Goal: Task Accomplishment & Management: Manage account settings

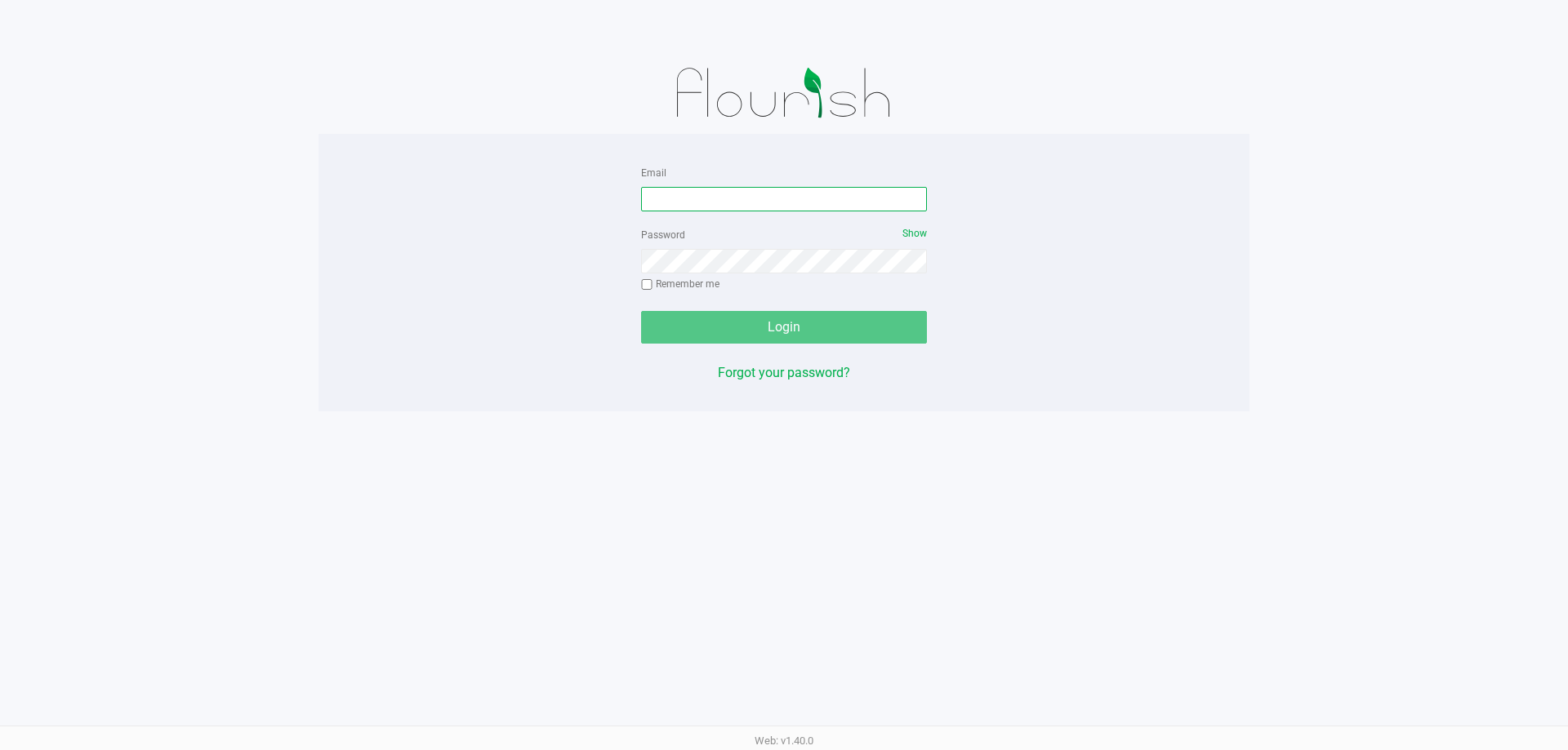
click at [846, 207] on input "Email" at bounding box center [784, 199] width 286 height 25
type input "[EMAIL_ADDRESS][DOMAIN_NAME]"
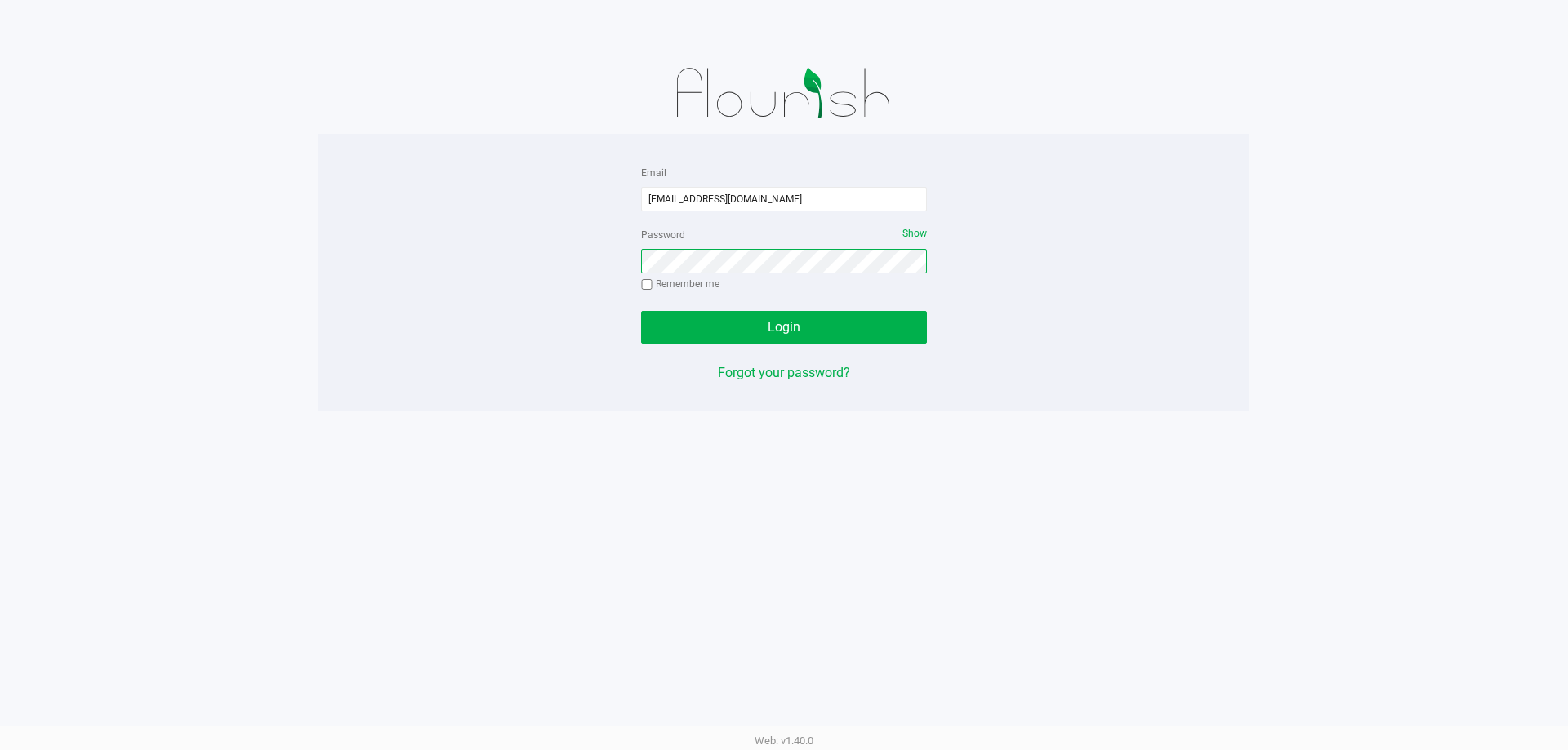
click at [641, 311] on button "Login" at bounding box center [784, 328] width 286 height 33
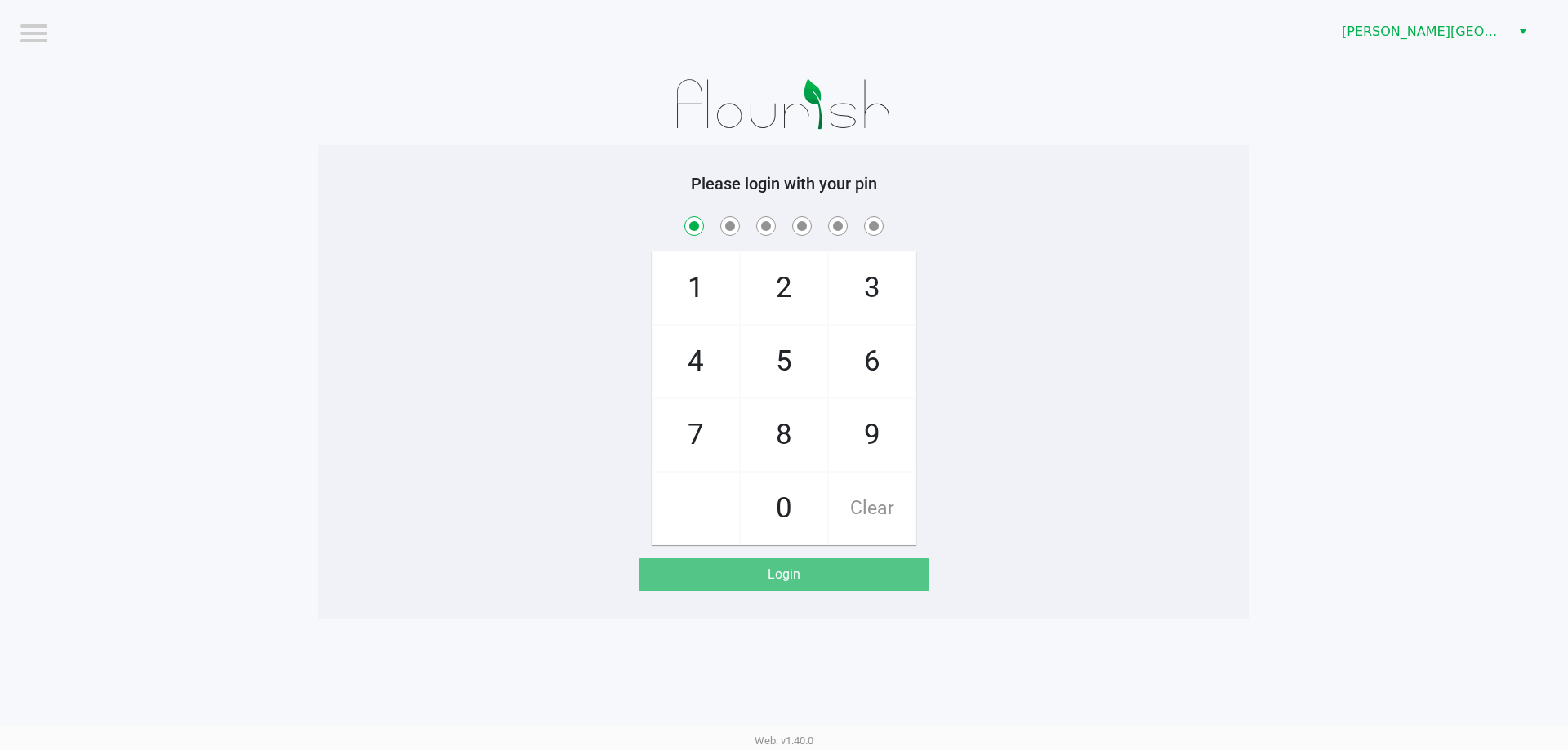
checkbox input "true"
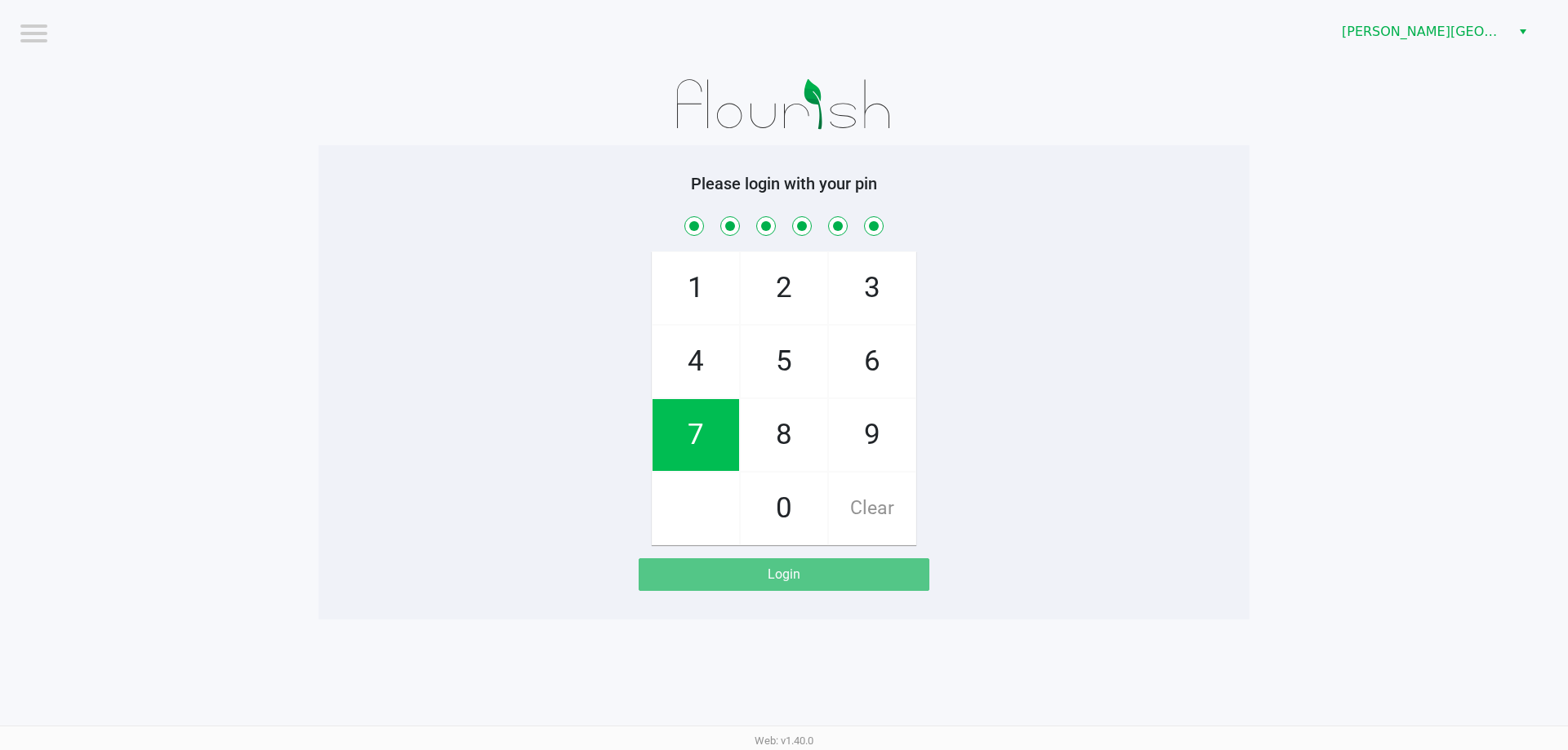
checkbox input "true"
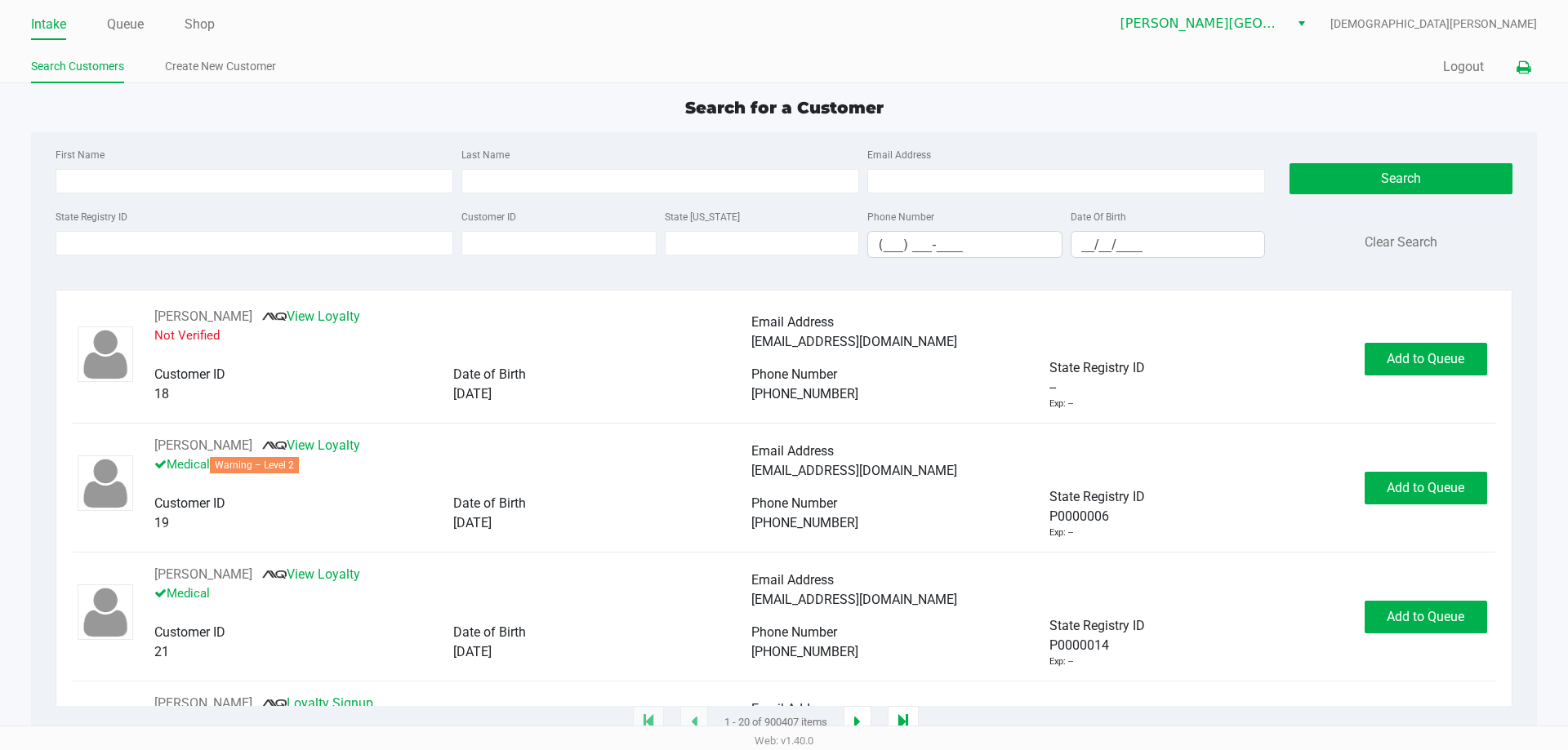
click at [1523, 62] on icon at bounding box center [1523, 68] width 13 height 11
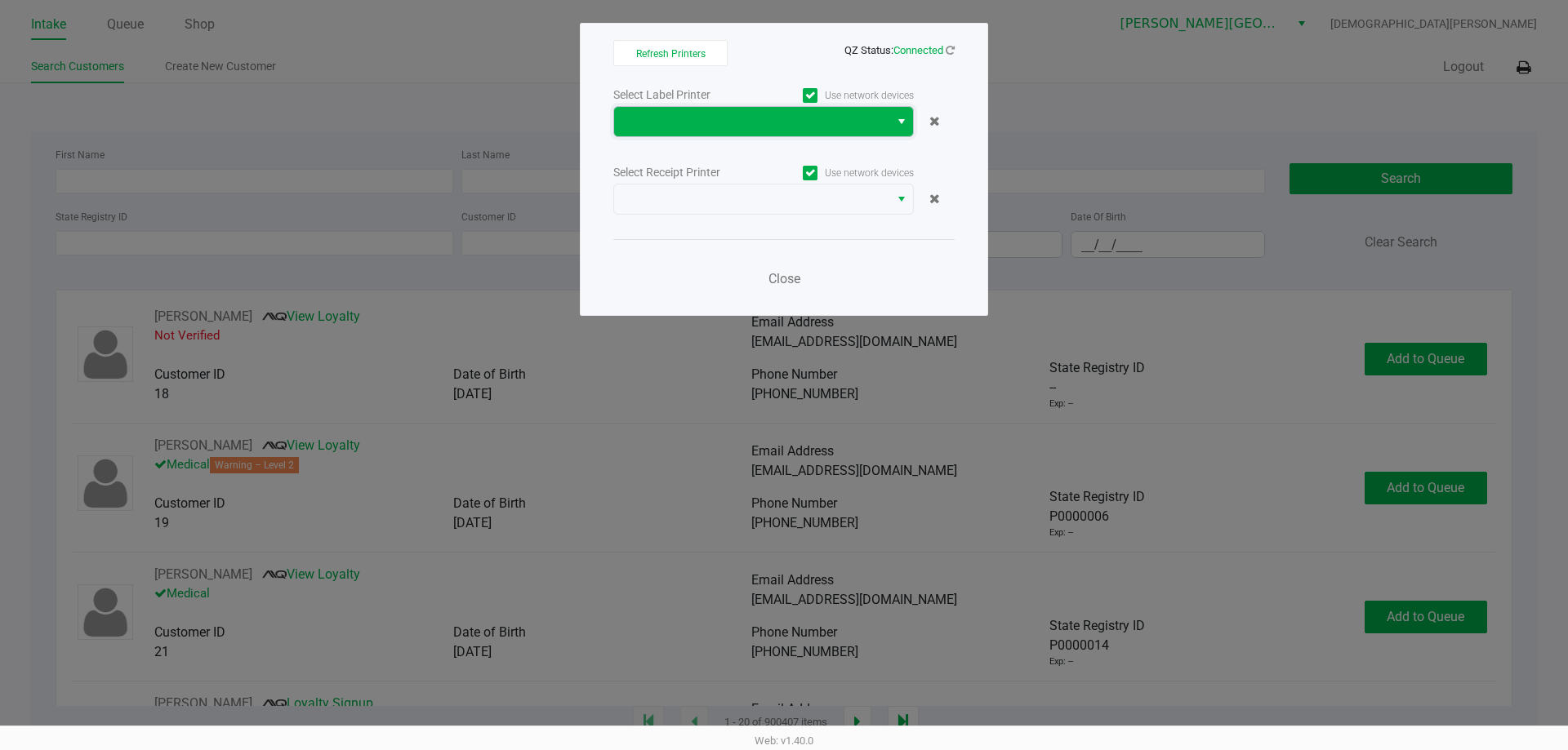
click at [866, 122] on span at bounding box center [751, 122] width 256 height 19
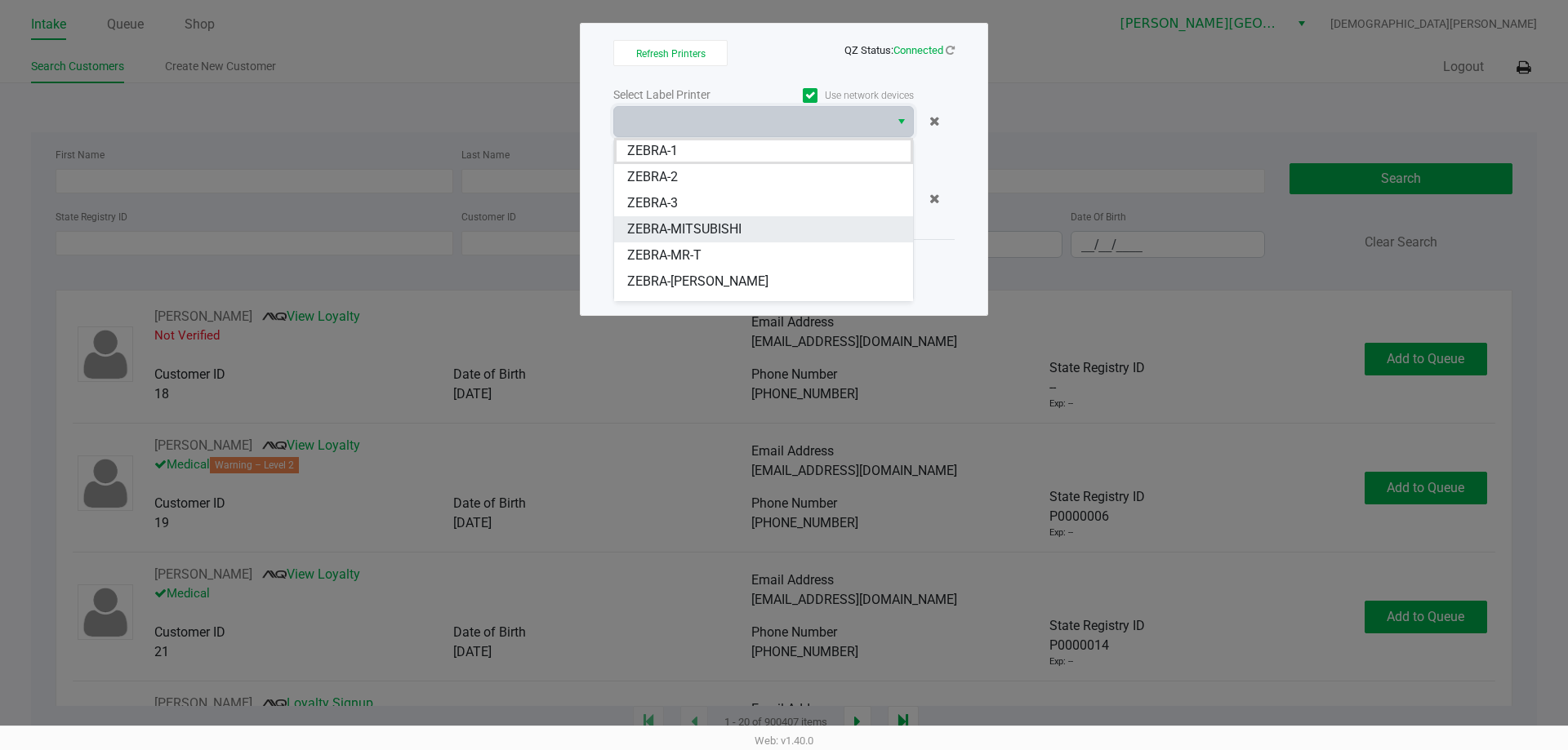
click at [706, 227] on span "ZEBRA-MITSUBISHI" at bounding box center [683, 229] width 114 height 19
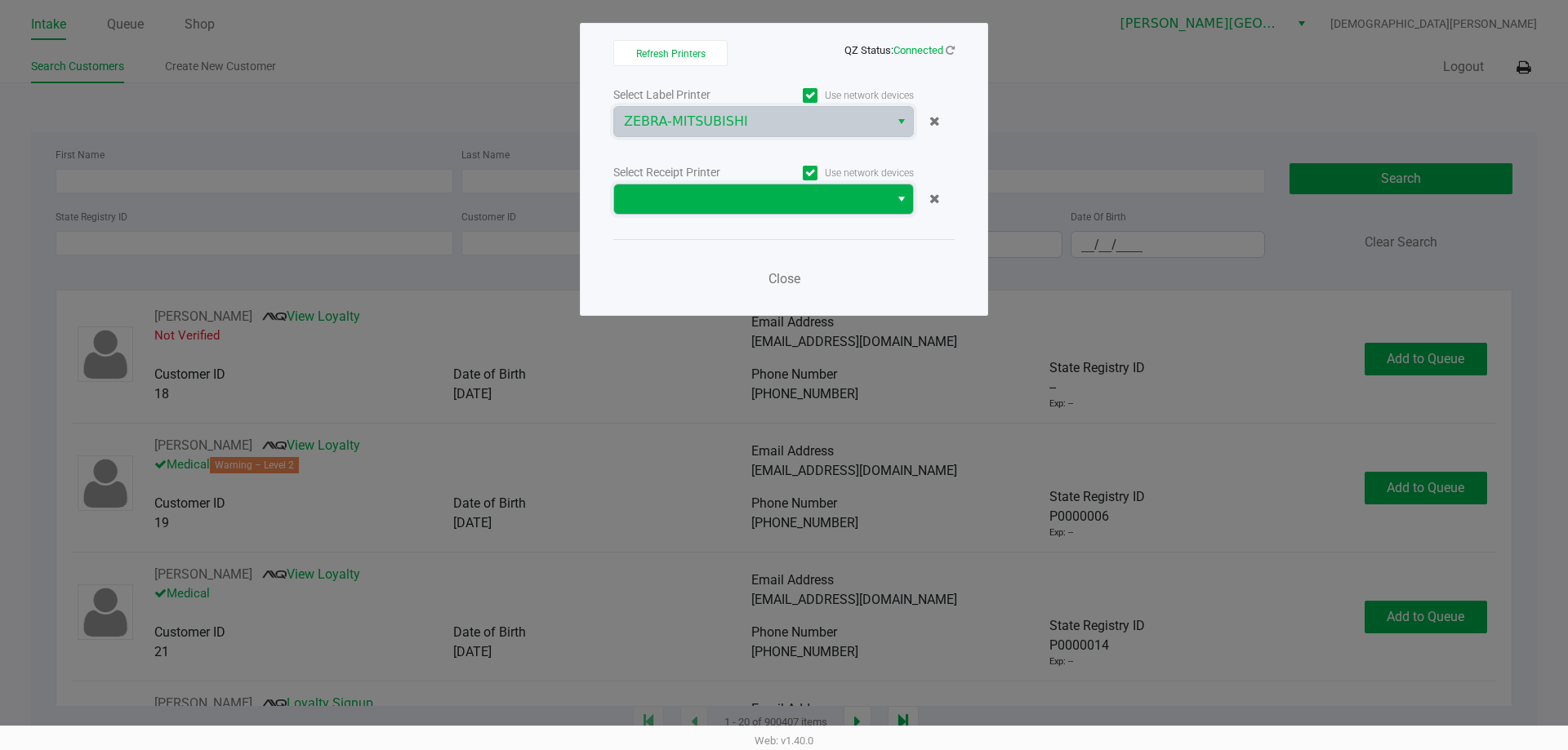
click at [725, 191] on span at bounding box center [751, 199] width 256 height 19
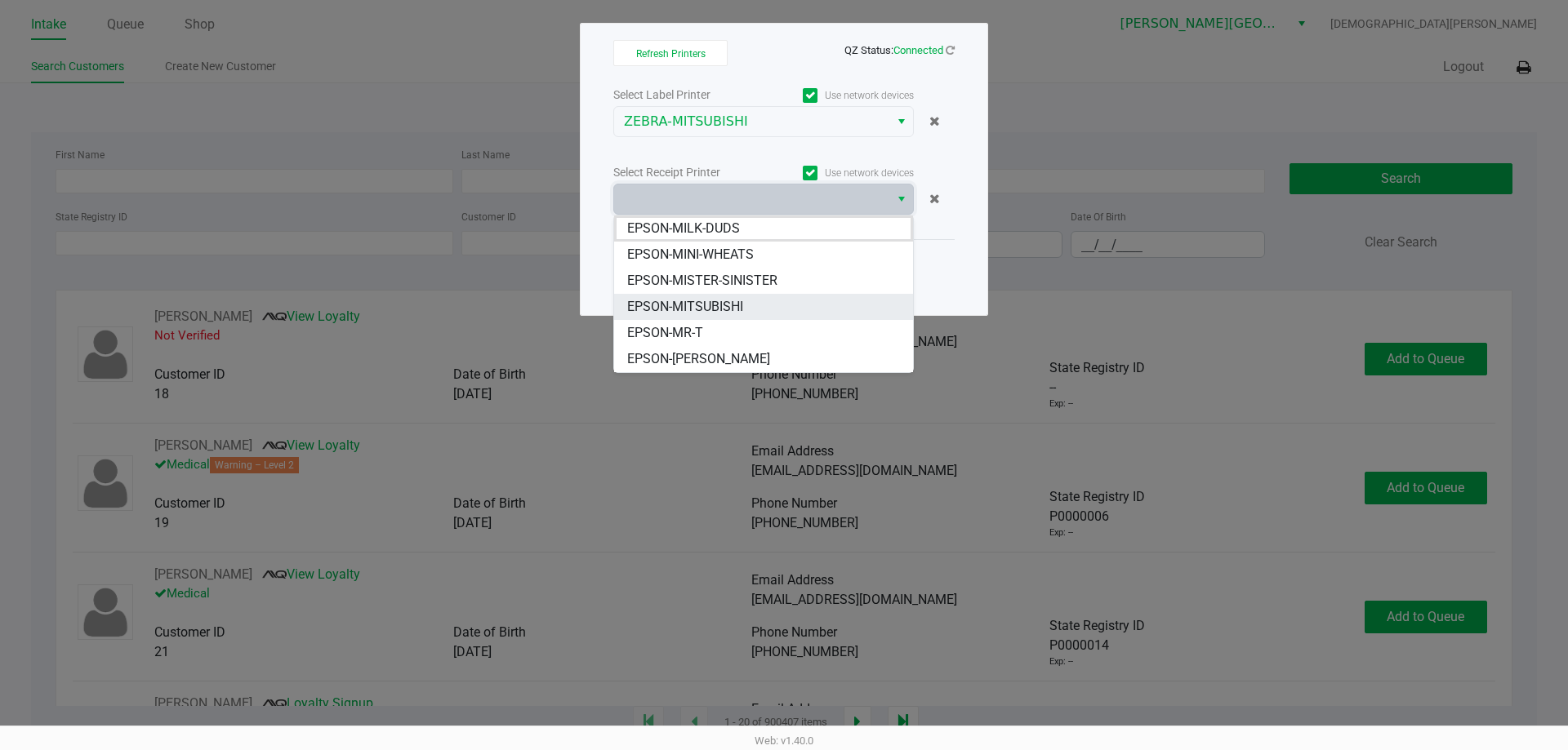
click at [714, 304] on span "EPSON-MITSUBISHI" at bounding box center [684, 307] width 116 height 19
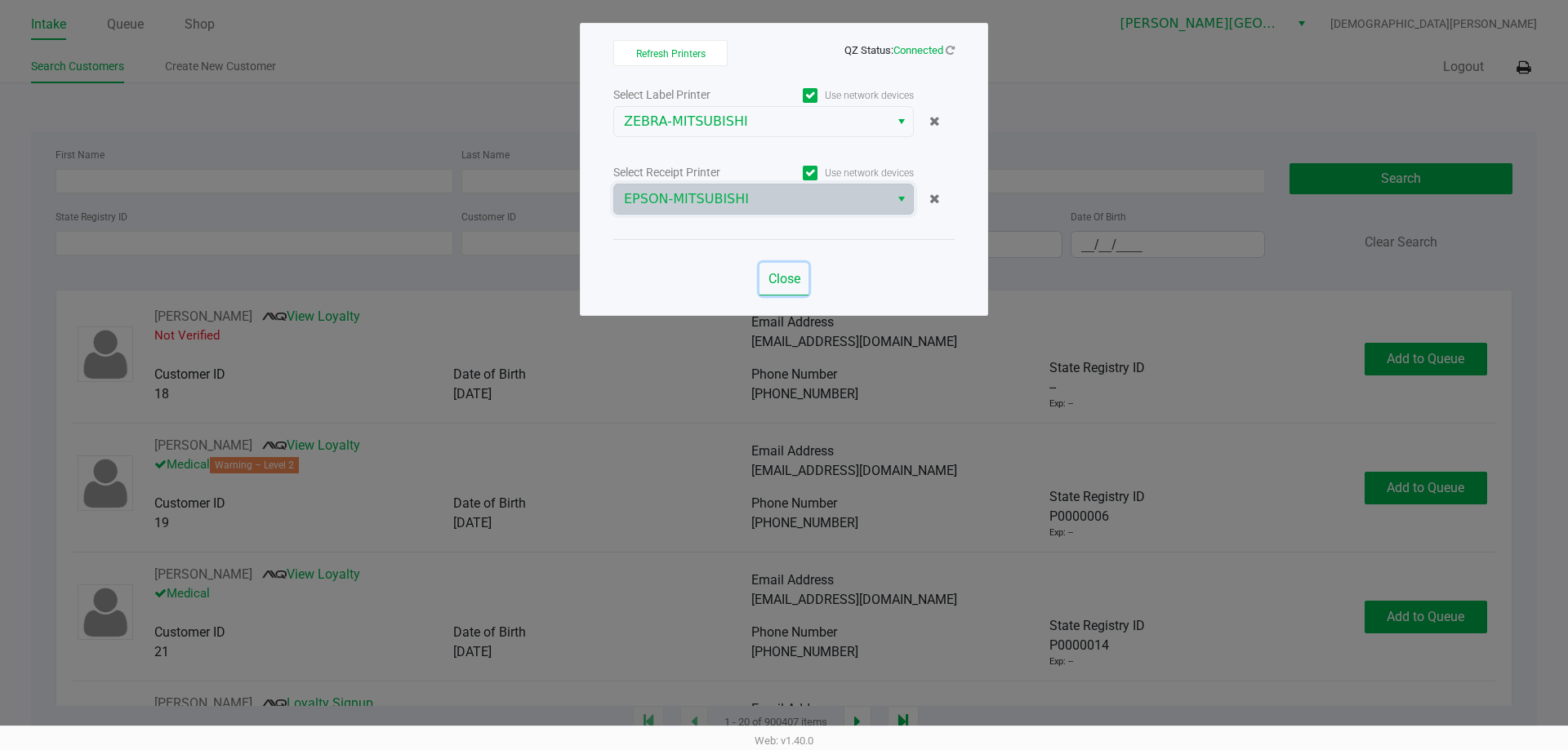
click at [791, 279] on span "Close" at bounding box center [784, 279] width 32 height 15
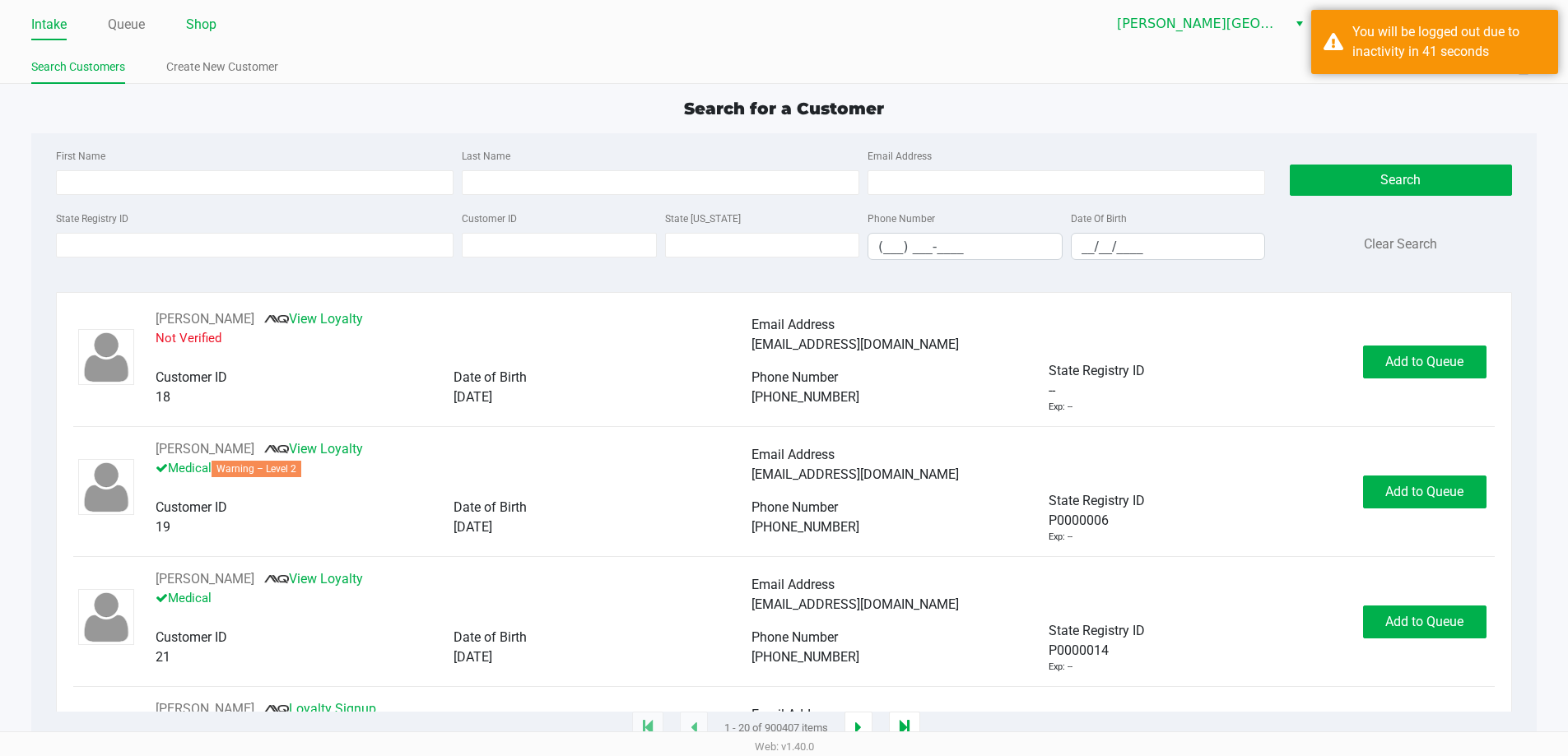
click at [207, 27] on link "Shop" at bounding box center [202, 25] width 31 height 23
drag, startPoint x: 1480, startPoint y: 44, endPoint x: 1400, endPoint y: 63, distance: 82.2
click at [1480, 46] on div "You will be logged out due to inactivity in 41 seconds" at bounding box center [1449, 42] width 193 height 40
click at [1322, 42] on div "You will be logged out due to inactivity in 41 seconds" at bounding box center [1435, 42] width 247 height 64
click at [191, 27] on link "Shop" at bounding box center [202, 25] width 31 height 23
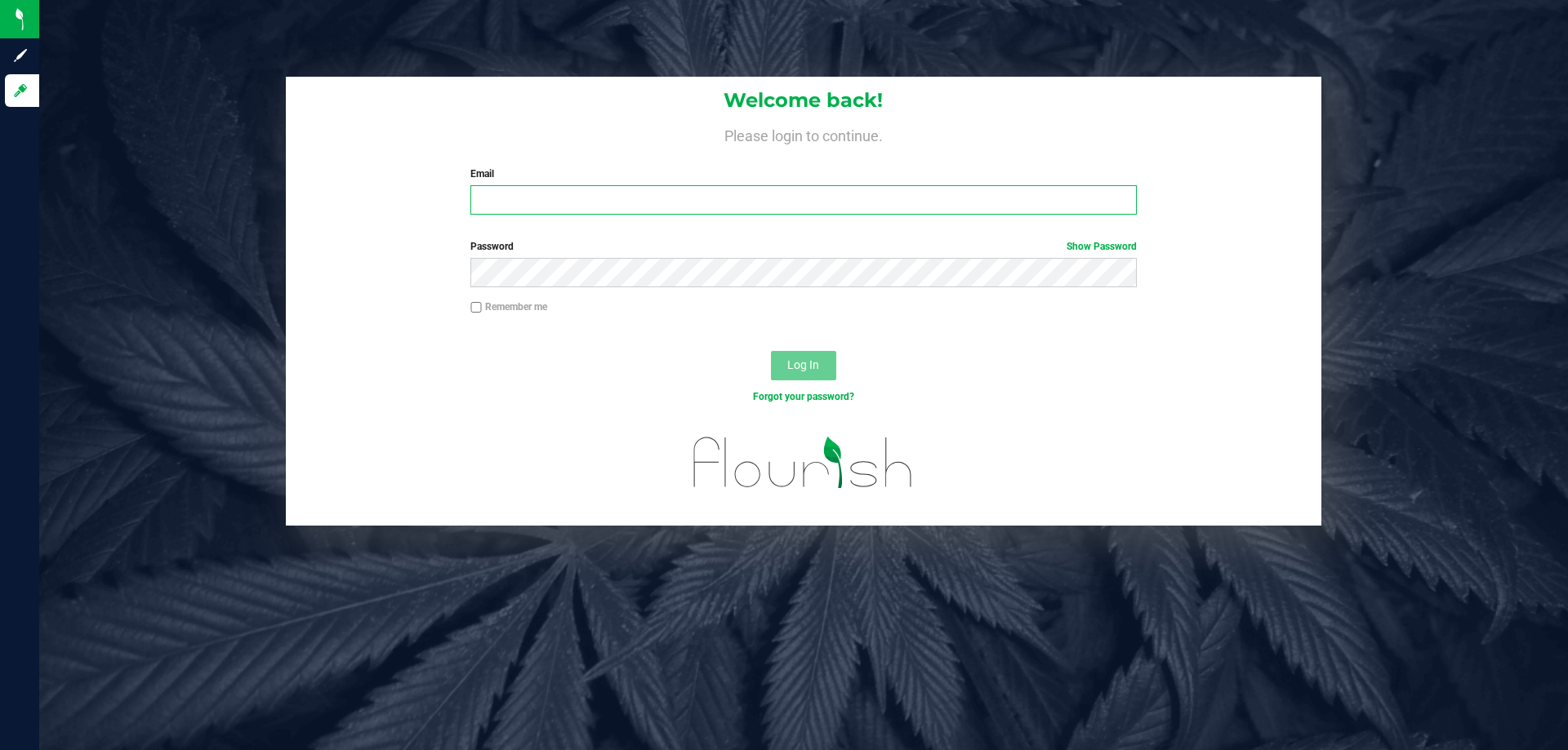
click at [522, 188] on input "Email" at bounding box center [803, 199] width 665 height 30
type input "[EMAIL_ADDRESS][DOMAIN_NAME]"
click at [771, 351] on button "Log In" at bounding box center [803, 365] width 65 height 30
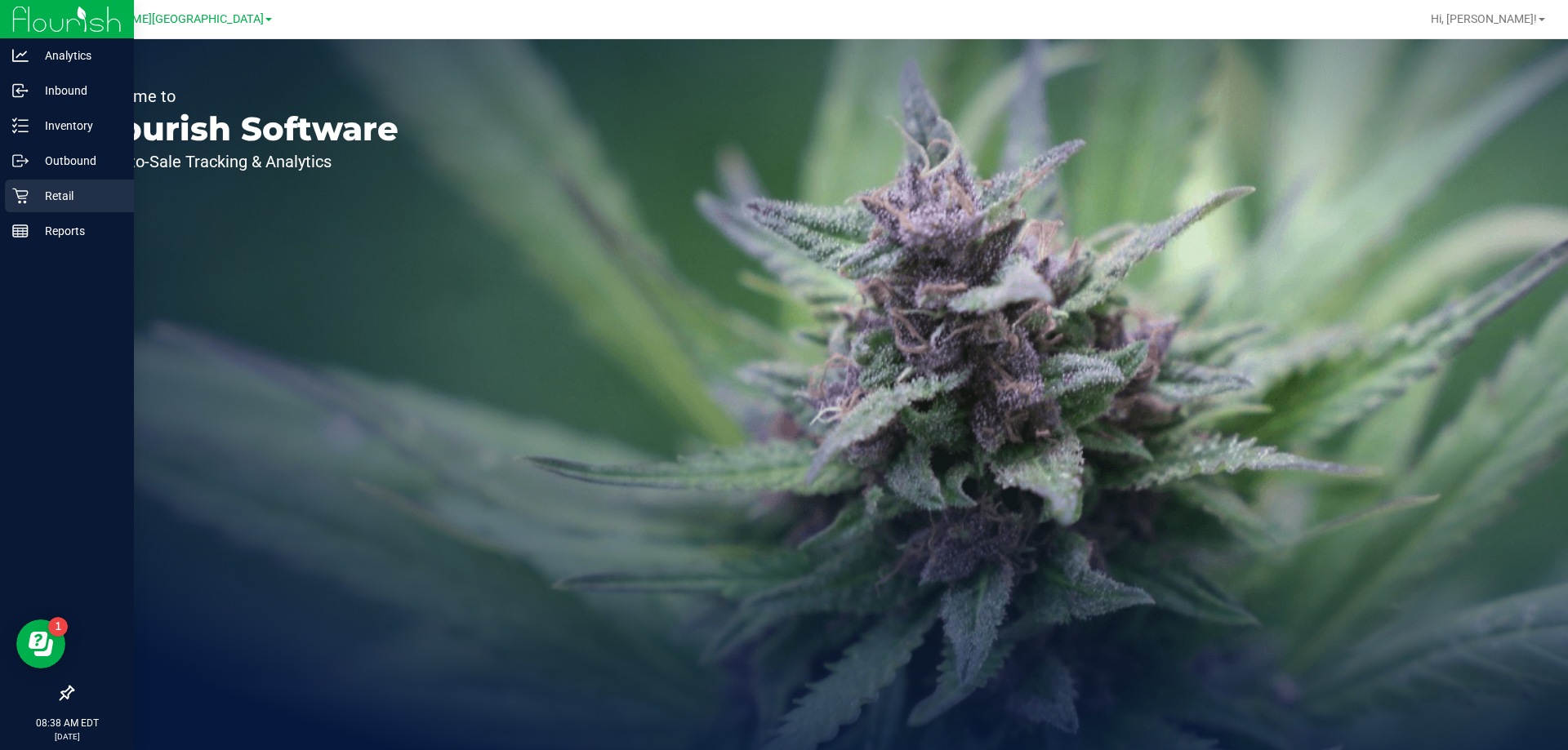
click at [32, 193] on p "Retail" at bounding box center [78, 195] width 98 height 19
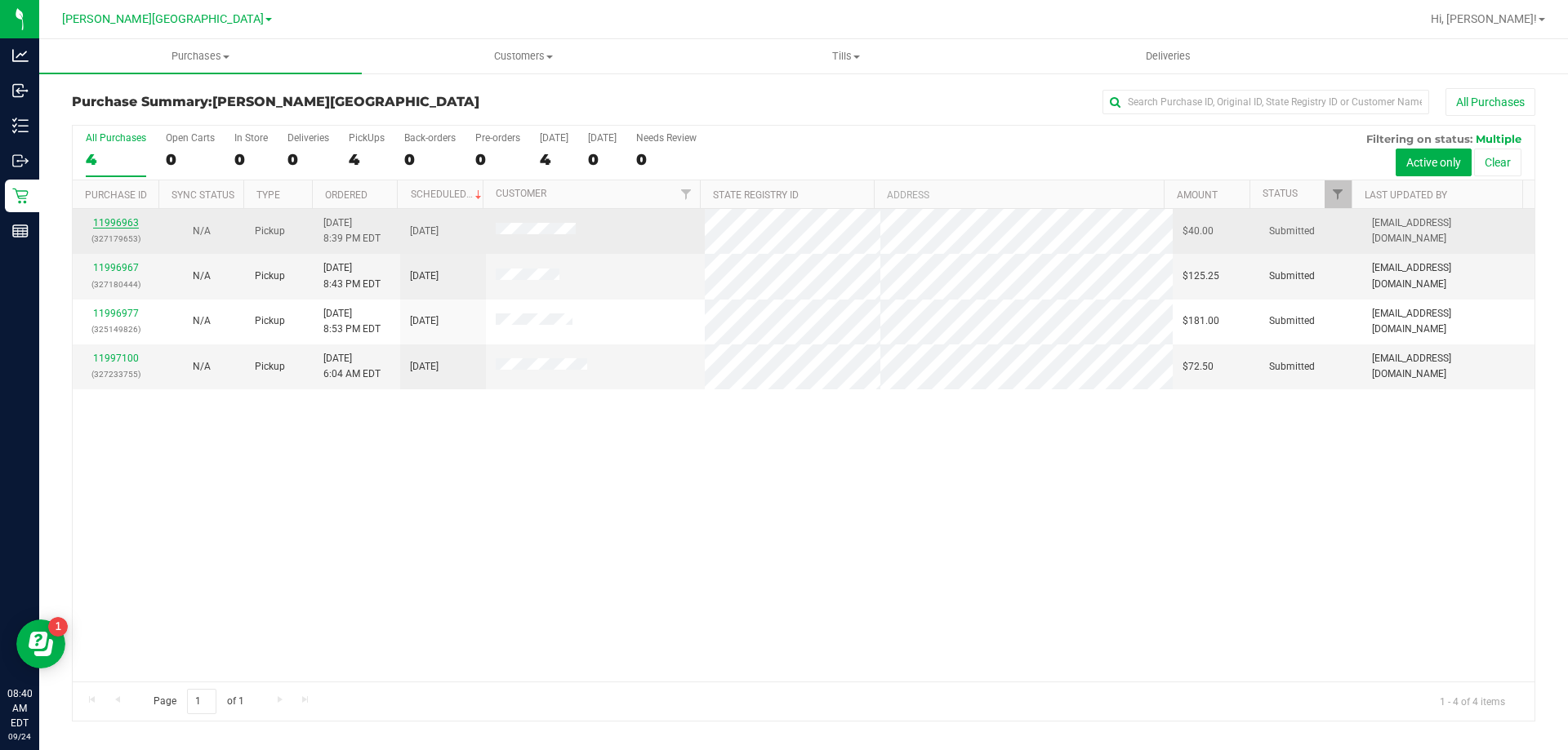
click at [115, 225] on link "11996963" at bounding box center [116, 223] width 46 height 11
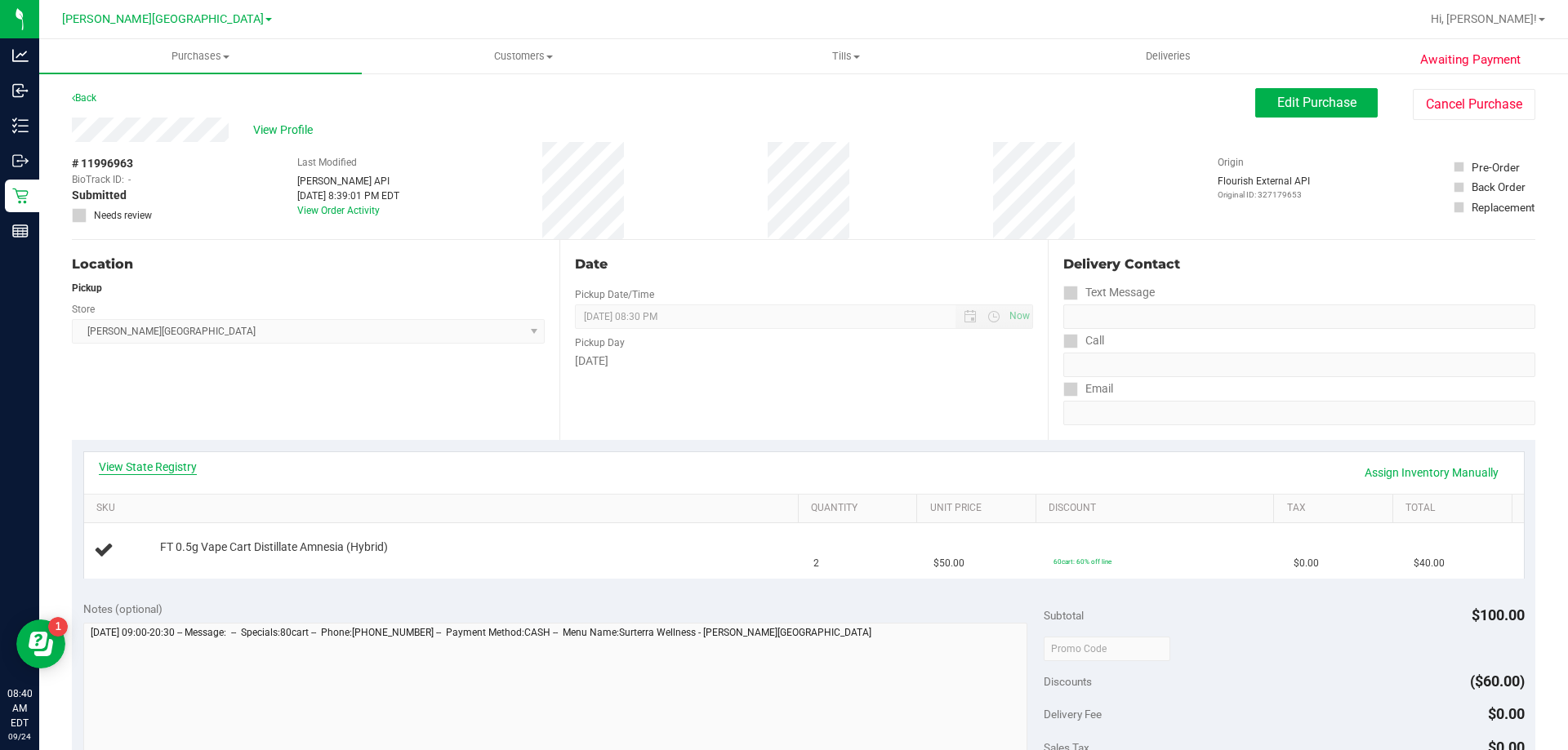
click at [151, 466] on link "View State Registry" at bounding box center [148, 466] width 98 height 16
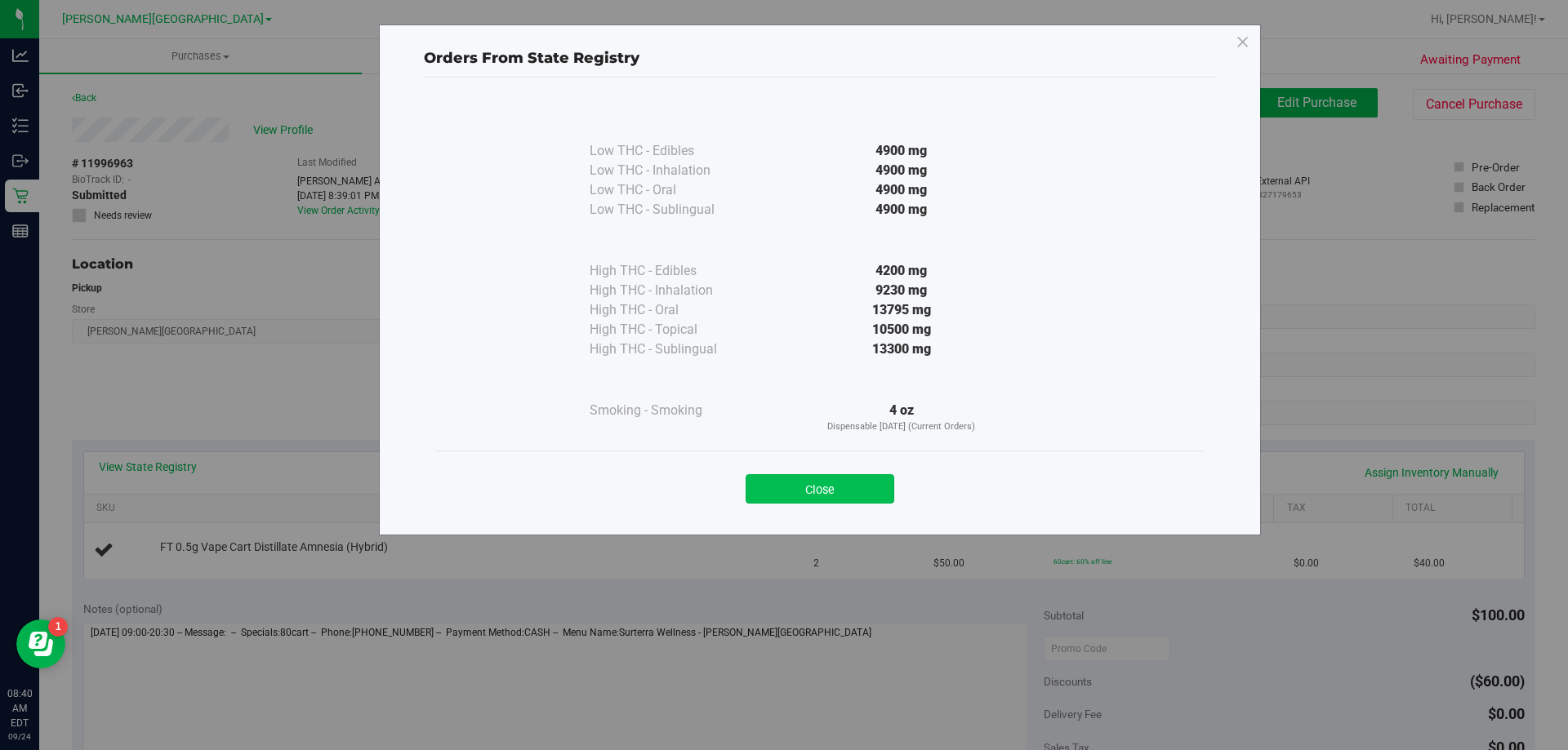
click at [840, 484] on button "Close" at bounding box center [819, 489] width 149 height 30
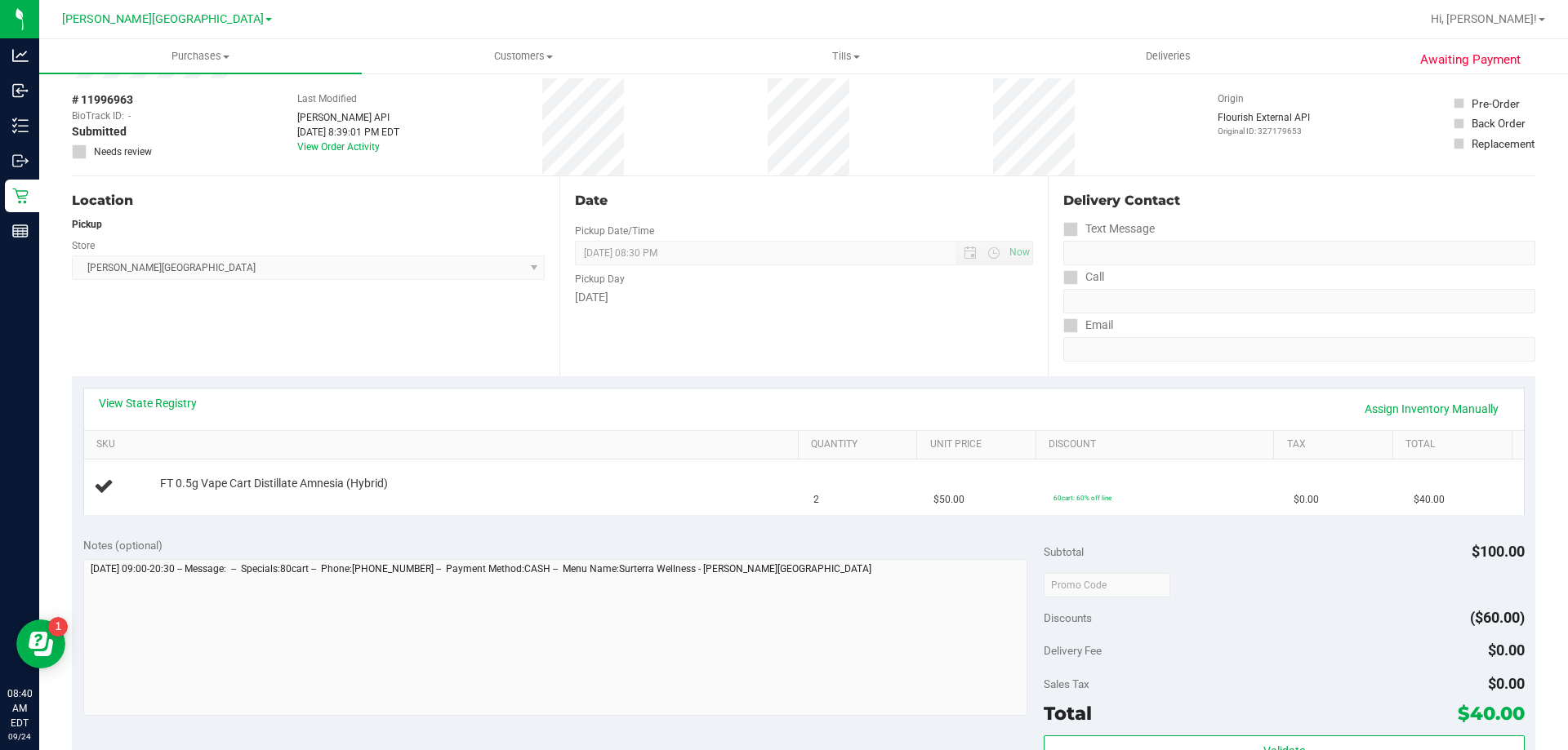
scroll to position [408, 0]
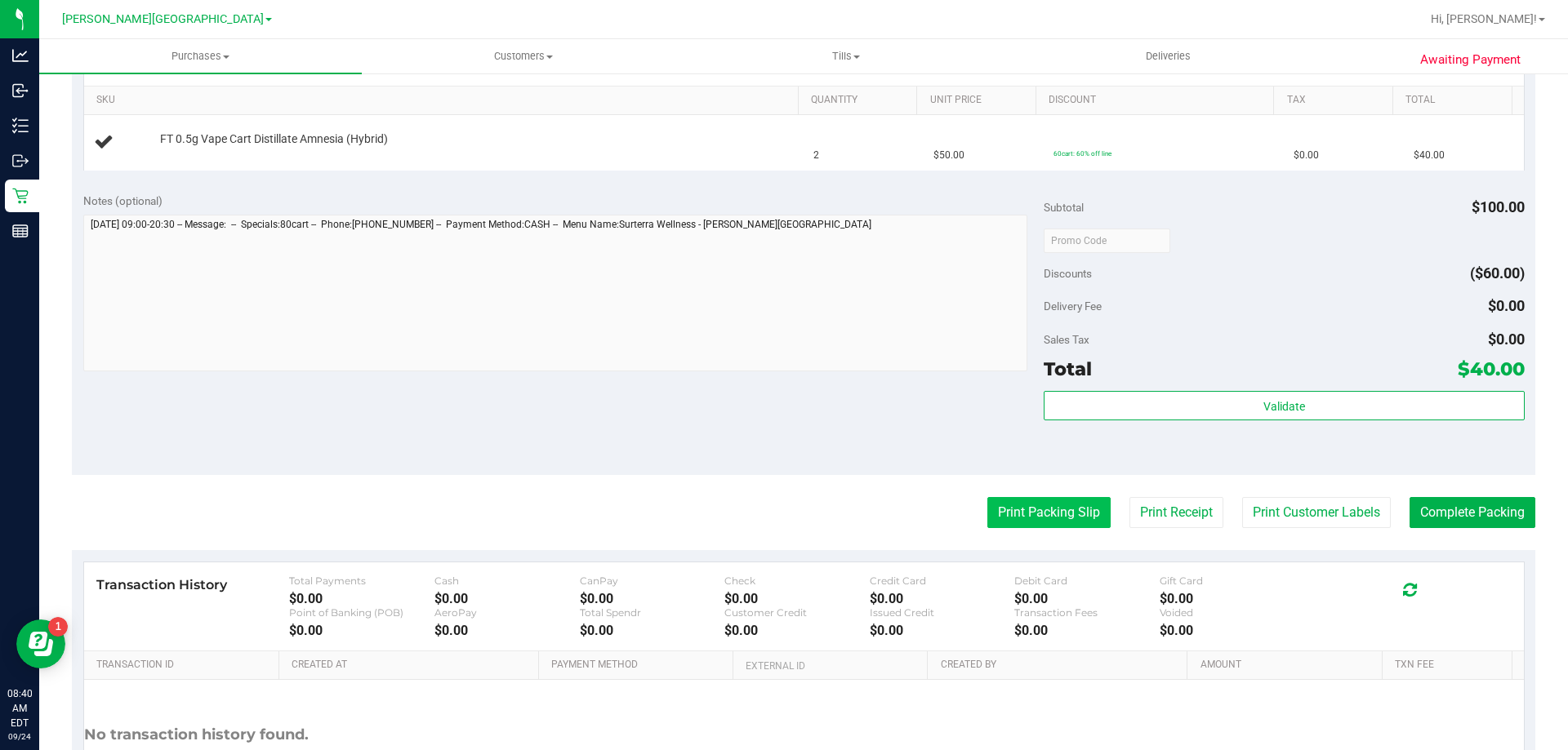
click at [990, 515] on button "Print Packing Slip" at bounding box center [1049, 512] width 124 height 31
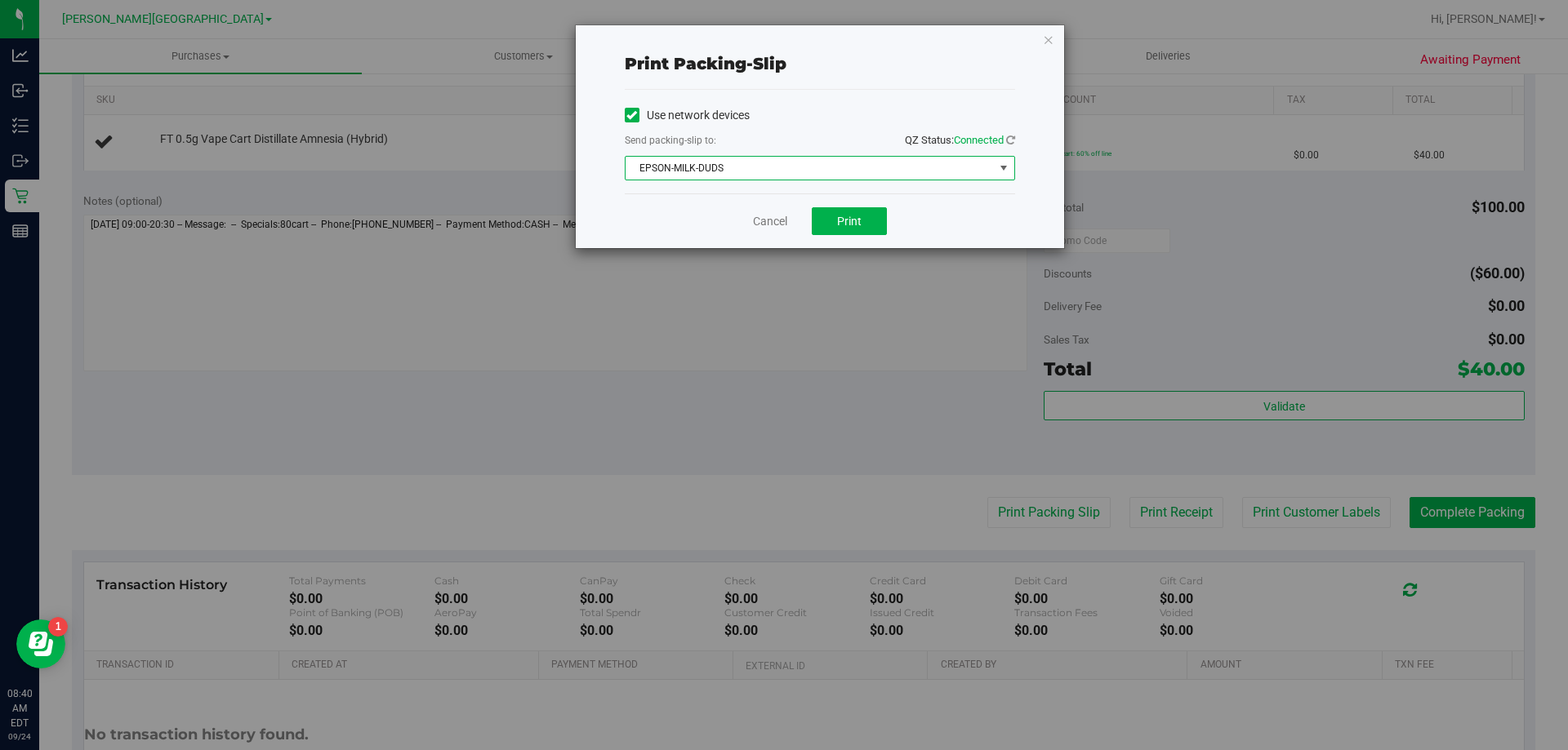
click at [775, 164] on span "EPSON-MILK-DUDS" at bounding box center [810, 169] width 368 height 23
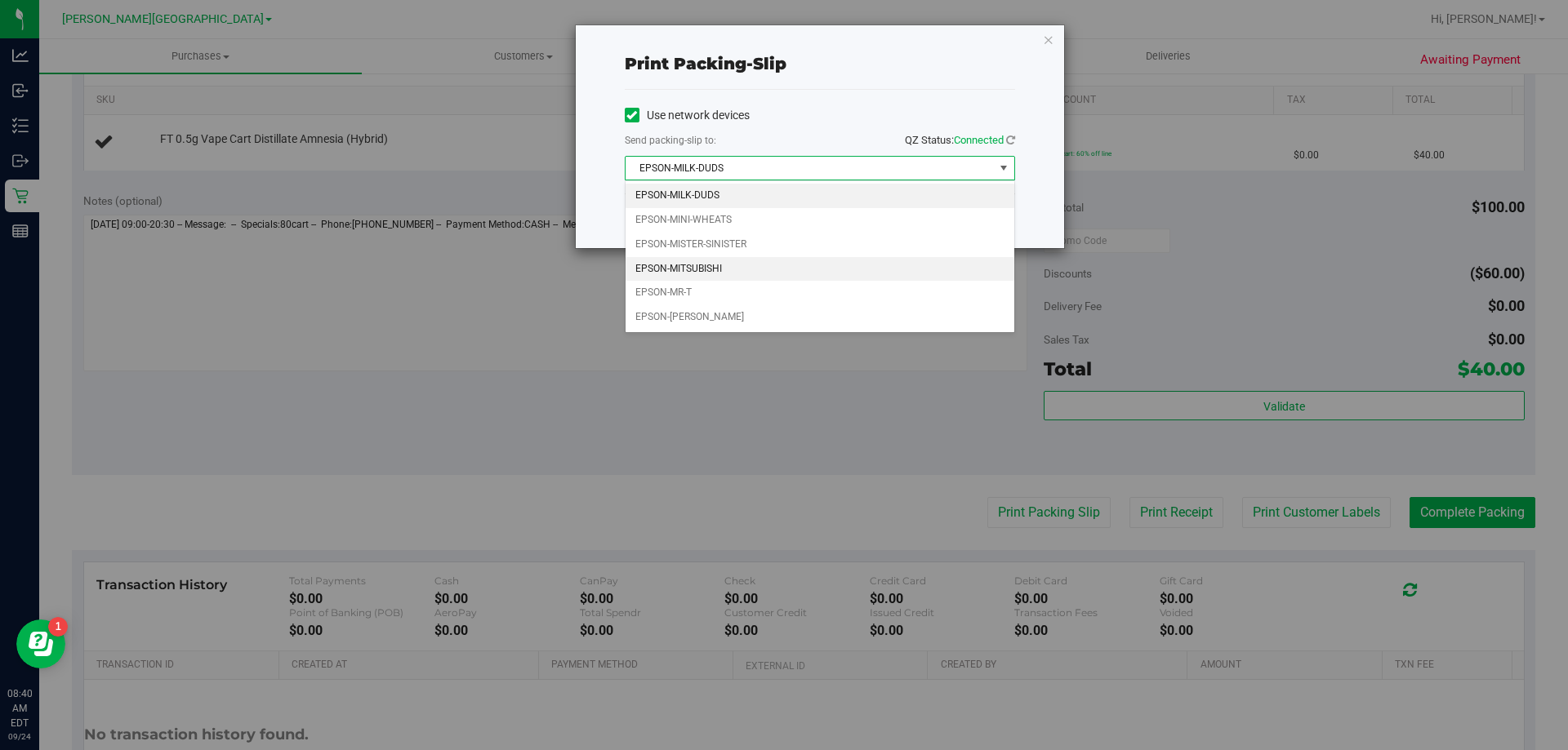
click at [703, 267] on li "EPSON-MITSUBISHI" at bounding box center [819, 269] width 388 height 25
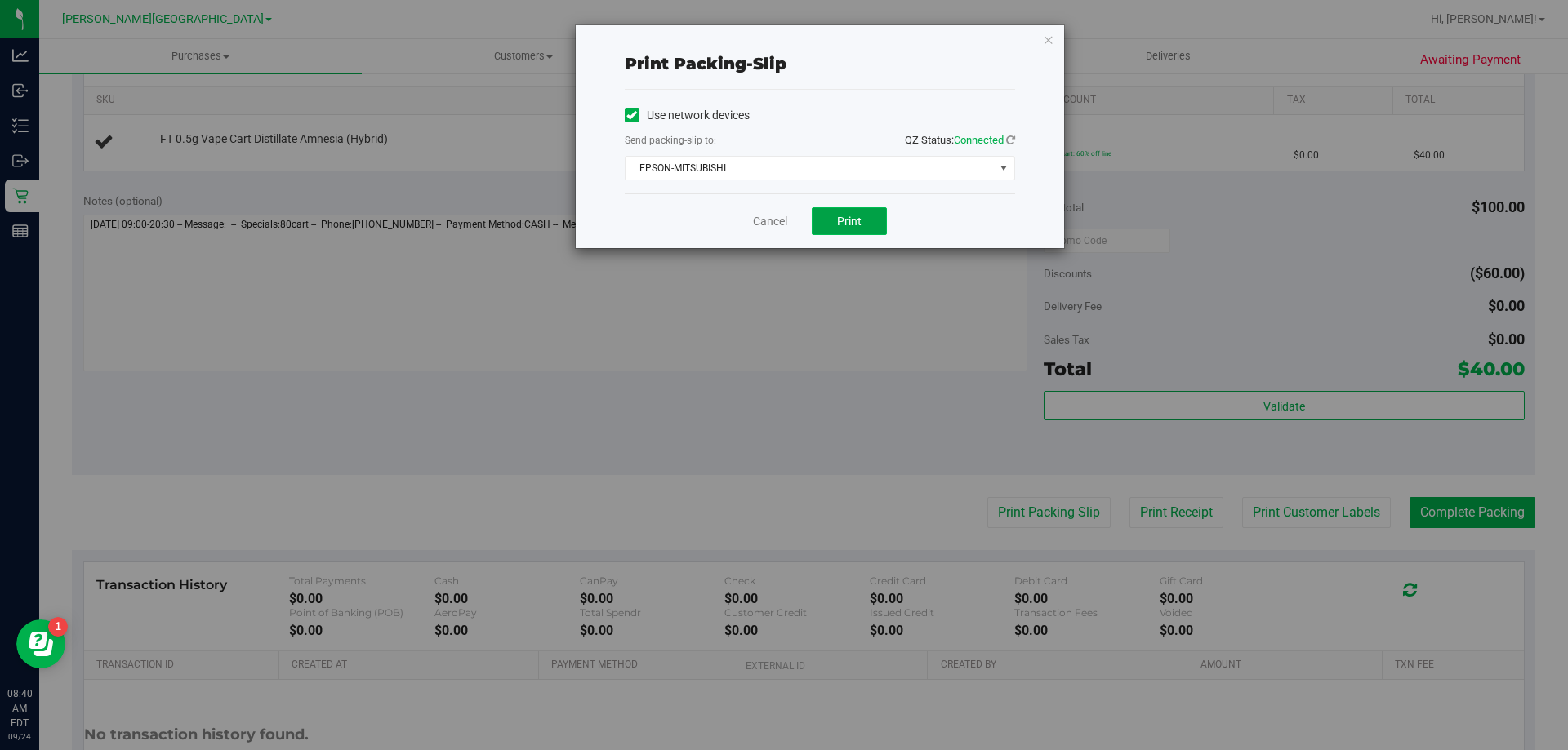
click at [835, 216] on button "Print" at bounding box center [849, 220] width 75 height 28
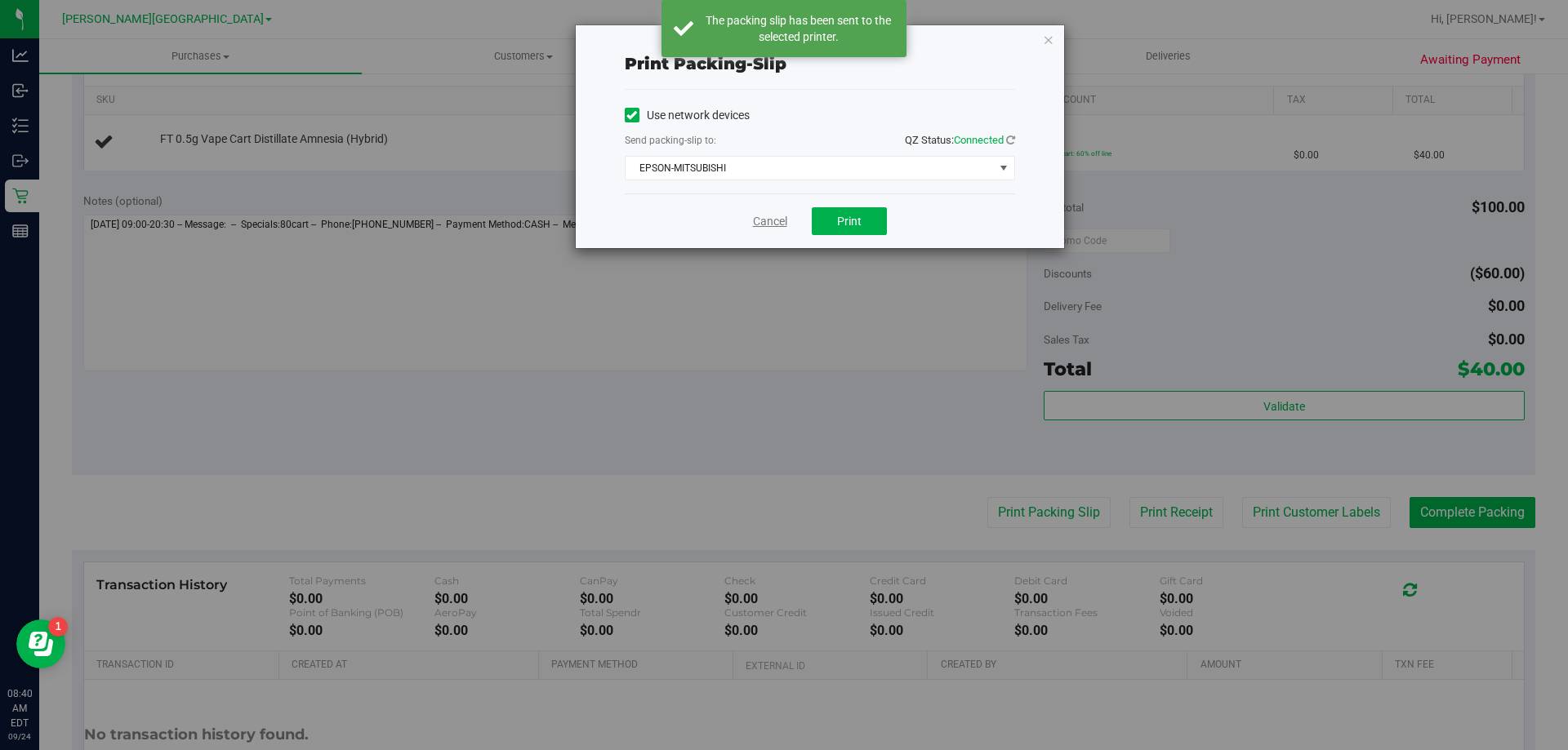
click at [768, 221] on link "Cancel" at bounding box center [770, 221] width 35 height 17
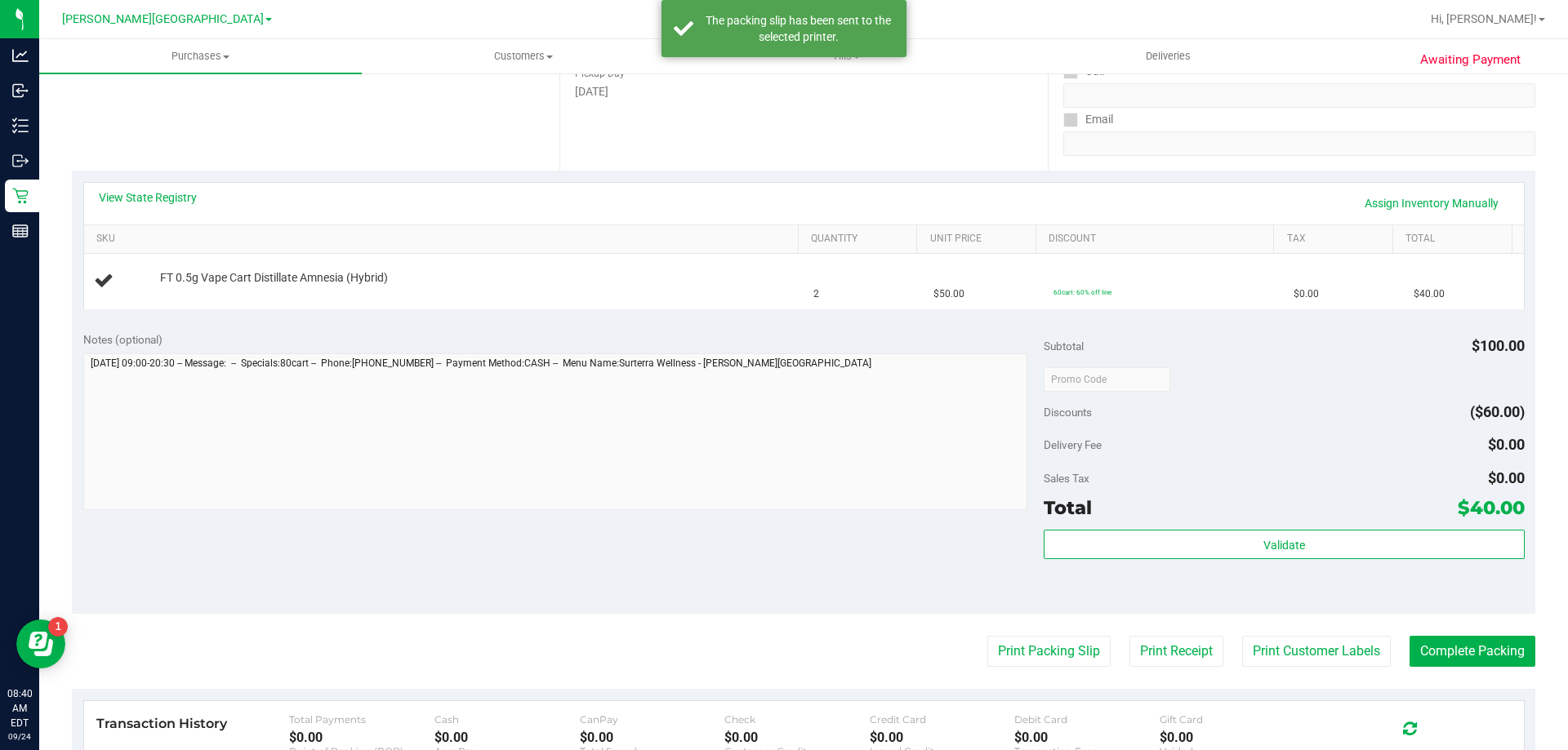
scroll to position [0, 0]
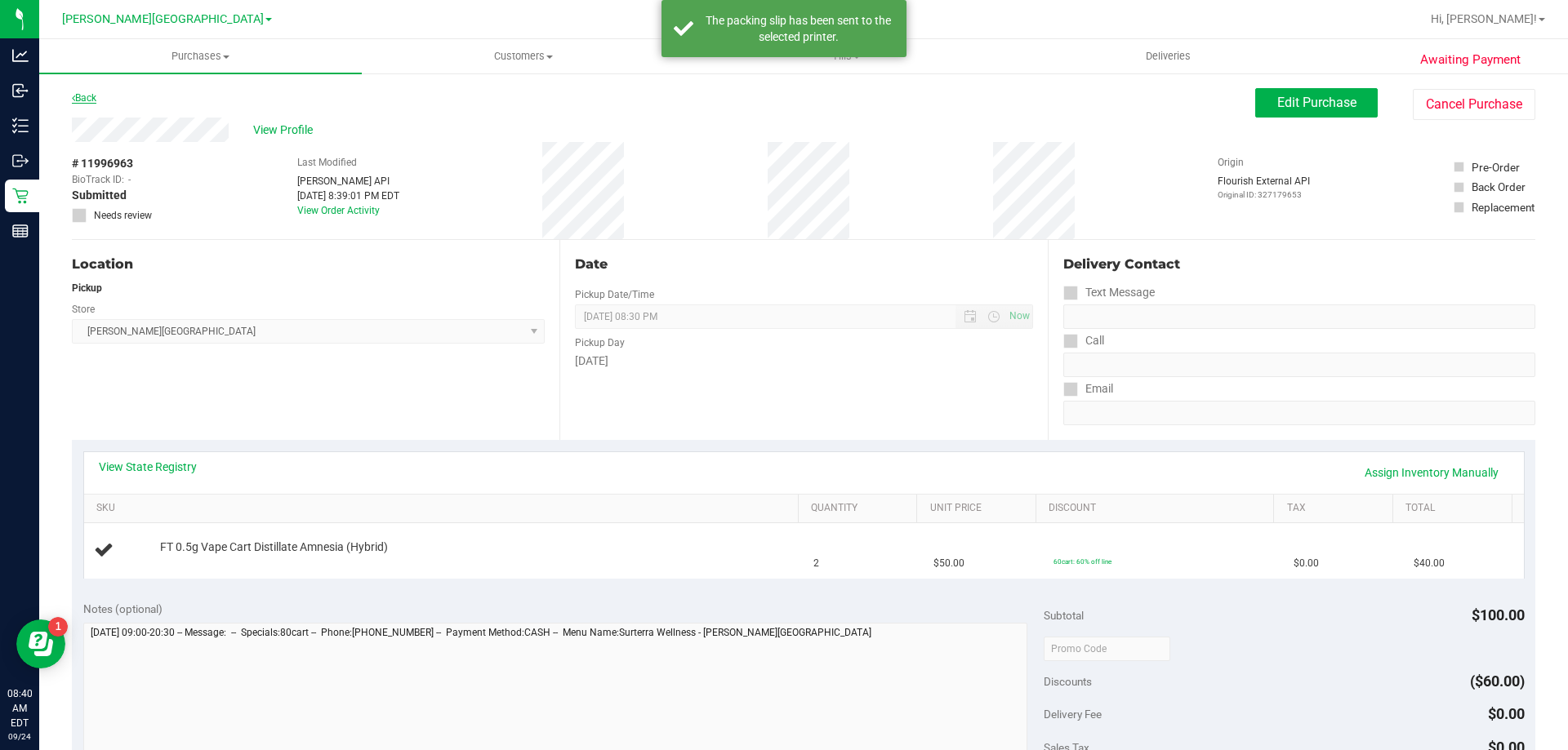
click at [91, 97] on link "Back" at bounding box center [84, 98] width 25 height 11
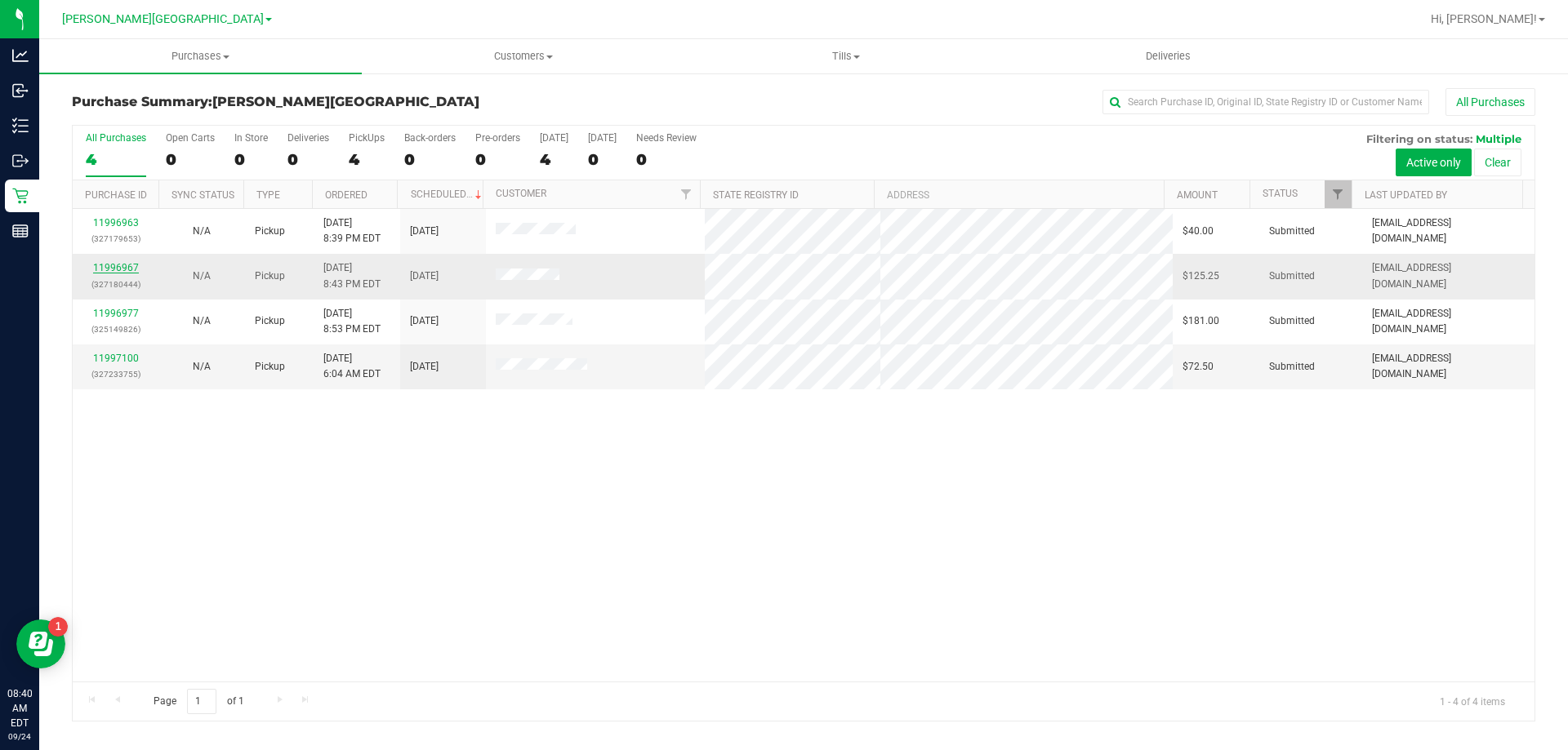
click at [111, 269] on link "11996967" at bounding box center [116, 267] width 46 height 11
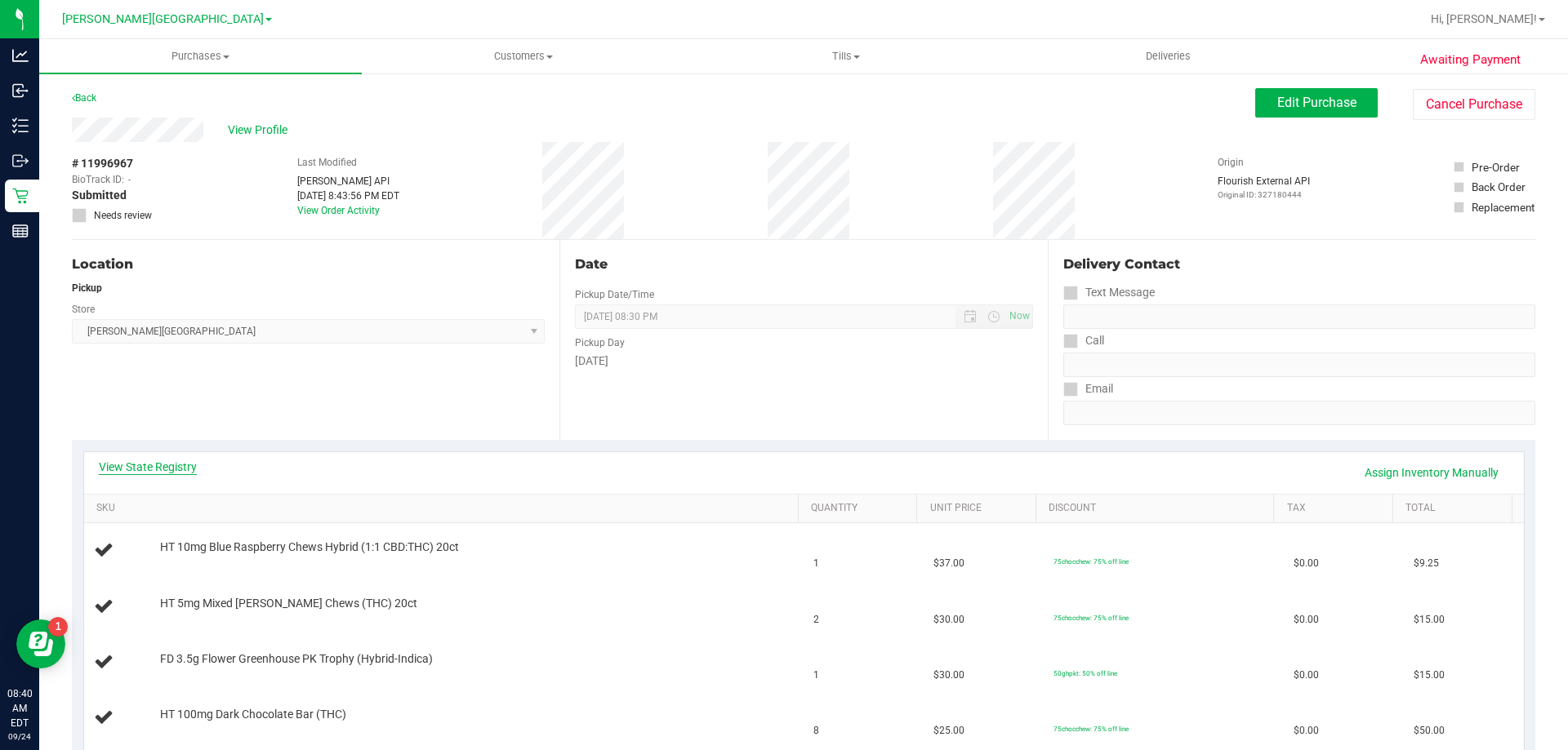
click at [143, 464] on link "View State Registry" at bounding box center [148, 466] width 98 height 16
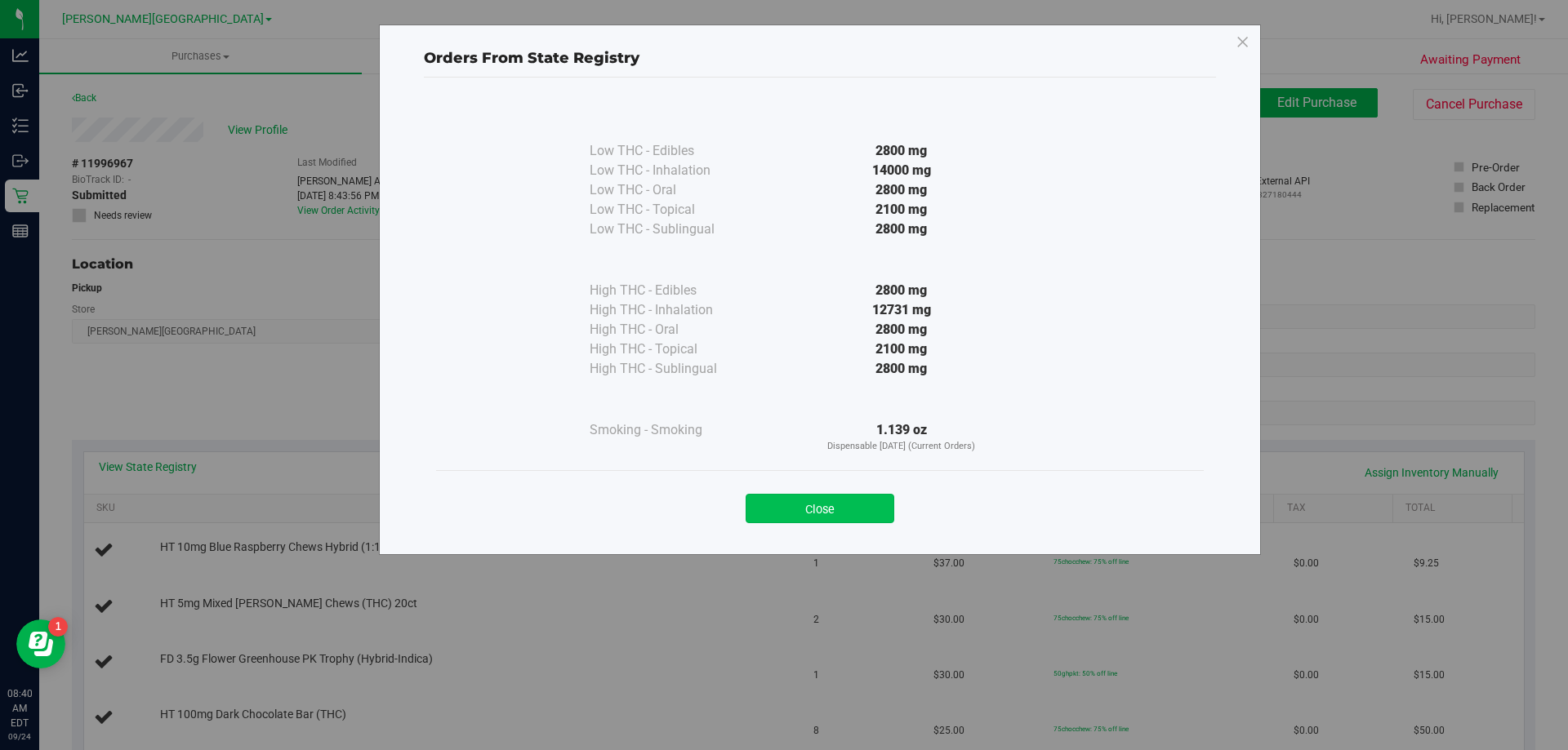
click at [841, 509] on button "Close" at bounding box center [819, 508] width 149 height 30
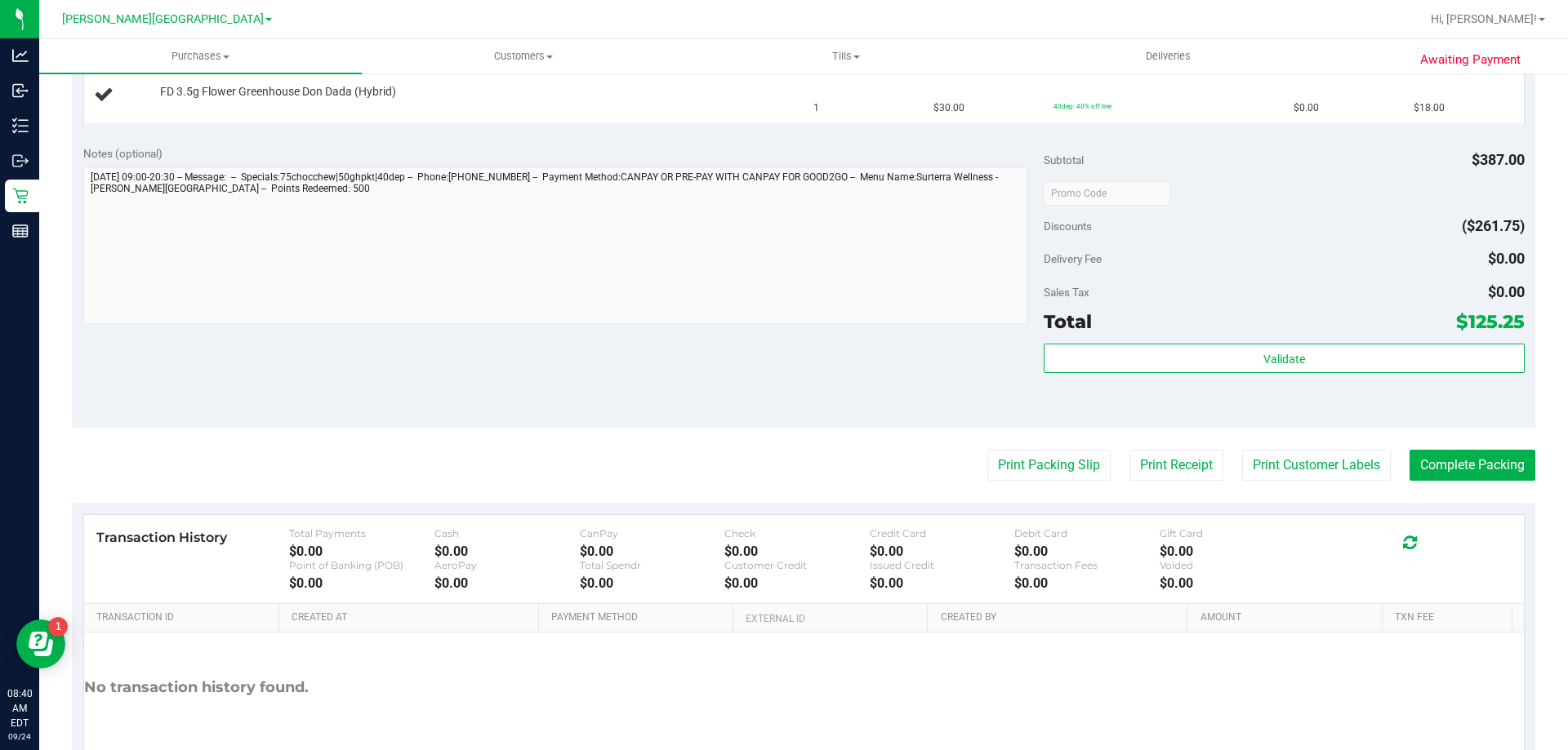
scroll to position [735, 0]
click at [1028, 466] on button "Print Packing Slip" at bounding box center [1049, 465] width 124 height 31
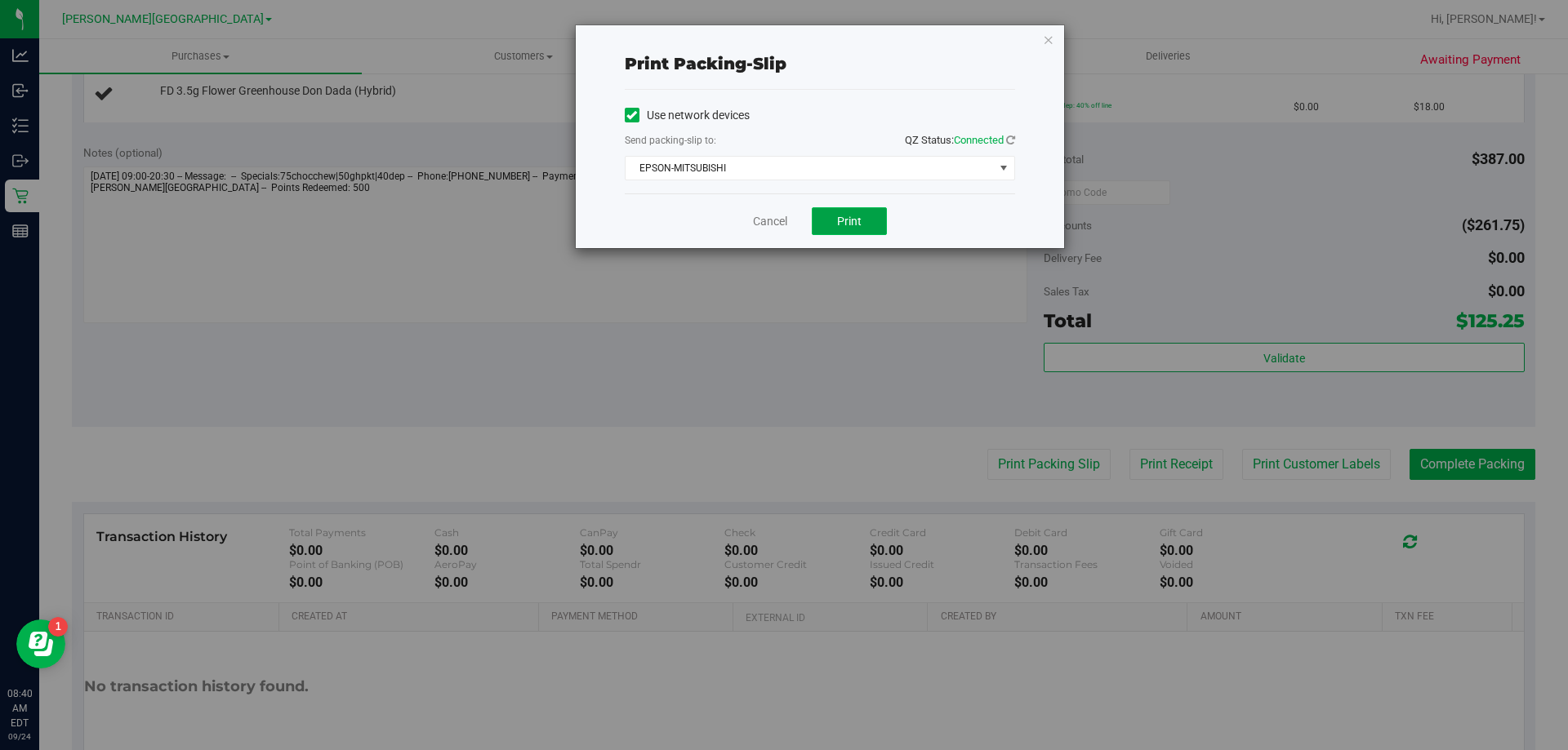
click at [857, 216] on span "Print" at bounding box center [849, 221] width 25 height 13
click at [774, 220] on link "Cancel" at bounding box center [770, 221] width 35 height 17
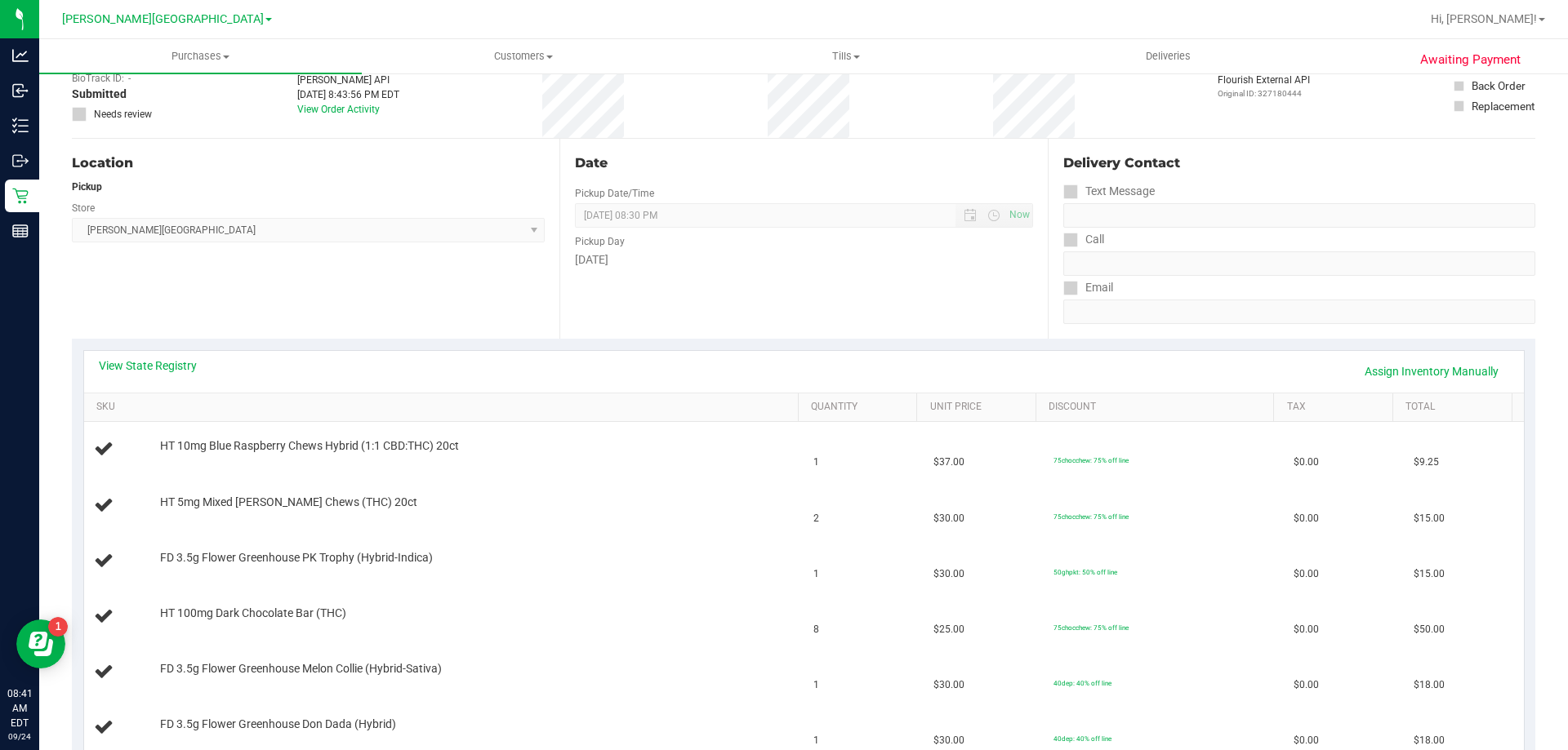
scroll to position [0, 0]
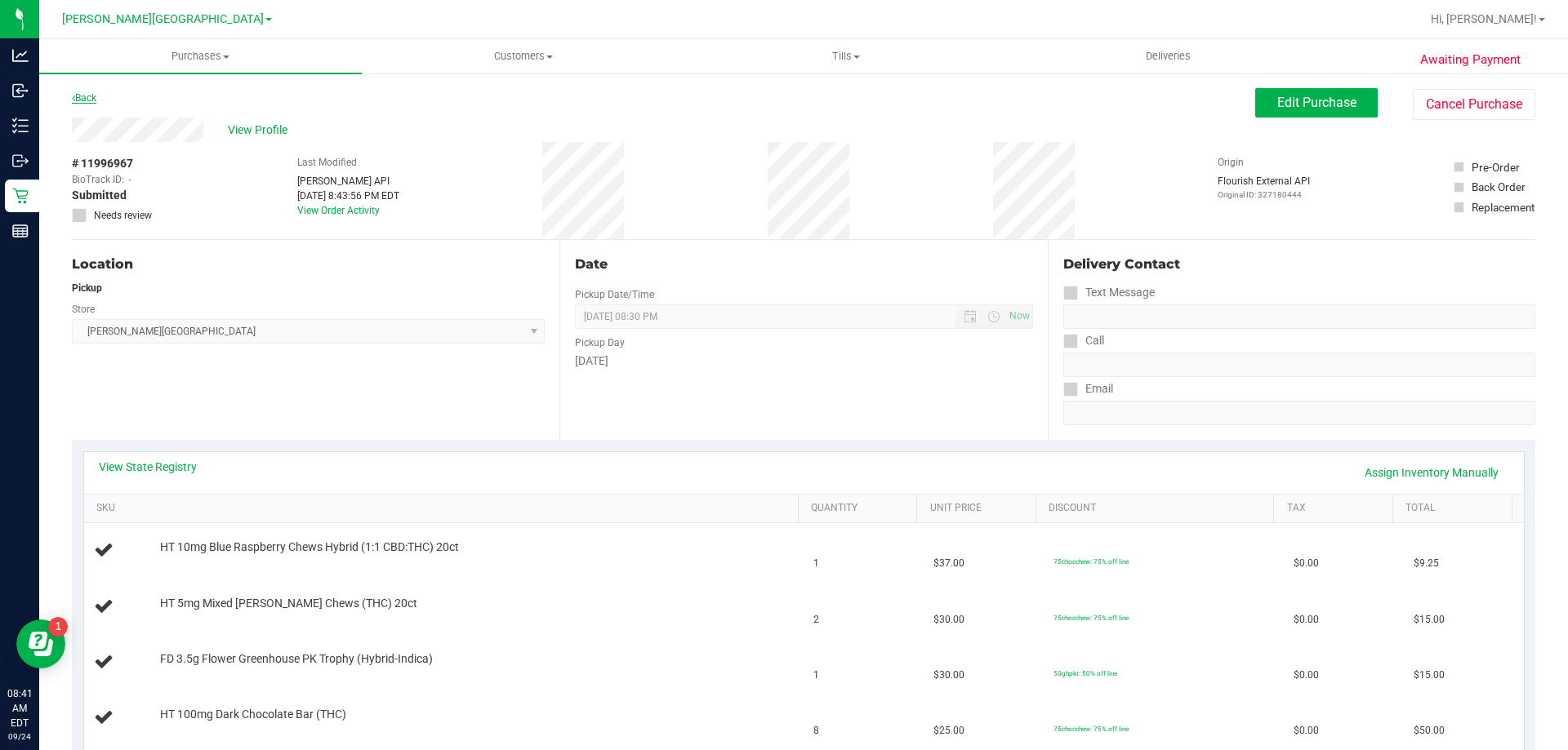
click at [82, 97] on link "Back" at bounding box center [84, 98] width 25 height 11
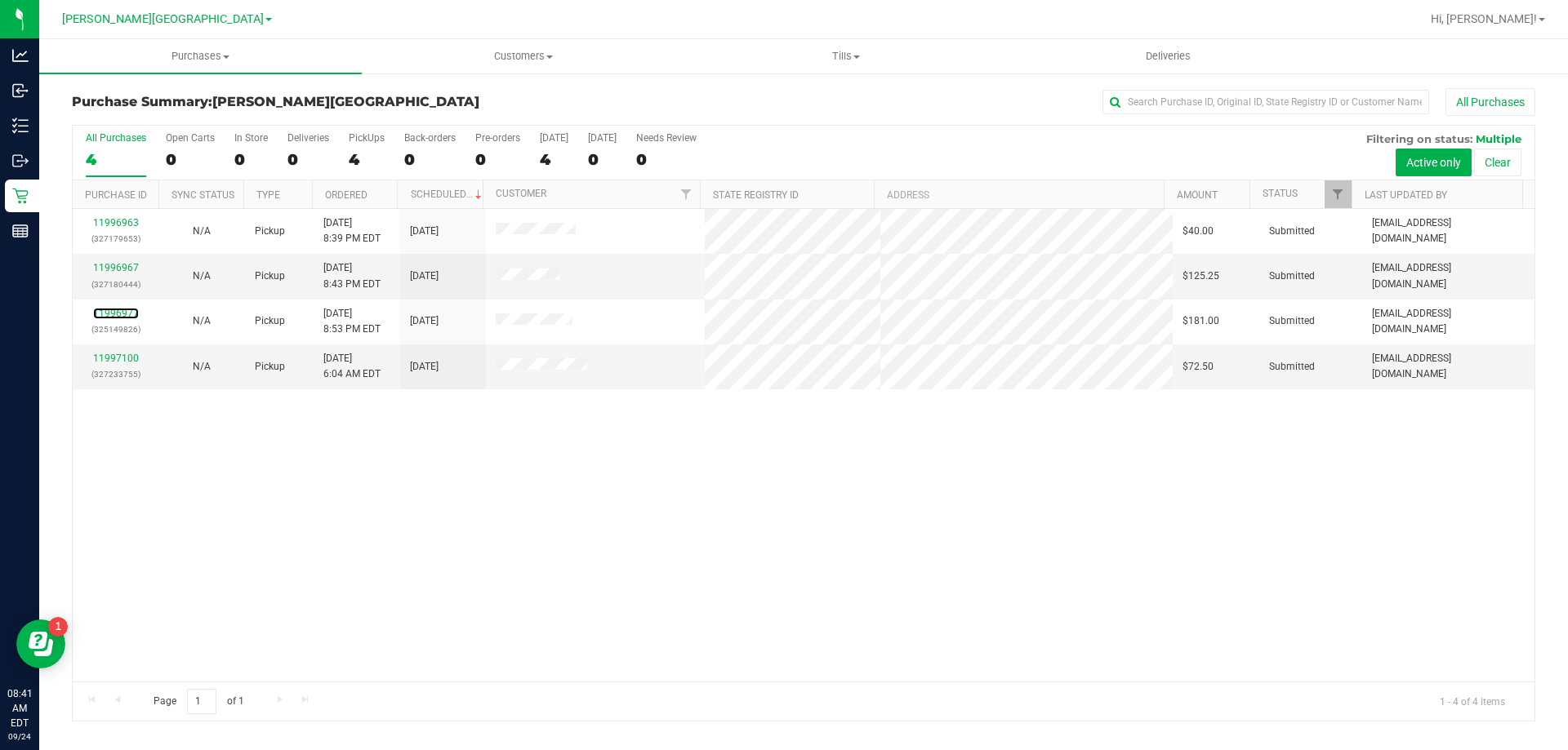
click at [102, 309] on link "11996977" at bounding box center [116, 313] width 46 height 11
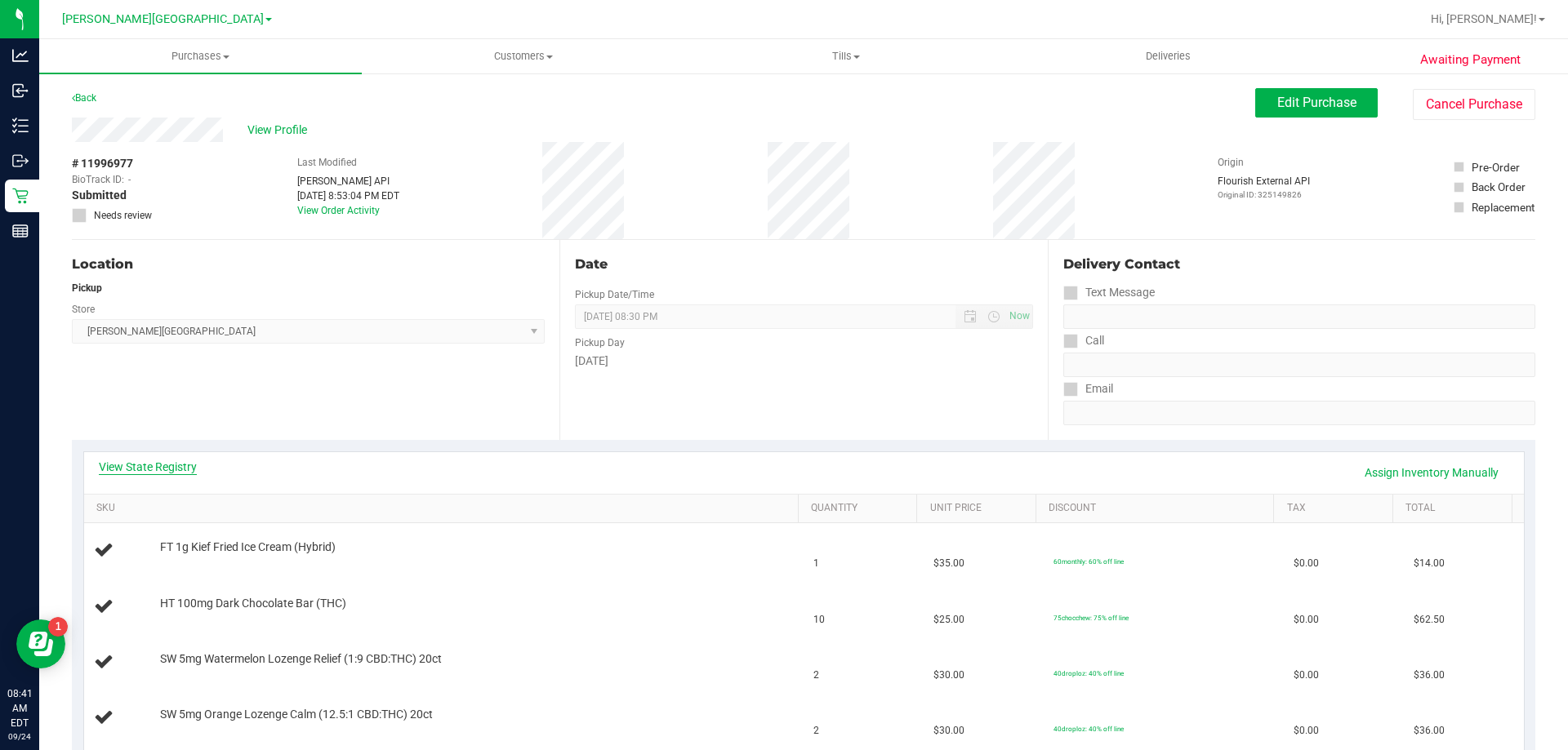
click at [157, 466] on link "View State Registry" at bounding box center [148, 466] width 98 height 16
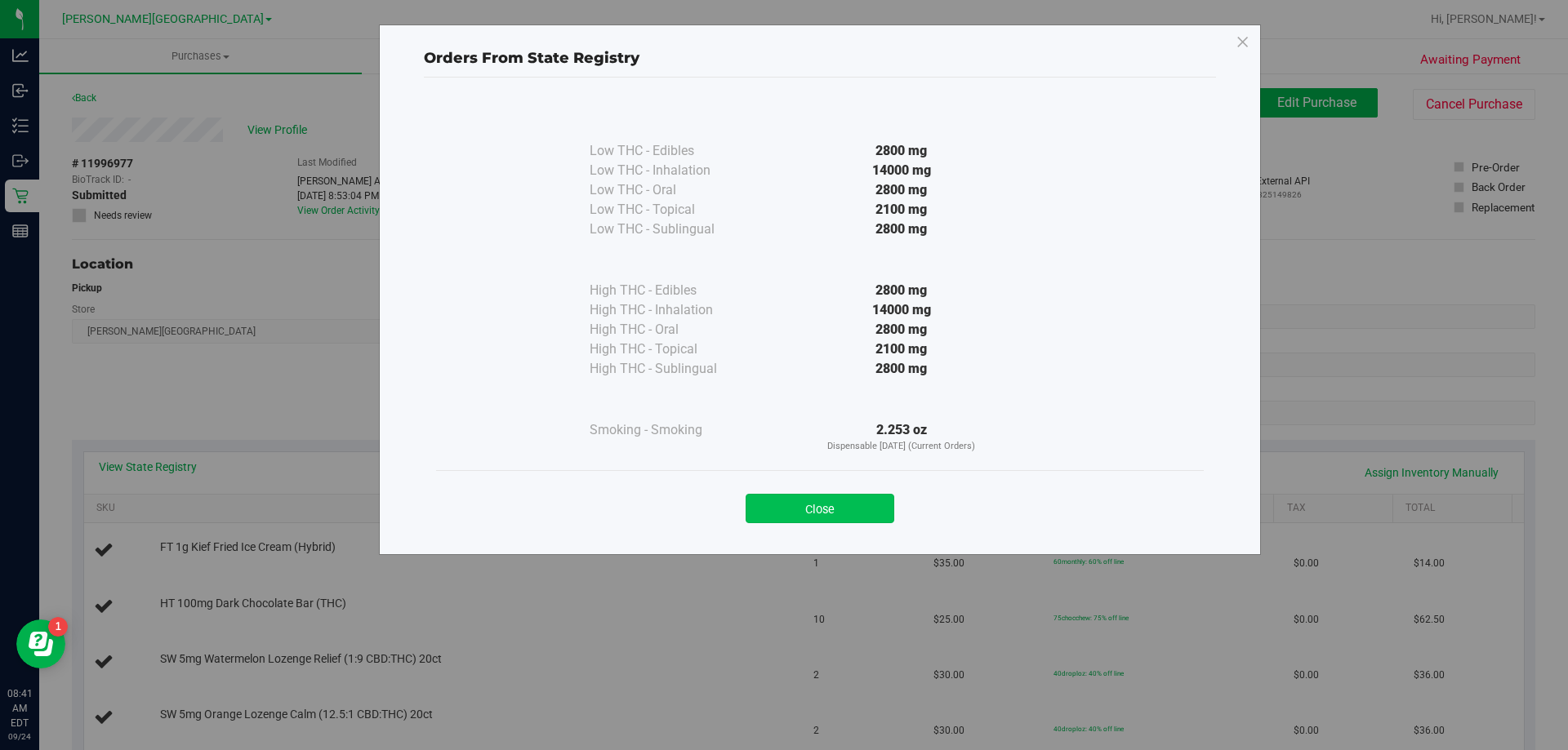
click at [819, 518] on button "Close" at bounding box center [819, 508] width 149 height 30
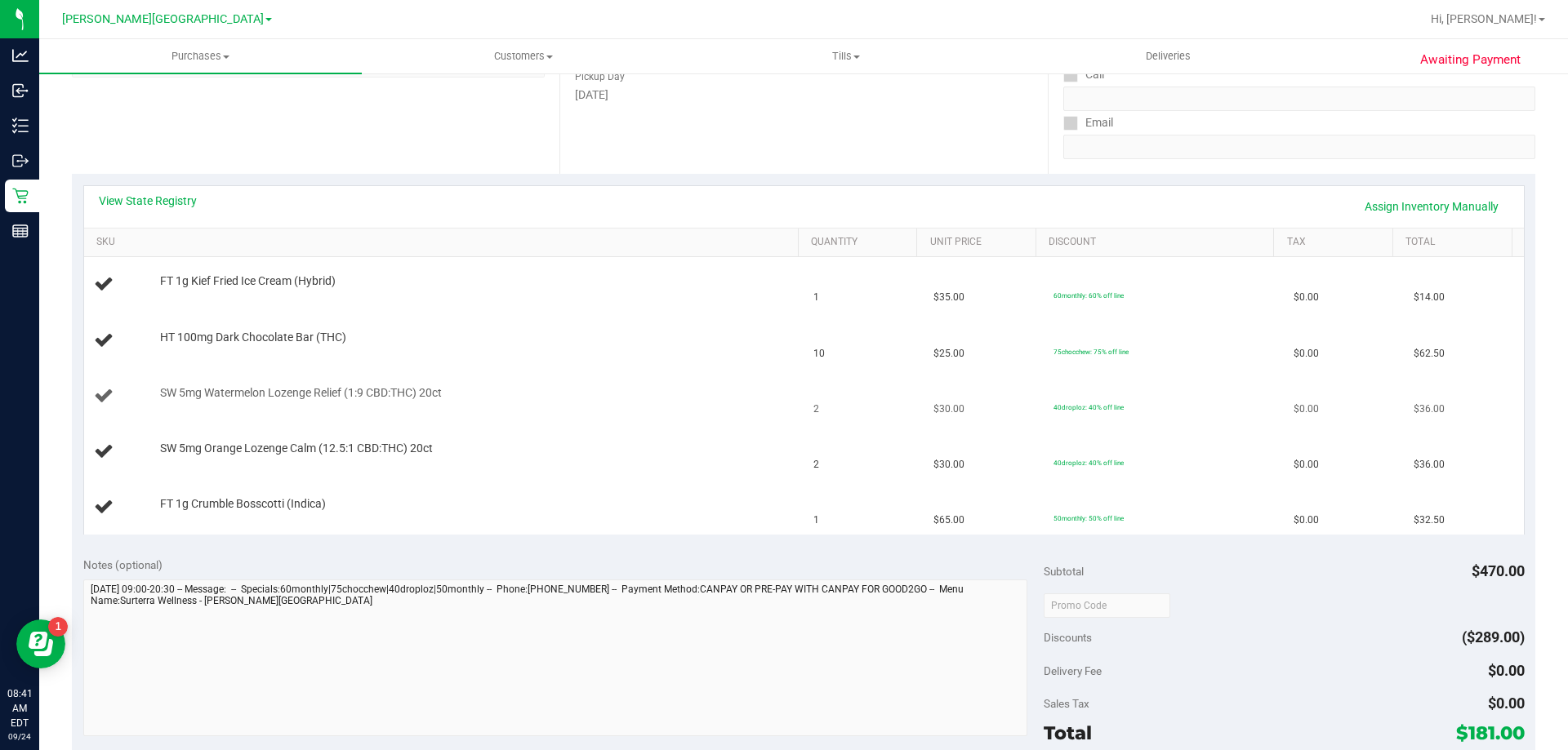
scroll to position [489, 0]
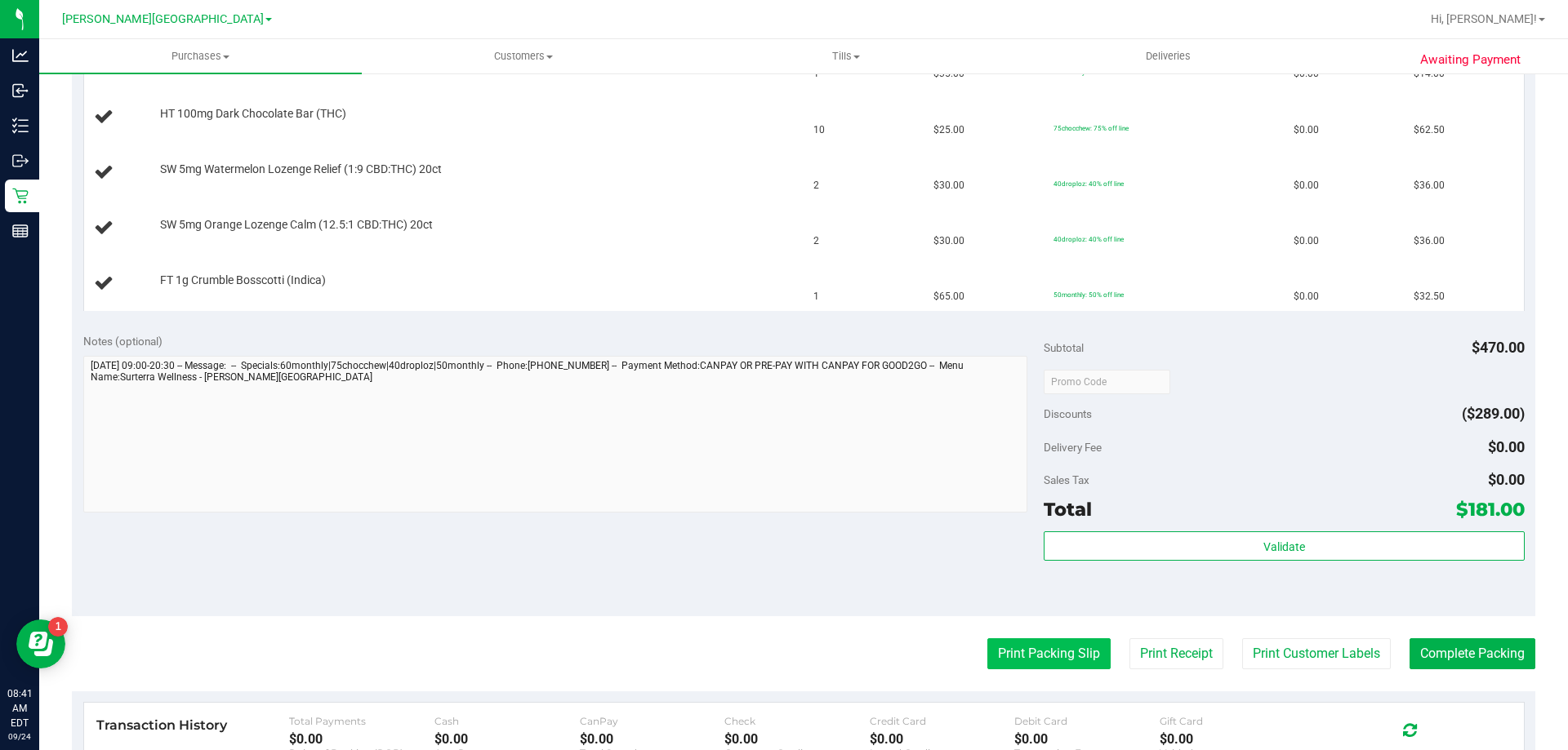
click at [1044, 658] on button "Print Packing Slip" at bounding box center [1049, 653] width 124 height 31
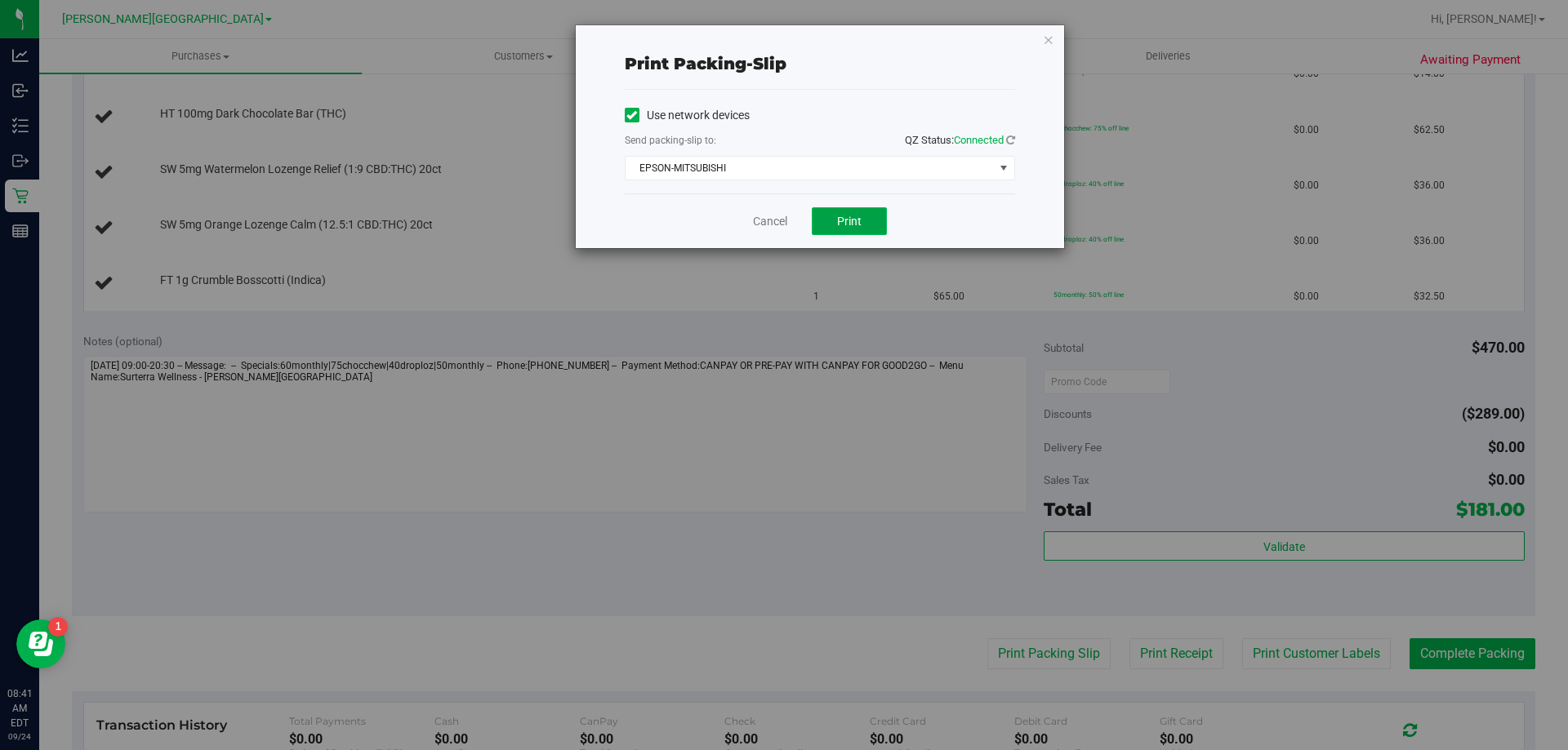
click at [860, 209] on button "Print" at bounding box center [849, 220] width 75 height 28
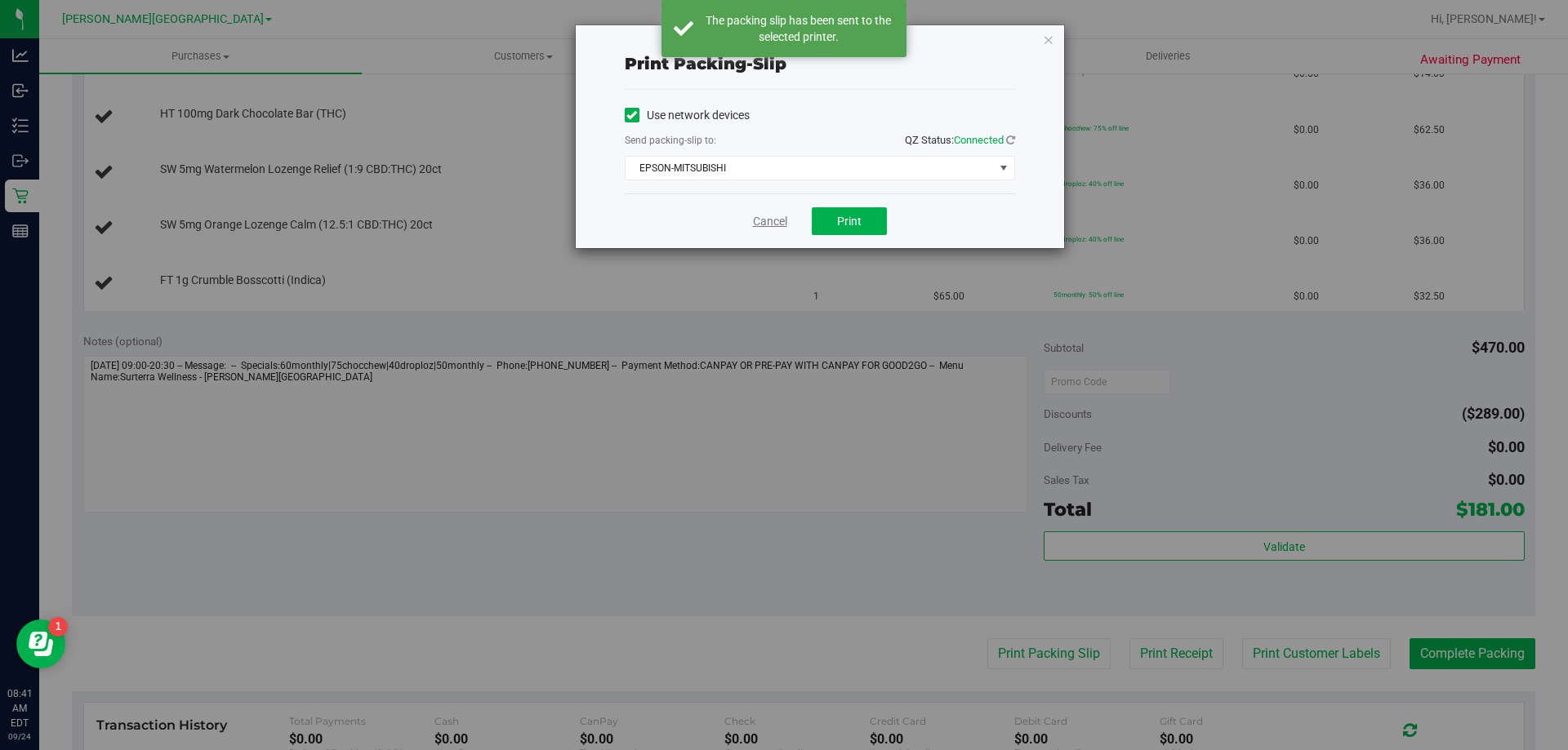
click at [774, 223] on link "Cancel" at bounding box center [770, 221] width 35 height 17
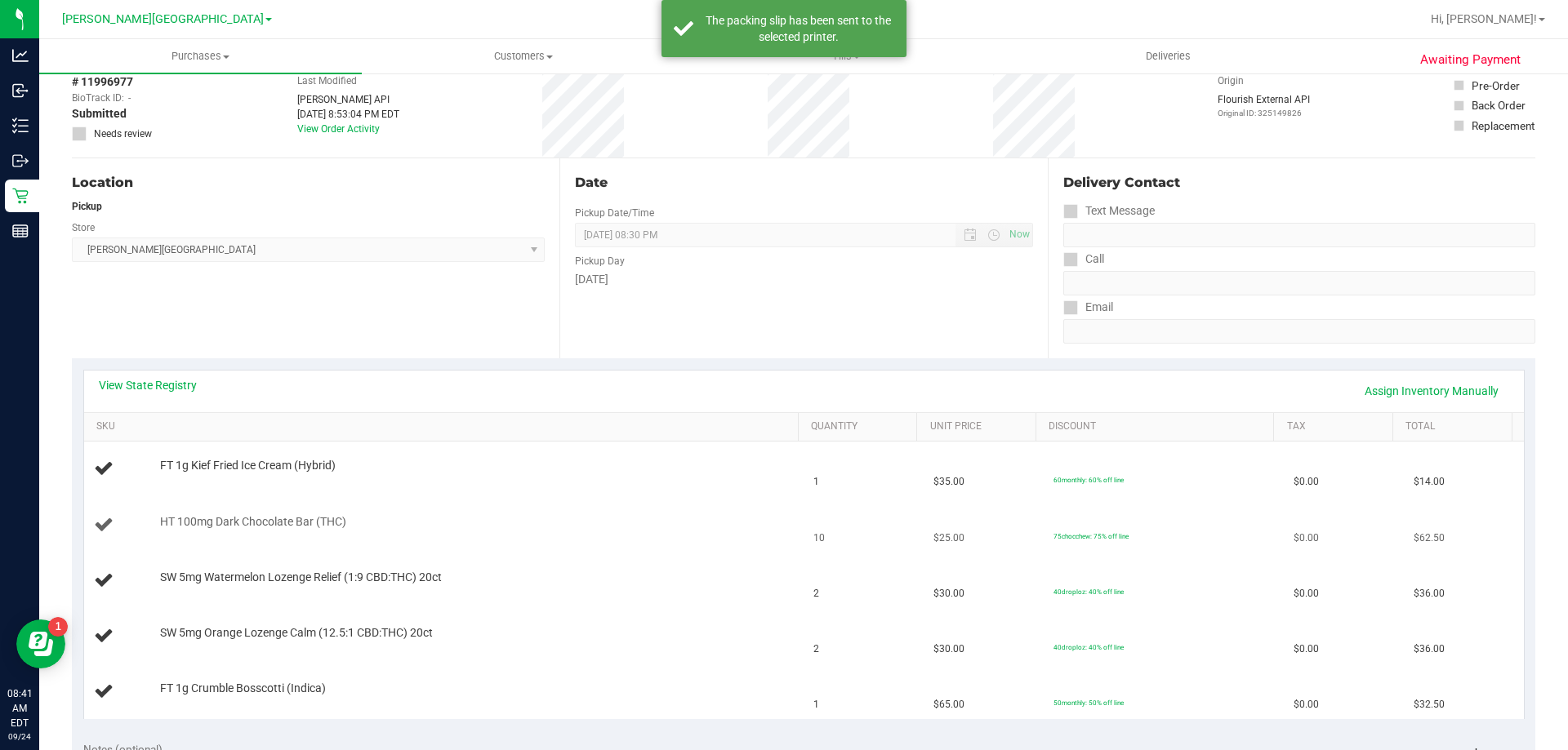
scroll to position [0, 0]
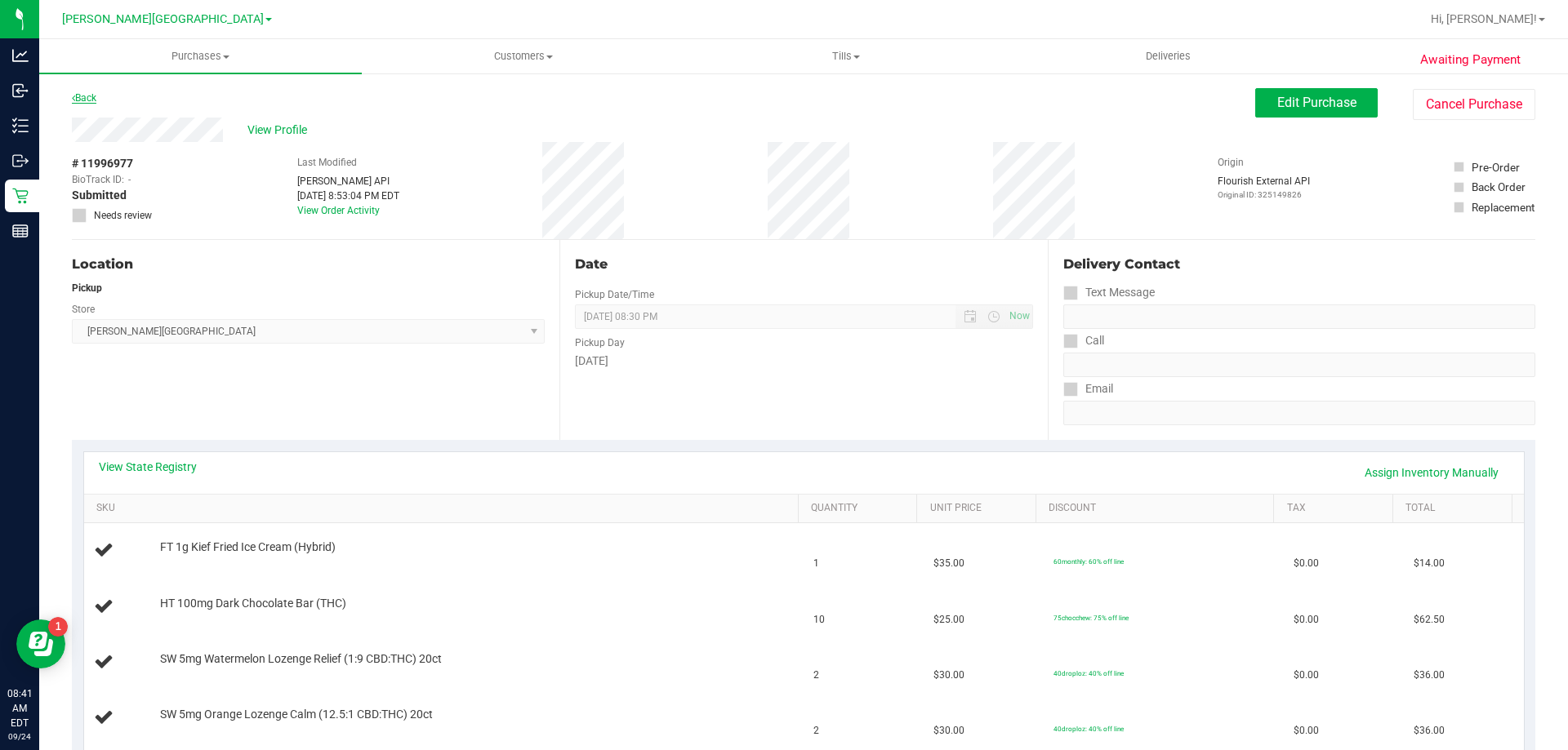
click at [82, 96] on link "Back" at bounding box center [84, 98] width 25 height 11
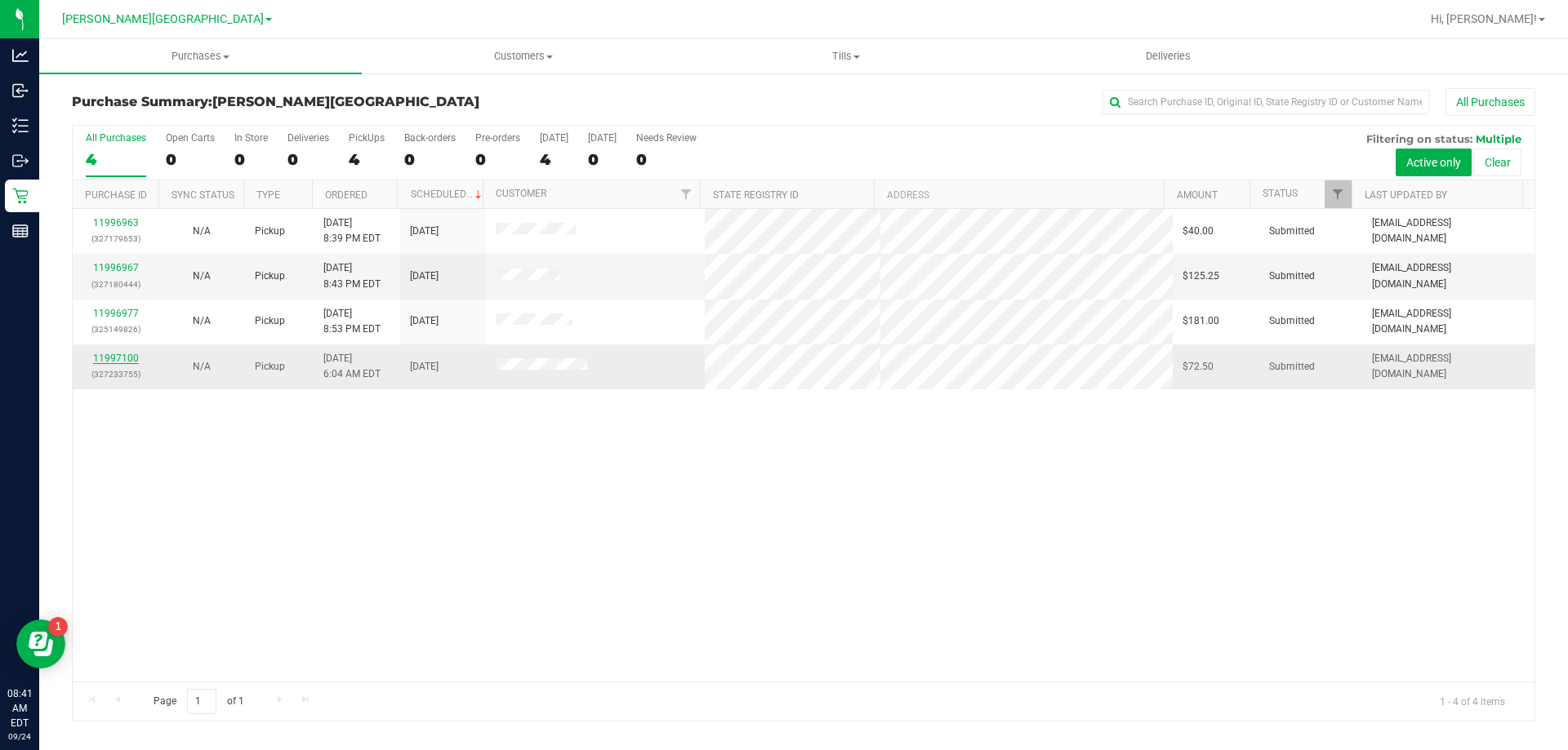
click at [114, 358] on link "11997100" at bounding box center [116, 358] width 46 height 11
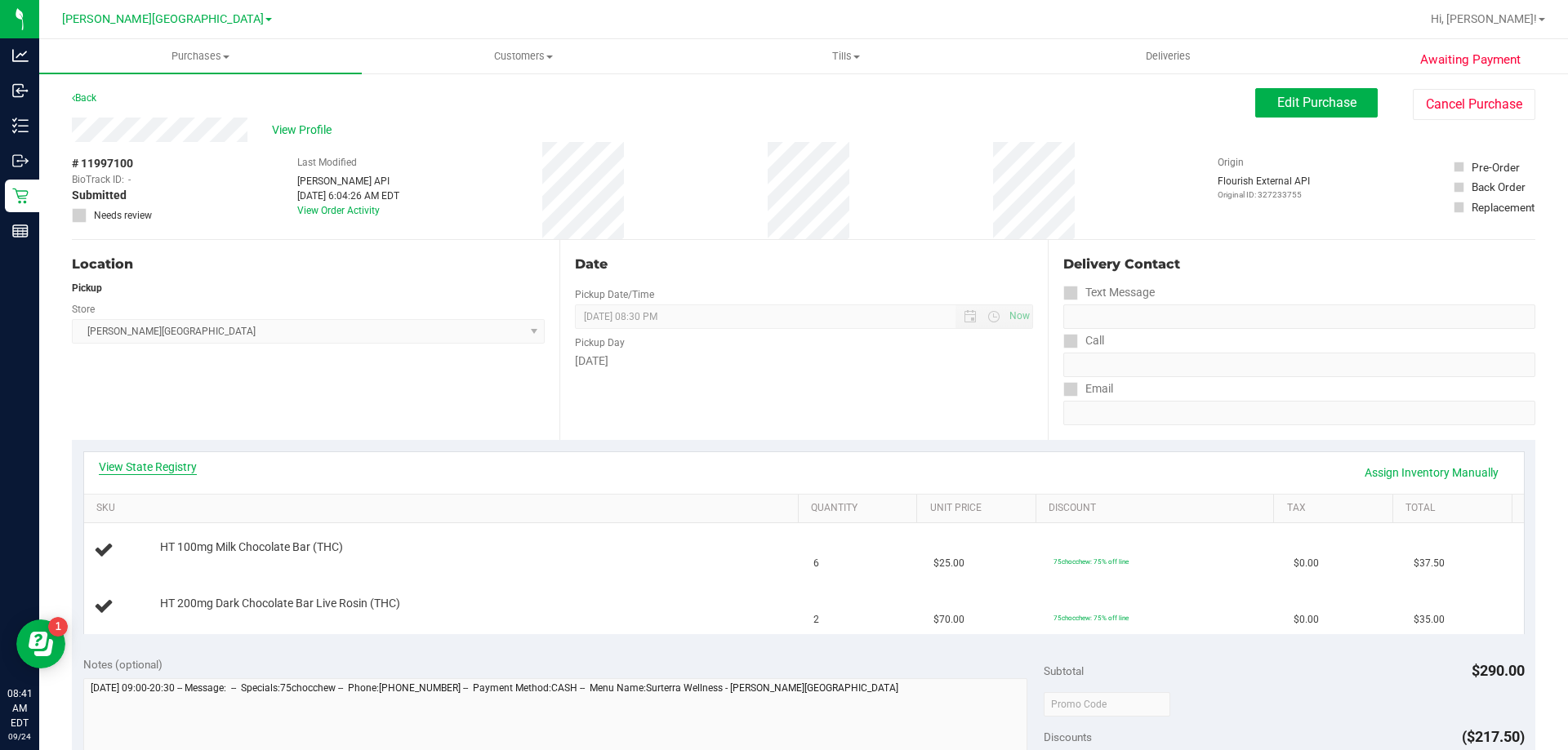
click at [123, 460] on link "View State Registry" at bounding box center [148, 466] width 98 height 16
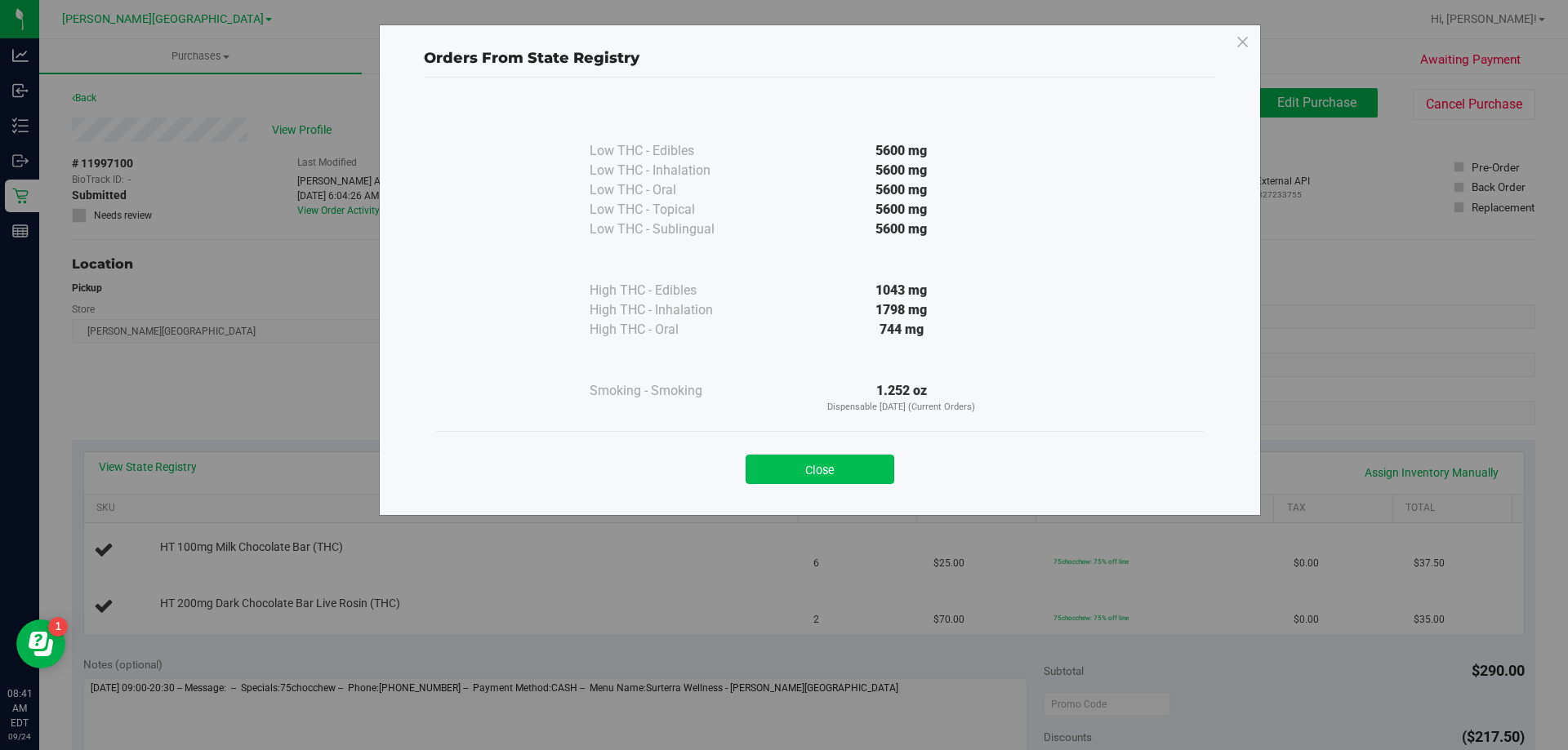
click at [780, 469] on button "Close" at bounding box center [819, 468] width 149 height 30
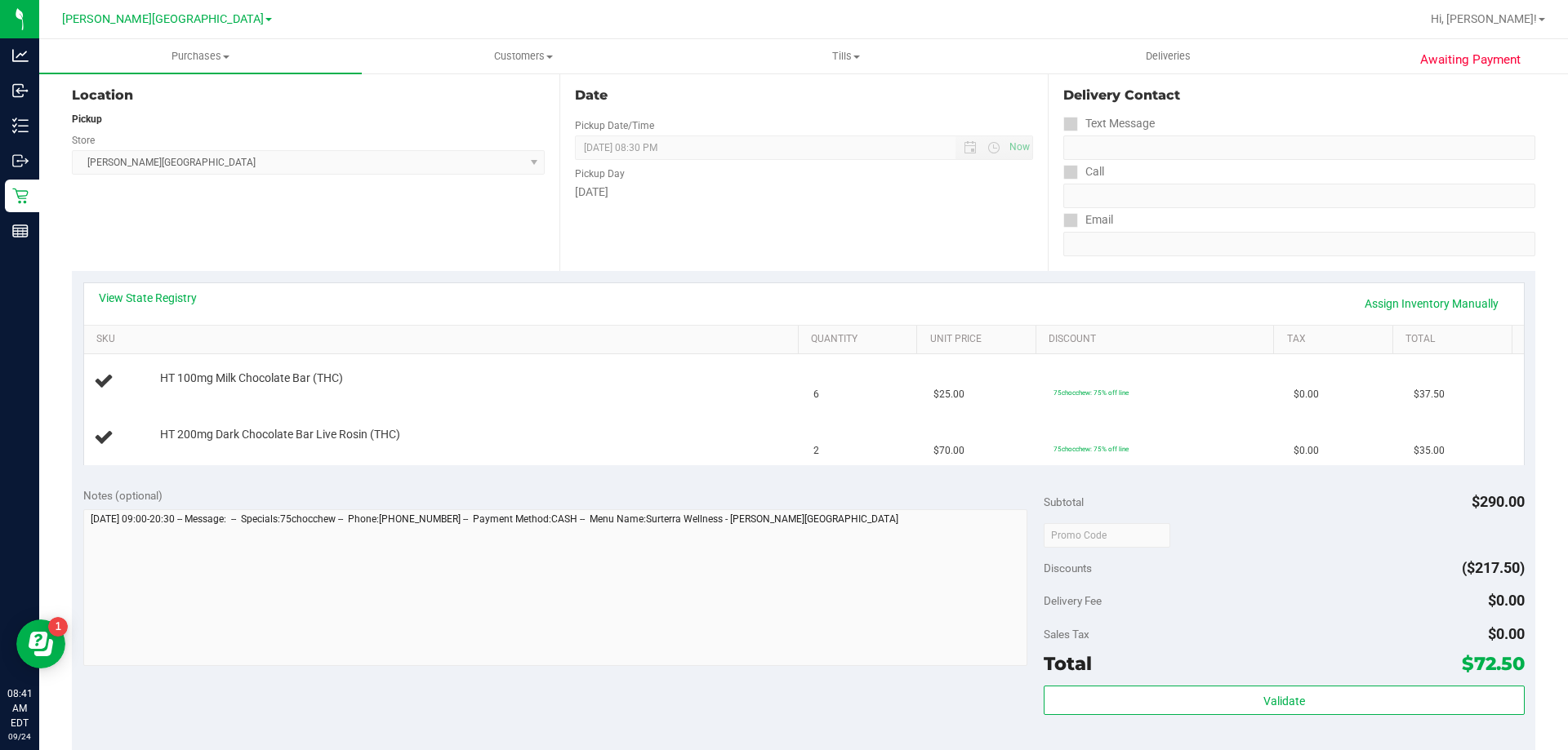
scroll to position [327, 0]
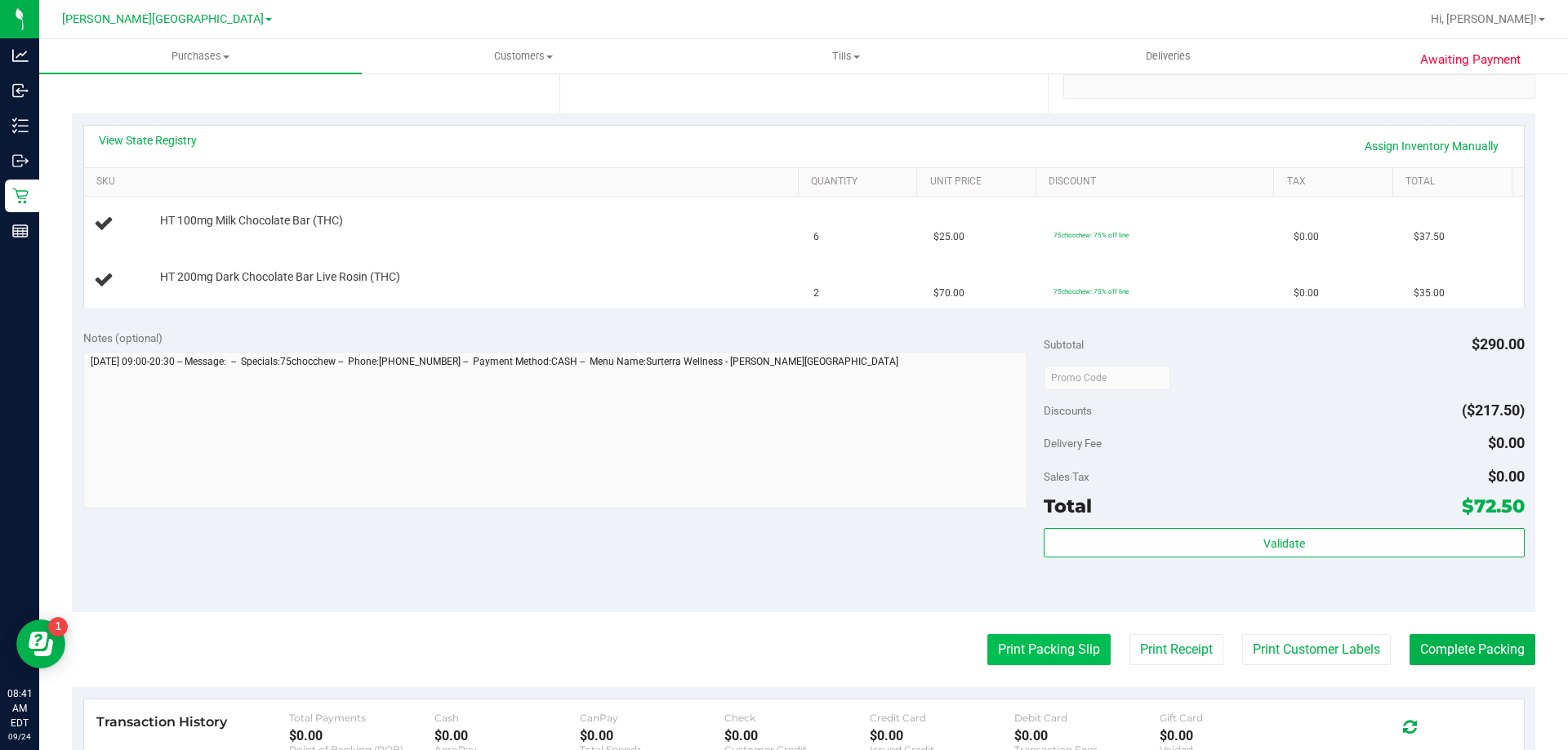
click at [1013, 649] on button "Print Packing Slip" at bounding box center [1049, 649] width 124 height 31
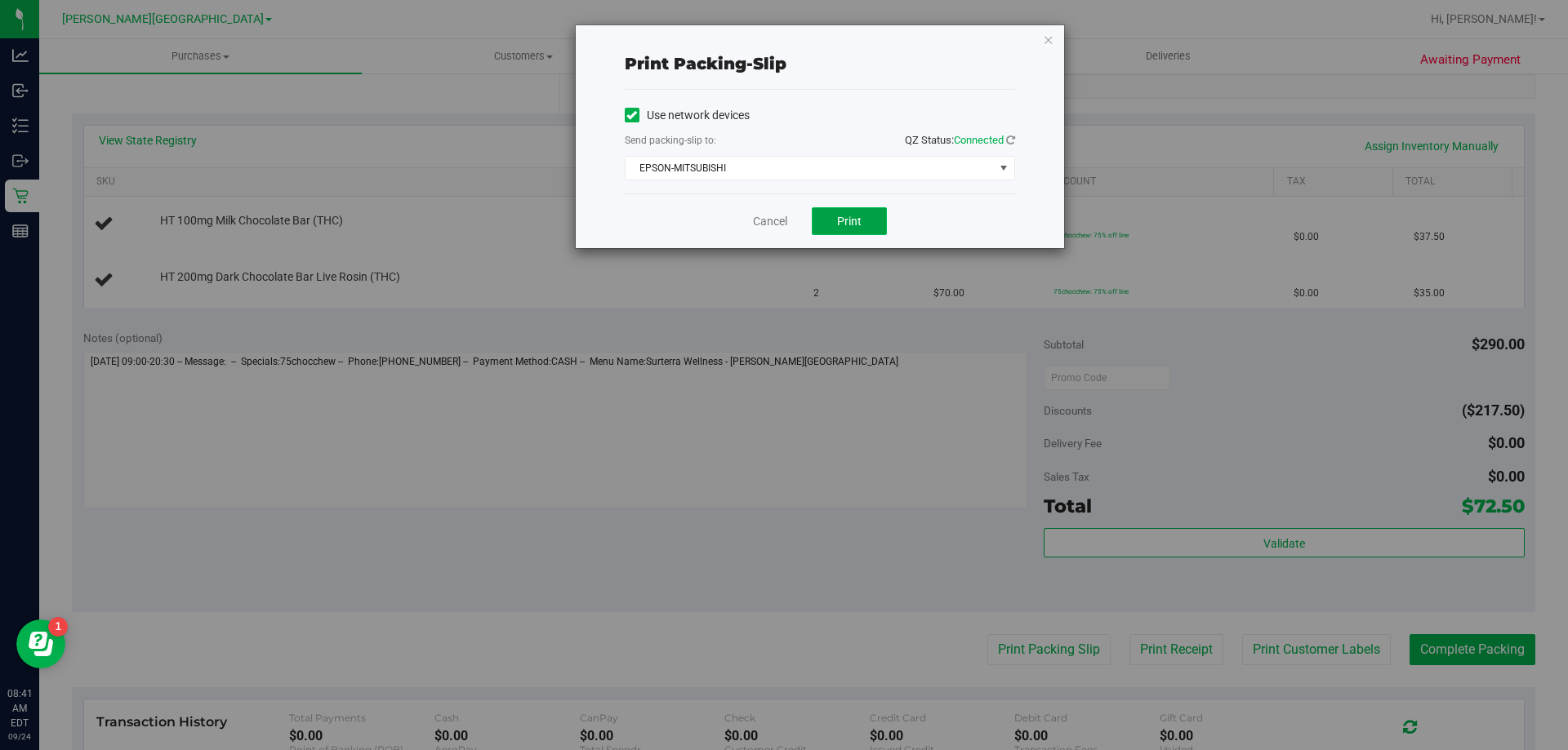
click at [863, 217] on button "Print" at bounding box center [849, 220] width 75 height 28
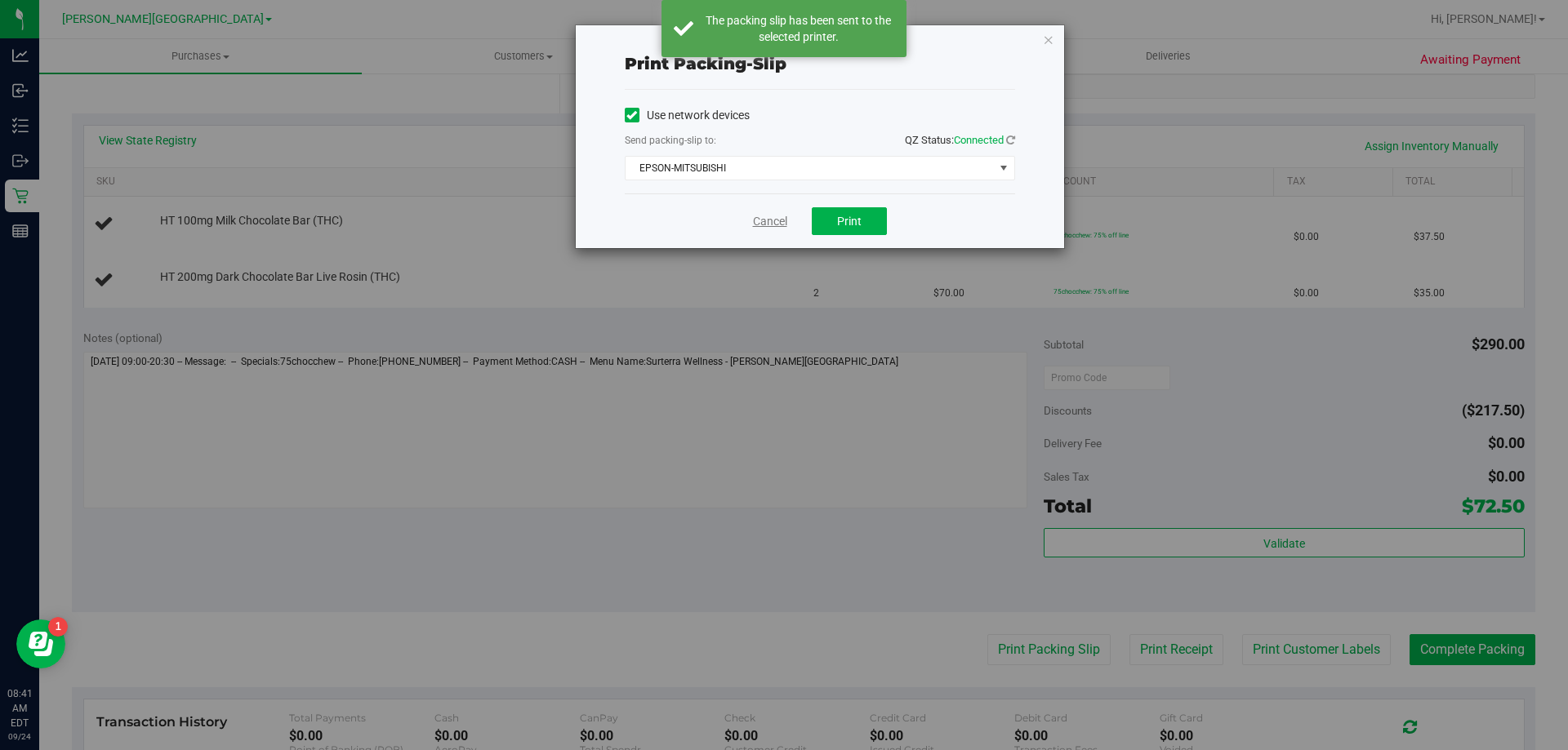
click at [776, 223] on link "Cancel" at bounding box center [770, 221] width 35 height 17
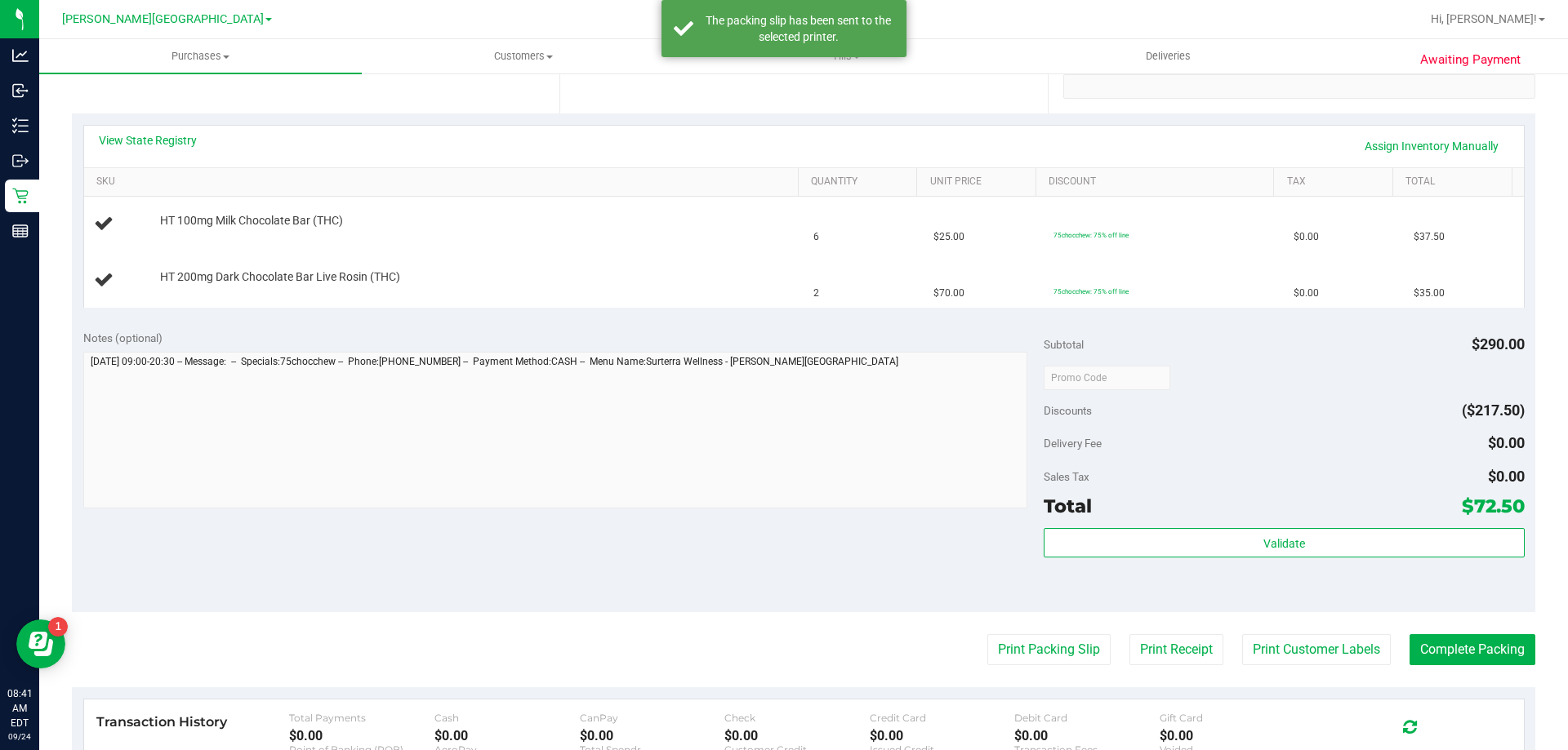
scroll to position [0, 0]
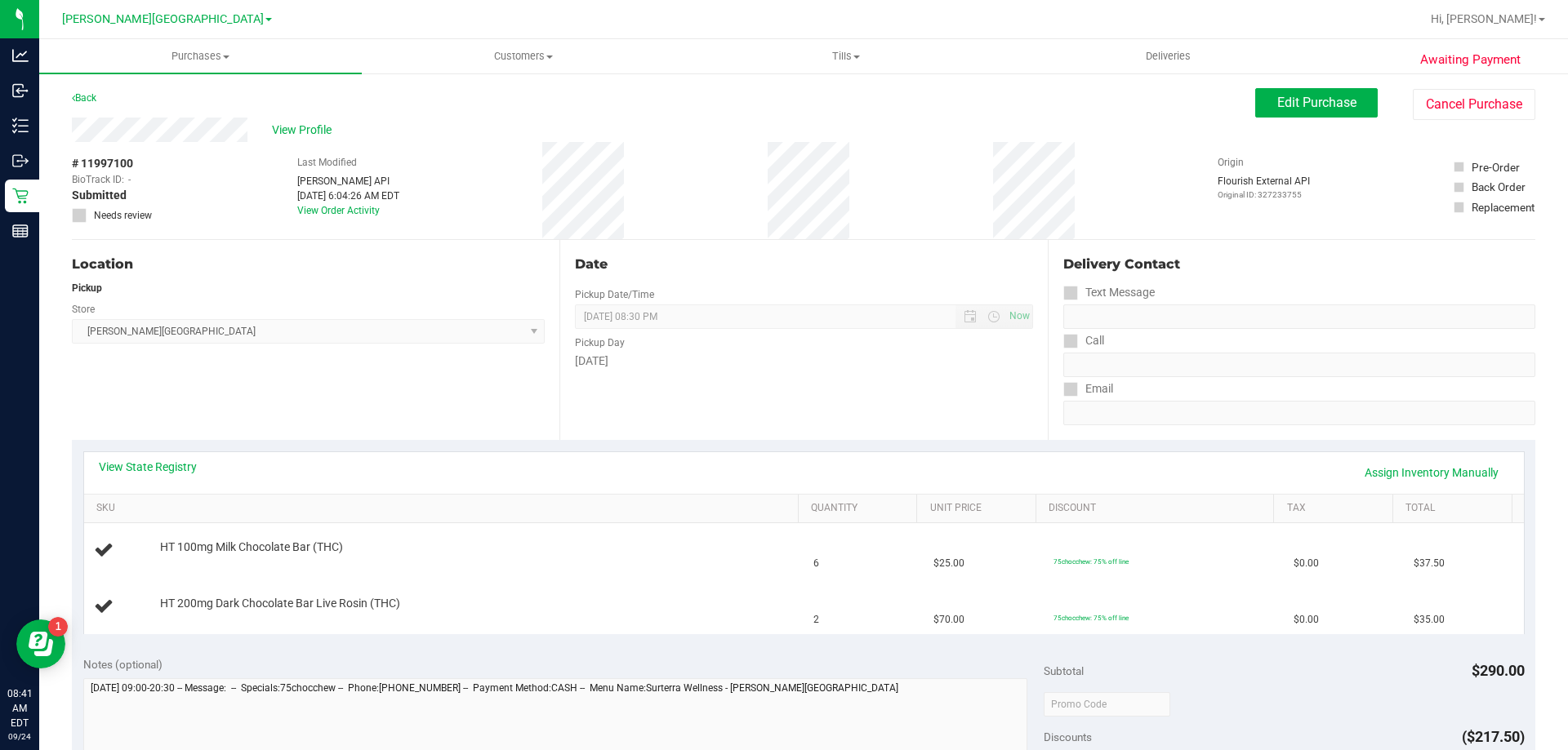
click at [160, 457] on div "View State Registry Assign Inventory Manually" at bounding box center [804, 472] width 1440 height 41
click at [162, 464] on link "View State Registry" at bounding box center [148, 466] width 98 height 16
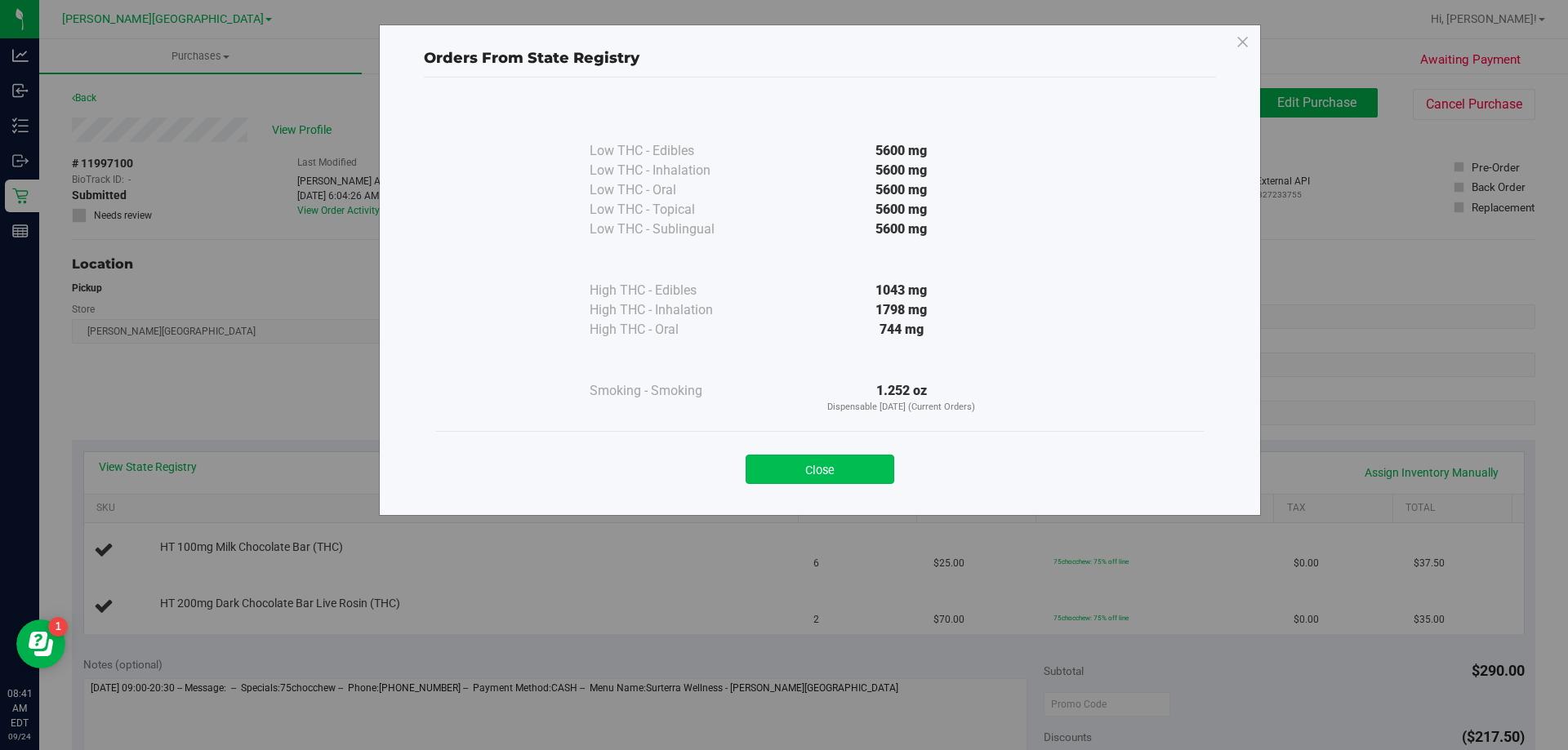
click at [853, 470] on button "Close" at bounding box center [819, 468] width 149 height 30
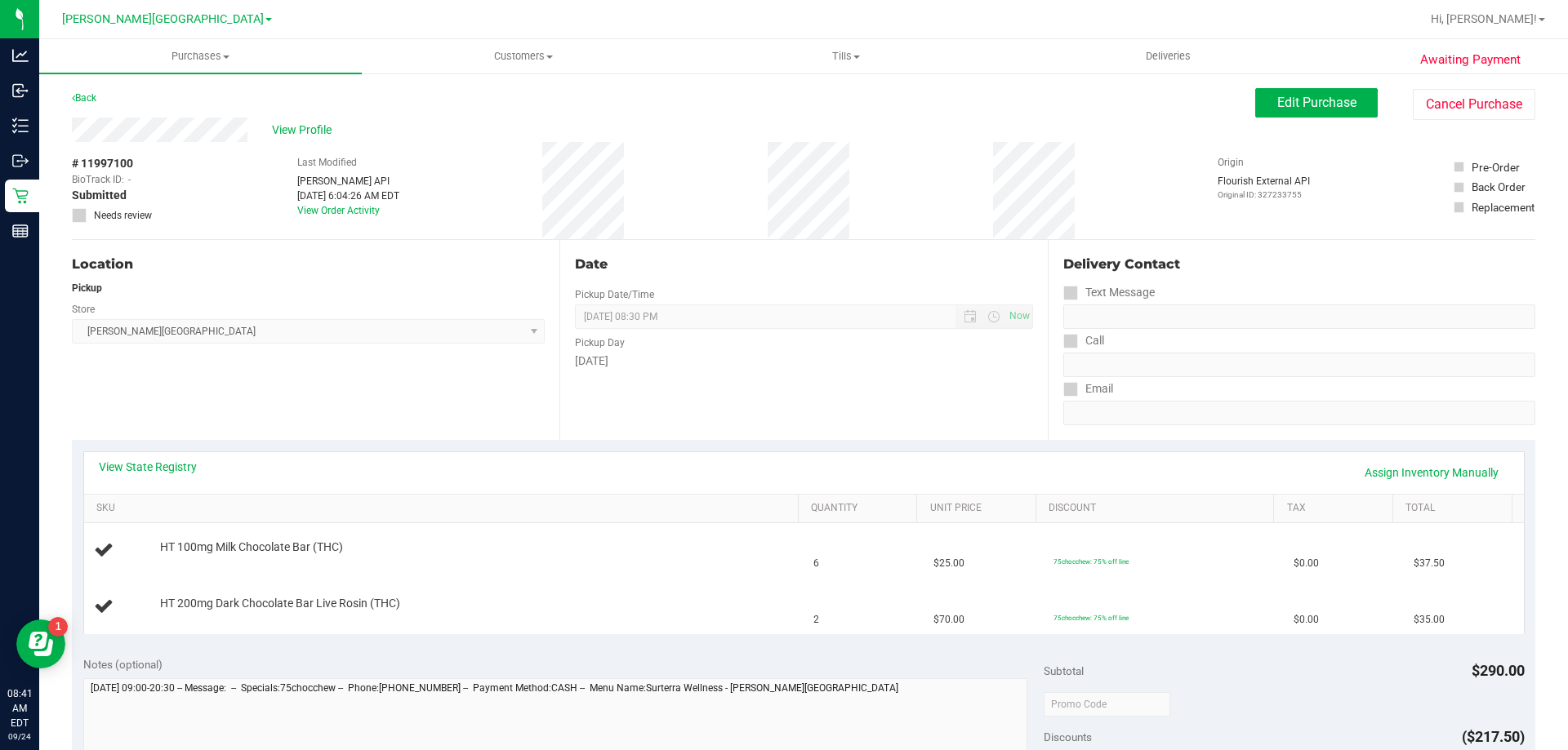
click at [90, 89] on div "Back" at bounding box center [84, 98] width 25 height 19
click at [85, 102] on link "Back" at bounding box center [84, 98] width 25 height 11
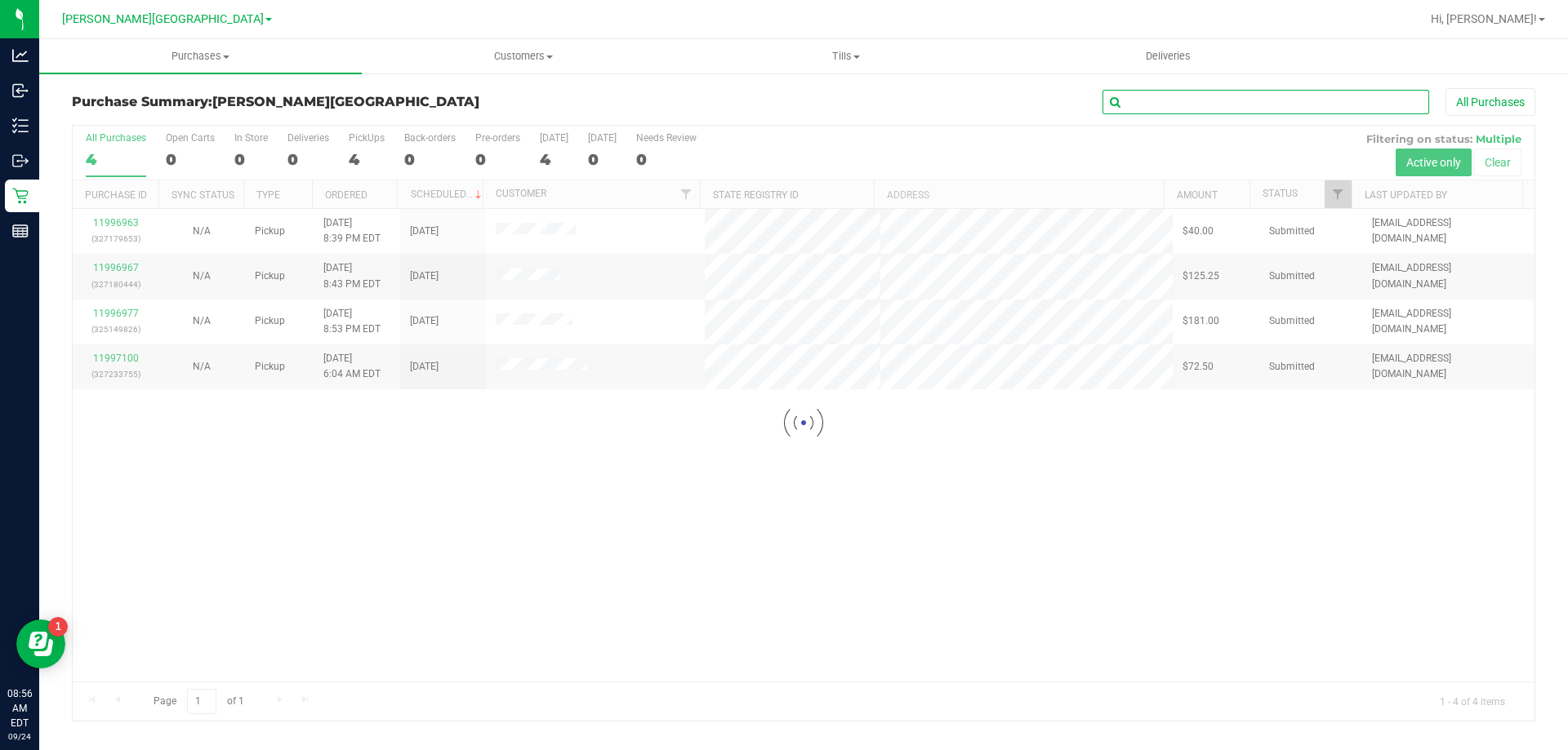
click at [1172, 104] on input "text" at bounding box center [1265, 102] width 327 height 25
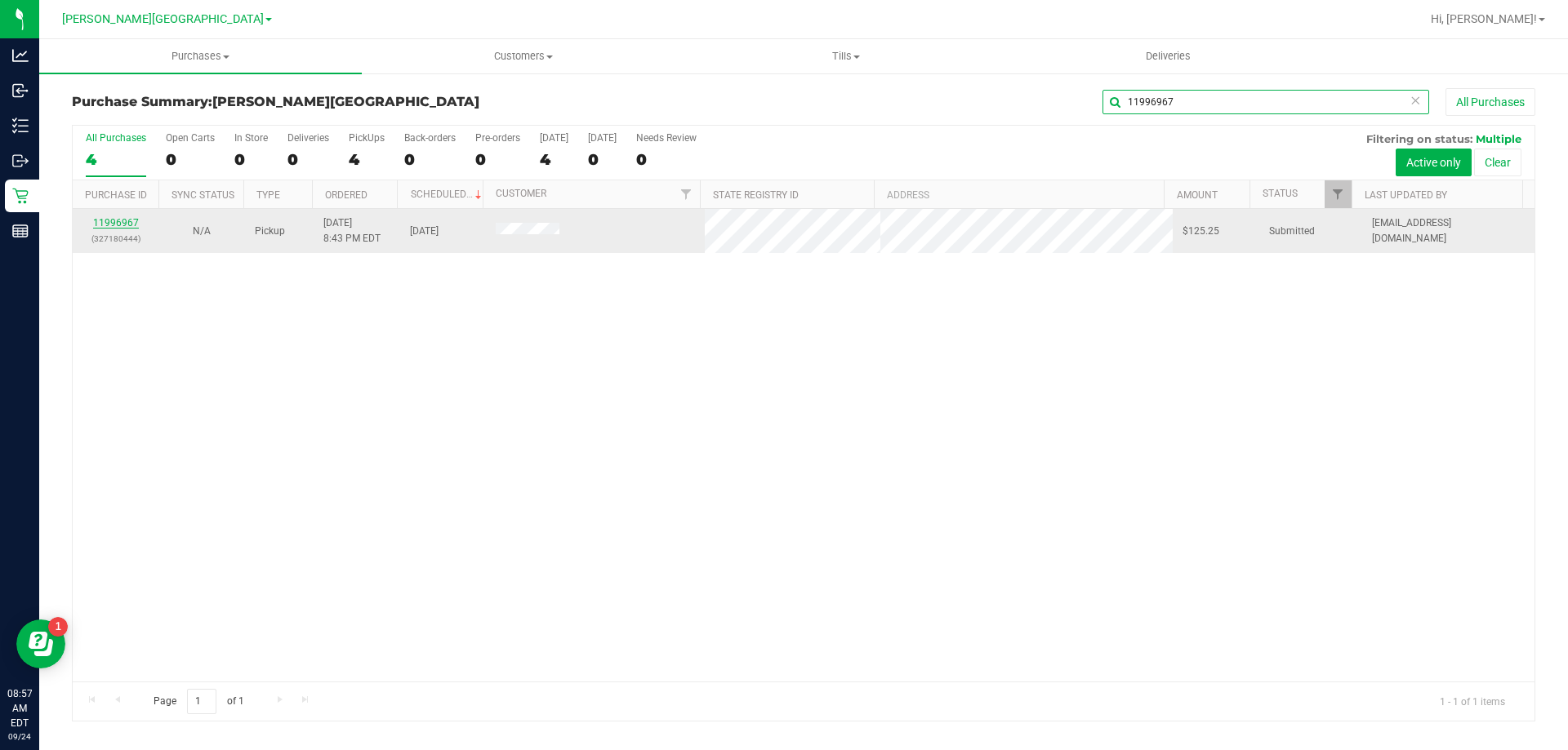
type input "11996967"
click at [127, 218] on link "11996967" at bounding box center [116, 223] width 46 height 11
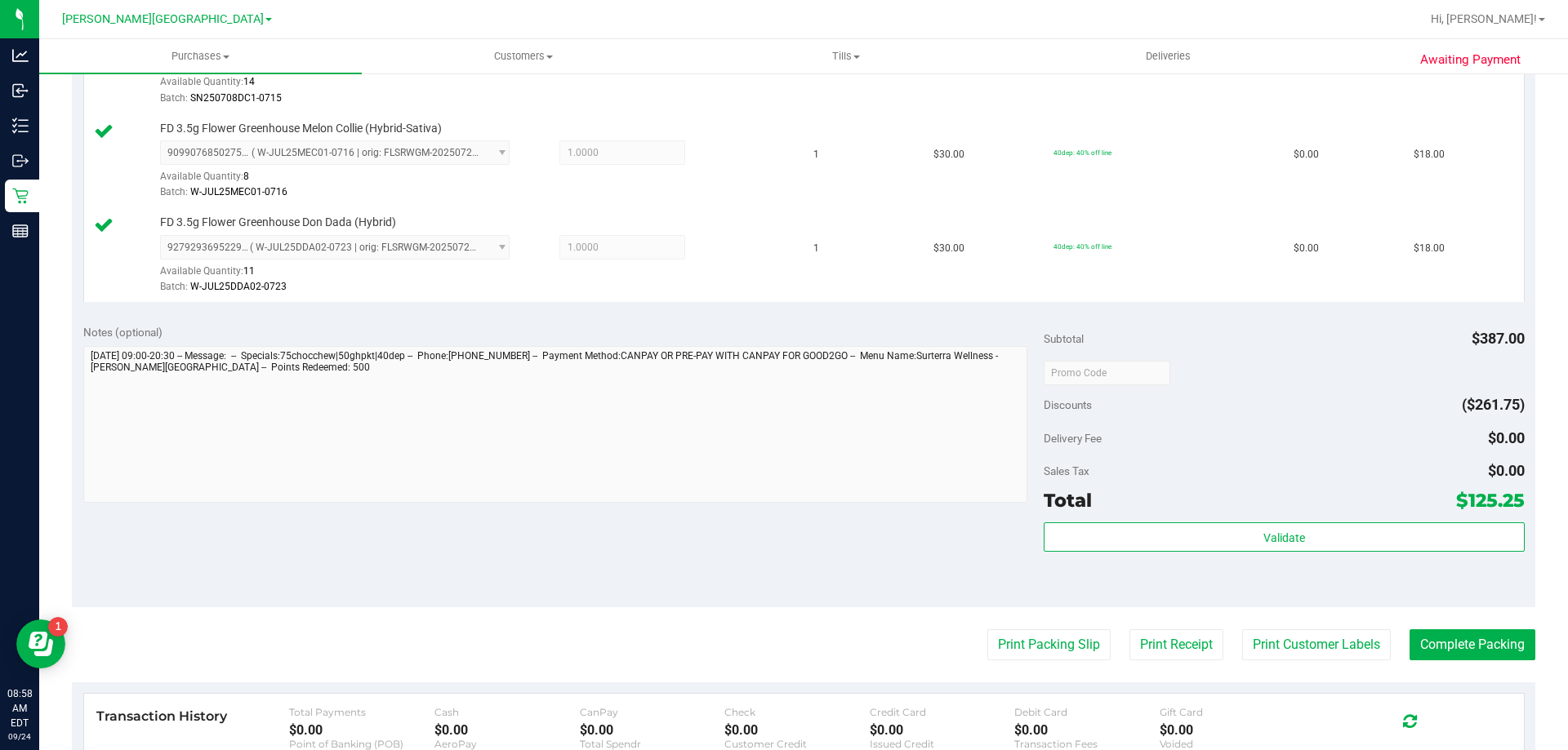
scroll to position [816, 0]
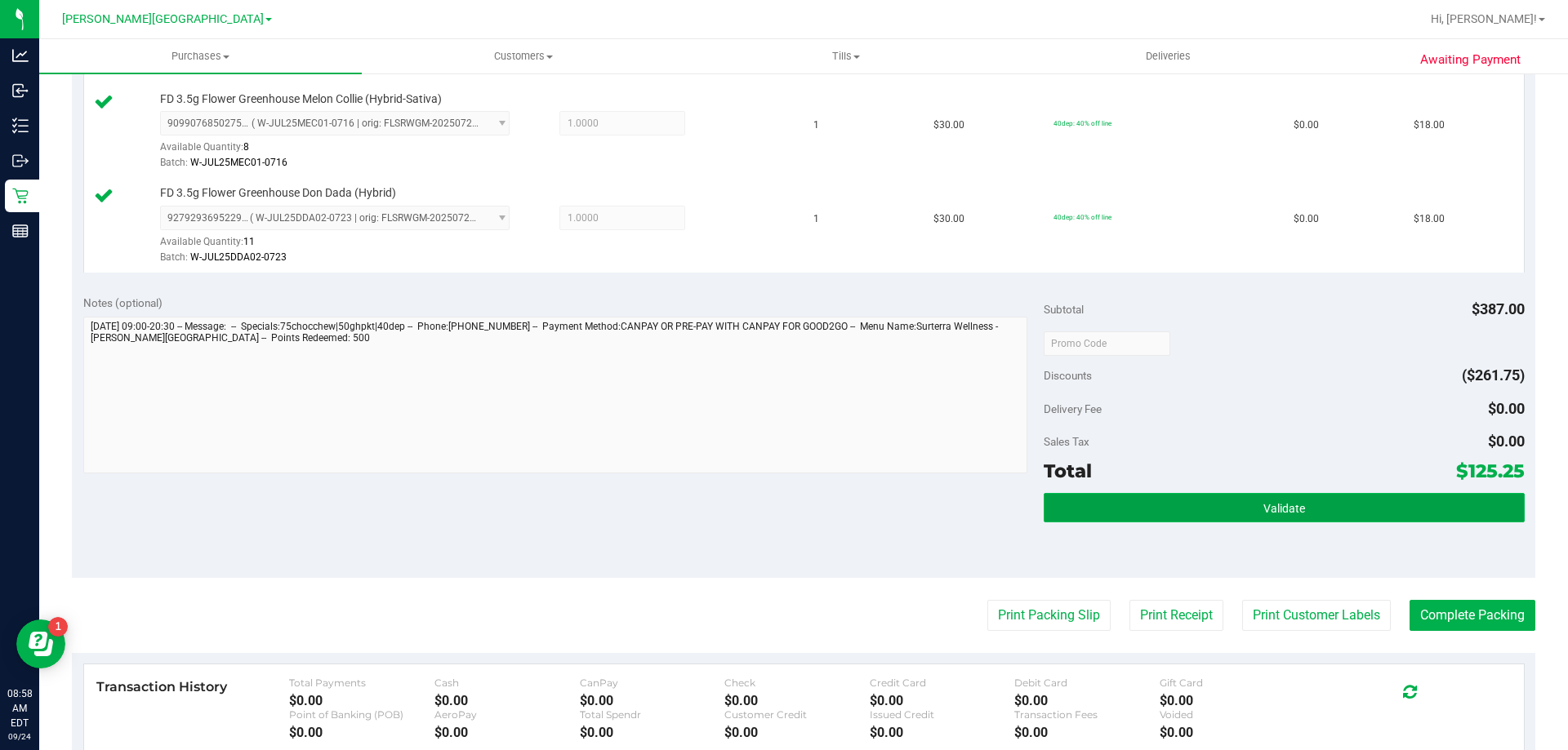
click at [1118, 513] on button "Validate" at bounding box center [1283, 508] width 480 height 30
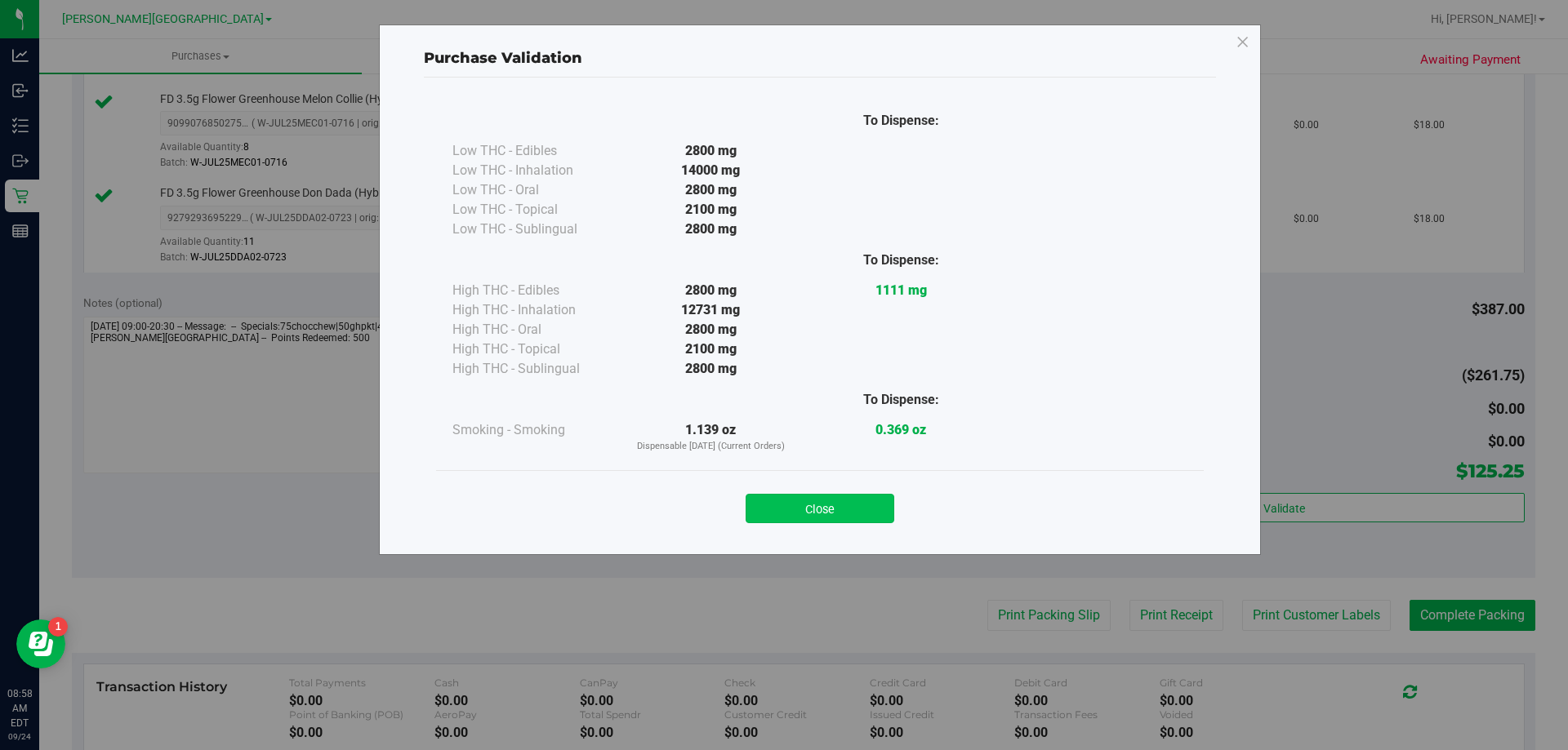
click at [768, 507] on button "Close" at bounding box center [819, 508] width 149 height 30
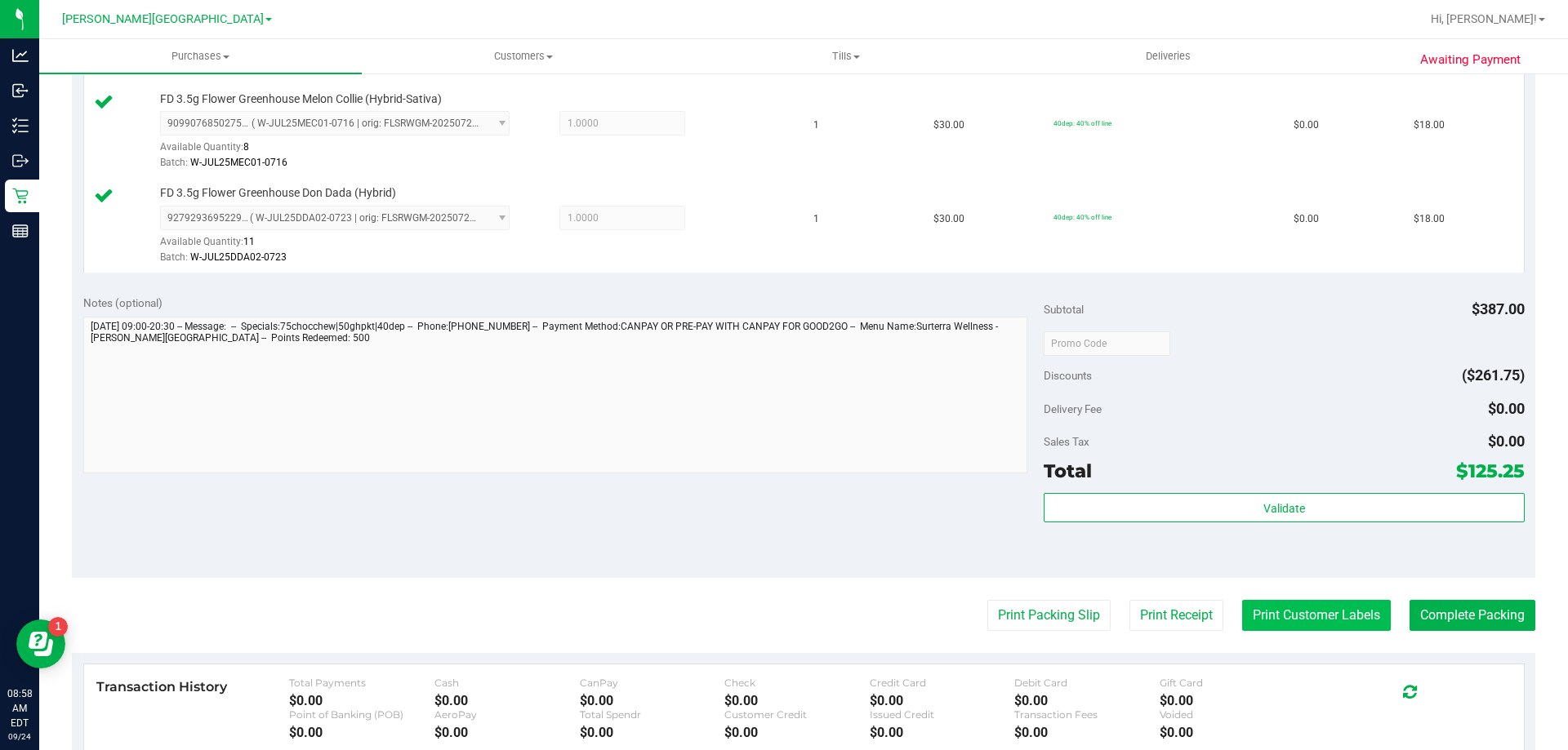
click at [1259, 614] on button "Print Customer Labels" at bounding box center [1316, 615] width 149 height 31
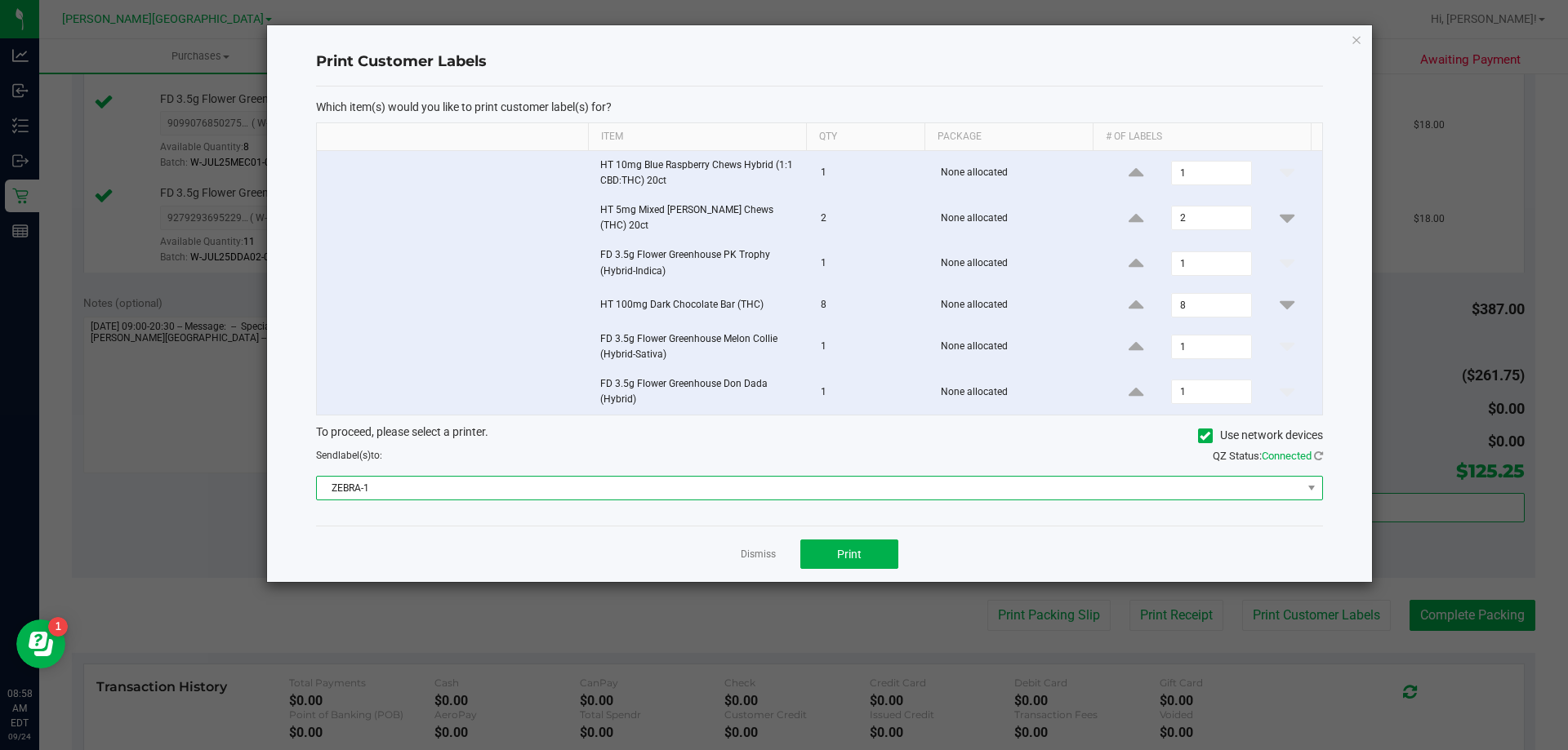
click at [772, 482] on span "ZEBRA-1" at bounding box center [809, 488] width 984 height 23
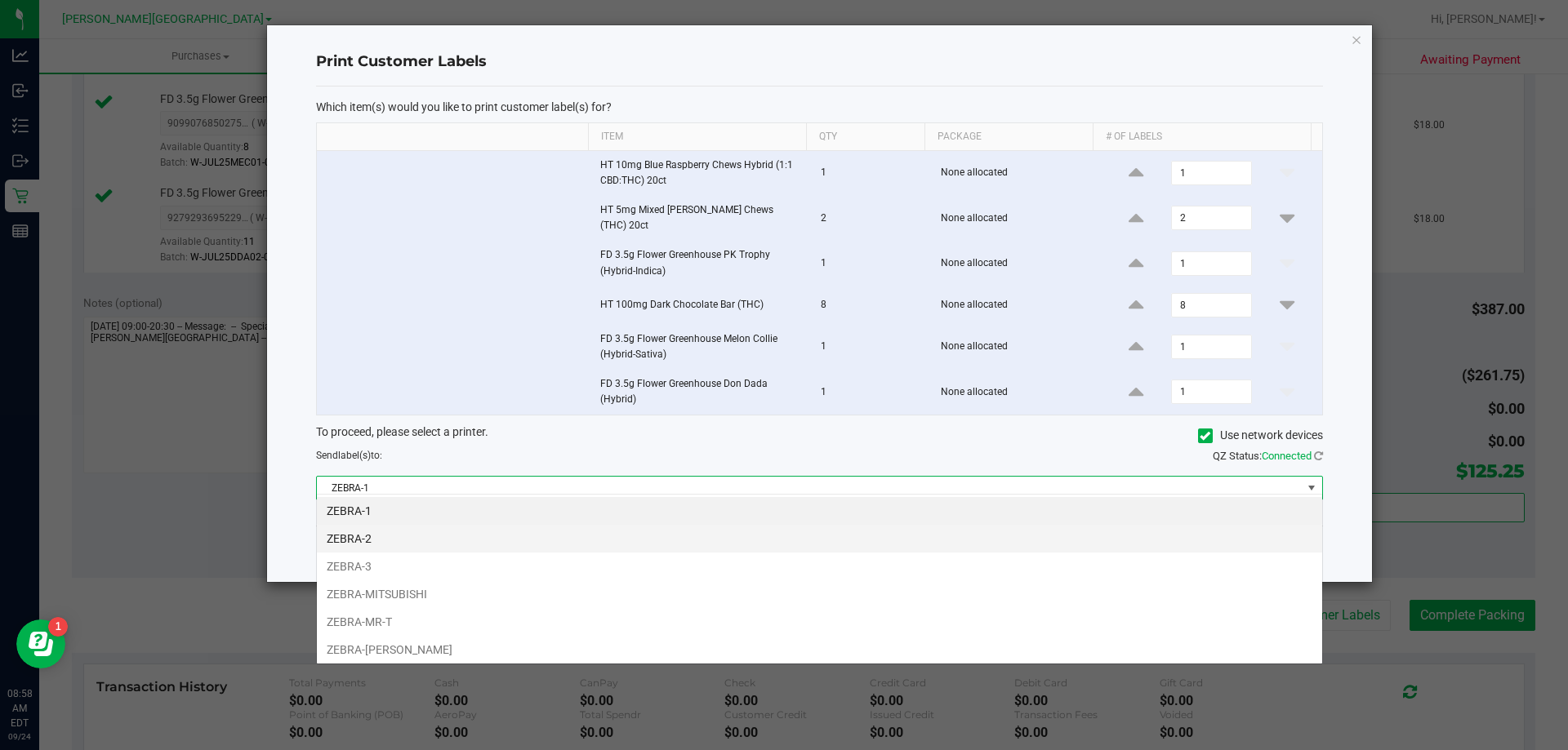
scroll to position [25, 1005]
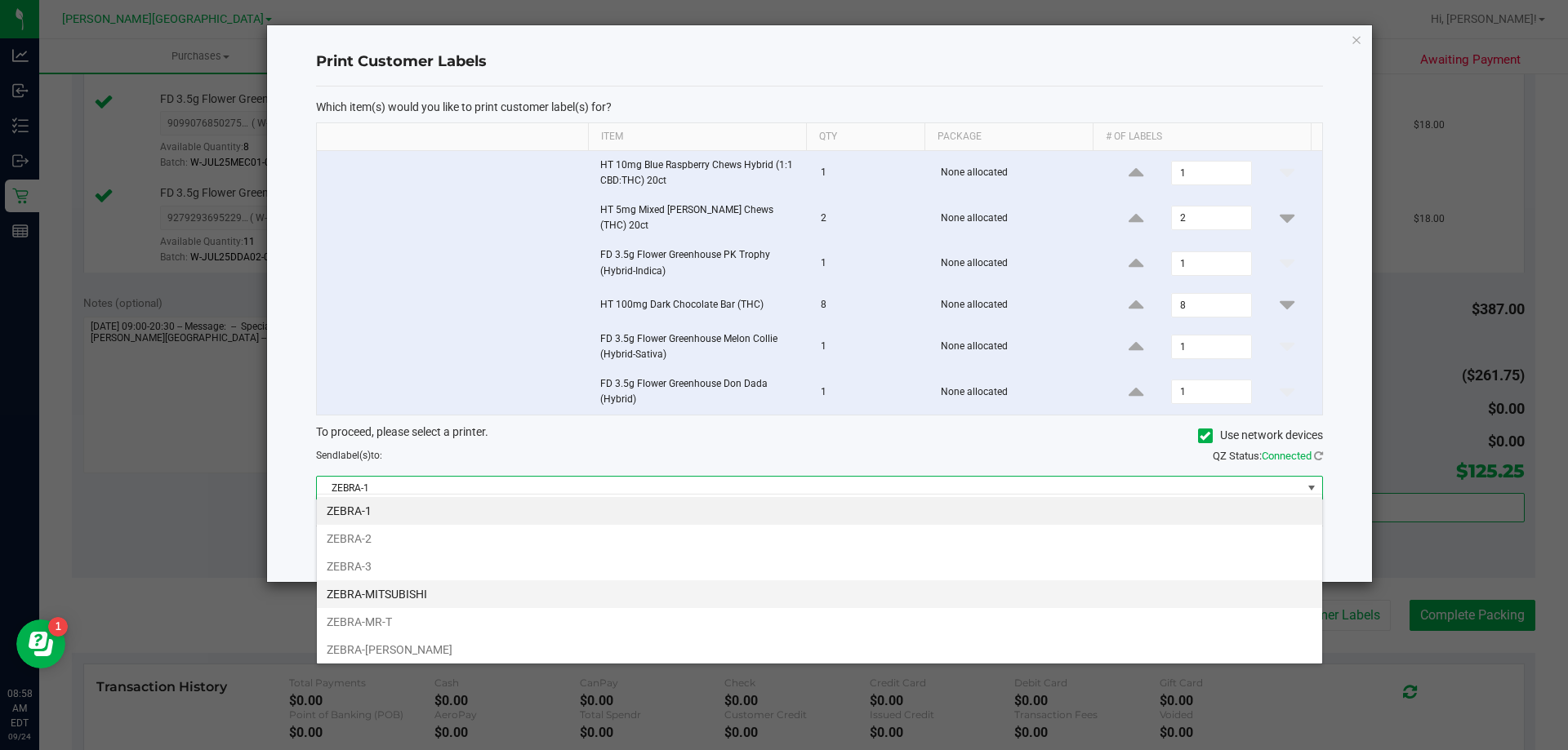
click at [411, 602] on li "ZEBRA-MITSUBISHI" at bounding box center [819, 594] width 1005 height 28
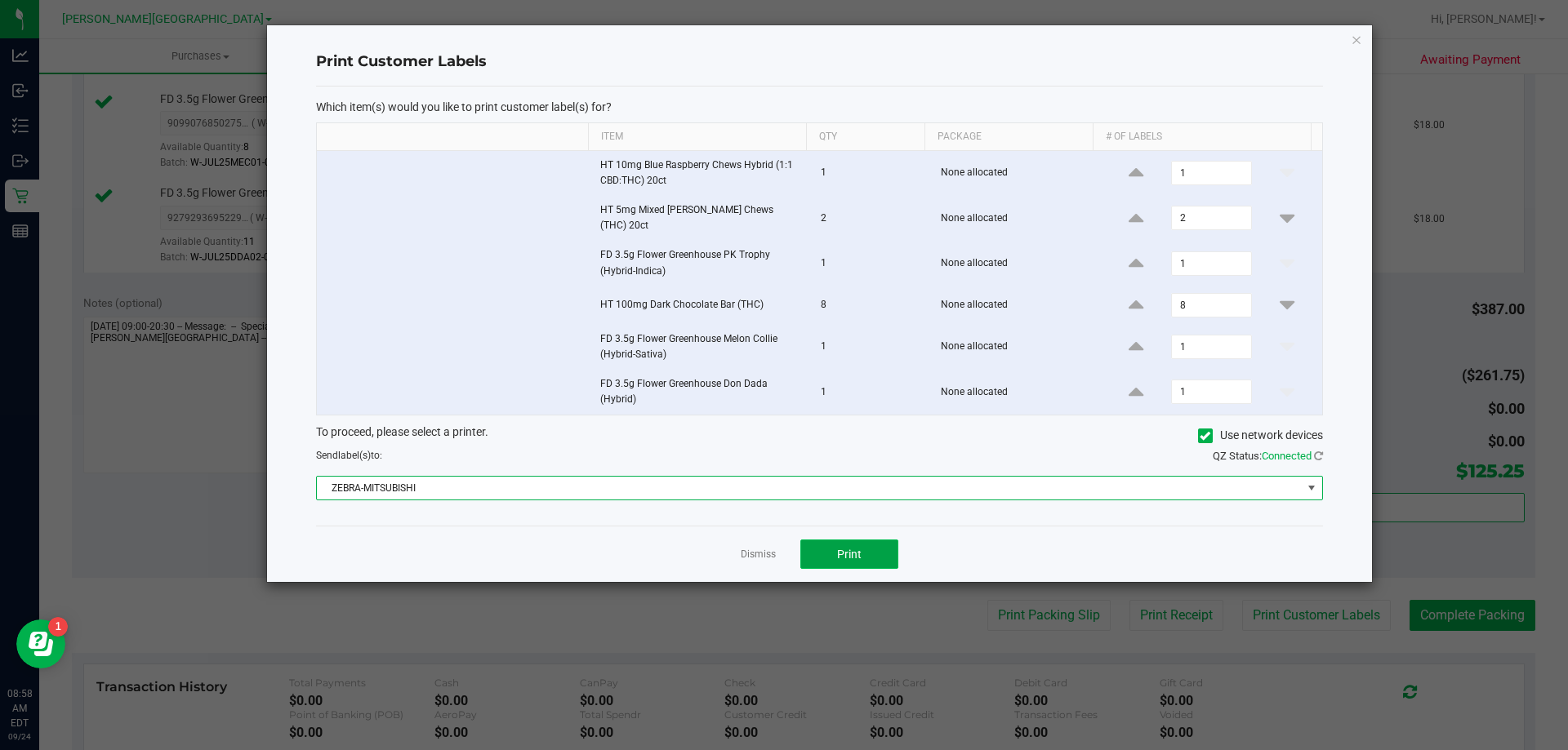
click at [876, 554] on button "Print" at bounding box center [849, 554] width 98 height 30
click at [751, 548] on link "Dismiss" at bounding box center [758, 555] width 35 height 13
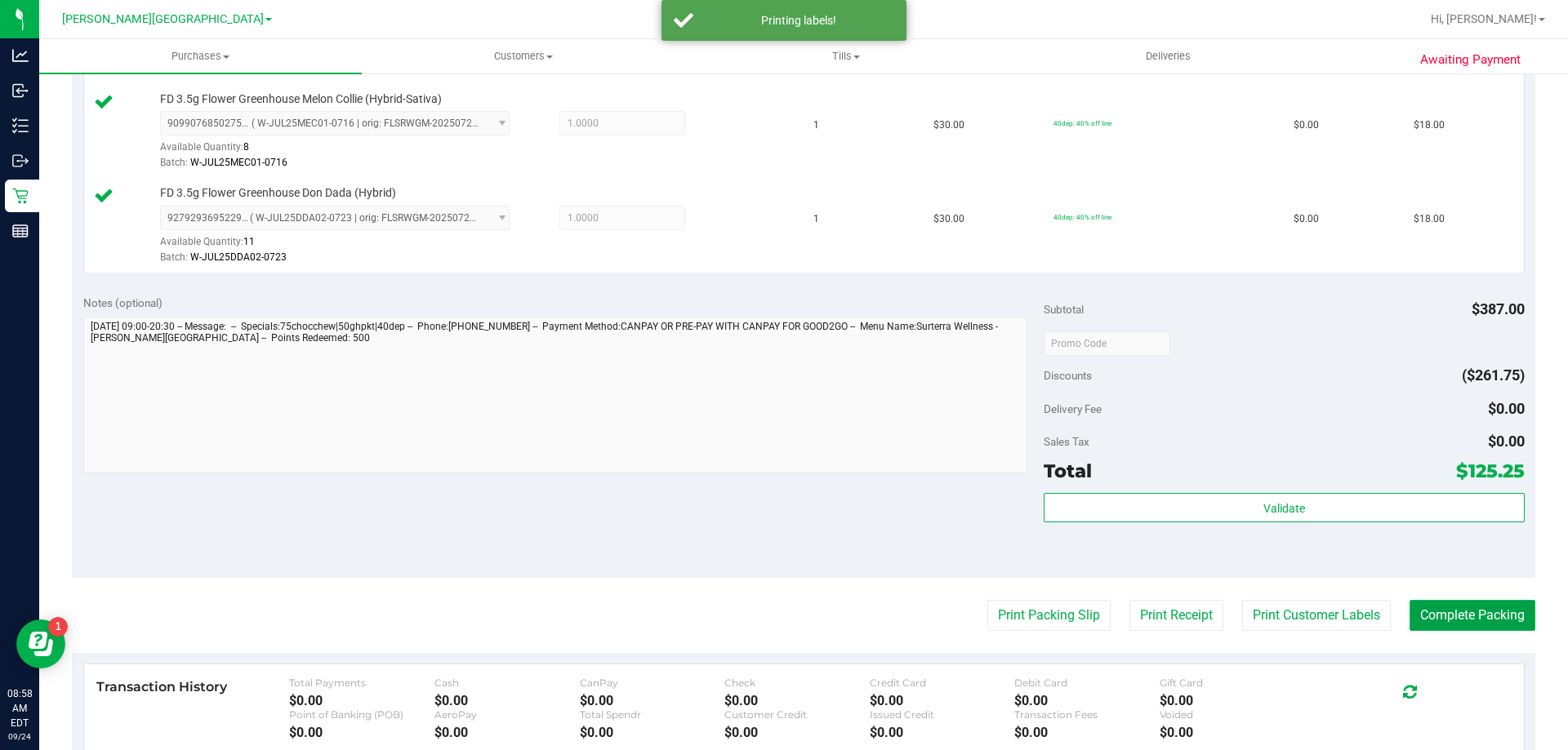
click at [1436, 615] on button "Complete Packing" at bounding box center [1471, 615] width 126 height 31
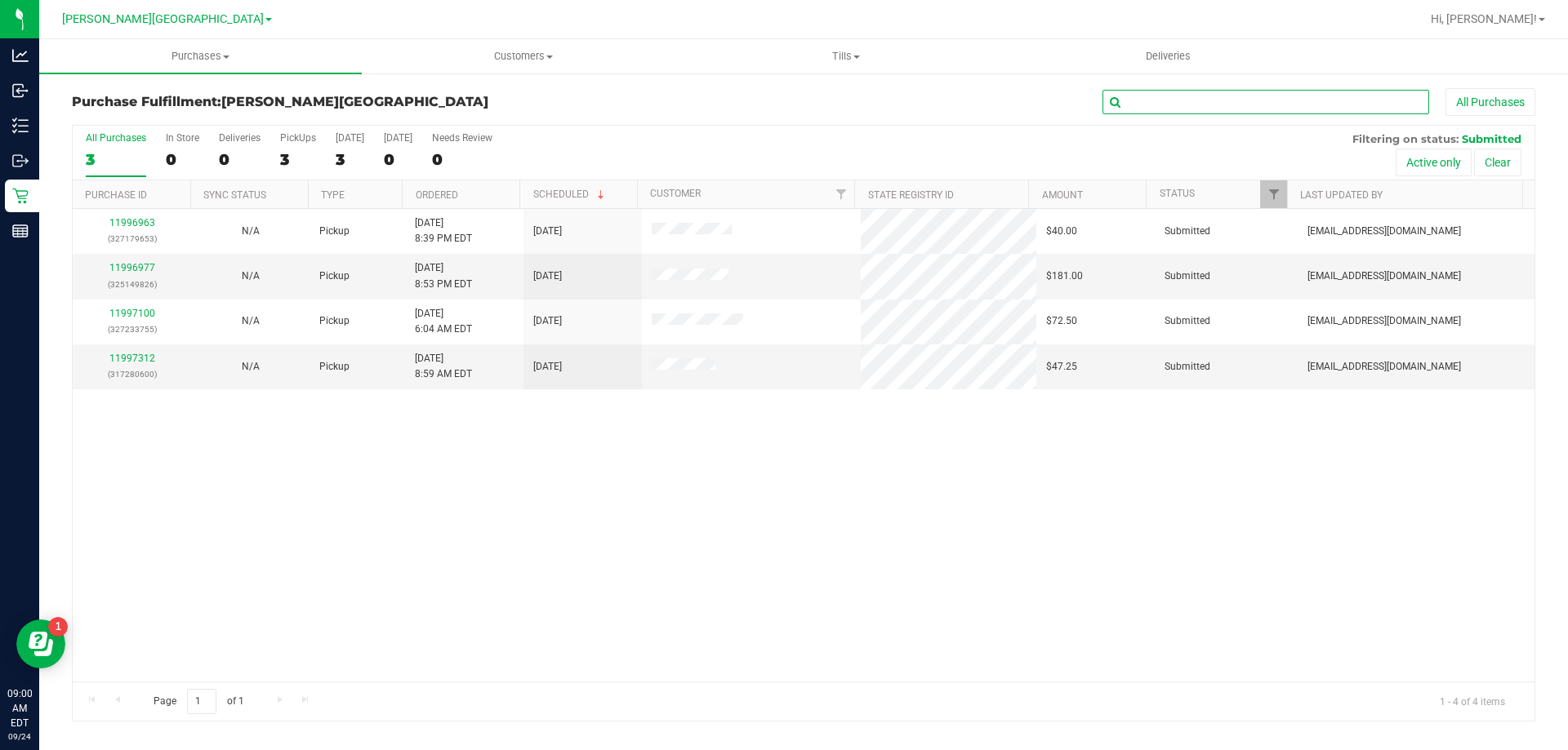
click at [1219, 94] on input "text" at bounding box center [1265, 102] width 327 height 25
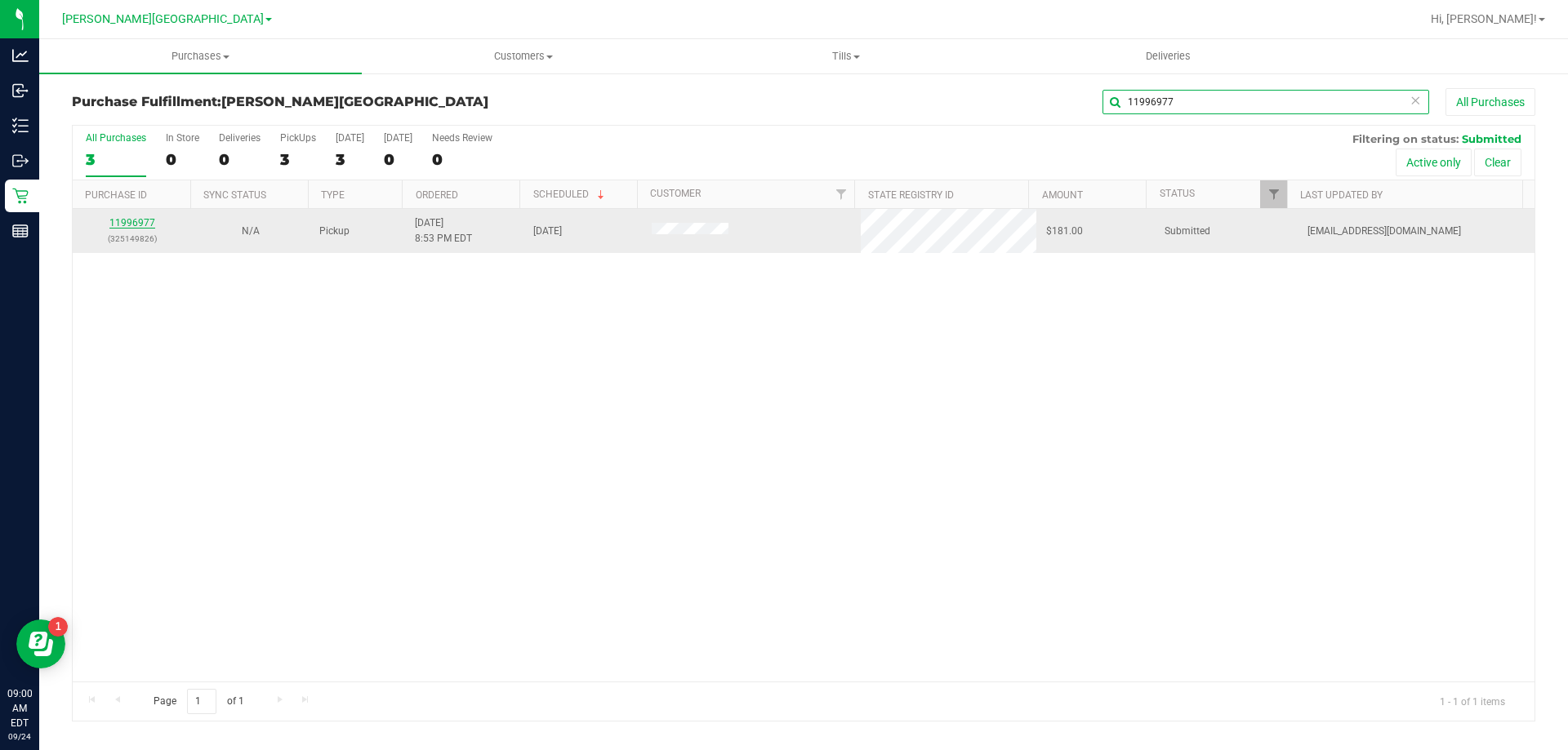
type input "11996977"
click at [141, 222] on link "11996977" at bounding box center [132, 223] width 46 height 11
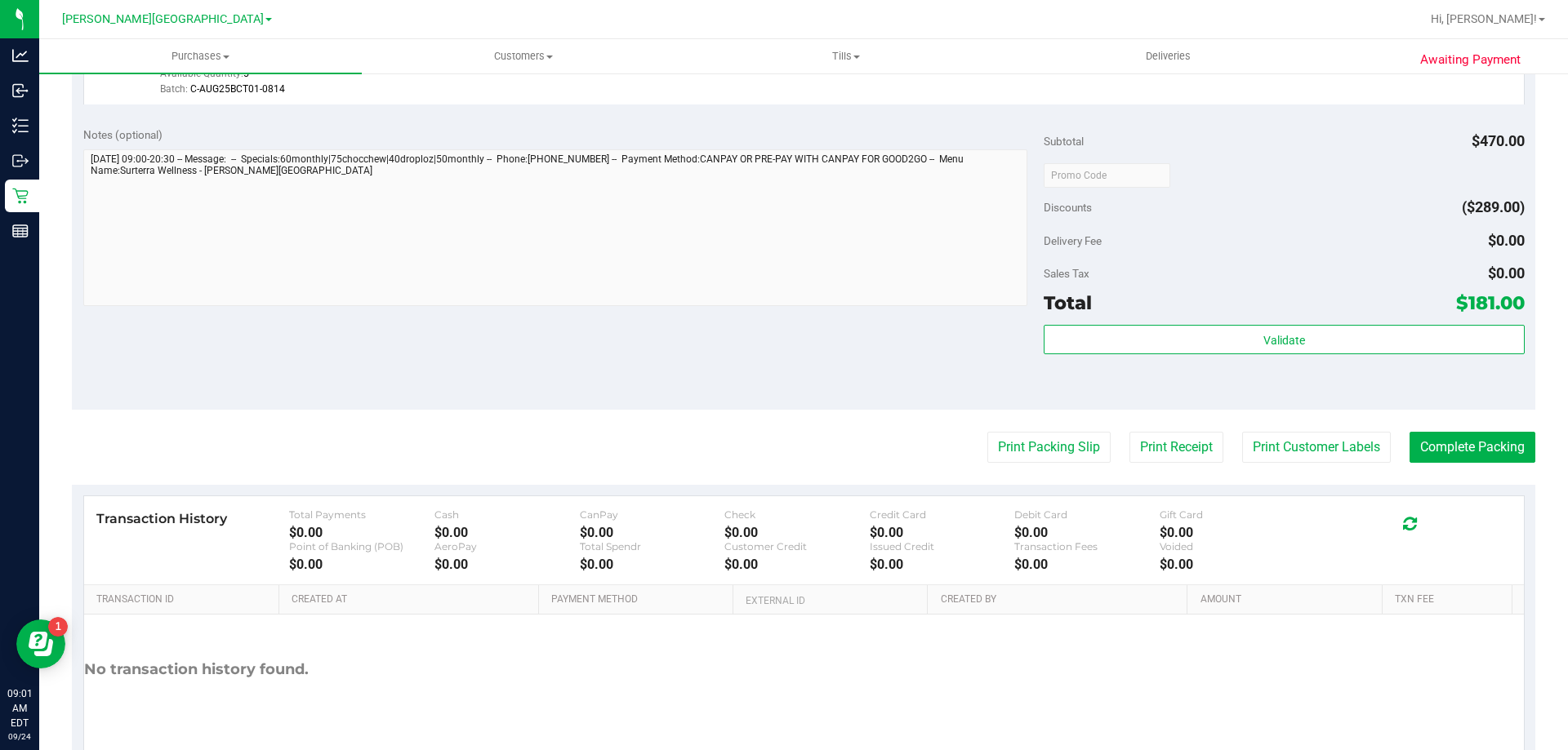
scroll to position [898, 0]
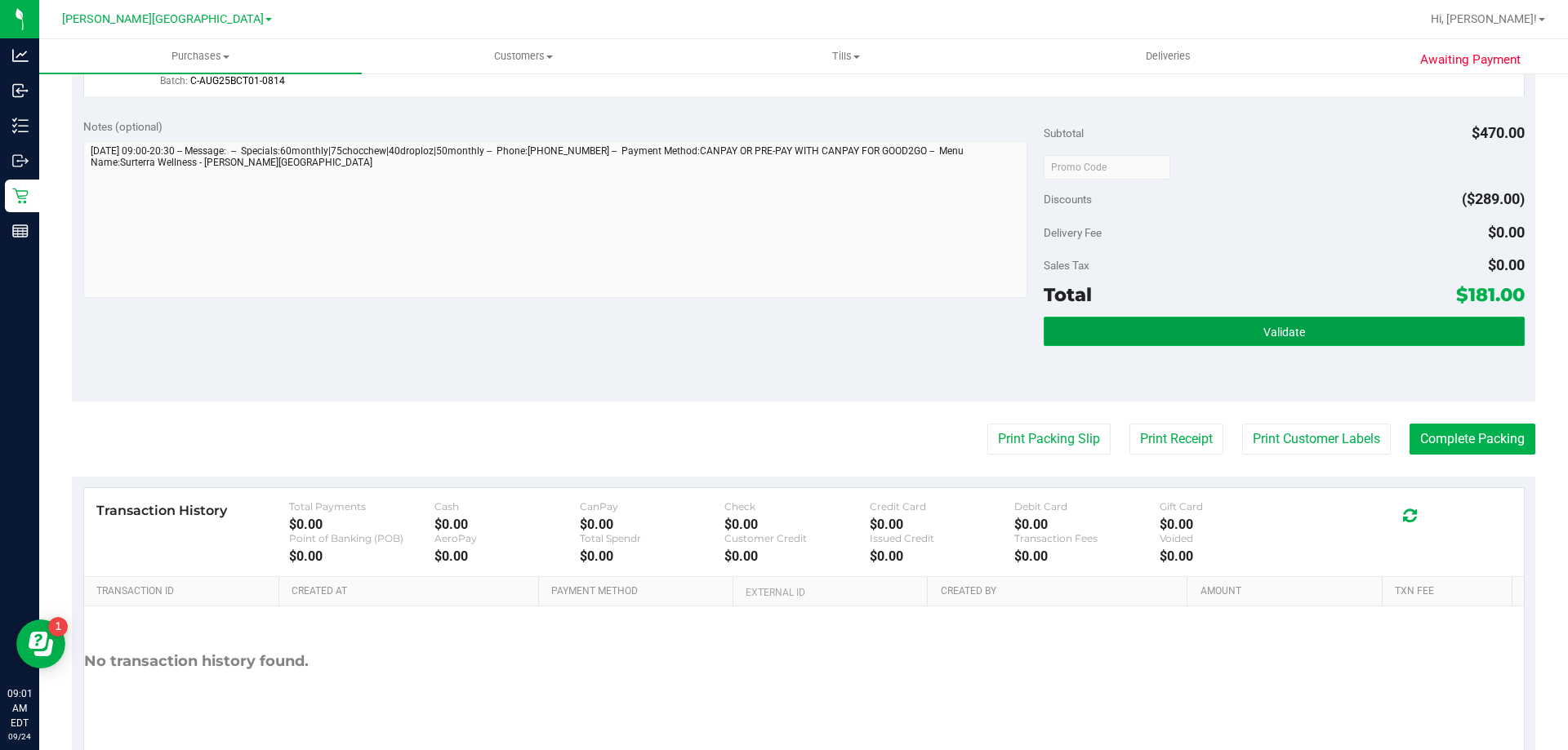
click at [1085, 333] on button "Validate" at bounding box center [1283, 331] width 480 height 30
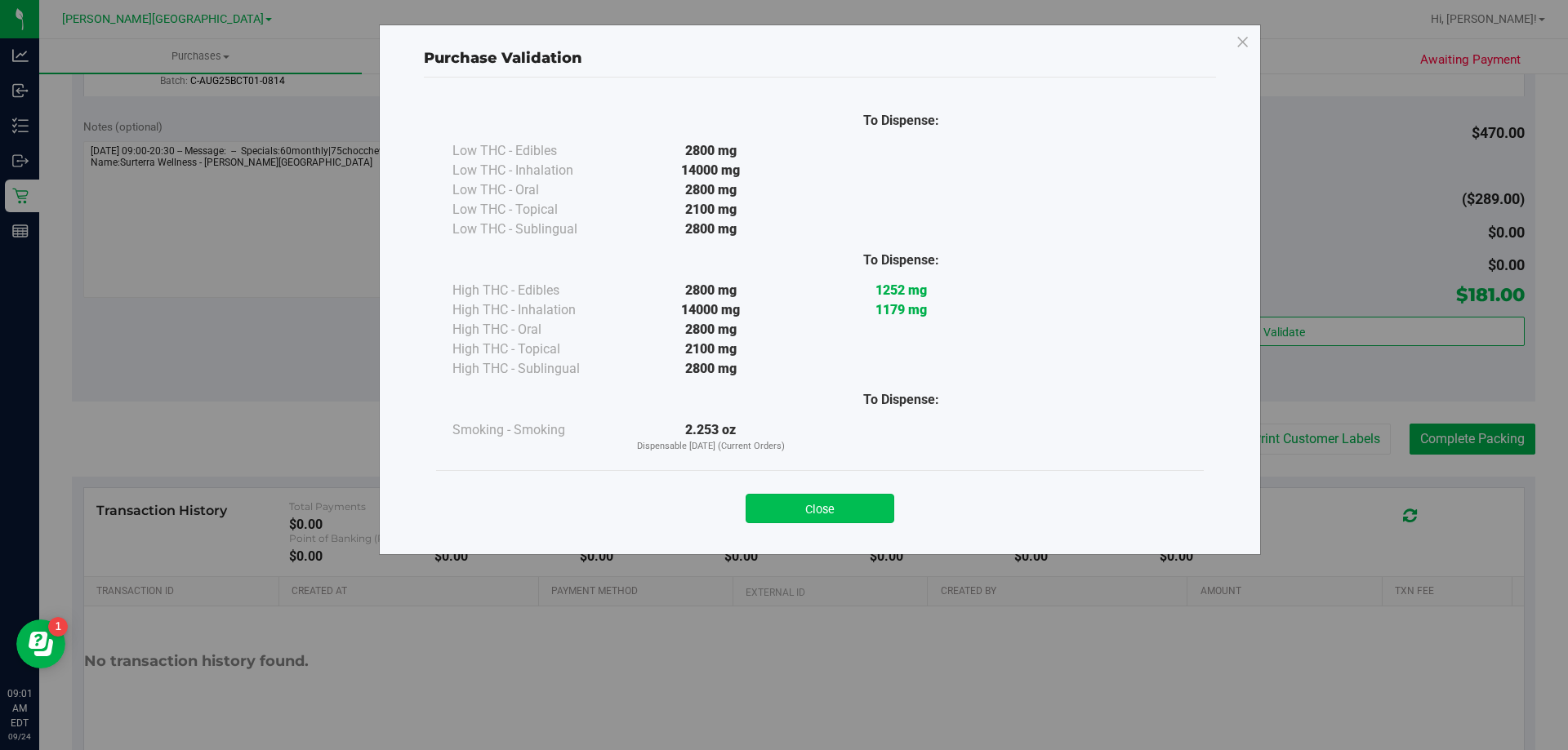
click at [807, 504] on button "Close" at bounding box center [819, 508] width 149 height 30
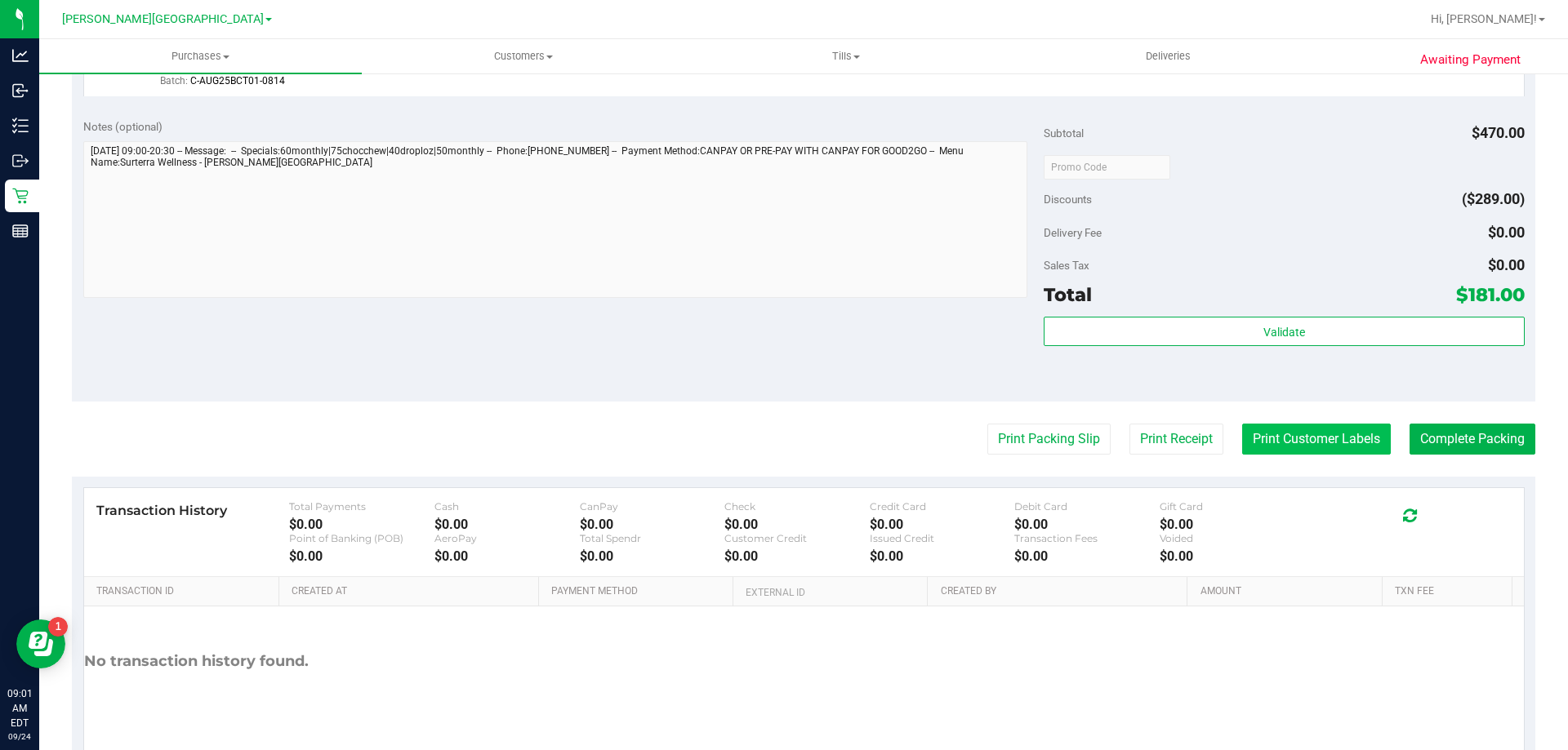
click at [1249, 449] on button "Print Customer Labels" at bounding box center [1316, 439] width 149 height 31
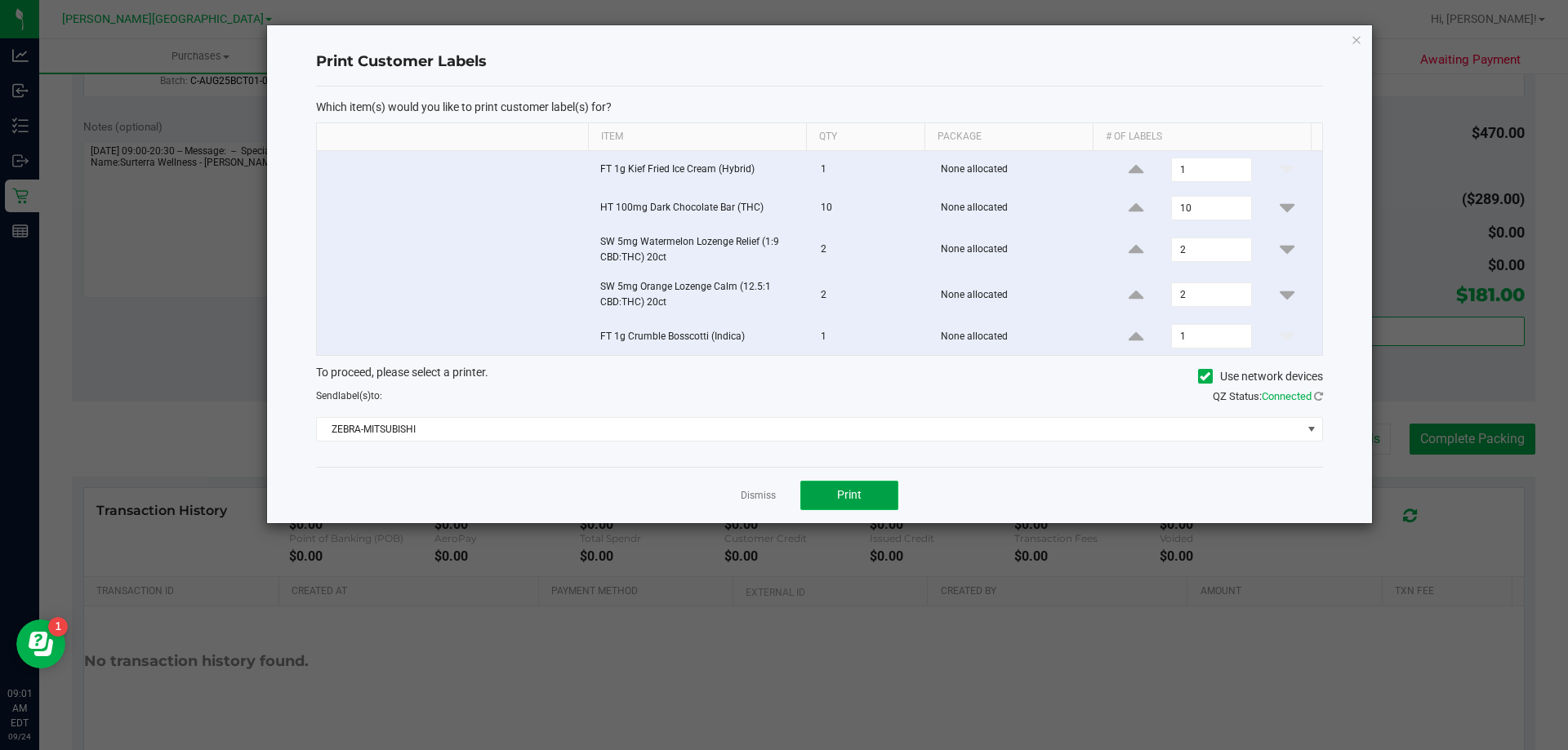
click at [865, 487] on button "Print" at bounding box center [849, 495] width 98 height 30
click at [751, 496] on link "Dismiss" at bounding box center [758, 495] width 35 height 13
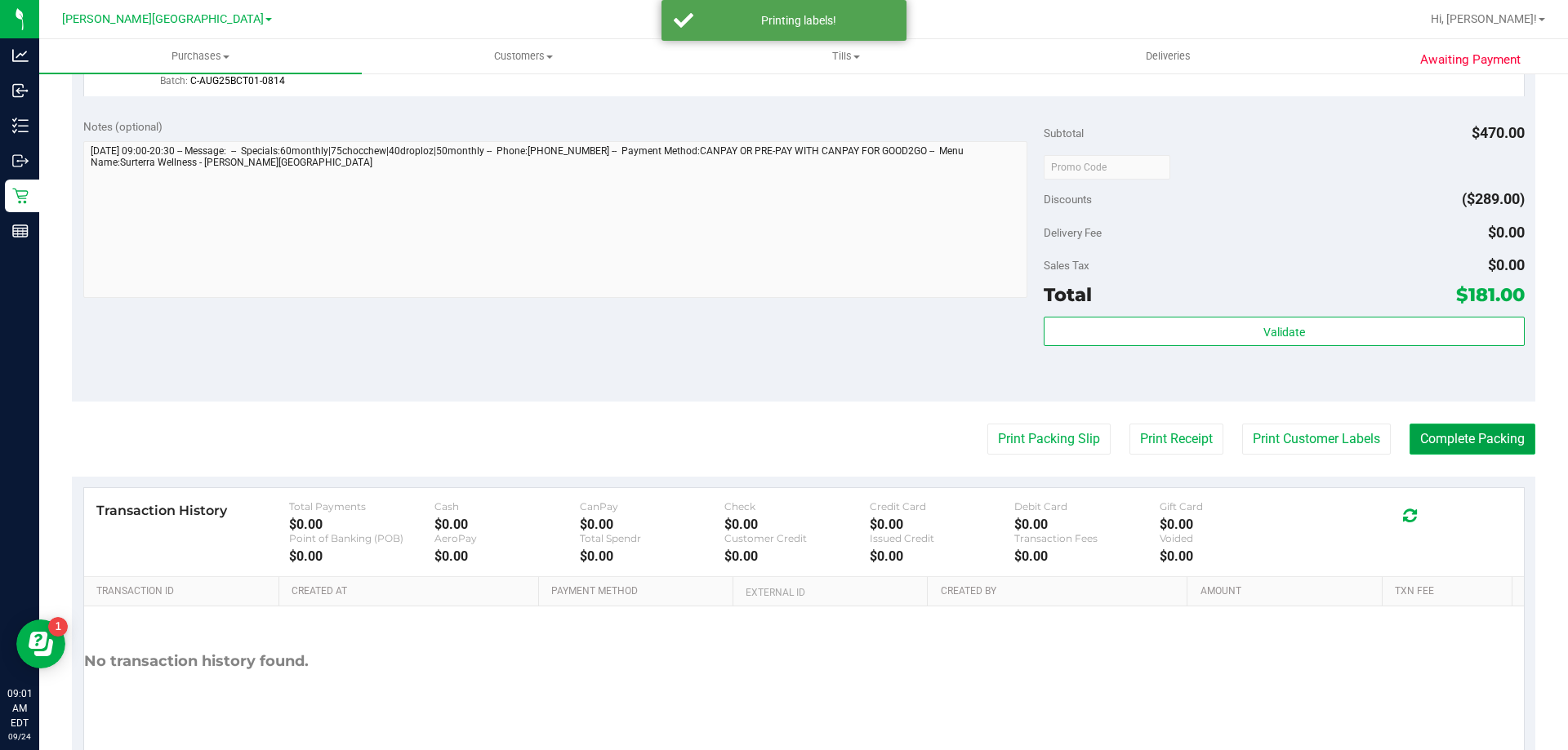
click at [1423, 439] on button "Complete Packing" at bounding box center [1471, 439] width 126 height 31
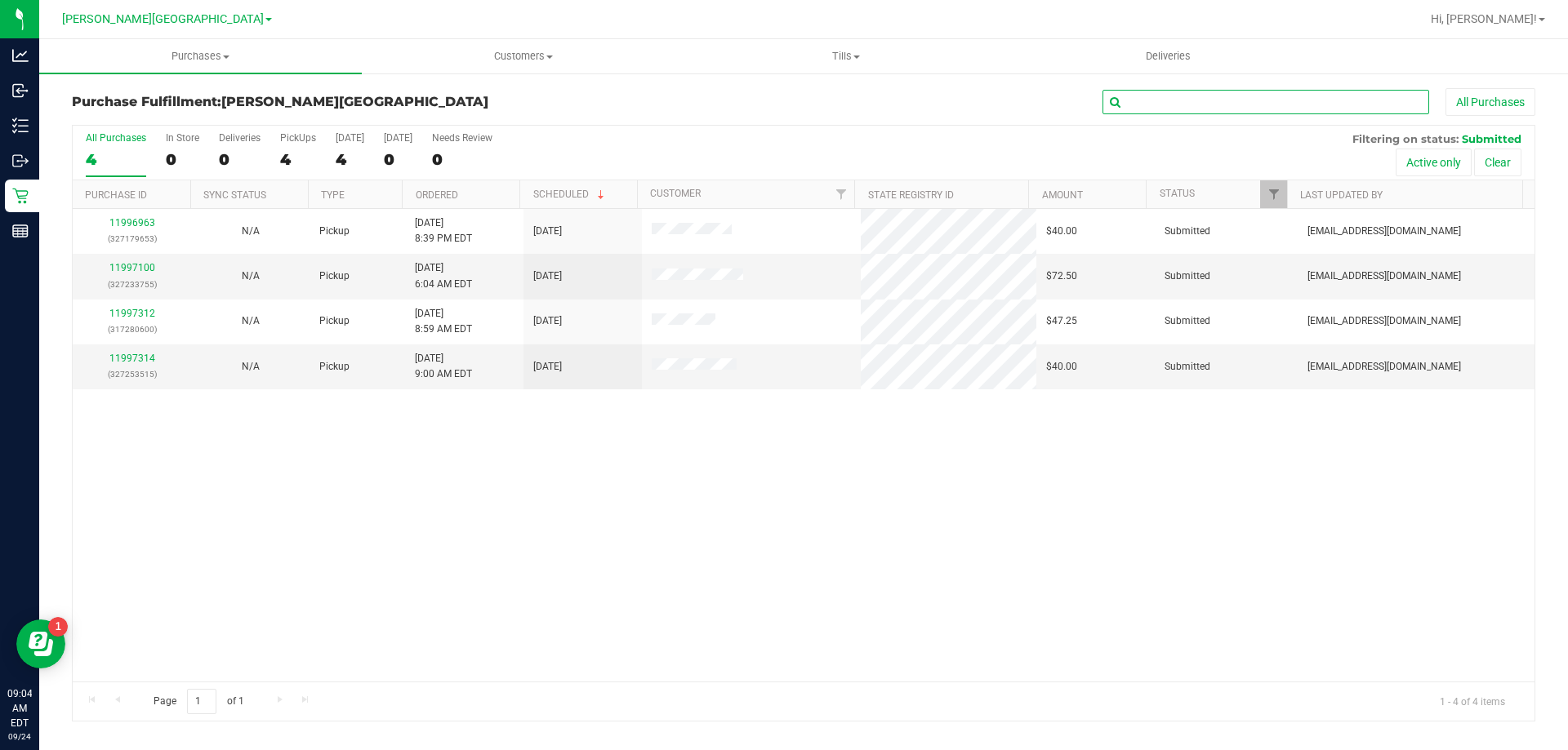
click at [1247, 95] on input "text" at bounding box center [1265, 102] width 327 height 25
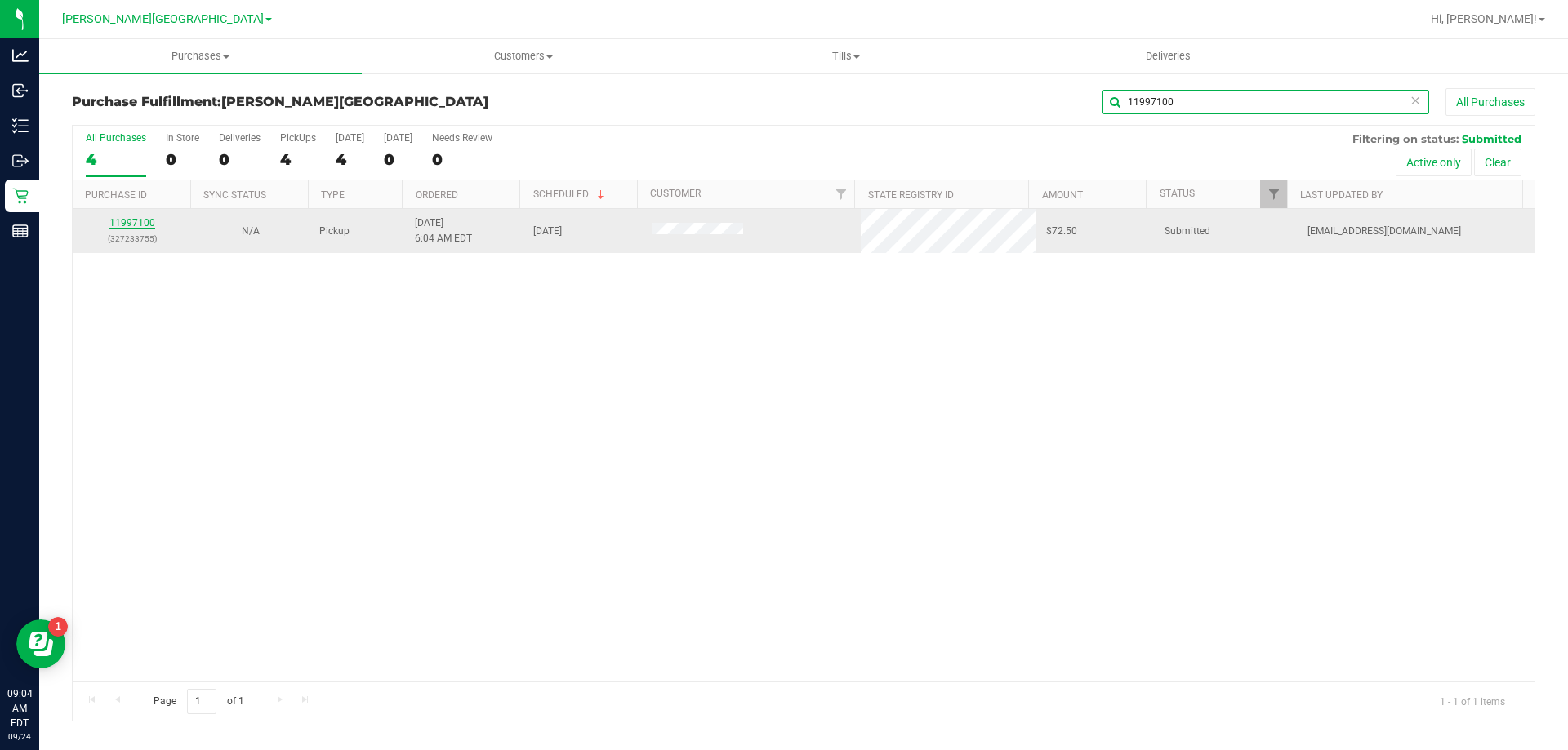
type input "11997100"
click at [124, 223] on link "11997100" at bounding box center [132, 223] width 46 height 11
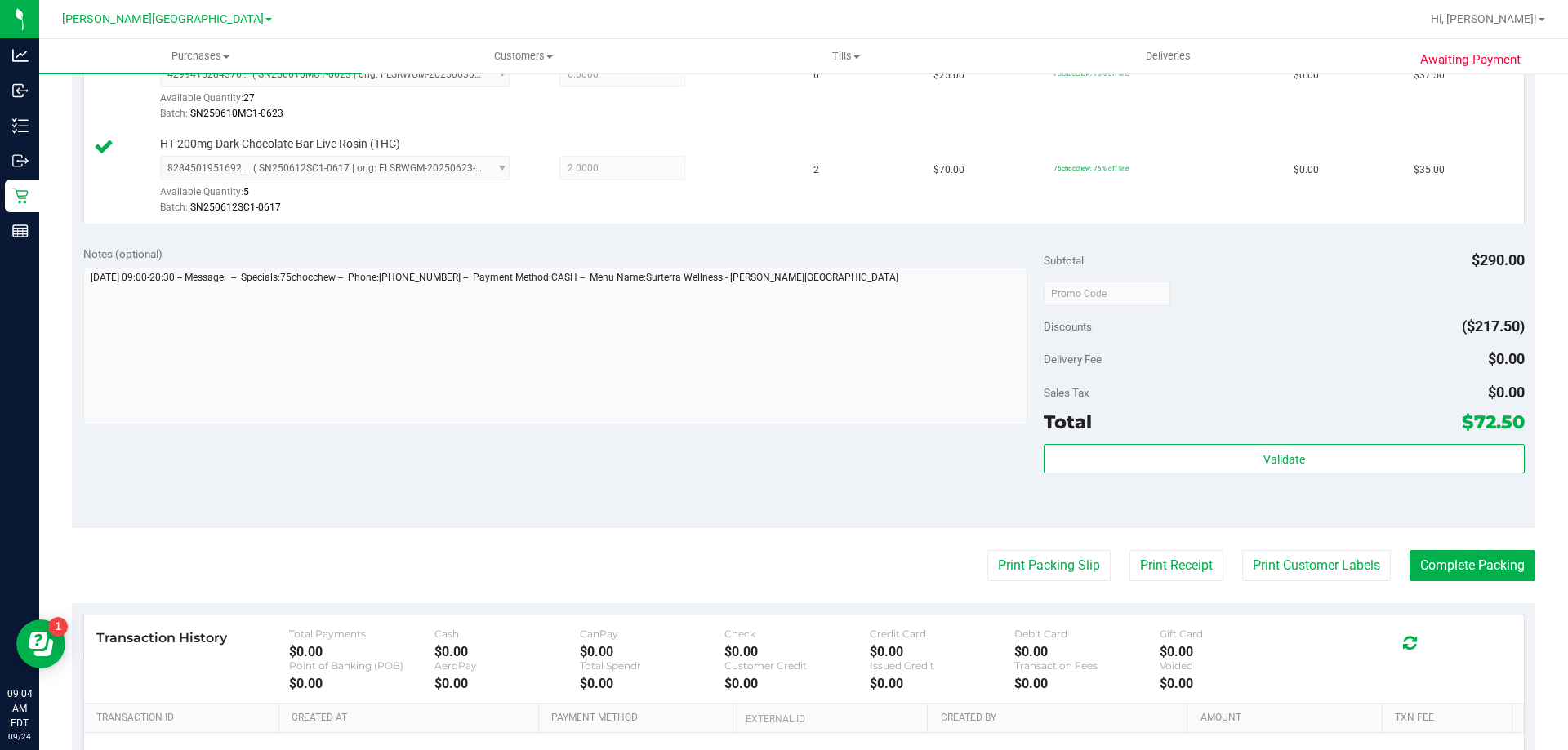
scroll to position [489, 0]
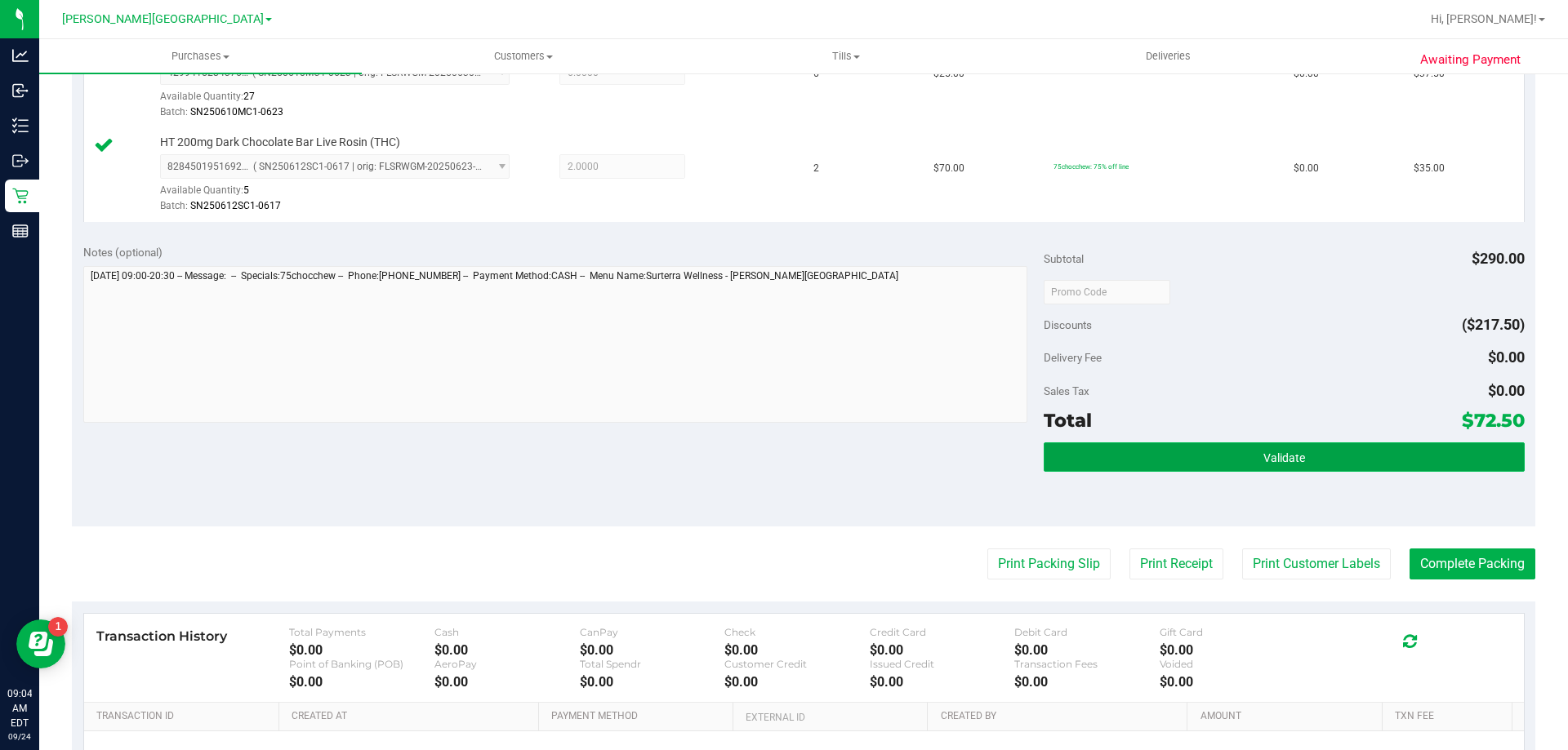
click at [1077, 444] on button "Validate" at bounding box center [1283, 457] width 480 height 30
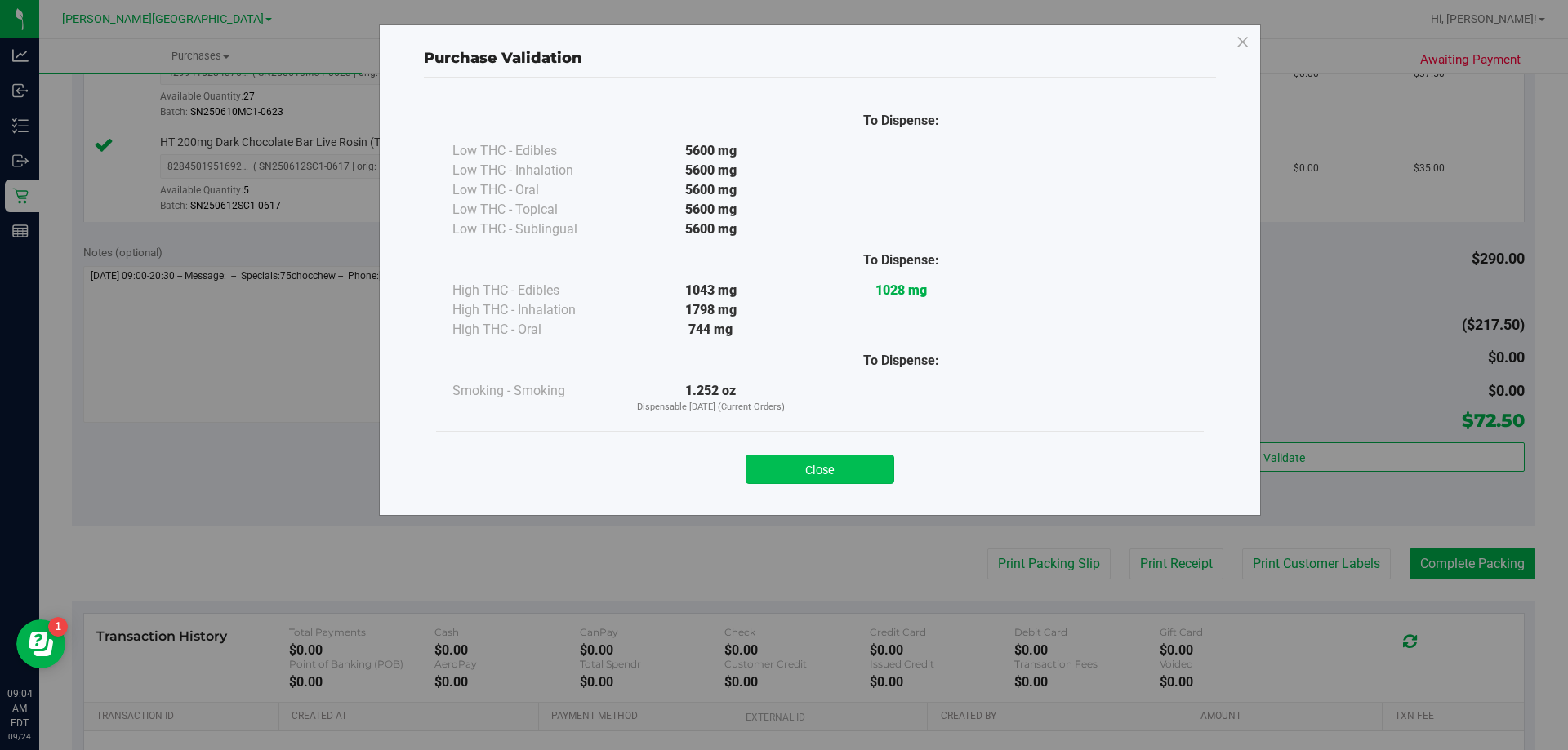
click at [870, 469] on button "Close" at bounding box center [819, 468] width 149 height 30
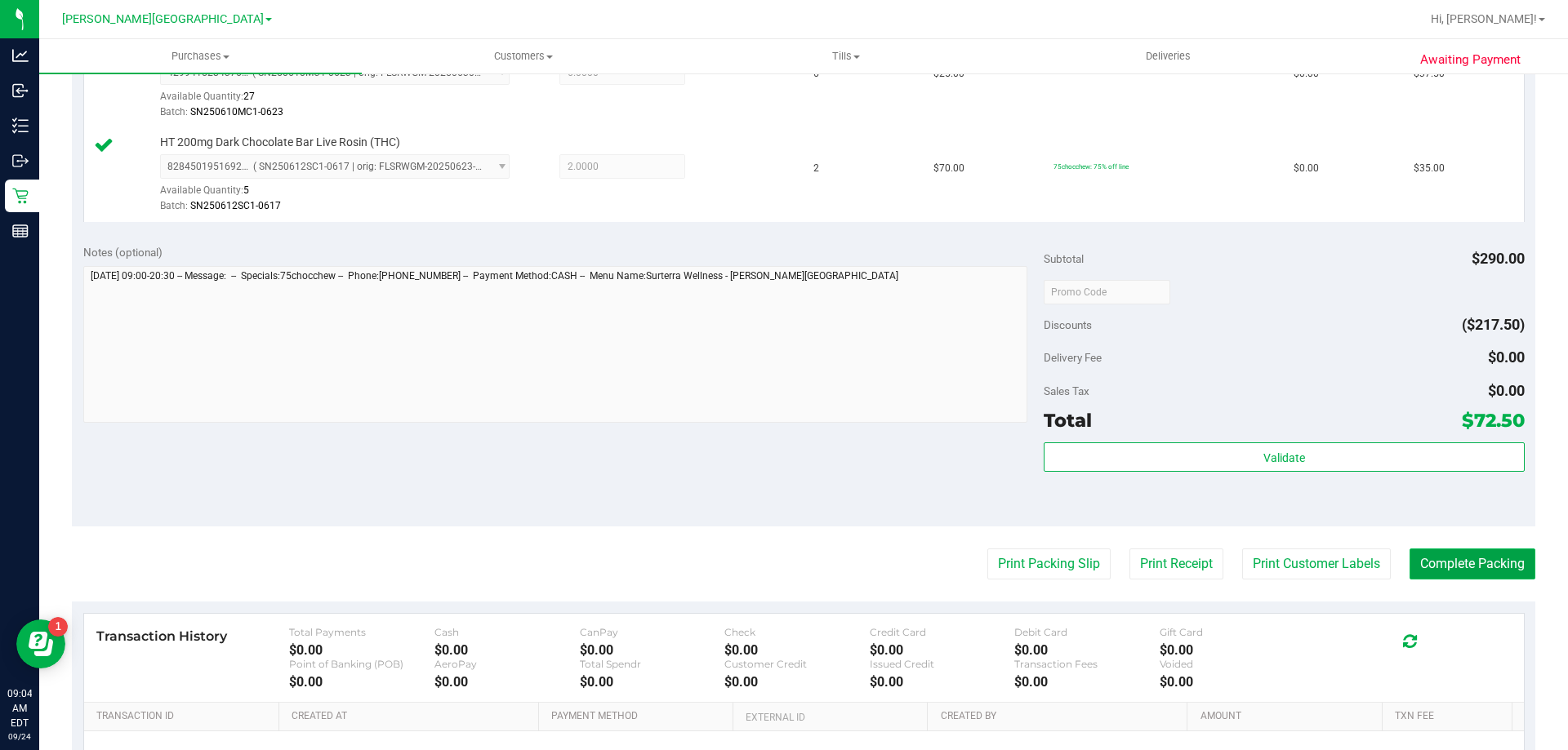
click at [1434, 566] on button "Complete Packing" at bounding box center [1471, 563] width 126 height 31
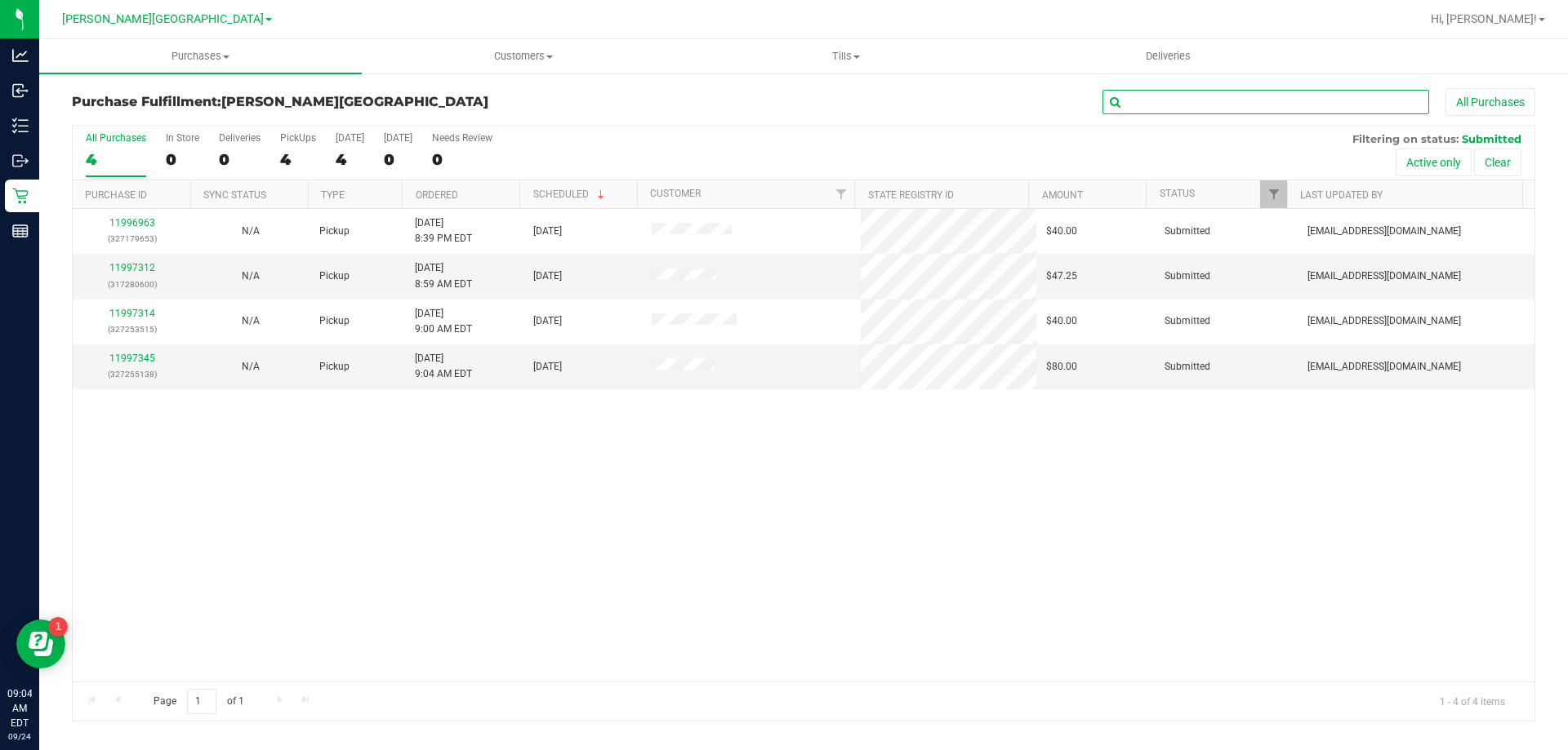
click at [1187, 107] on input "text" at bounding box center [1265, 102] width 327 height 25
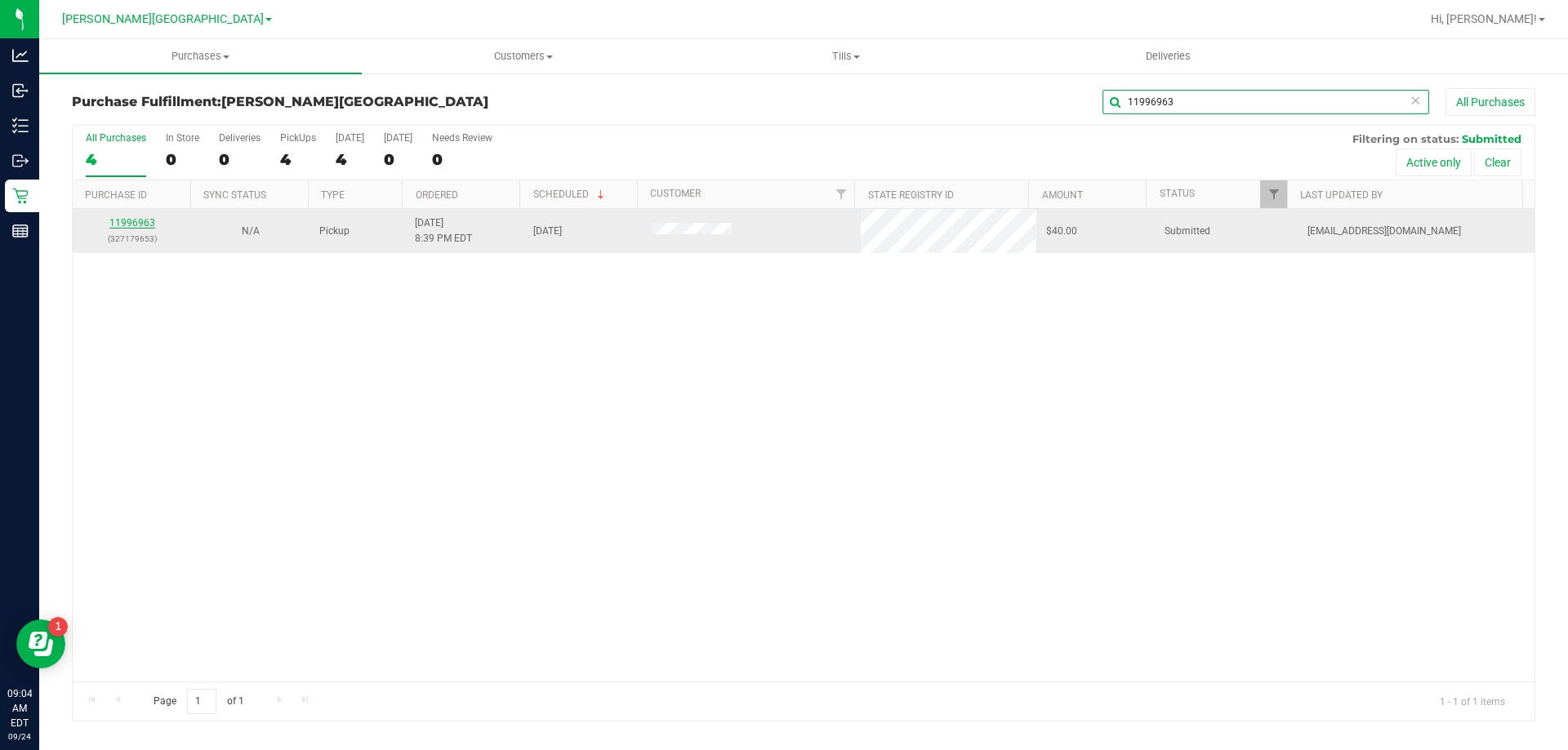
type input "11996963"
click at [142, 222] on link "11996963" at bounding box center [132, 223] width 46 height 11
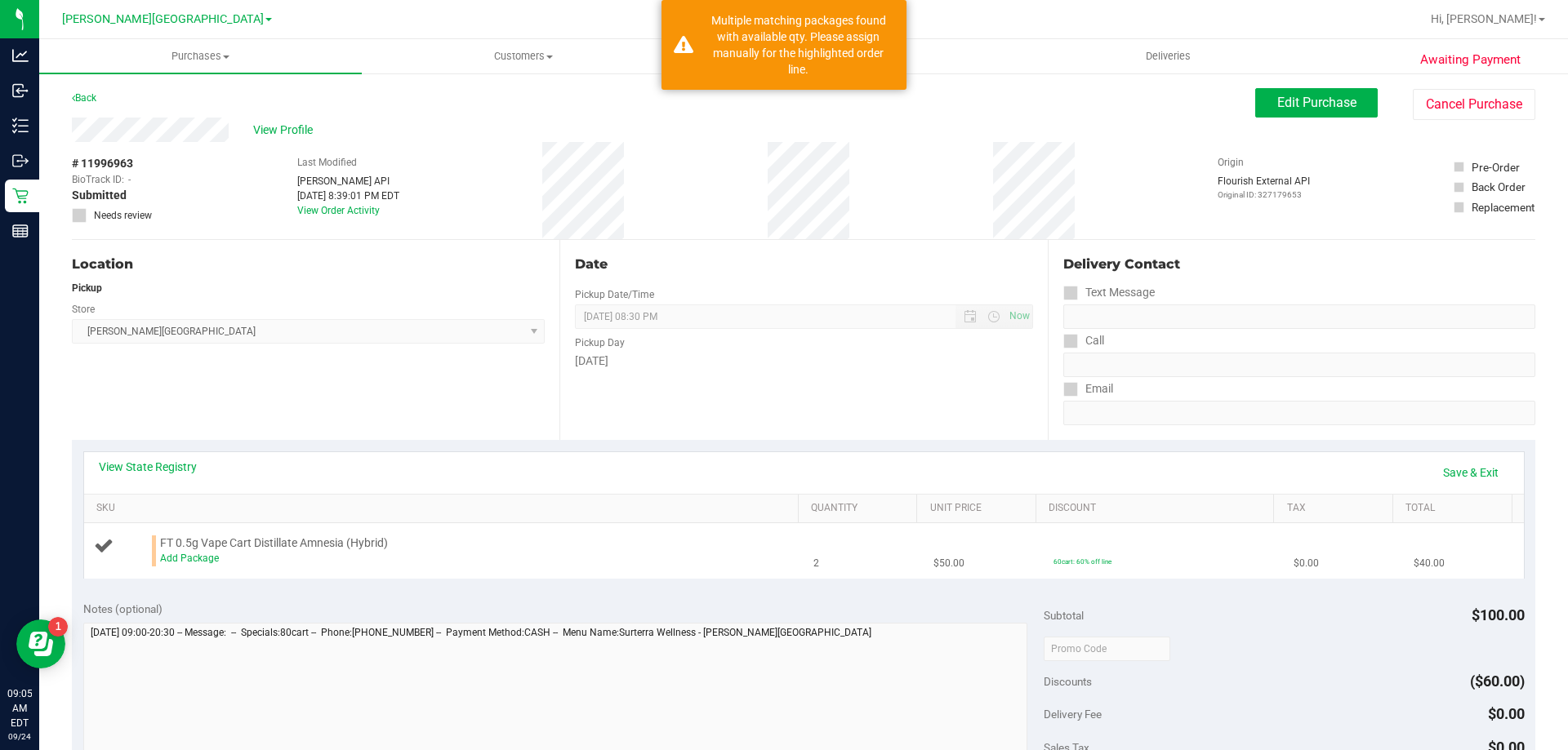
click at [197, 564] on div "Add Package" at bounding box center [475, 558] width 631 height 15
click at [204, 559] on link "Add Package" at bounding box center [189, 558] width 58 height 11
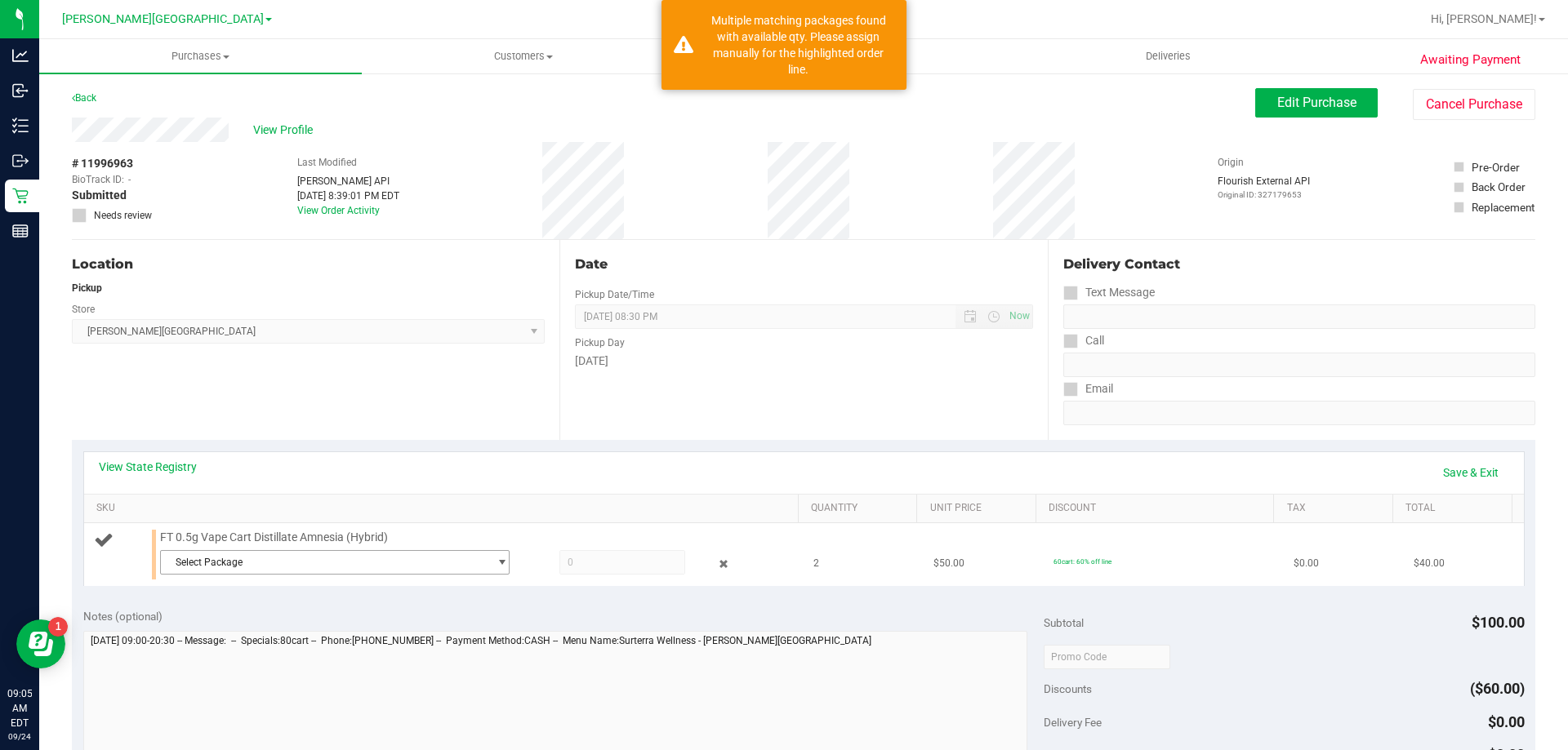
click at [277, 554] on span "Select Package" at bounding box center [325, 562] width 328 height 23
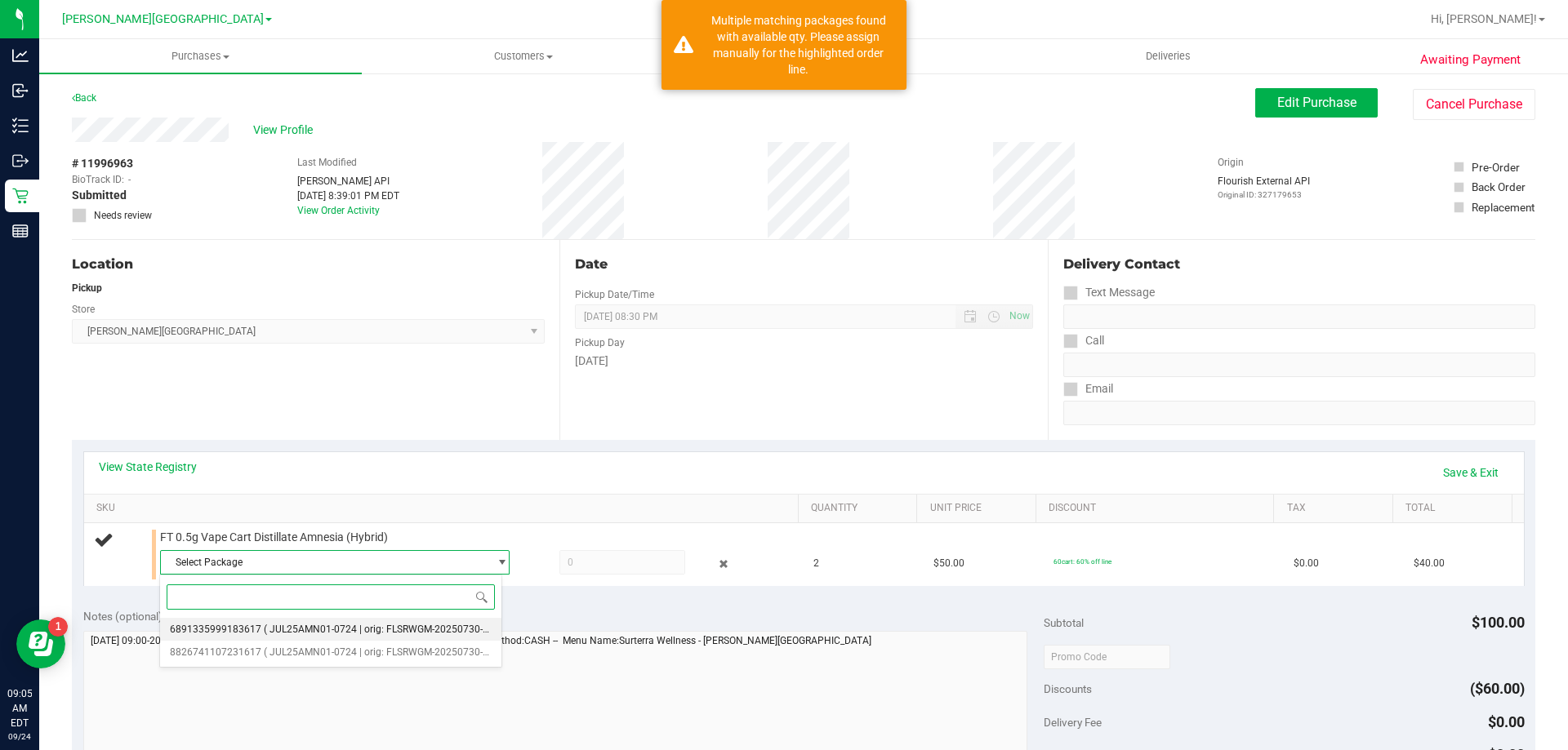
click at [279, 625] on span "( JUL25AMN01-0724 | orig: FLSRWGM-20250730-1183 )" at bounding box center [387, 629] width 247 height 11
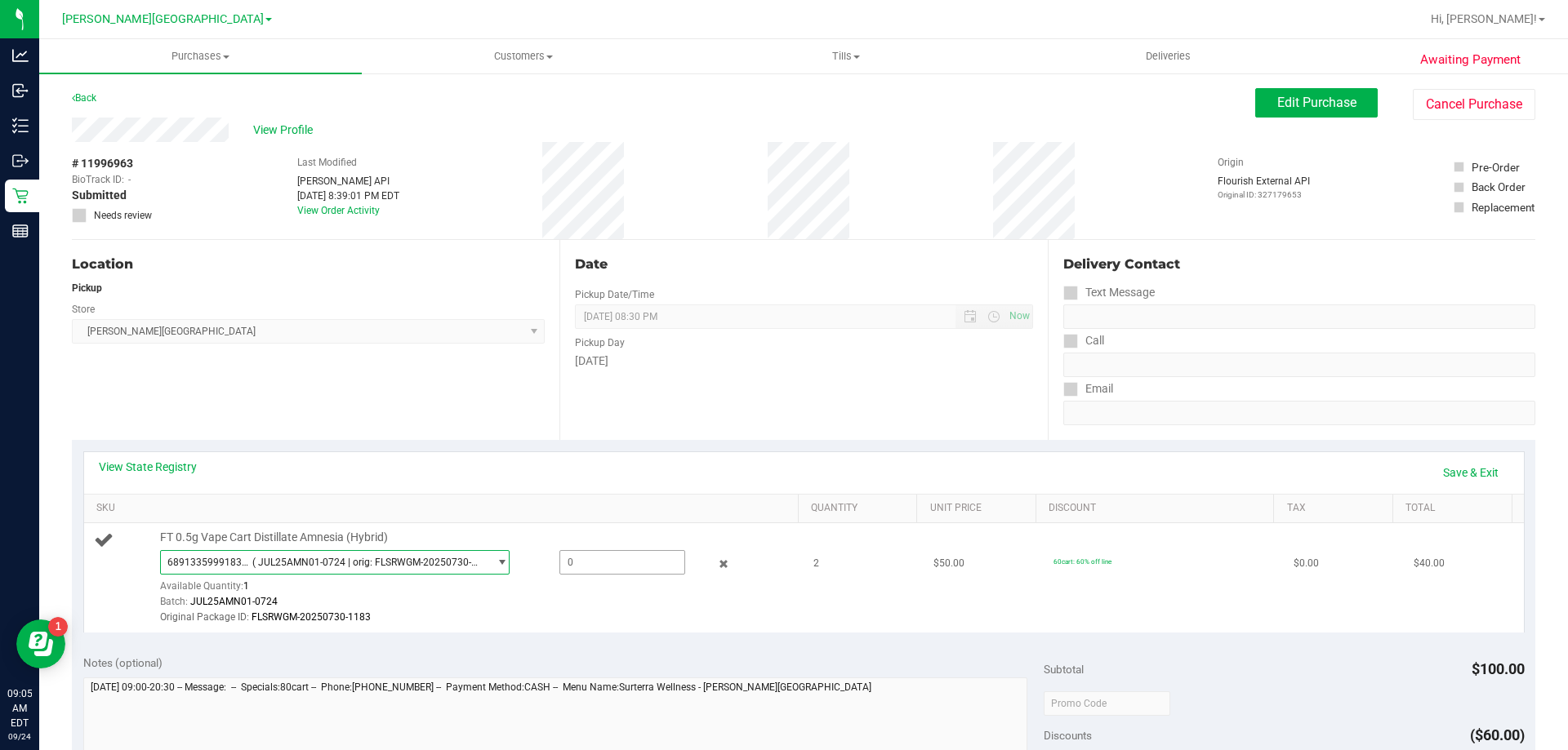
click at [601, 563] on span at bounding box center [622, 562] width 126 height 25
type input "1"
type input "1.0000"
click at [1479, 472] on link "Save & Exit" at bounding box center [1470, 472] width 77 height 28
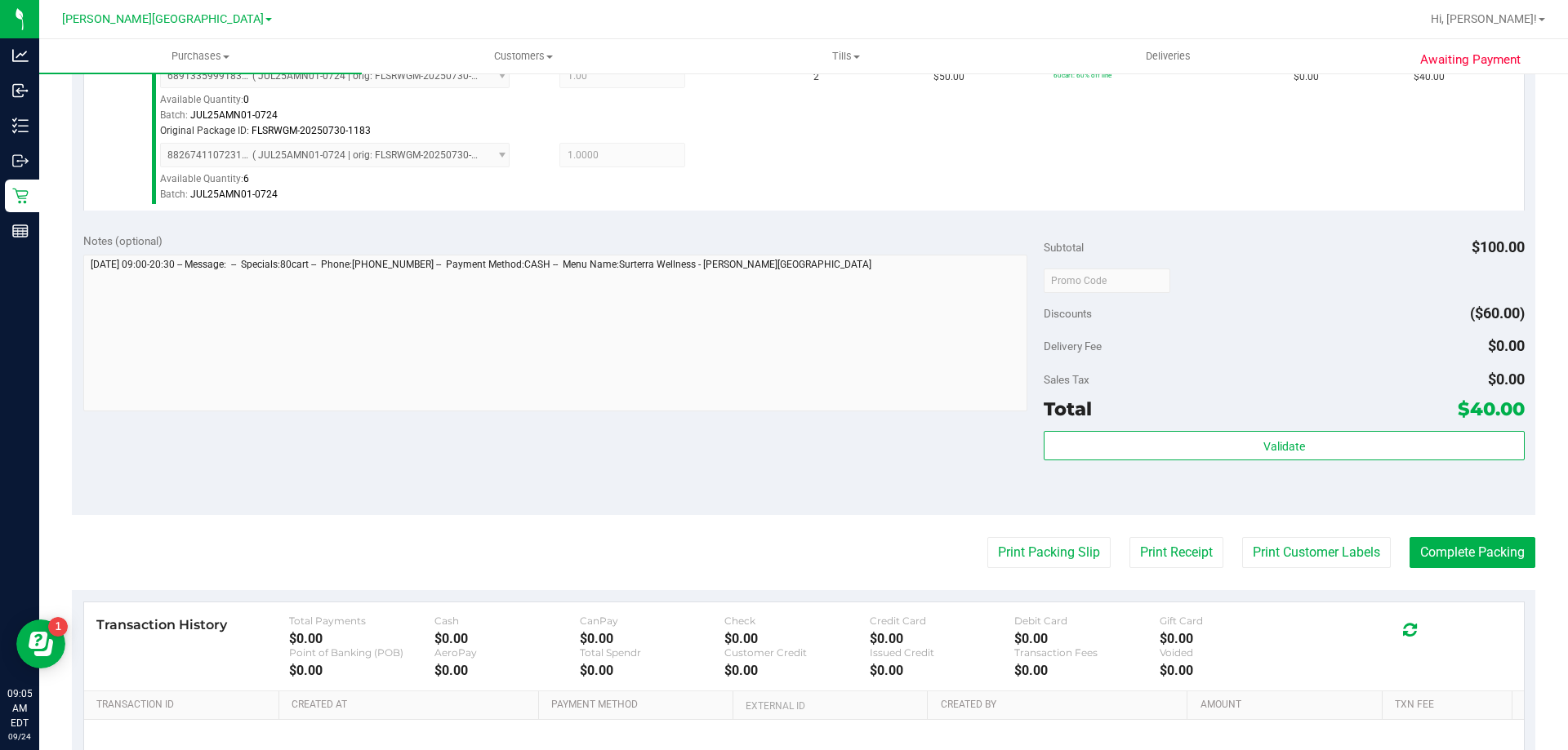
scroll to position [489, 0]
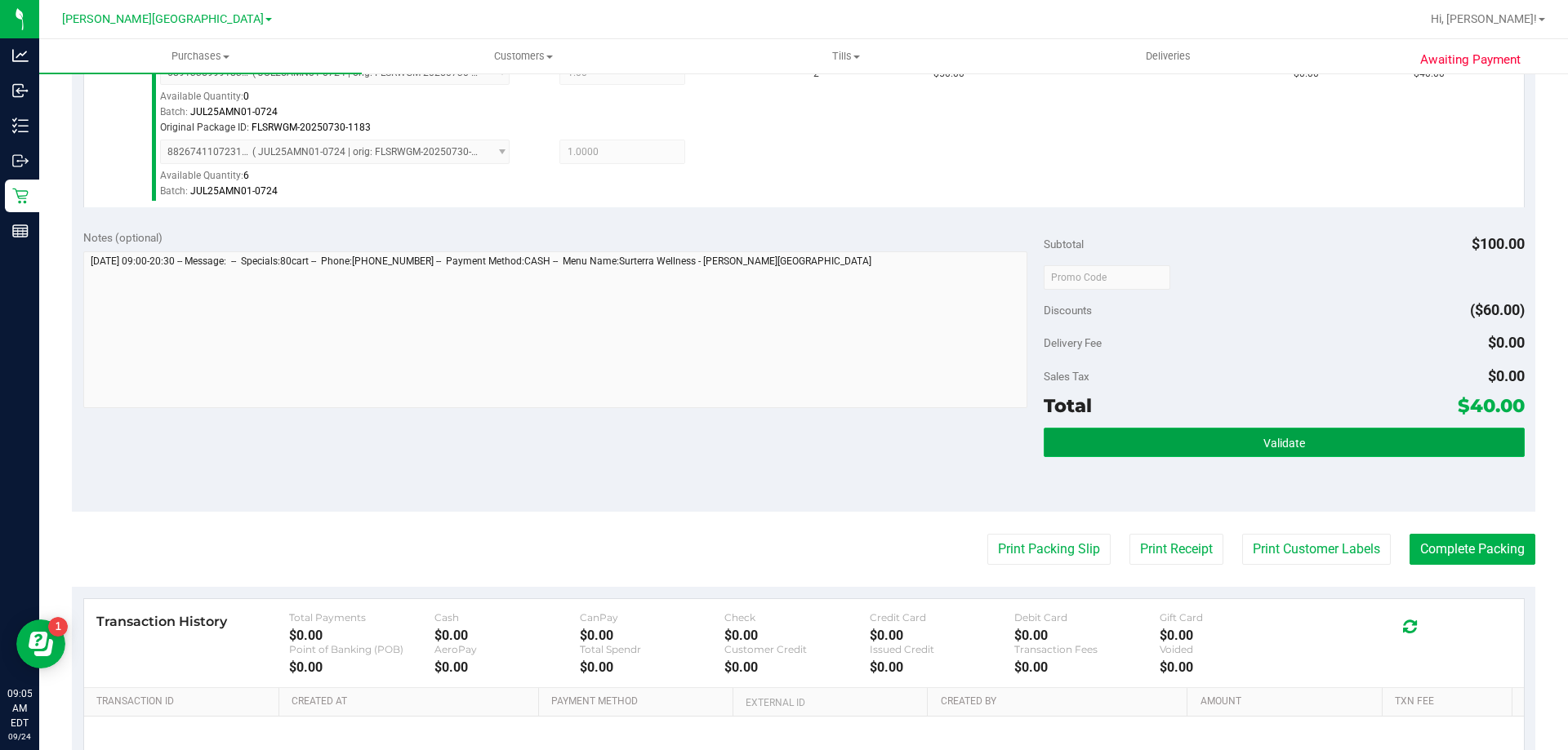
click at [1182, 442] on button "Validate" at bounding box center [1283, 442] width 480 height 30
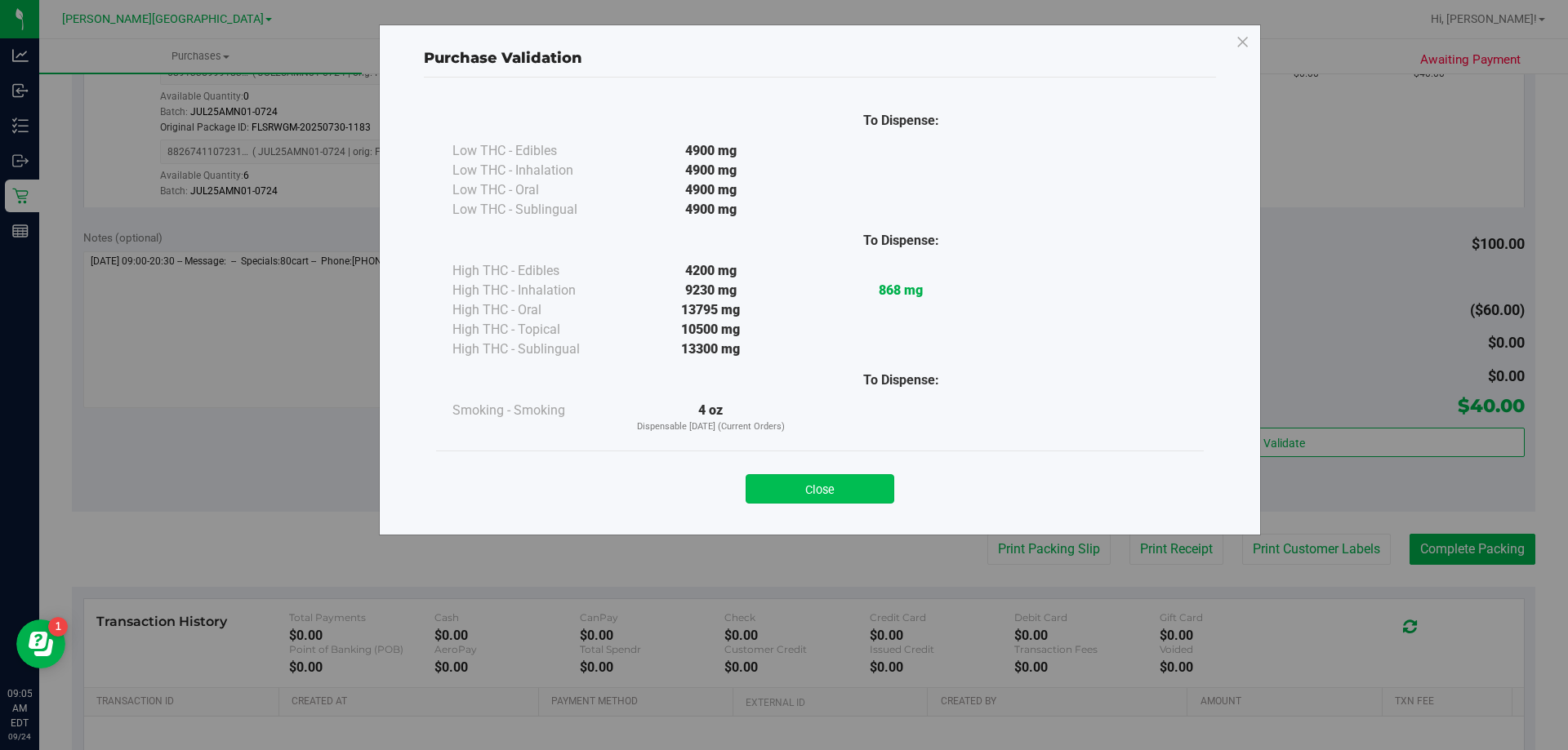
click at [818, 485] on button "Close" at bounding box center [819, 489] width 149 height 30
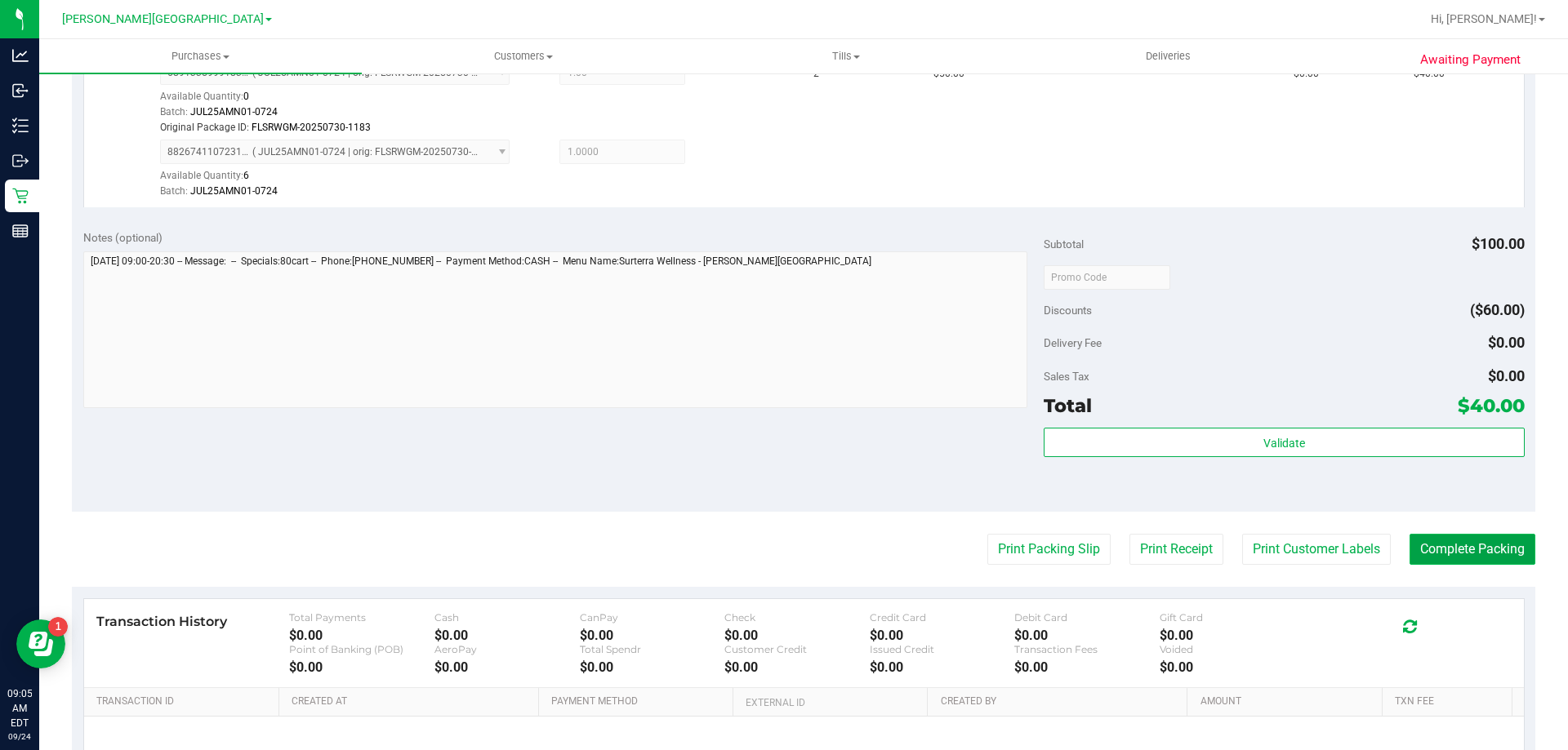
click at [1422, 543] on button "Complete Packing" at bounding box center [1471, 549] width 126 height 31
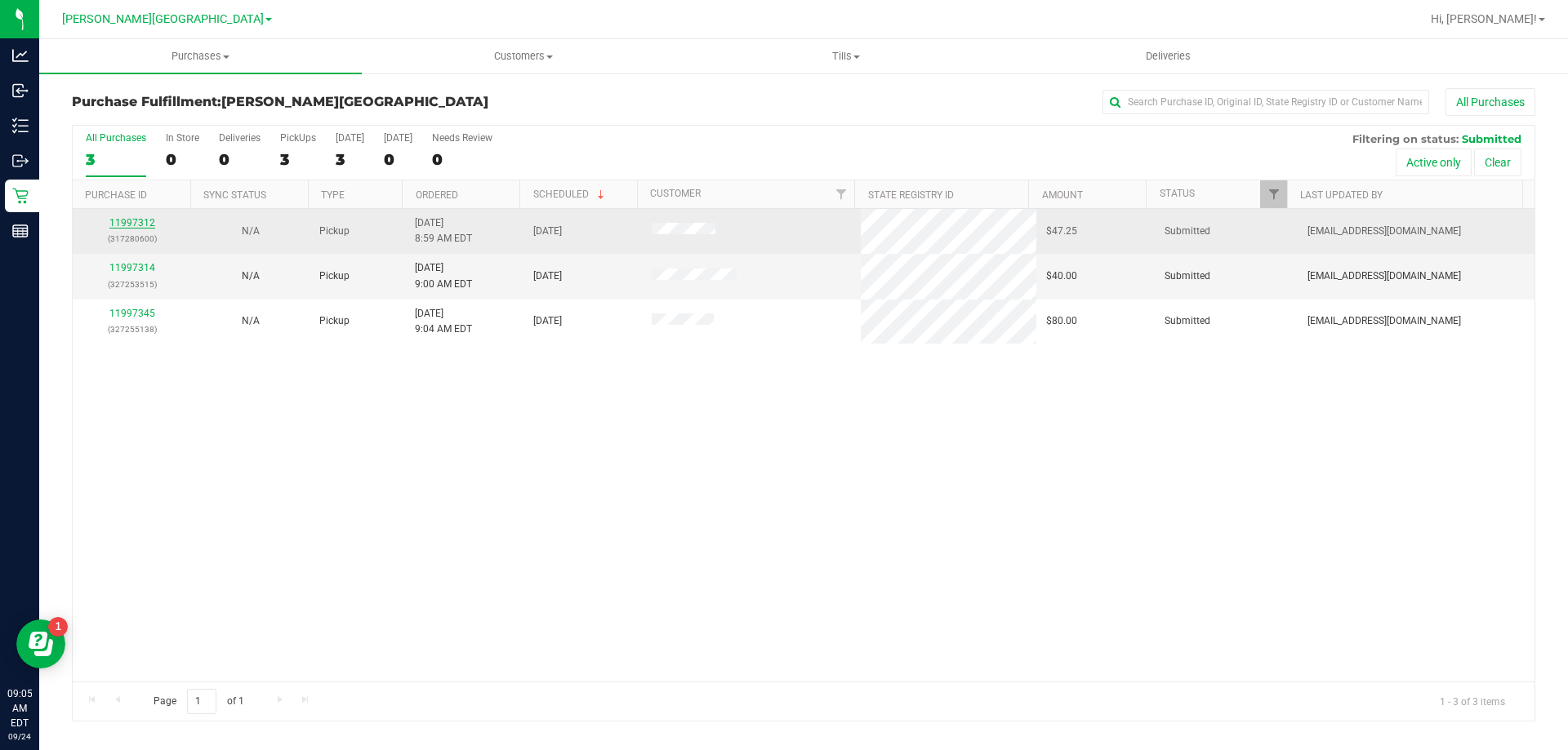
click at [129, 223] on link "11997312" at bounding box center [132, 223] width 46 height 11
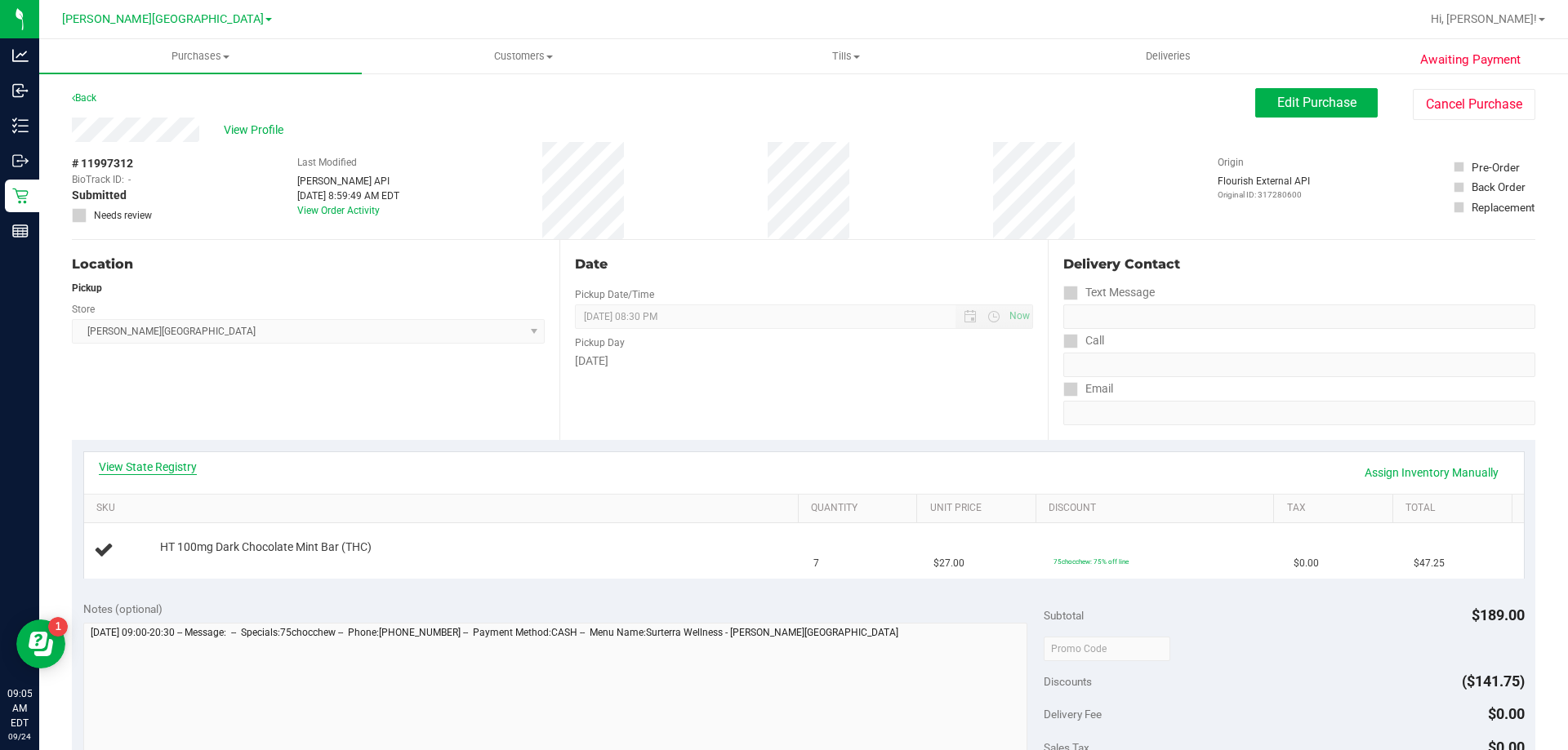
click at [168, 464] on link "View State Registry" at bounding box center [148, 466] width 98 height 16
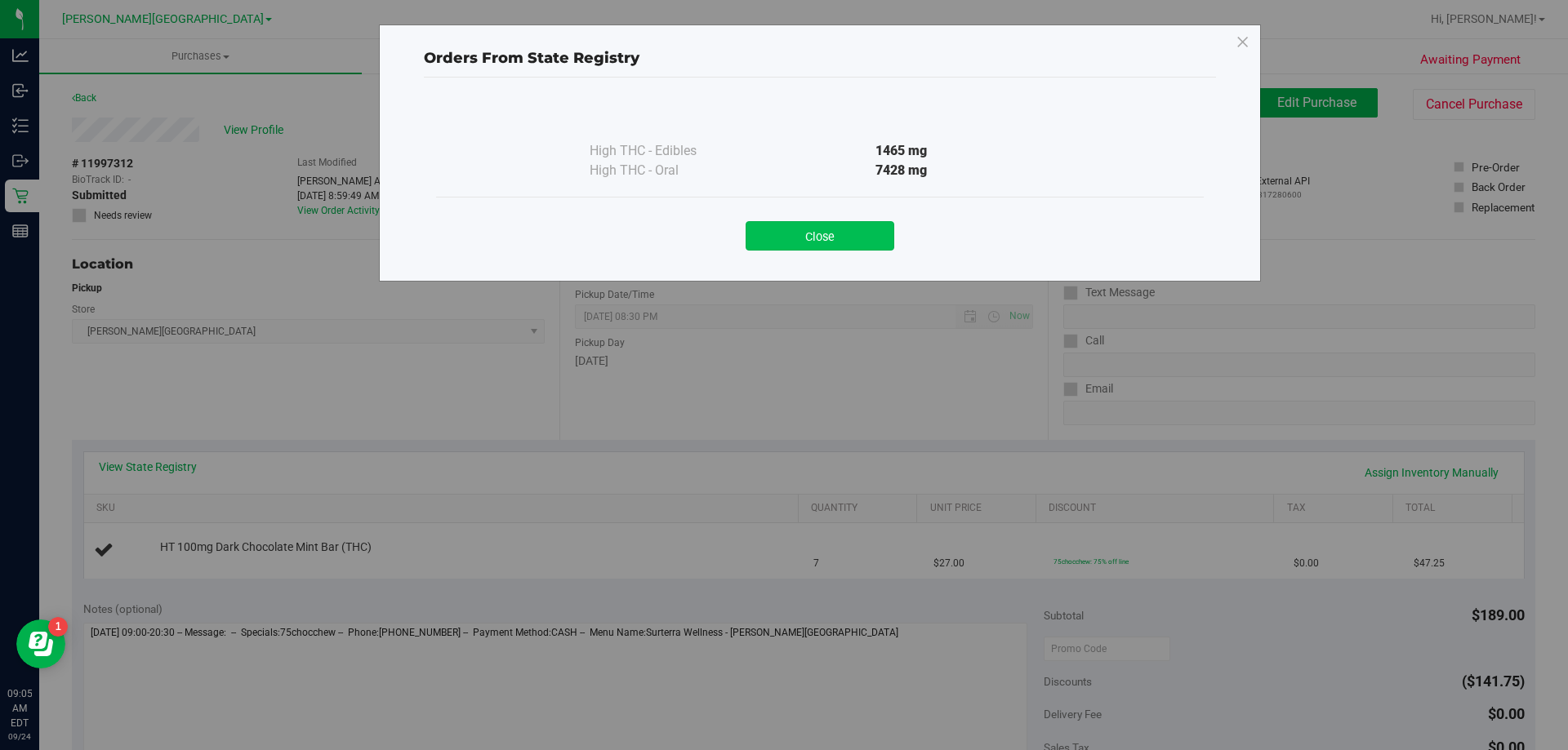
click at [827, 239] on button "Close" at bounding box center [819, 236] width 149 height 30
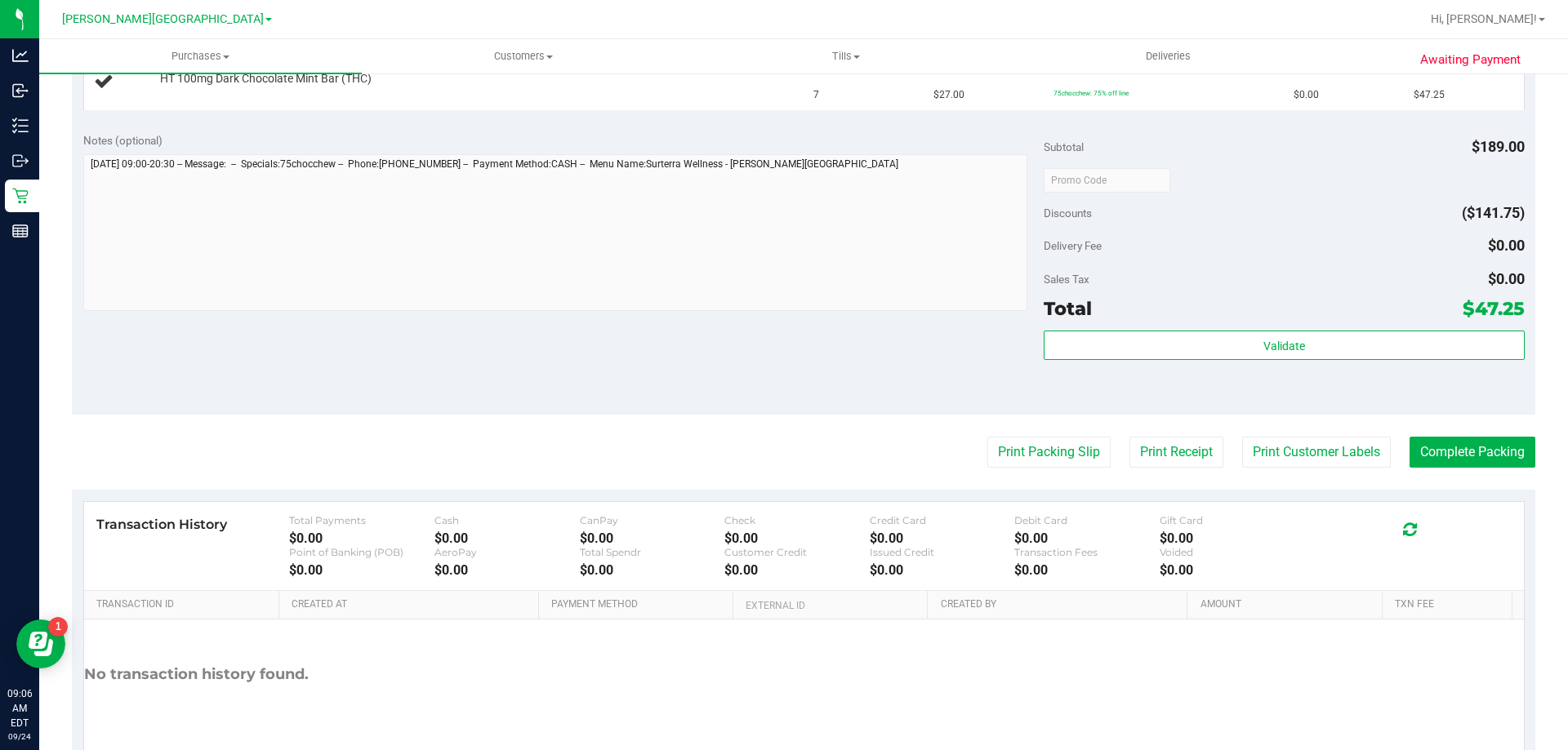
scroll to position [489, 0]
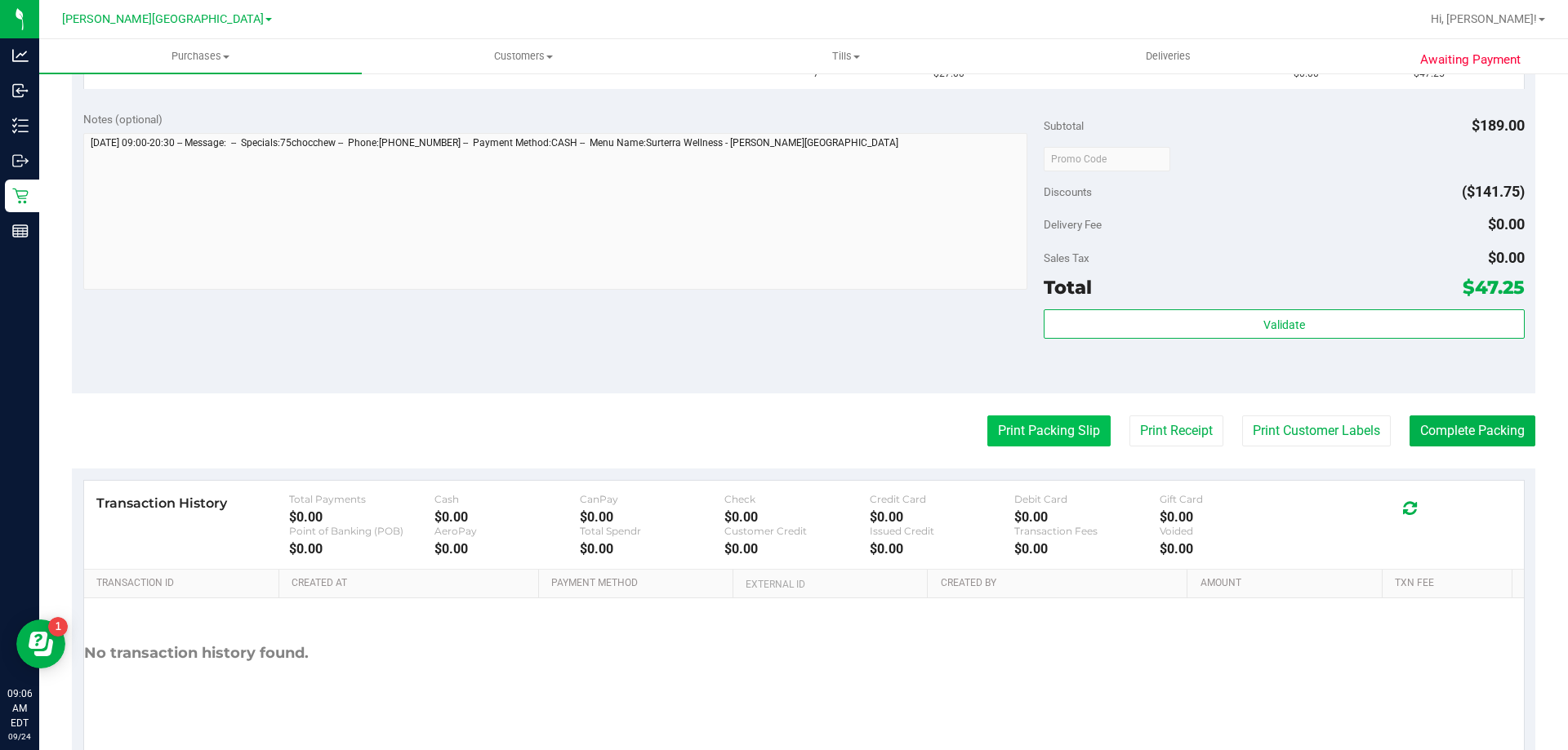
click at [1031, 431] on button "Print Packing Slip" at bounding box center [1049, 431] width 124 height 31
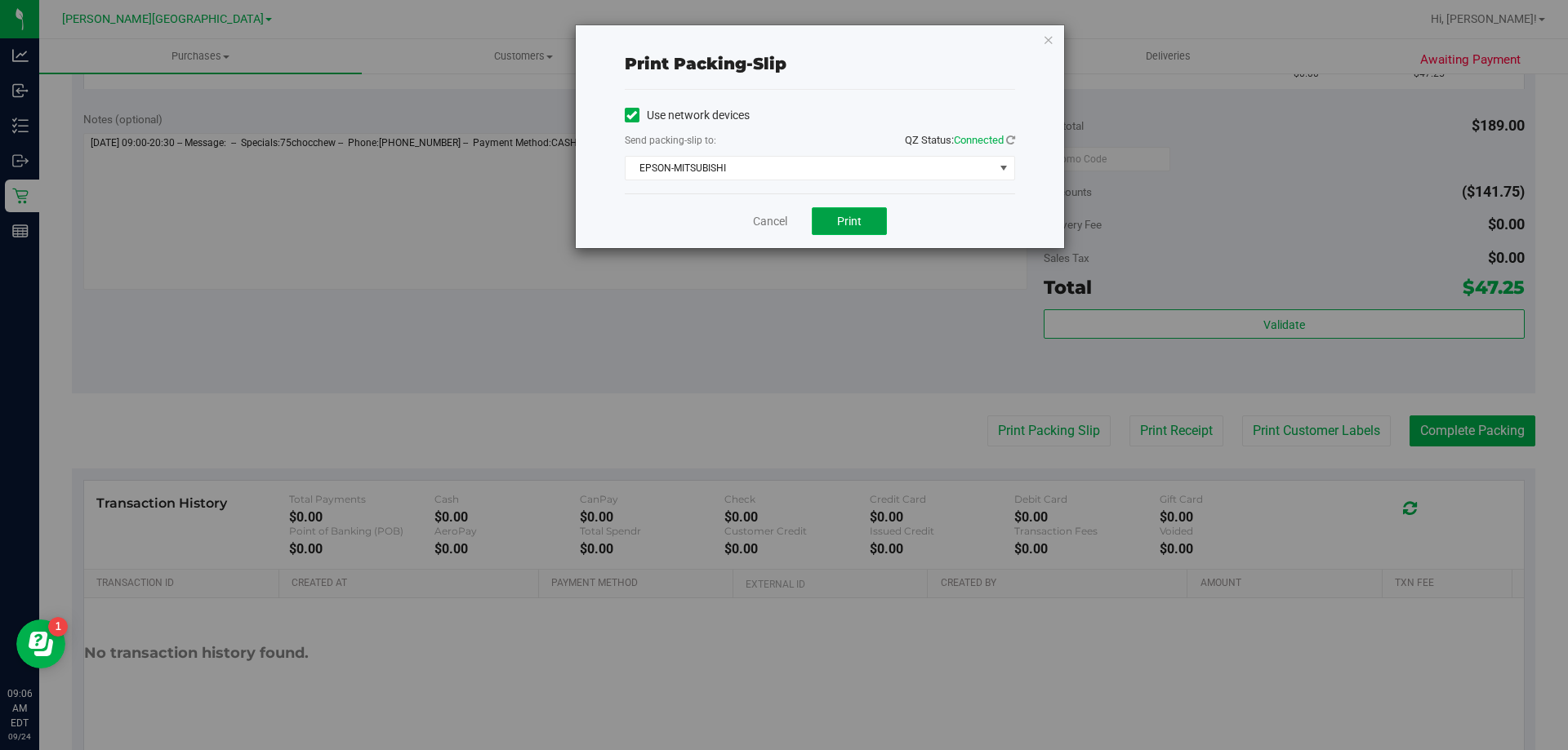
click at [844, 215] on span "Print" at bounding box center [849, 221] width 25 height 13
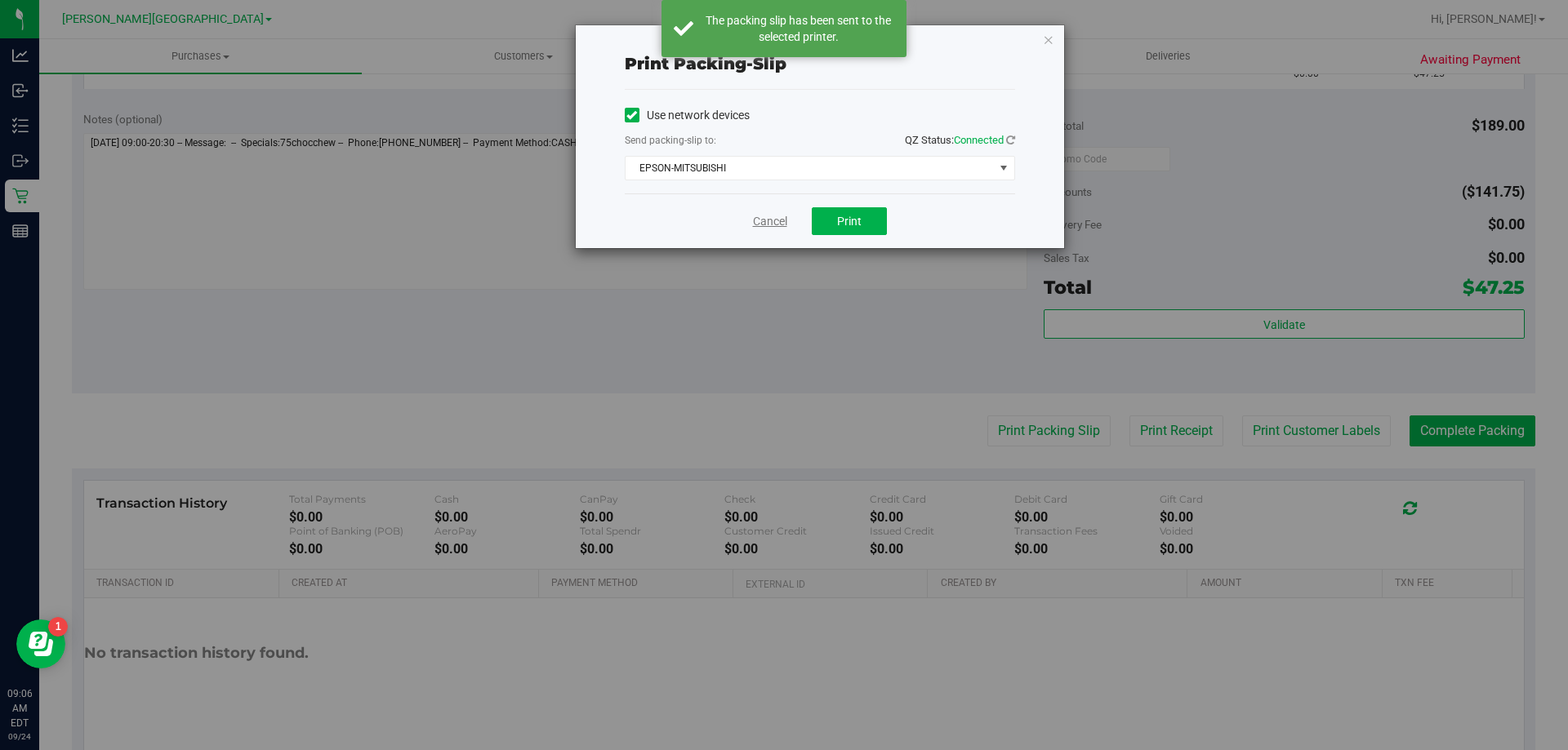
click at [776, 223] on link "Cancel" at bounding box center [770, 221] width 35 height 17
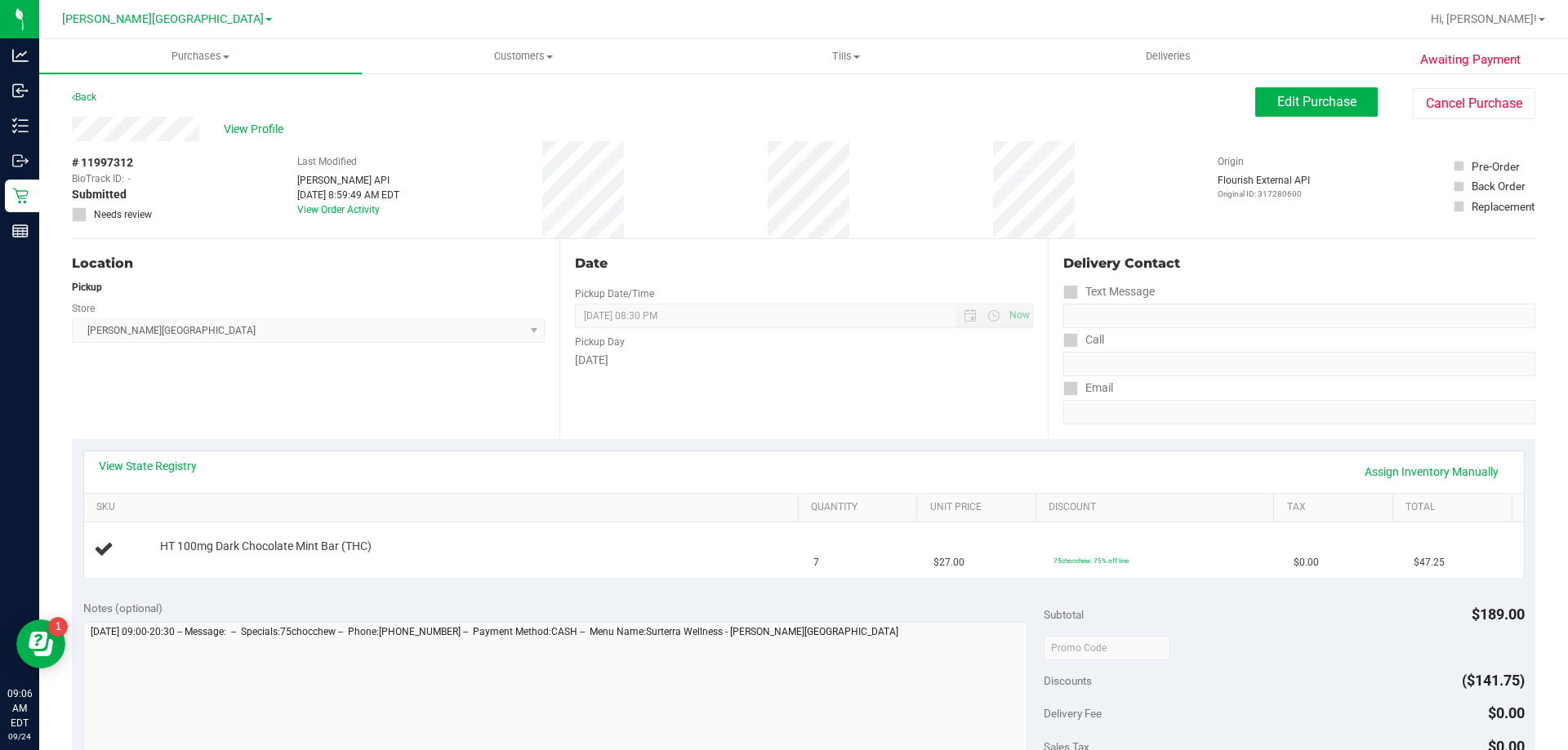
scroll to position [0, 0]
click at [92, 97] on link "Back" at bounding box center [84, 98] width 25 height 11
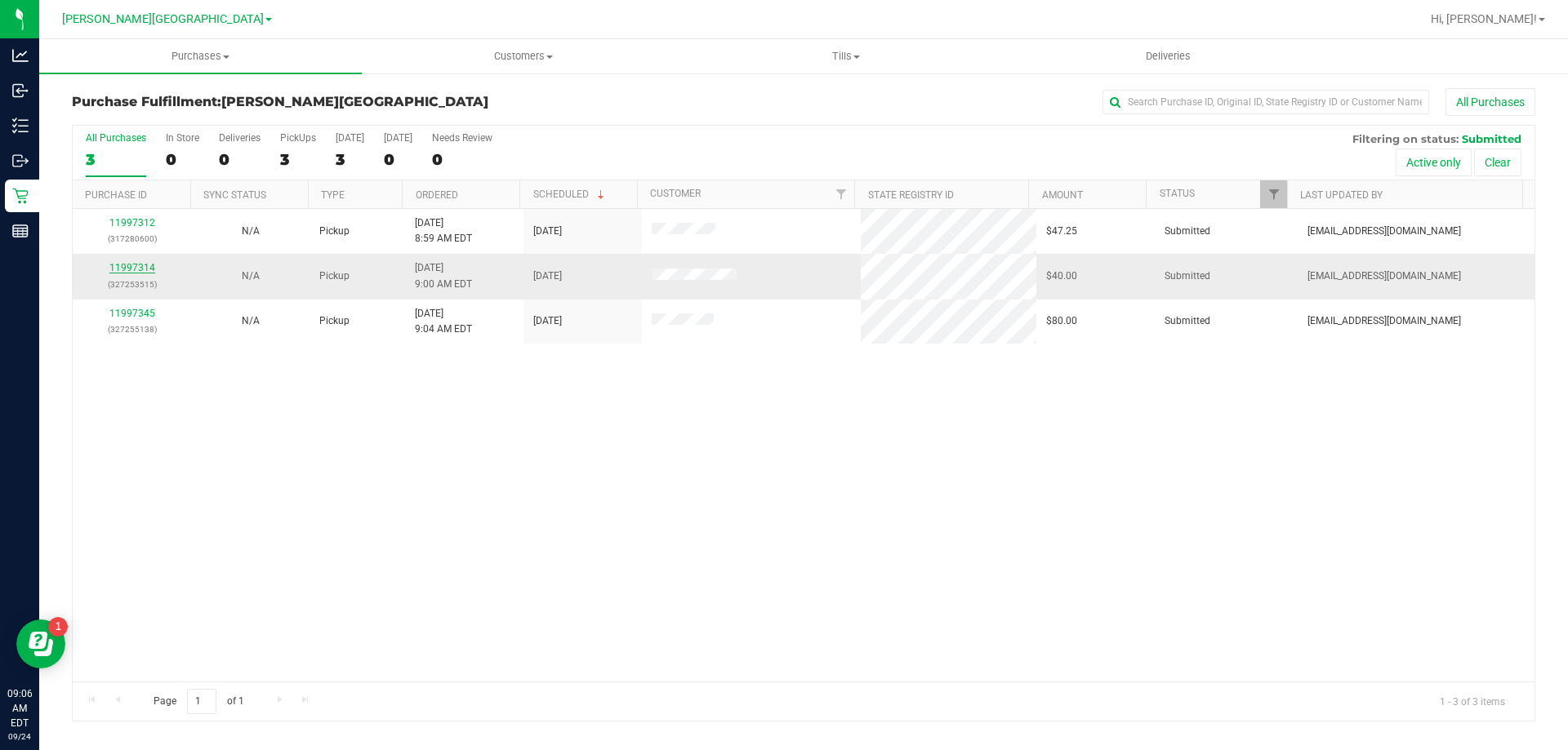
click at [127, 266] on link "11997314" at bounding box center [132, 267] width 46 height 11
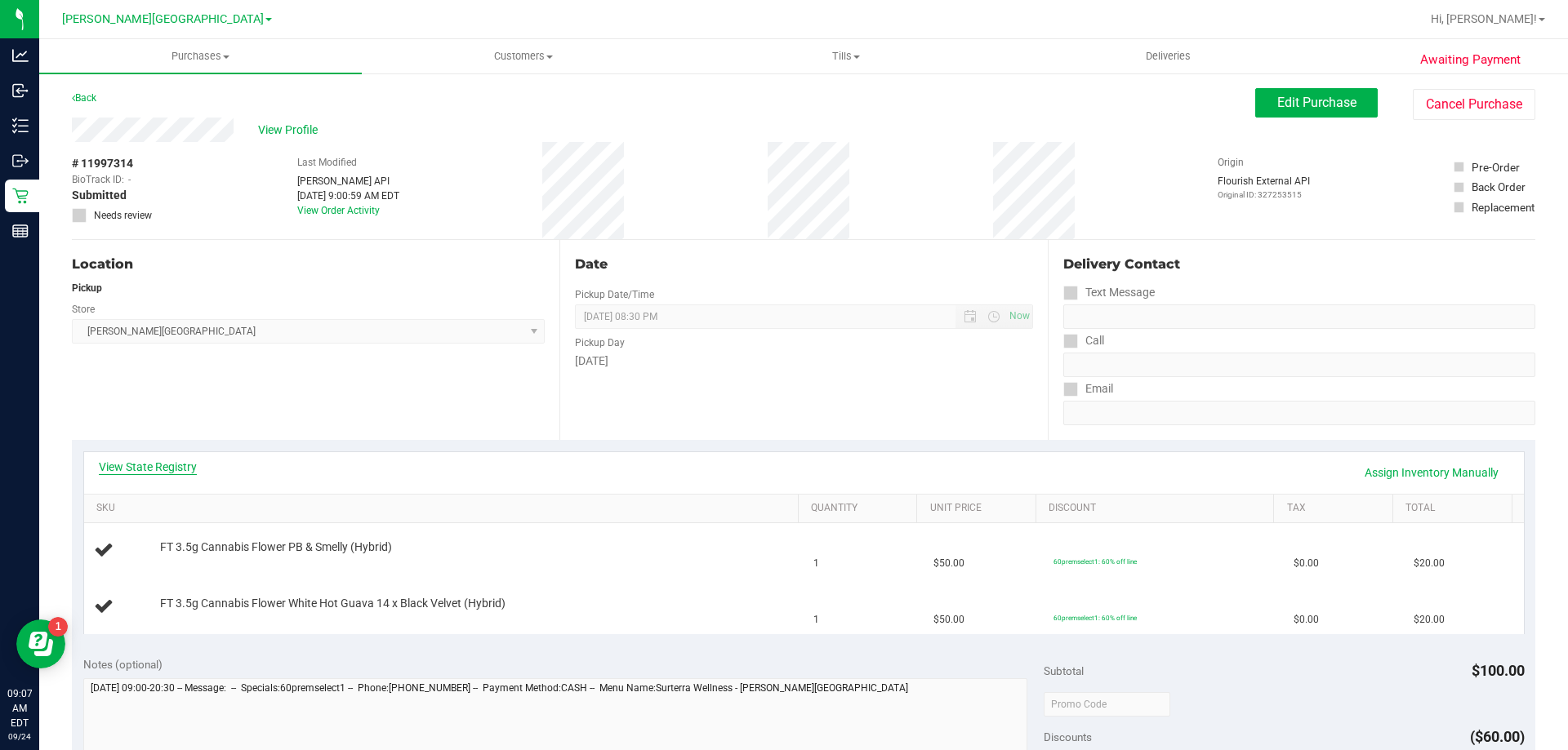
click at [135, 463] on link "View State Registry" at bounding box center [148, 466] width 98 height 16
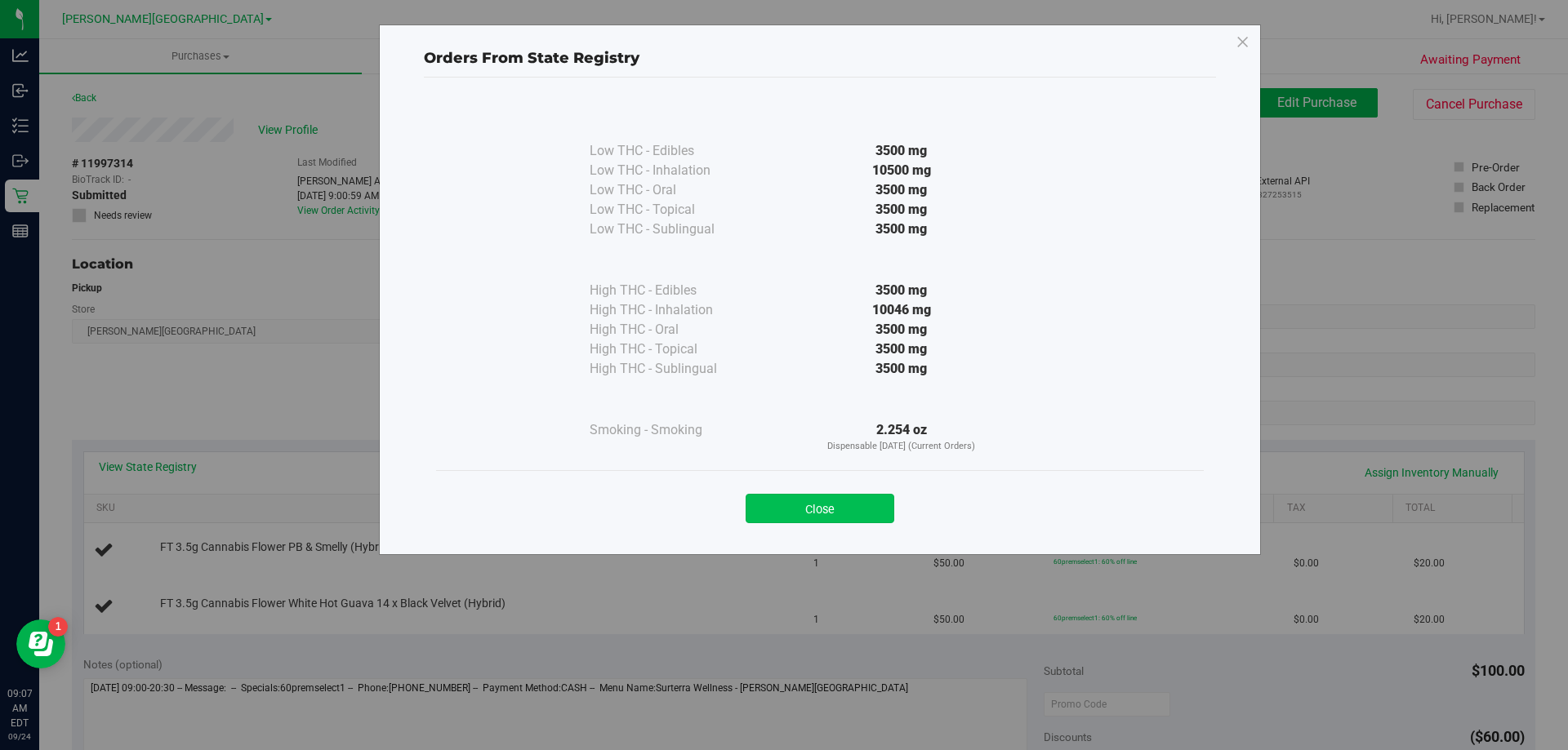
click at [802, 514] on button "Close" at bounding box center [819, 508] width 149 height 30
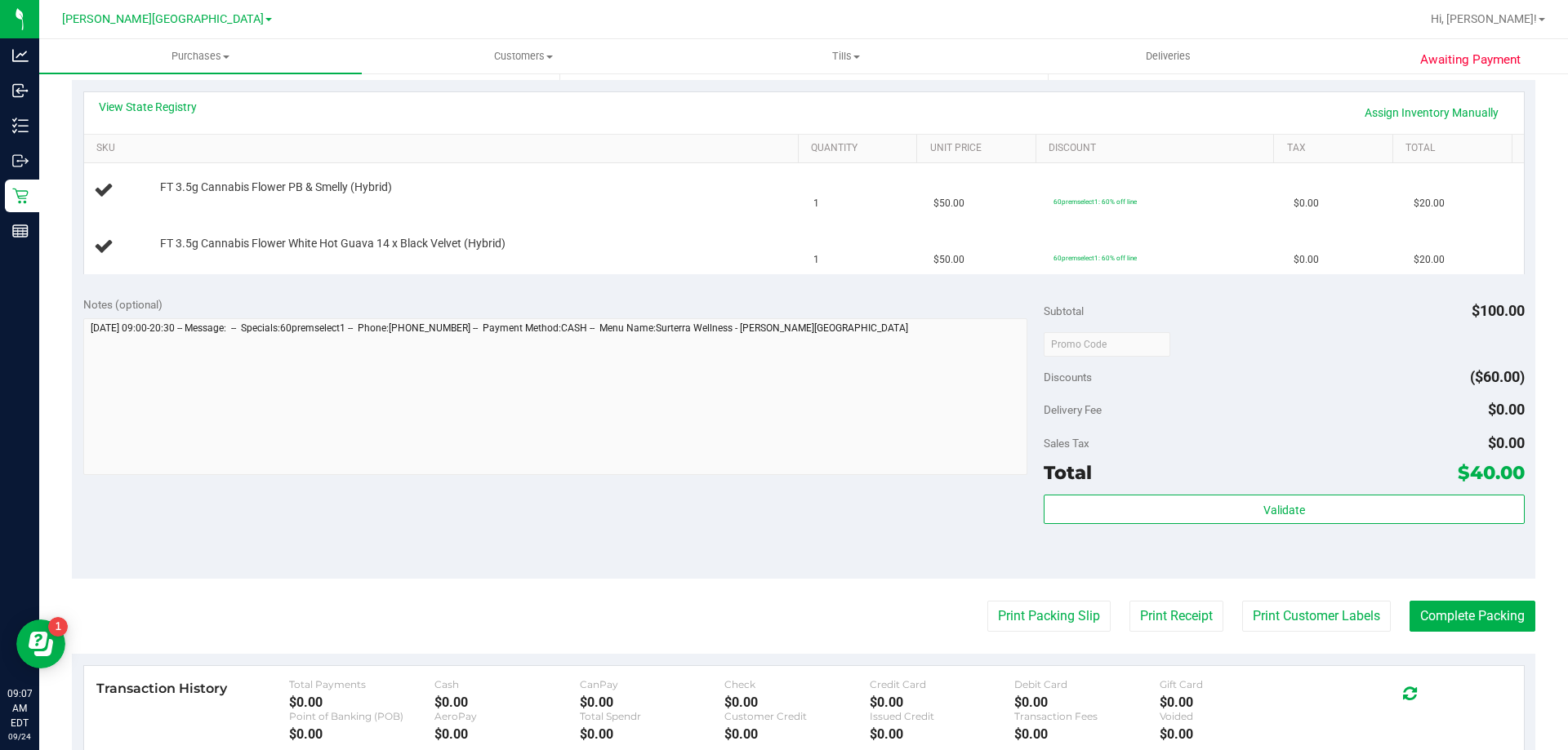
scroll to position [408, 0]
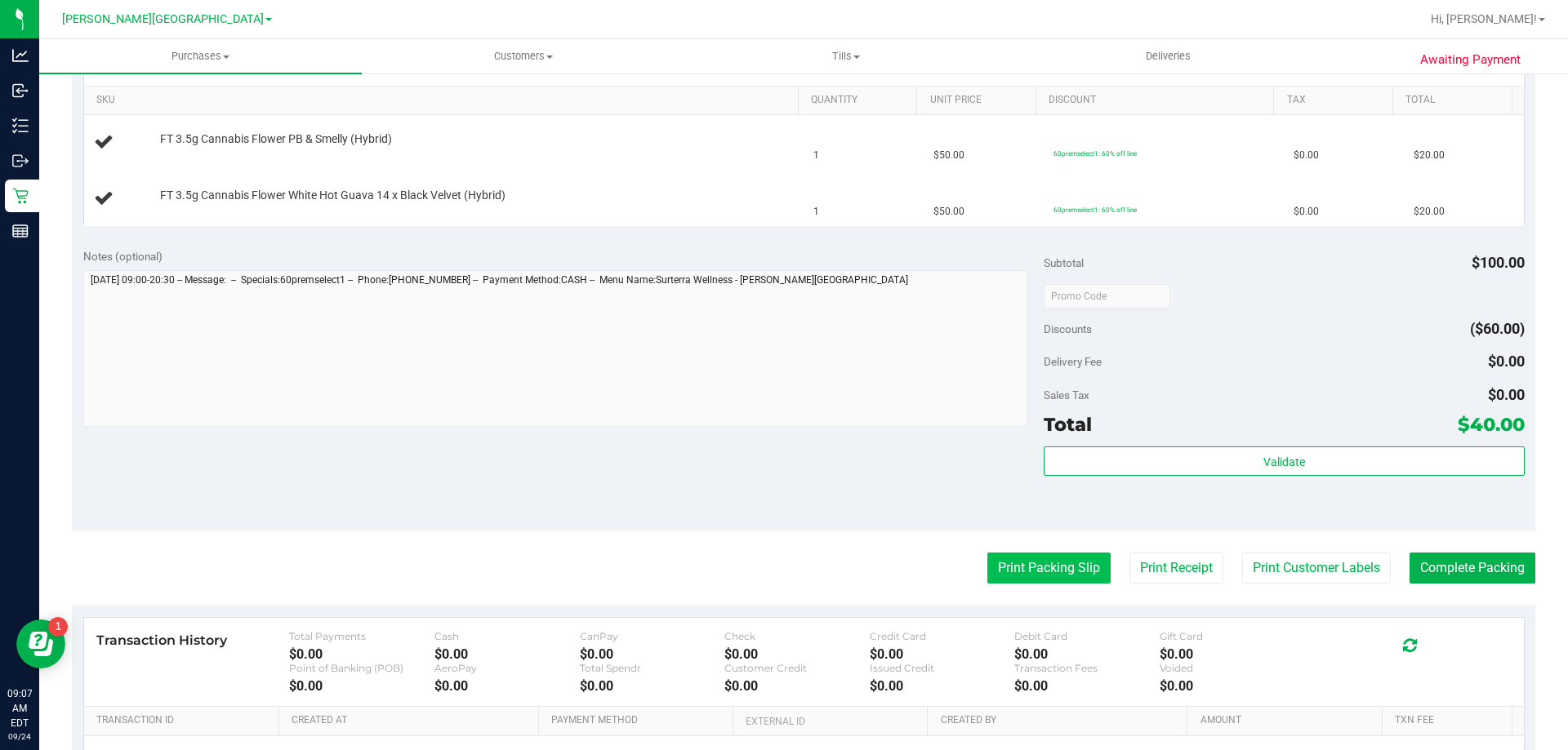
click at [1011, 569] on button "Print Packing Slip" at bounding box center [1049, 568] width 124 height 31
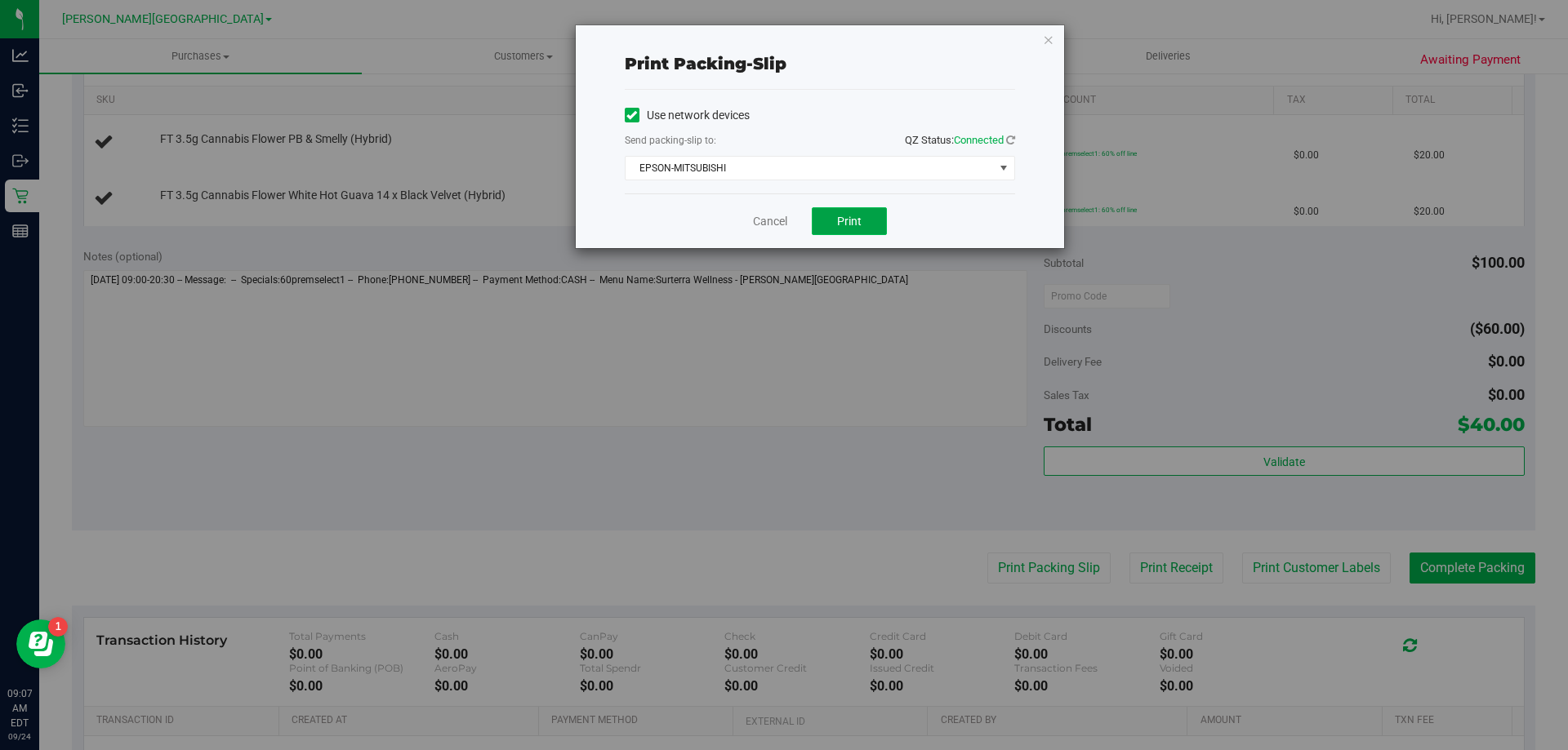
click at [875, 217] on button "Print" at bounding box center [849, 220] width 75 height 28
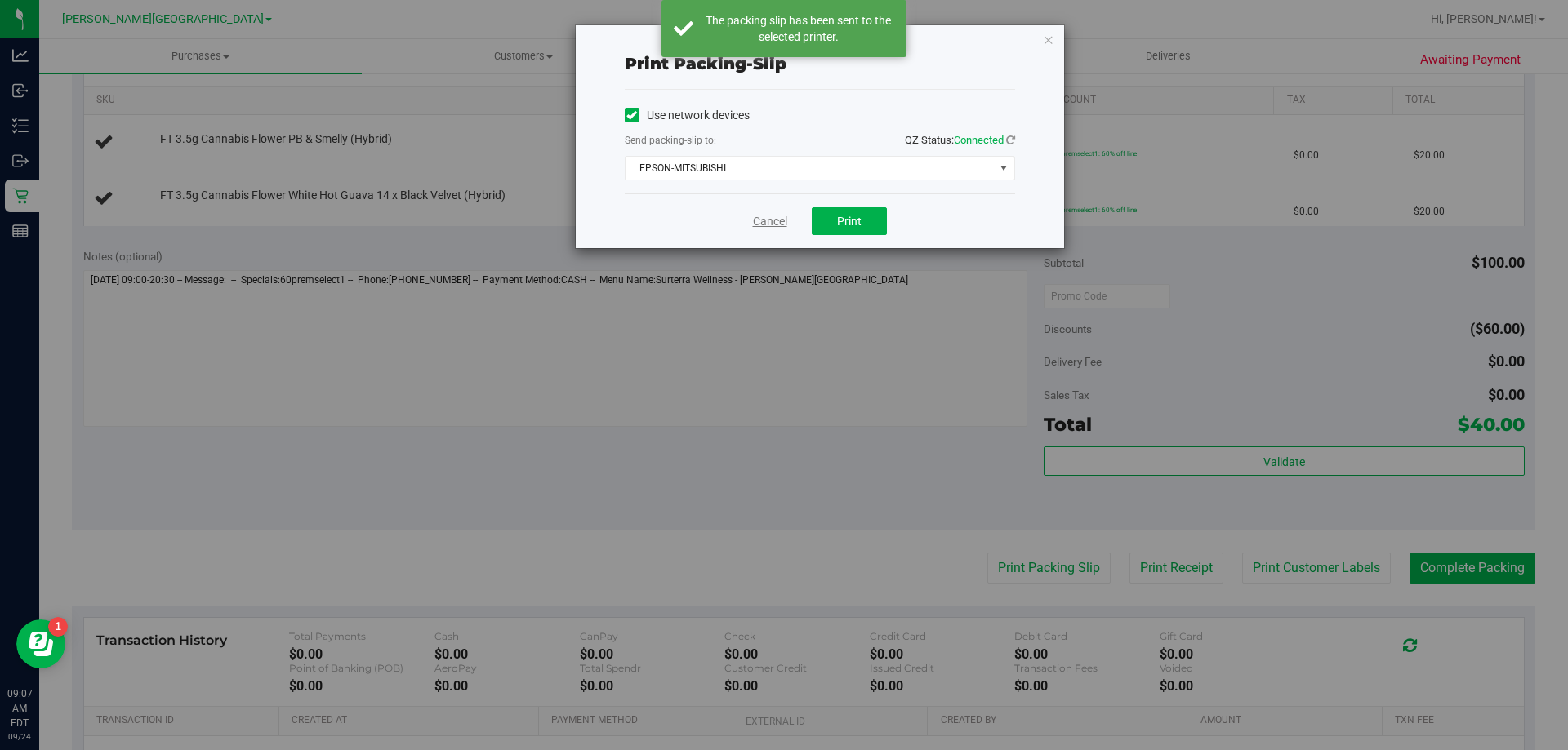
click at [764, 218] on link "Cancel" at bounding box center [770, 221] width 35 height 17
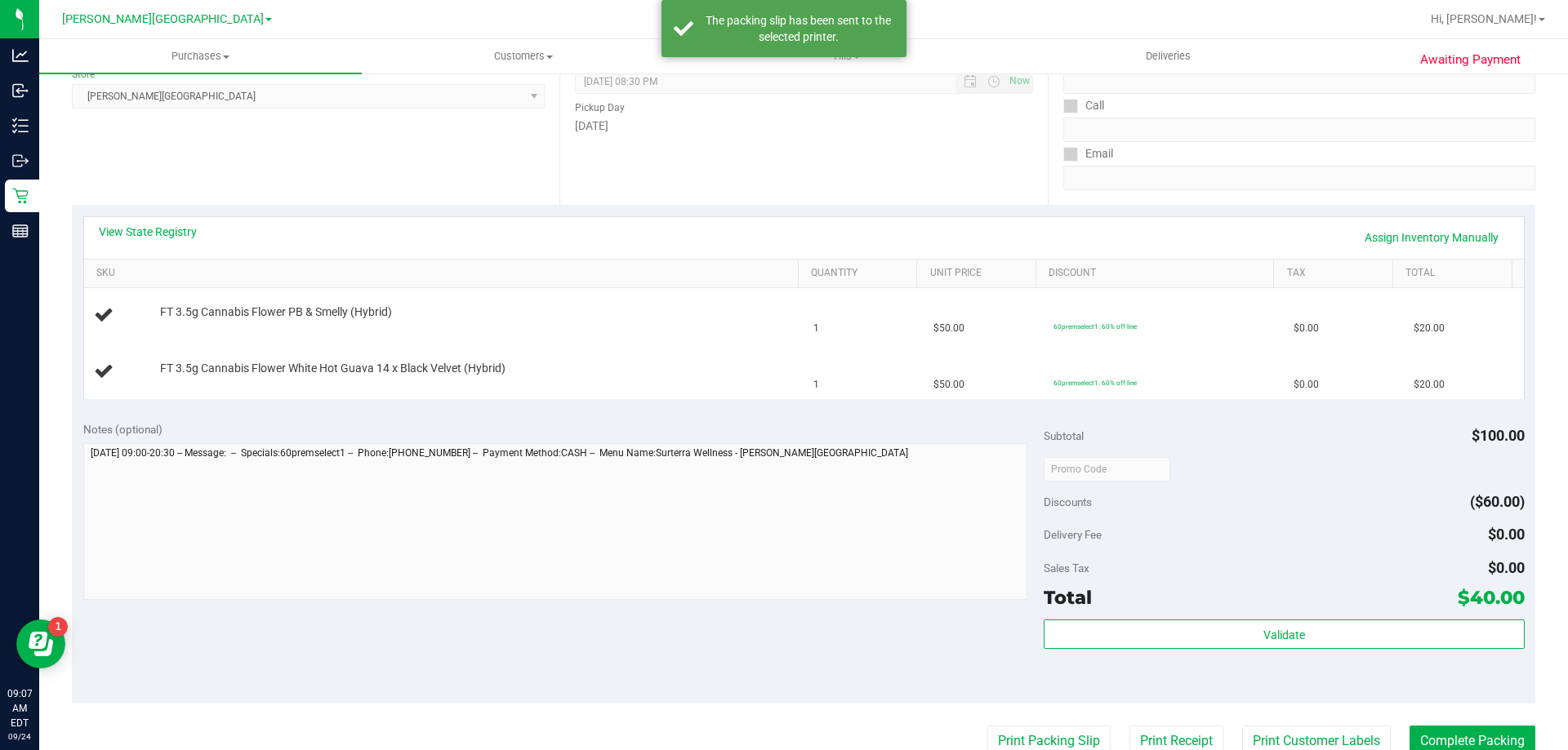
scroll to position [0, 0]
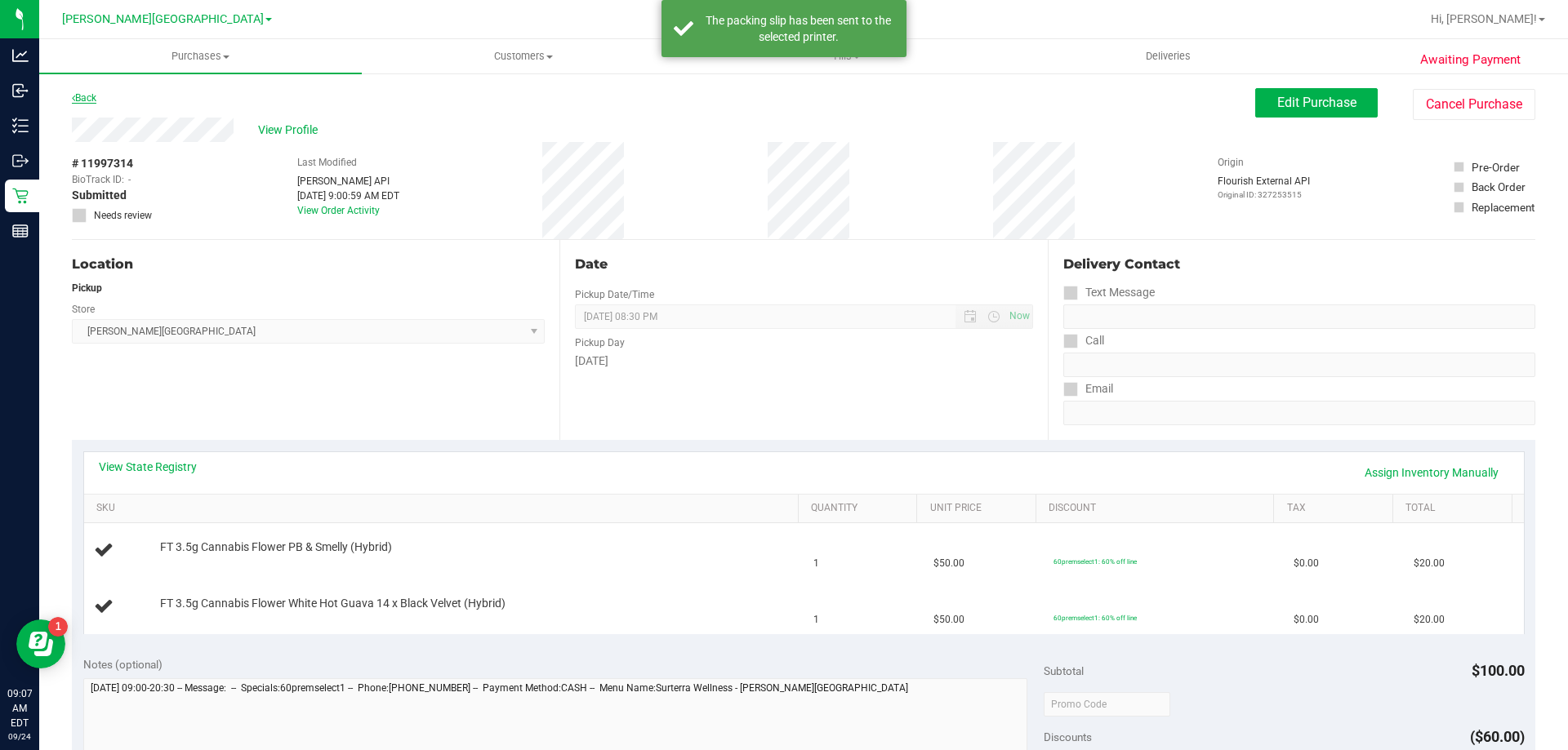
click at [91, 96] on link "Back" at bounding box center [84, 98] width 25 height 11
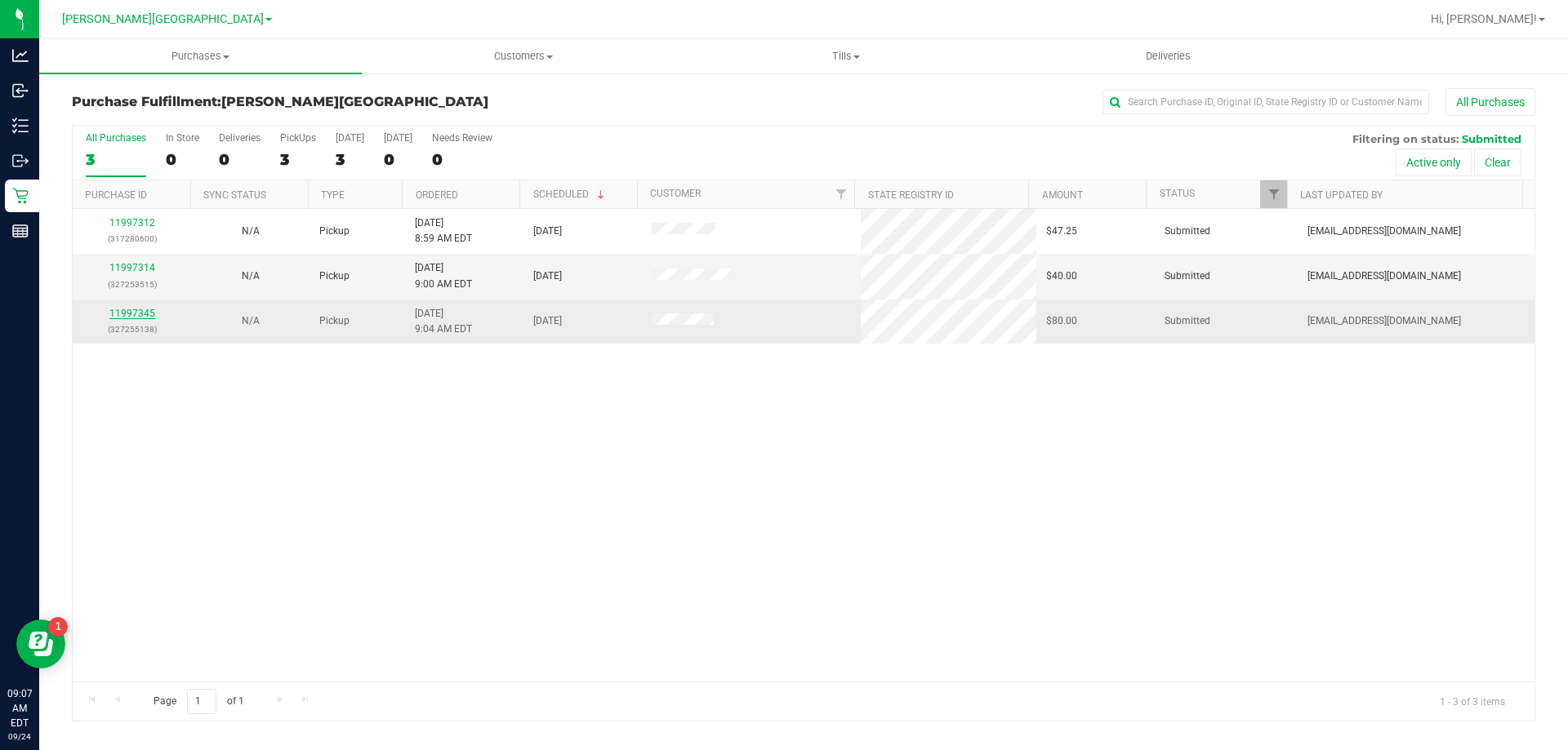
click at [124, 317] on link "11997345" at bounding box center [132, 313] width 46 height 11
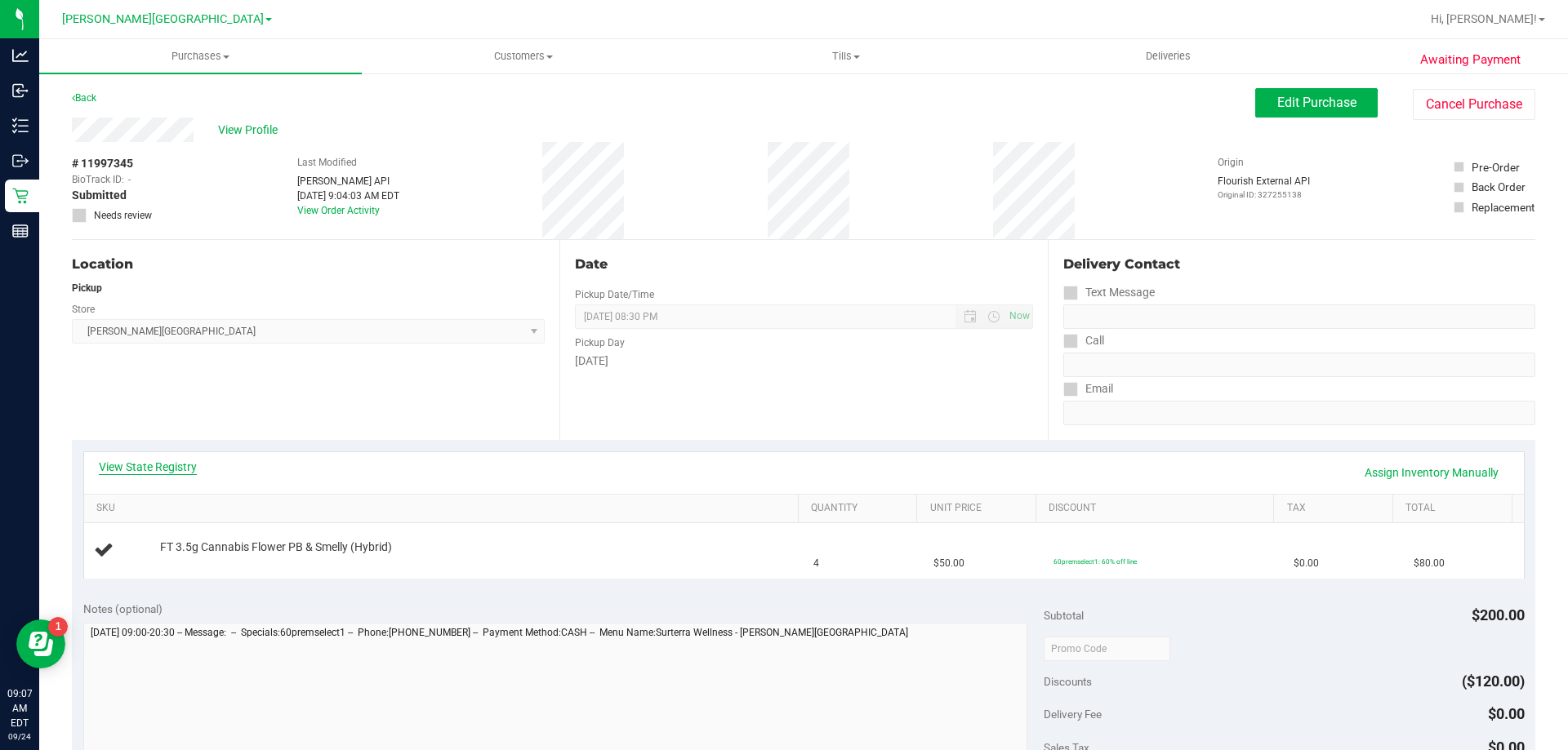
click at [177, 466] on link "View State Registry" at bounding box center [148, 466] width 98 height 16
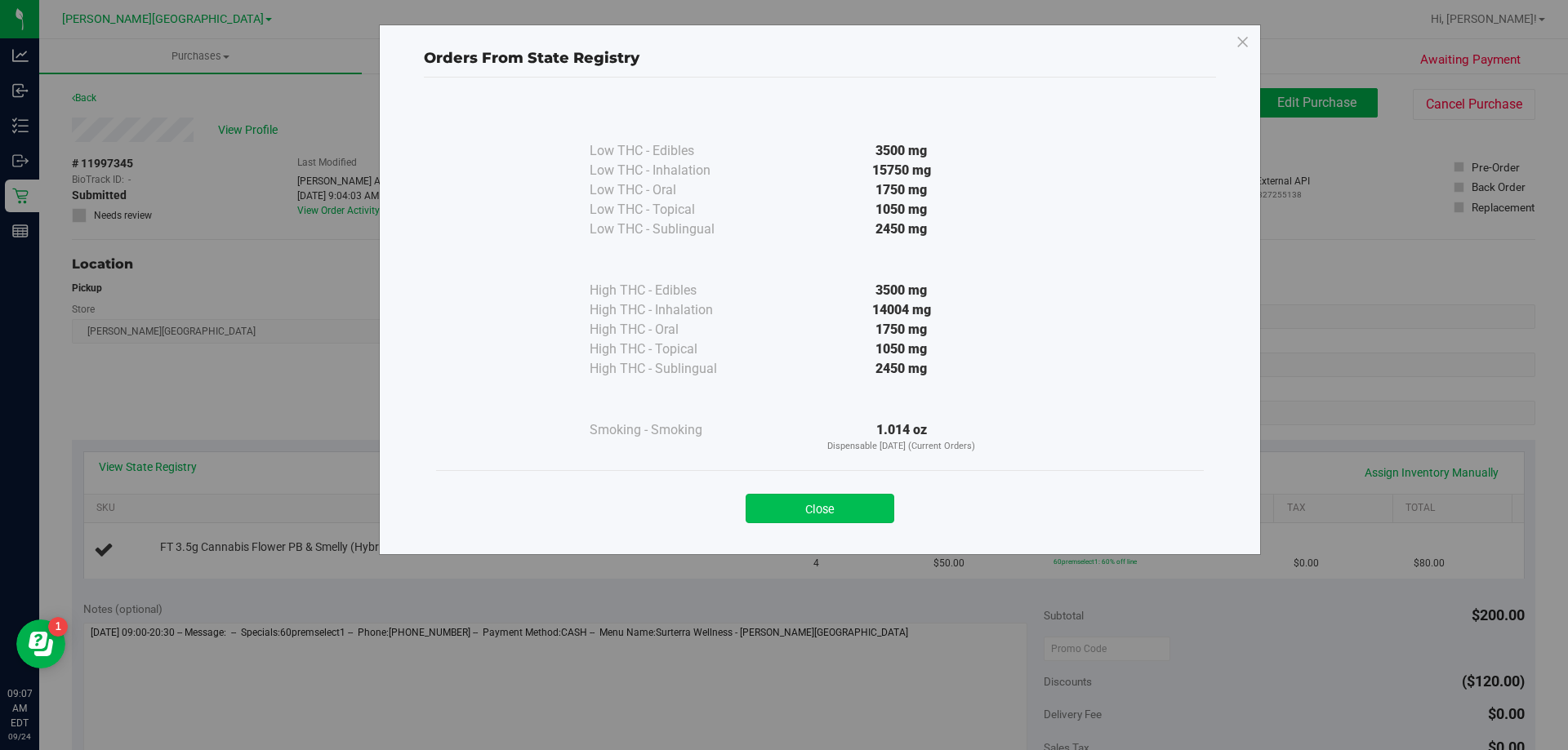
click at [820, 507] on button "Close" at bounding box center [819, 508] width 149 height 30
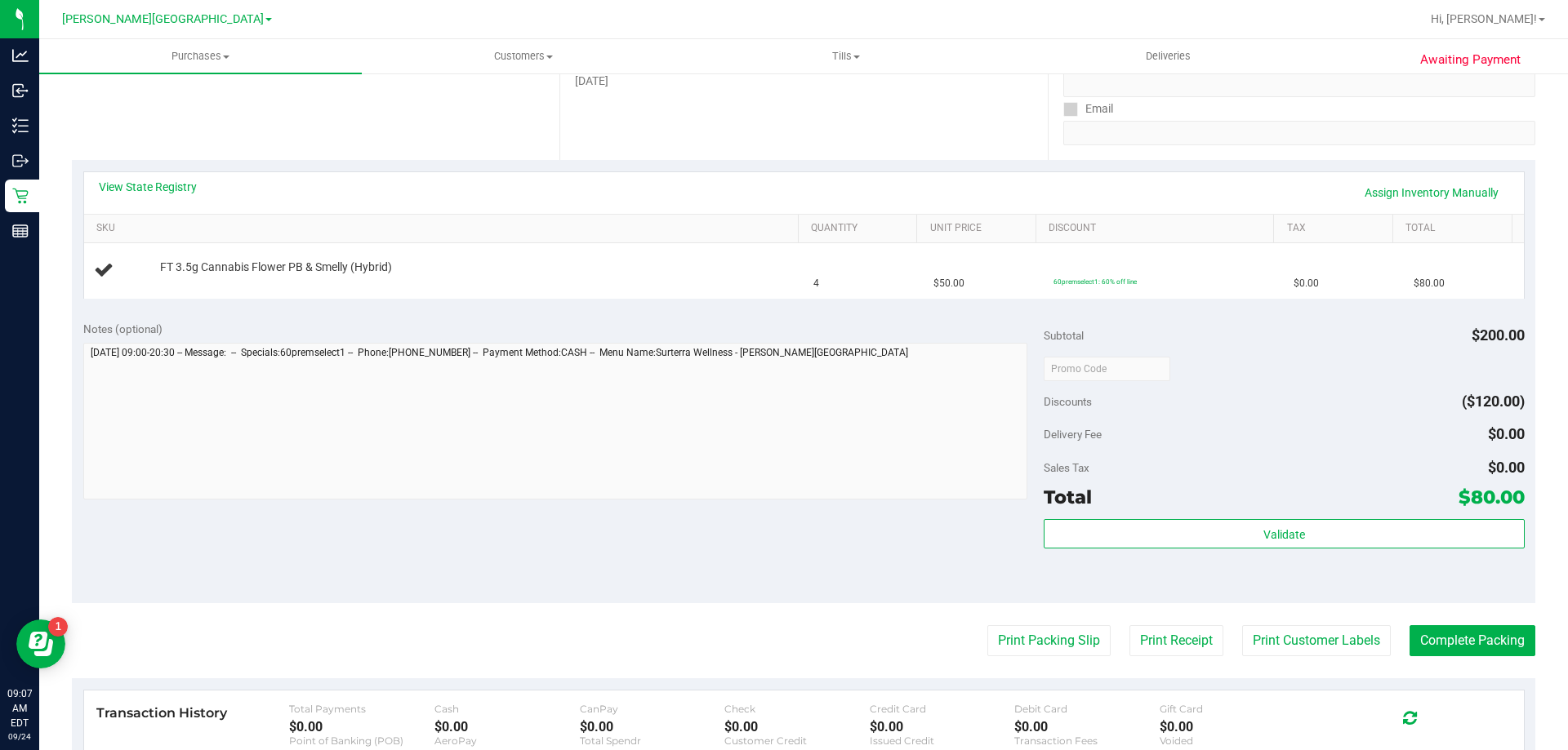
scroll to position [408, 0]
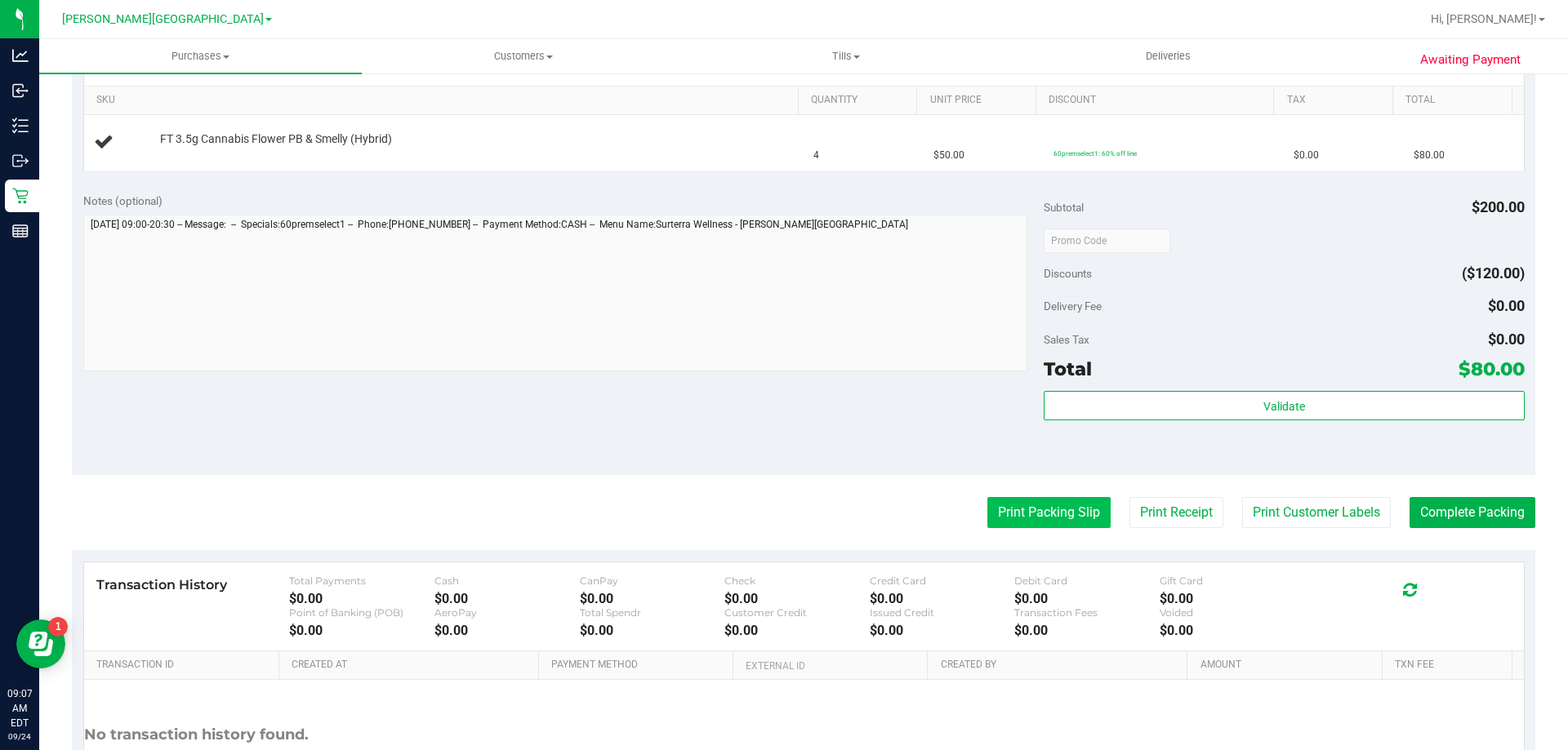
click at [1016, 515] on button "Print Packing Slip" at bounding box center [1049, 512] width 124 height 31
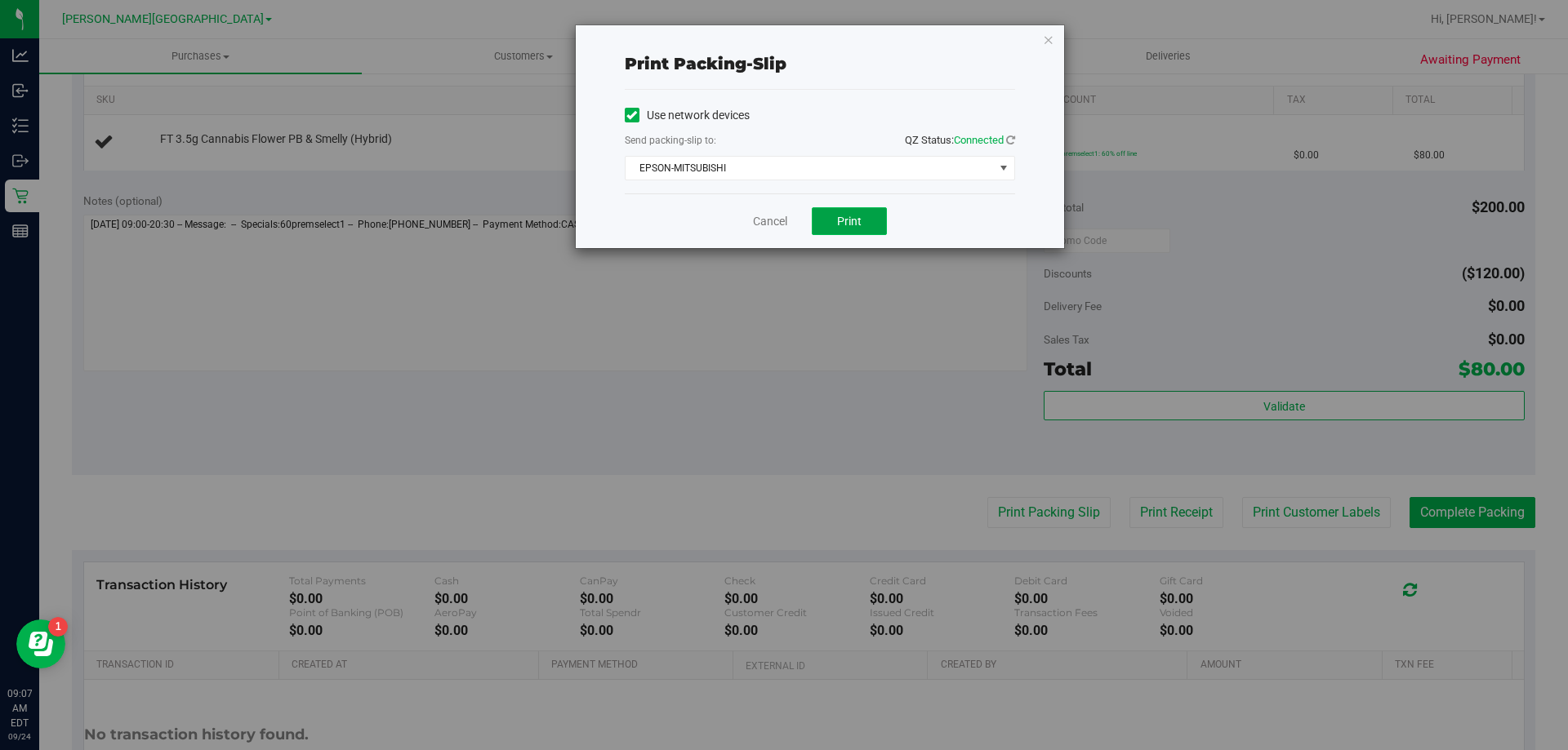
click at [851, 219] on span "Print" at bounding box center [849, 221] width 25 height 13
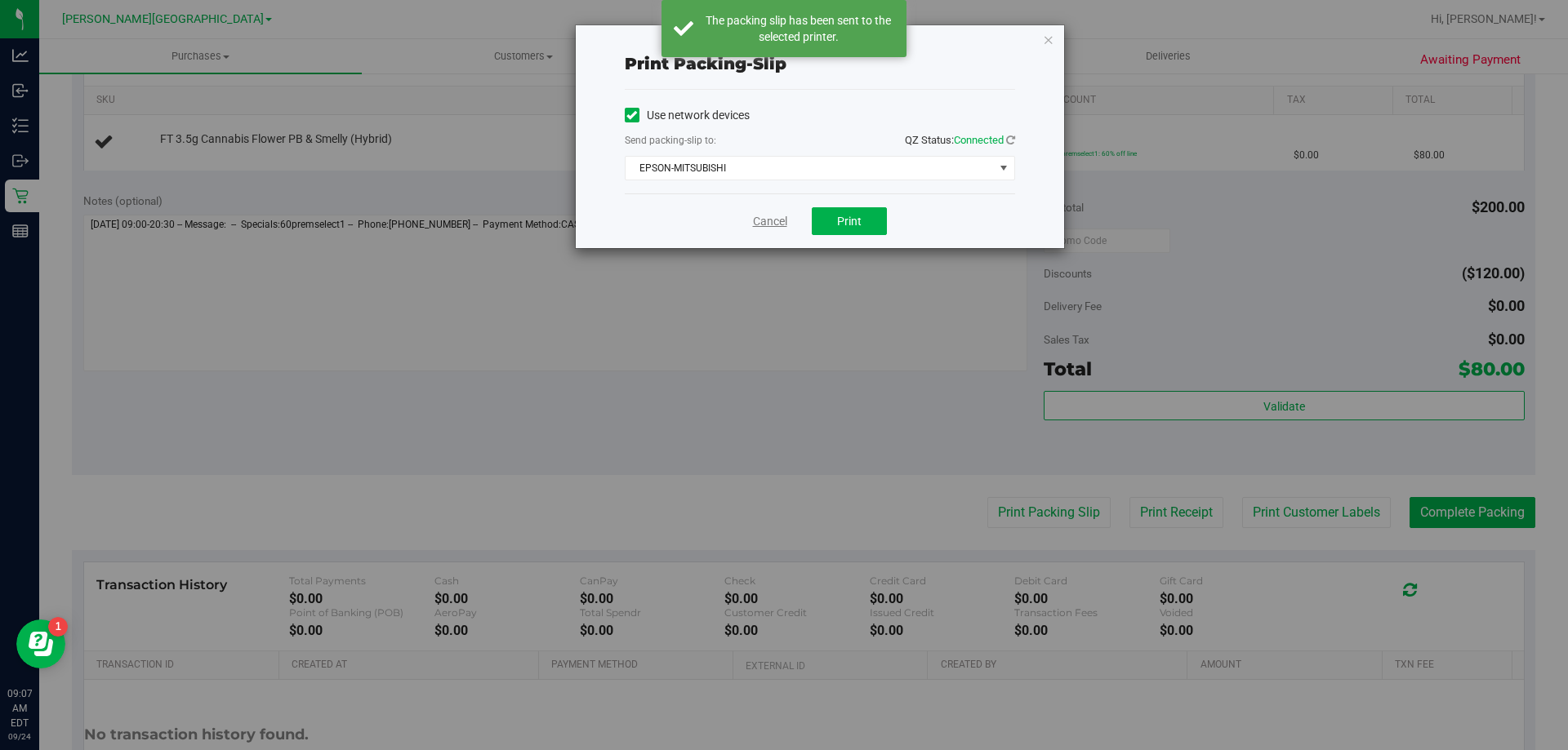
click at [763, 217] on link "Cancel" at bounding box center [770, 221] width 35 height 17
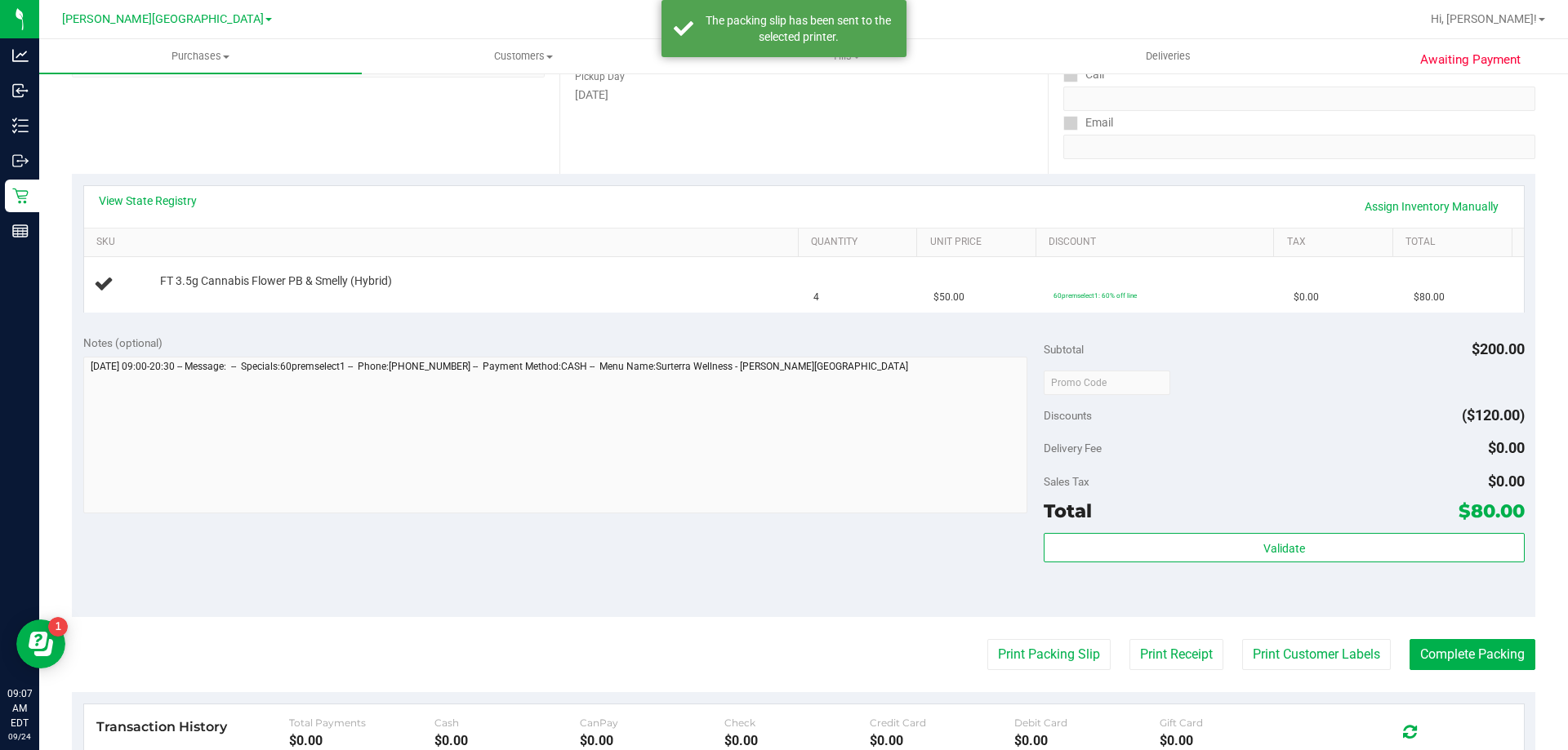
scroll to position [0, 0]
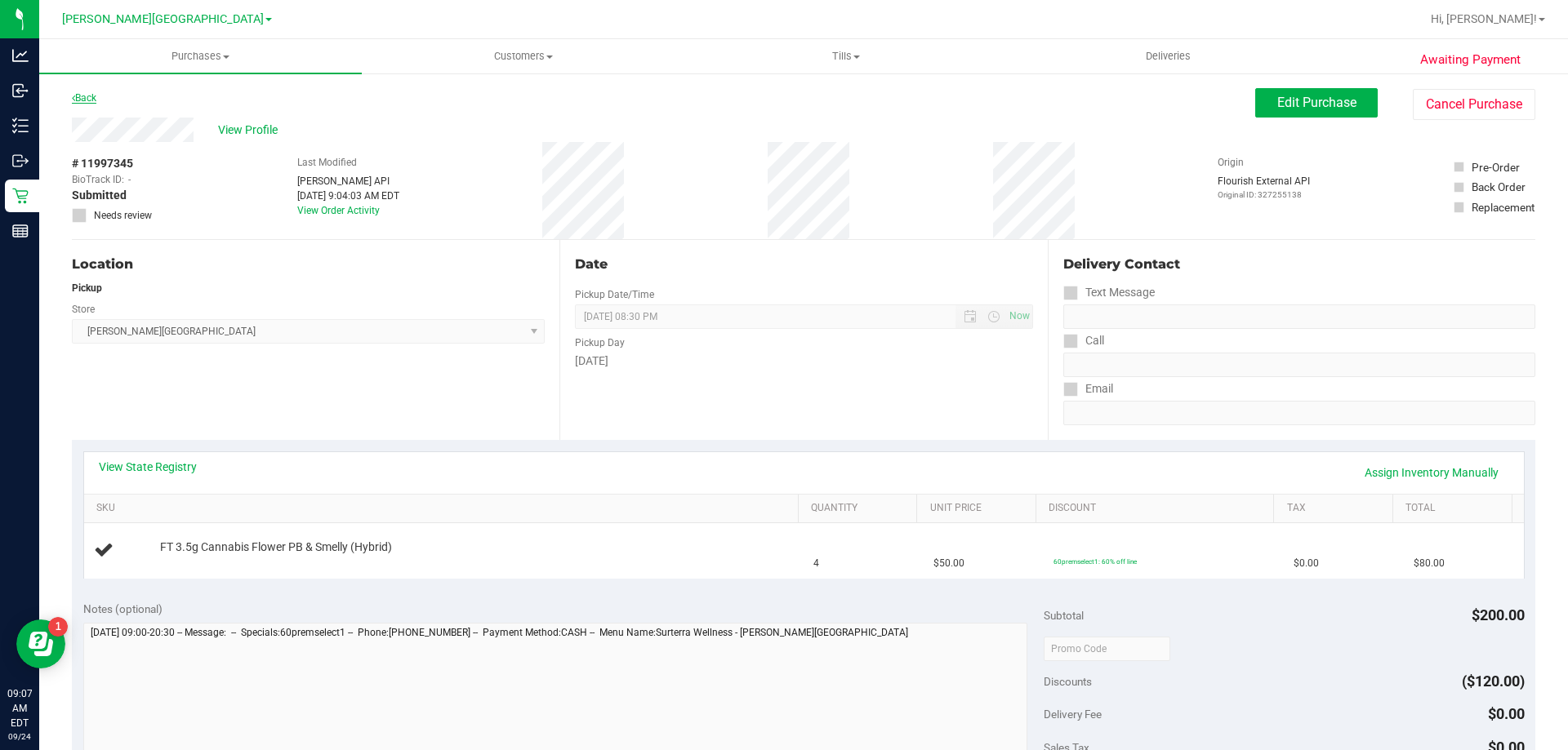
click at [80, 96] on link "Back" at bounding box center [84, 98] width 25 height 11
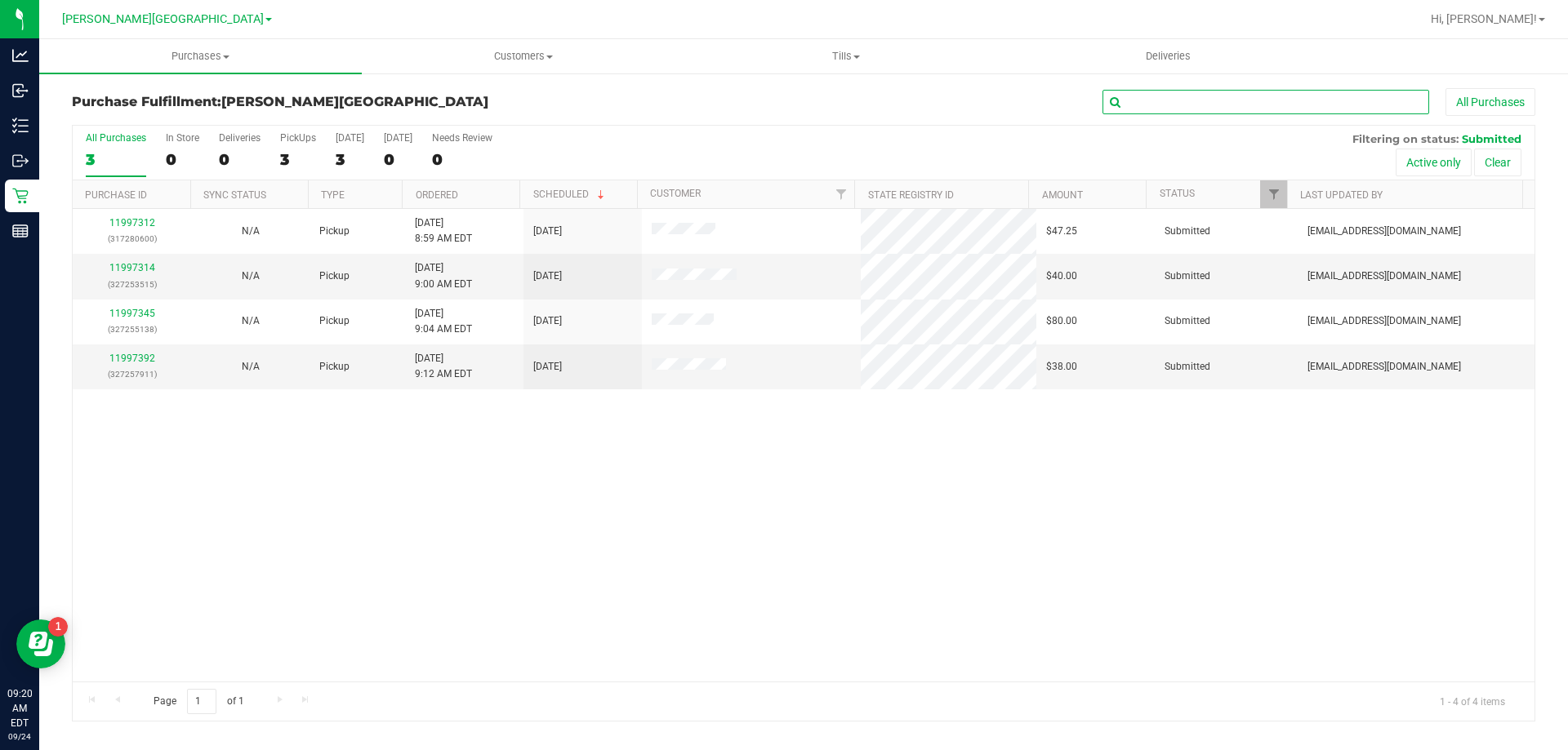
click at [1293, 105] on input "text" at bounding box center [1265, 102] width 327 height 25
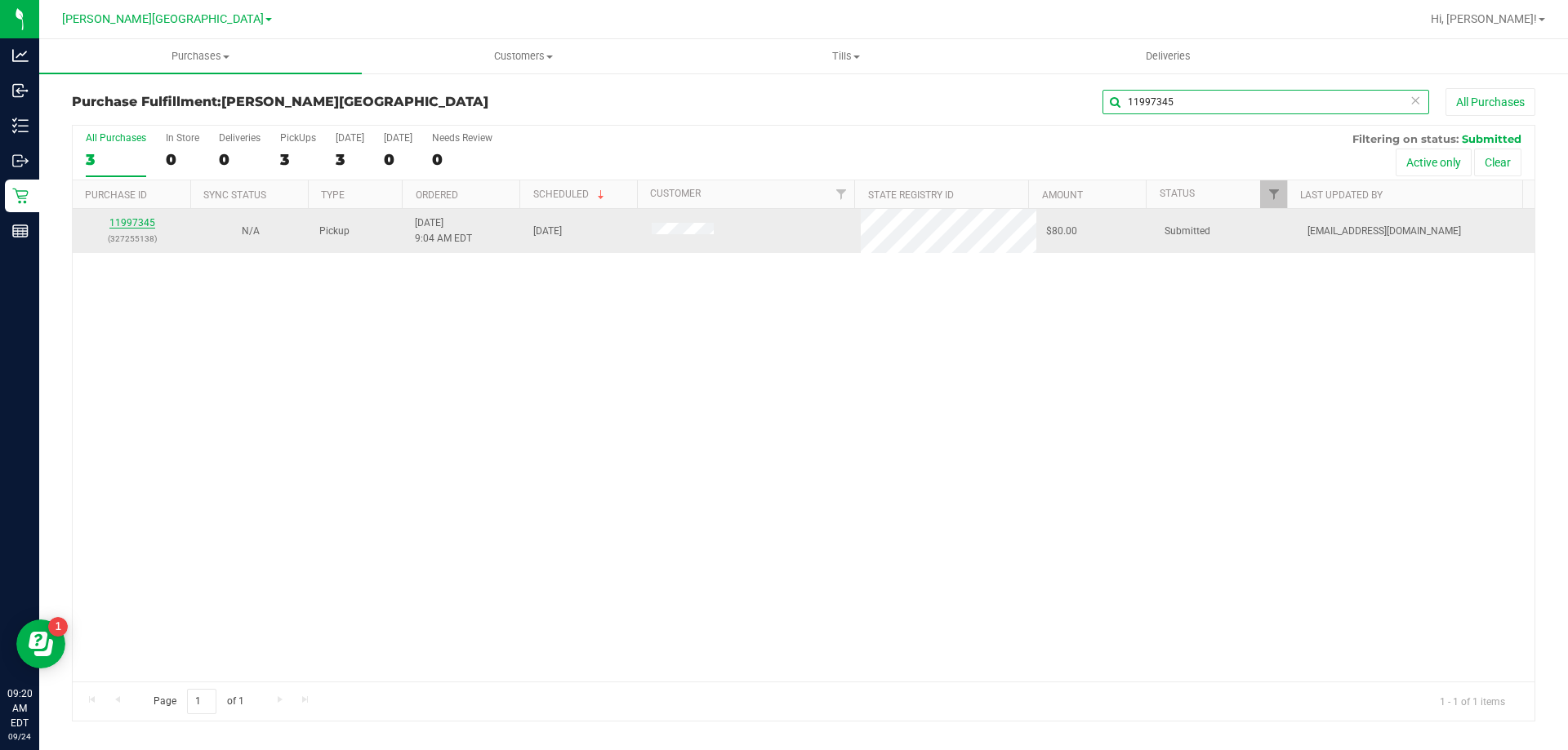
type input "11997345"
click at [149, 222] on link "11997345" at bounding box center [132, 223] width 46 height 11
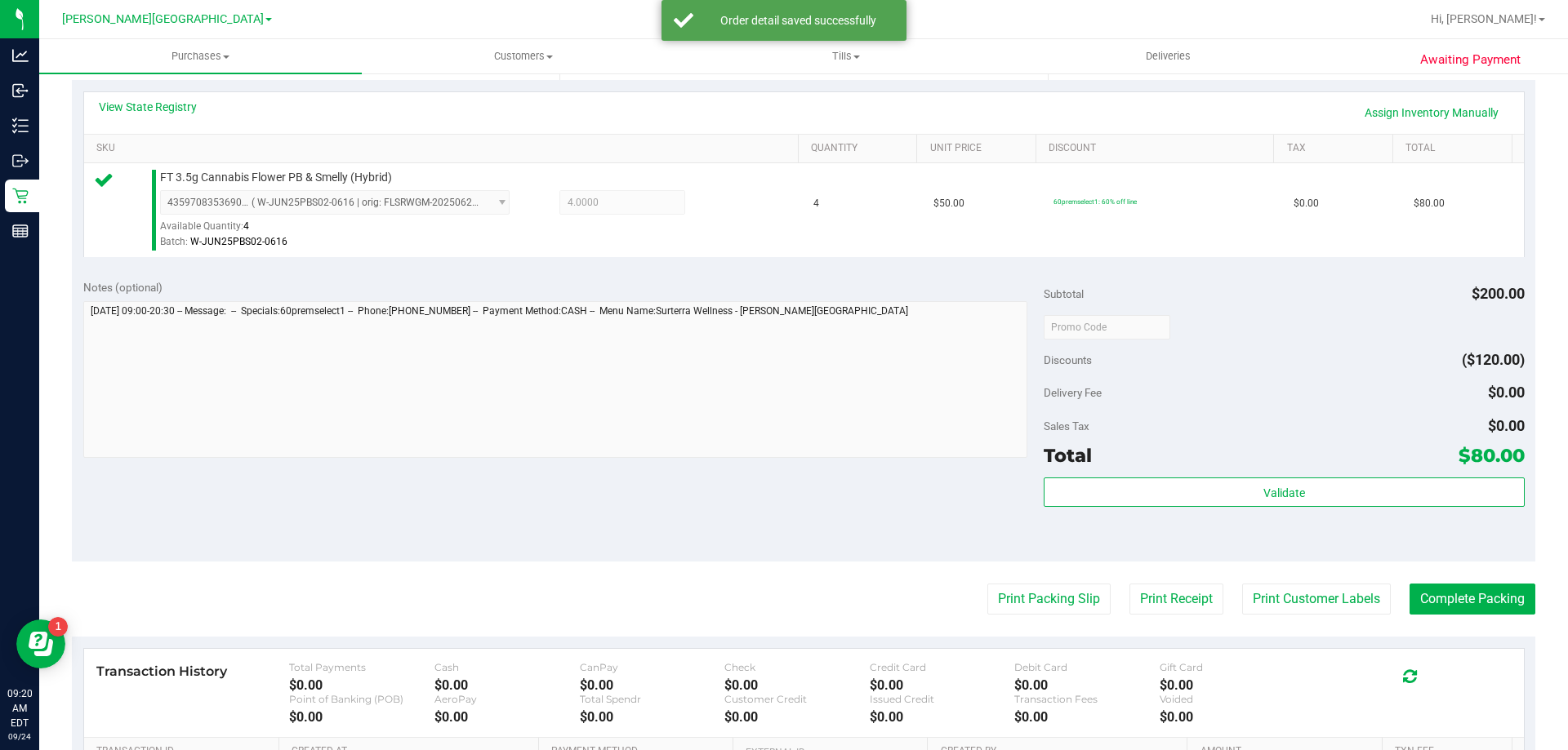
scroll to position [408, 0]
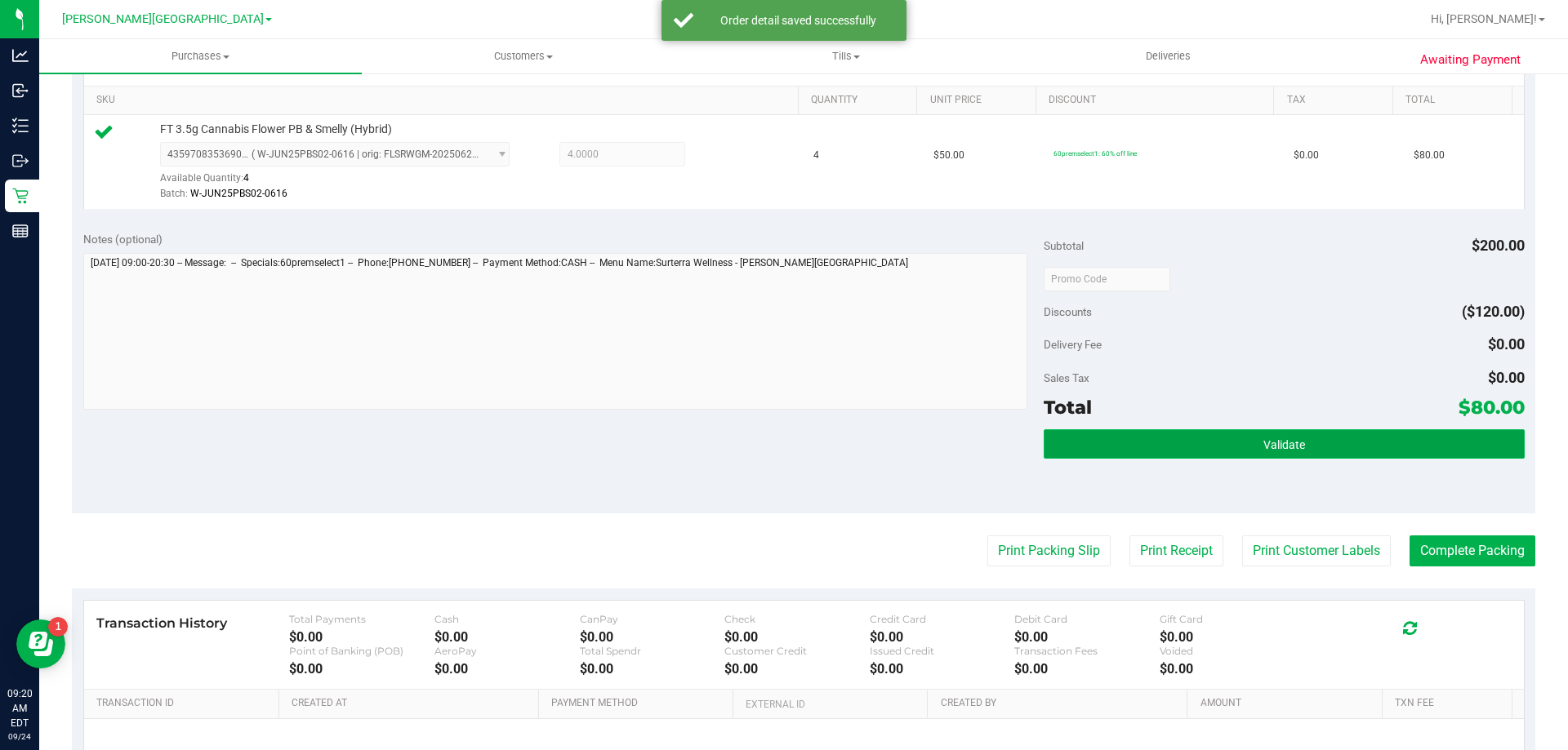
click at [1300, 445] on button "Validate" at bounding box center [1283, 443] width 480 height 30
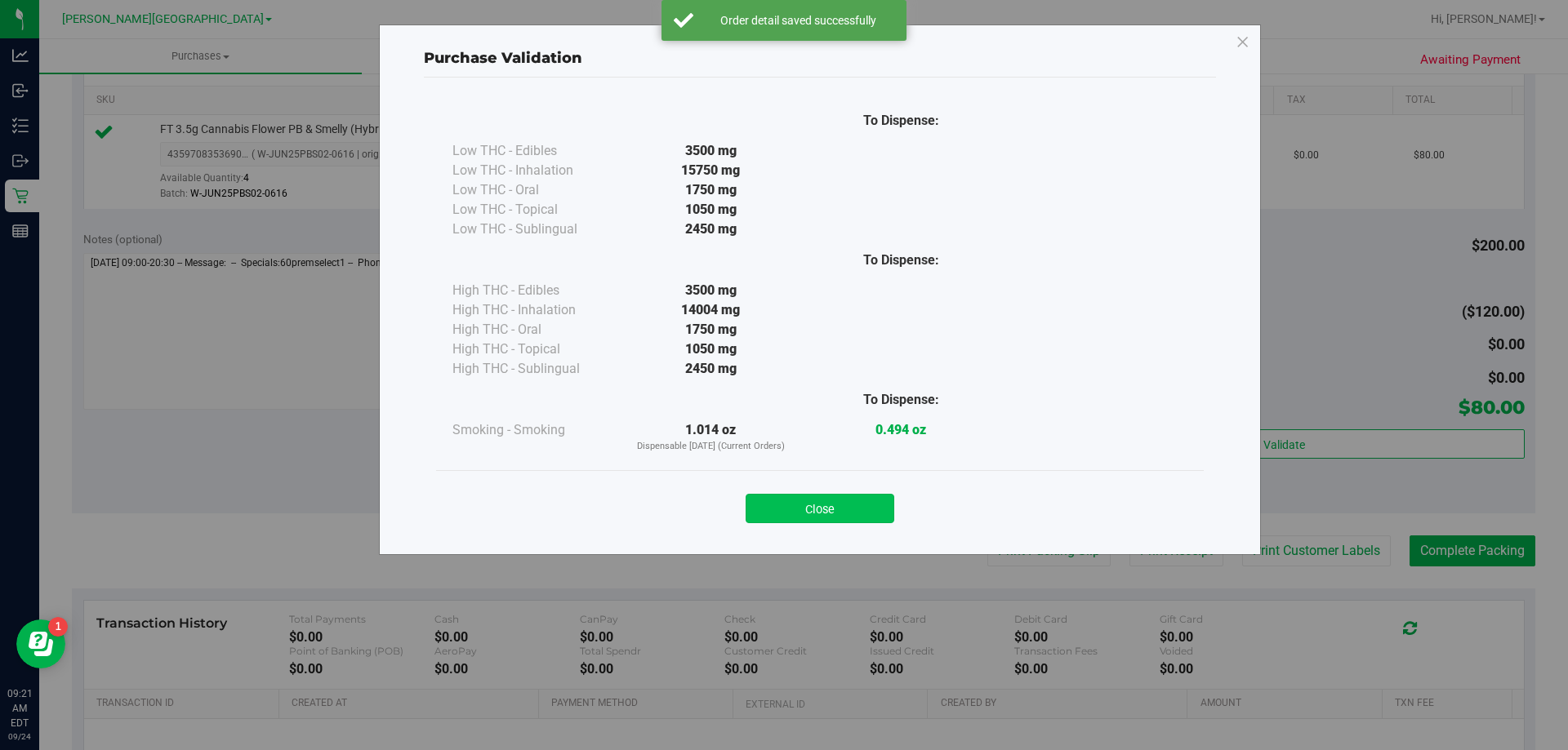
click at [847, 500] on button "Close" at bounding box center [819, 508] width 149 height 30
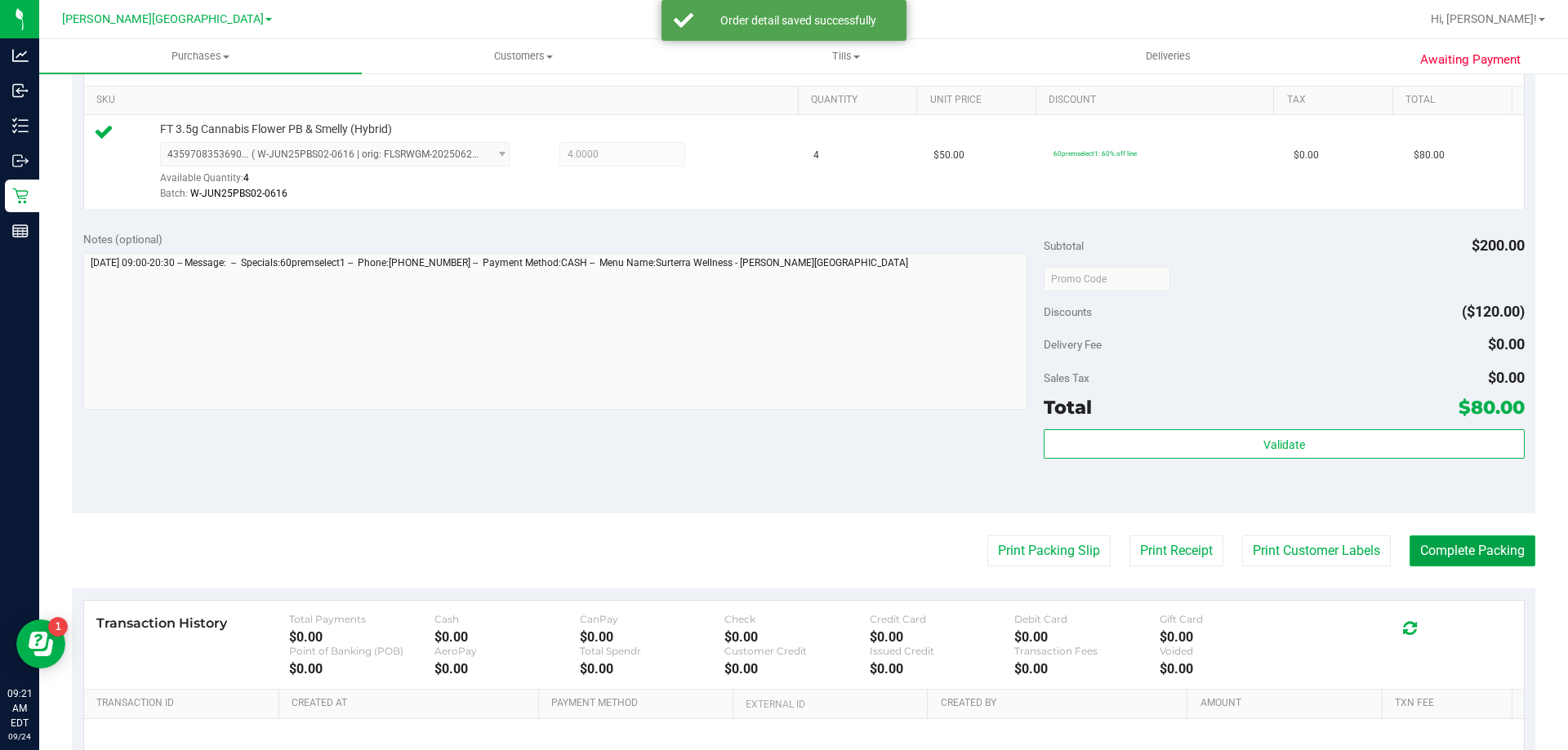
click at [1486, 552] on button "Complete Packing" at bounding box center [1471, 551] width 126 height 31
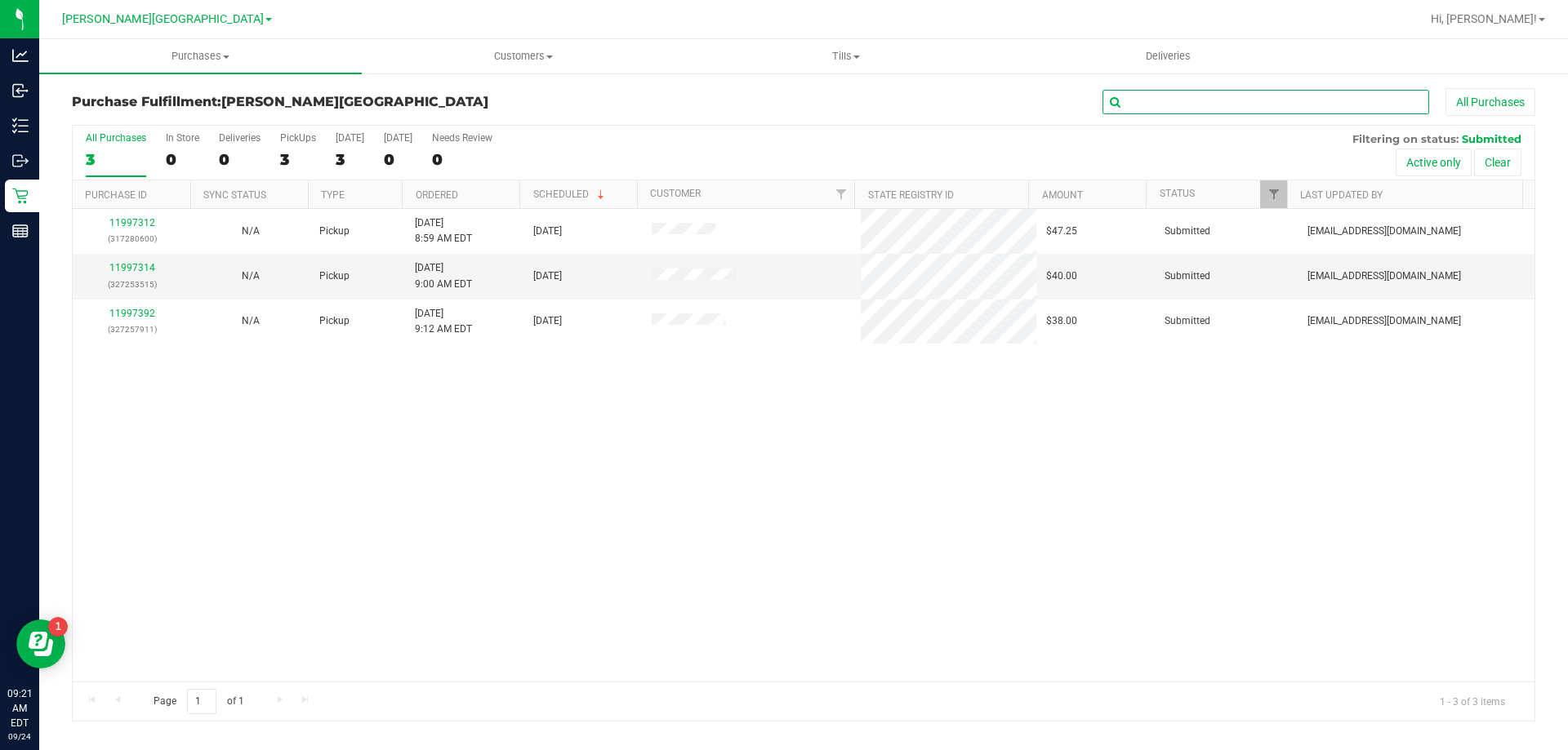
click at [1214, 100] on input "text" at bounding box center [1265, 102] width 327 height 25
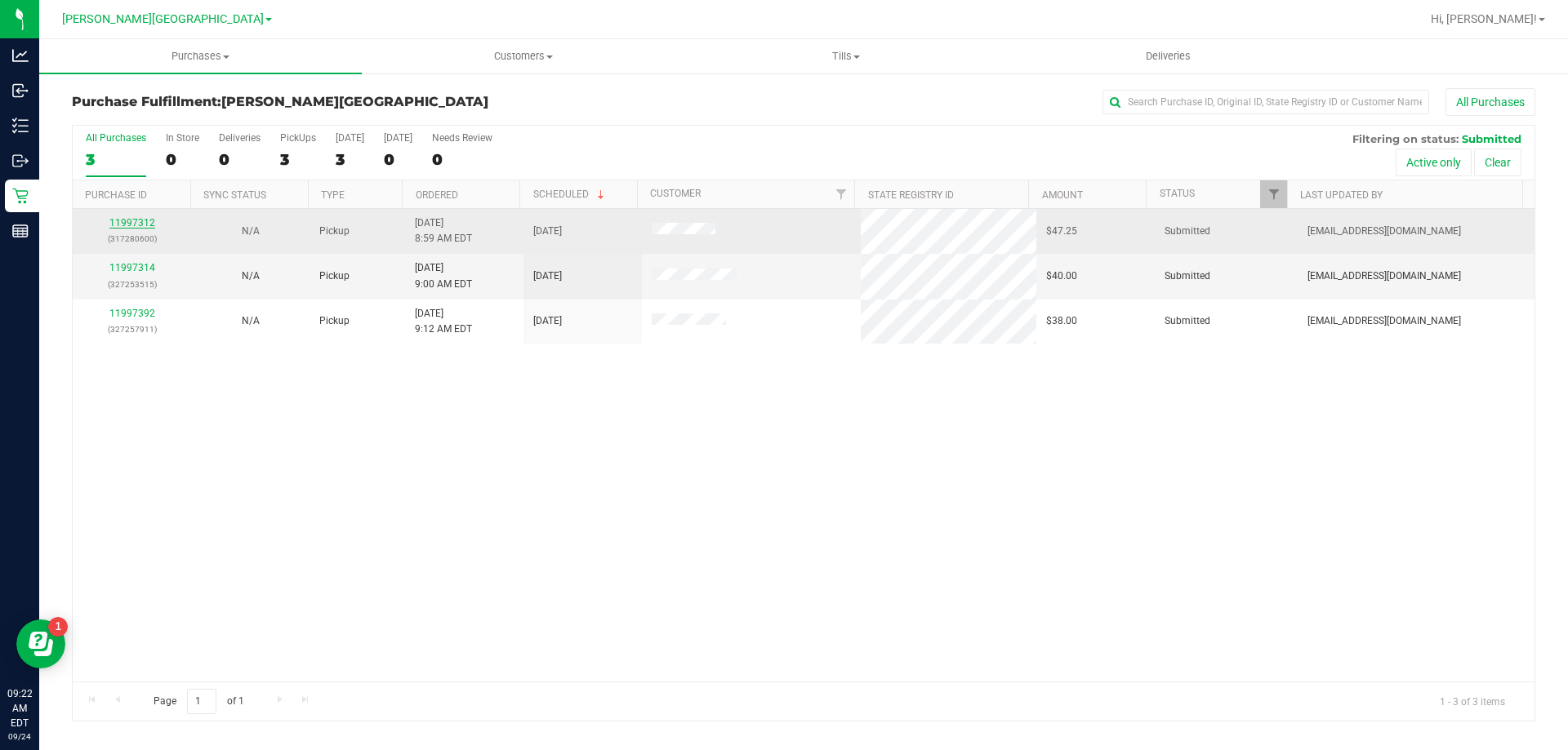
click at [151, 223] on link "11997312" at bounding box center [132, 223] width 46 height 11
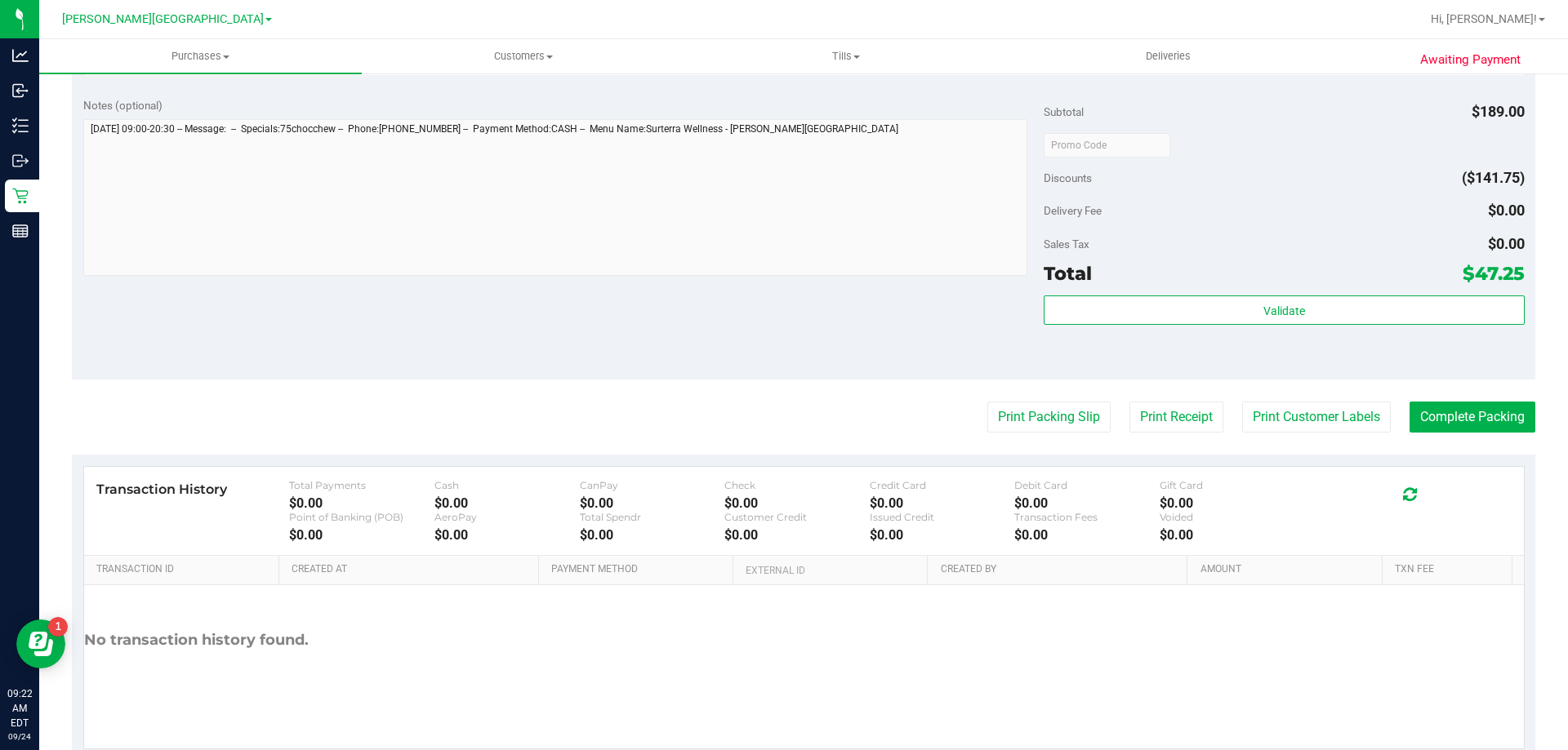
scroll to position [571, 0]
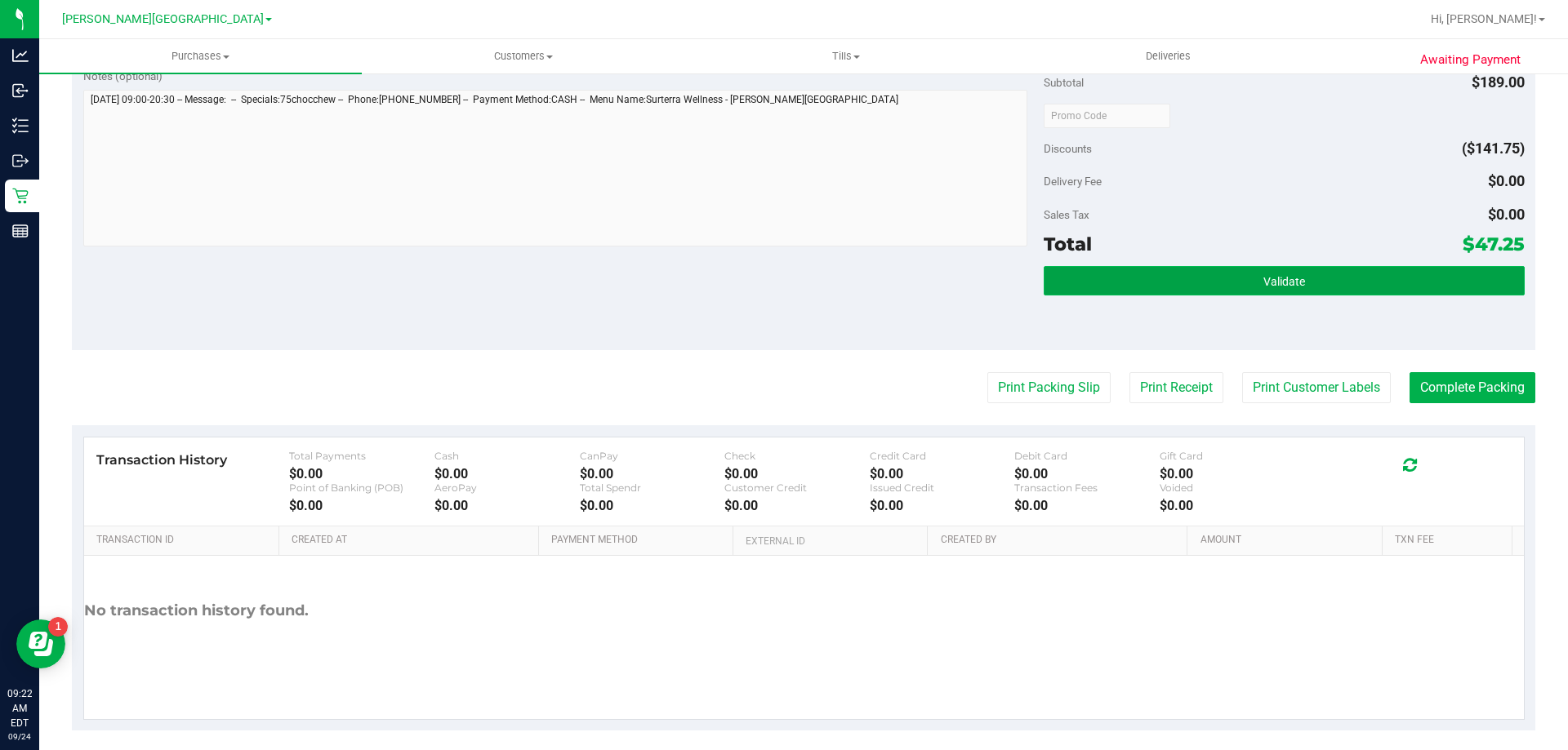
click at [1082, 283] on button "Validate" at bounding box center [1283, 281] width 480 height 30
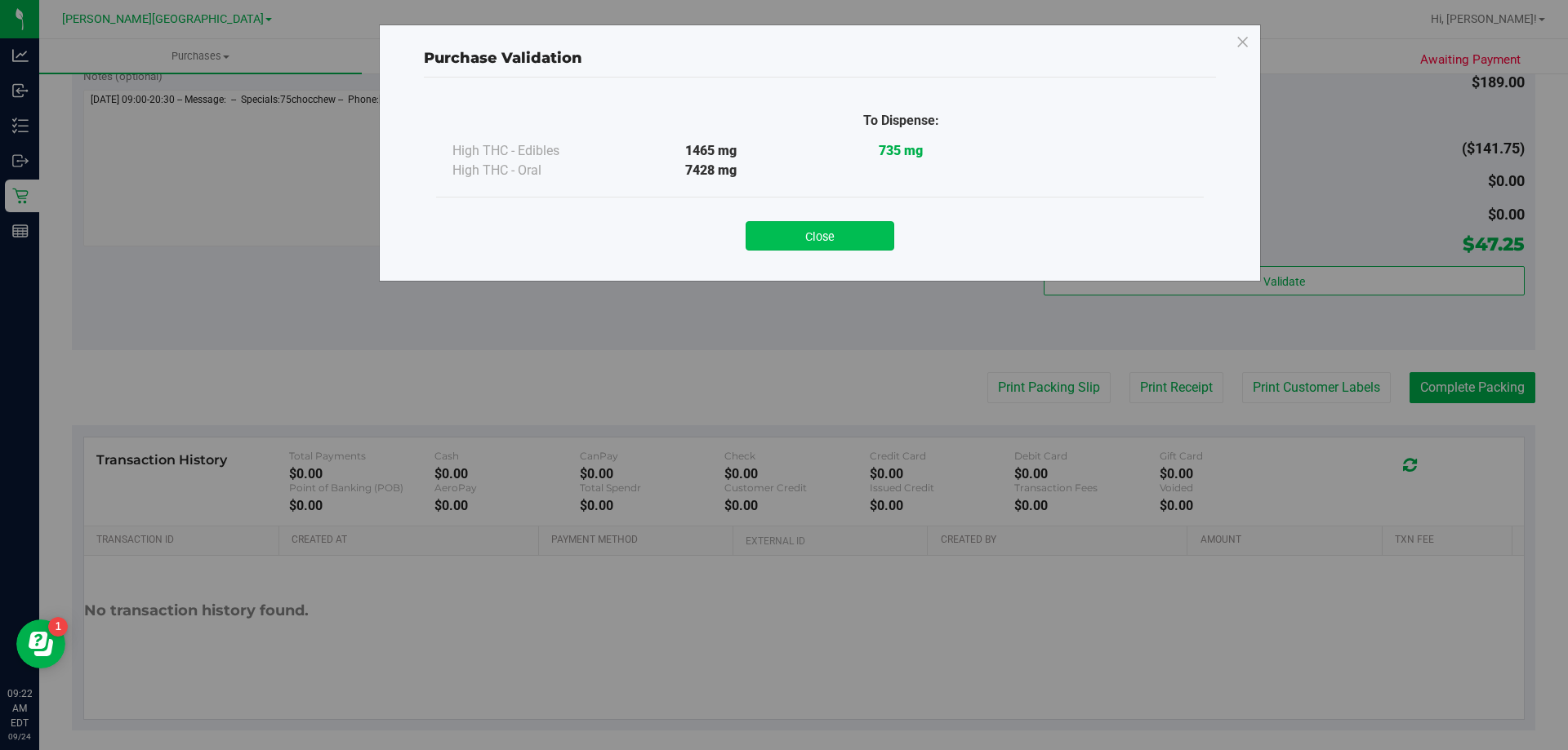
click at [859, 236] on button "Close" at bounding box center [819, 236] width 149 height 30
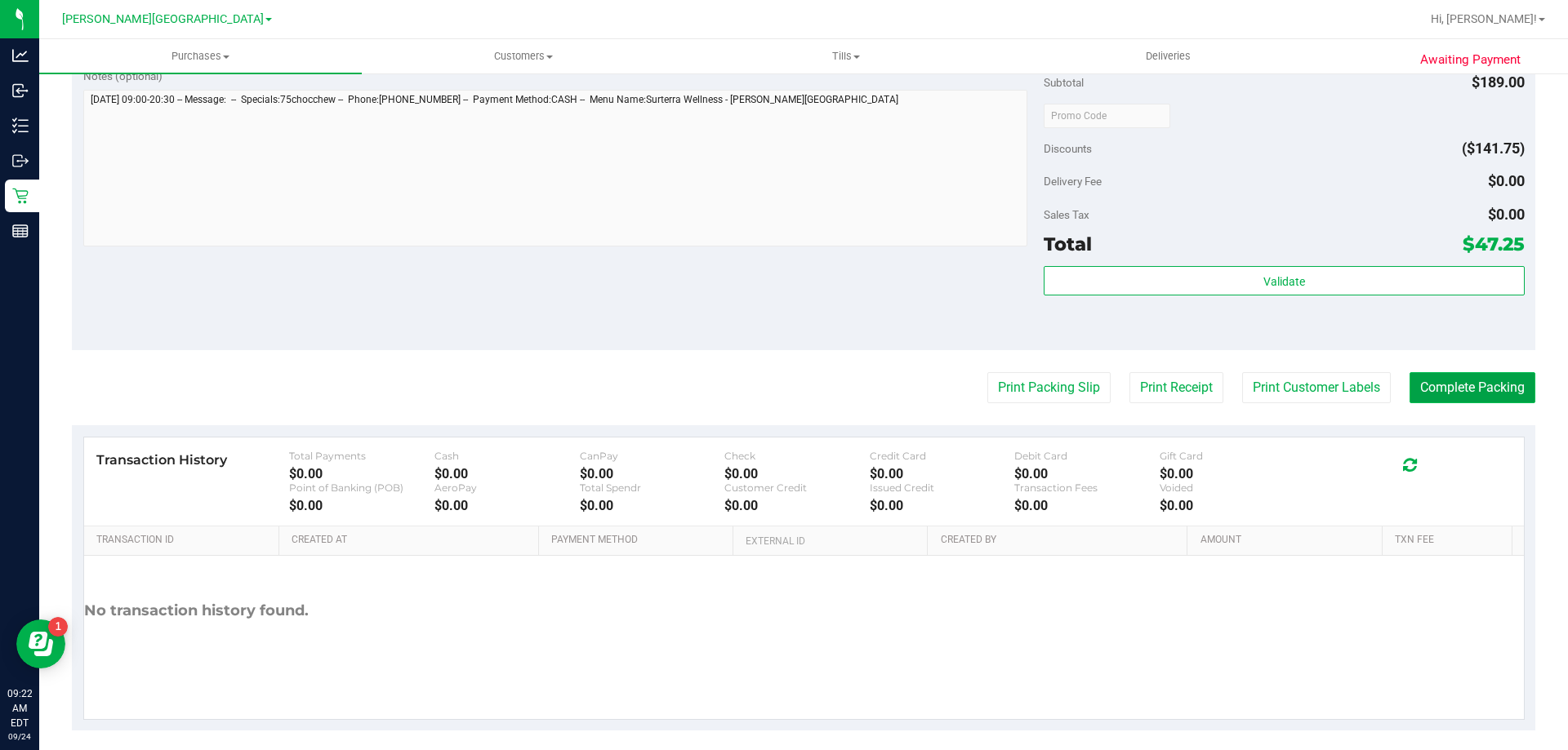
click at [1465, 392] on button "Complete Packing" at bounding box center [1471, 387] width 126 height 31
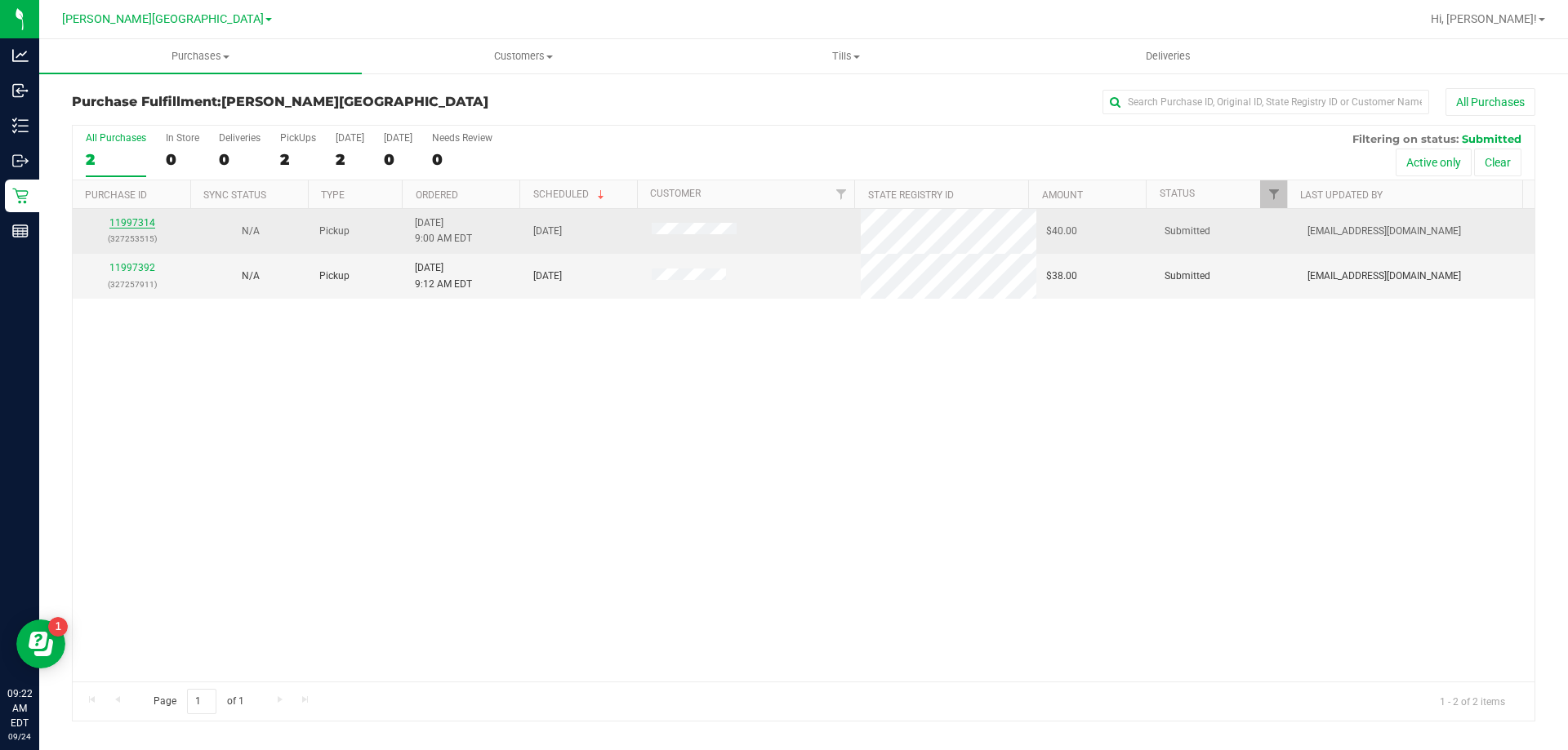
click at [119, 217] on link "11997314" at bounding box center [132, 223] width 46 height 11
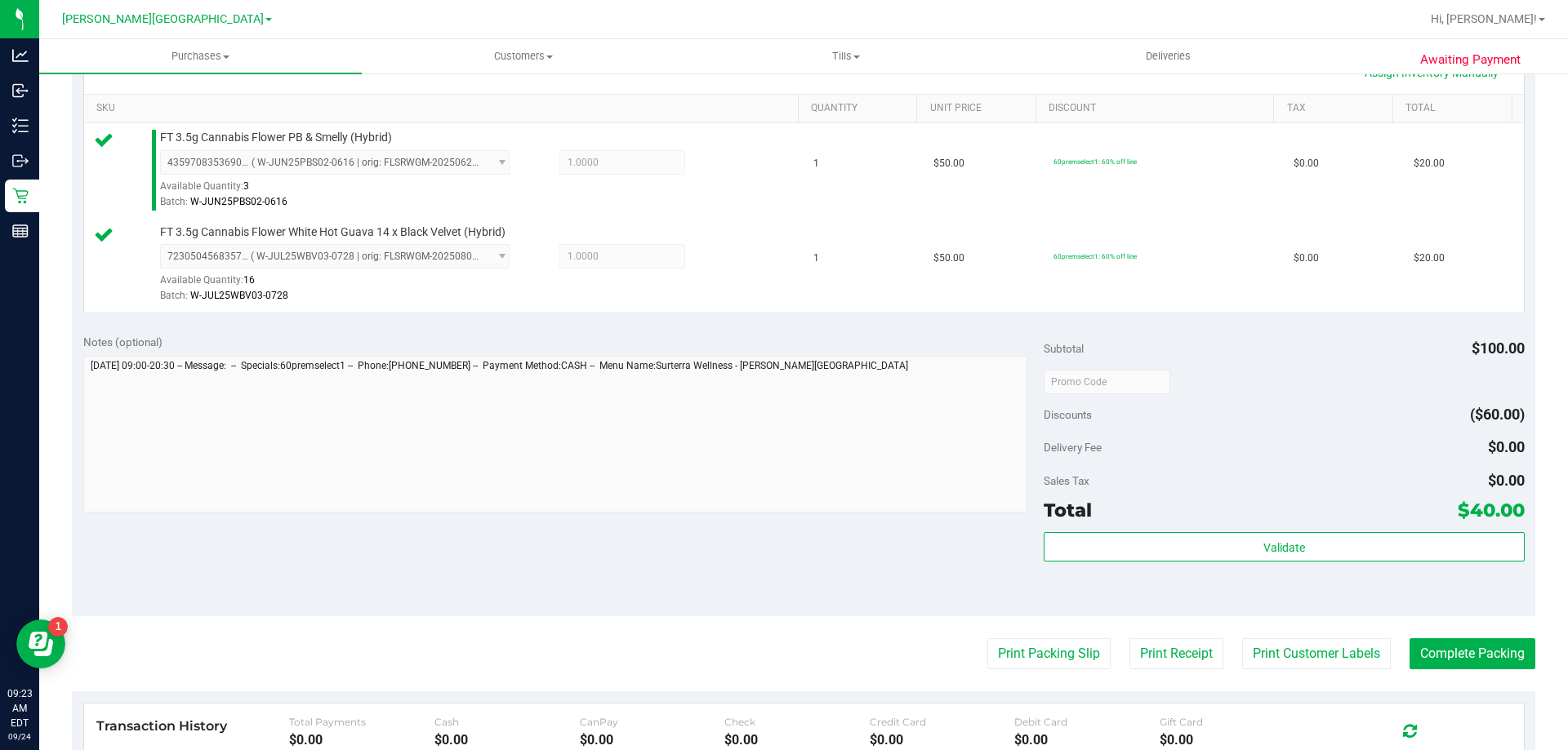
scroll to position [489, 0]
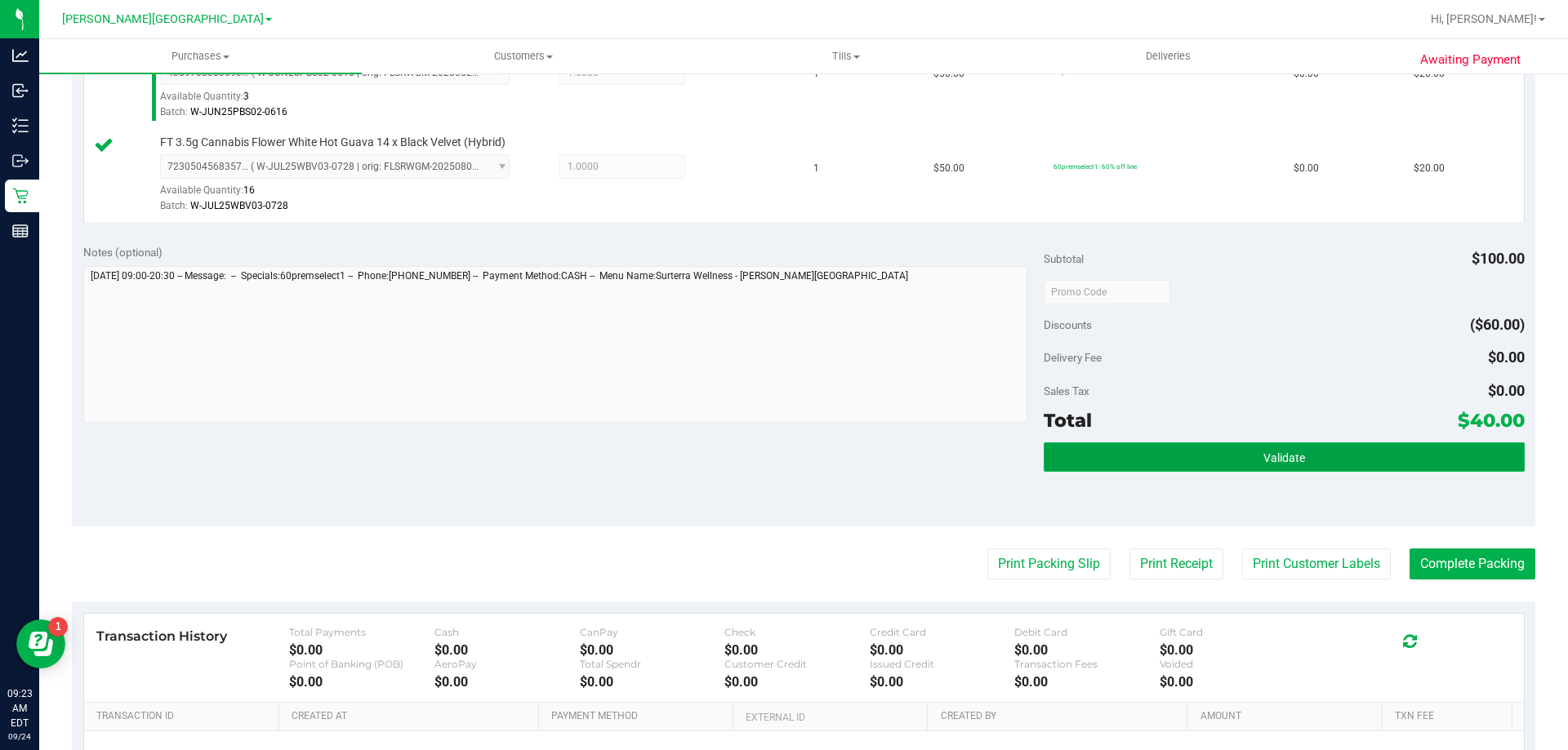
click at [1102, 449] on button "Validate" at bounding box center [1283, 457] width 480 height 30
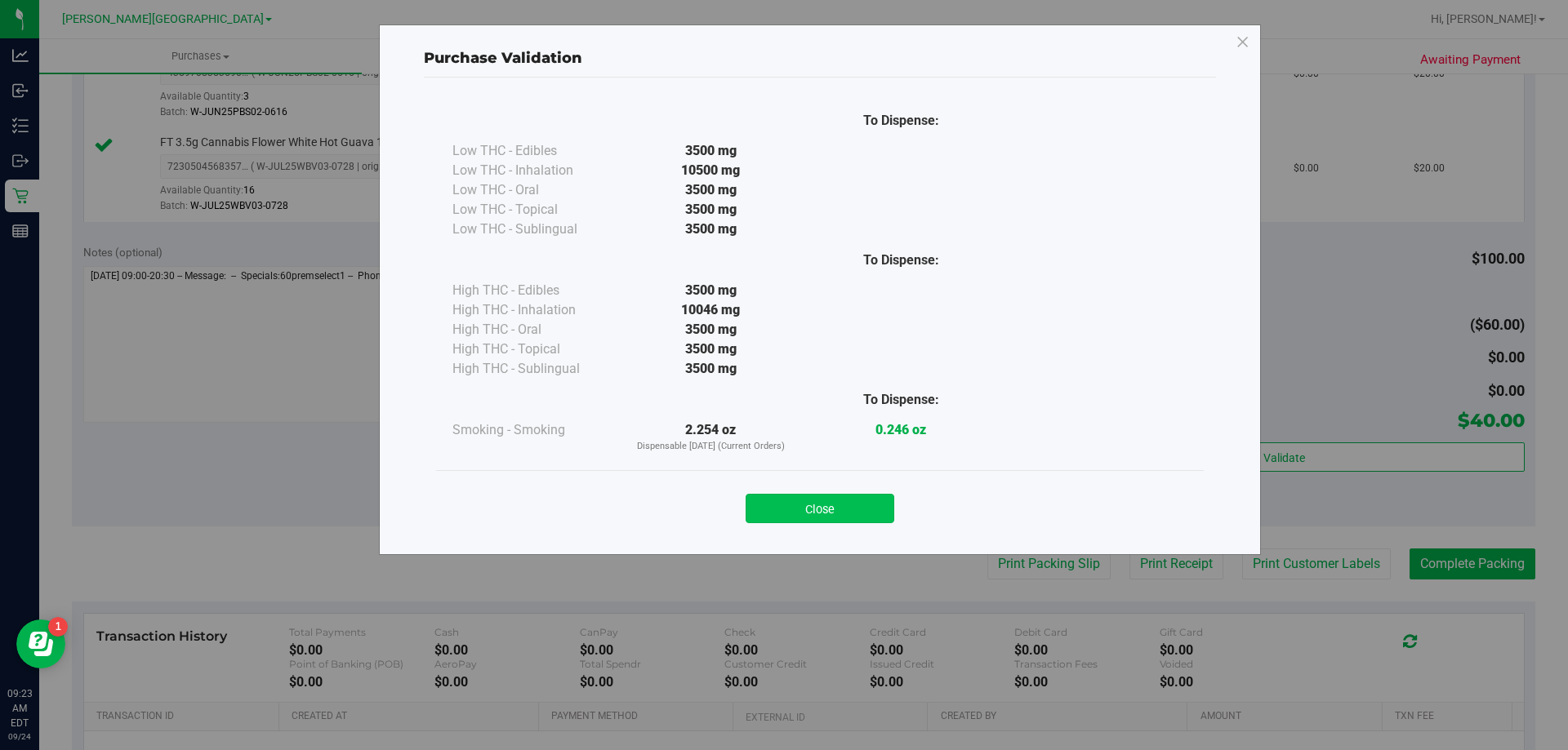
click at [843, 496] on button "Close" at bounding box center [819, 508] width 149 height 30
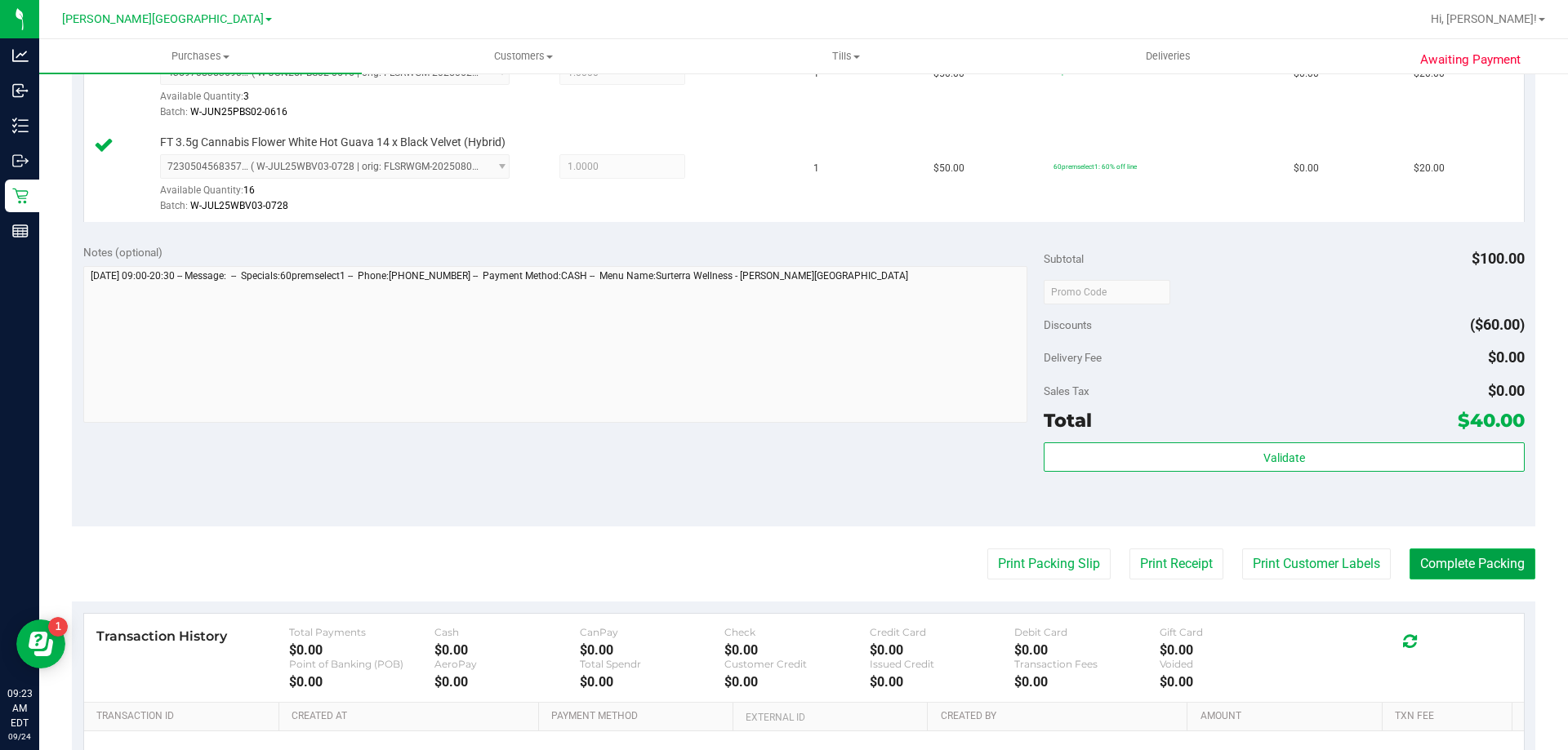
click at [1458, 552] on button "Complete Packing" at bounding box center [1471, 563] width 126 height 31
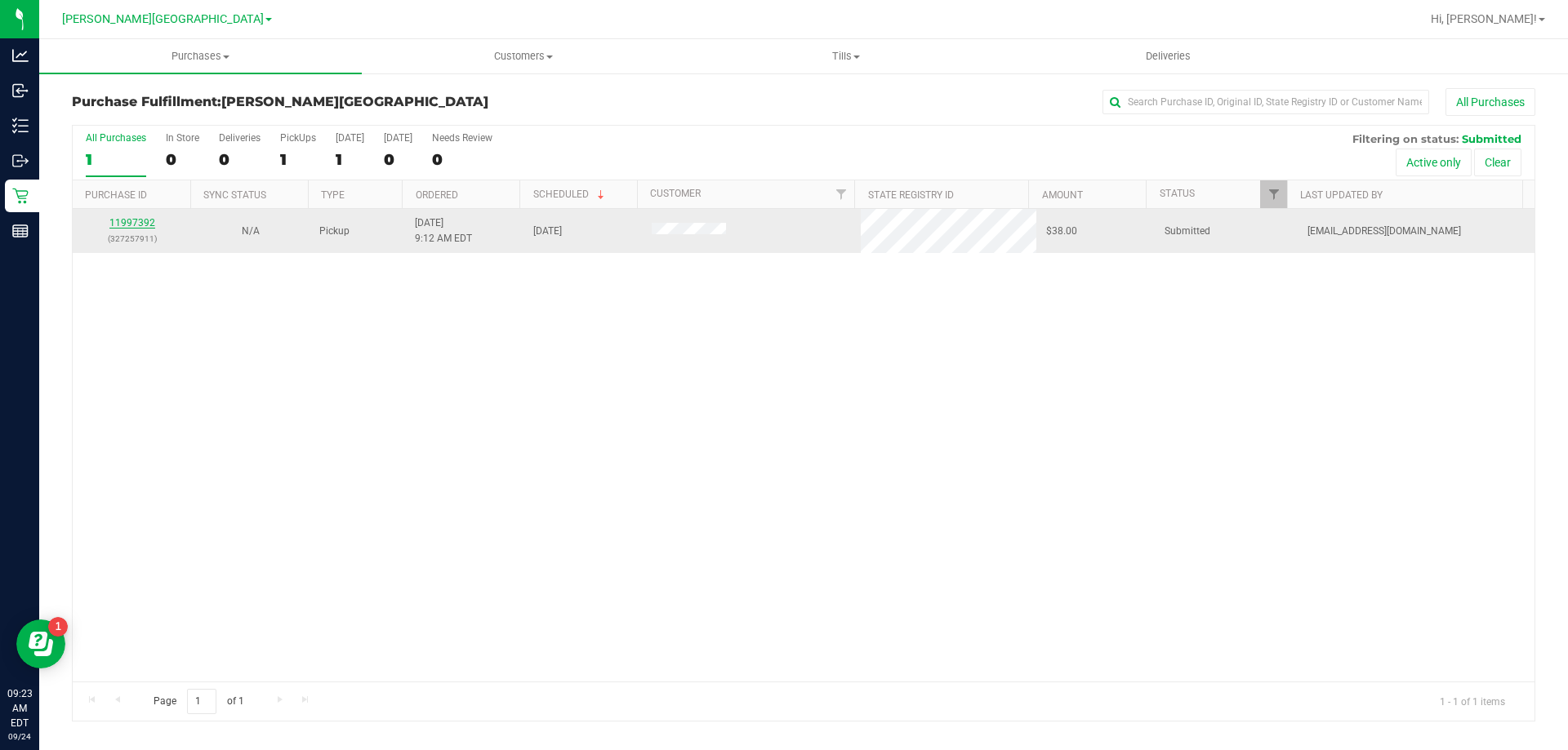
click at [143, 219] on link "11997392" at bounding box center [132, 223] width 46 height 11
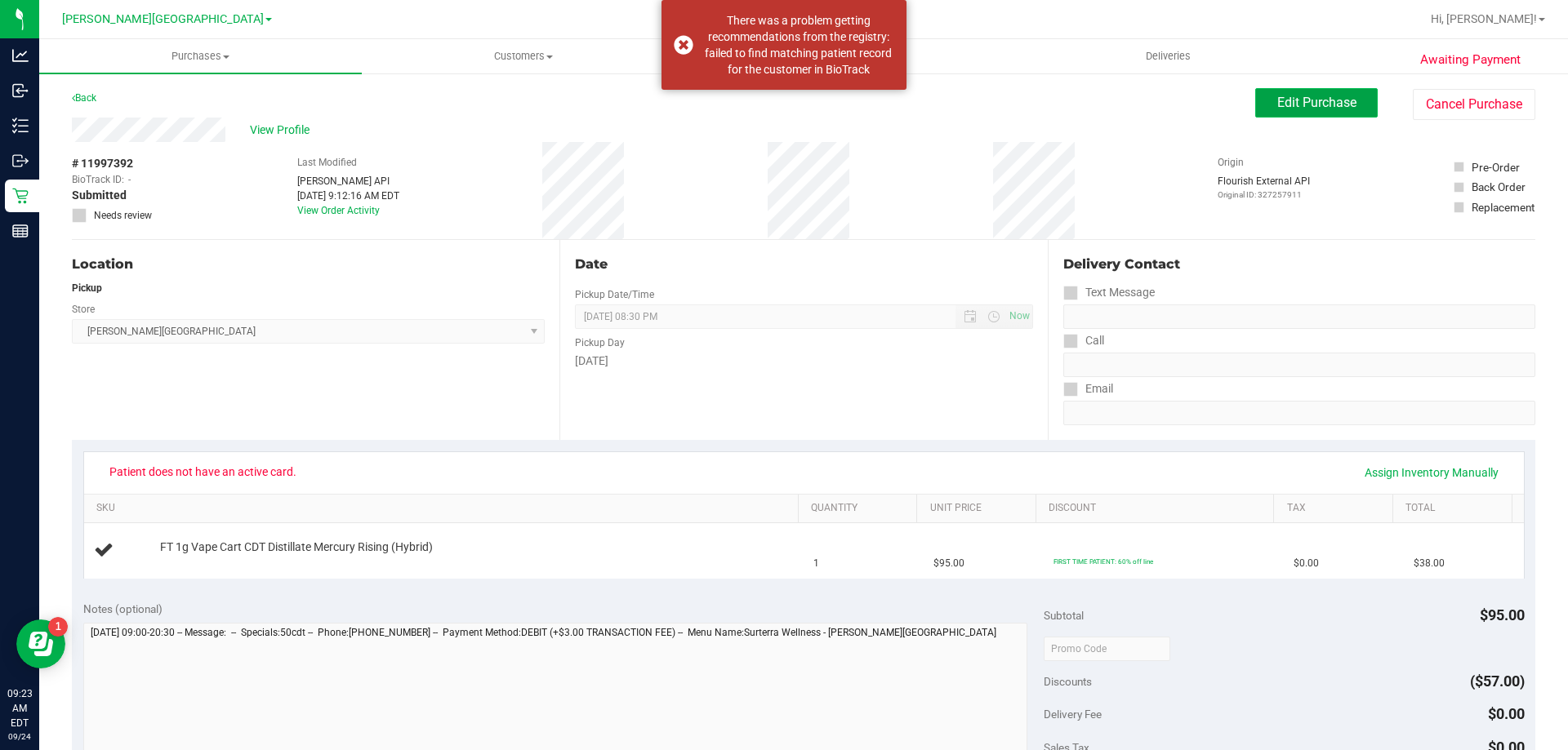
click at [1277, 107] on span "Edit Purchase" at bounding box center [1316, 102] width 80 height 15
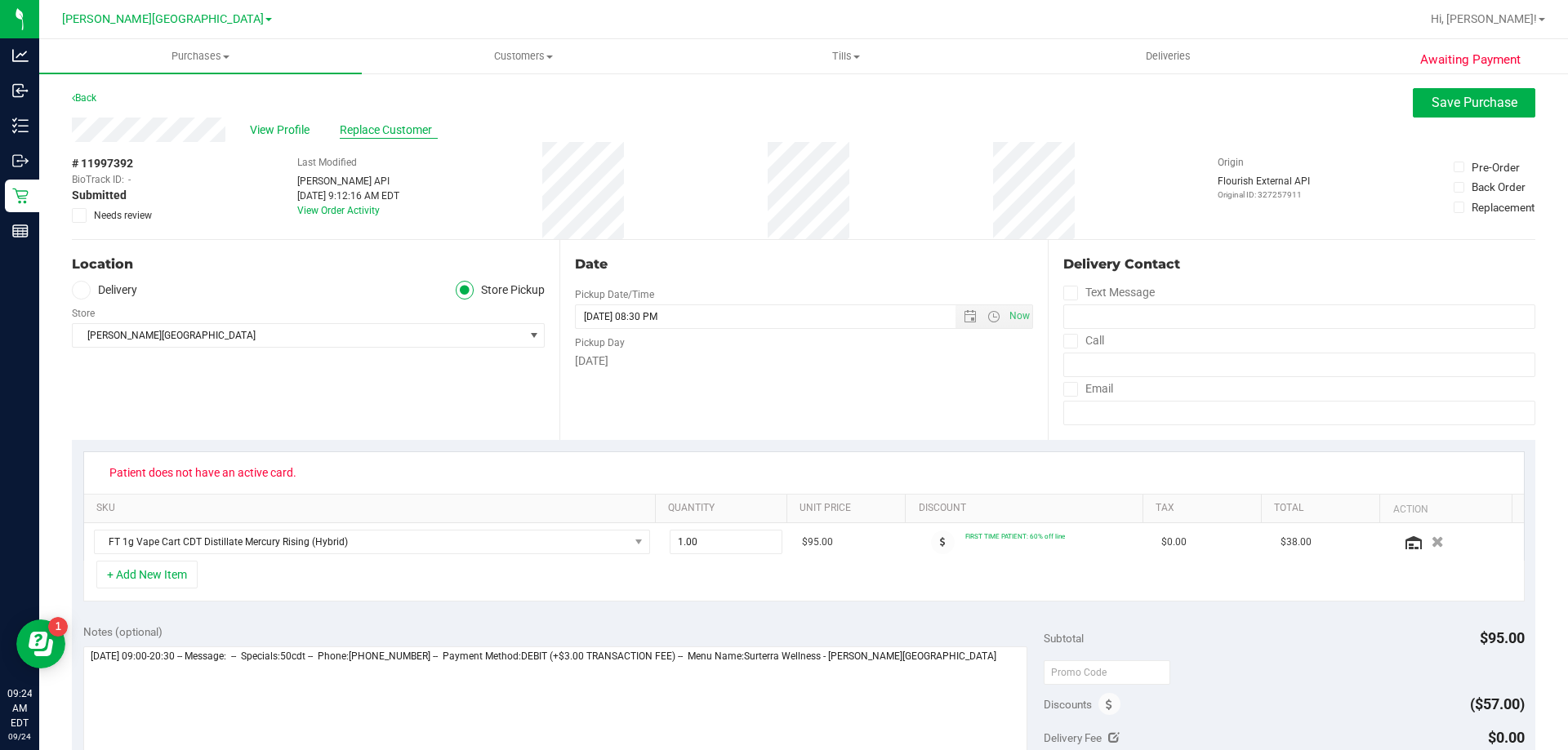
click at [363, 128] on span "Replace Customer" at bounding box center [388, 130] width 98 height 17
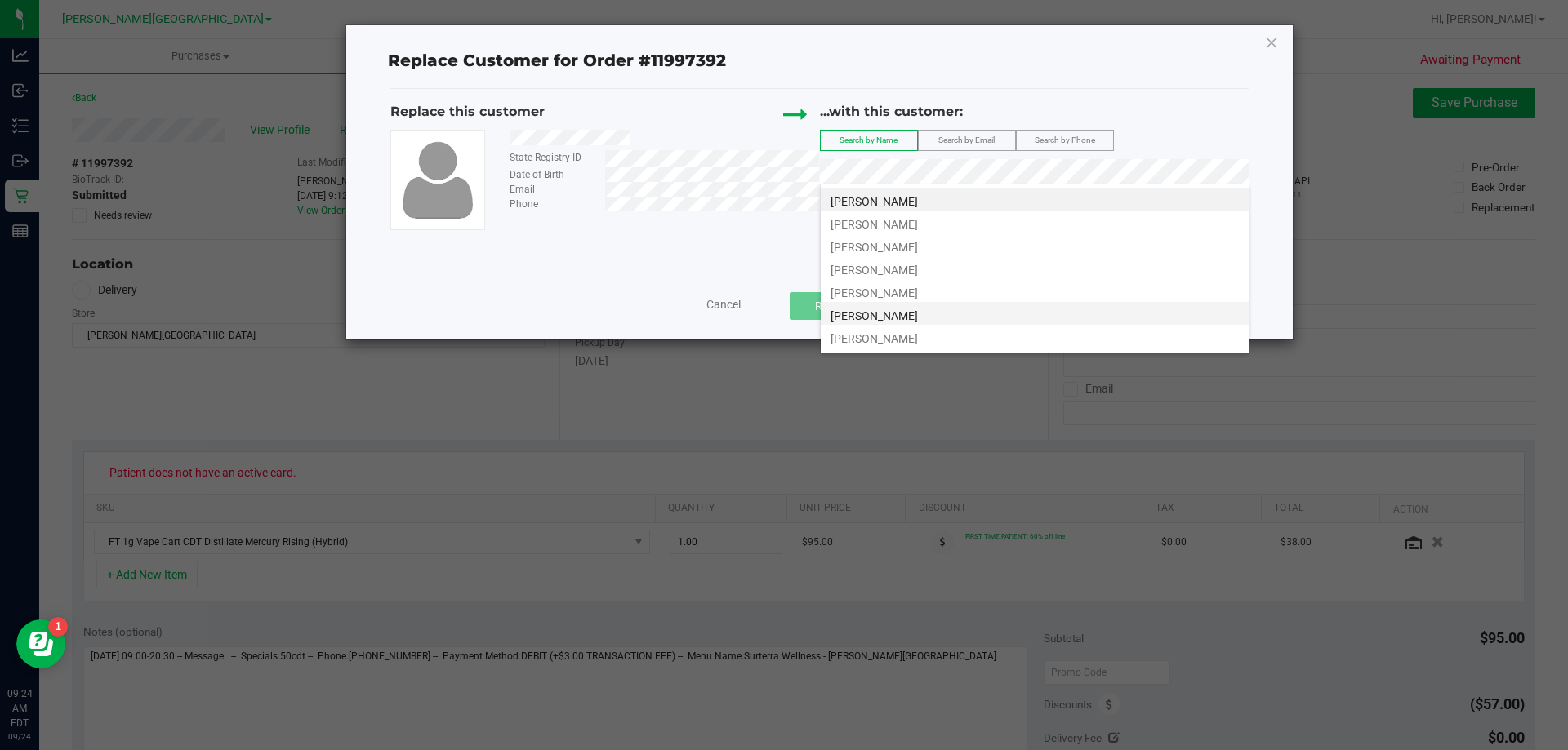
click at [917, 314] on span "ANTONIA D'ANGELO" at bounding box center [873, 316] width 87 height 13
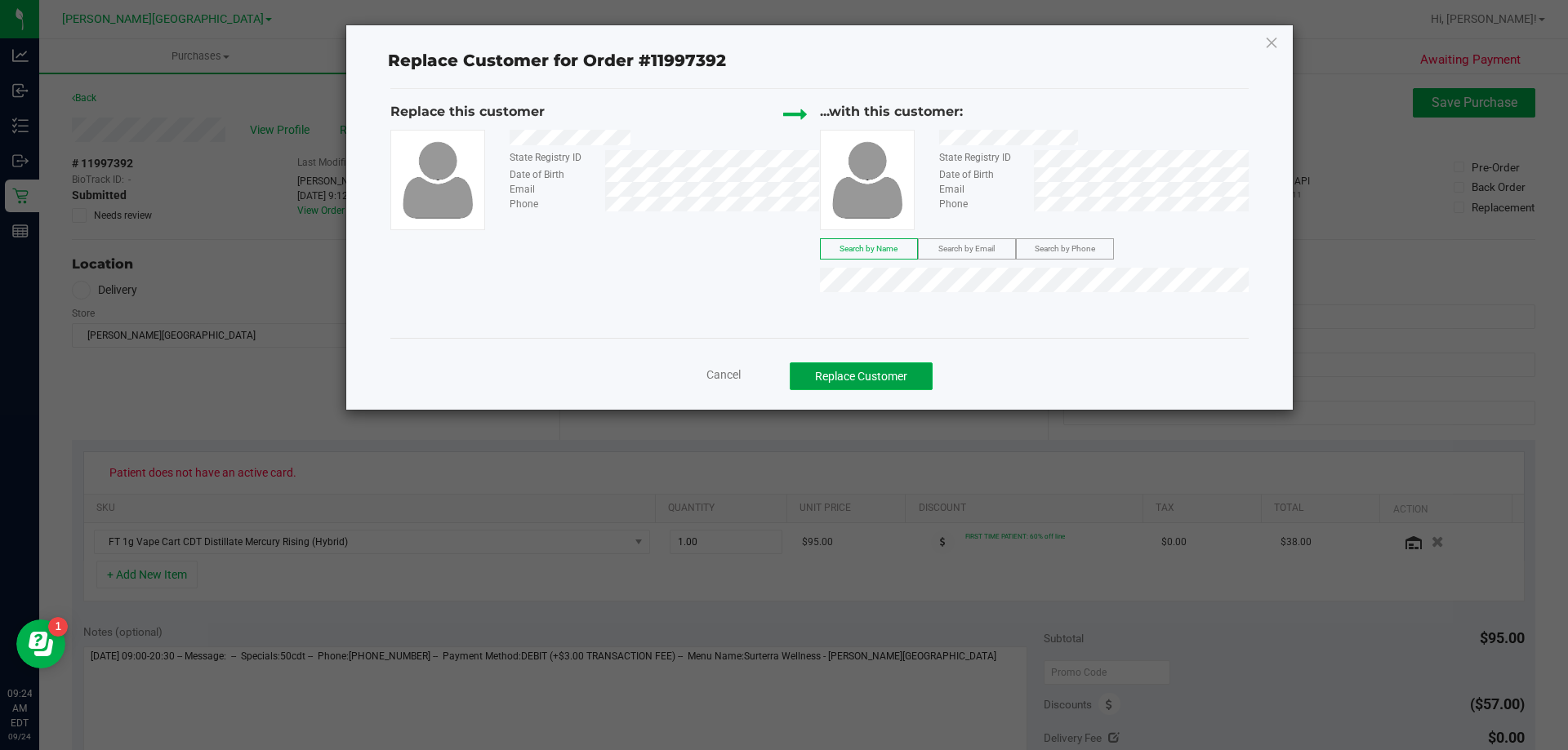
click at [865, 368] on button "Replace Customer" at bounding box center [861, 375] width 143 height 28
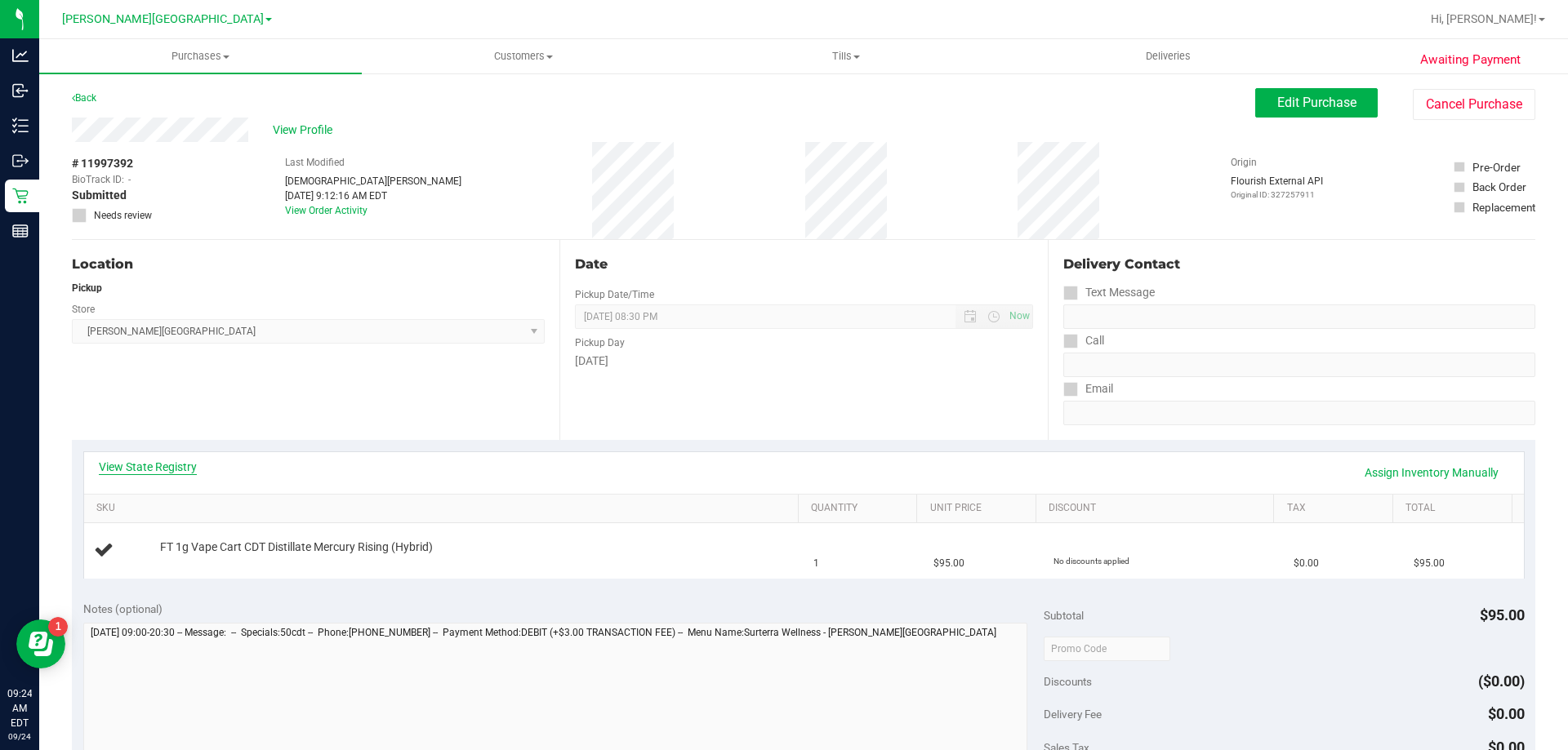
click at [154, 460] on link "View State Registry" at bounding box center [148, 466] width 98 height 16
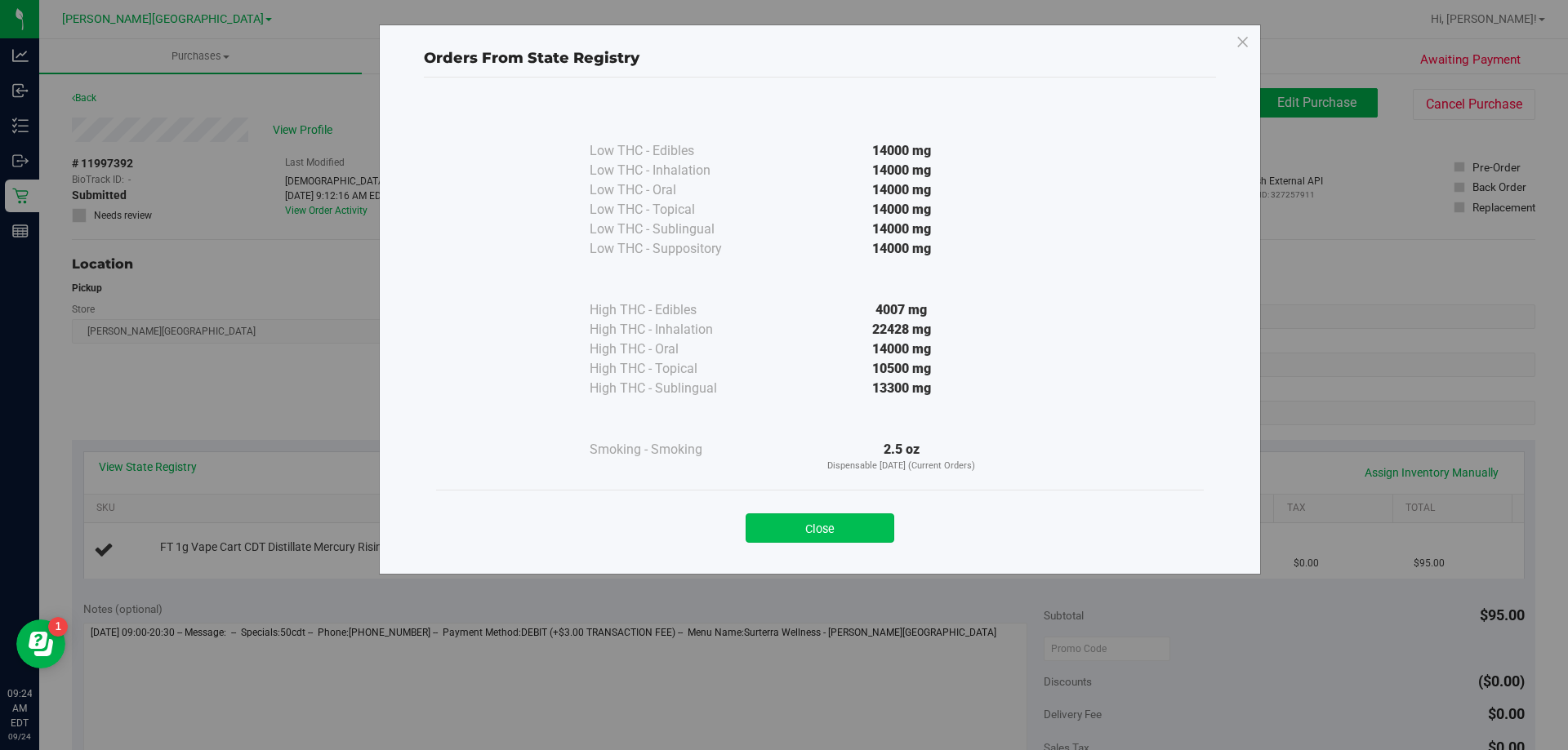
click at [874, 523] on button "Close" at bounding box center [819, 528] width 149 height 30
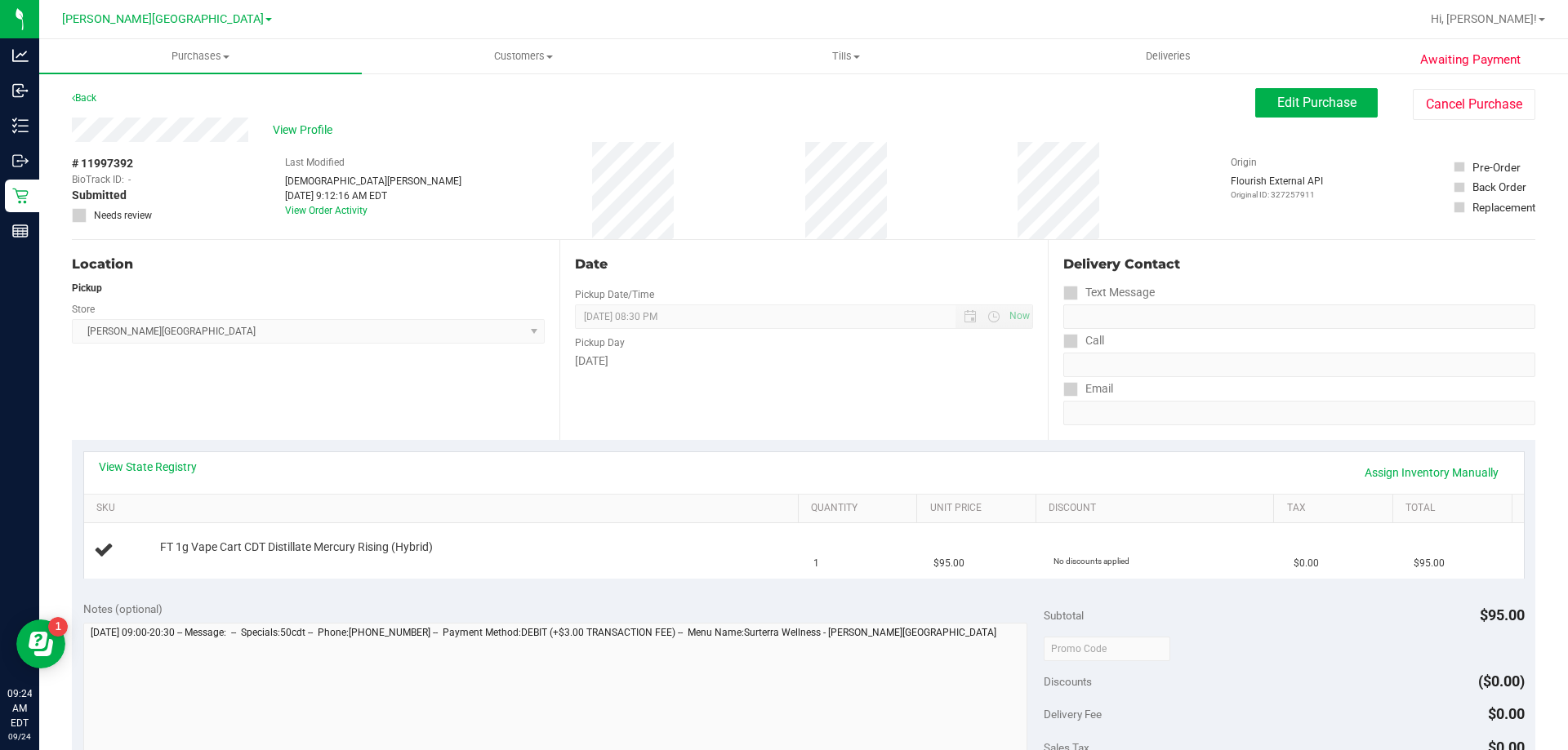
scroll to position [489, 0]
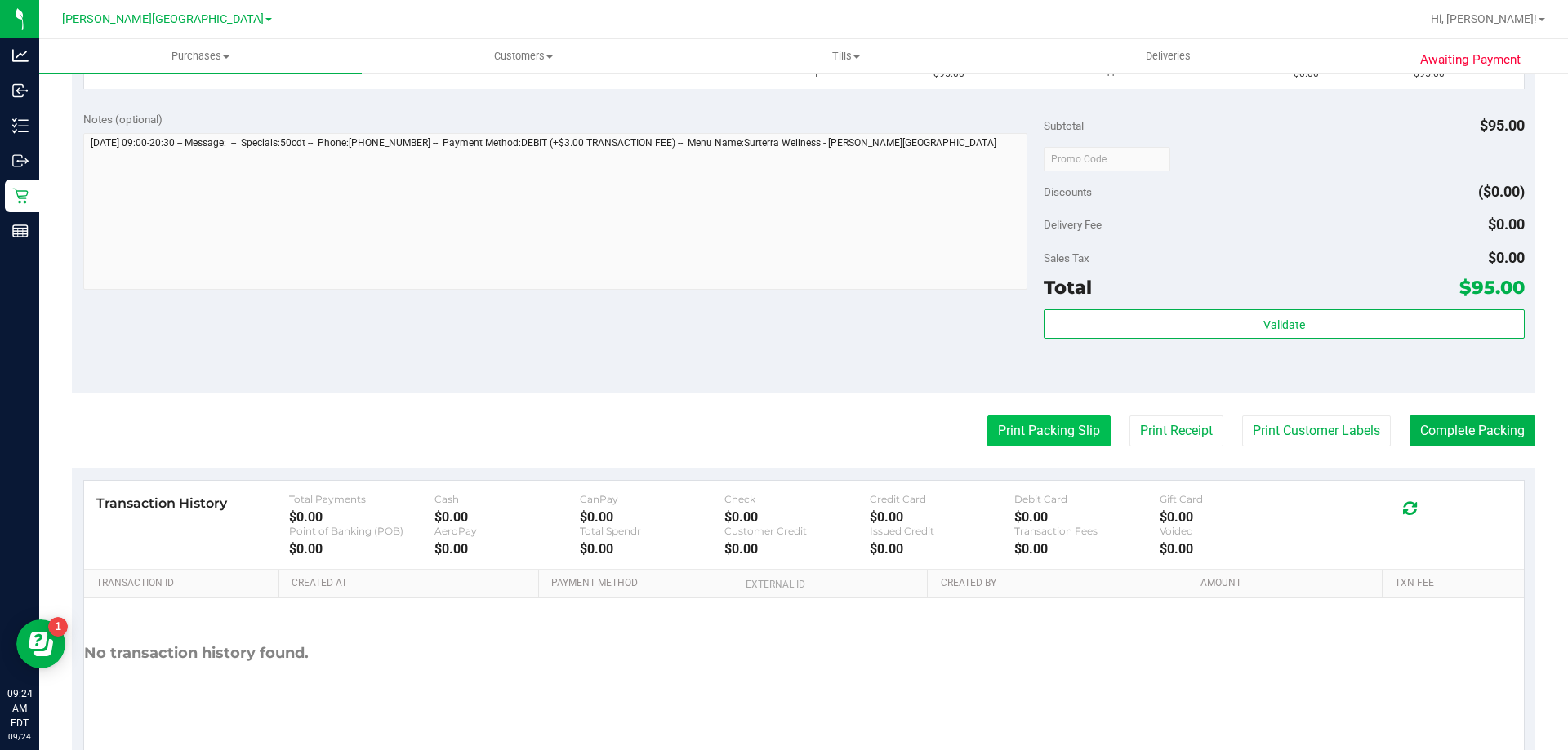
click at [1037, 427] on button "Print Packing Slip" at bounding box center [1049, 431] width 124 height 31
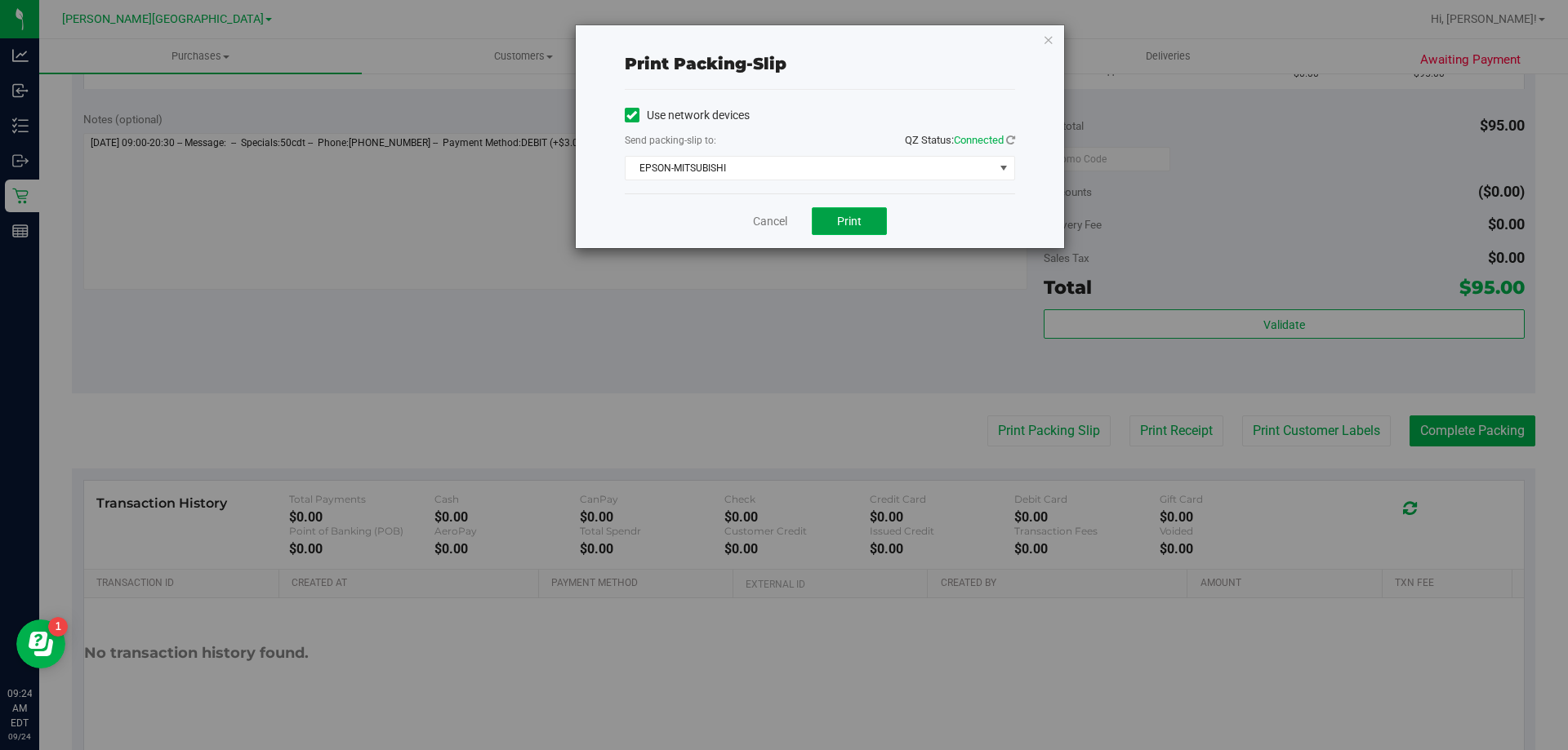
drag, startPoint x: 876, startPoint y: 226, endPoint x: 850, endPoint y: 226, distance: 26.0
click at [875, 226] on button "Print" at bounding box center [849, 220] width 75 height 28
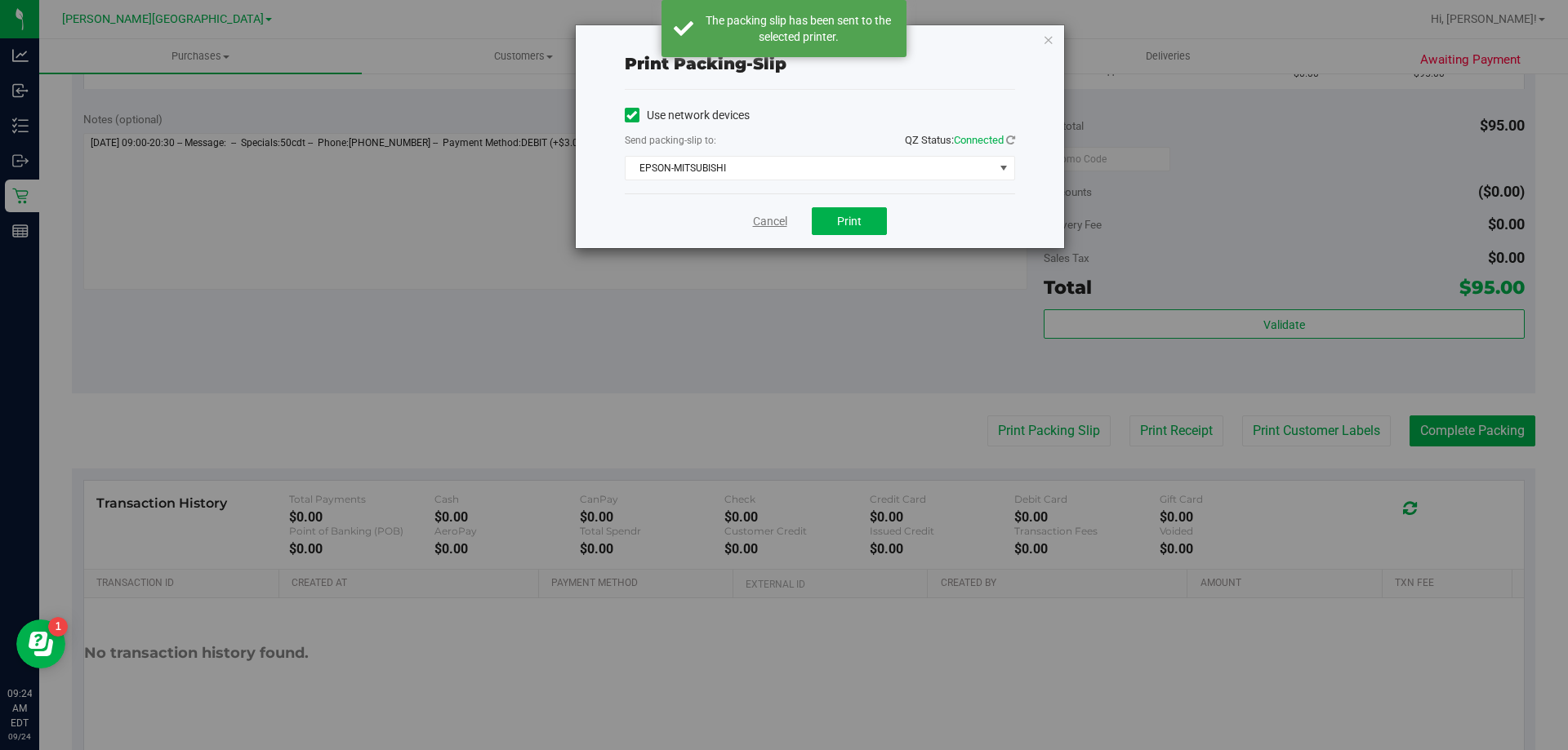
click at [763, 220] on link "Cancel" at bounding box center [770, 221] width 35 height 17
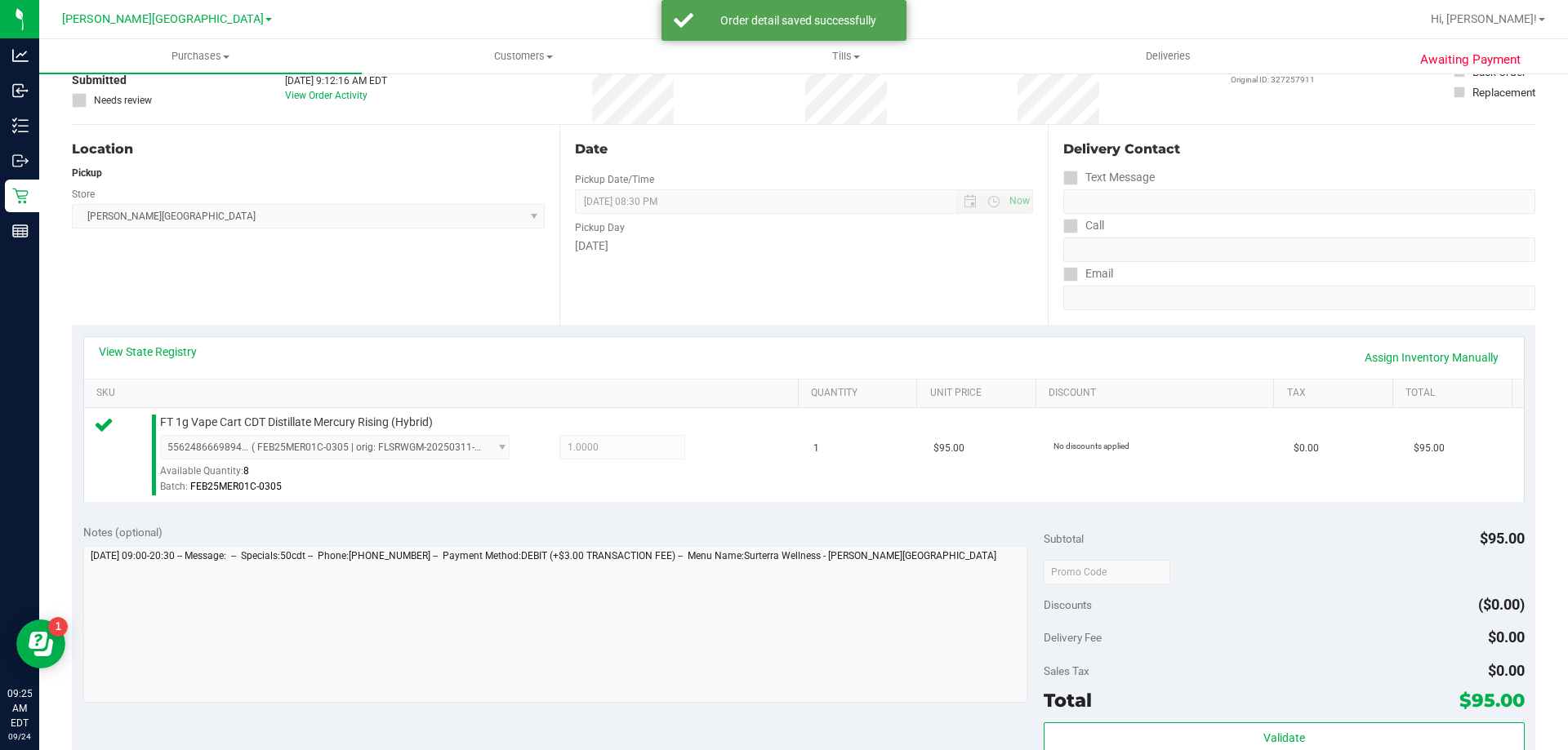
scroll to position [571, 0]
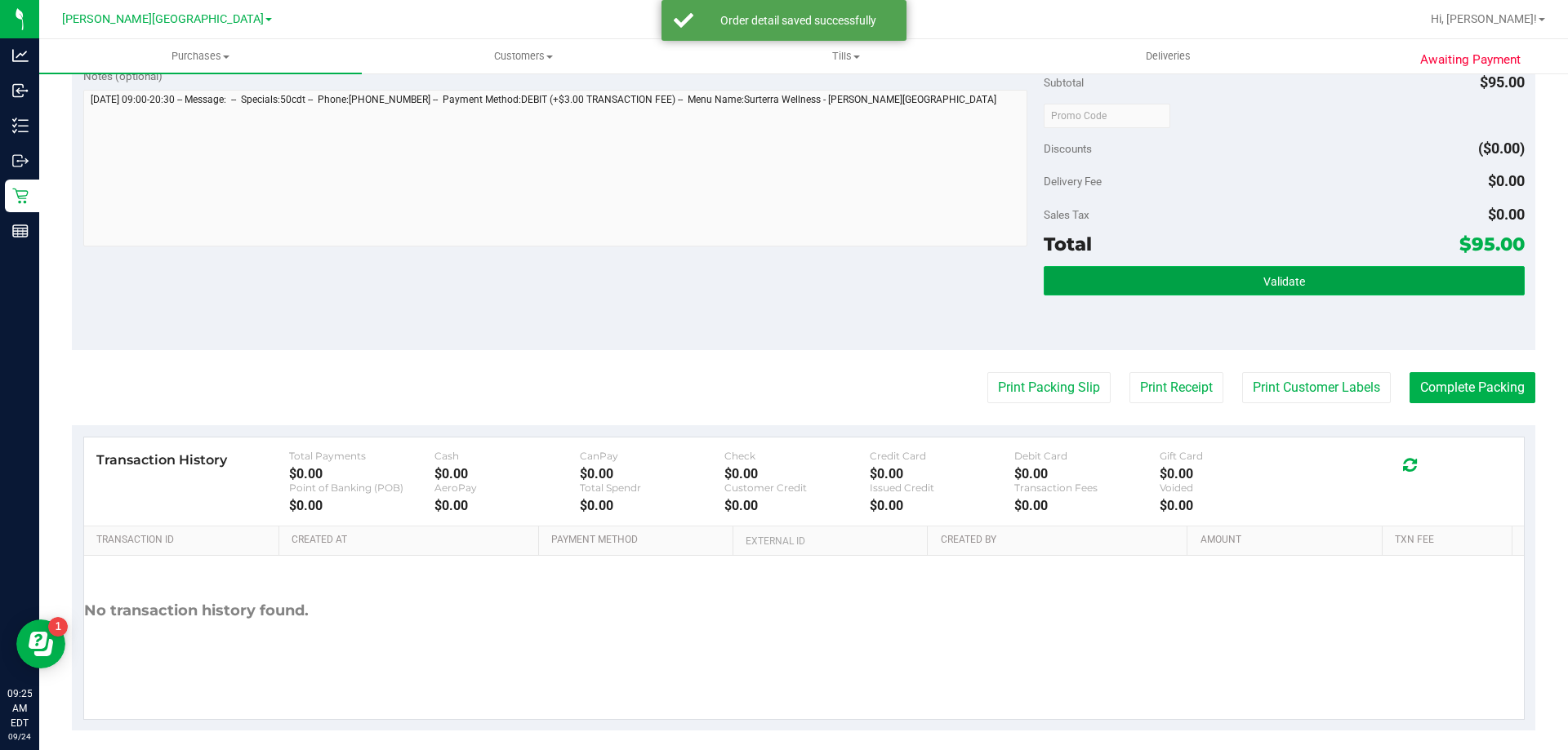
click at [1348, 277] on button "Validate" at bounding box center [1283, 281] width 480 height 30
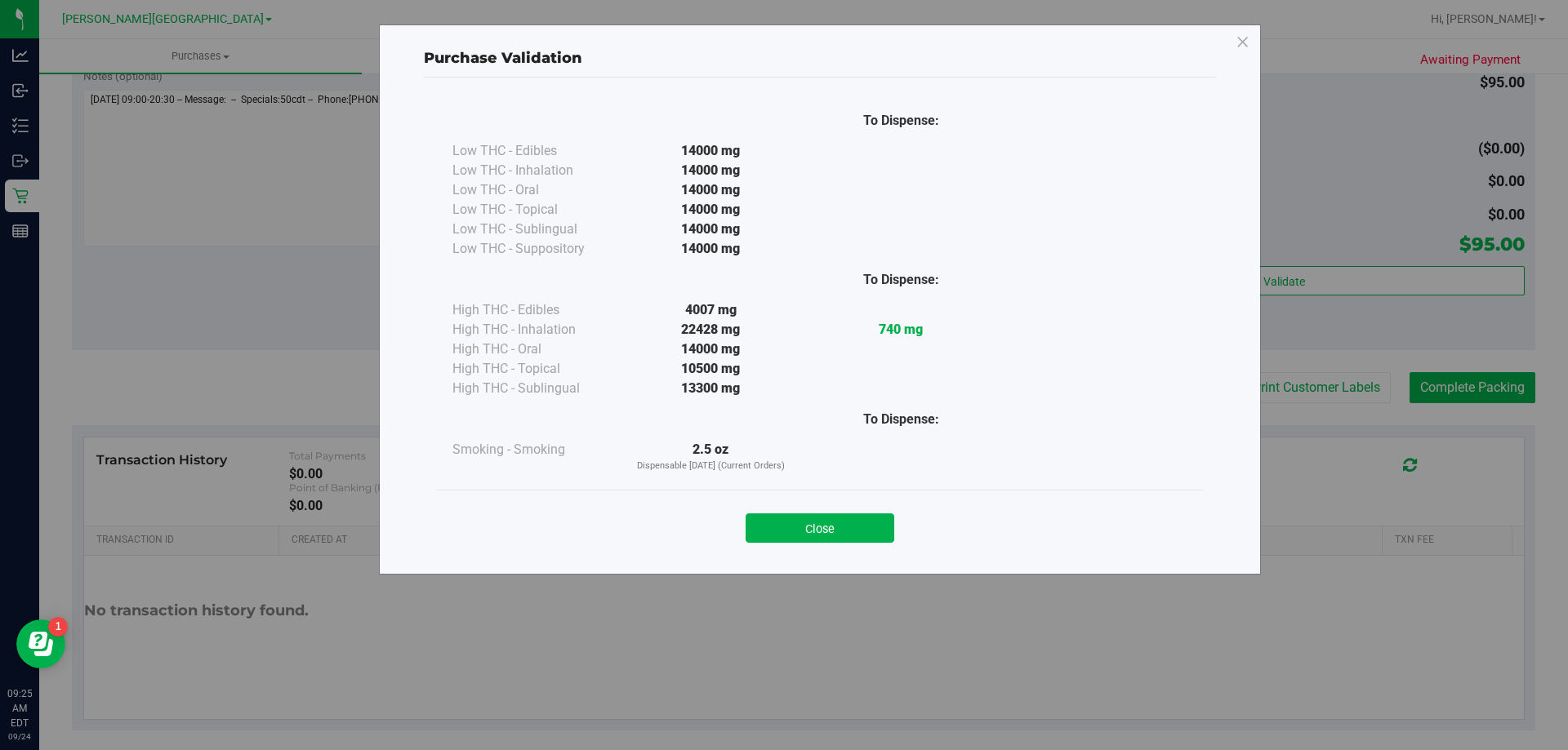
click at [851, 523] on button "Close" at bounding box center [819, 528] width 149 height 30
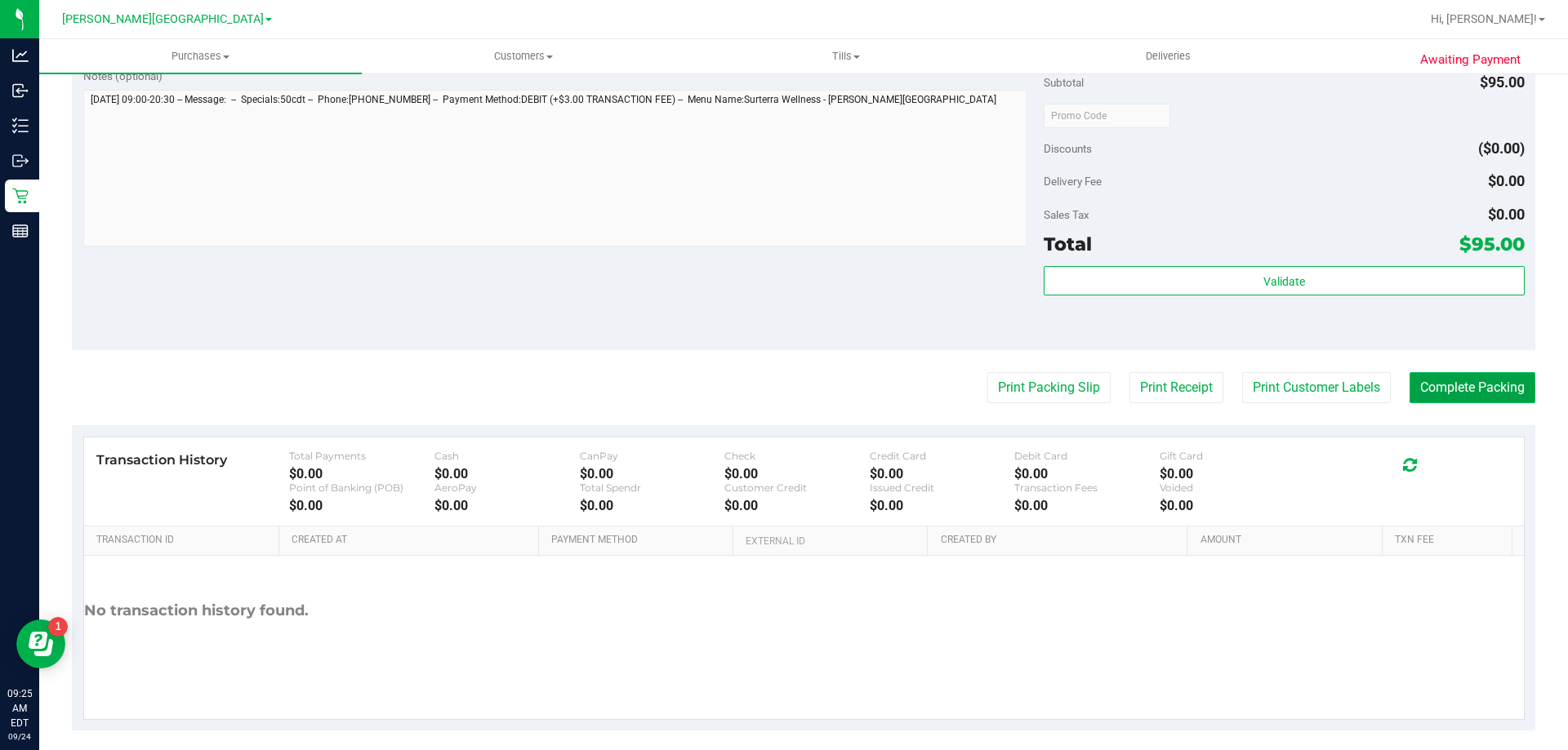
click at [1441, 380] on button "Complete Packing" at bounding box center [1471, 387] width 126 height 31
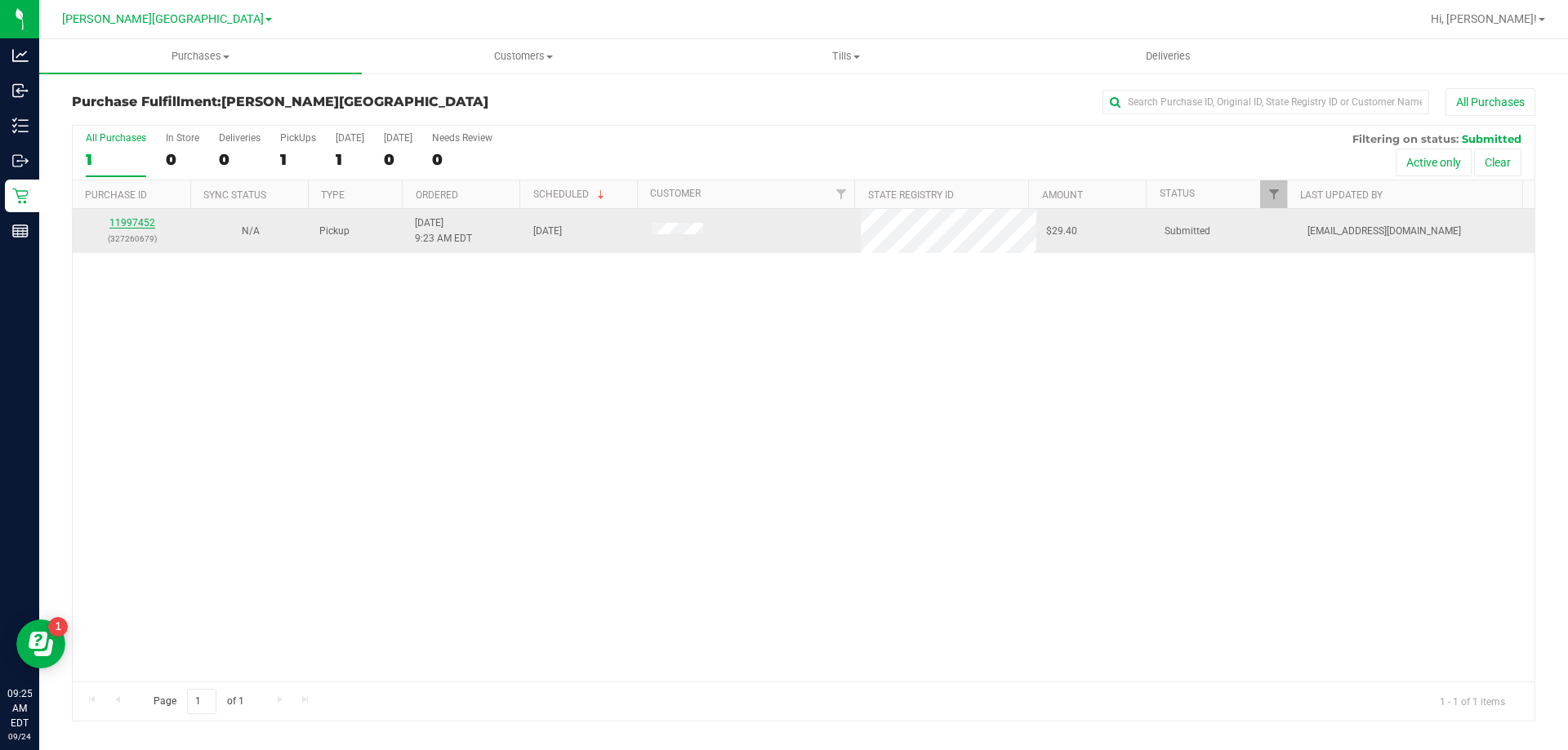
click at [116, 229] on link "11997452" at bounding box center [132, 223] width 46 height 11
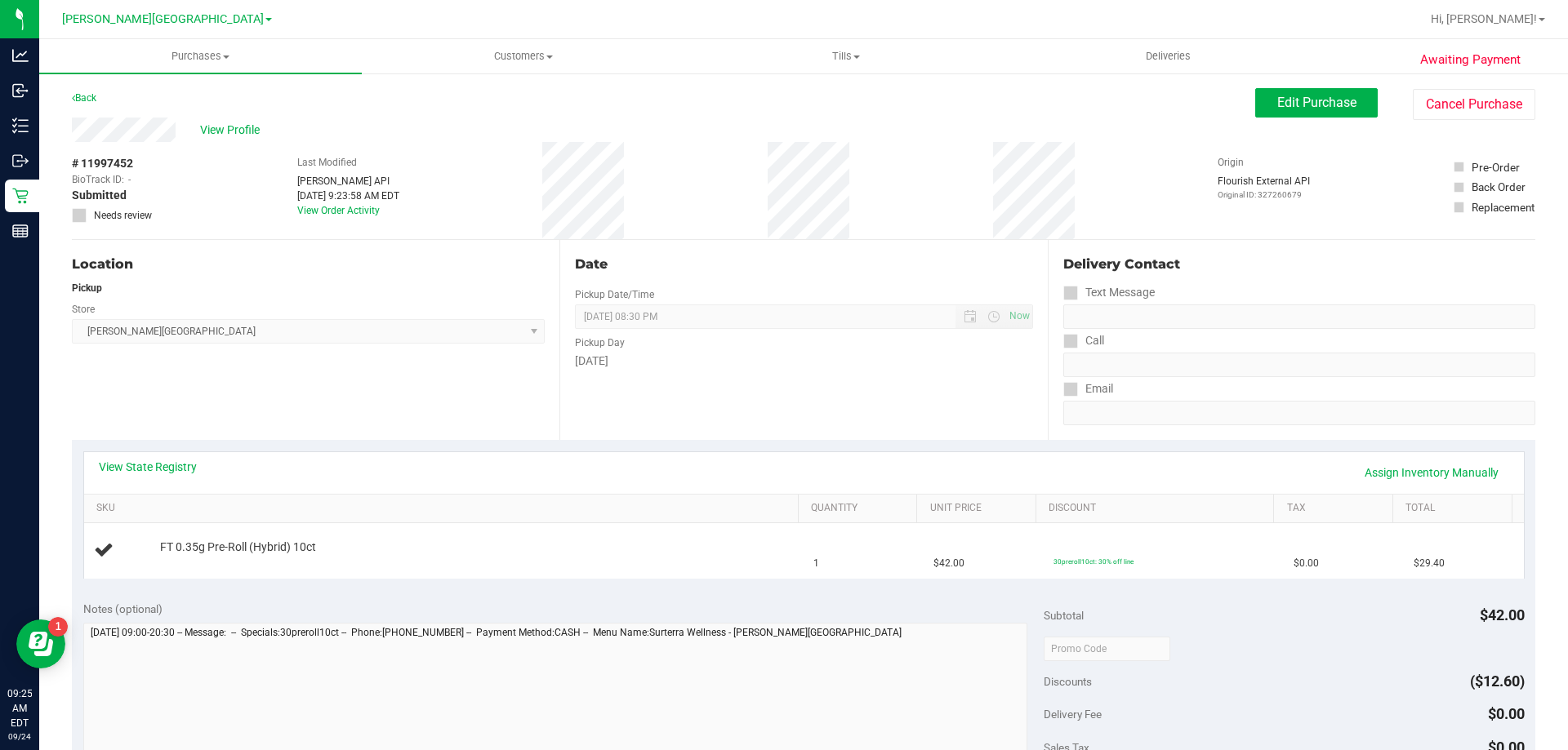
click at [162, 475] on div "View State Registry Assign Inventory Manually" at bounding box center [803, 472] width 1410 height 28
click at [171, 467] on link "View State Registry" at bounding box center [148, 466] width 98 height 16
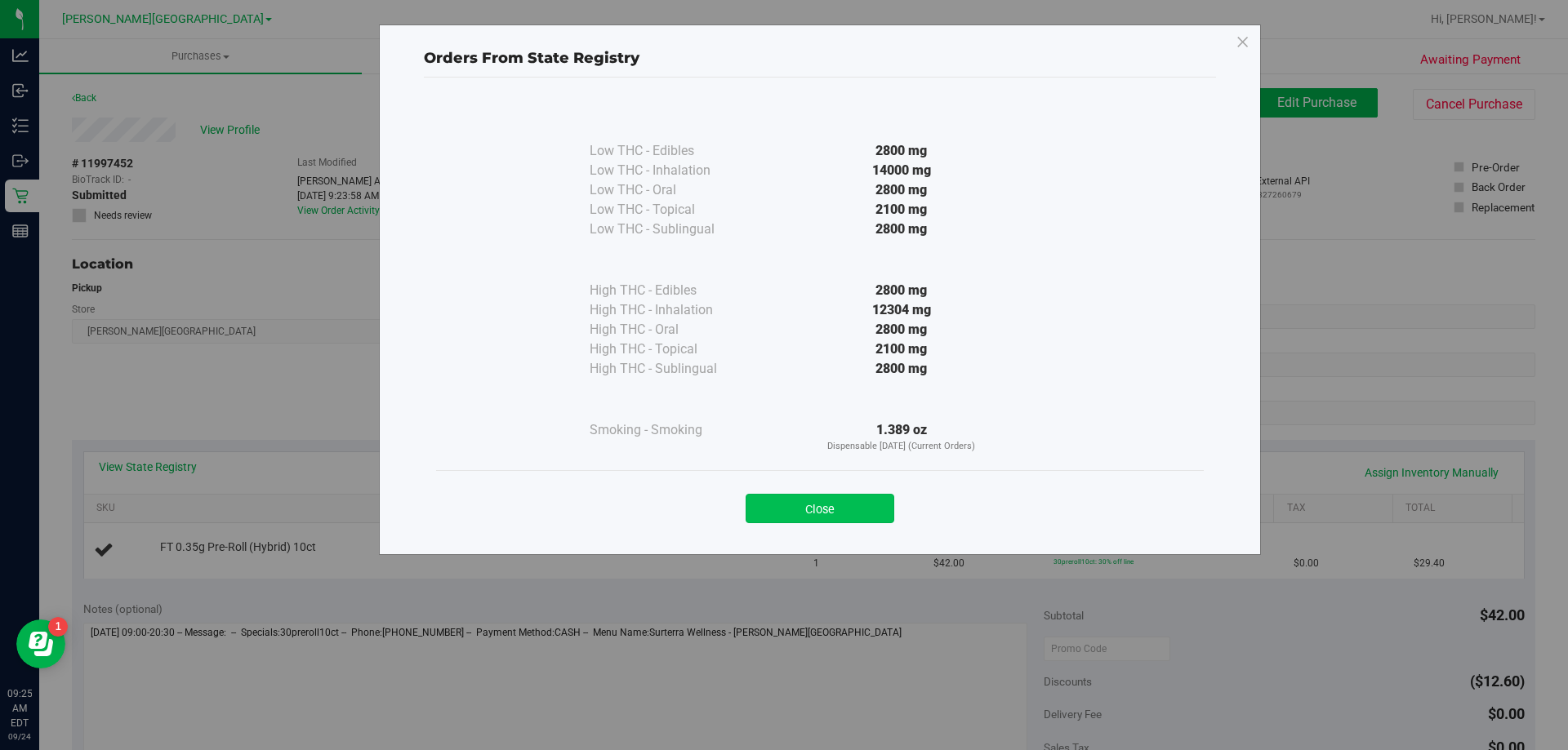
click at [853, 510] on button "Close" at bounding box center [819, 508] width 149 height 30
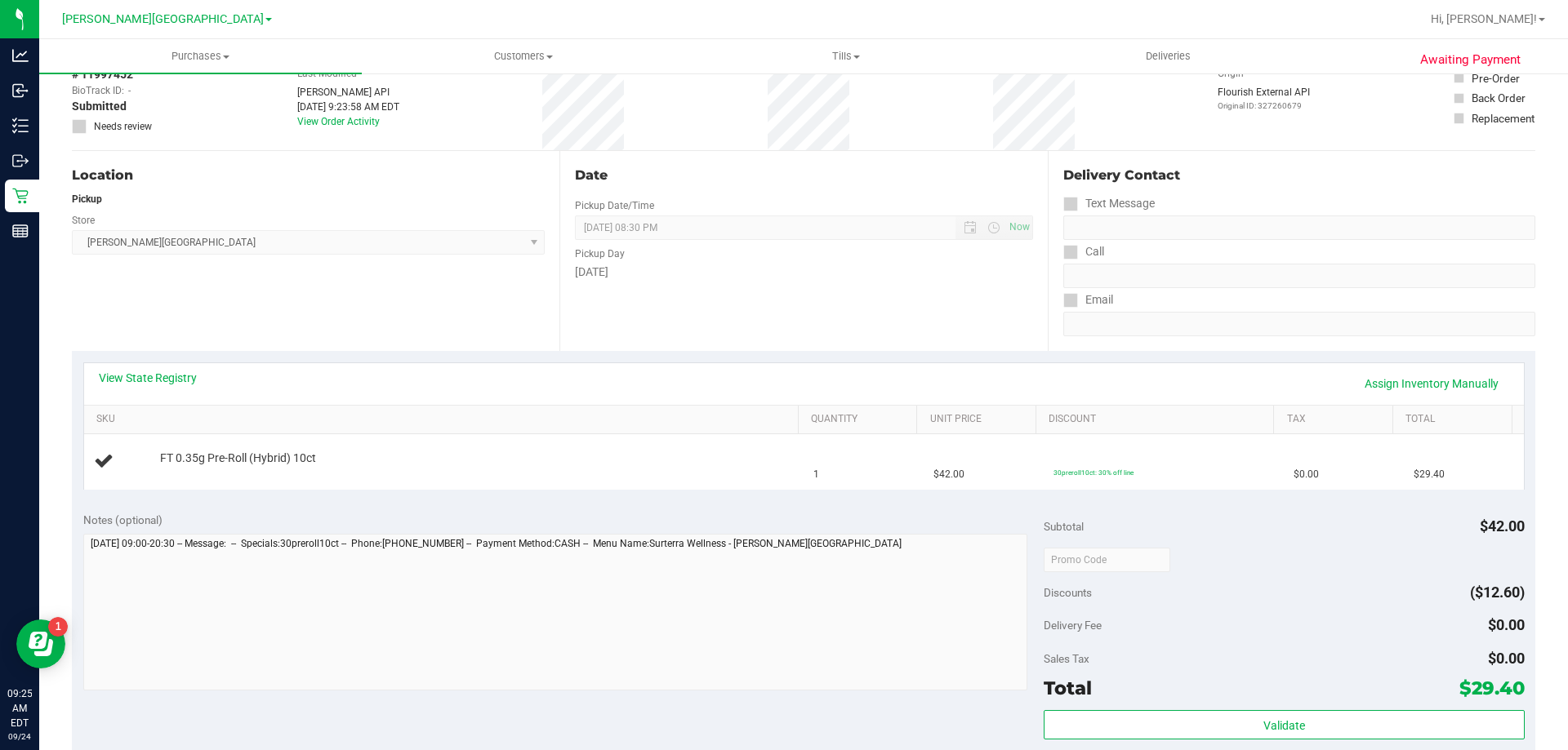
scroll to position [327, 0]
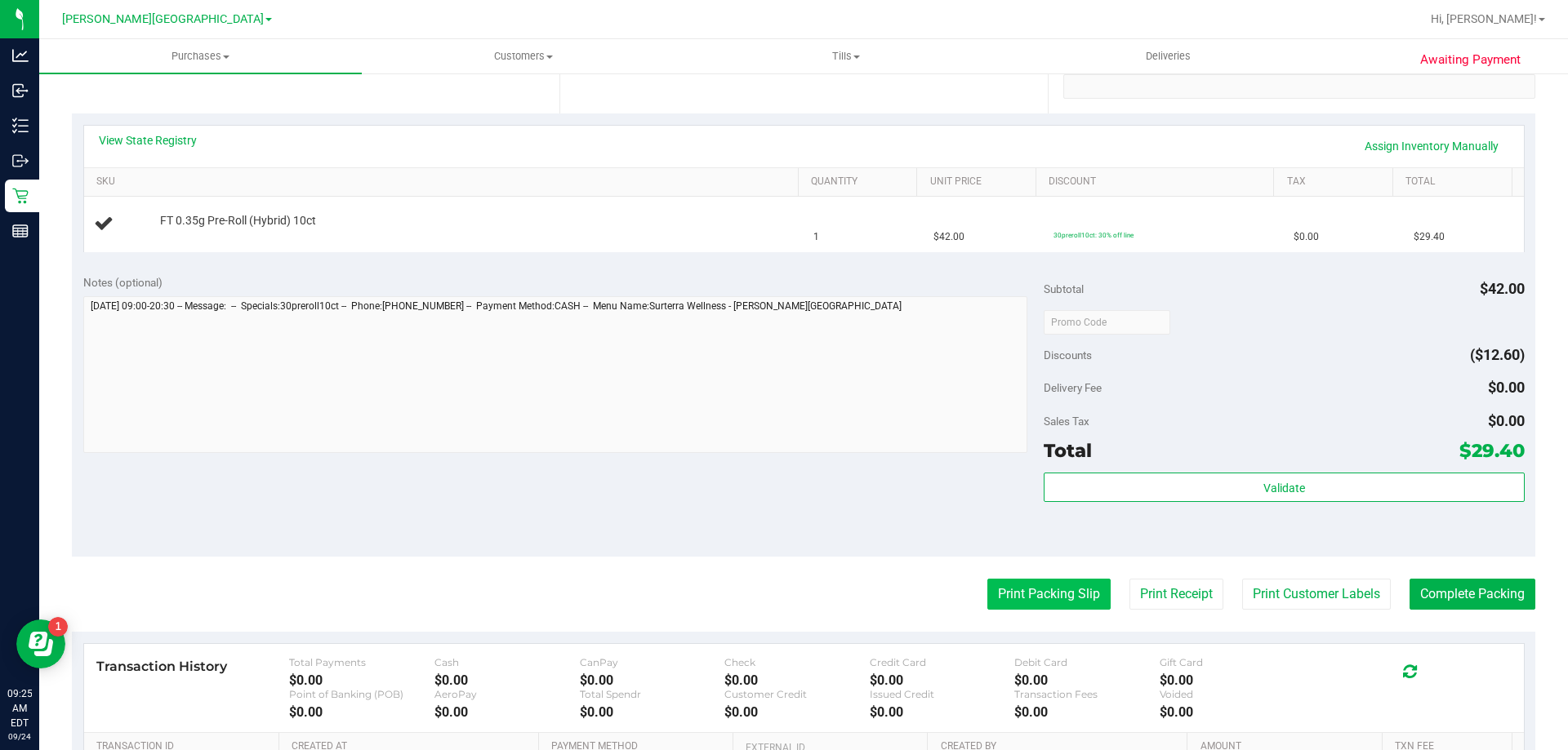
click at [1082, 598] on button "Print Packing Slip" at bounding box center [1049, 594] width 124 height 31
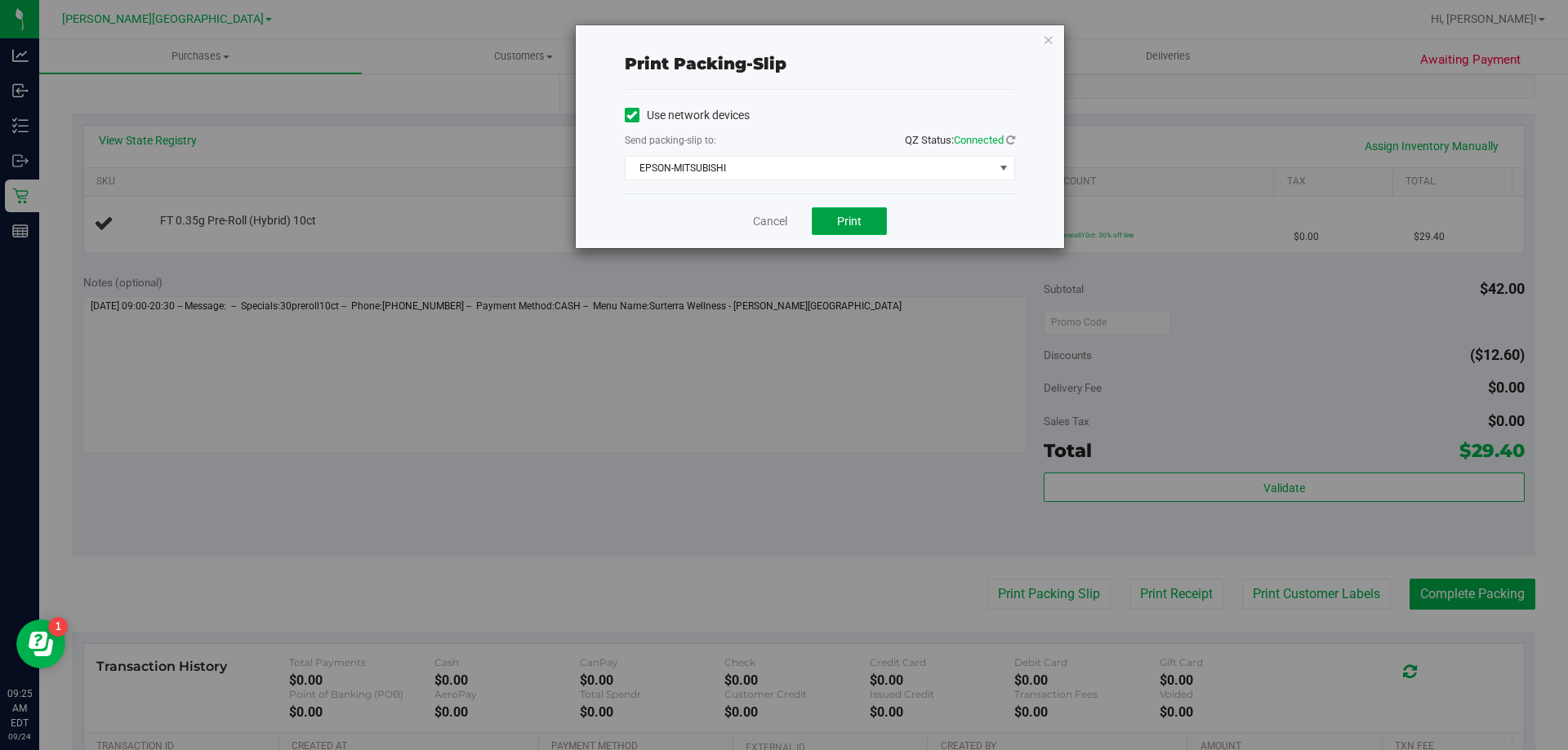
click at [827, 216] on button "Print" at bounding box center [849, 220] width 75 height 28
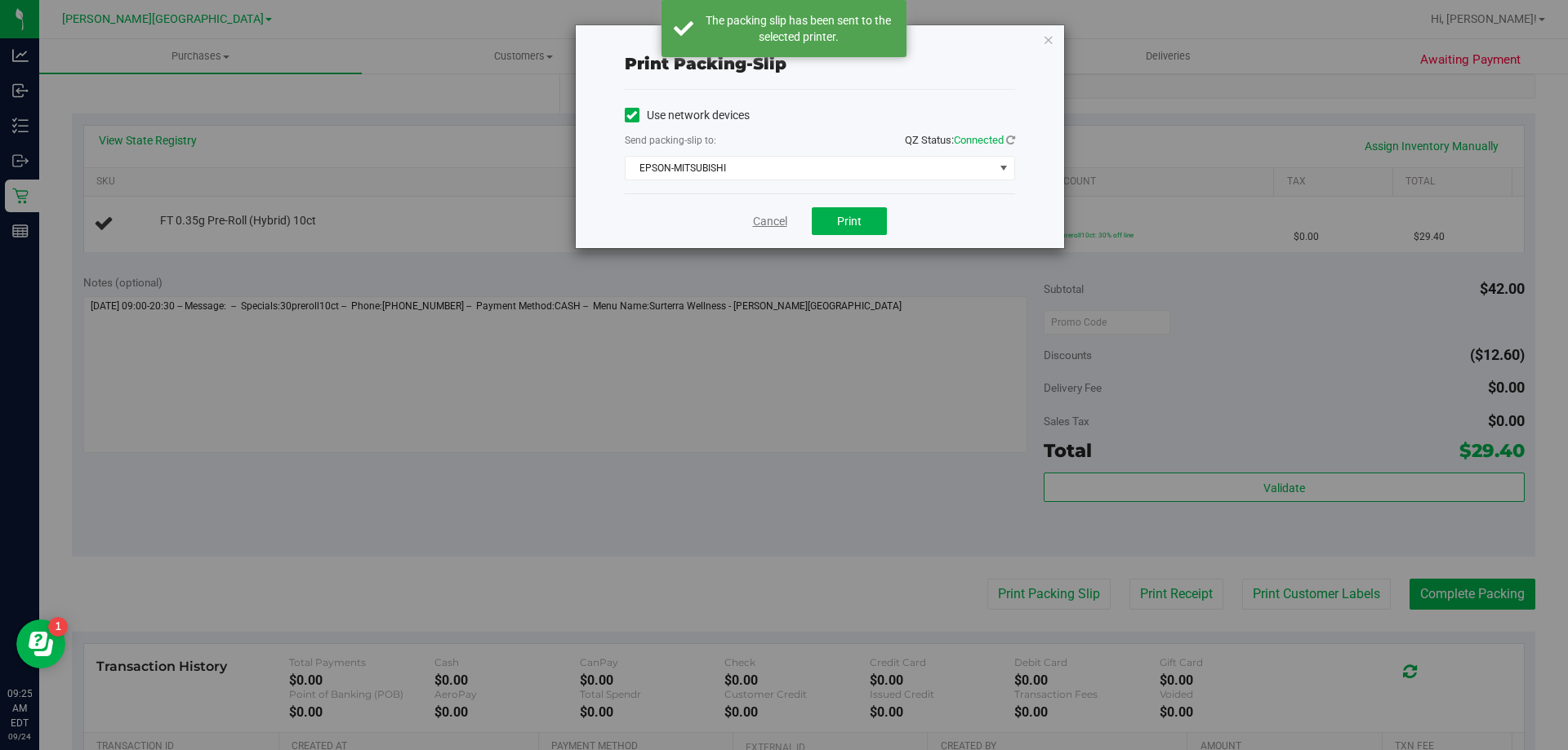
click at [770, 219] on link "Cancel" at bounding box center [770, 221] width 35 height 17
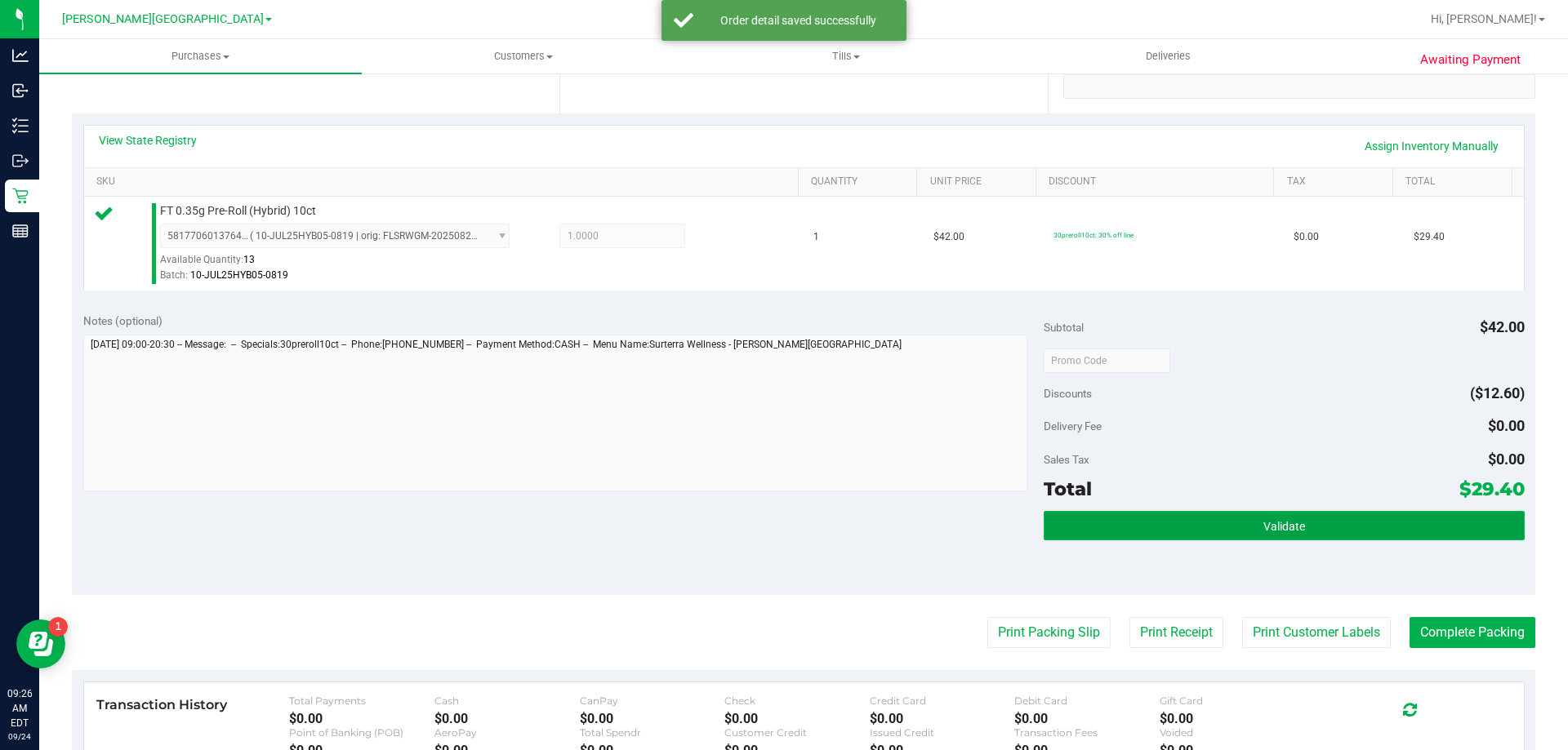
click at [1114, 524] on button "Validate" at bounding box center [1283, 525] width 480 height 30
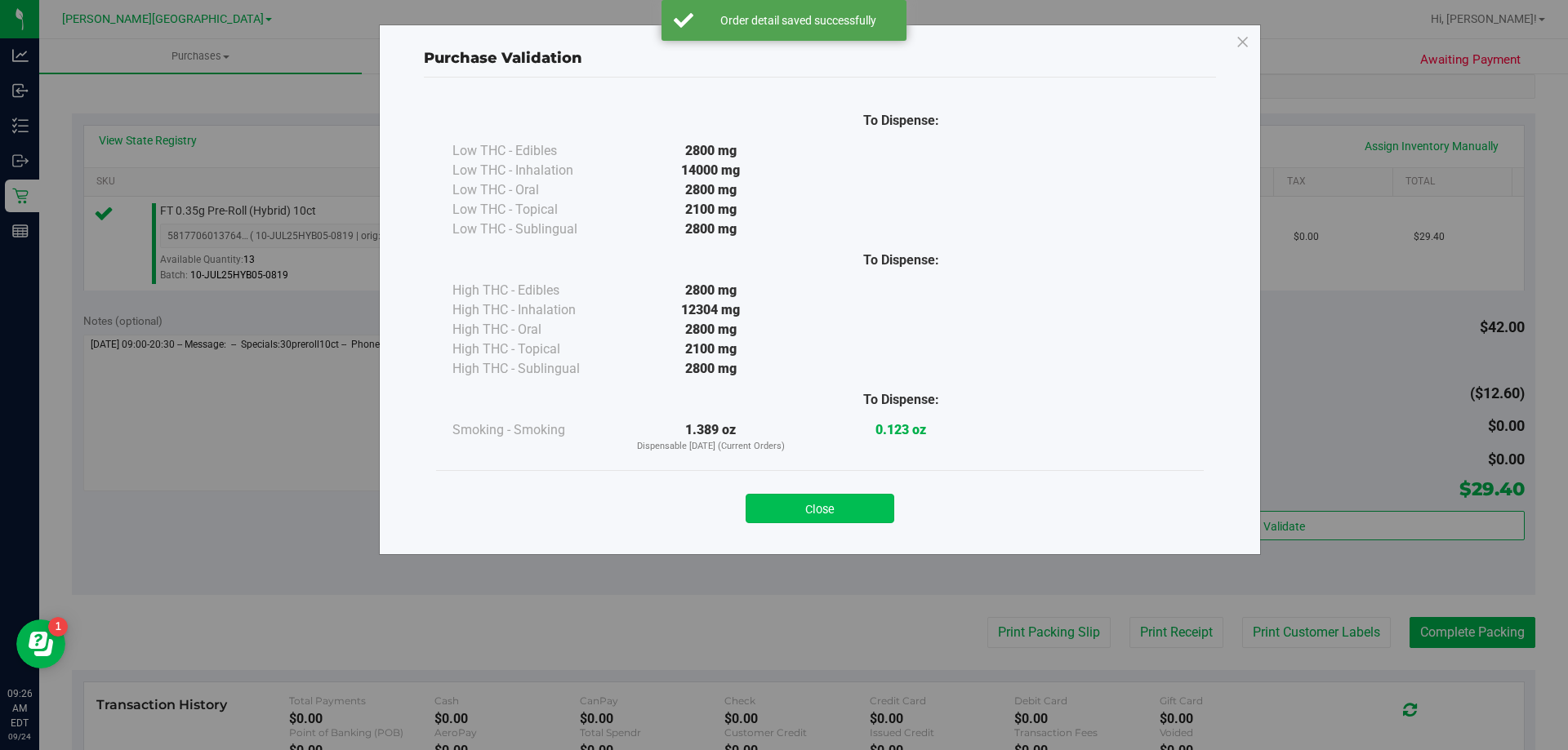
click at [789, 506] on button "Close" at bounding box center [819, 508] width 149 height 30
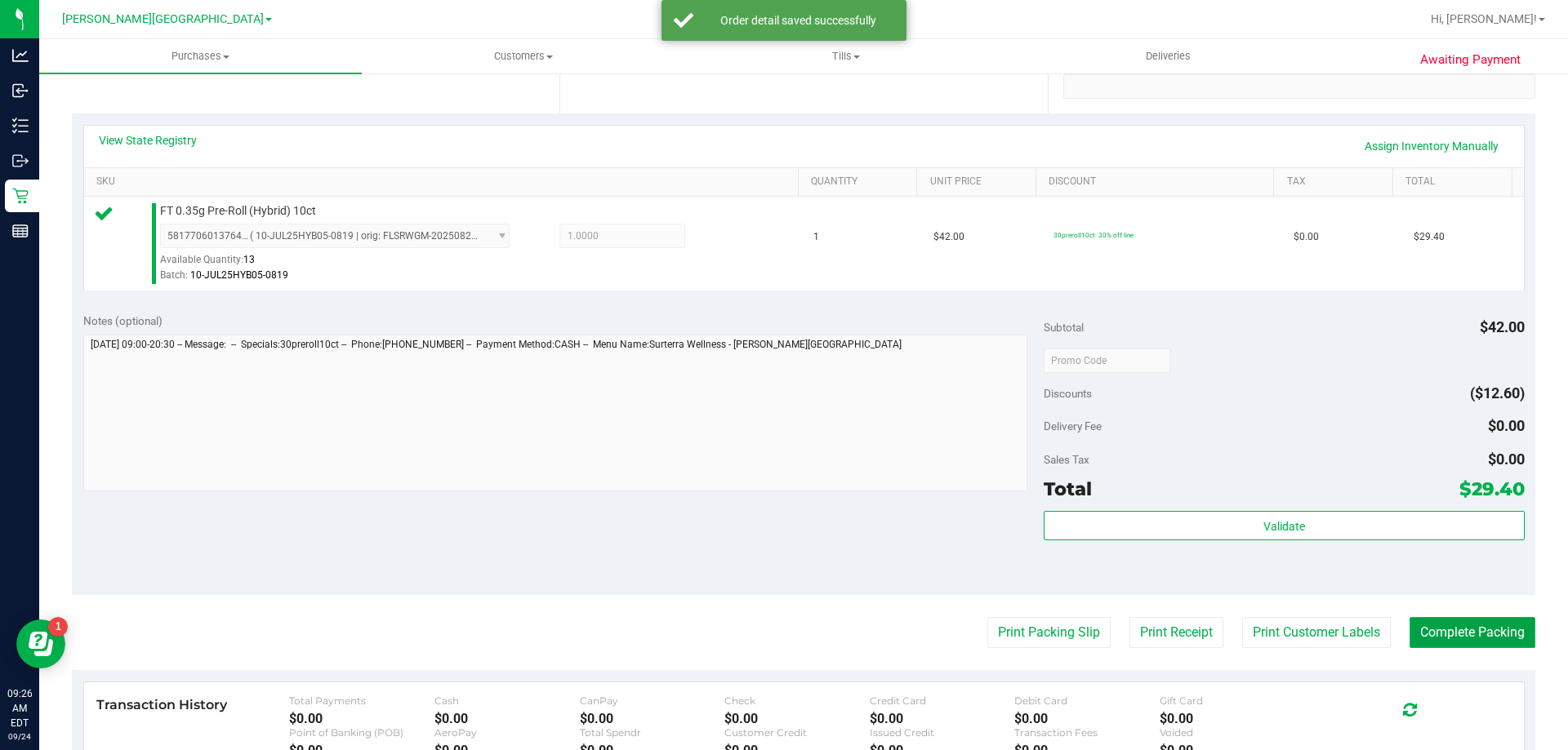
click at [1487, 630] on button "Complete Packing" at bounding box center [1471, 632] width 126 height 31
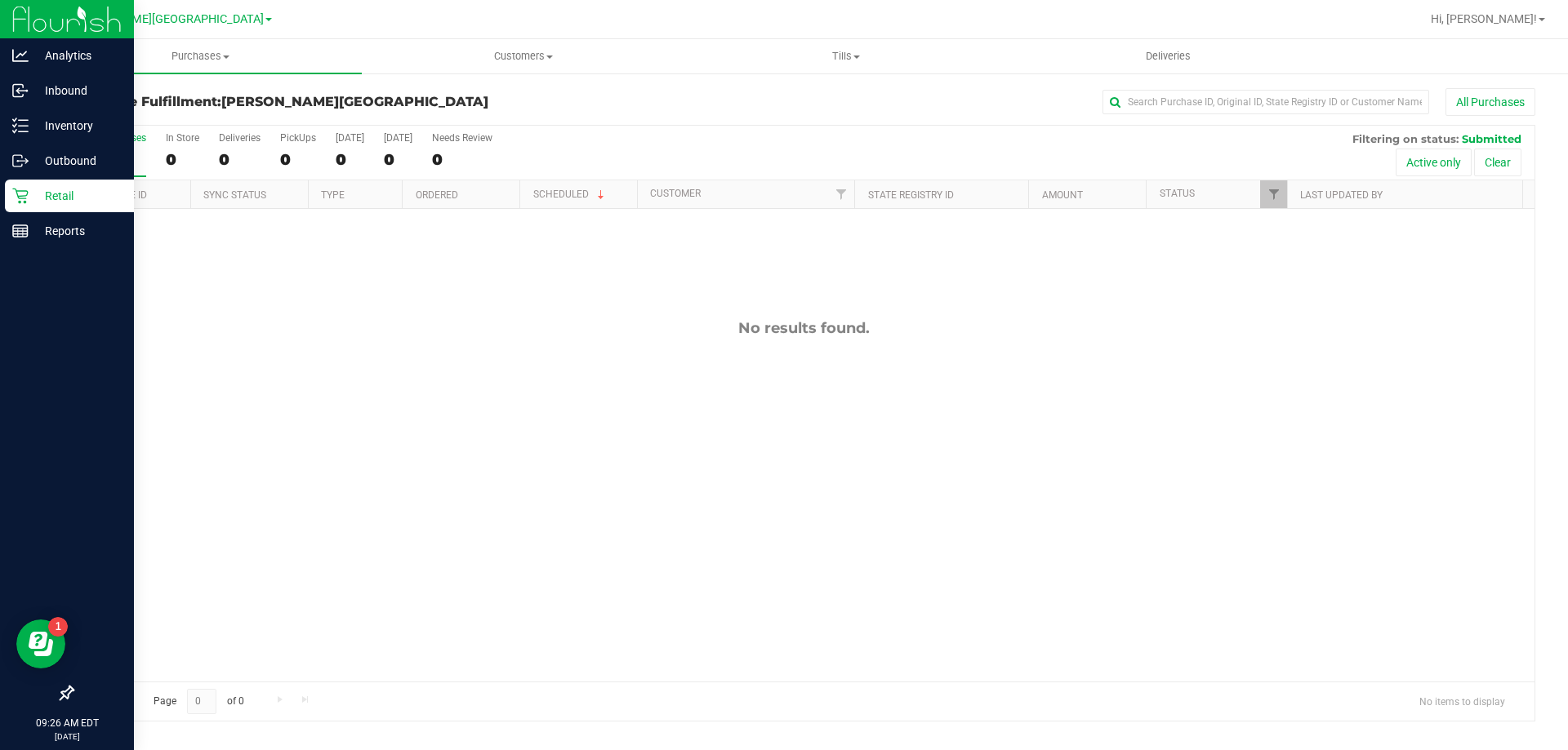
click at [44, 190] on p "Retail" at bounding box center [78, 195] width 98 height 19
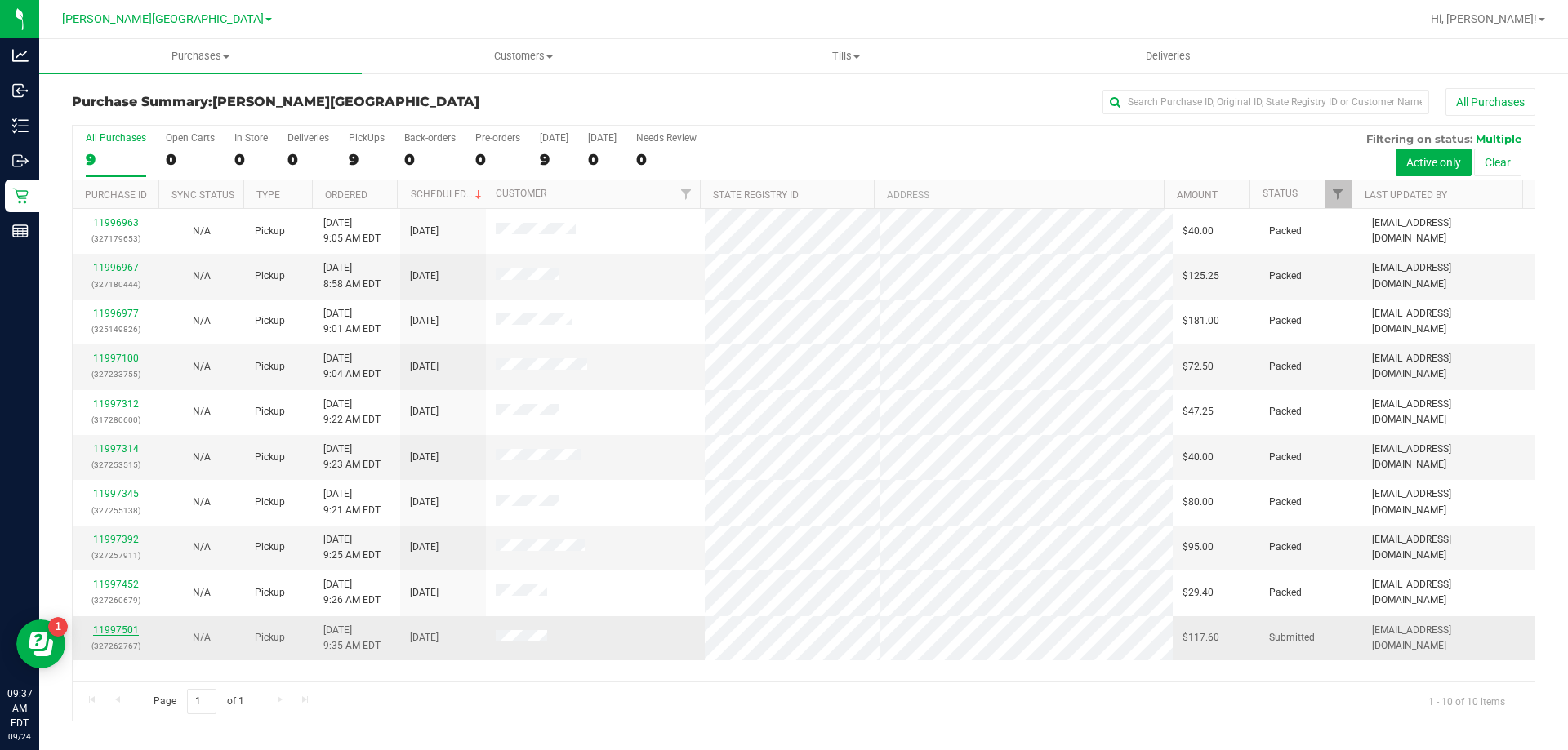
click at [116, 625] on link "11997501" at bounding box center [116, 630] width 46 height 11
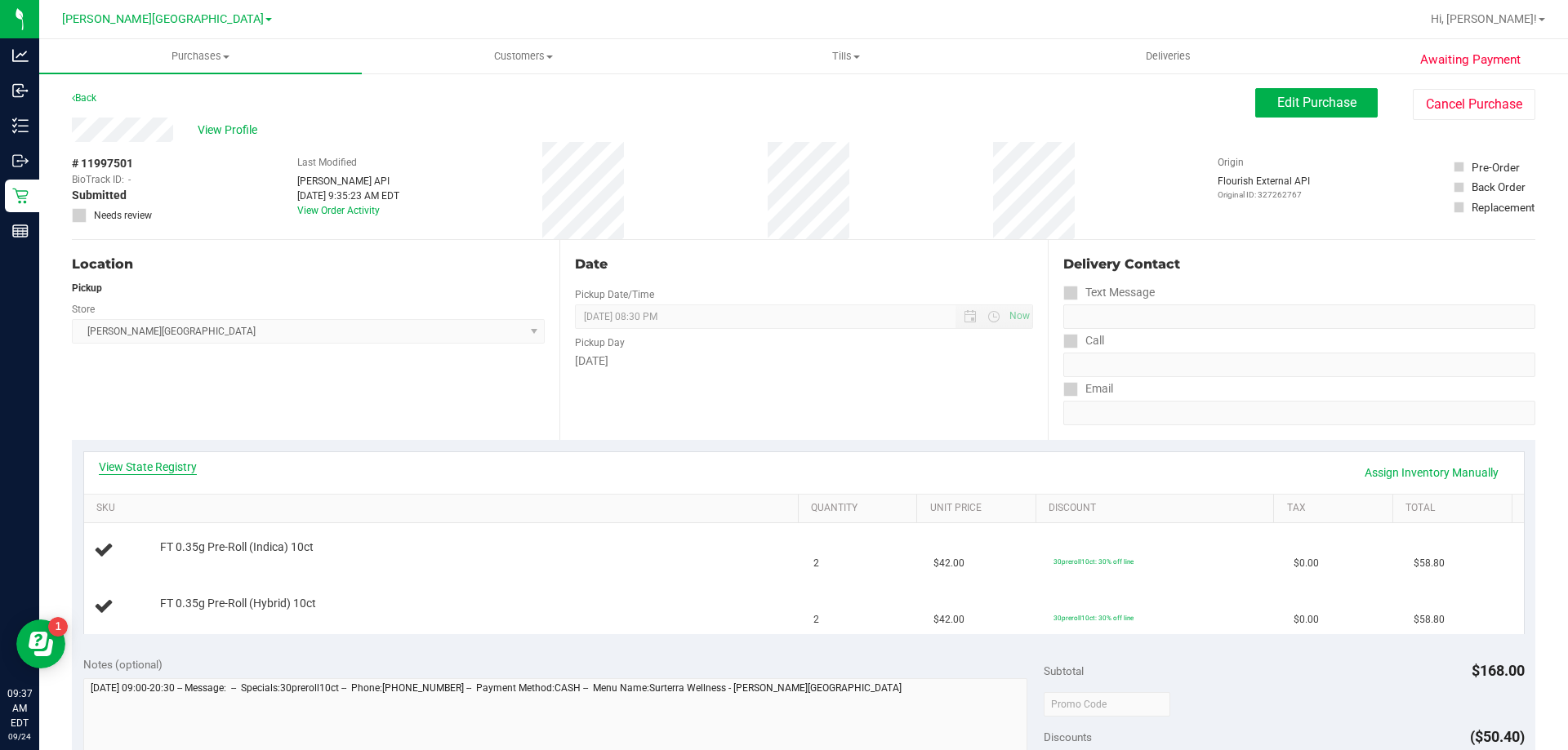
click at [132, 466] on link "View State Registry" at bounding box center [148, 466] width 98 height 16
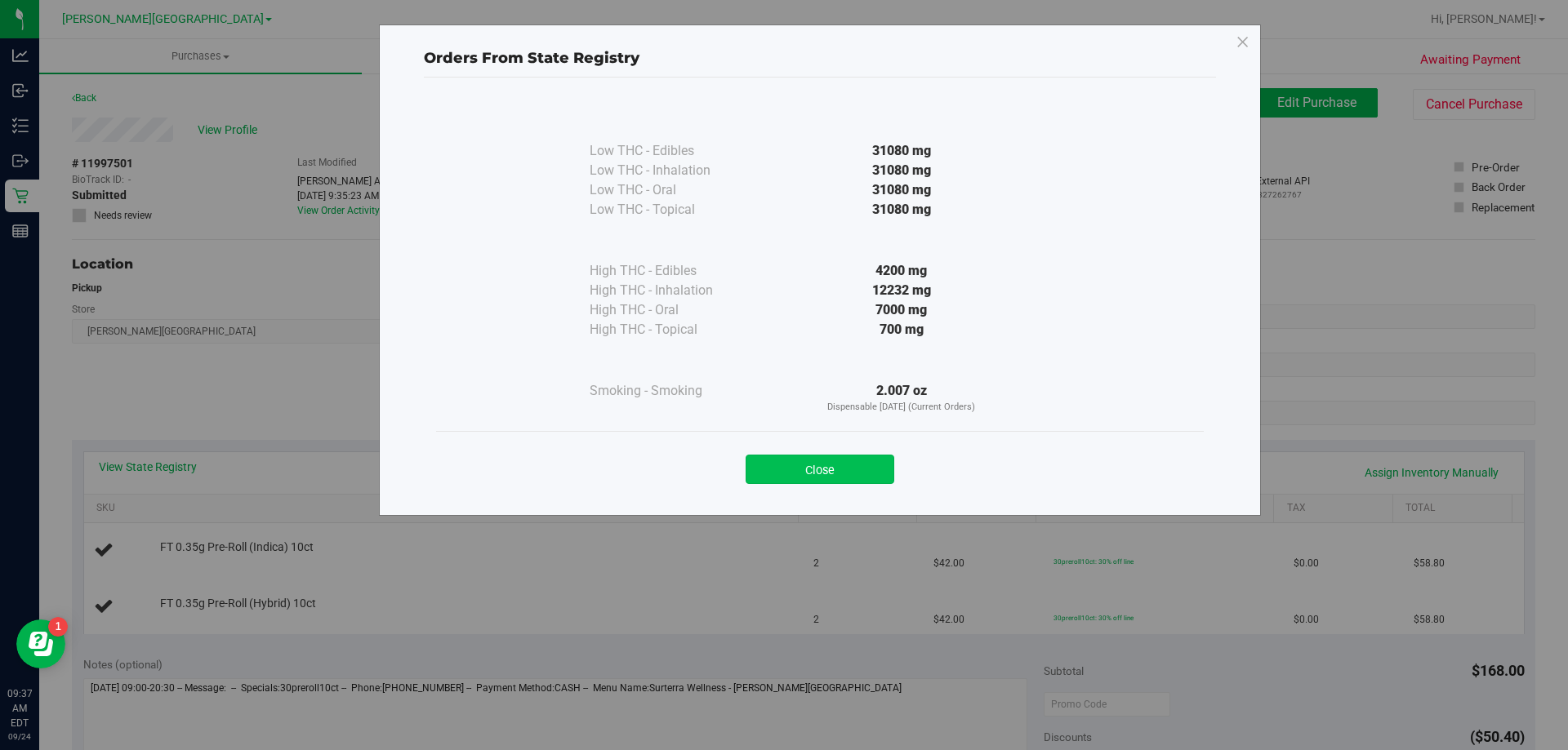
click at [815, 461] on button "Close" at bounding box center [819, 468] width 149 height 30
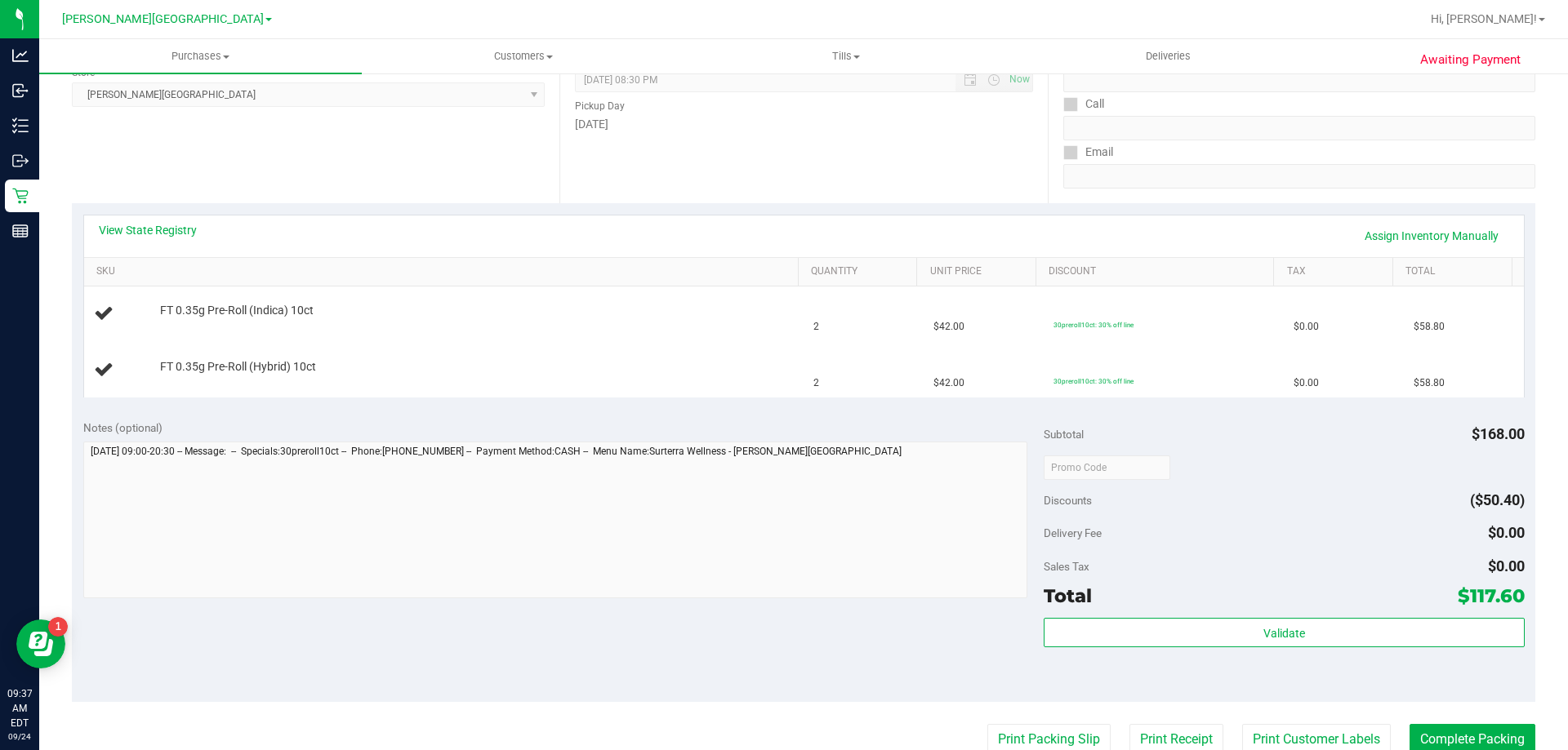
scroll to position [408, 0]
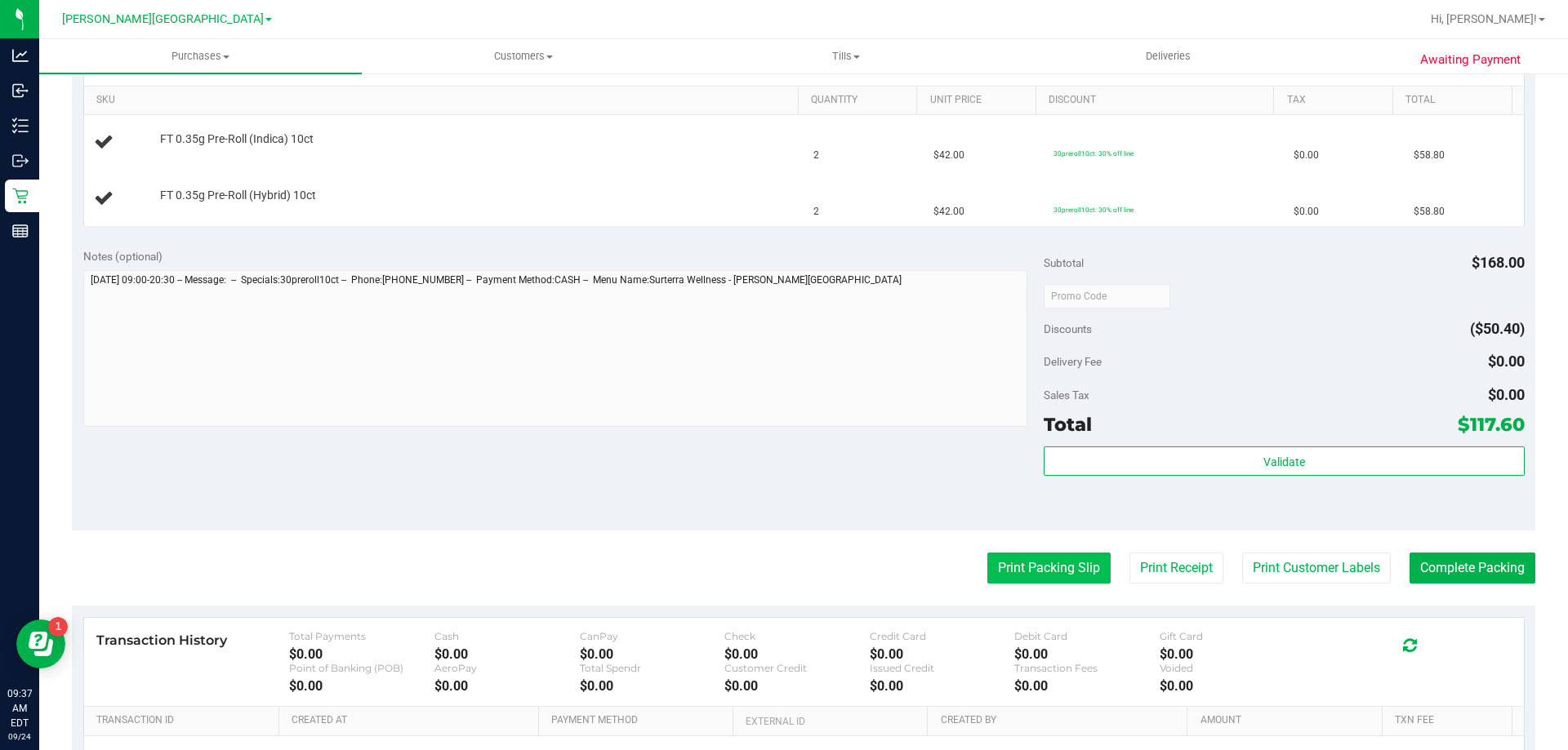
click at [1006, 573] on button "Print Packing Slip" at bounding box center [1049, 568] width 124 height 31
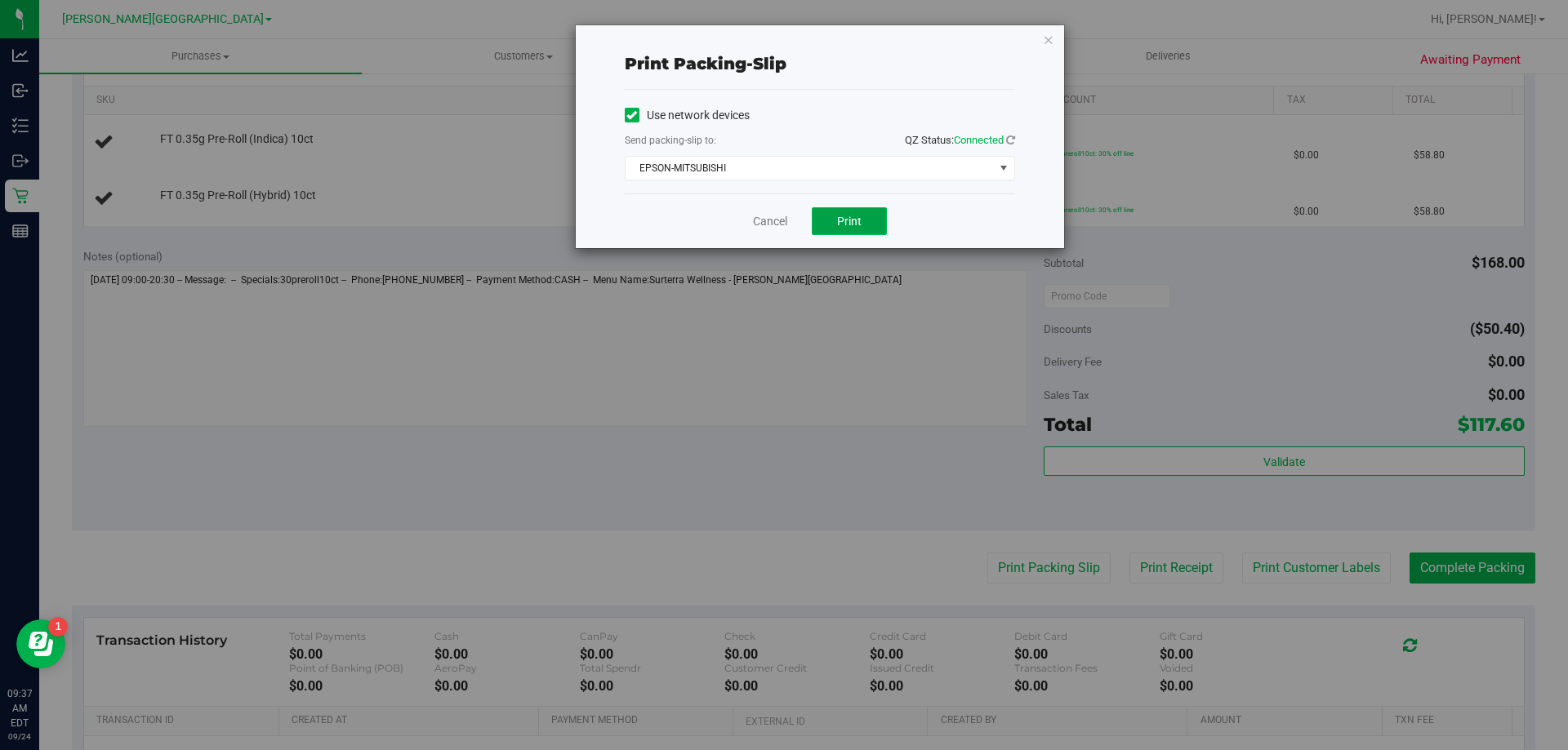
click at [838, 223] on span "Print" at bounding box center [849, 221] width 25 height 13
click at [761, 227] on link "Cancel" at bounding box center [770, 221] width 35 height 17
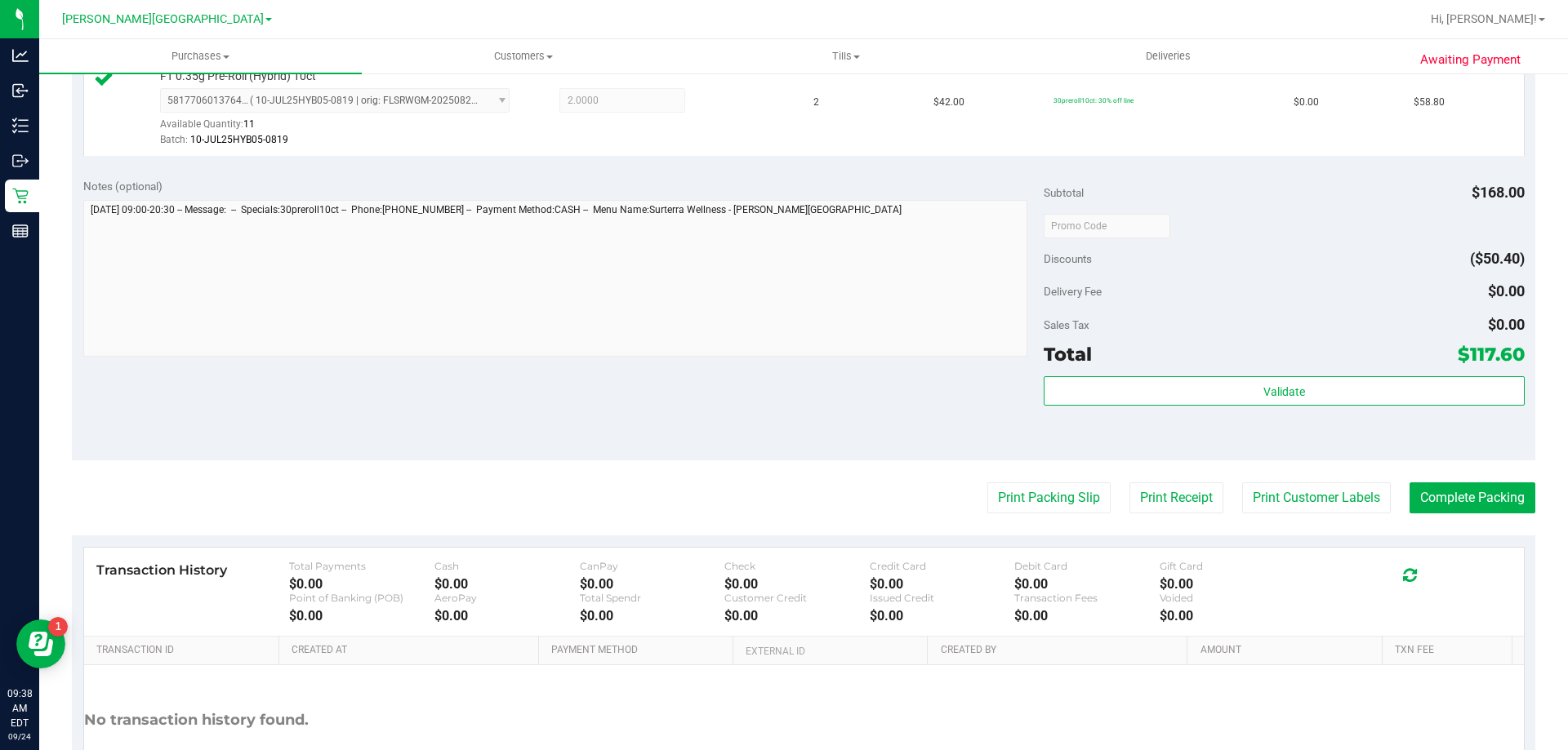
scroll to position [571, 0]
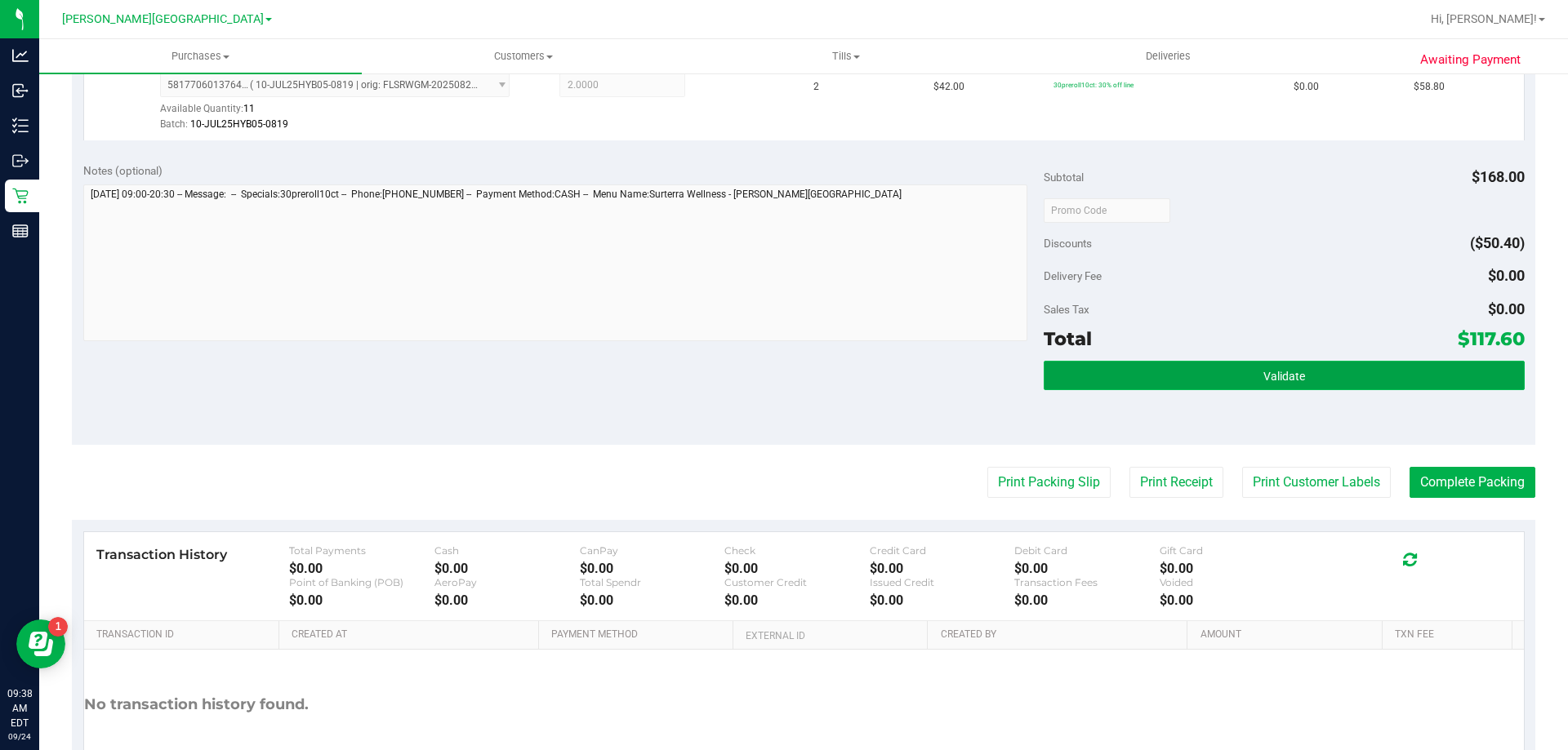
click at [1076, 376] on button "Validate" at bounding box center [1283, 375] width 480 height 30
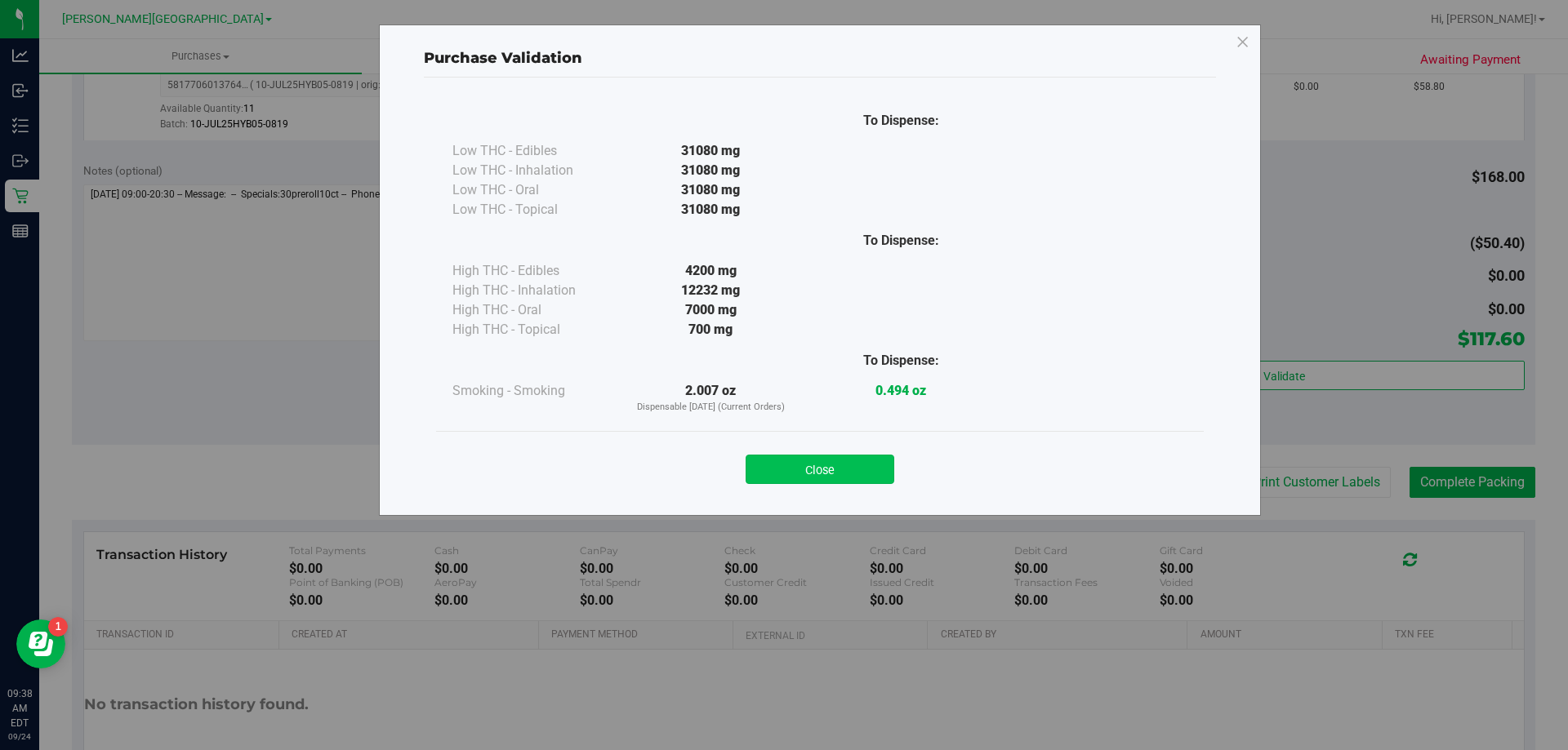
click at [864, 469] on button "Close" at bounding box center [819, 468] width 149 height 30
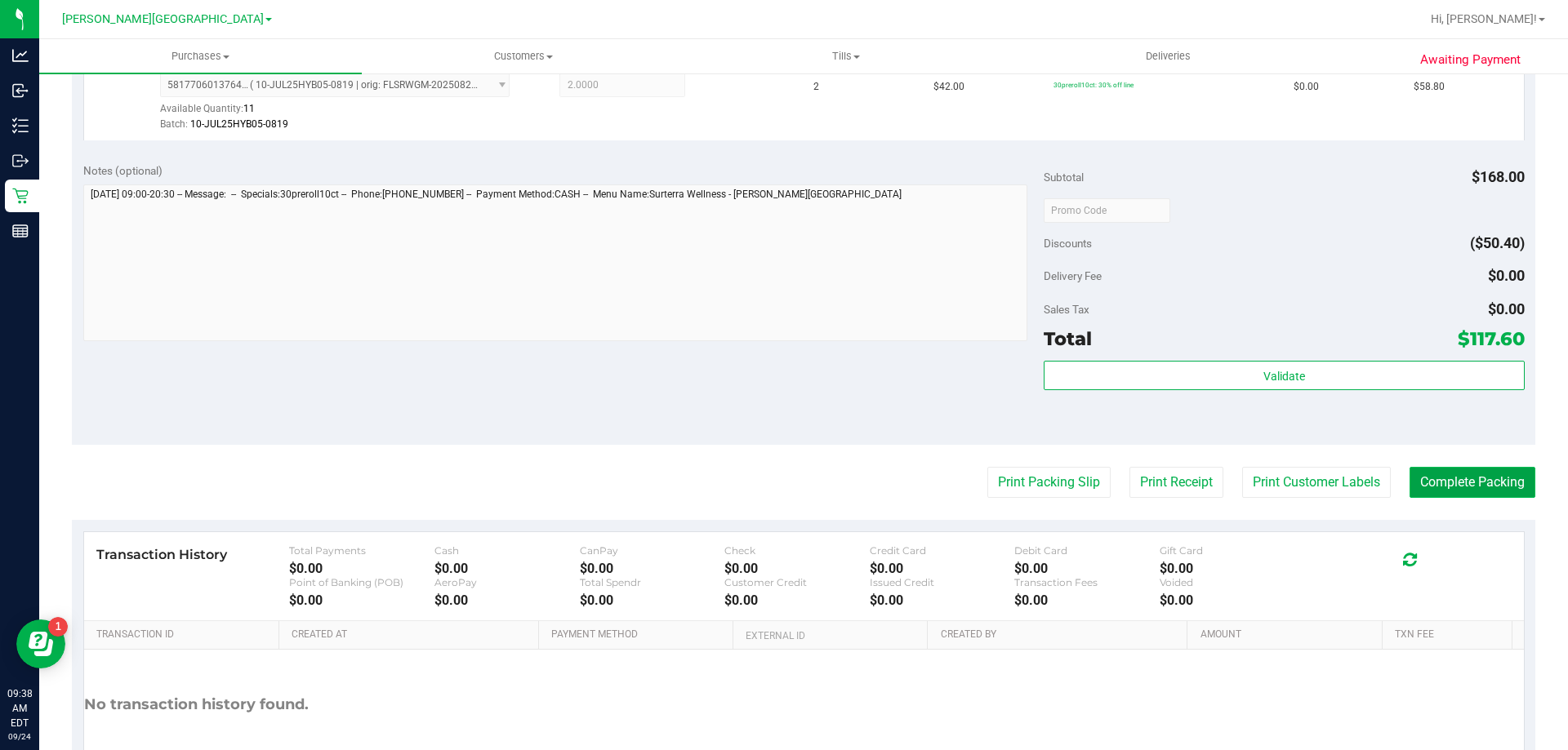
click at [1409, 473] on button "Complete Packing" at bounding box center [1471, 482] width 126 height 31
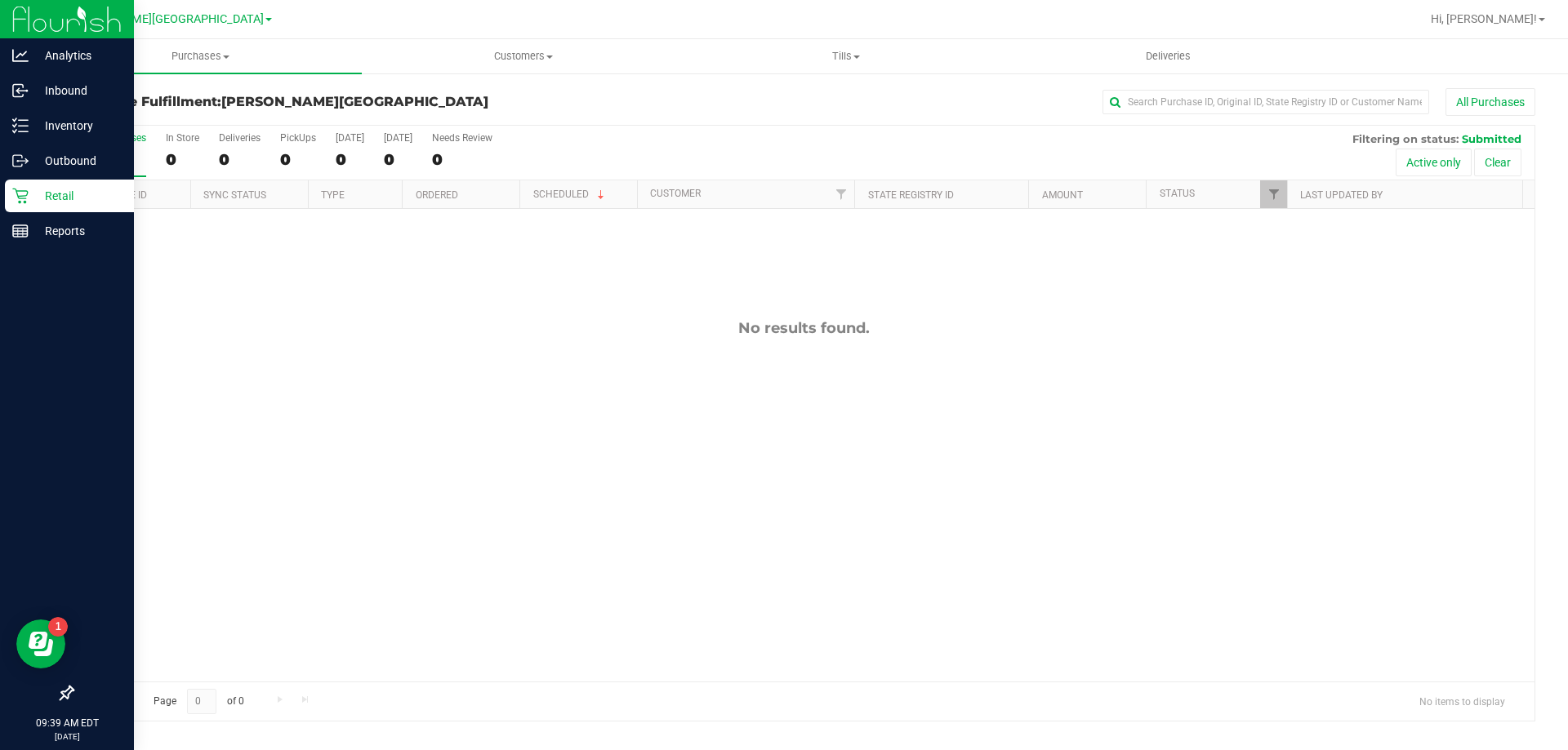
click at [35, 195] on p "Retail" at bounding box center [78, 195] width 98 height 19
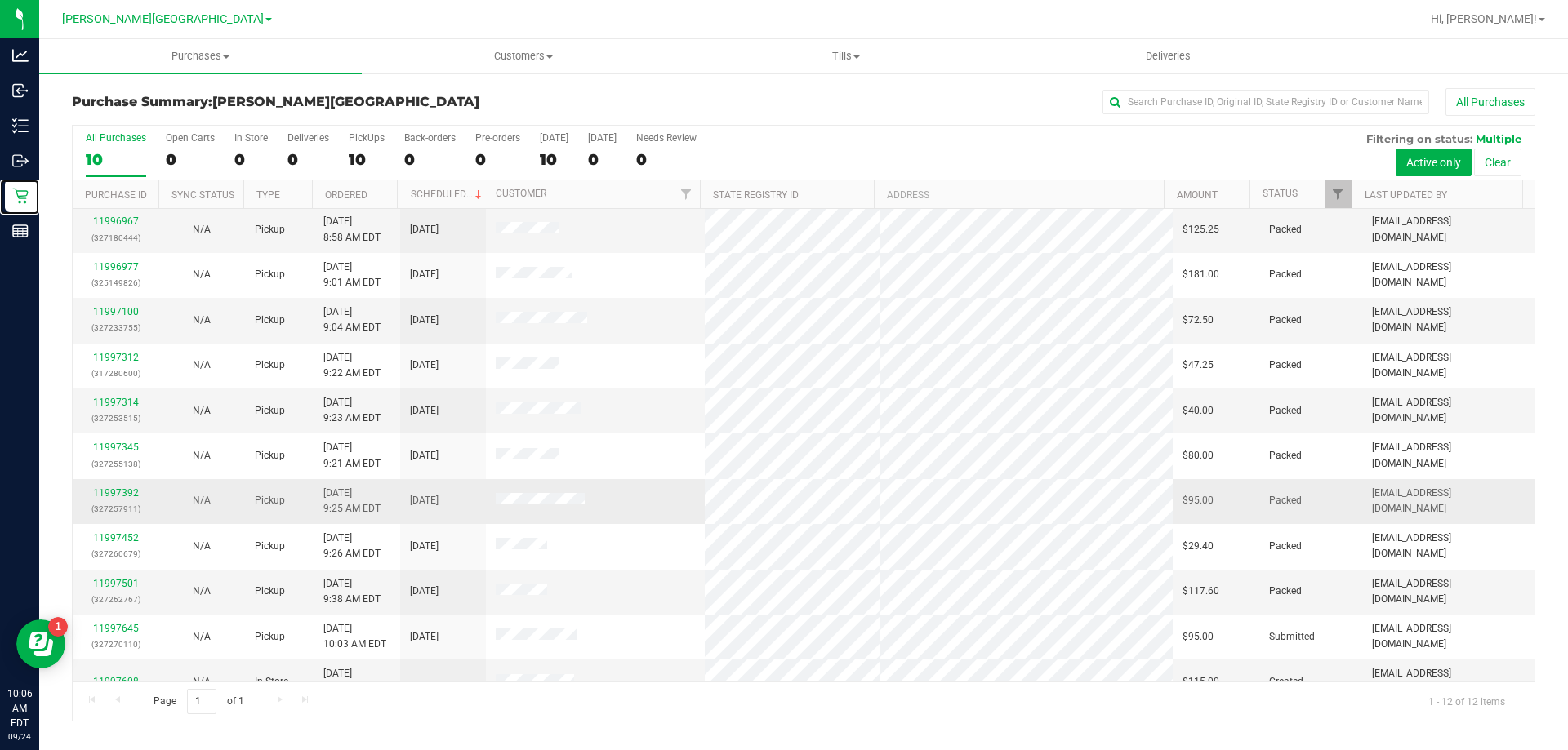
scroll to position [69, 0]
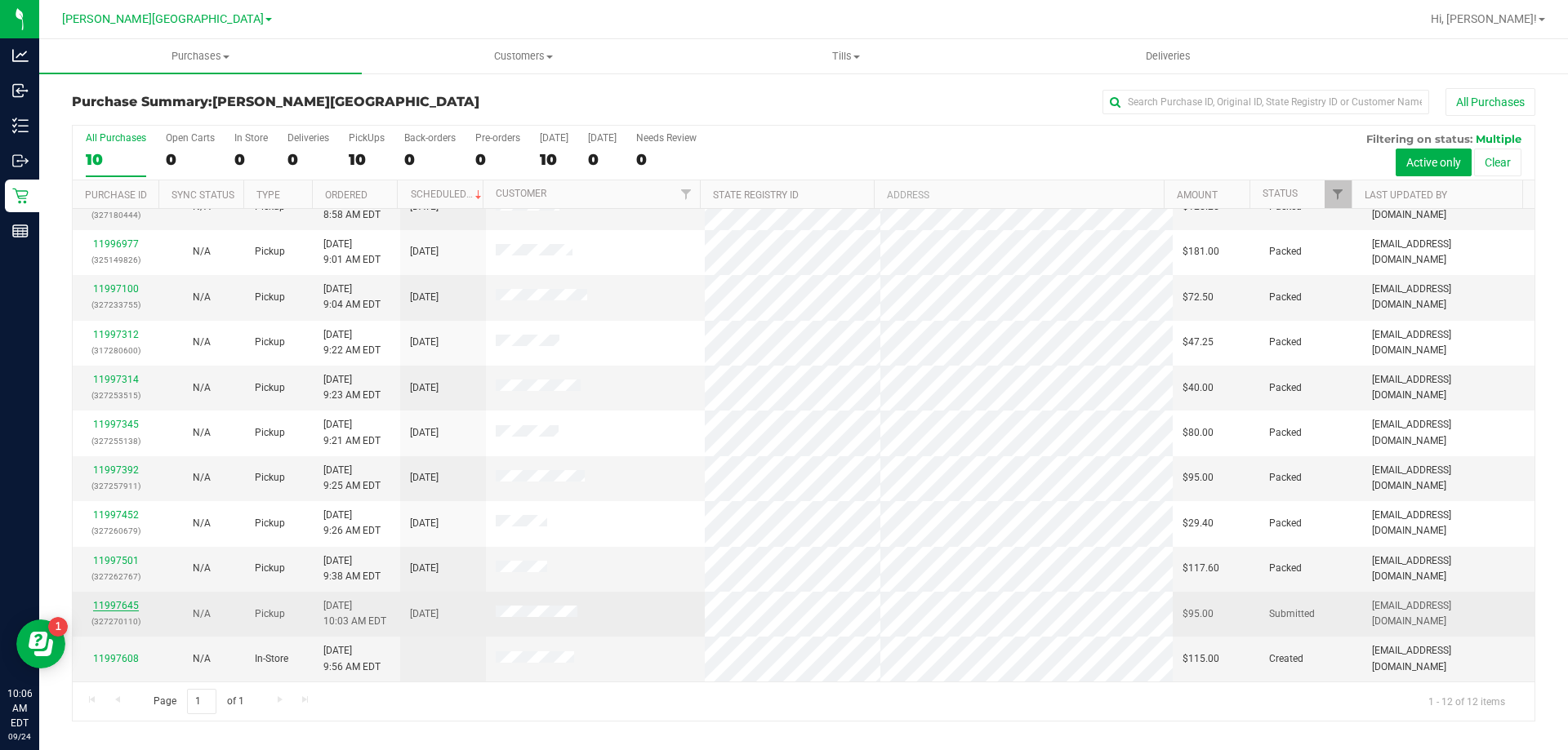
click at [124, 604] on link "11997645" at bounding box center [116, 605] width 46 height 11
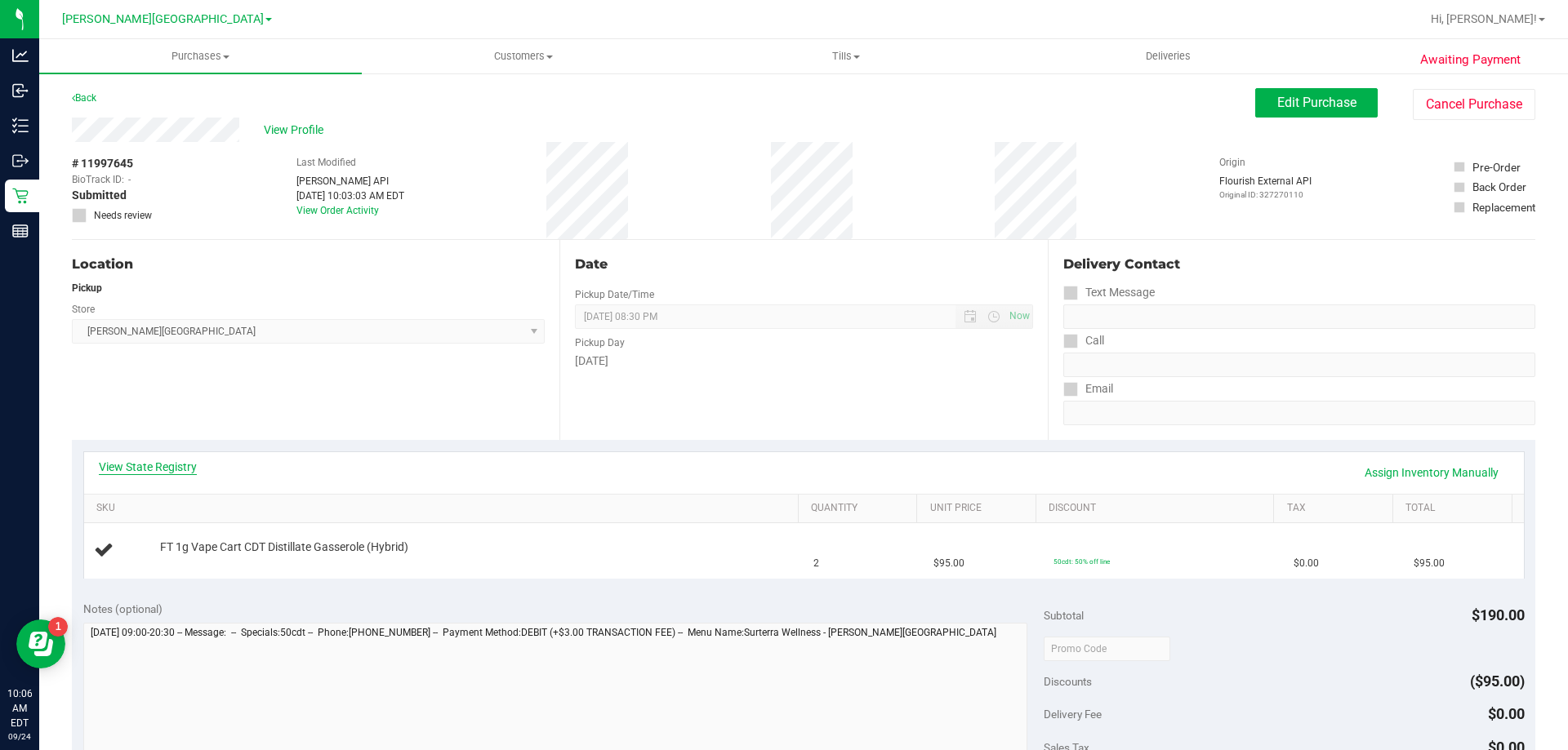
click at [150, 463] on link "View State Registry" at bounding box center [148, 466] width 98 height 16
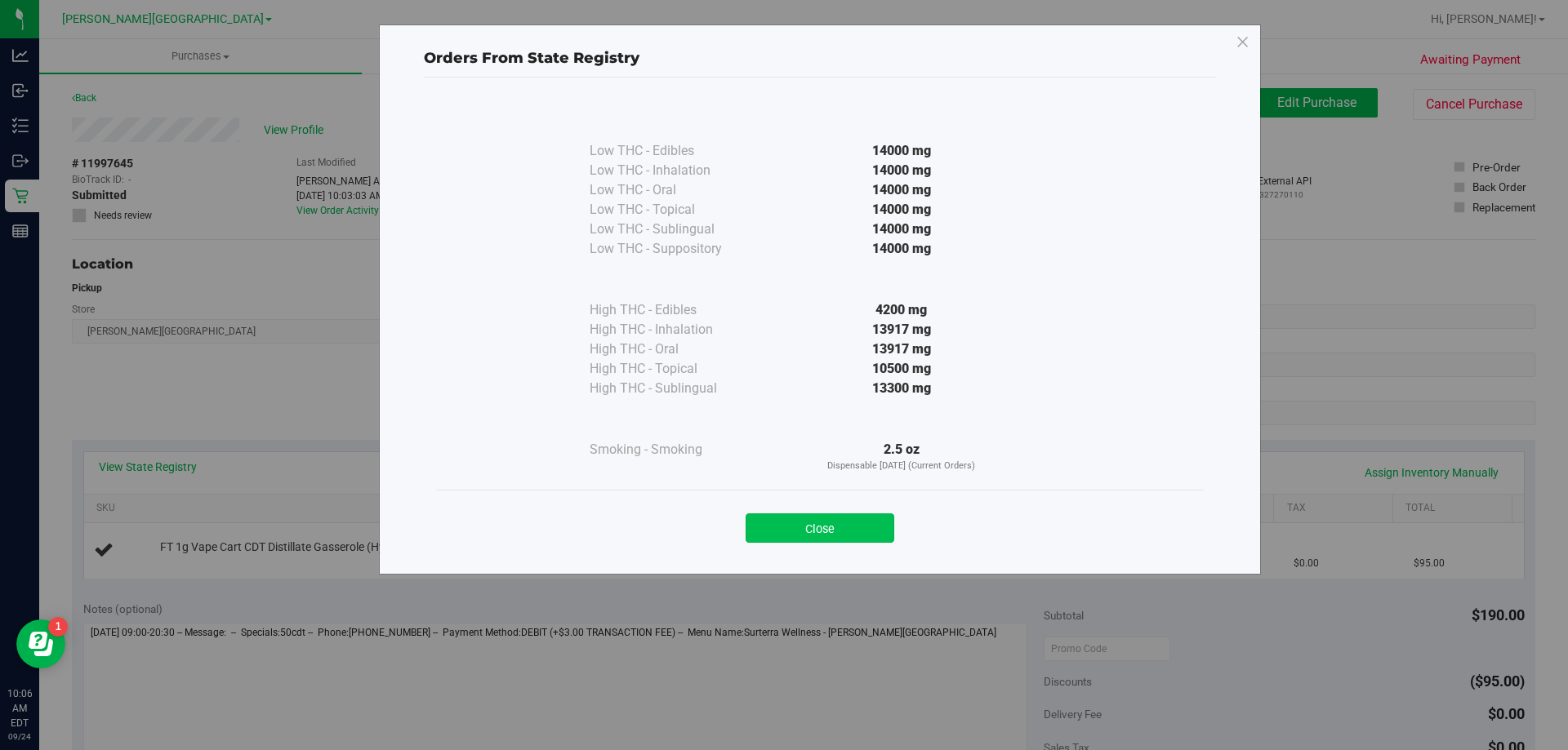
click at [873, 517] on button "Close" at bounding box center [819, 528] width 149 height 30
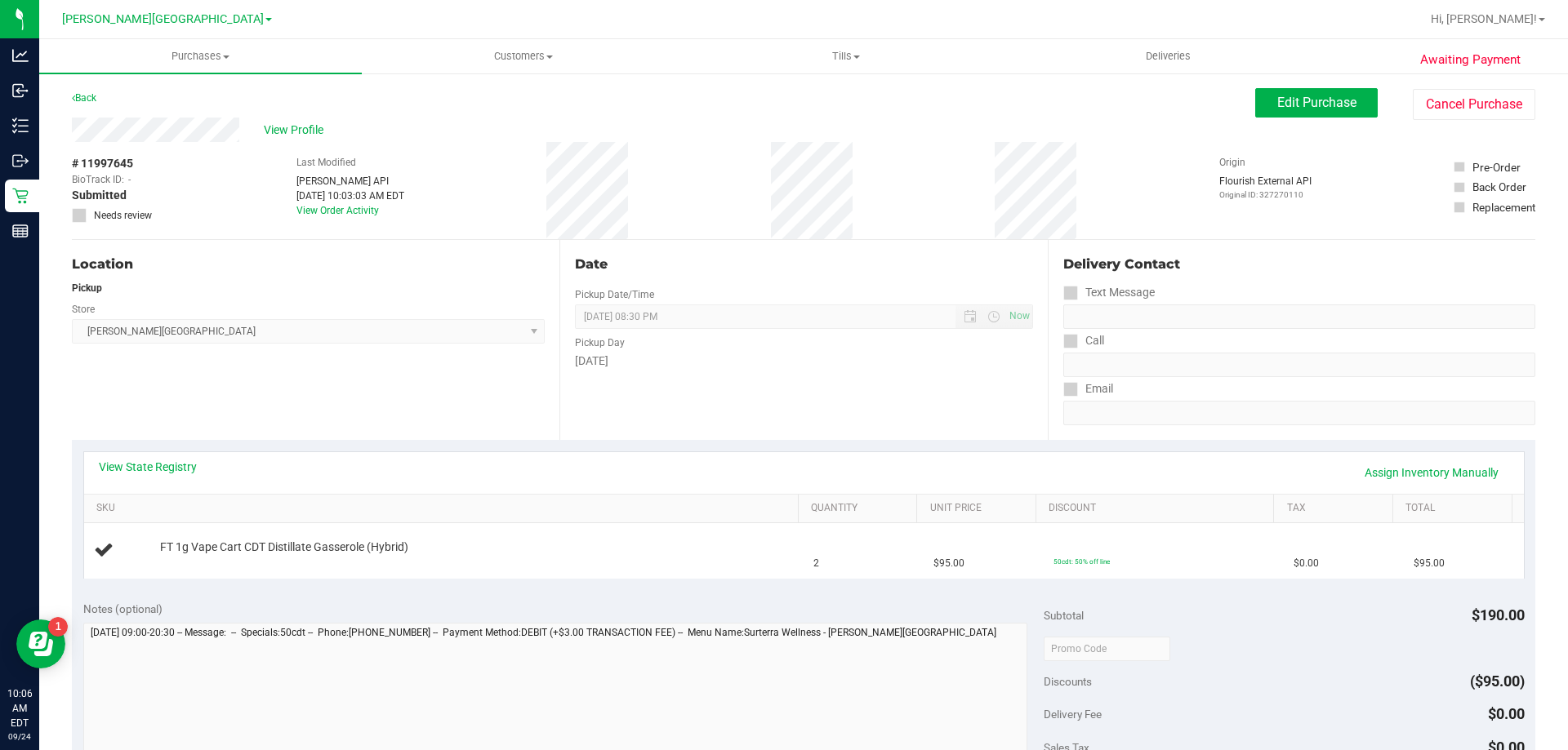
scroll to position [327, 0]
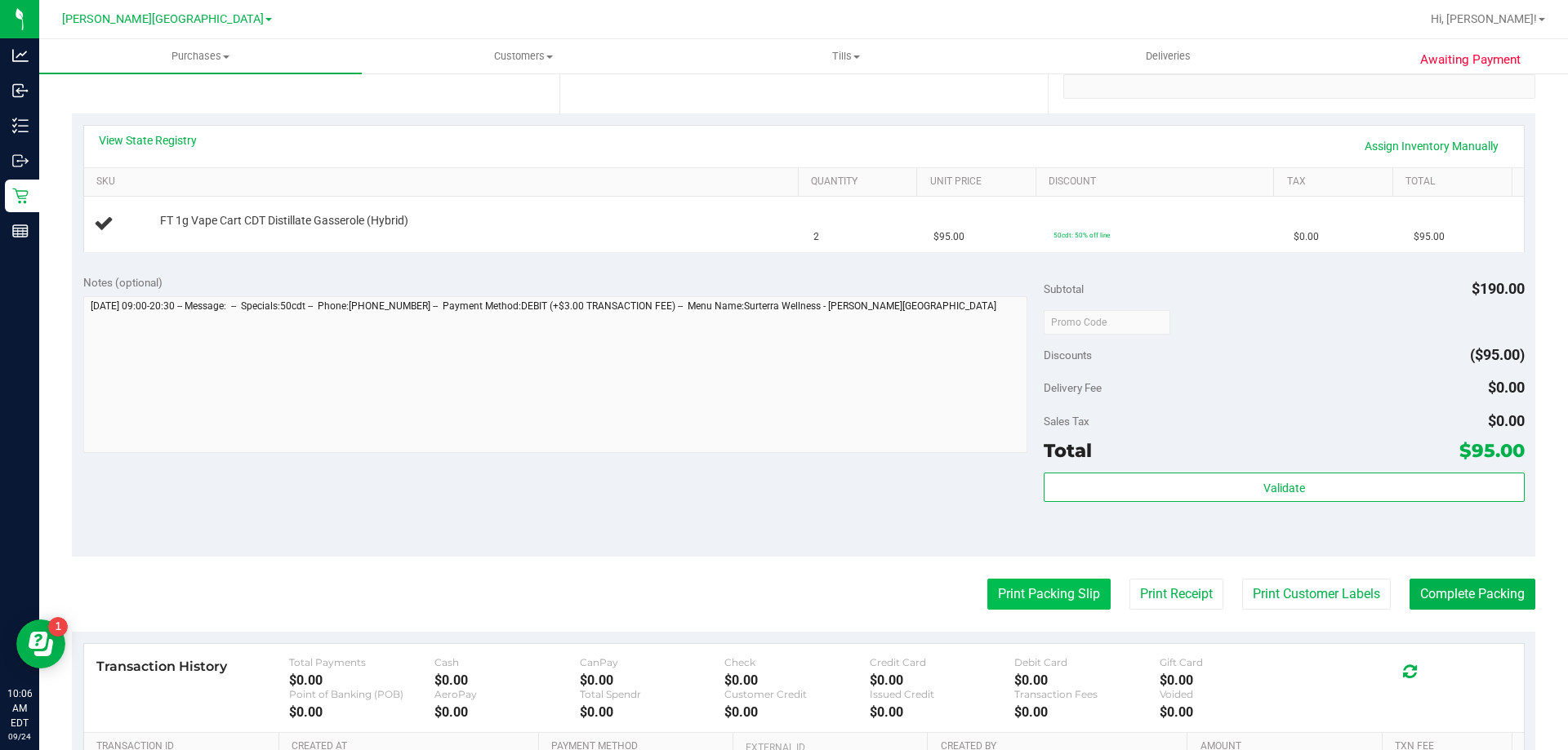
click at [1005, 591] on button "Print Packing Slip" at bounding box center [1049, 594] width 124 height 31
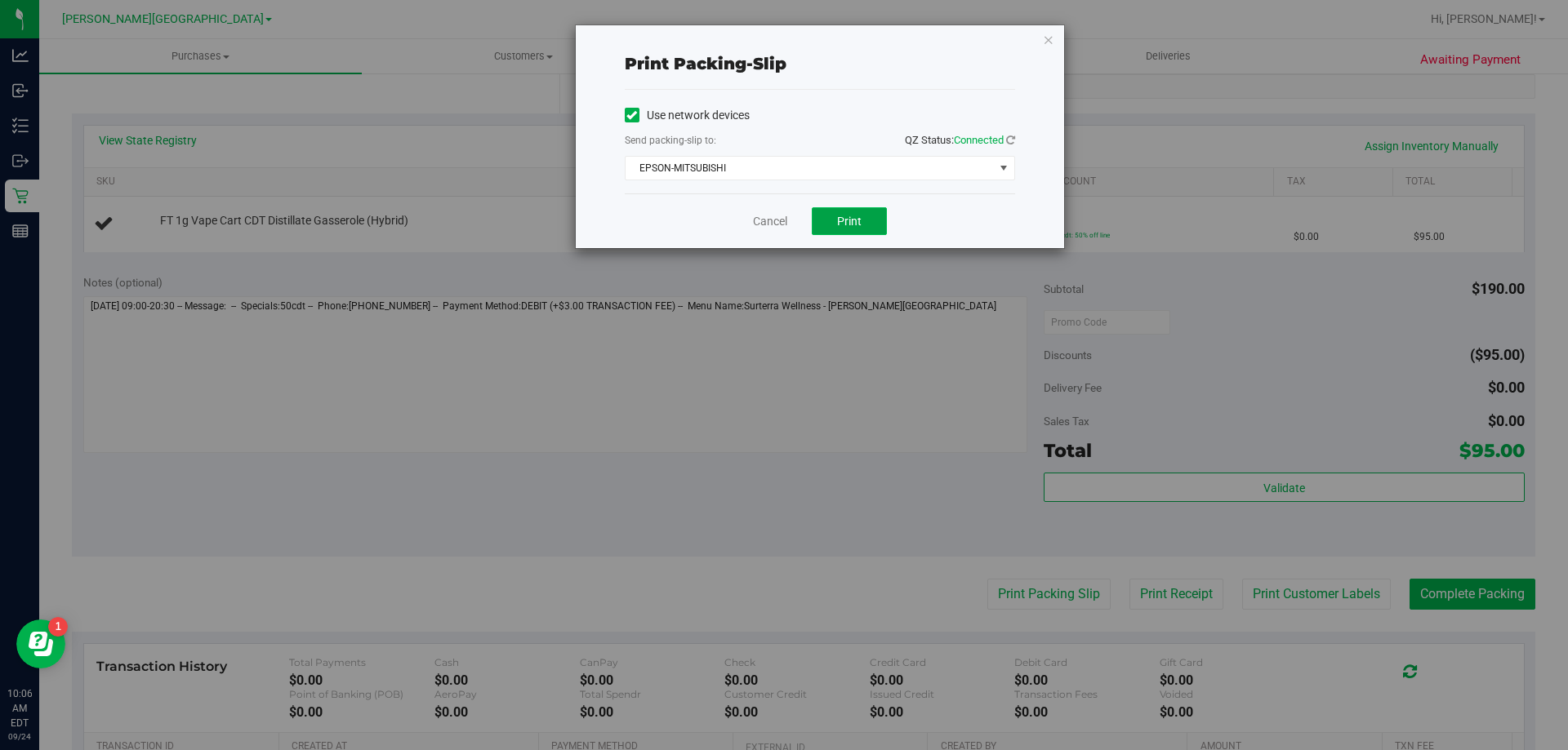
click at [834, 217] on button "Print" at bounding box center [849, 220] width 75 height 28
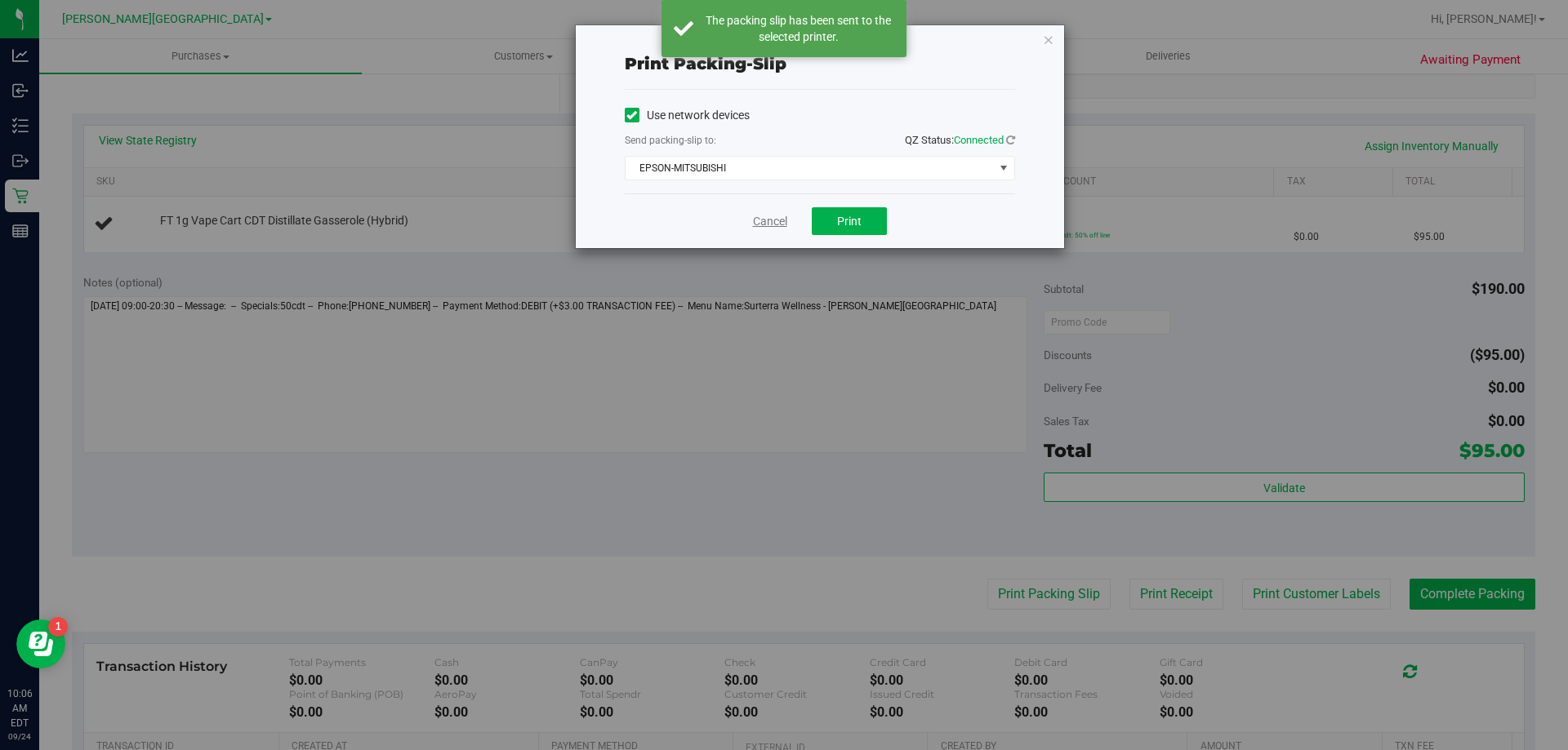
click at [771, 221] on link "Cancel" at bounding box center [770, 221] width 35 height 17
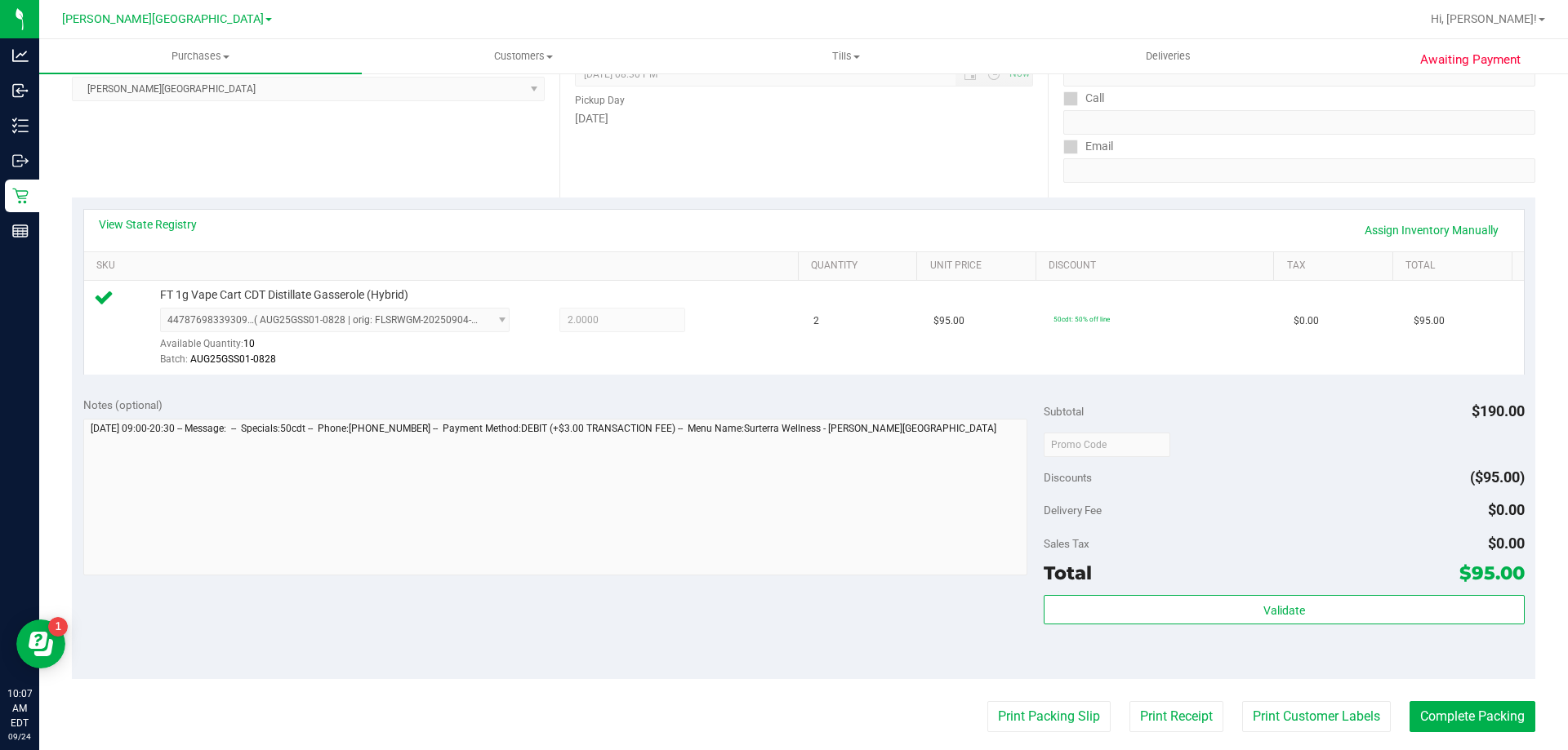
scroll to position [489, 0]
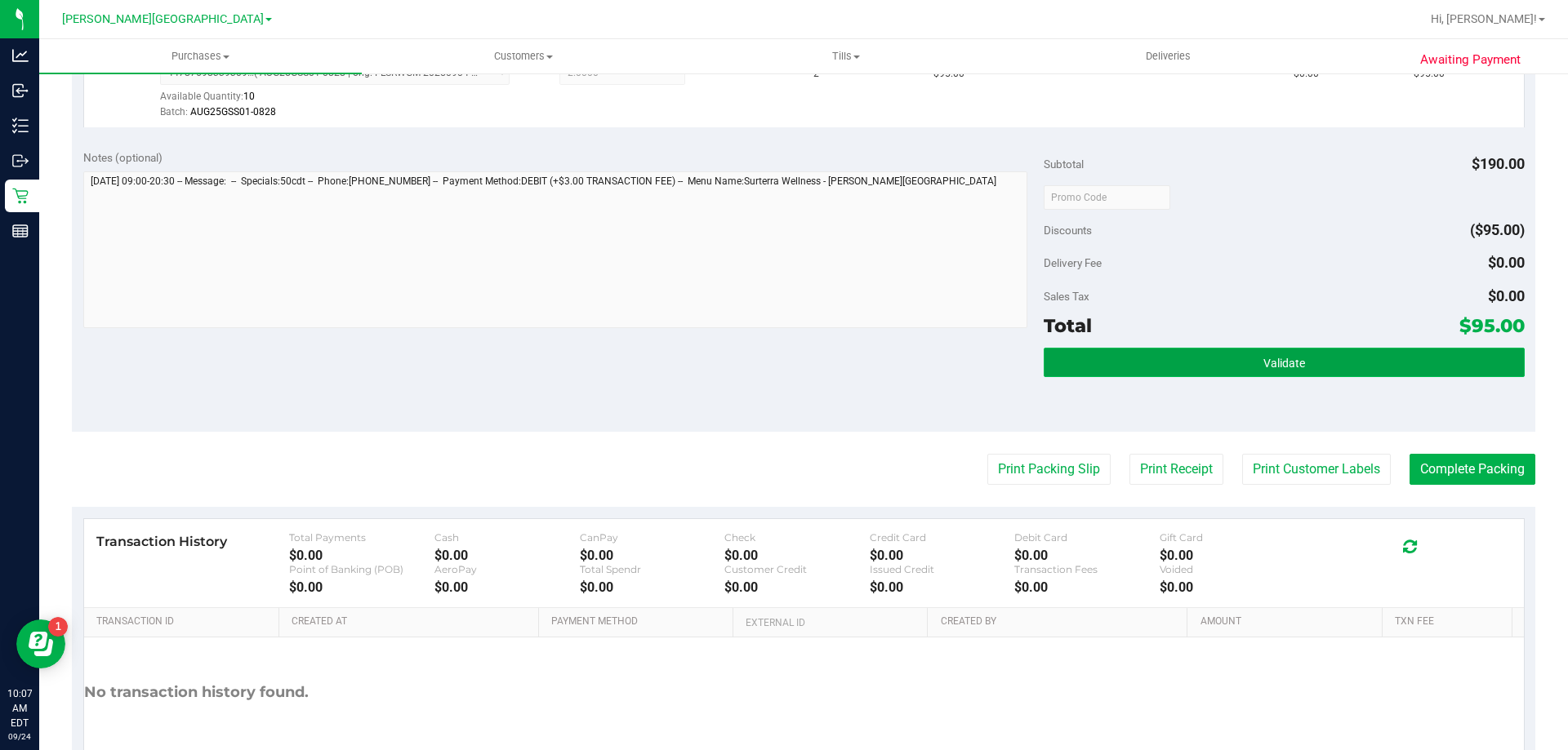
click at [1137, 361] on button "Validate" at bounding box center [1283, 362] width 480 height 30
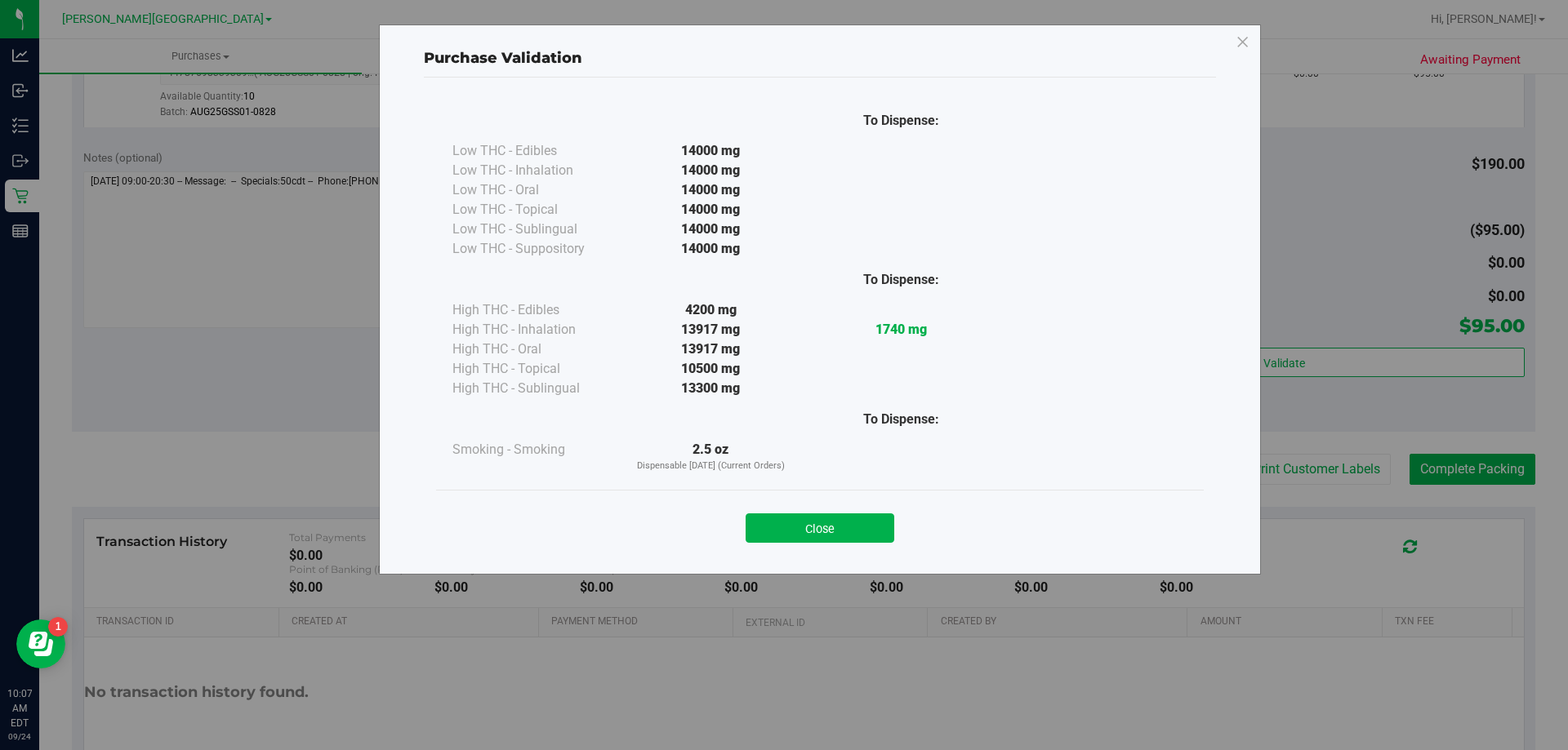
drag, startPoint x: 842, startPoint y: 523, endPoint x: 1181, endPoint y: 515, distance: 339.1
click at [844, 523] on button "Close" at bounding box center [819, 528] width 149 height 30
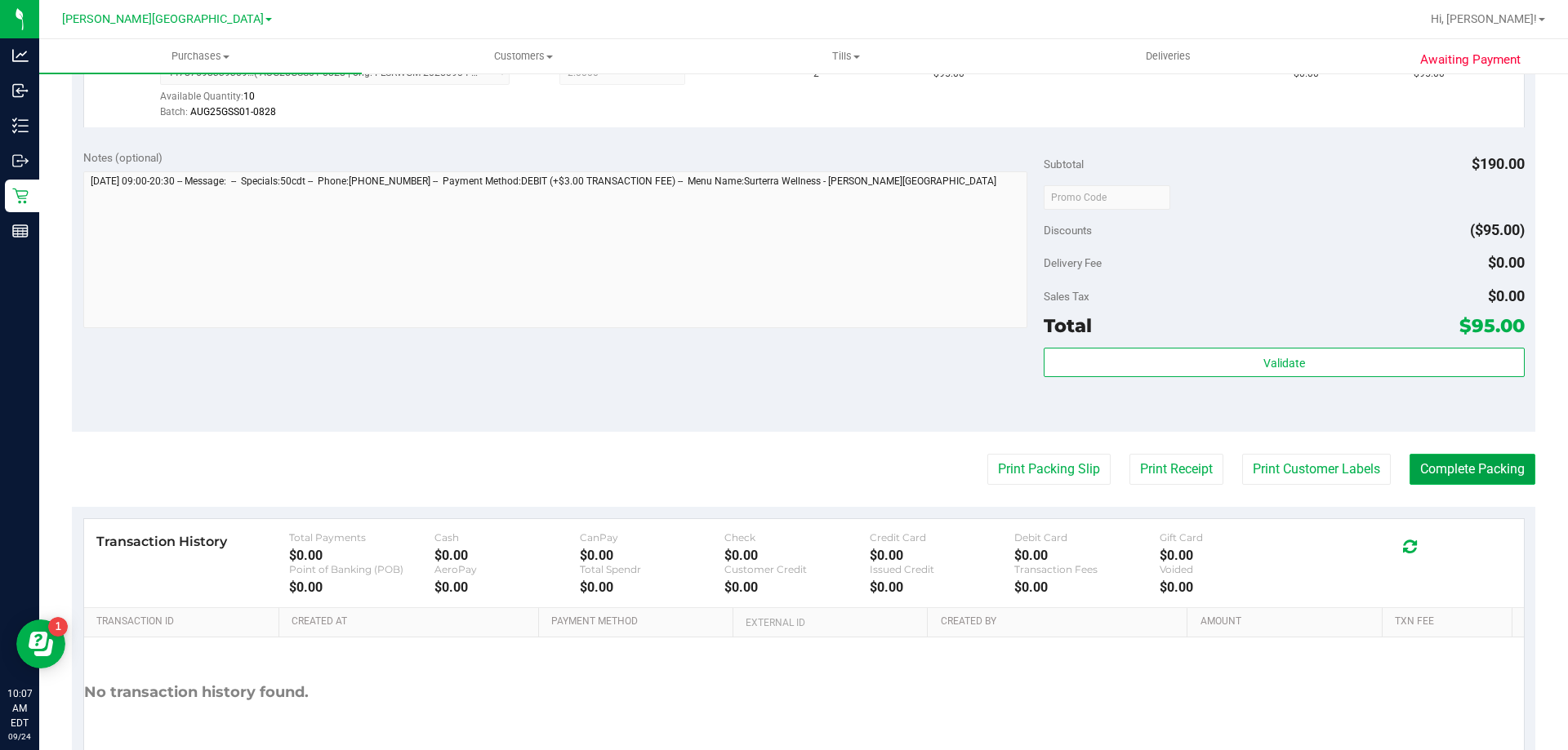
click at [1511, 457] on button "Complete Packing" at bounding box center [1471, 469] width 126 height 31
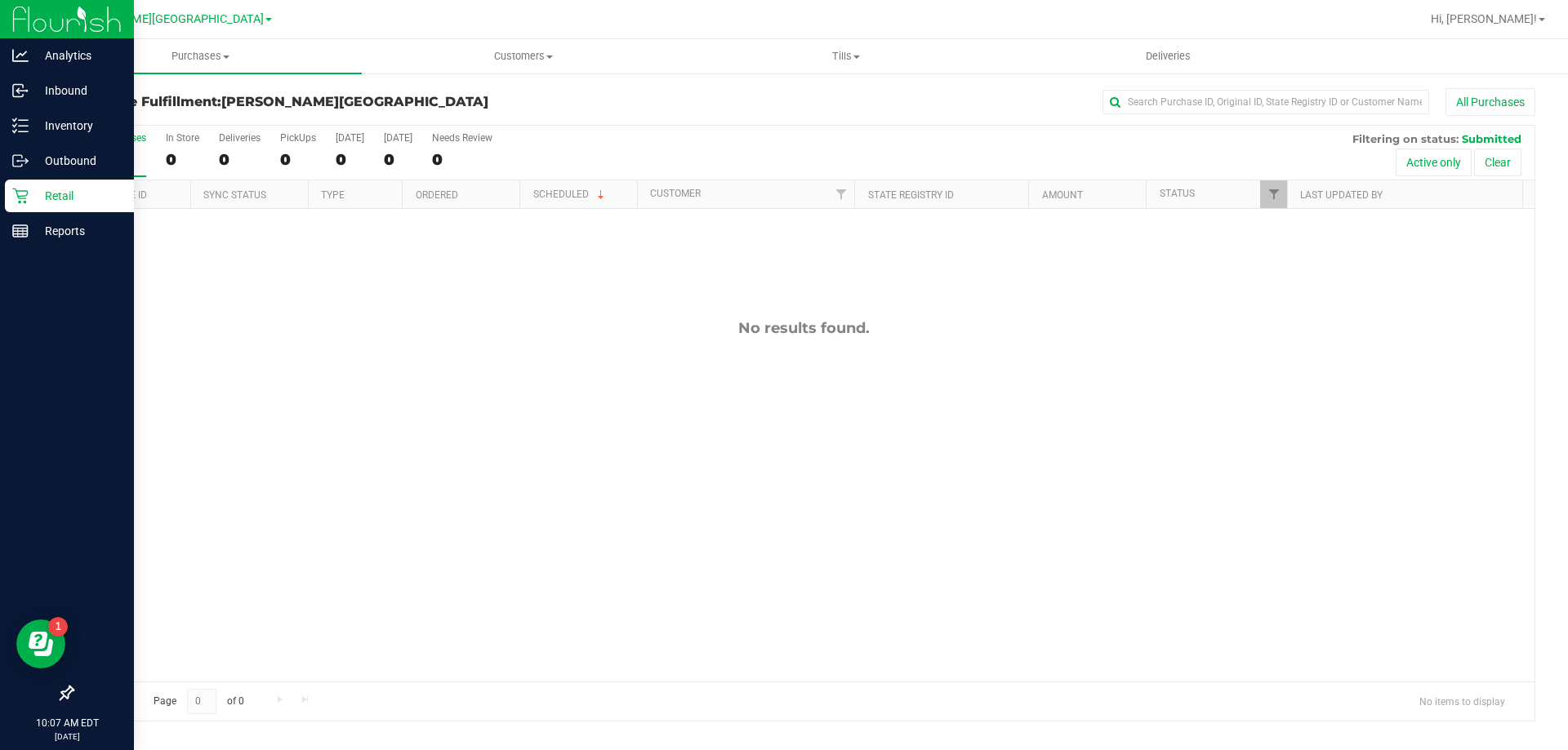
click at [46, 193] on p "Retail" at bounding box center [78, 195] width 98 height 19
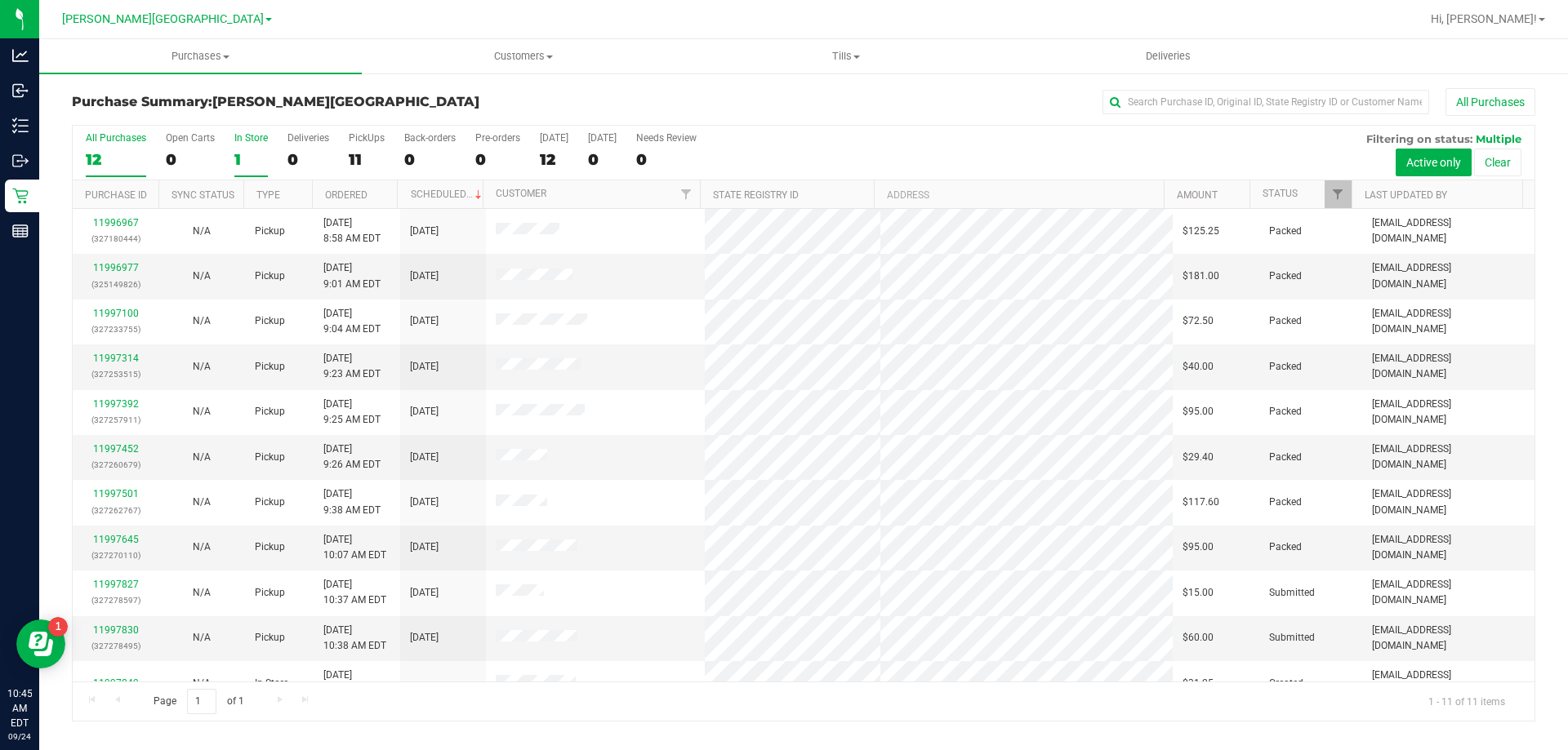
click at [239, 157] on div "1" at bounding box center [250, 160] width 34 height 19
click at [0, 0] on input "In Store 1" at bounding box center [0, 0] width 0 height 0
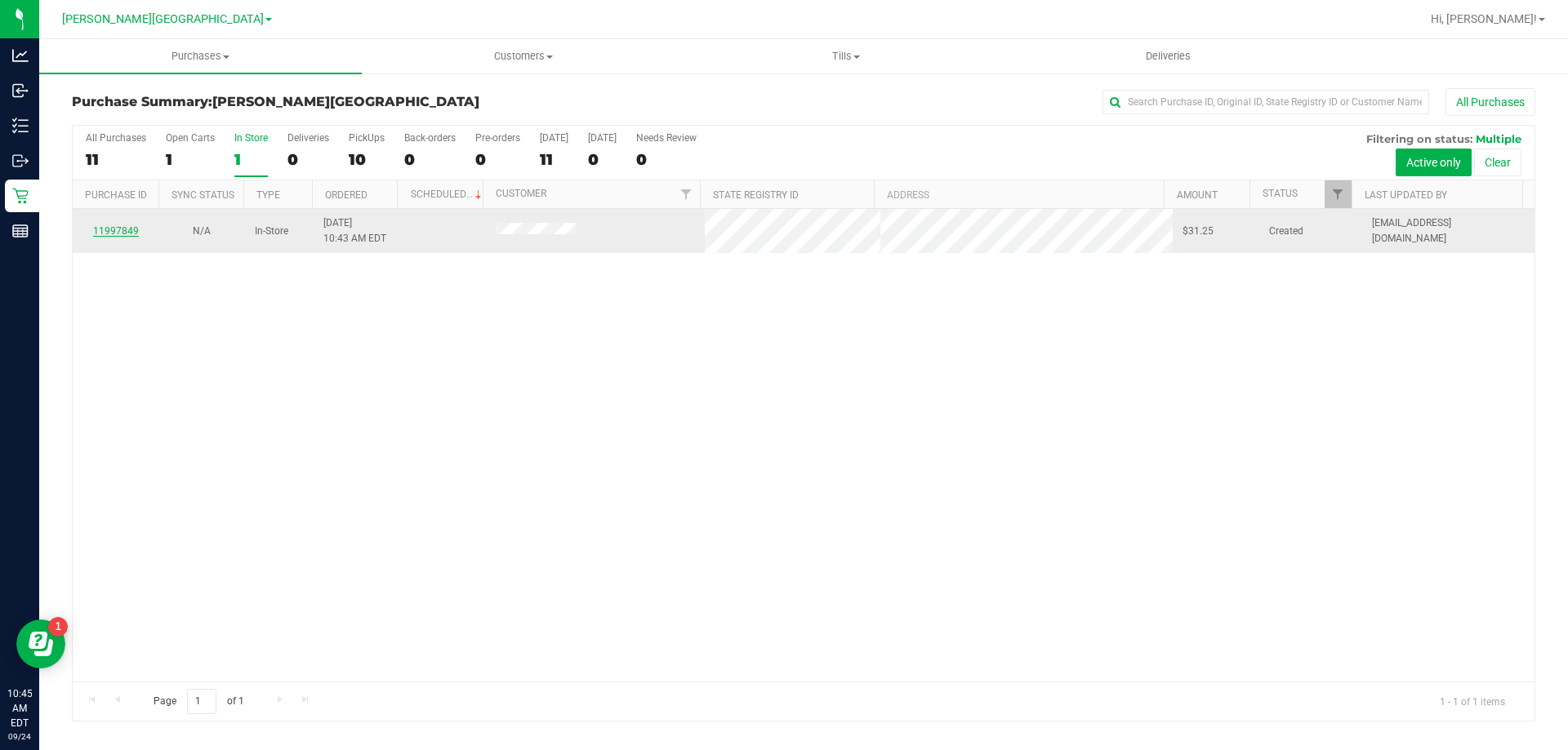
click at [123, 227] on link "11997849" at bounding box center [116, 231] width 46 height 11
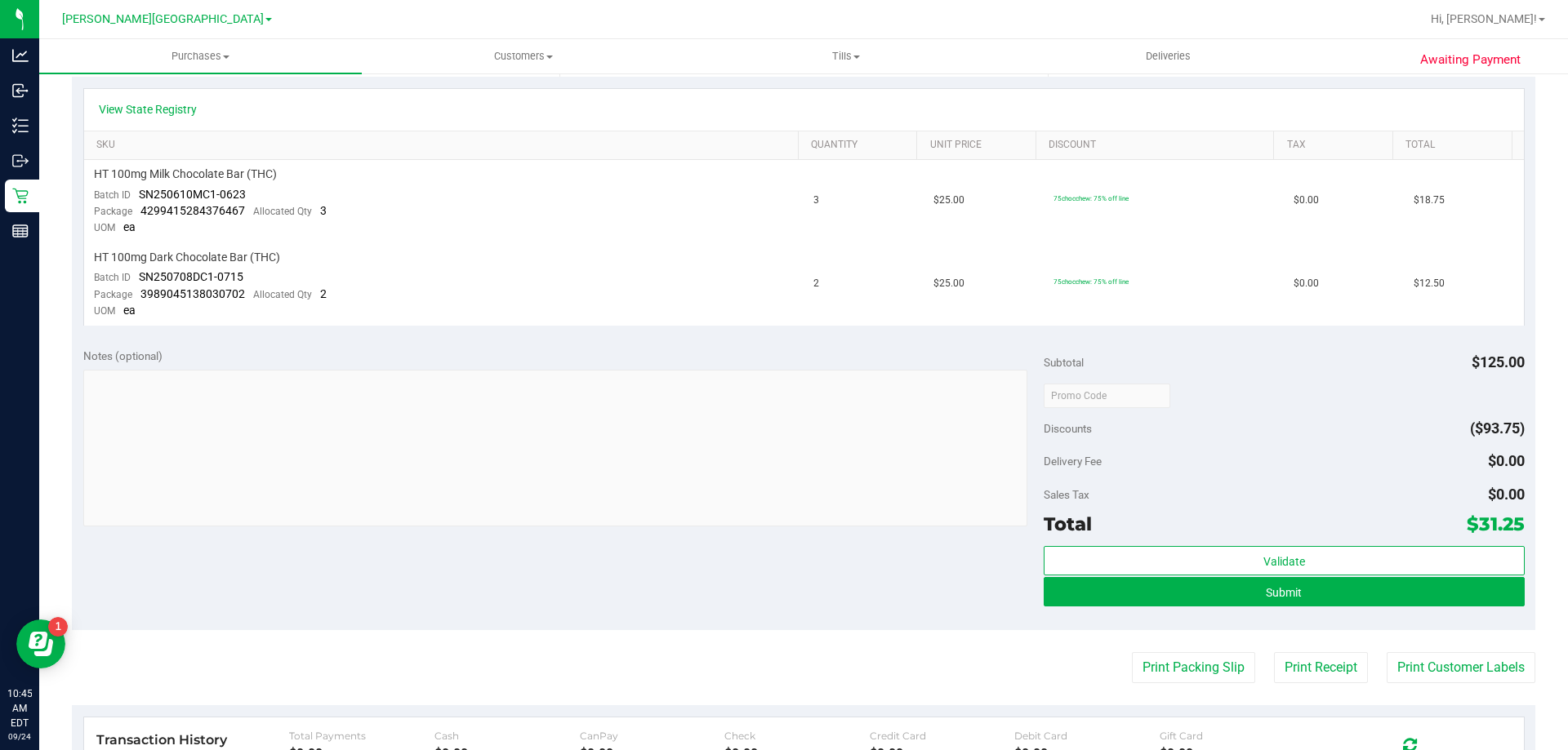
scroll to position [408, 0]
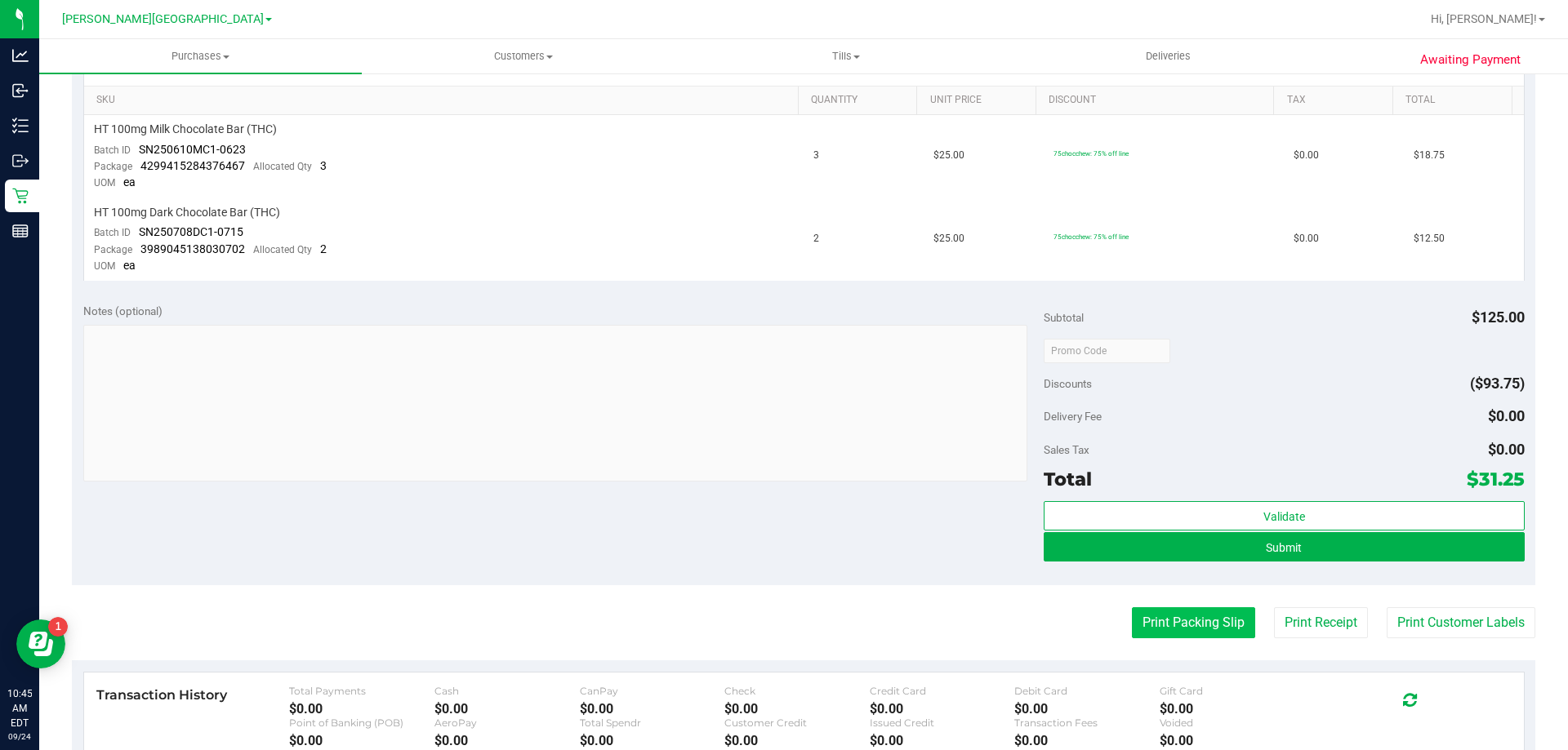
click at [1181, 625] on button "Print Packing Slip" at bounding box center [1193, 623] width 124 height 31
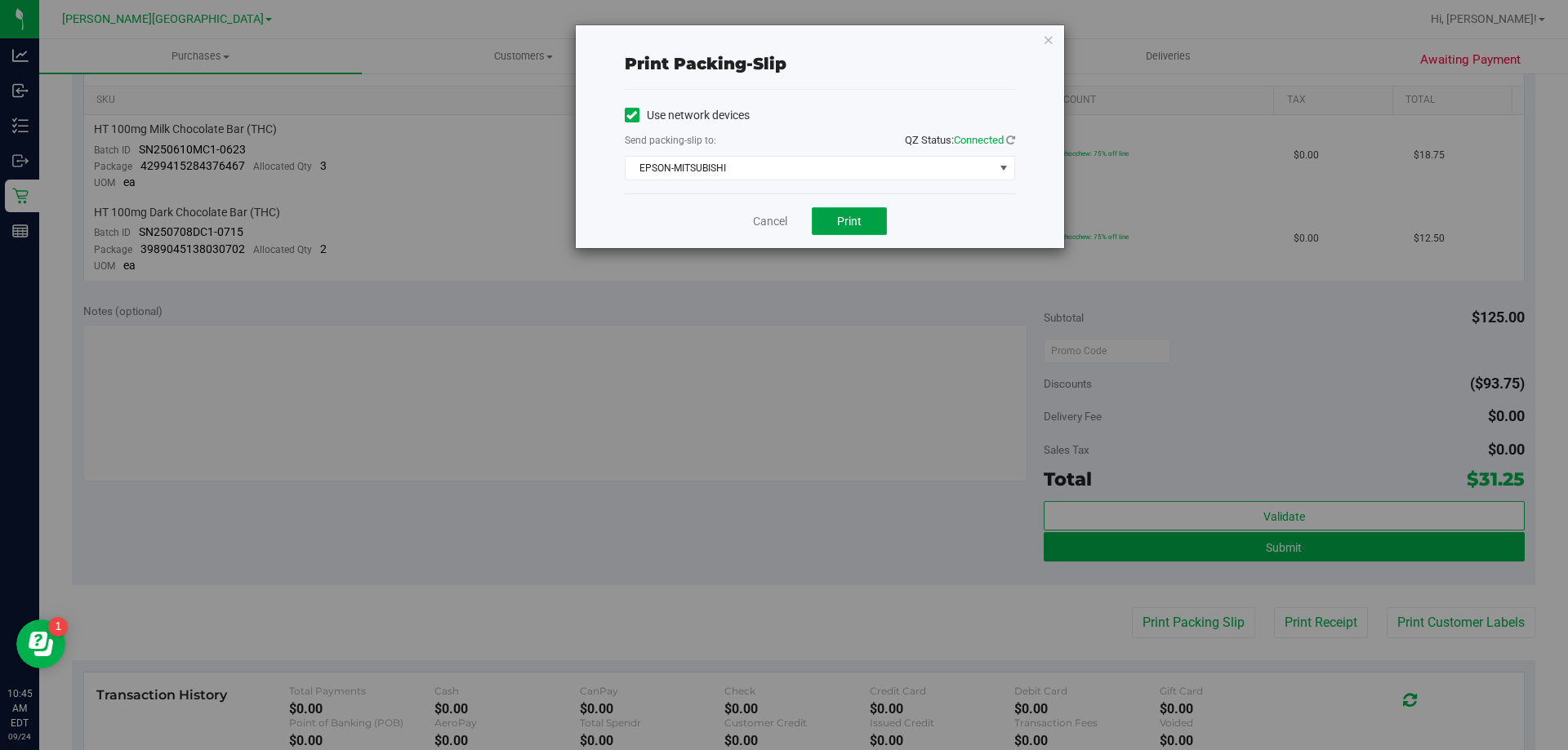
click at [855, 222] on span "Print" at bounding box center [849, 221] width 25 height 13
click at [772, 223] on link "Cancel" at bounding box center [770, 221] width 35 height 17
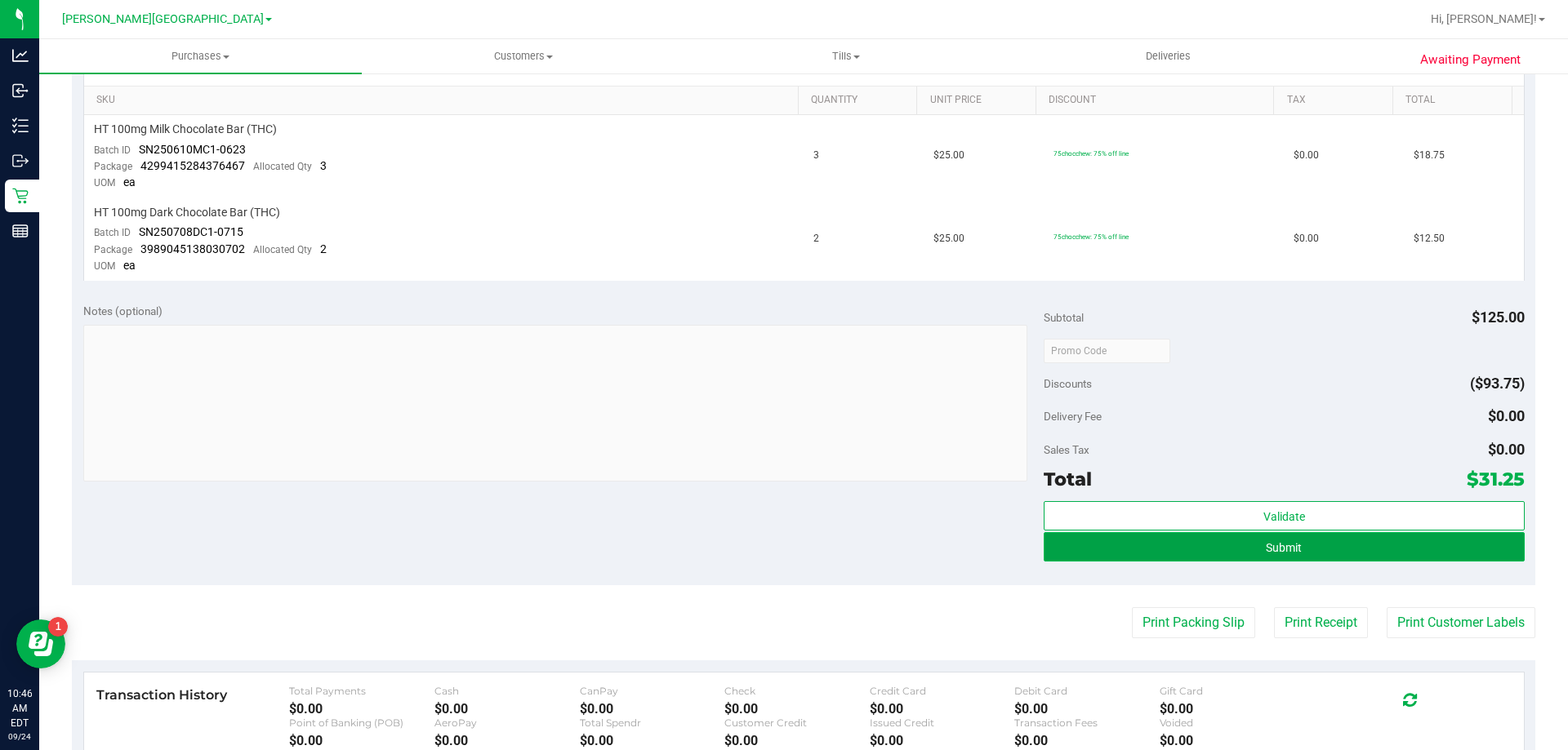
click at [1097, 549] on button "Submit" at bounding box center [1283, 546] width 480 height 30
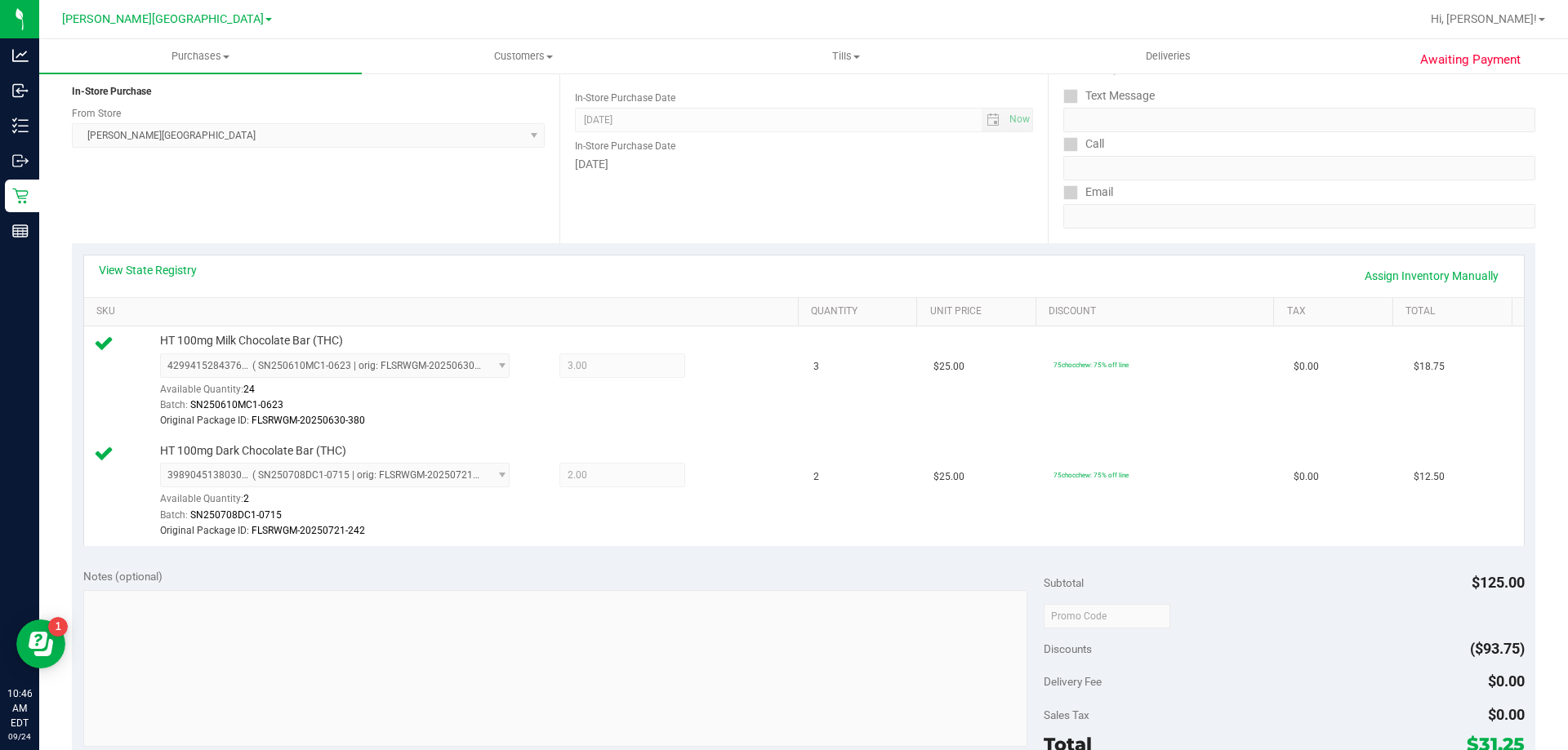
scroll to position [0, 0]
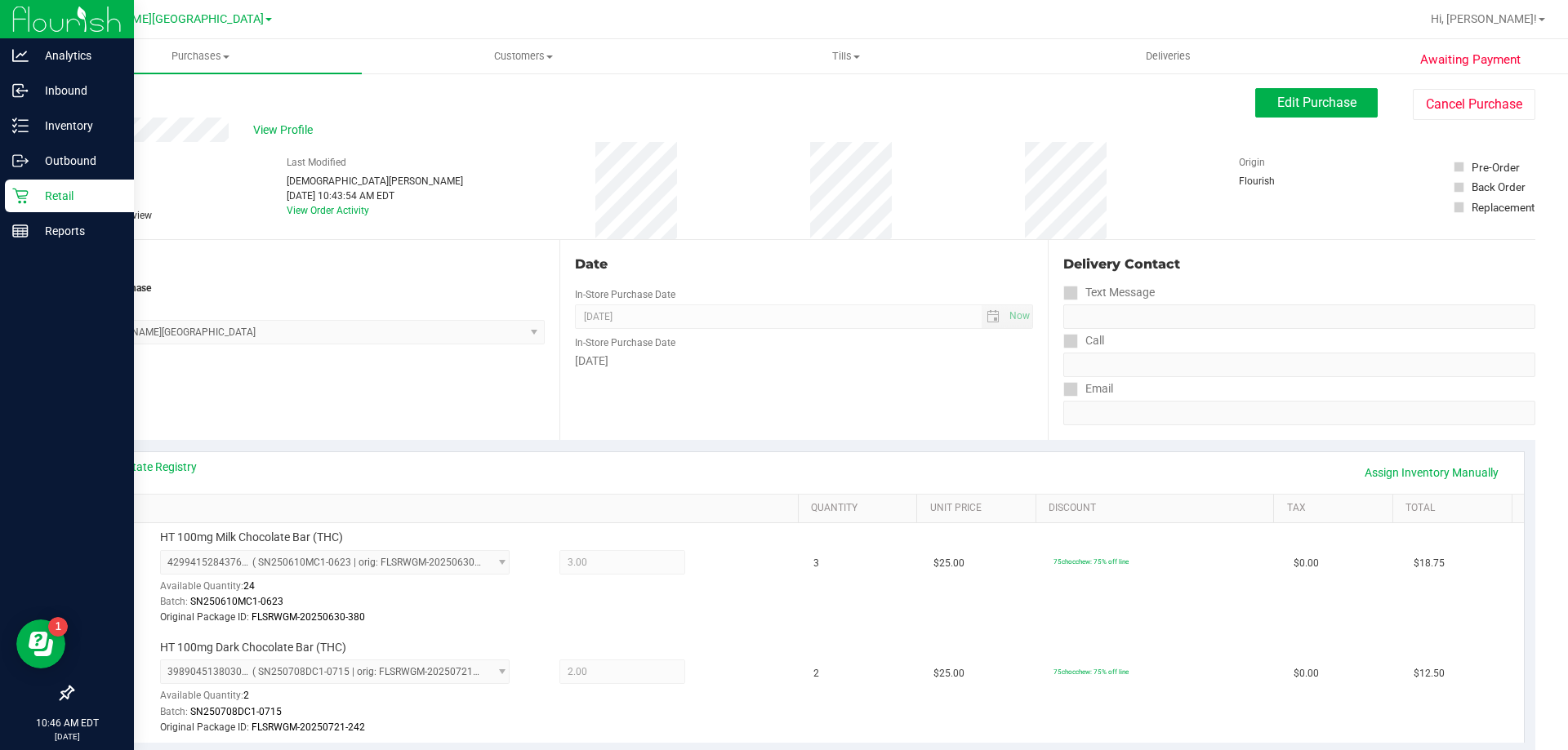
click at [47, 190] on p "Retail" at bounding box center [78, 195] width 98 height 19
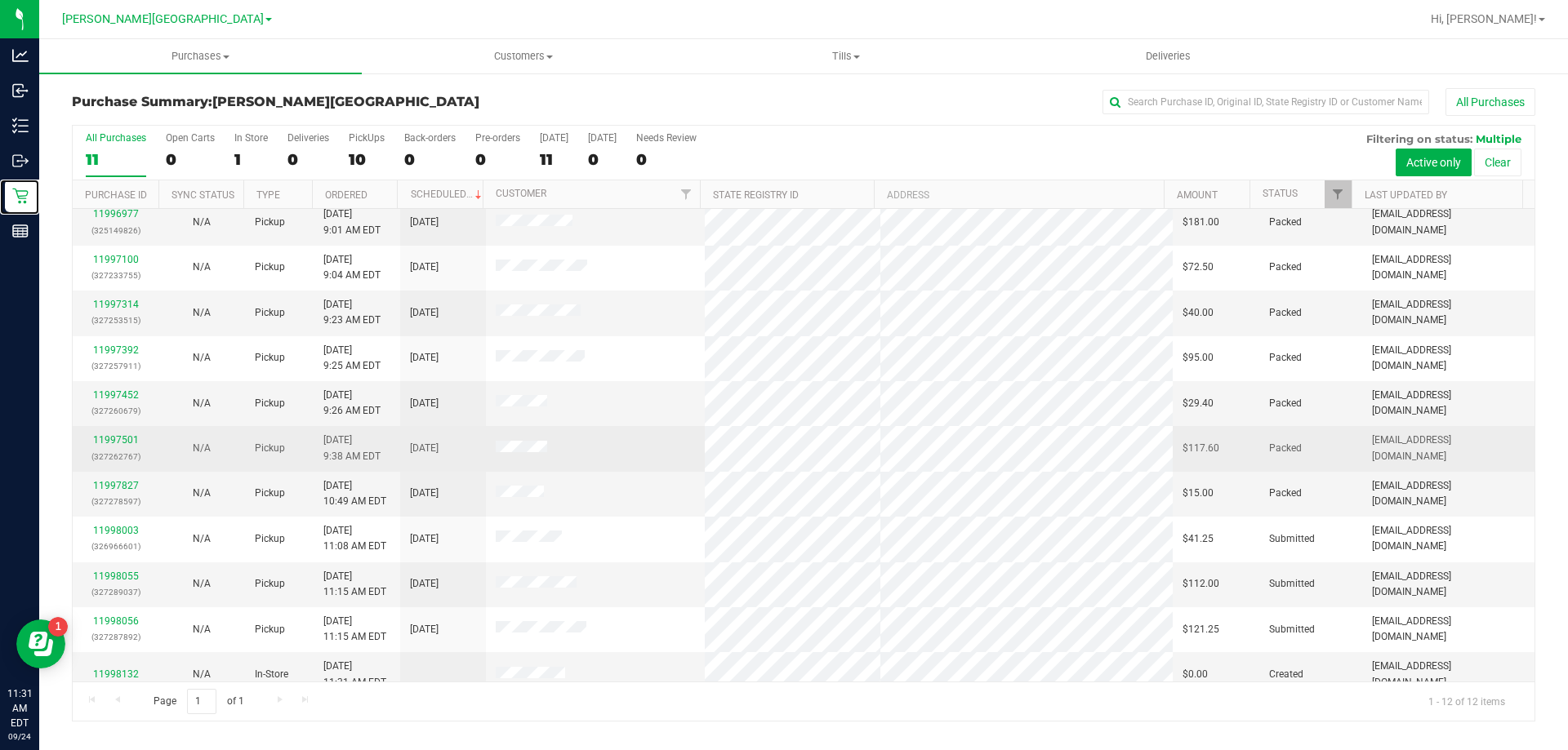
scroll to position [69, 0]
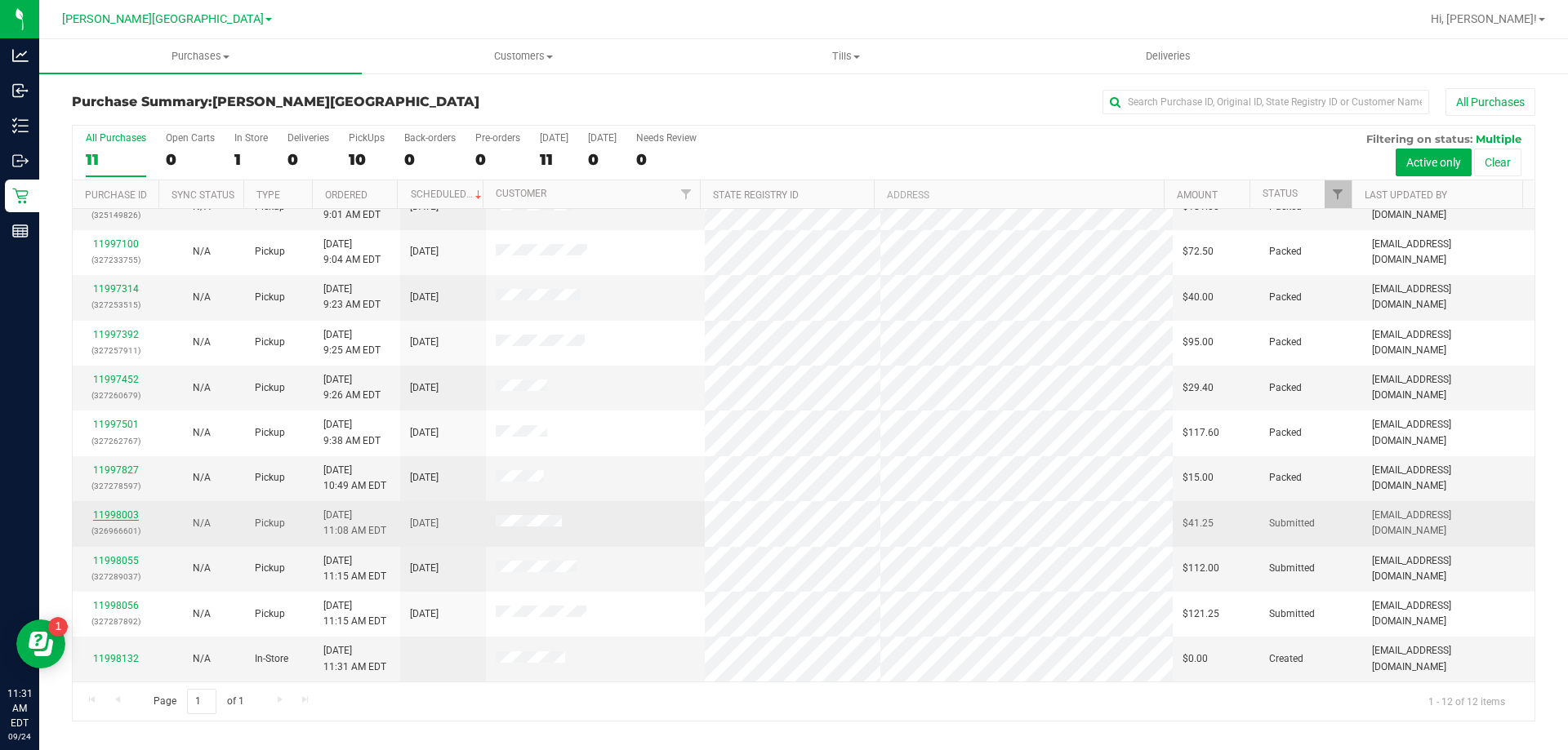
click at [125, 515] on link "11998003" at bounding box center [116, 515] width 46 height 11
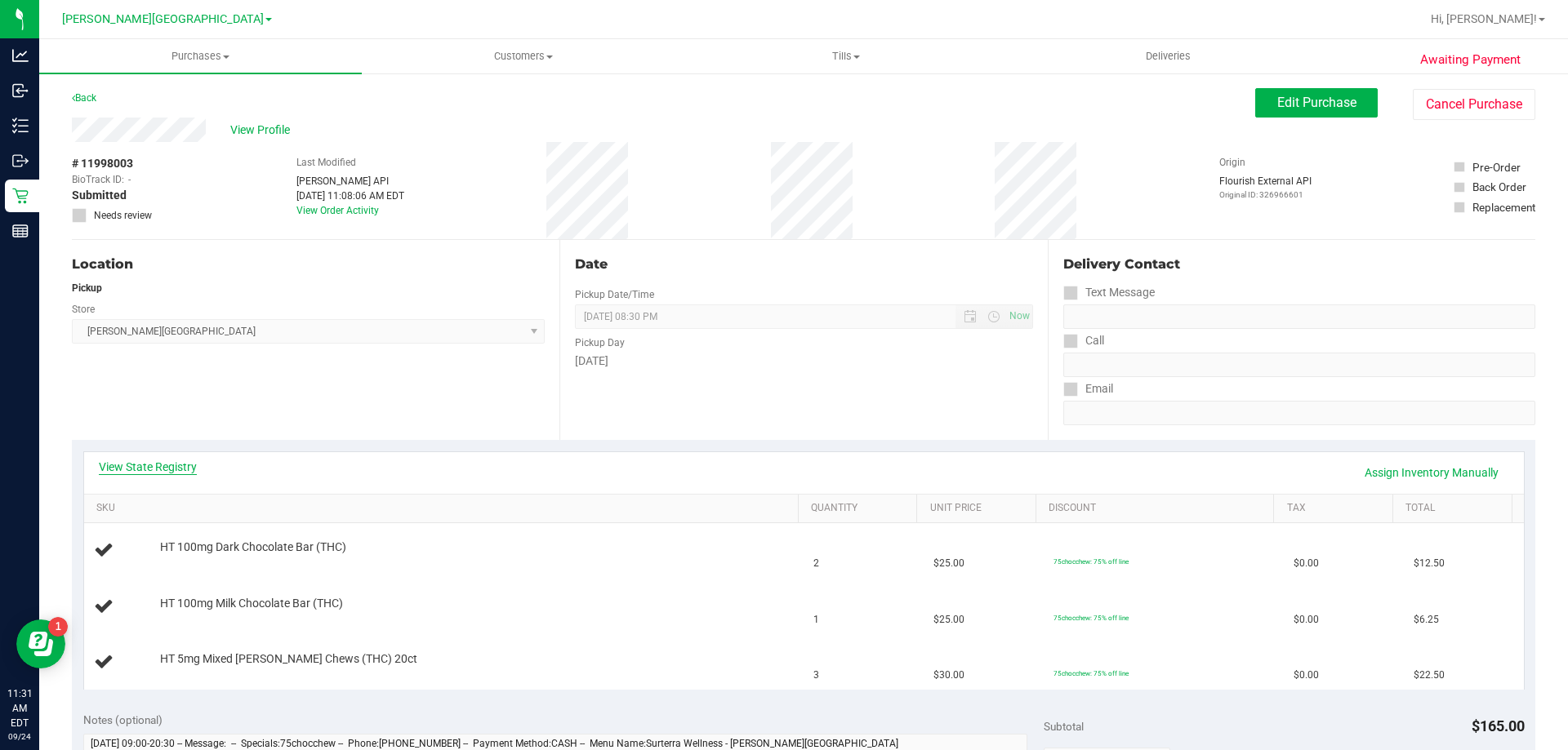
click at [163, 466] on link "View State Registry" at bounding box center [148, 466] width 98 height 16
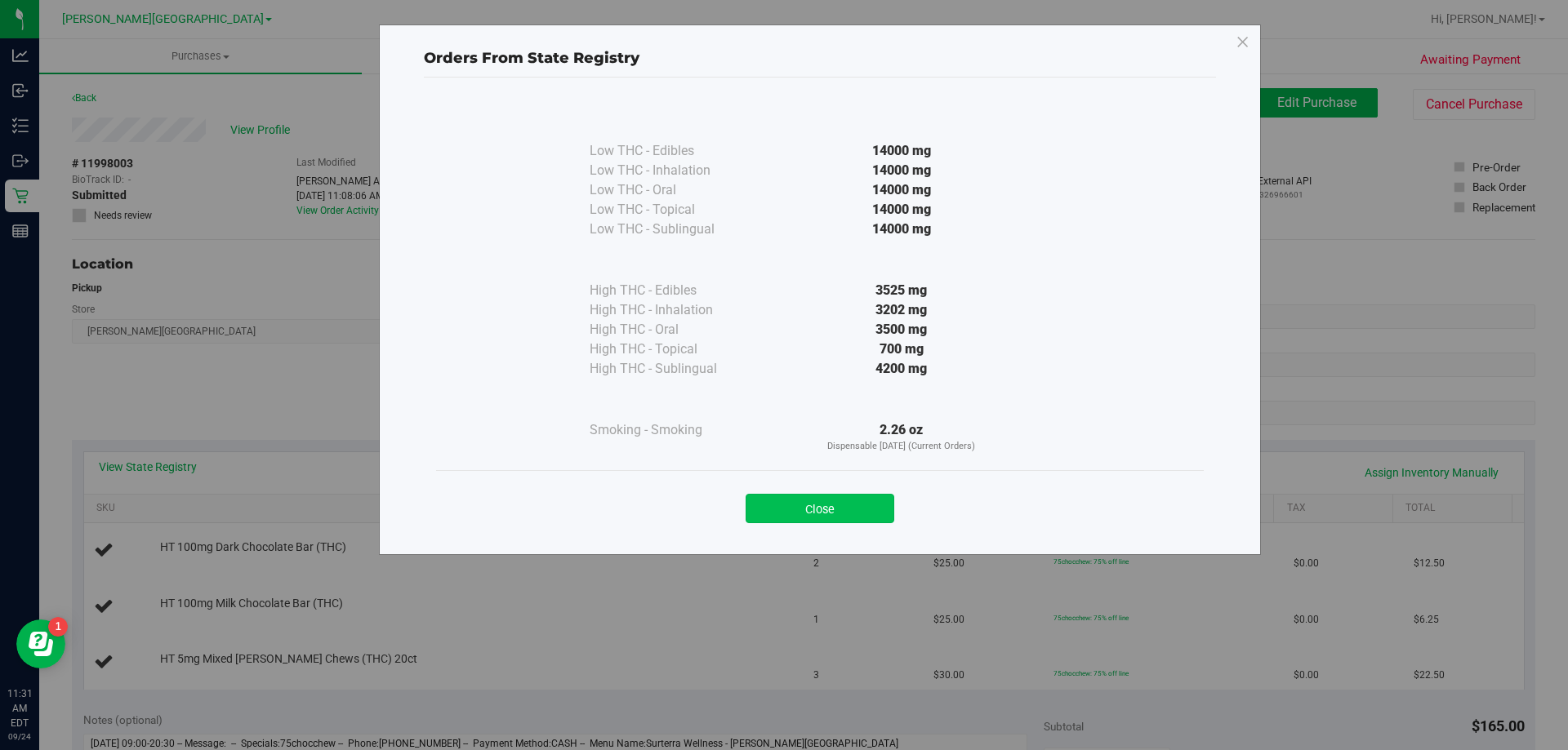
click at [886, 502] on button "Close" at bounding box center [819, 508] width 149 height 30
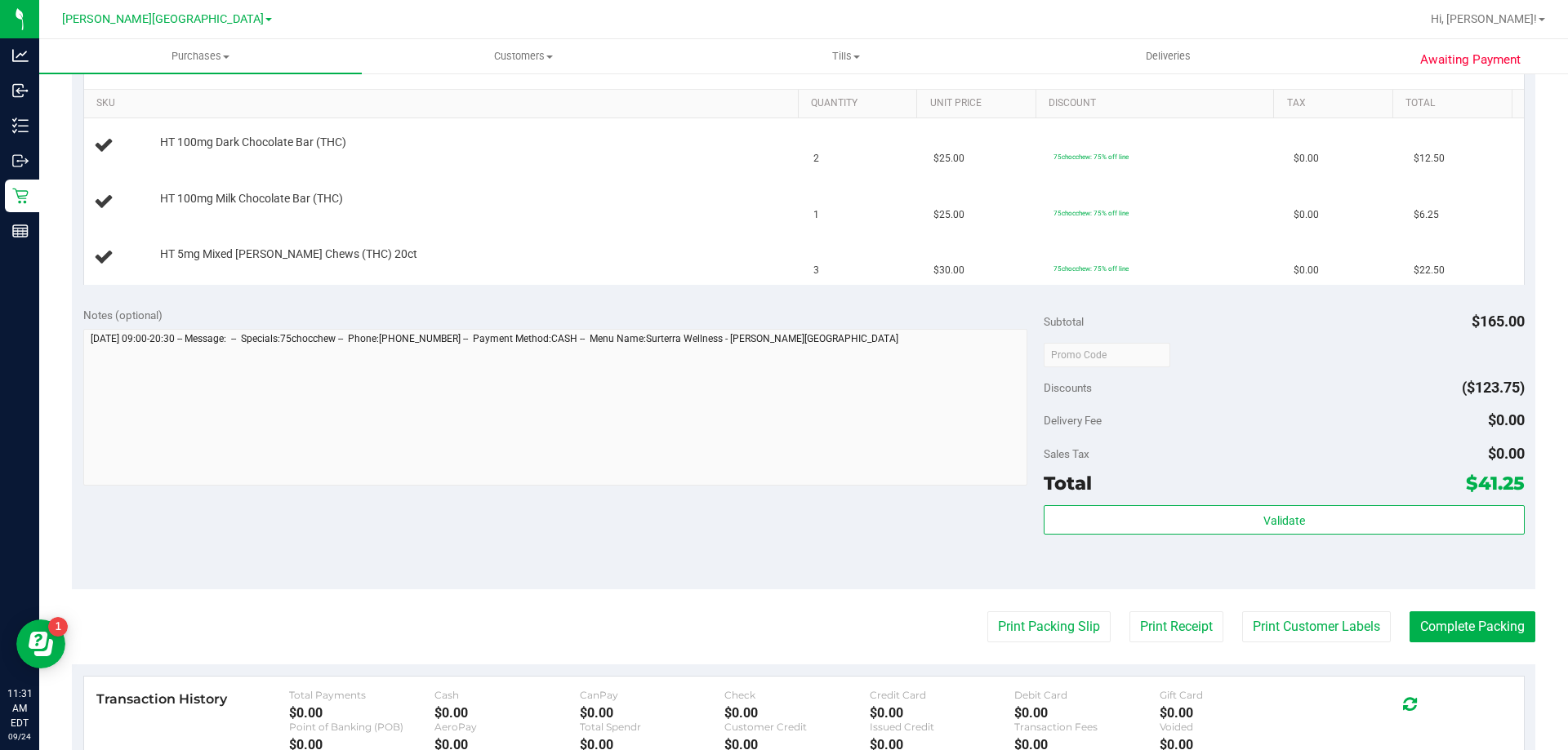
scroll to position [489, 0]
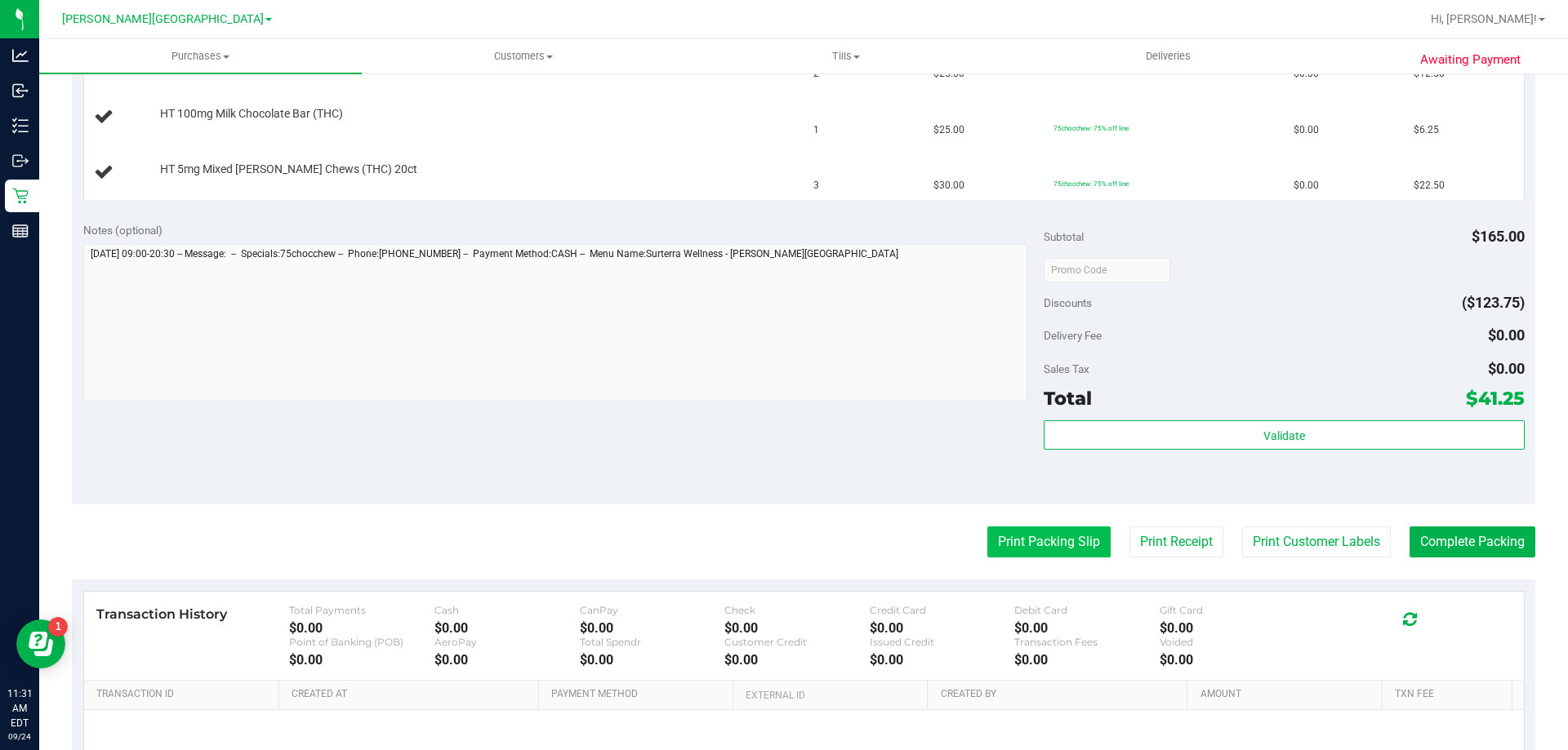
click at [1034, 544] on button "Print Packing Slip" at bounding box center [1049, 541] width 124 height 31
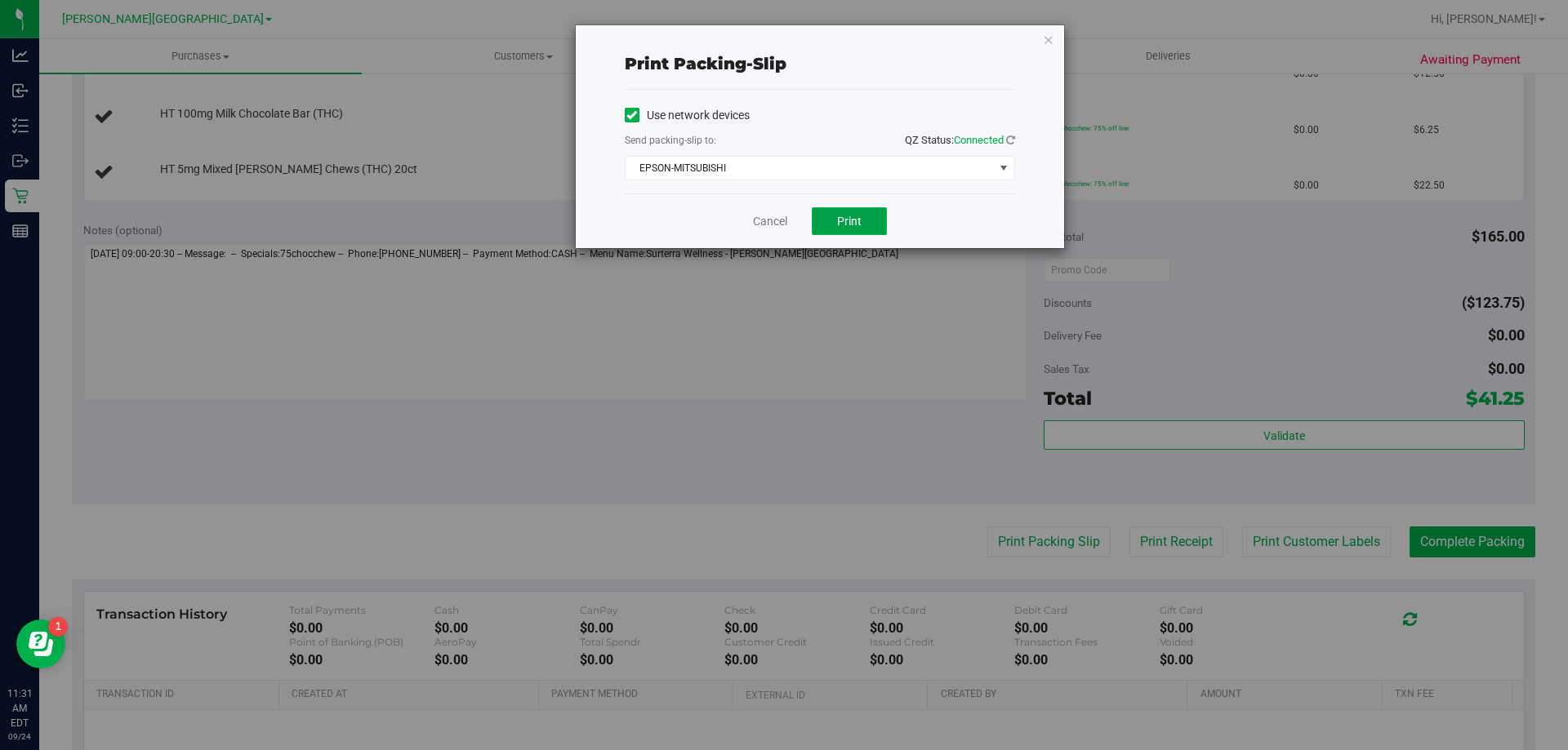
click at [829, 216] on button "Print" at bounding box center [849, 220] width 75 height 28
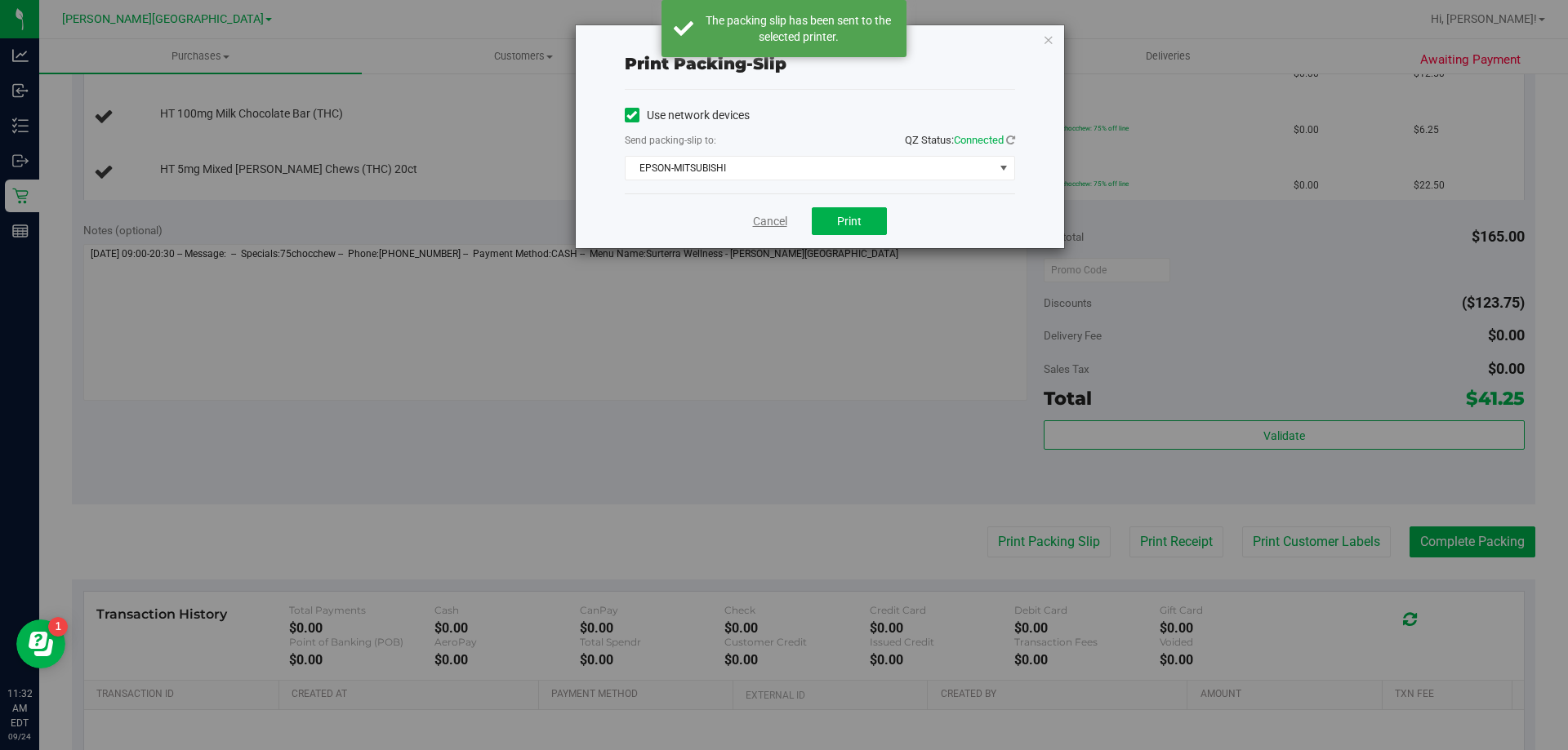
click at [766, 219] on link "Cancel" at bounding box center [770, 221] width 35 height 17
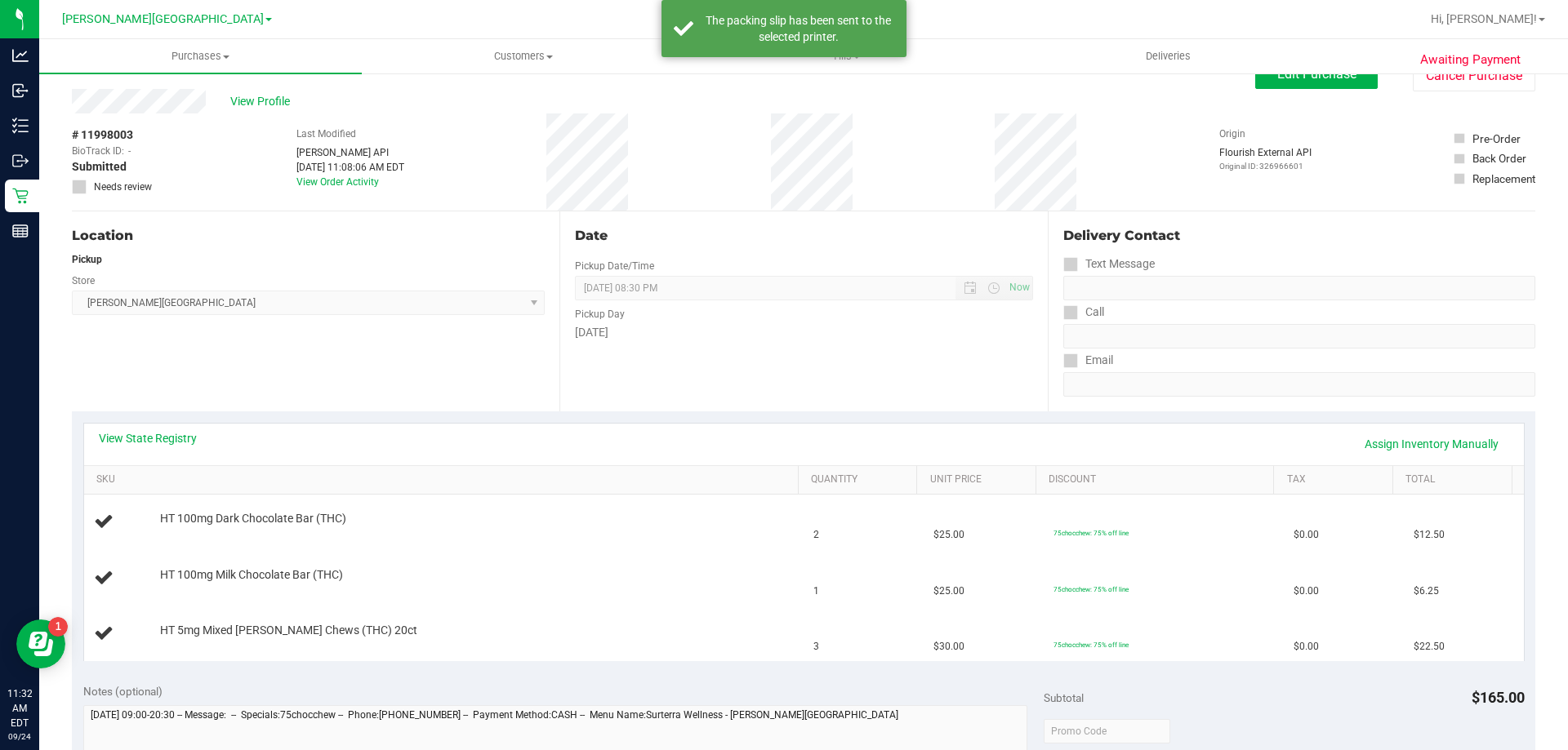
scroll to position [0, 0]
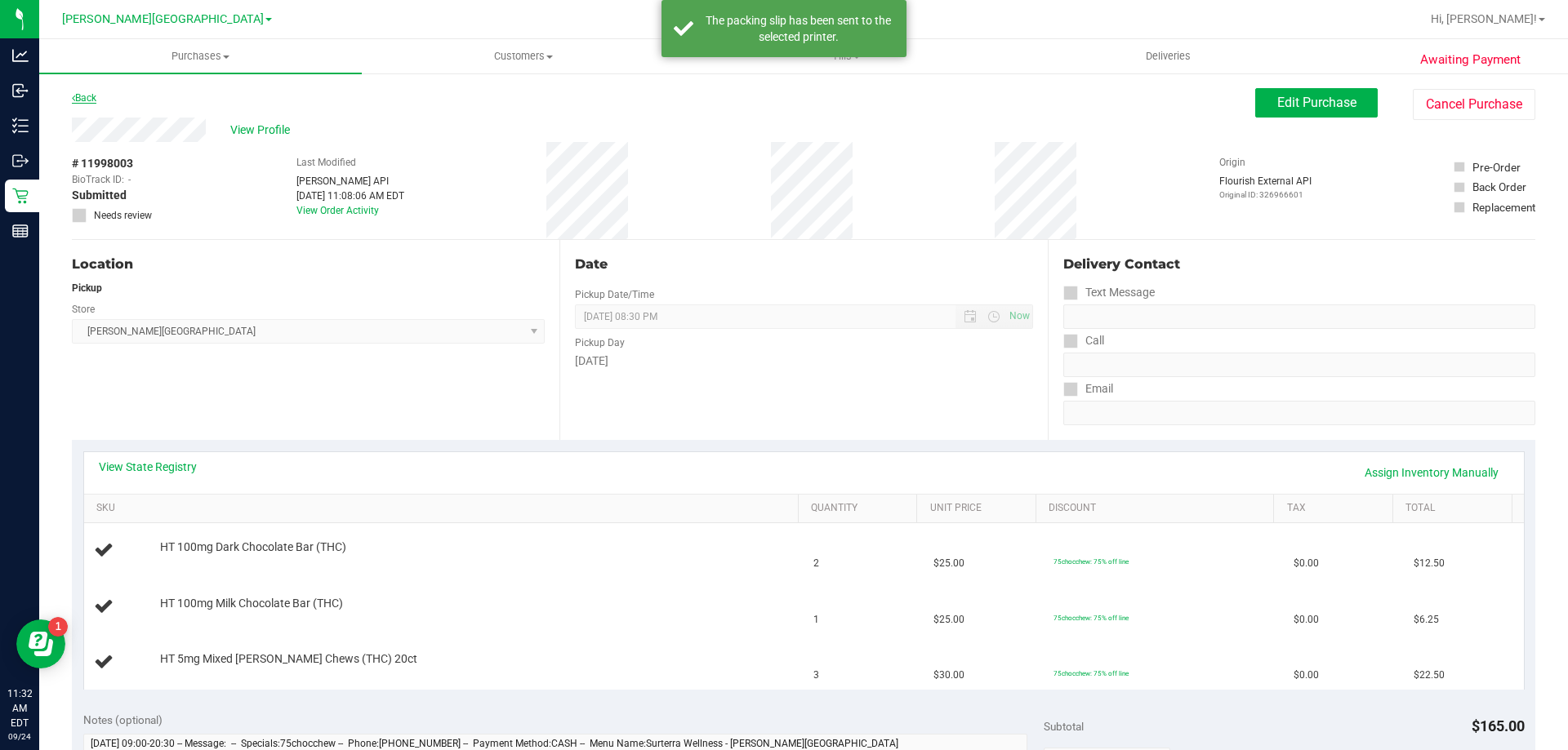
click at [85, 96] on link "Back" at bounding box center [84, 98] width 25 height 11
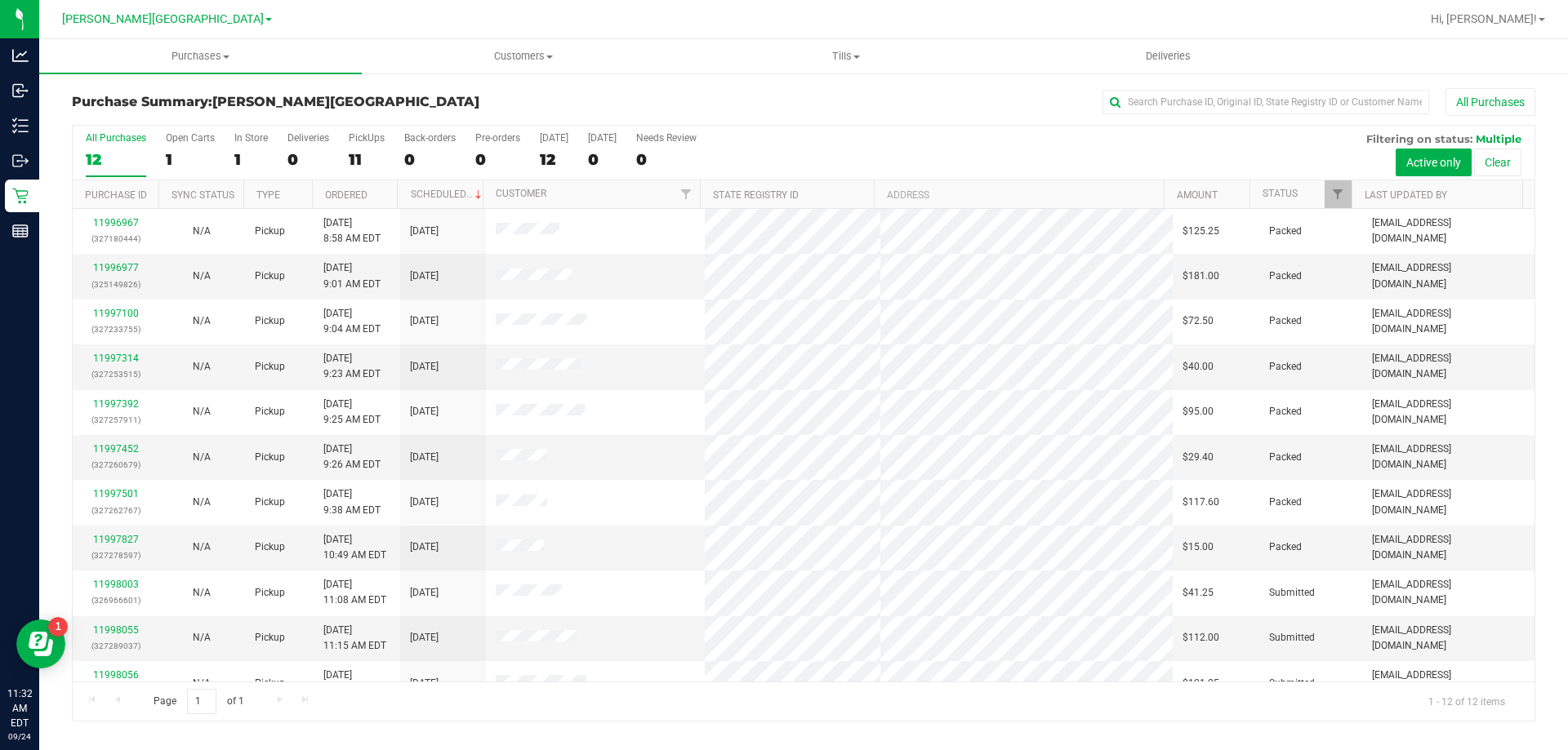
scroll to position [69, 0]
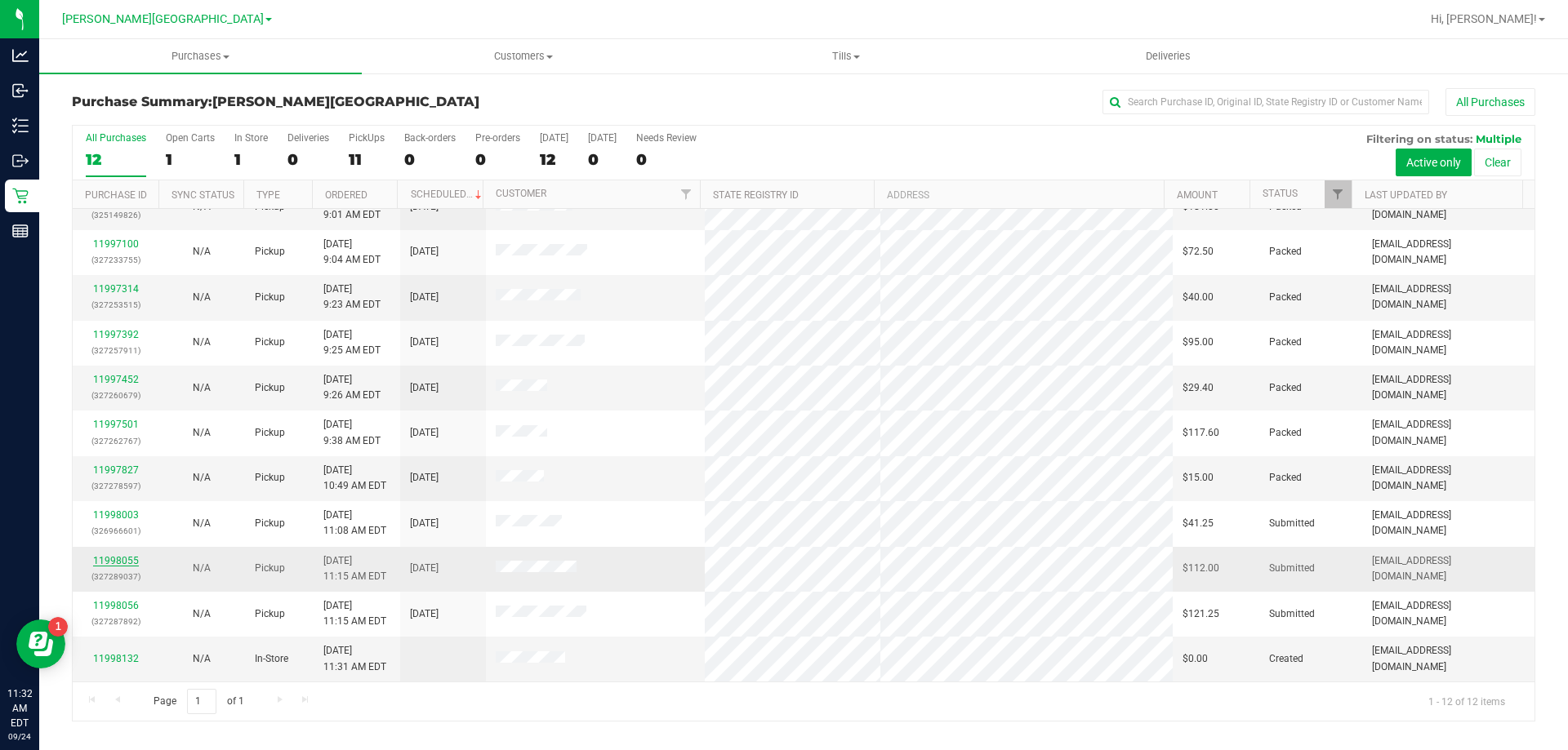
click at [110, 557] on link "11998055" at bounding box center [116, 560] width 46 height 11
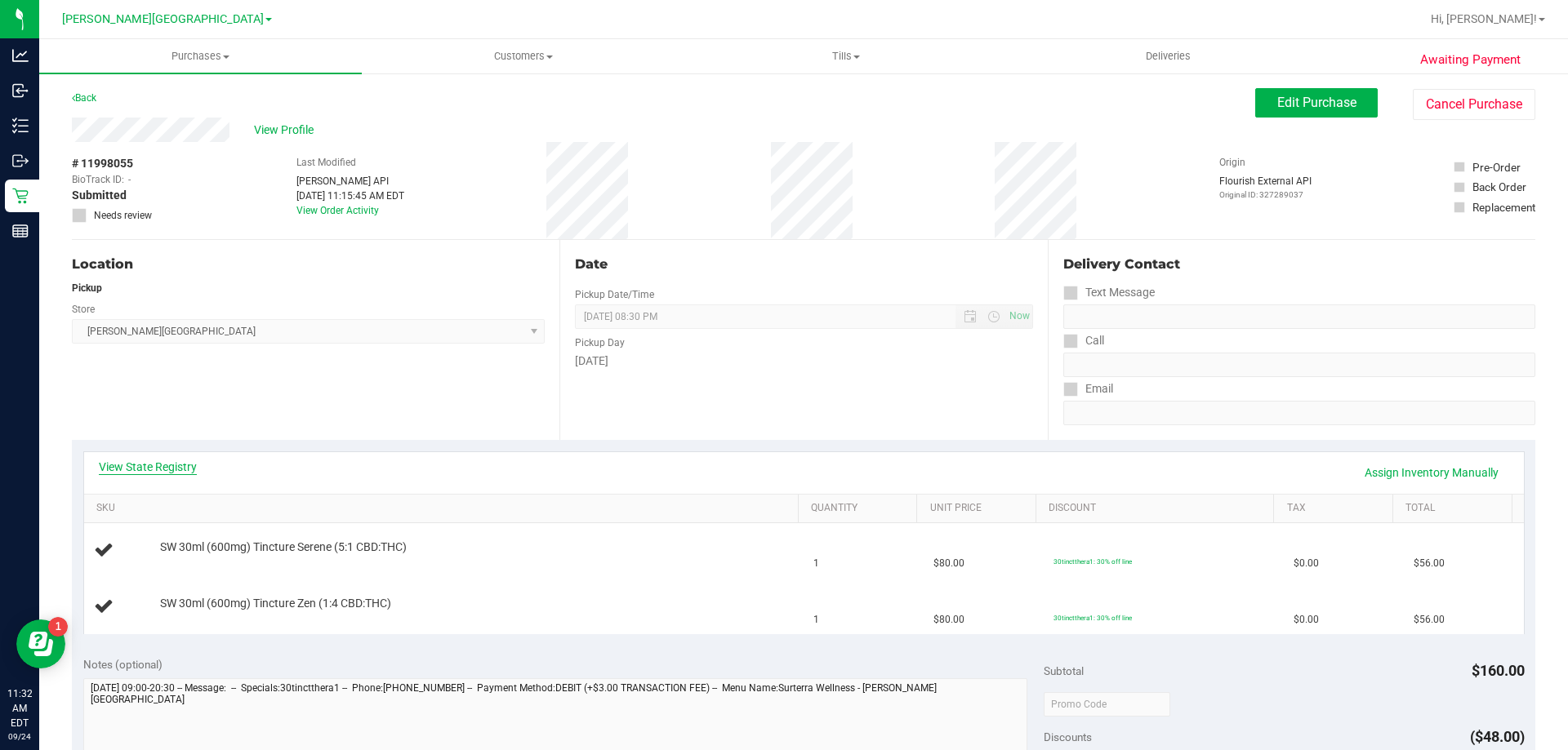
click at [146, 464] on link "View State Registry" at bounding box center [148, 466] width 98 height 16
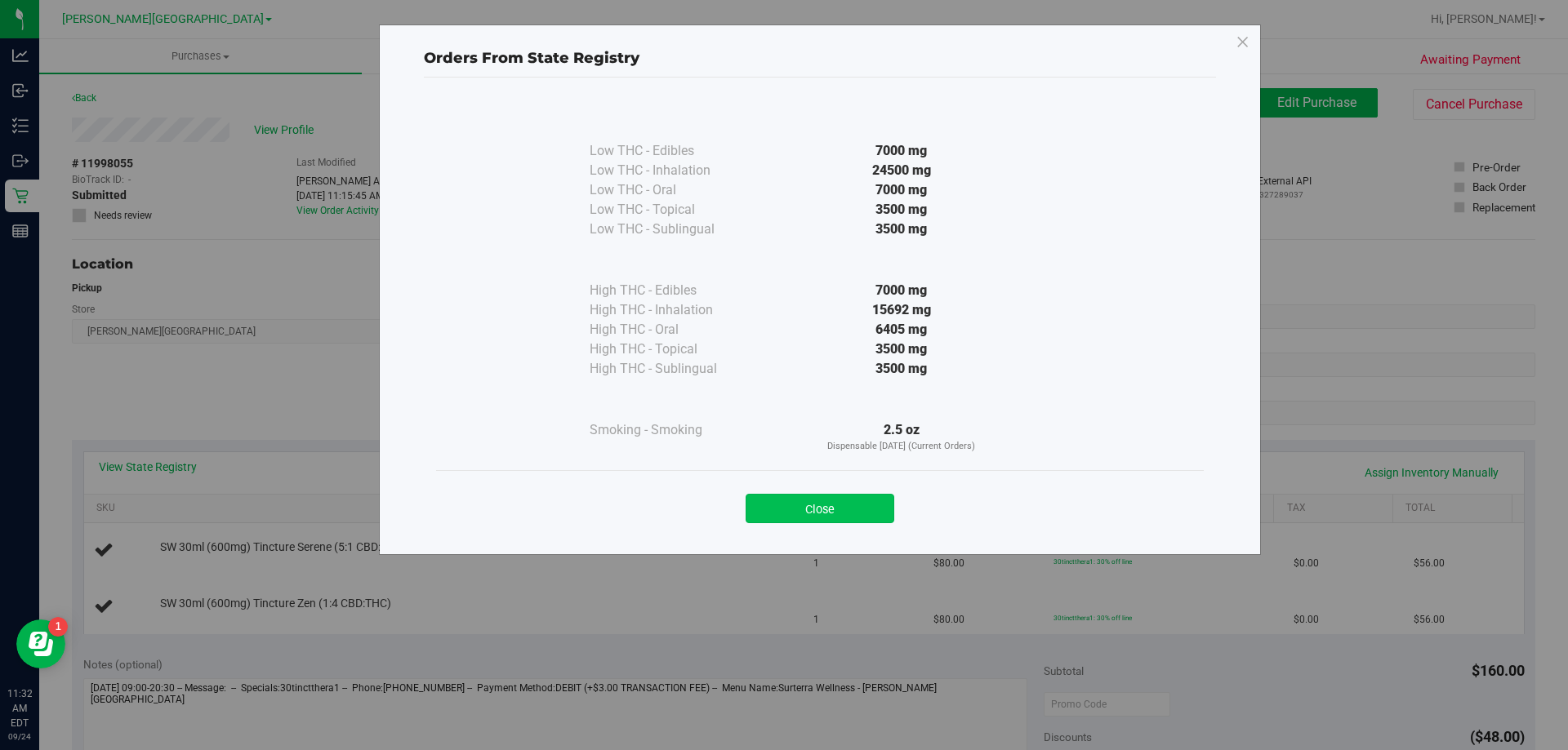
click at [855, 512] on button "Close" at bounding box center [819, 508] width 149 height 30
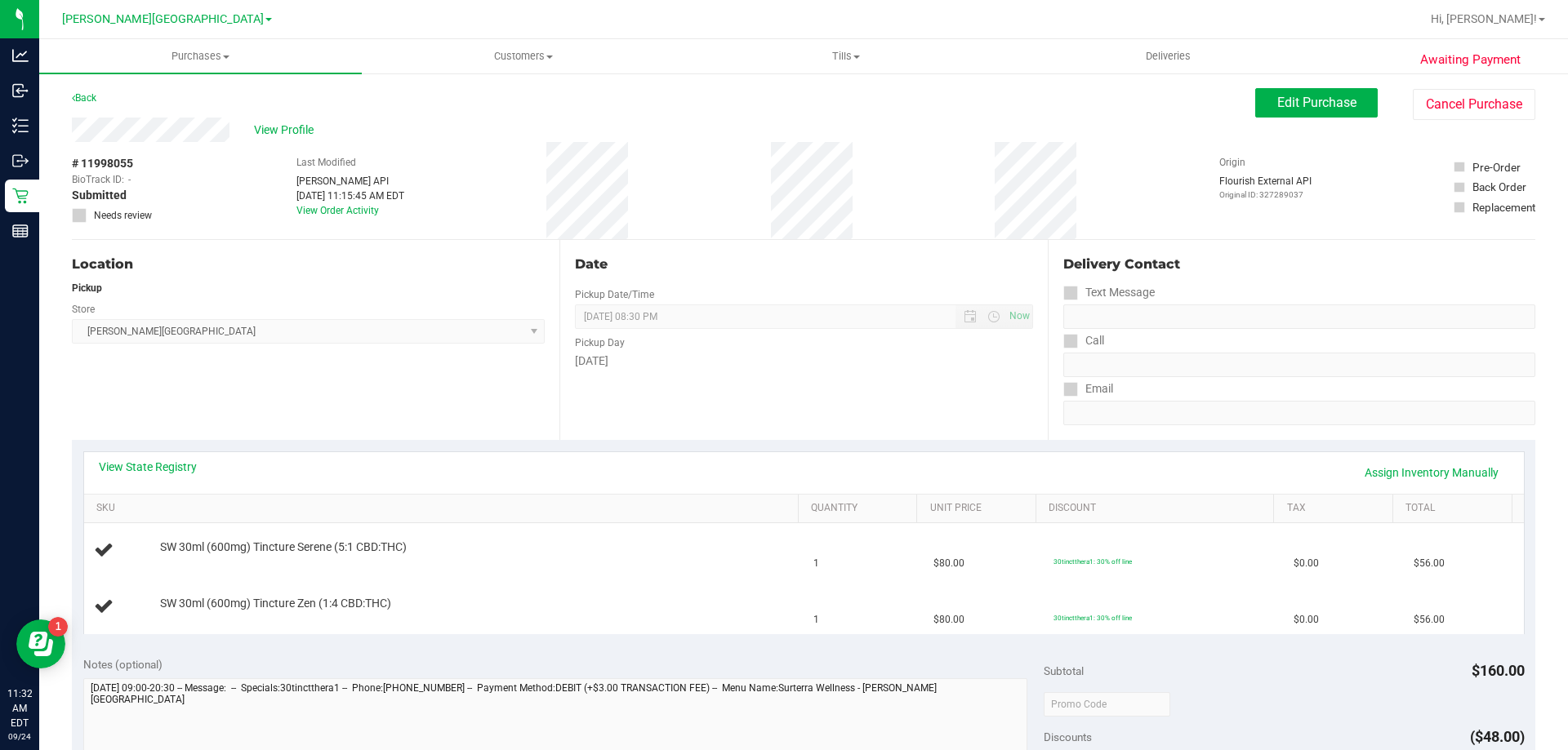
scroll to position [408, 0]
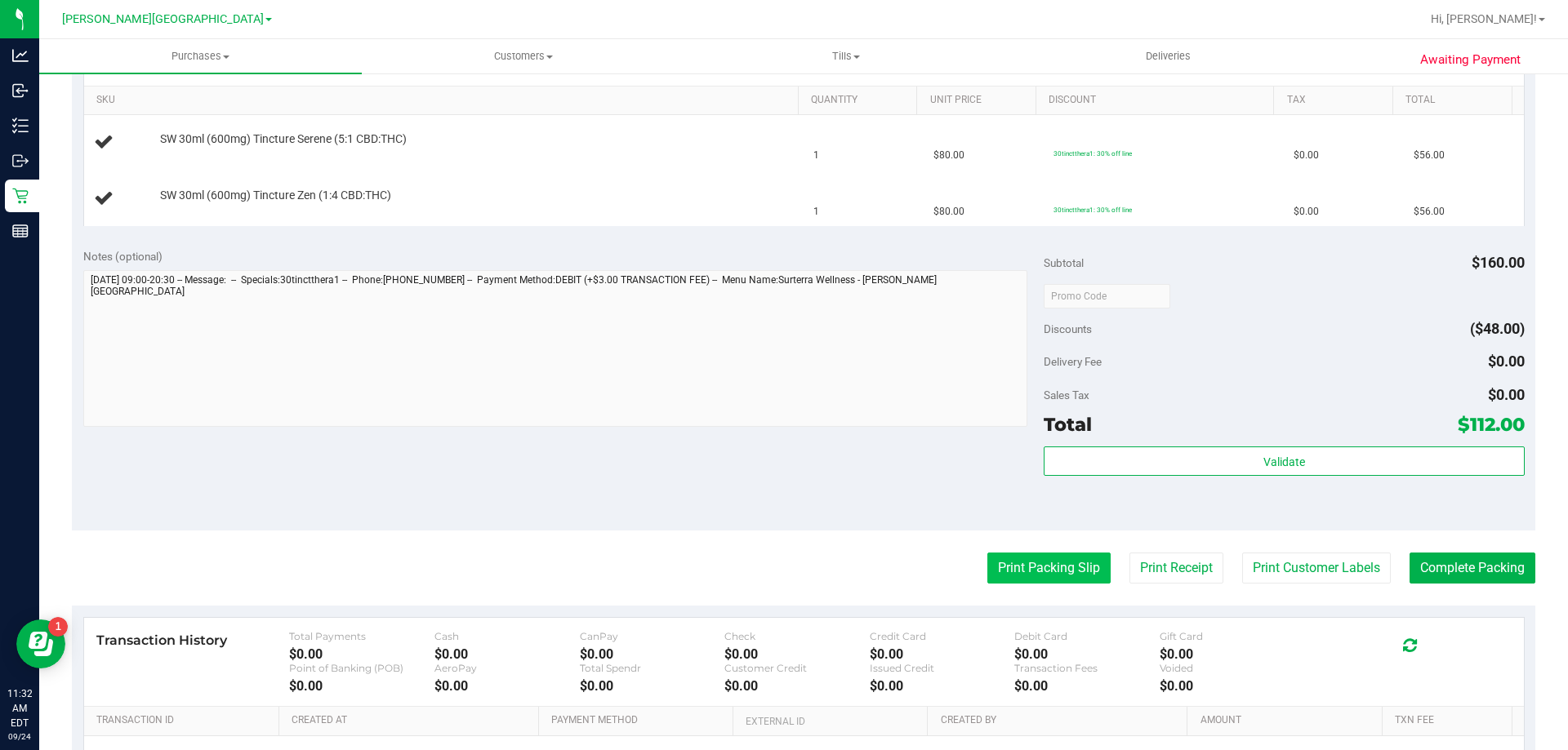
click at [1006, 560] on button "Print Packing Slip" at bounding box center [1049, 568] width 124 height 31
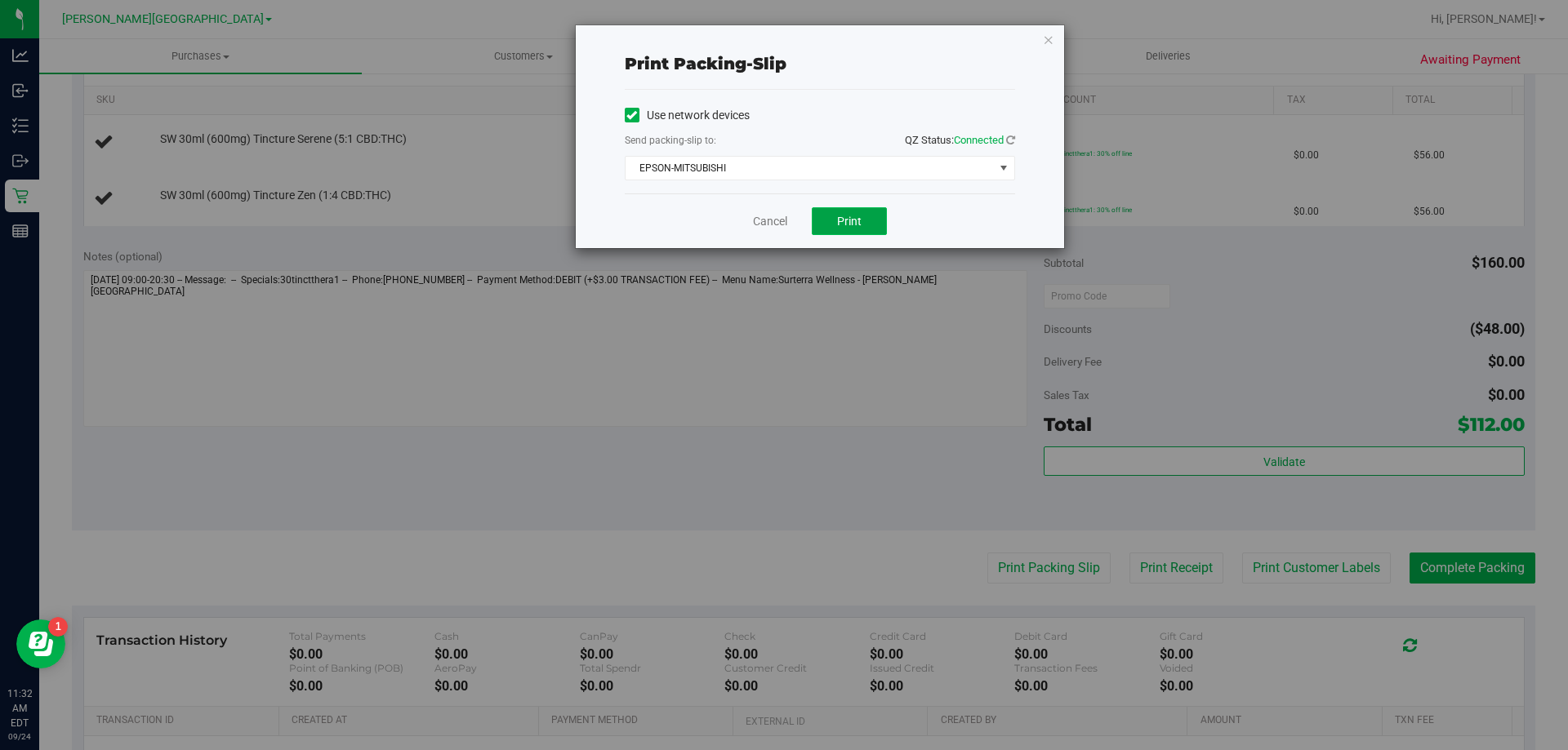
click at [863, 228] on button "Print" at bounding box center [849, 220] width 75 height 28
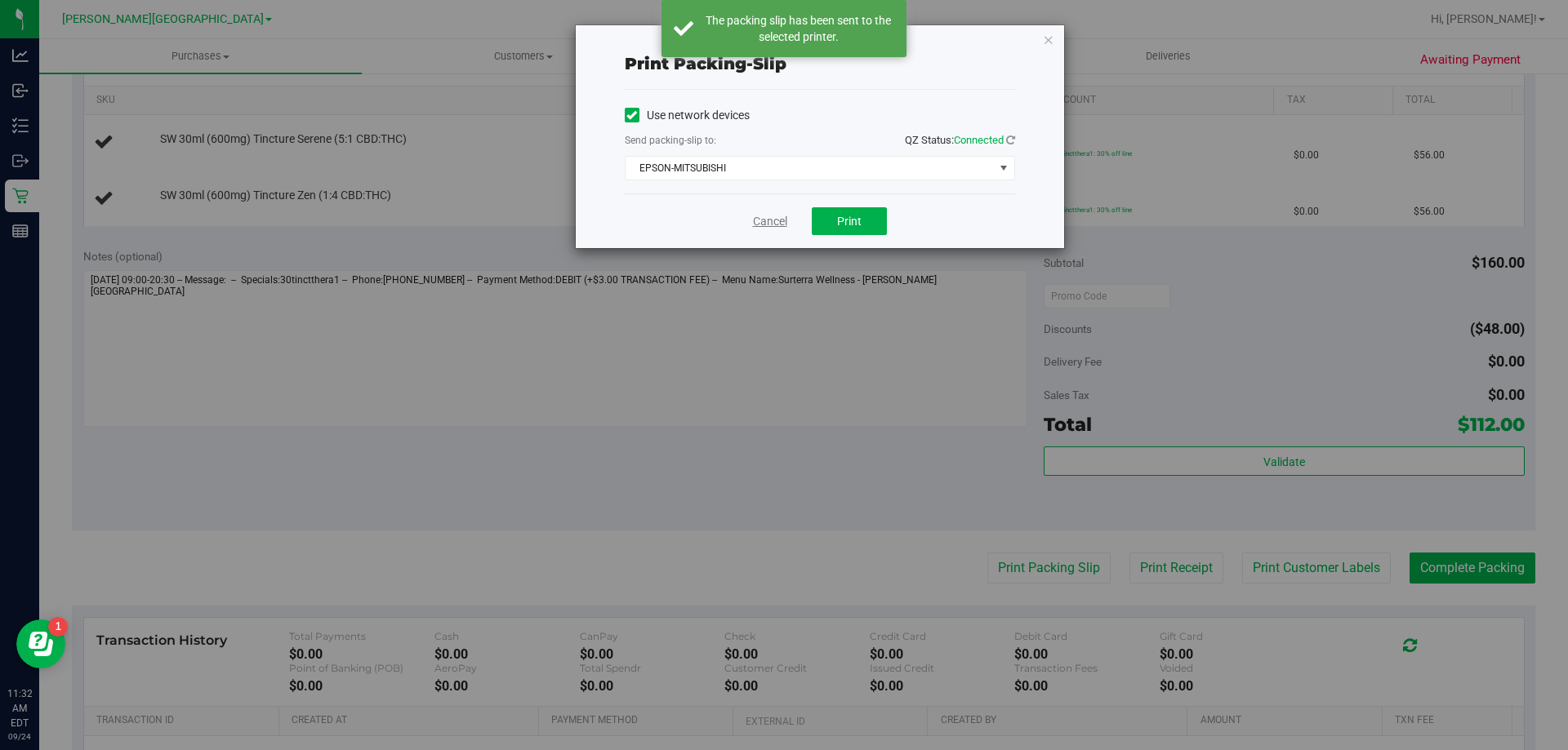
click at [770, 220] on link "Cancel" at bounding box center [770, 221] width 35 height 17
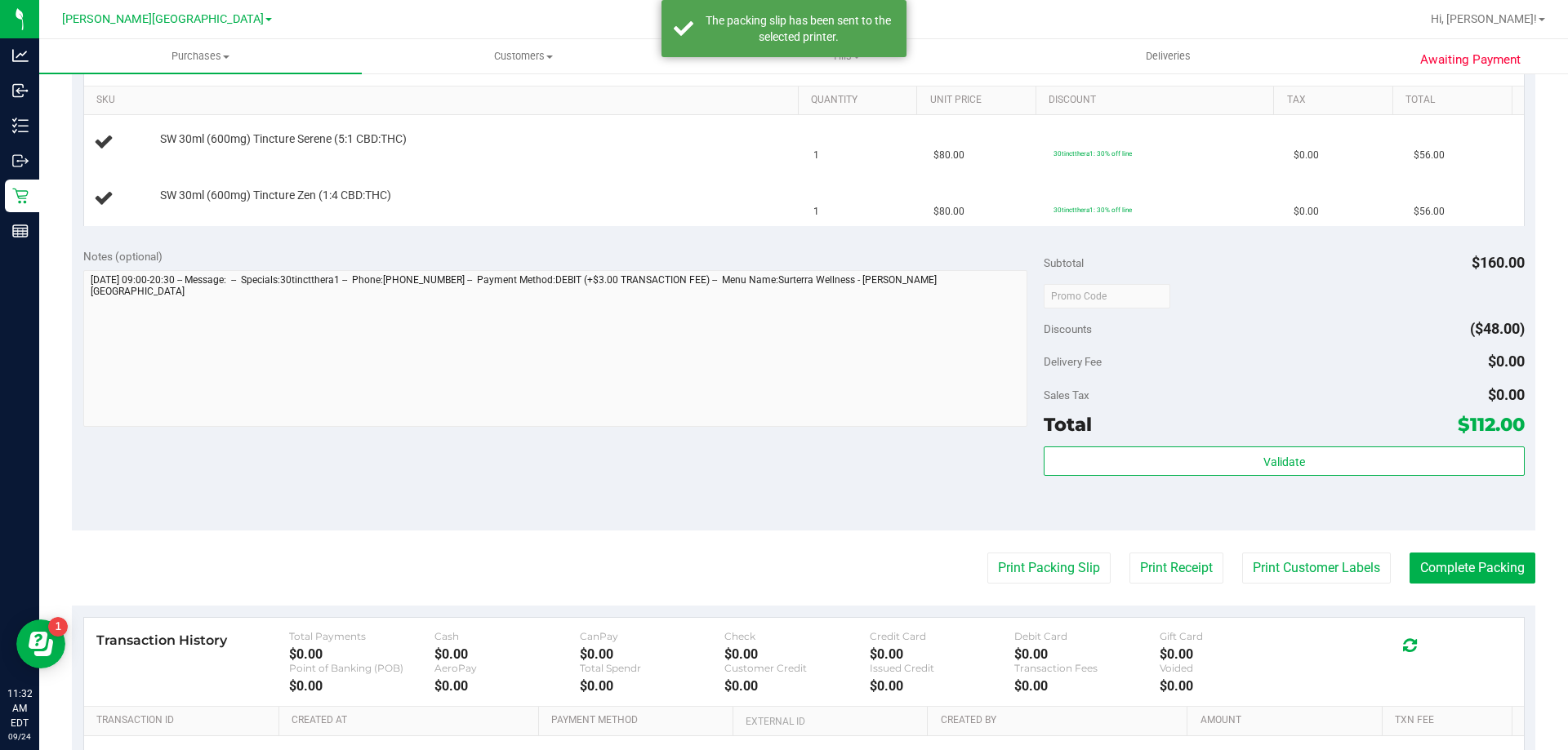
scroll to position [0, 0]
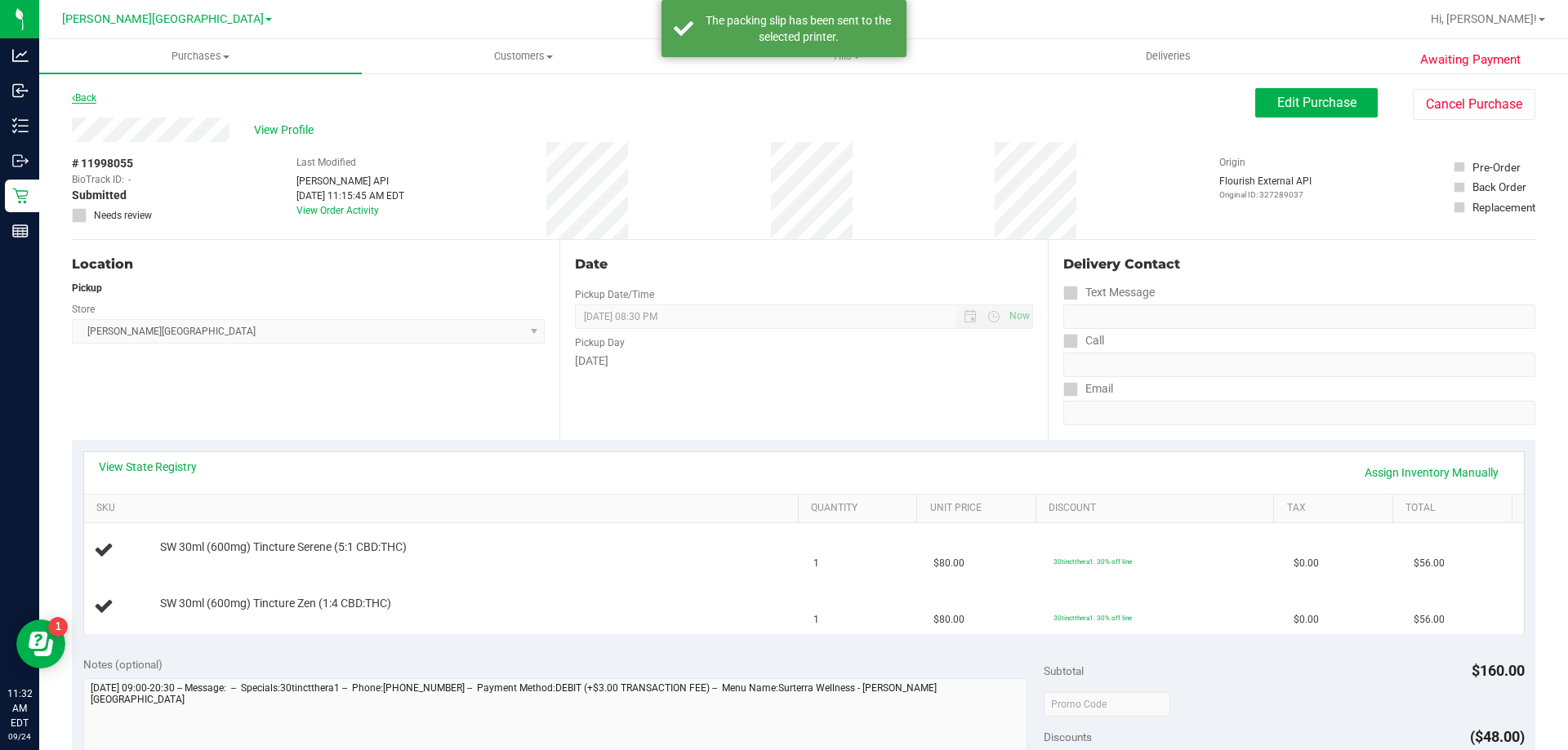
click at [88, 94] on link "Back" at bounding box center [84, 98] width 25 height 11
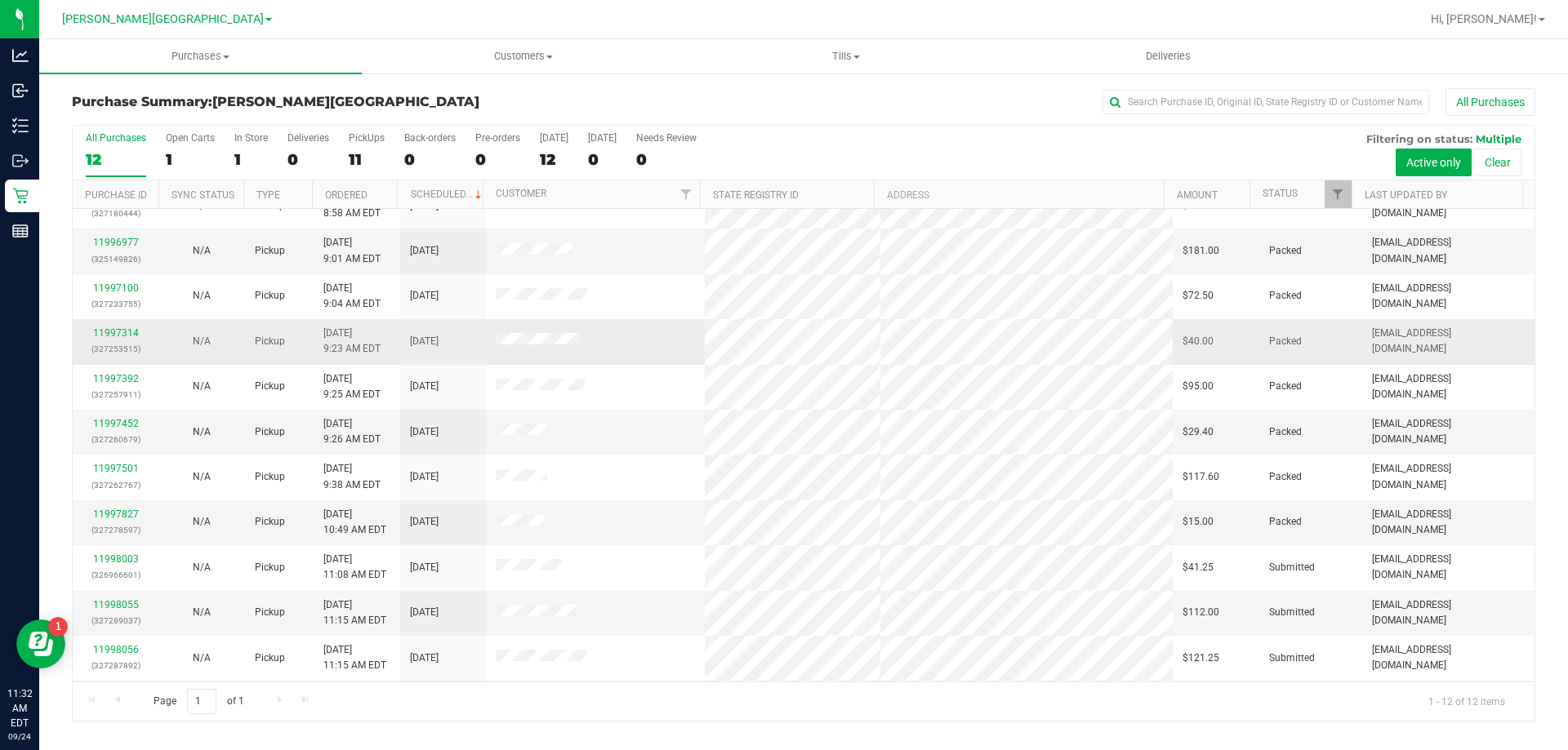
scroll to position [69, 0]
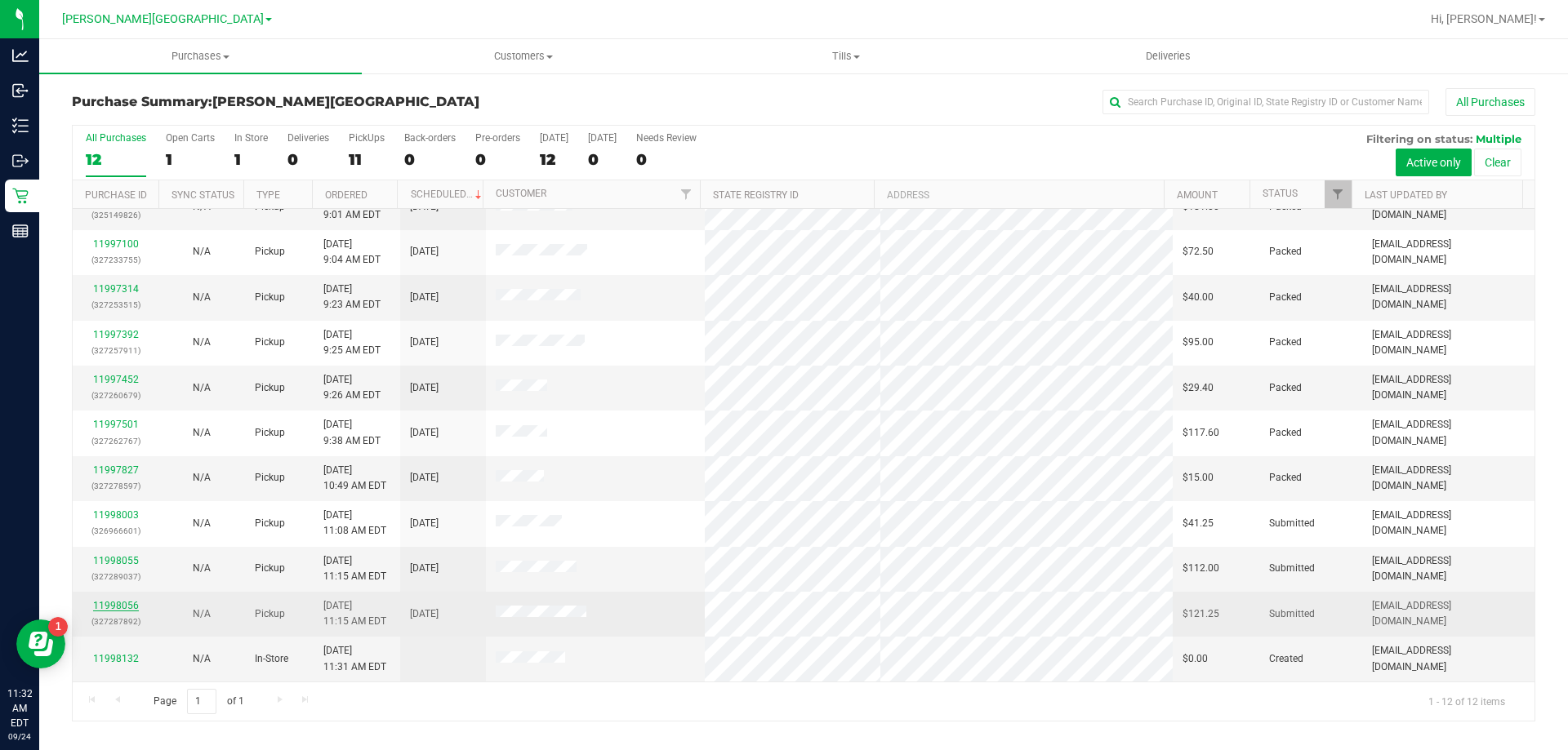
click at [106, 603] on link "11998056" at bounding box center [116, 605] width 46 height 11
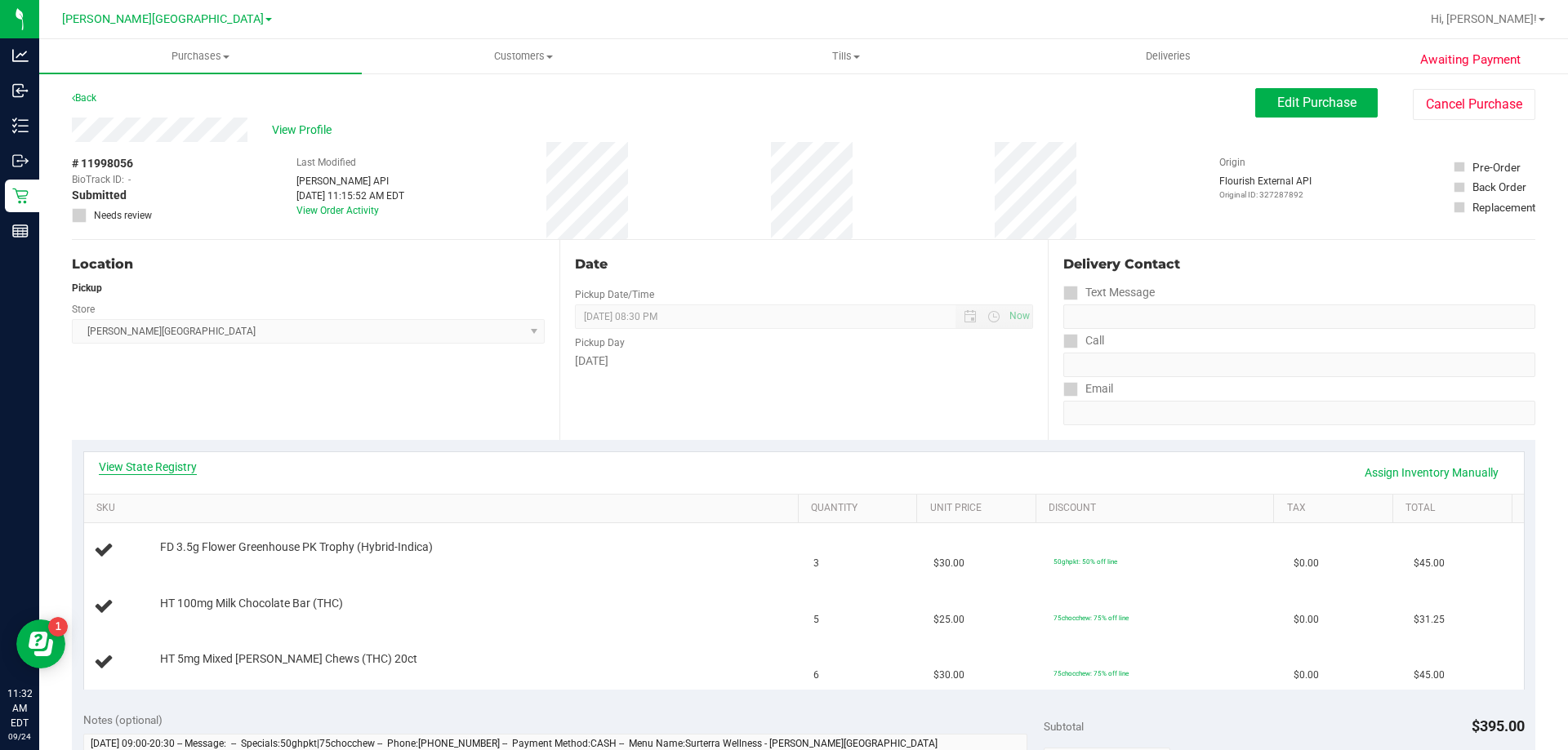
click at [168, 466] on link "View State Registry" at bounding box center [148, 466] width 98 height 16
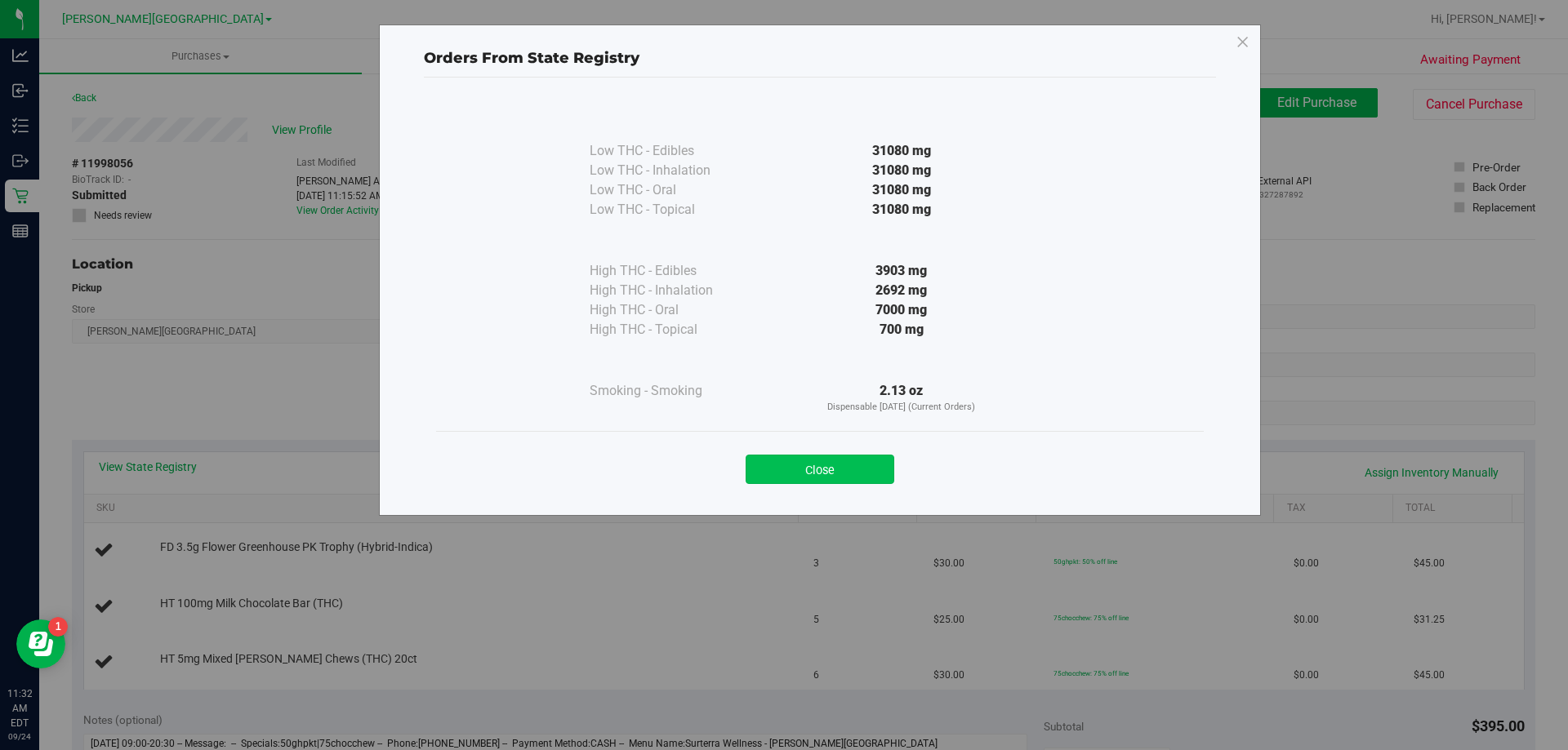
click at [781, 466] on button "Close" at bounding box center [819, 468] width 149 height 30
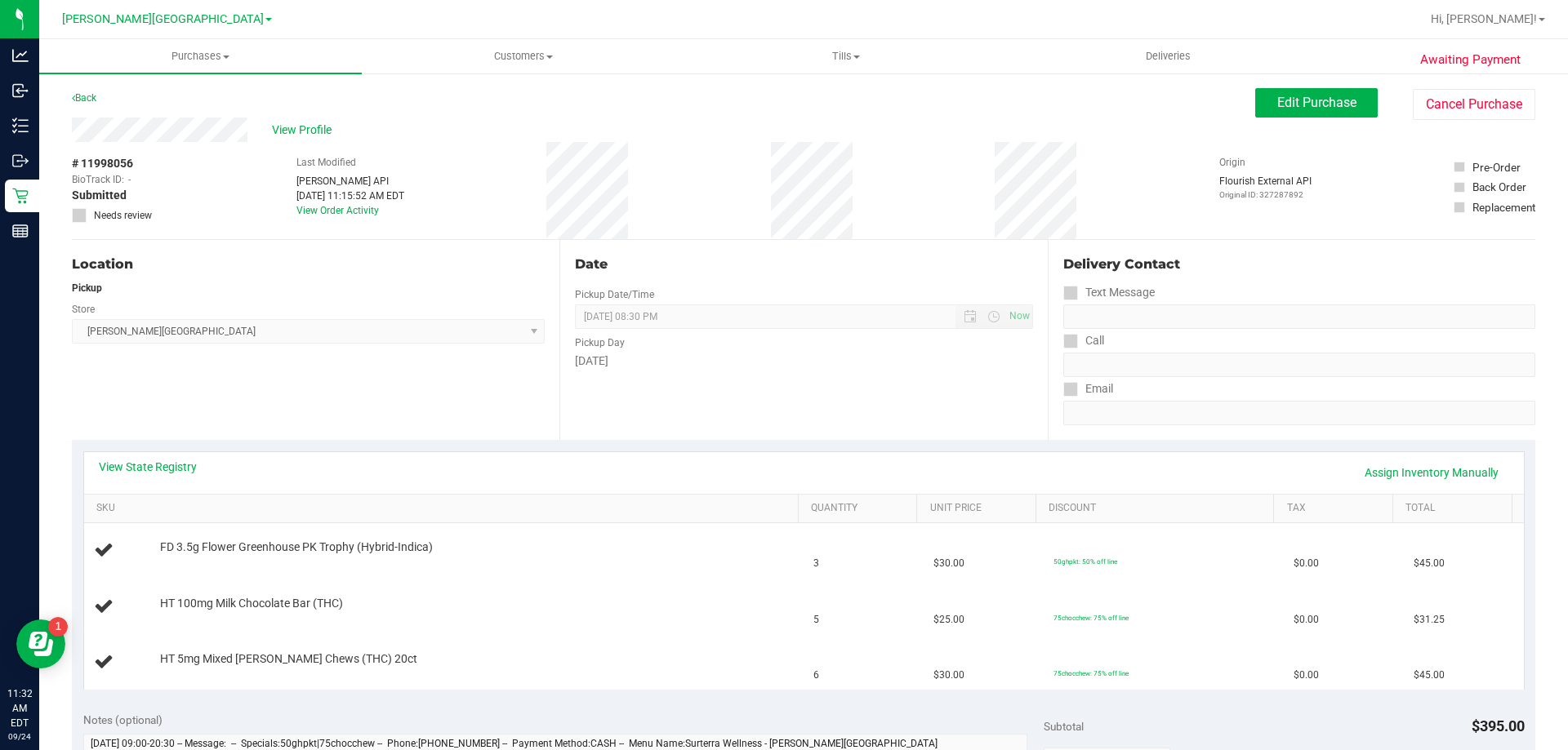
scroll to position [408, 0]
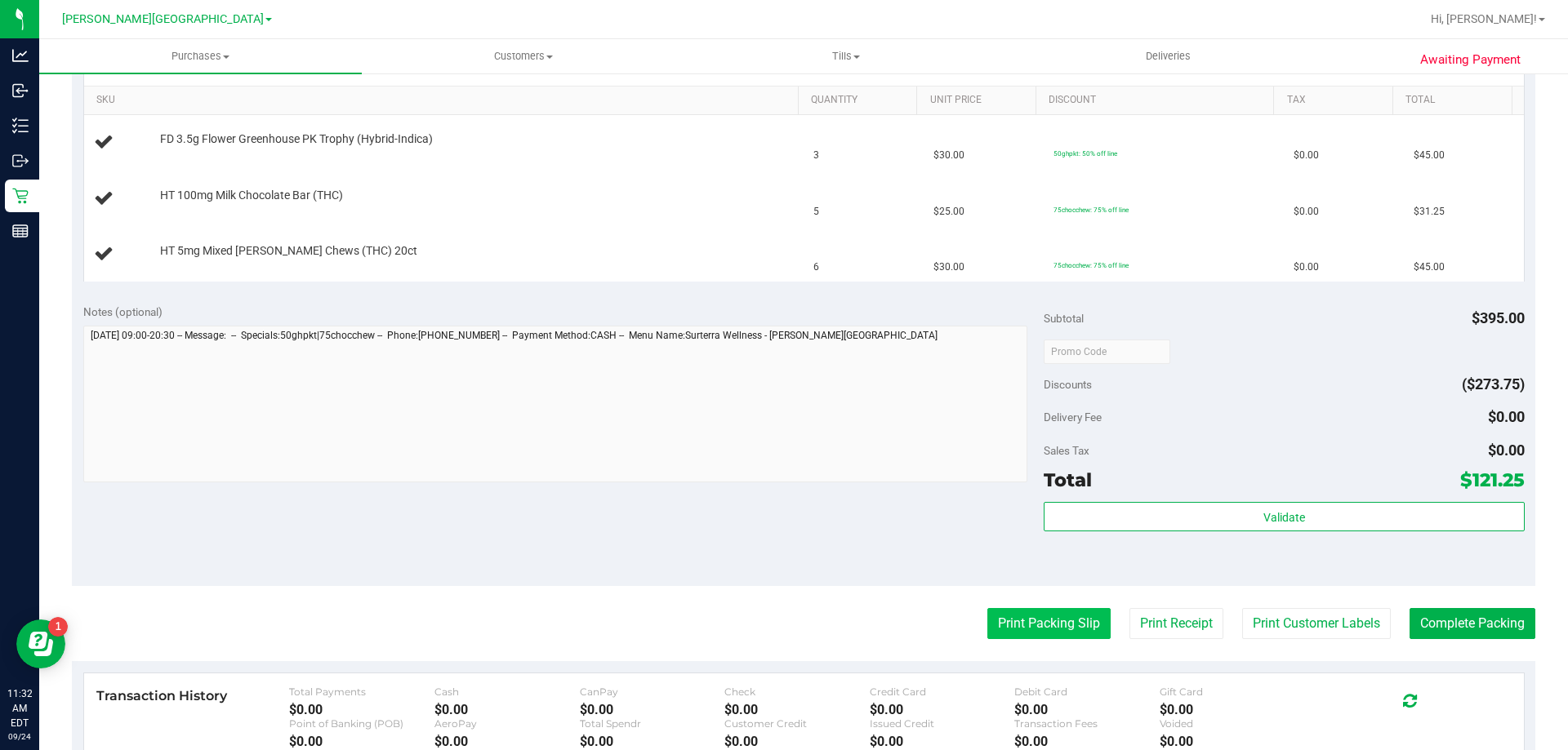
click at [1014, 625] on button "Print Packing Slip" at bounding box center [1049, 624] width 124 height 31
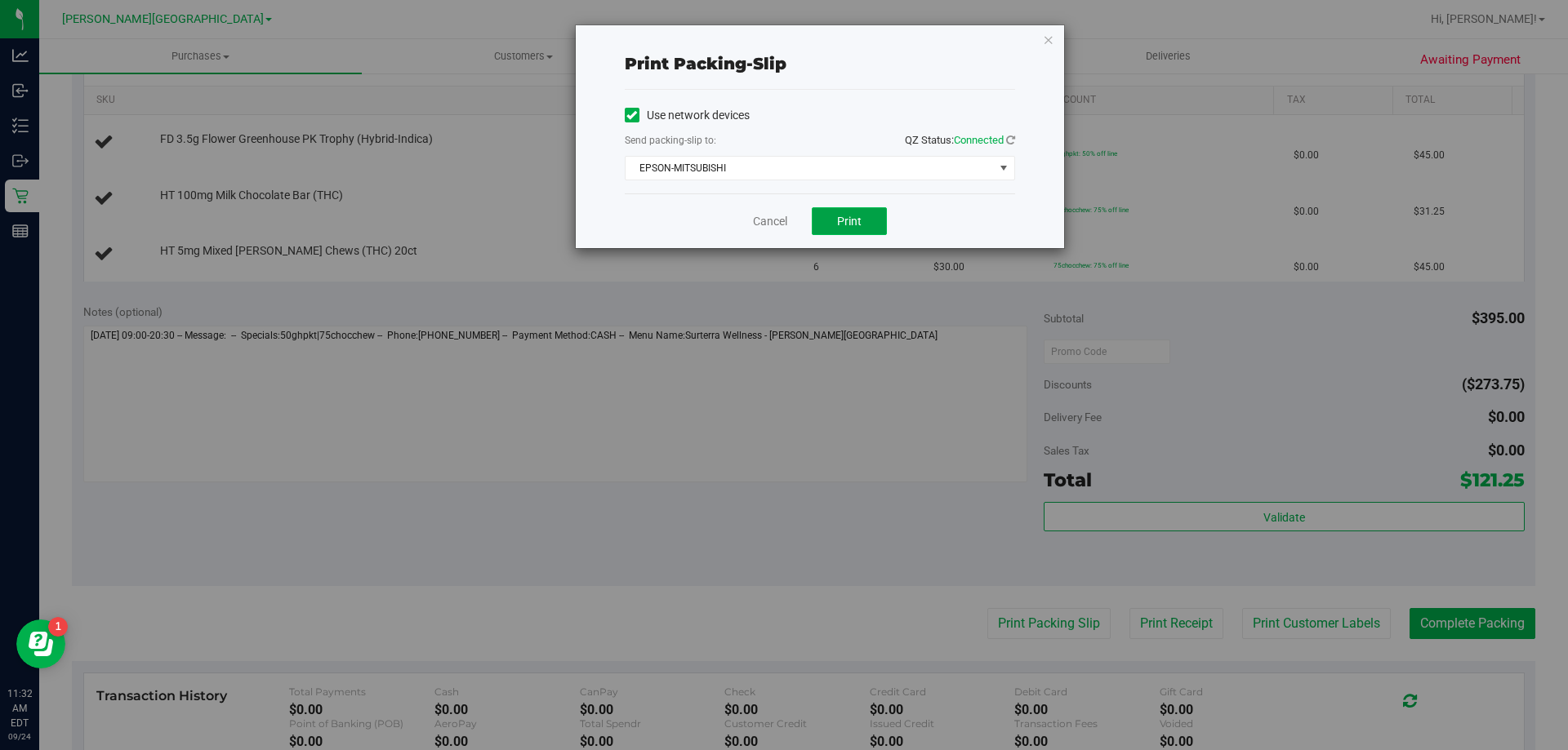
click at [849, 233] on button "Print" at bounding box center [849, 220] width 75 height 28
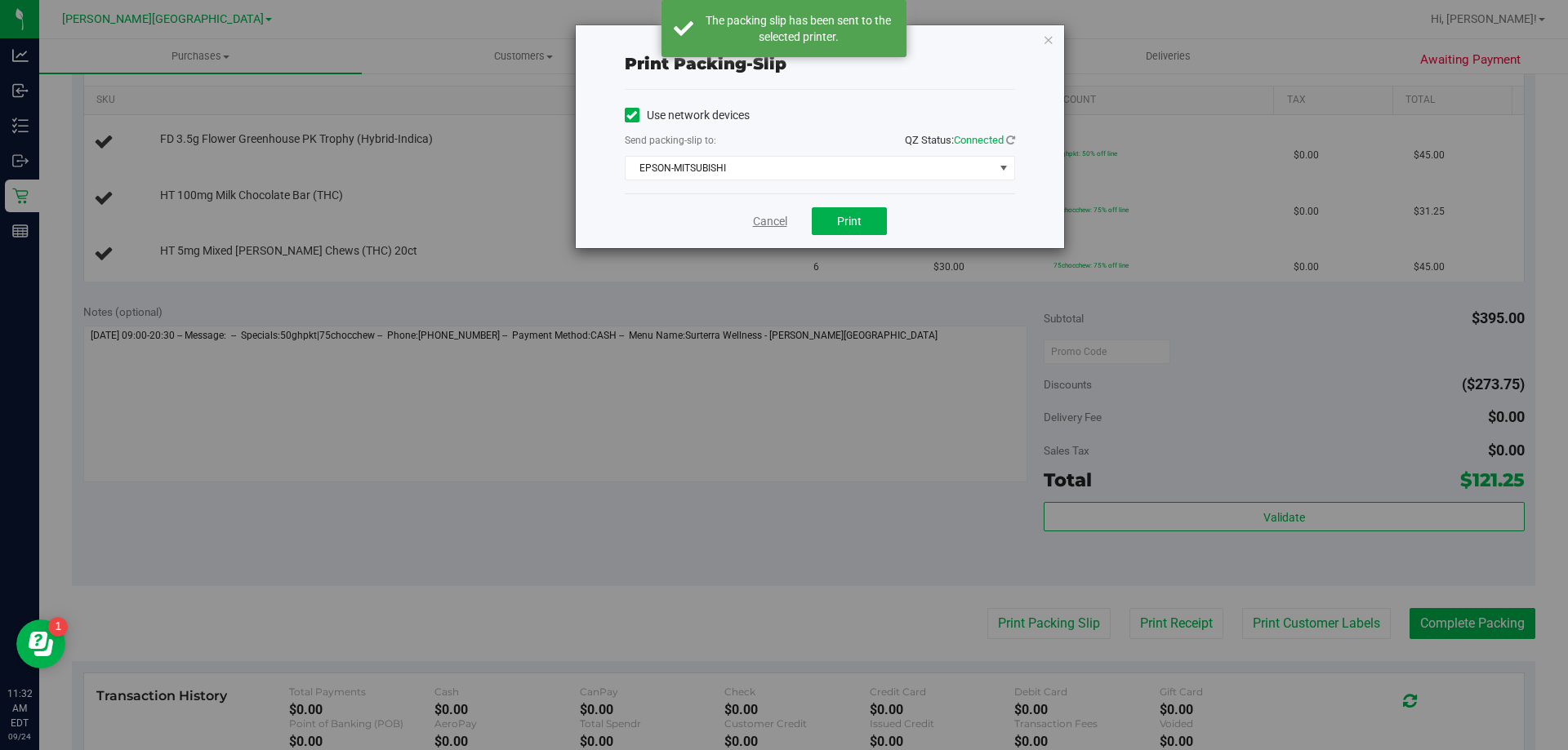
click at [766, 223] on link "Cancel" at bounding box center [770, 221] width 35 height 17
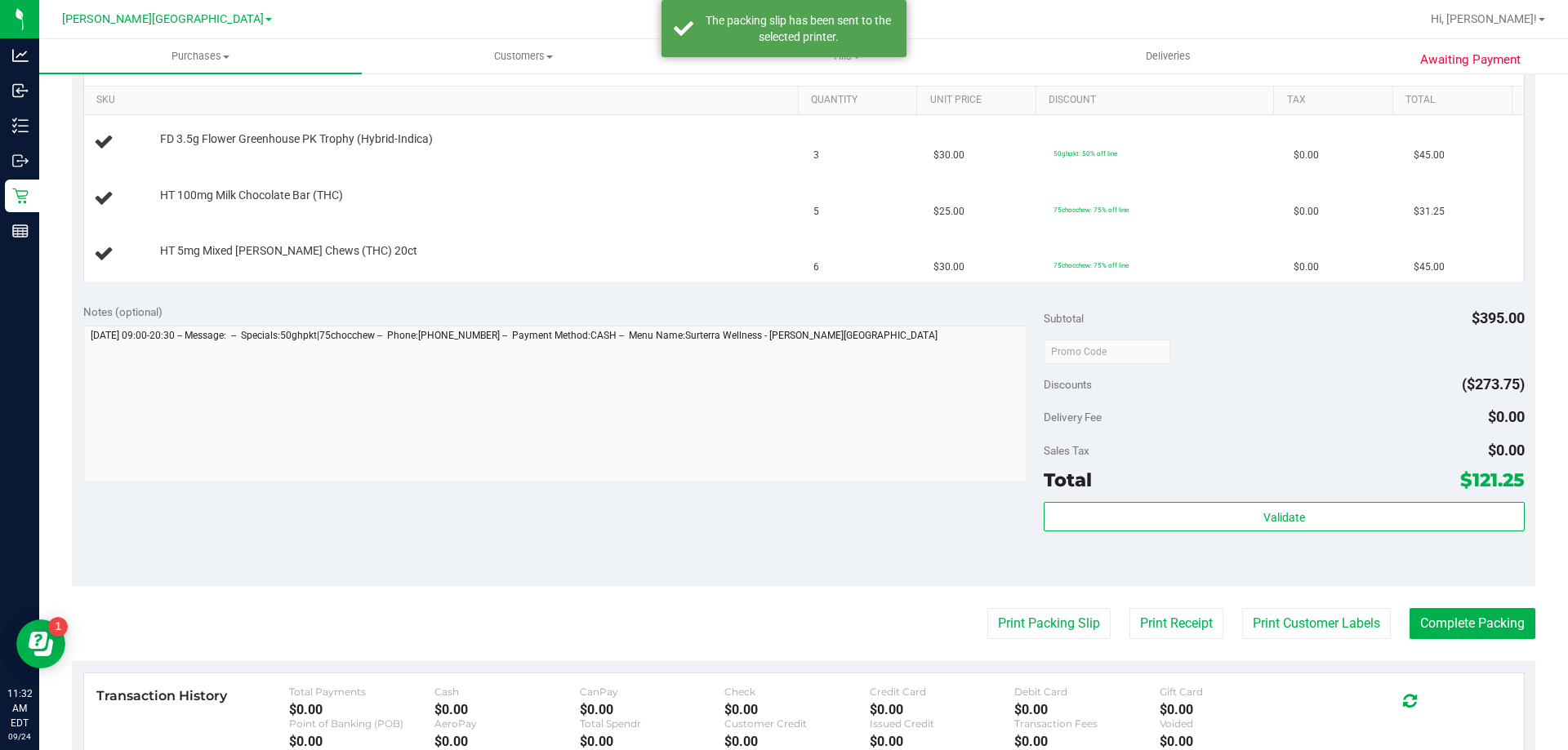
scroll to position [0, 0]
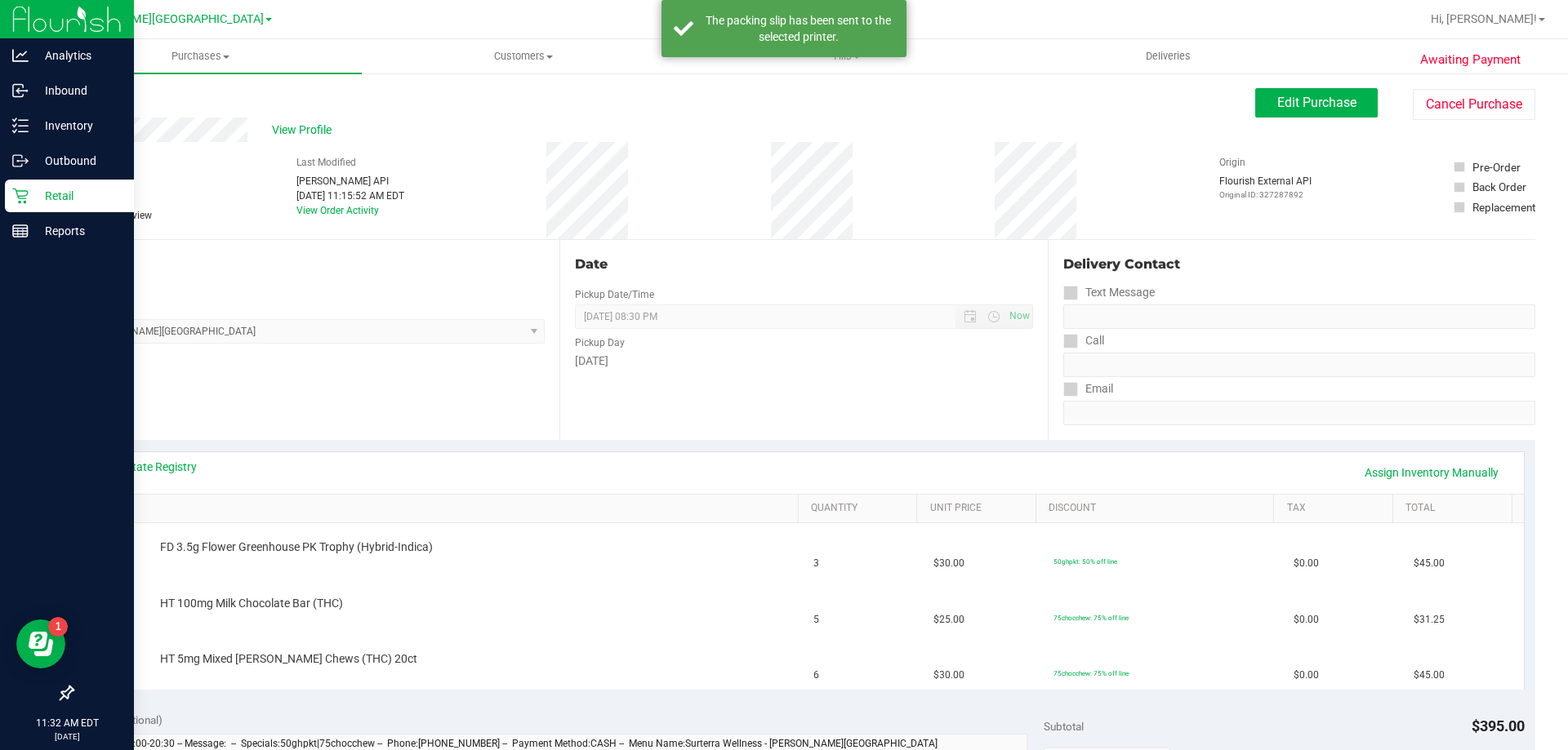
click at [38, 187] on p "Retail" at bounding box center [78, 195] width 98 height 19
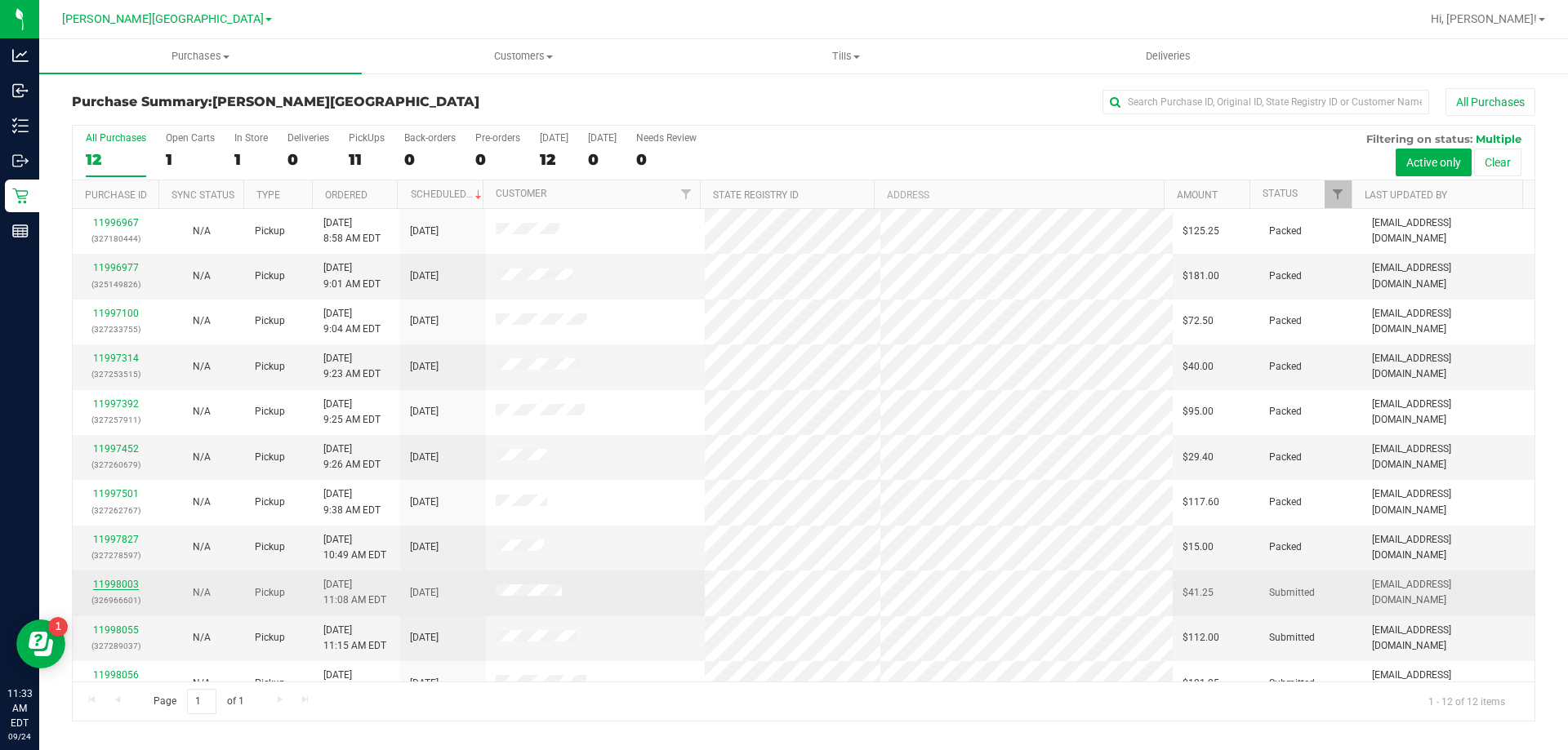
click at [114, 582] on link "11998003" at bounding box center [116, 584] width 46 height 11
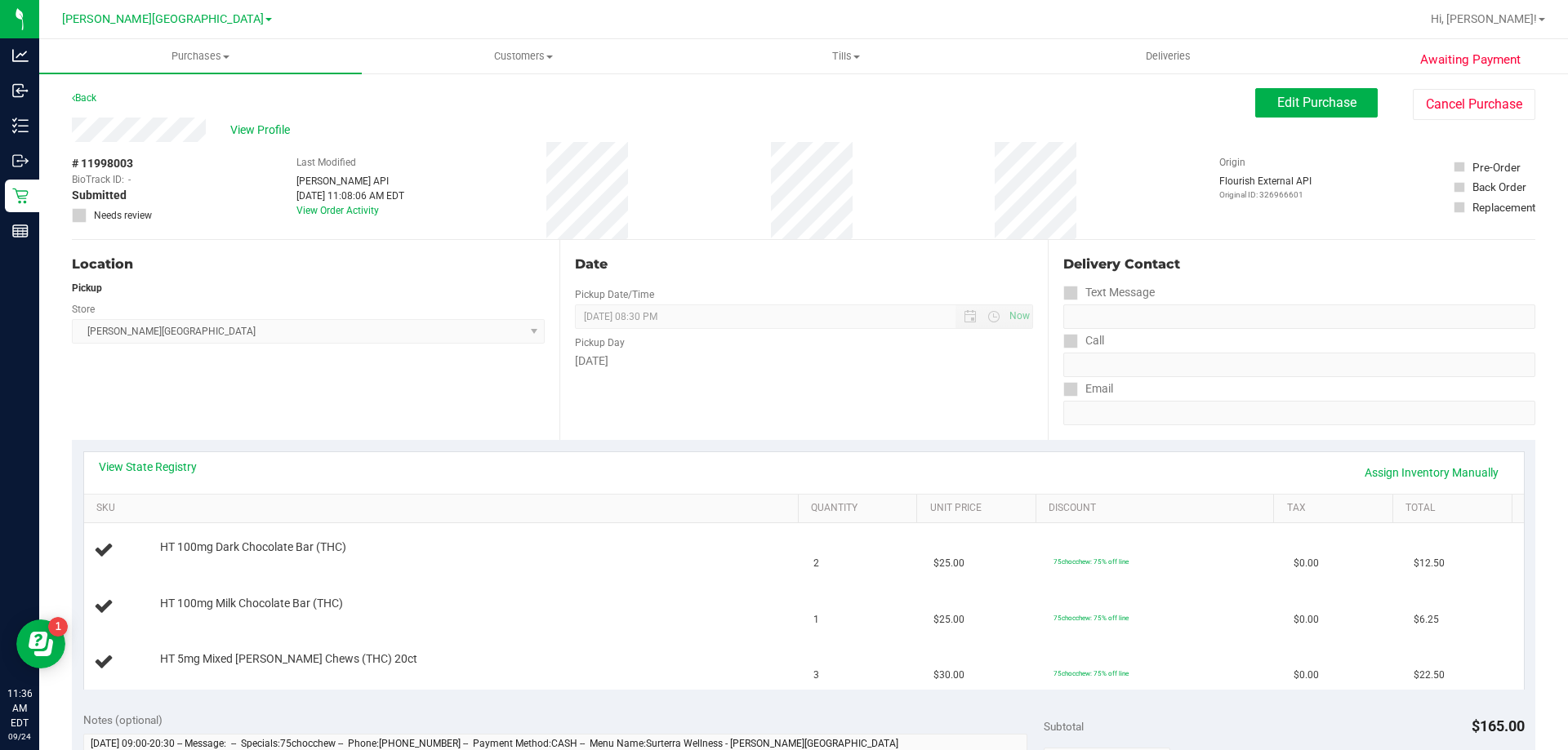
scroll to position [81, 0]
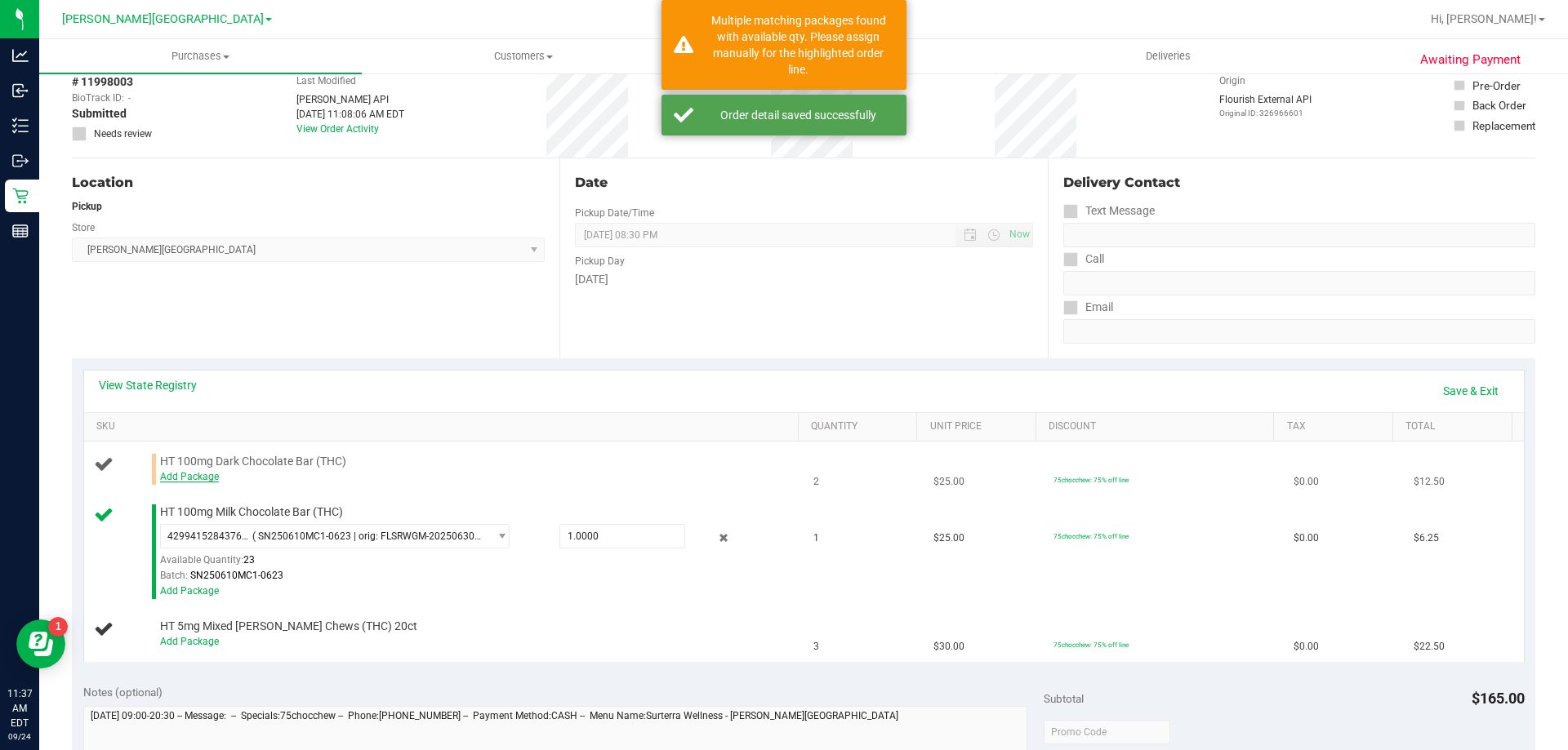
click at [201, 476] on link "Add Package" at bounding box center [189, 477] width 58 height 11
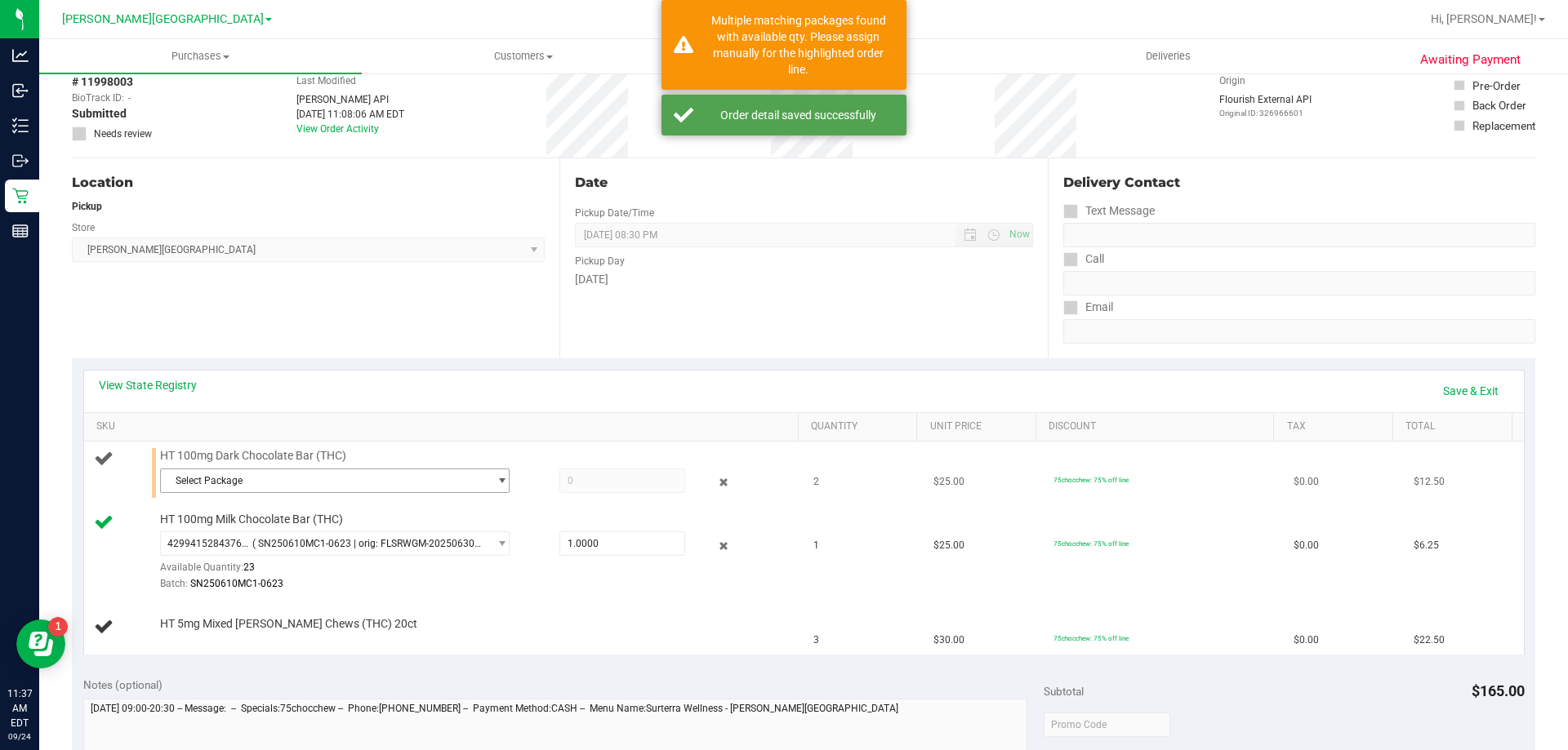
click at [241, 482] on span "Select Package" at bounding box center [325, 481] width 328 height 23
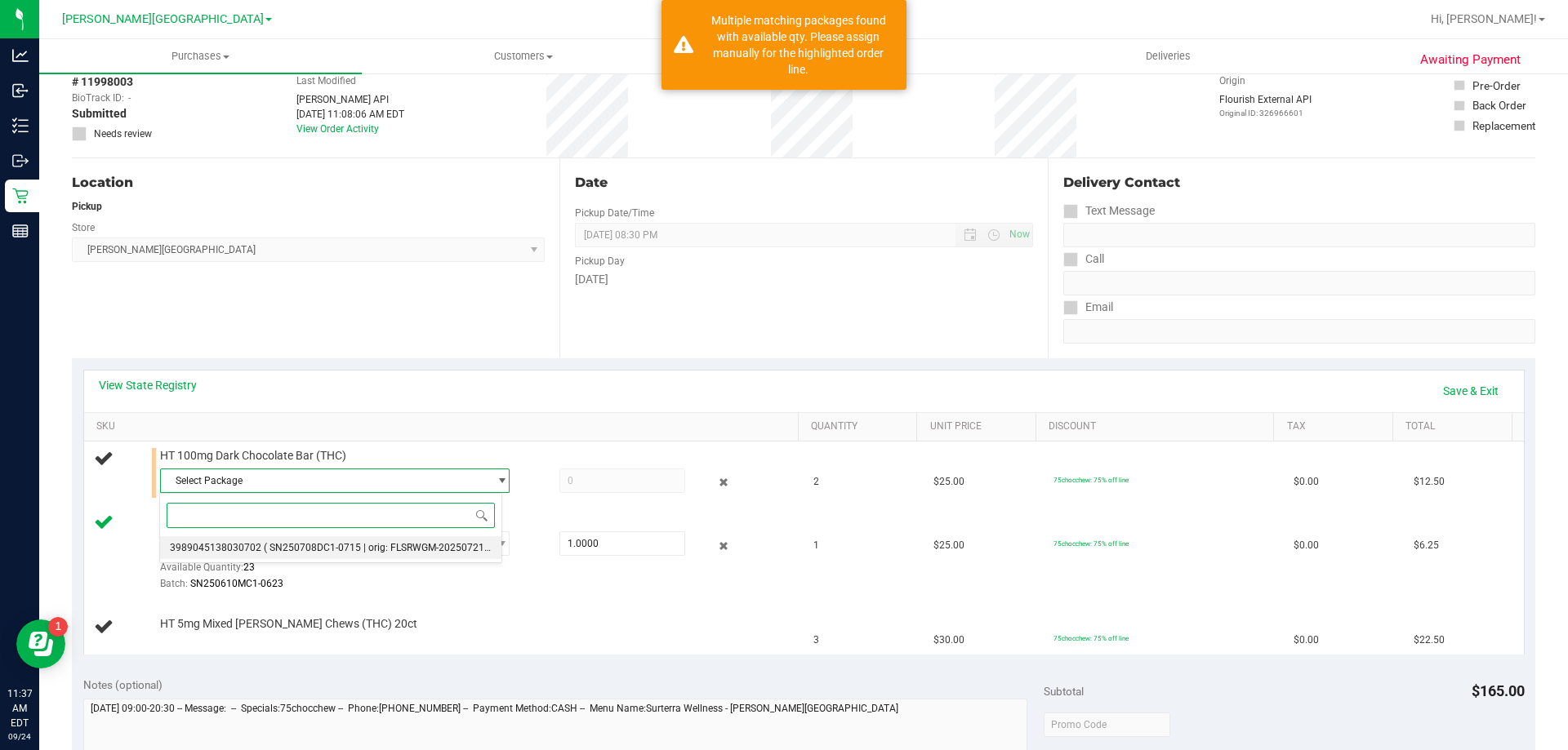
click at [265, 551] on span "( SN250708DC1-0715 | orig: FLSRWGM-20250721-242 )" at bounding box center [386, 548] width 245 height 11
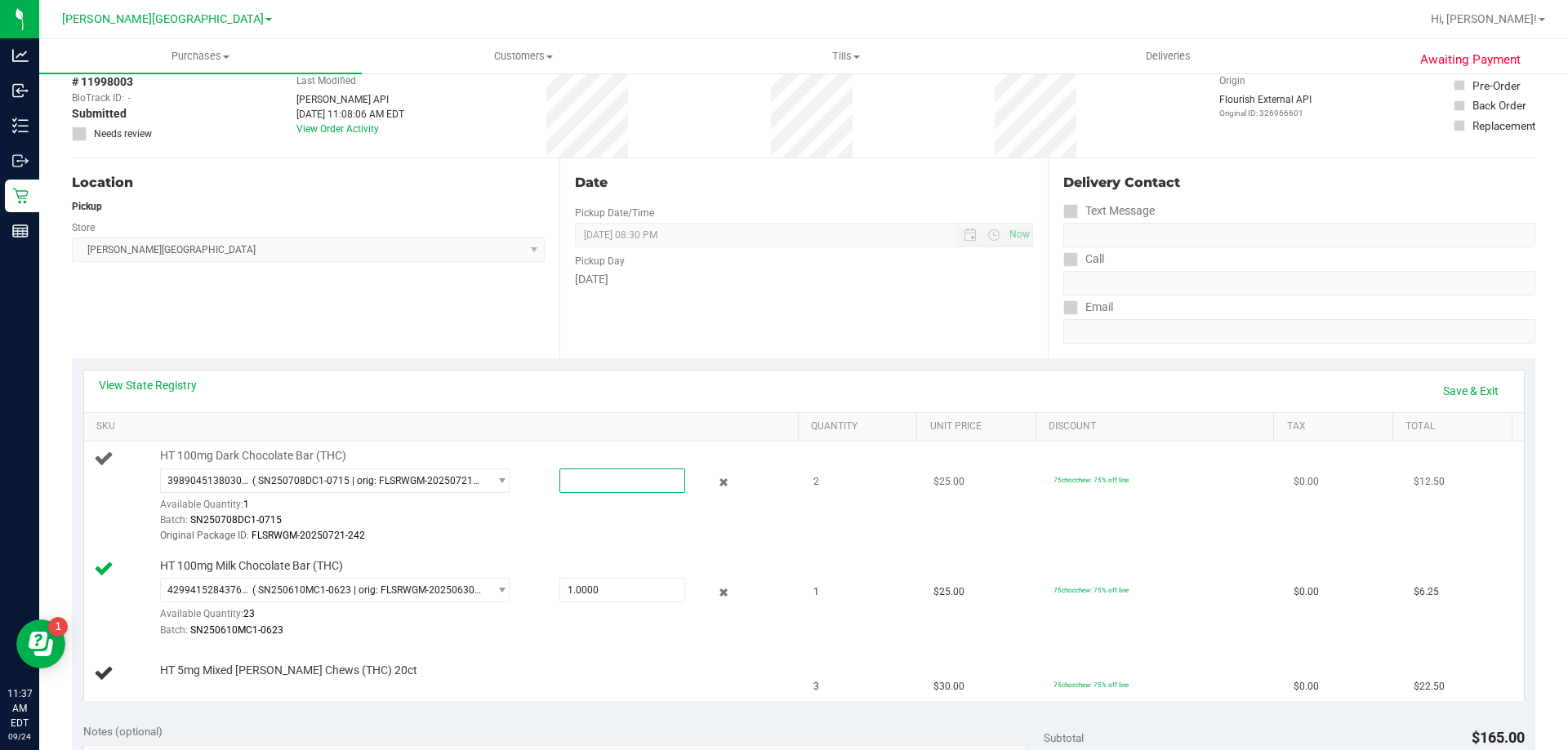
click at [595, 477] on span at bounding box center [622, 481] width 126 height 25
type input "1"
type input "1.0000"
click at [1445, 390] on link "Save & Exit" at bounding box center [1470, 391] width 77 height 28
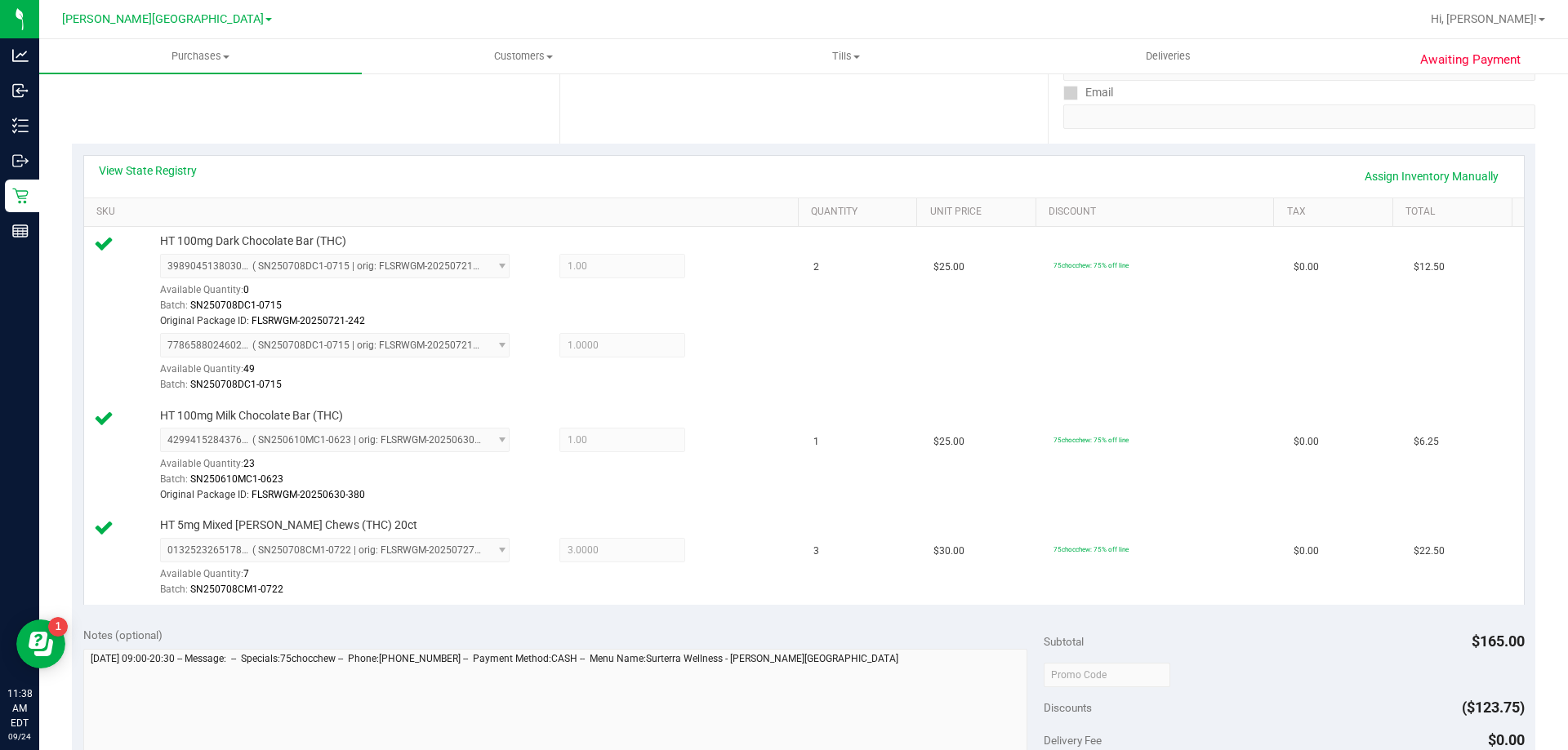
scroll to position [571, 0]
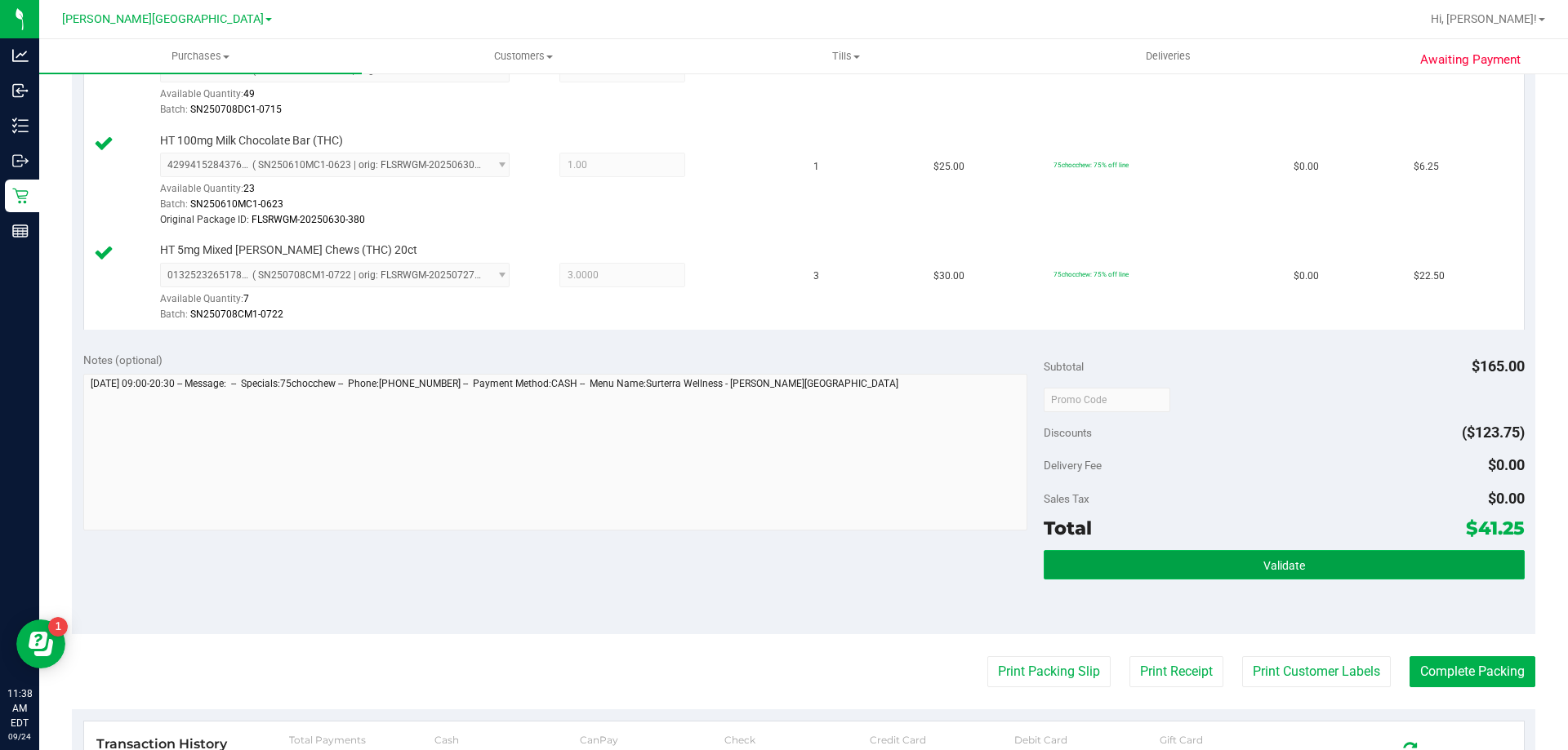
click at [1234, 579] on button "Validate" at bounding box center [1283, 564] width 480 height 30
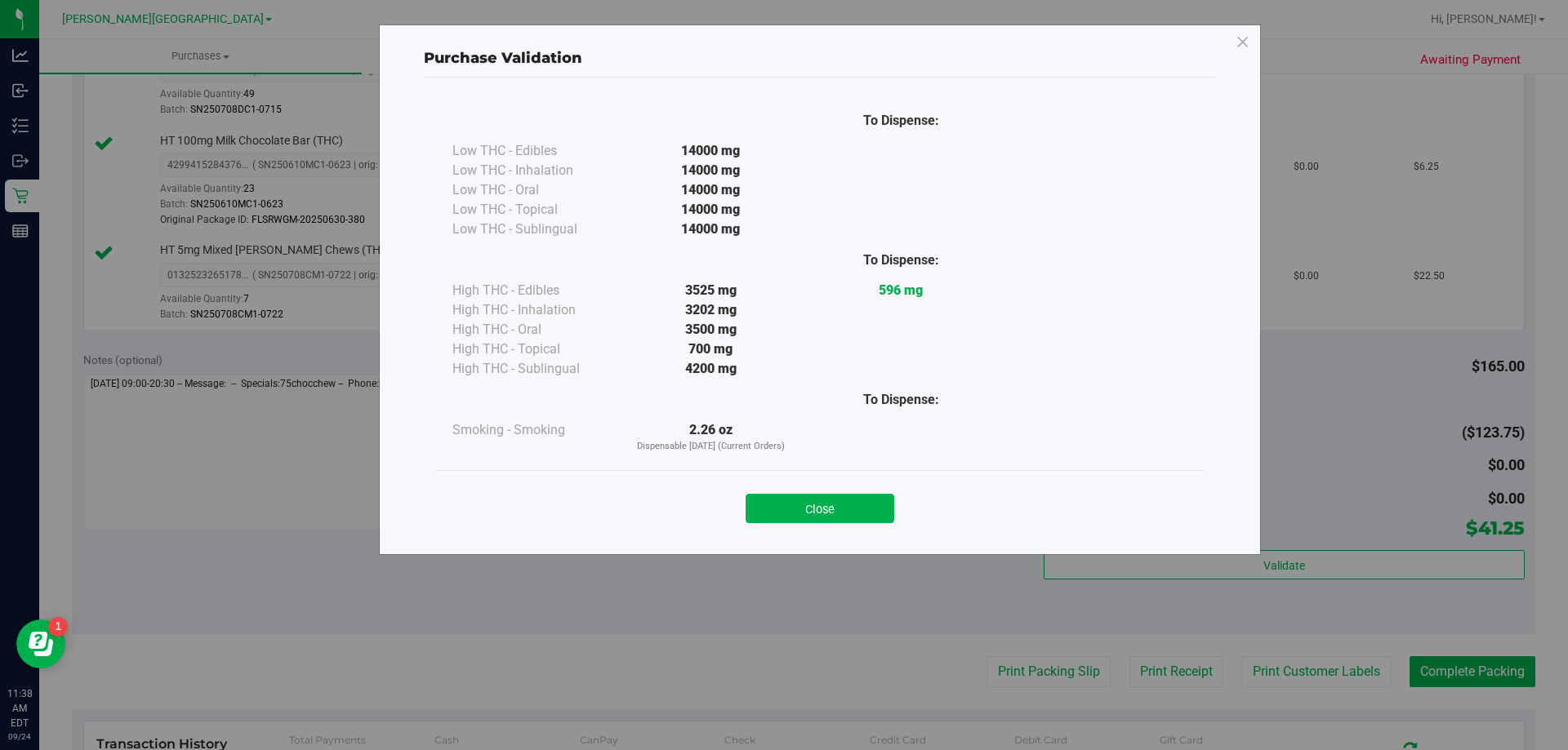
click at [871, 512] on button "Close" at bounding box center [819, 508] width 149 height 30
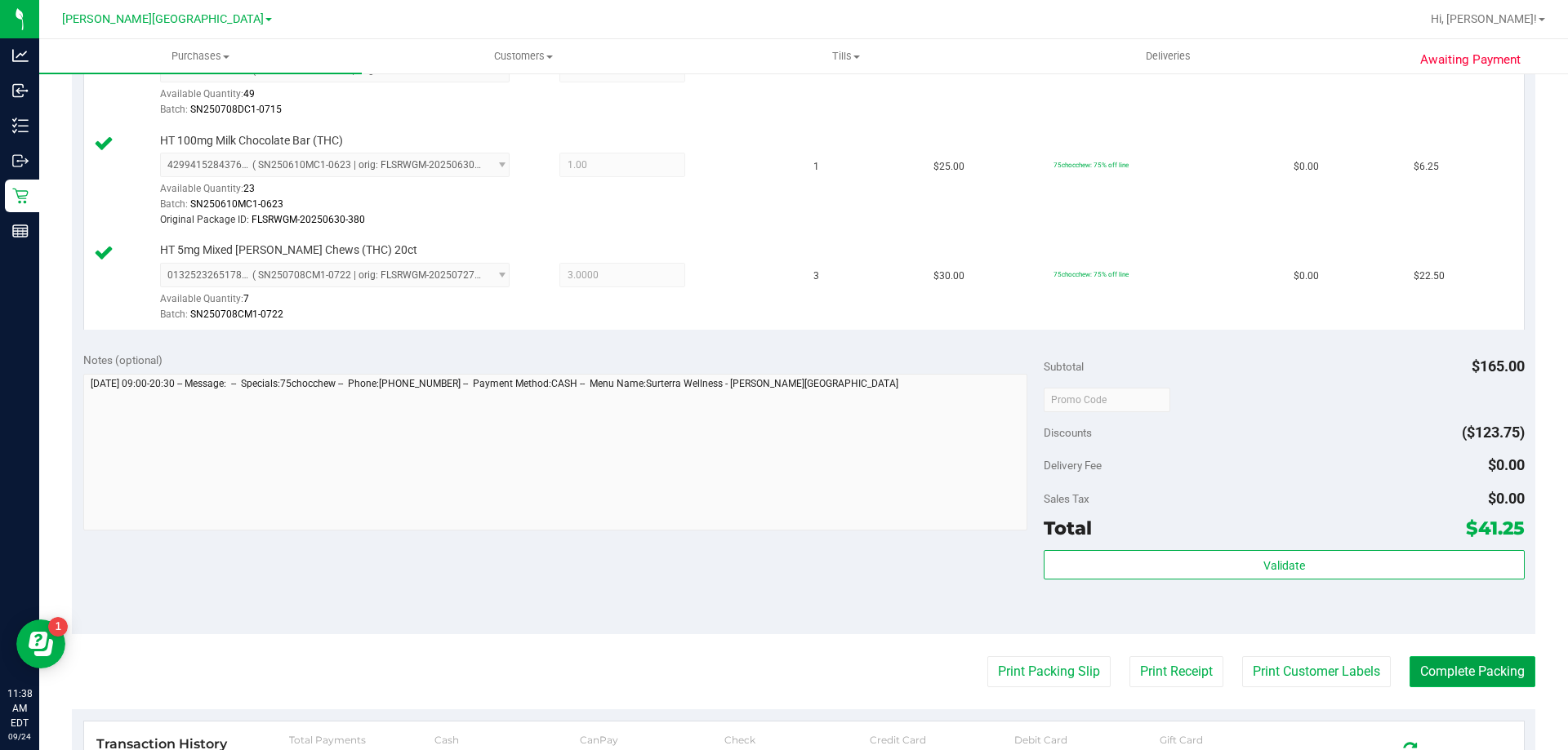
click at [1442, 670] on button "Complete Packing" at bounding box center [1471, 671] width 126 height 31
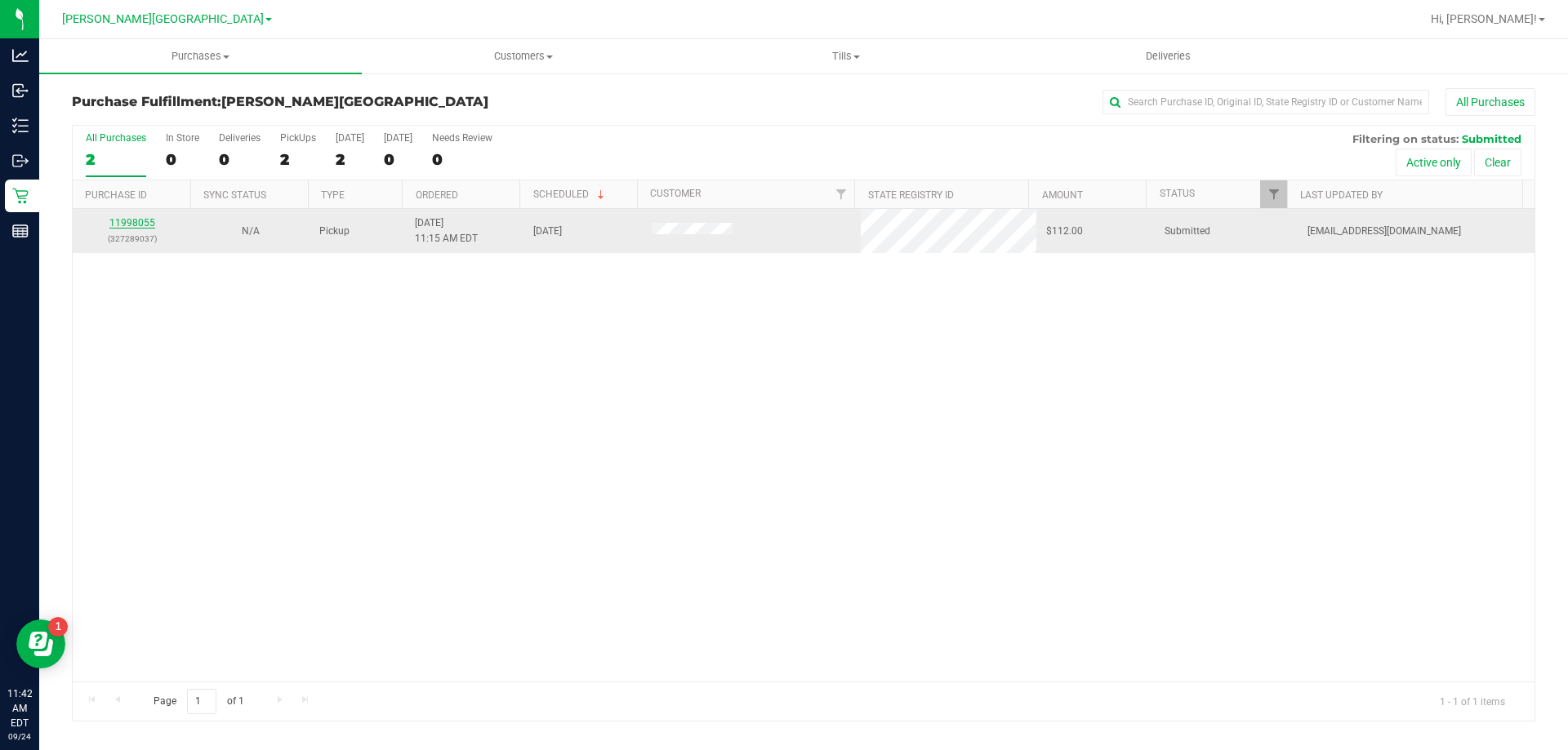
click at [137, 217] on link "11998055" at bounding box center [132, 223] width 46 height 11
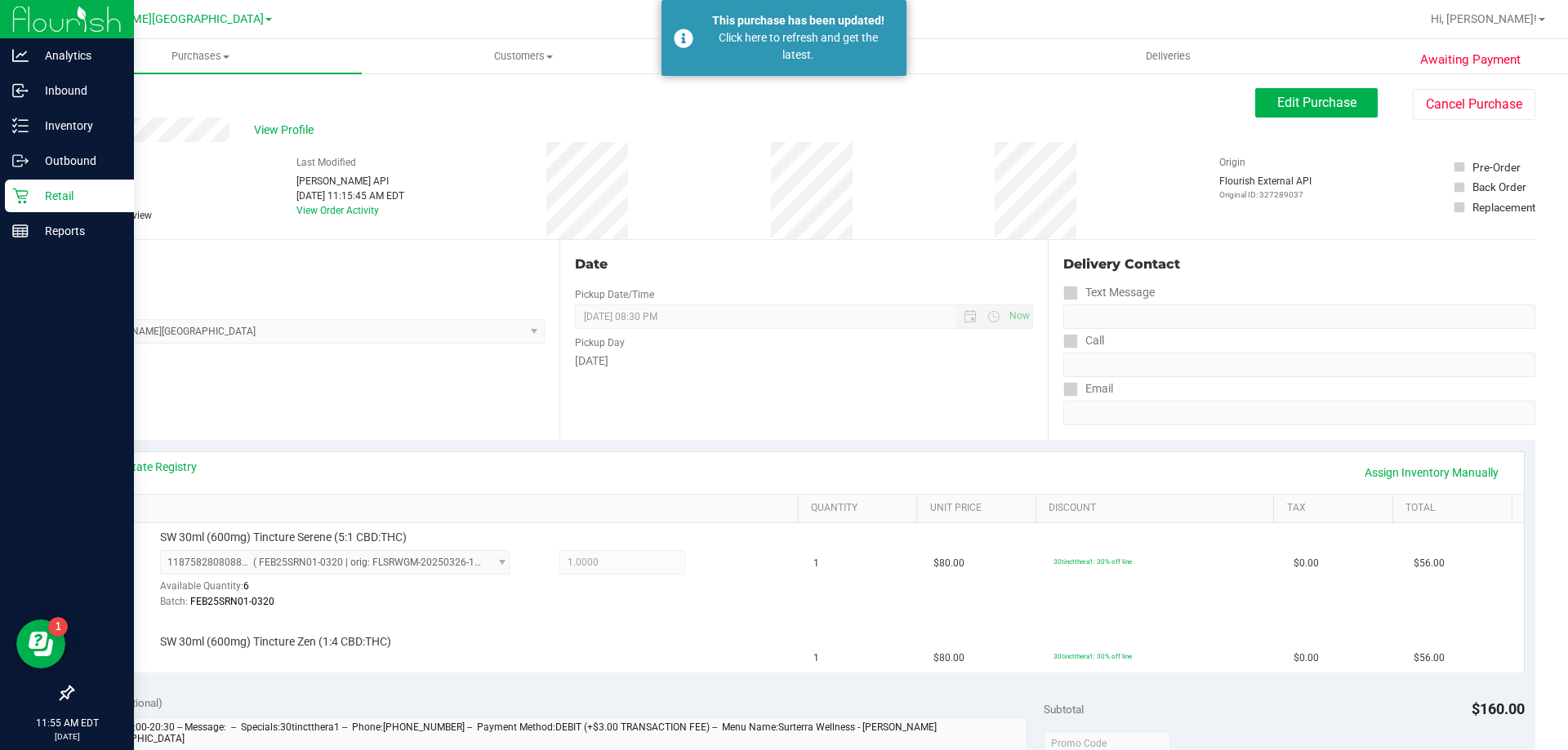
click at [33, 191] on p "Retail" at bounding box center [78, 195] width 98 height 19
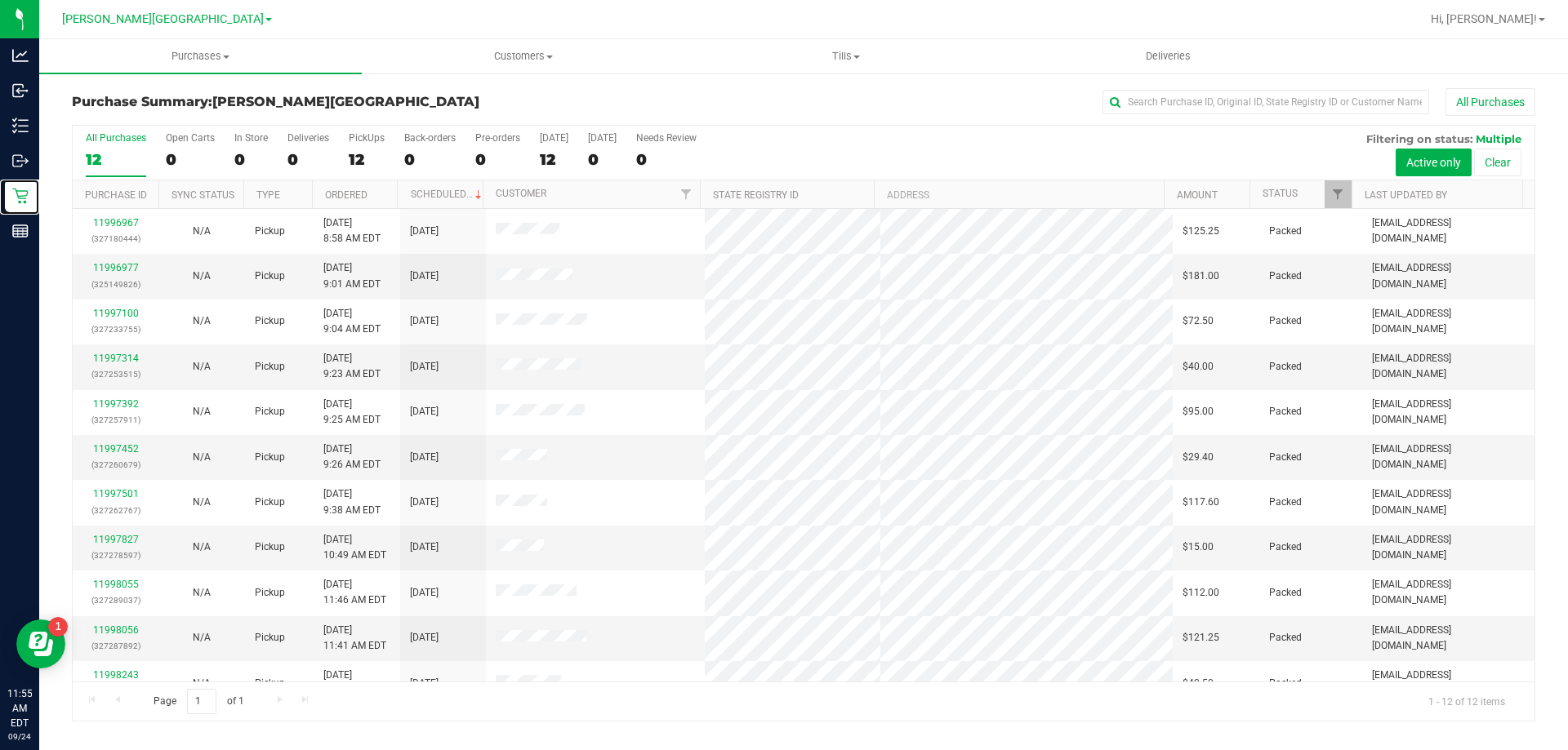
scroll to position [69, 0]
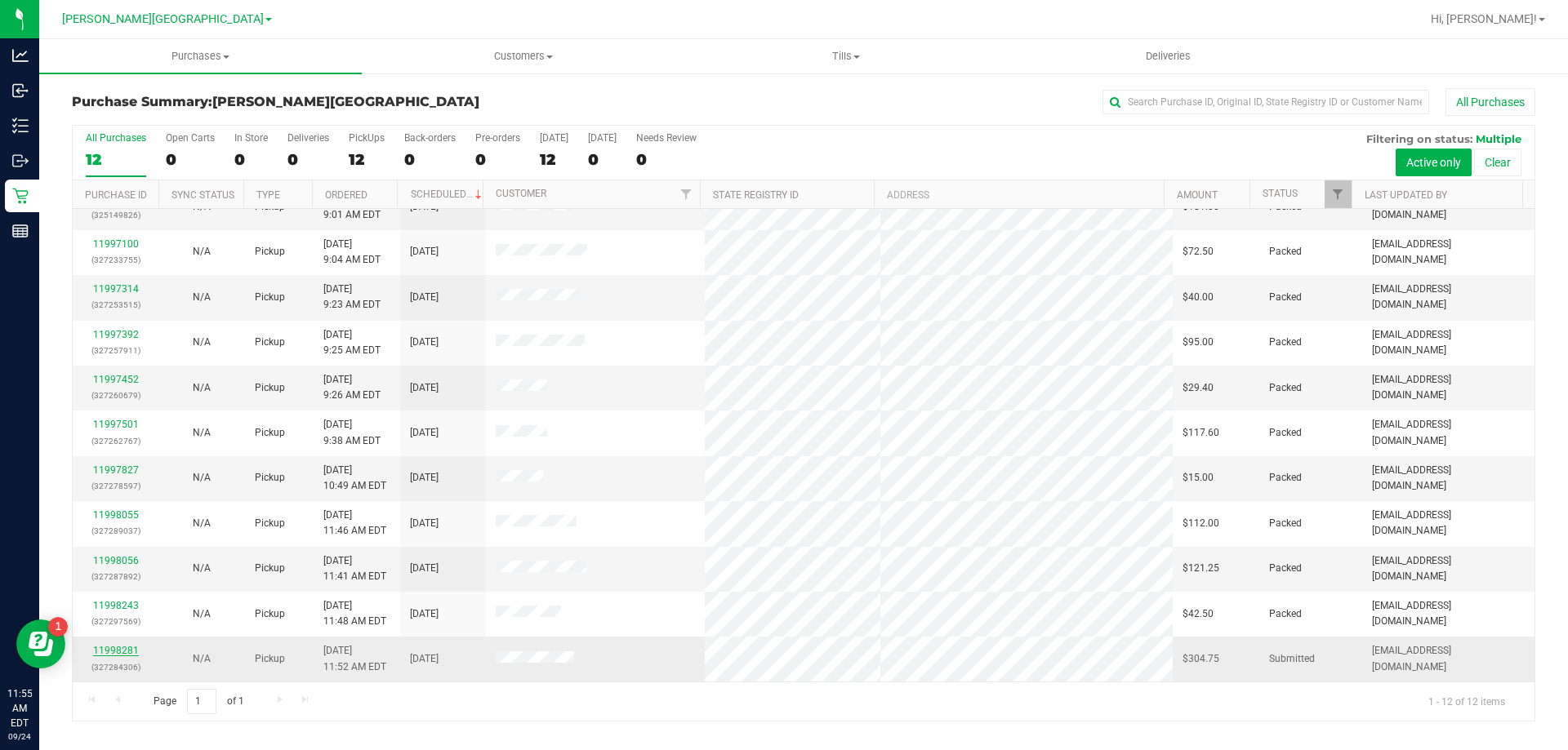
click at [127, 652] on link "11998281" at bounding box center [116, 650] width 46 height 11
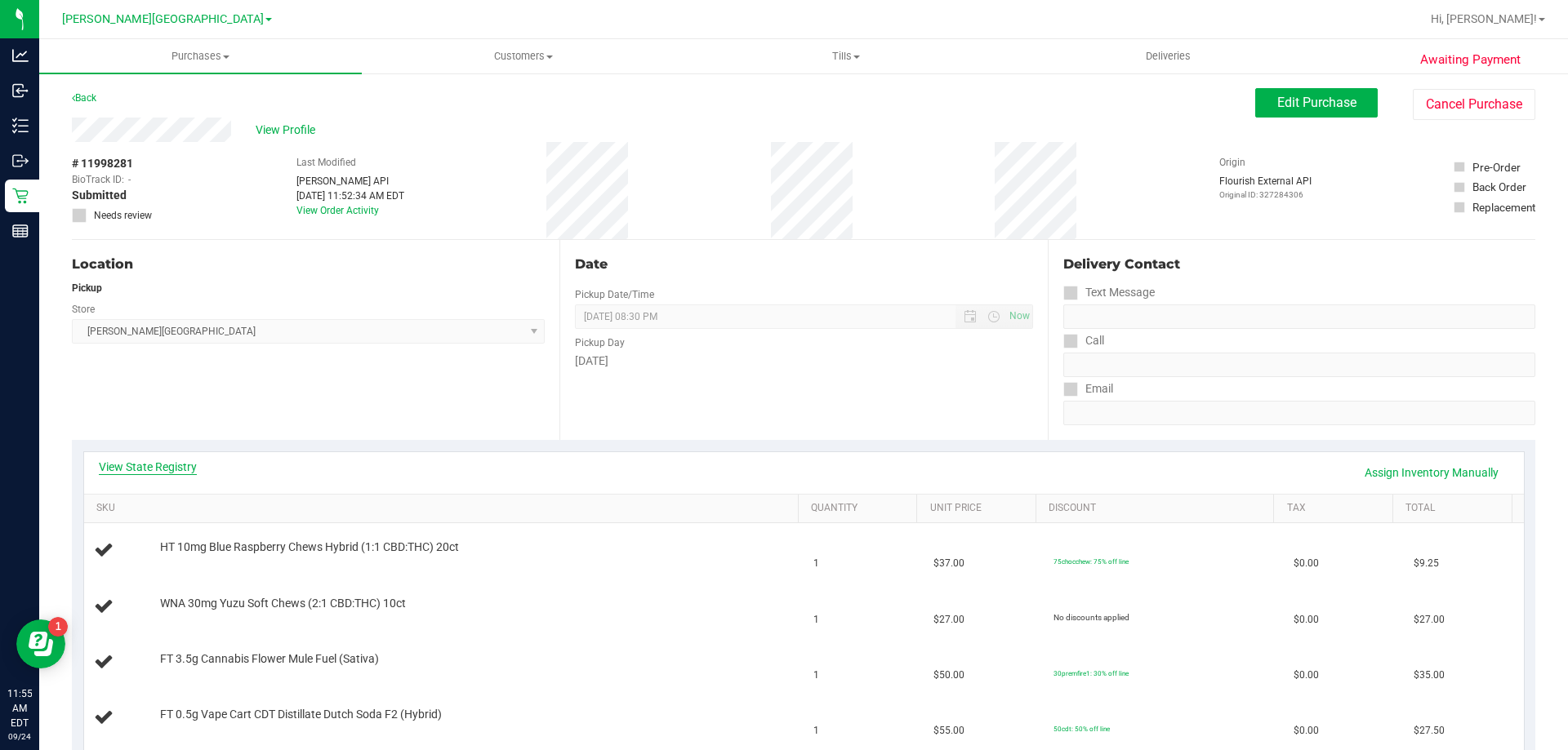
click at [174, 466] on link "View State Registry" at bounding box center [148, 466] width 98 height 16
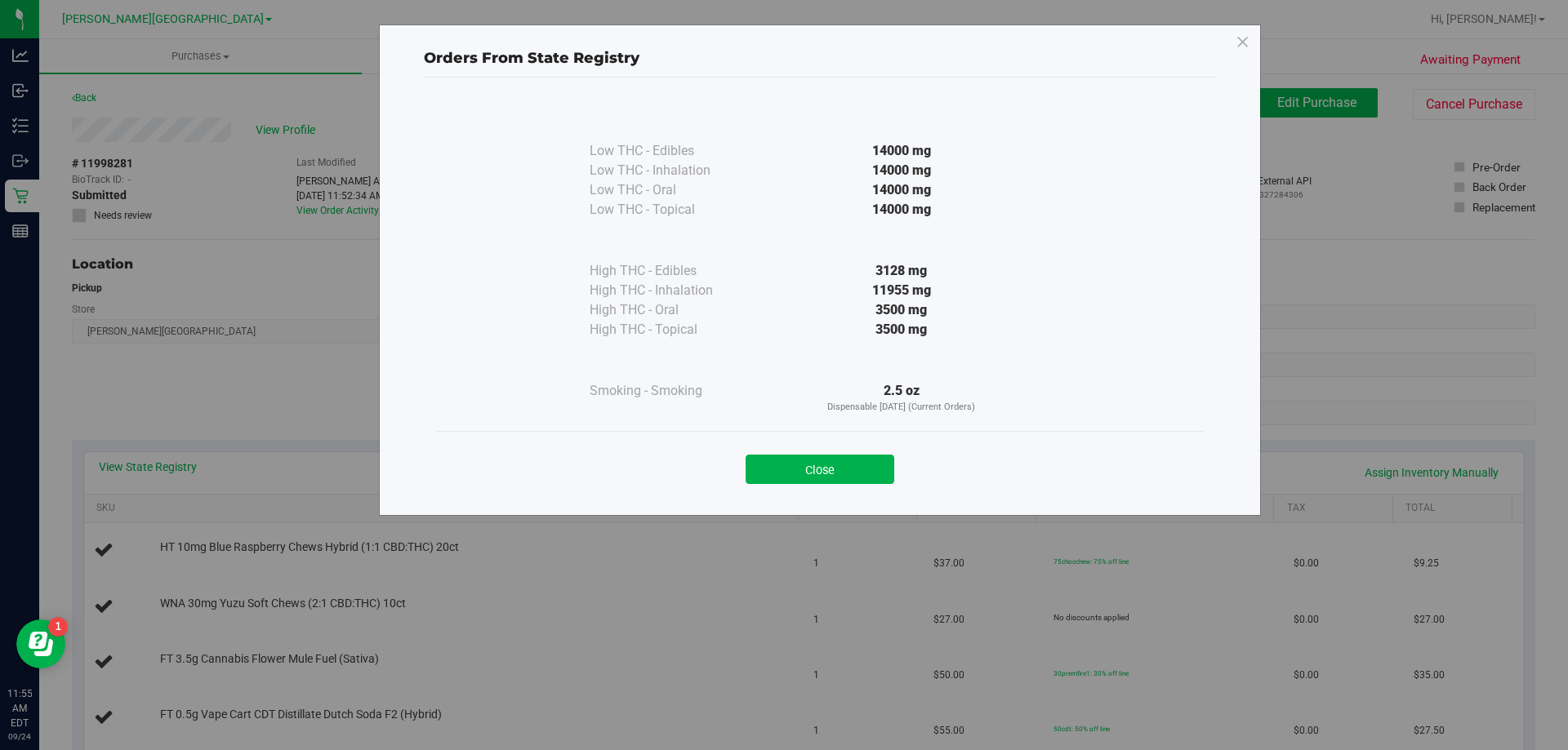
click at [790, 471] on button "Close" at bounding box center [819, 468] width 149 height 30
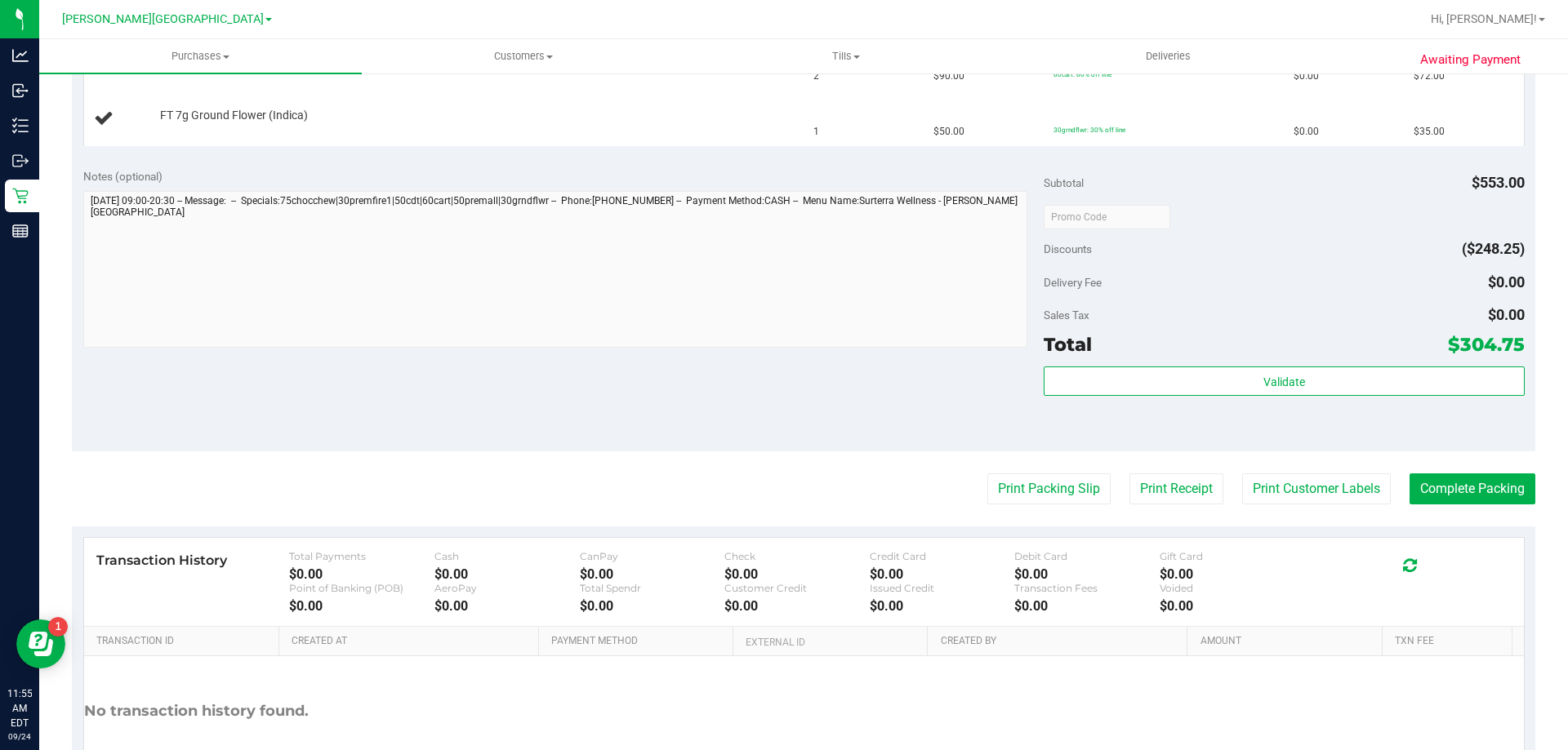
scroll to position [979, 0]
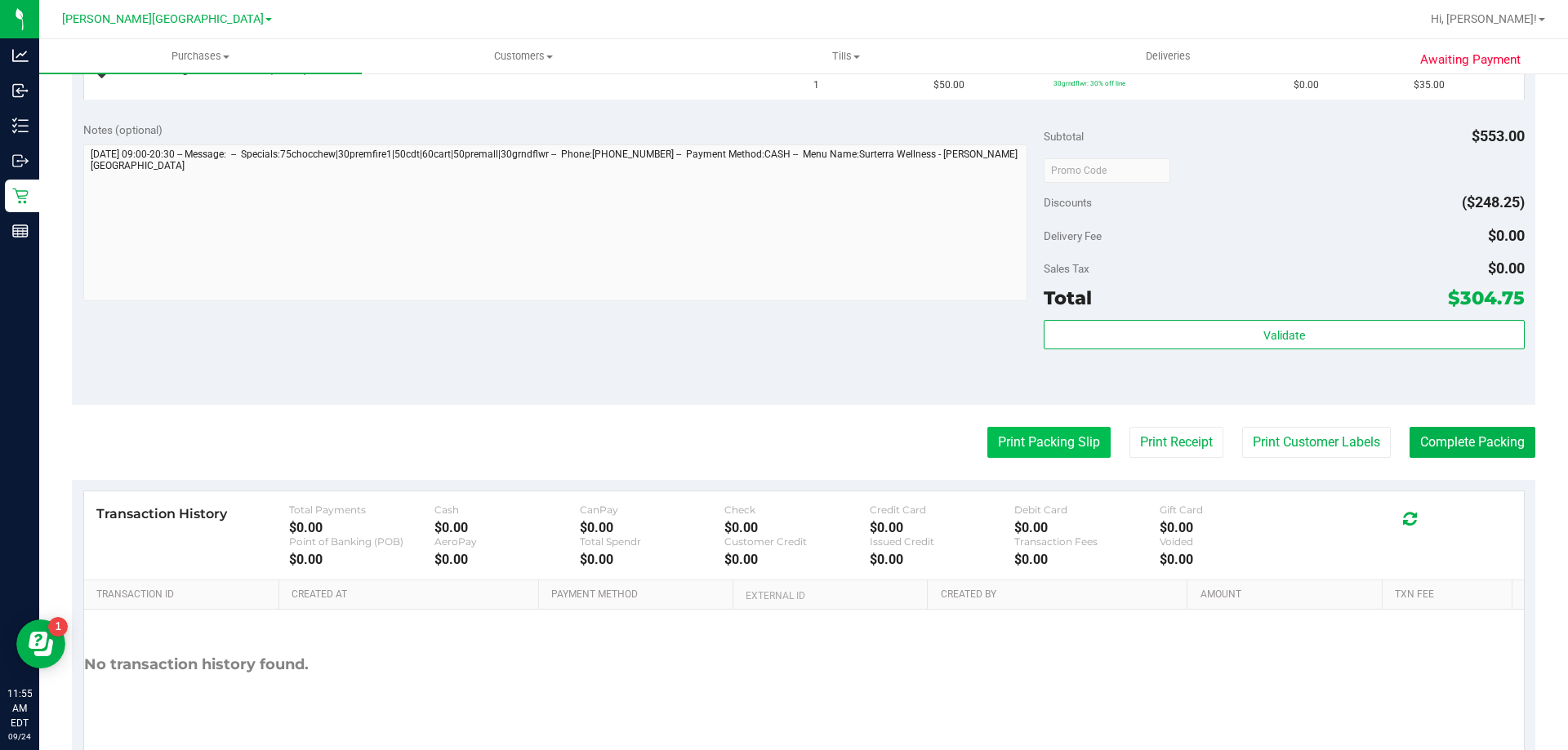
click at [1034, 437] on button "Print Packing Slip" at bounding box center [1049, 443] width 124 height 31
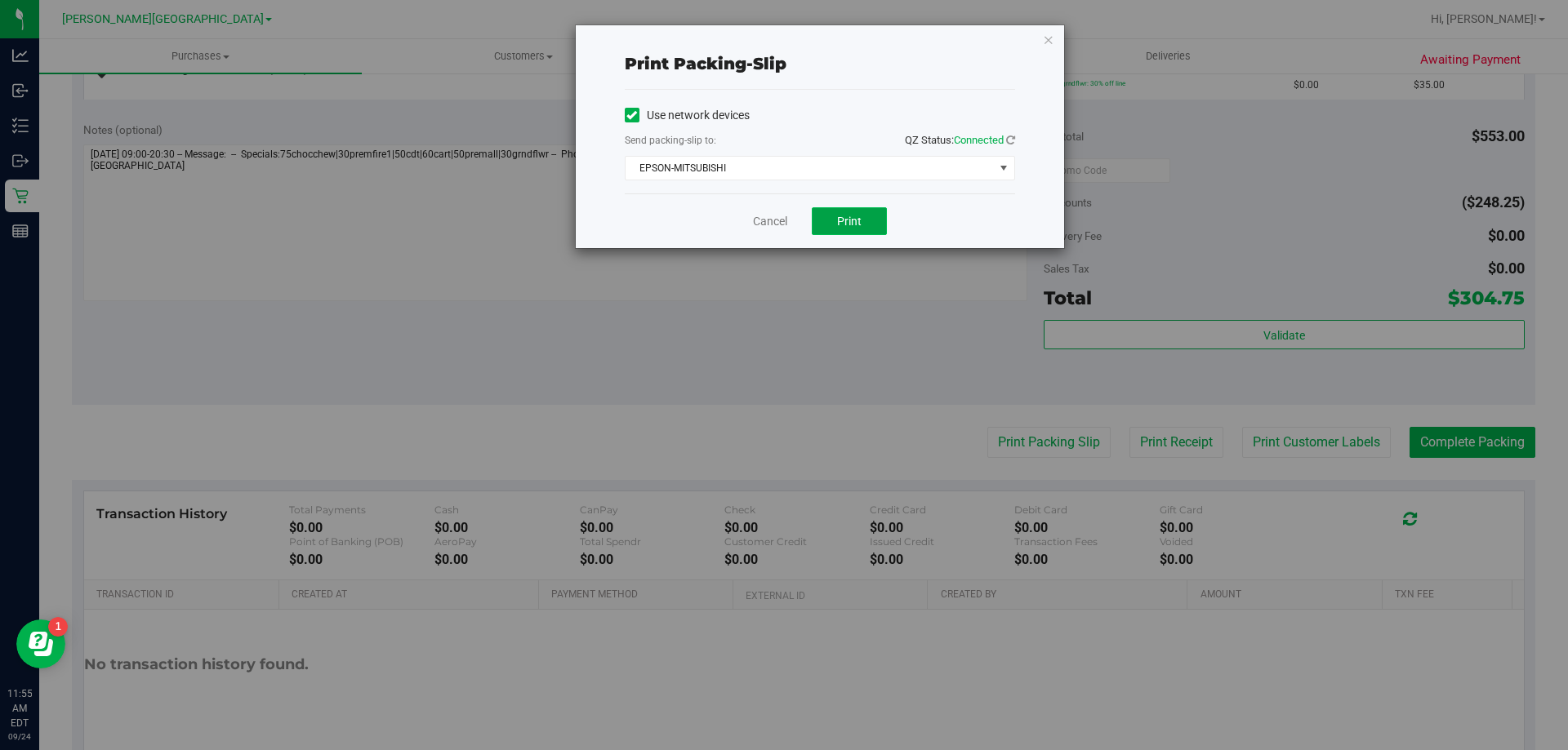
click at [861, 223] on span "Print" at bounding box center [849, 221] width 25 height 13
click at [758, 221] on link "Cancel" at bounding box center [770, 221] width 35 height 17
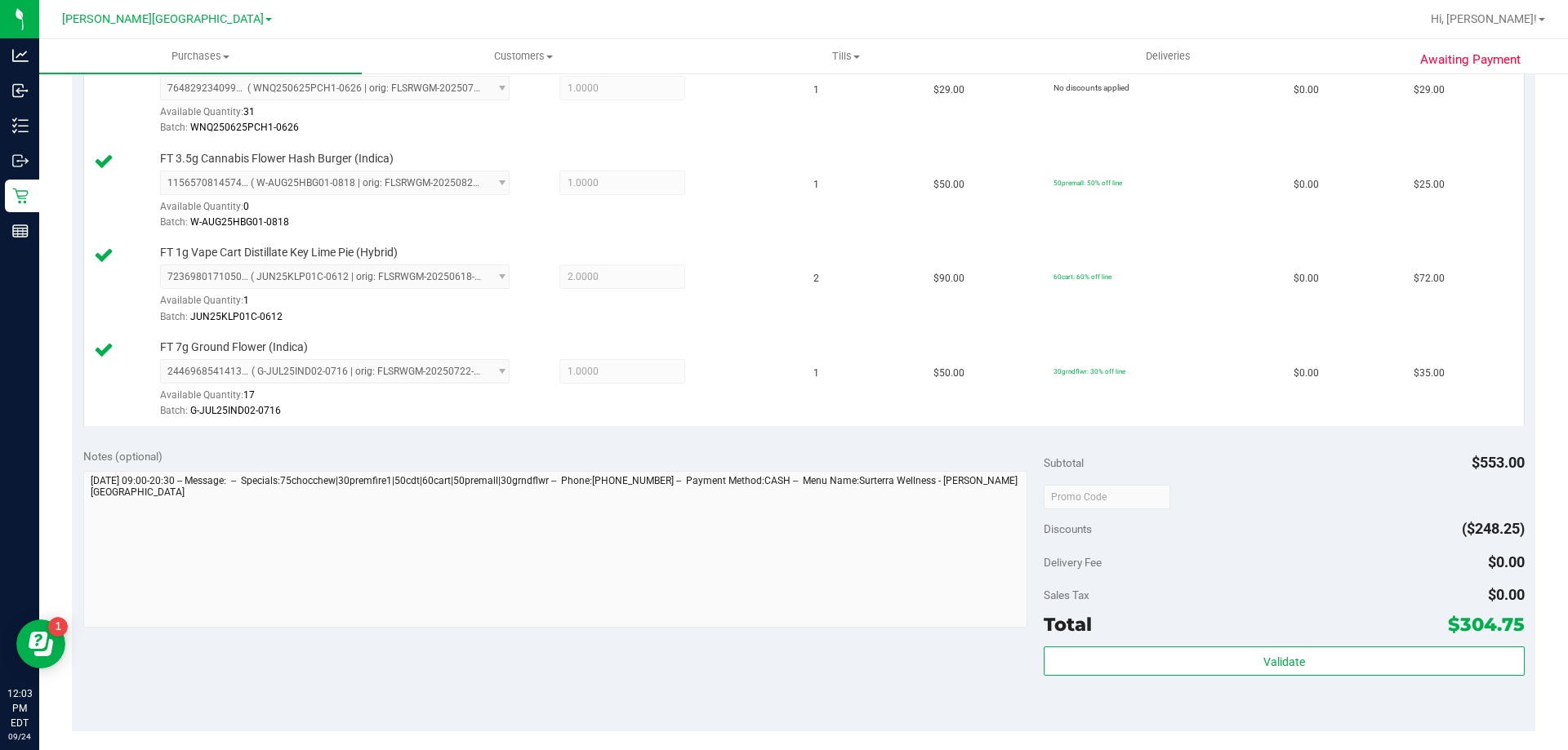
scroll to position [1070, 0]
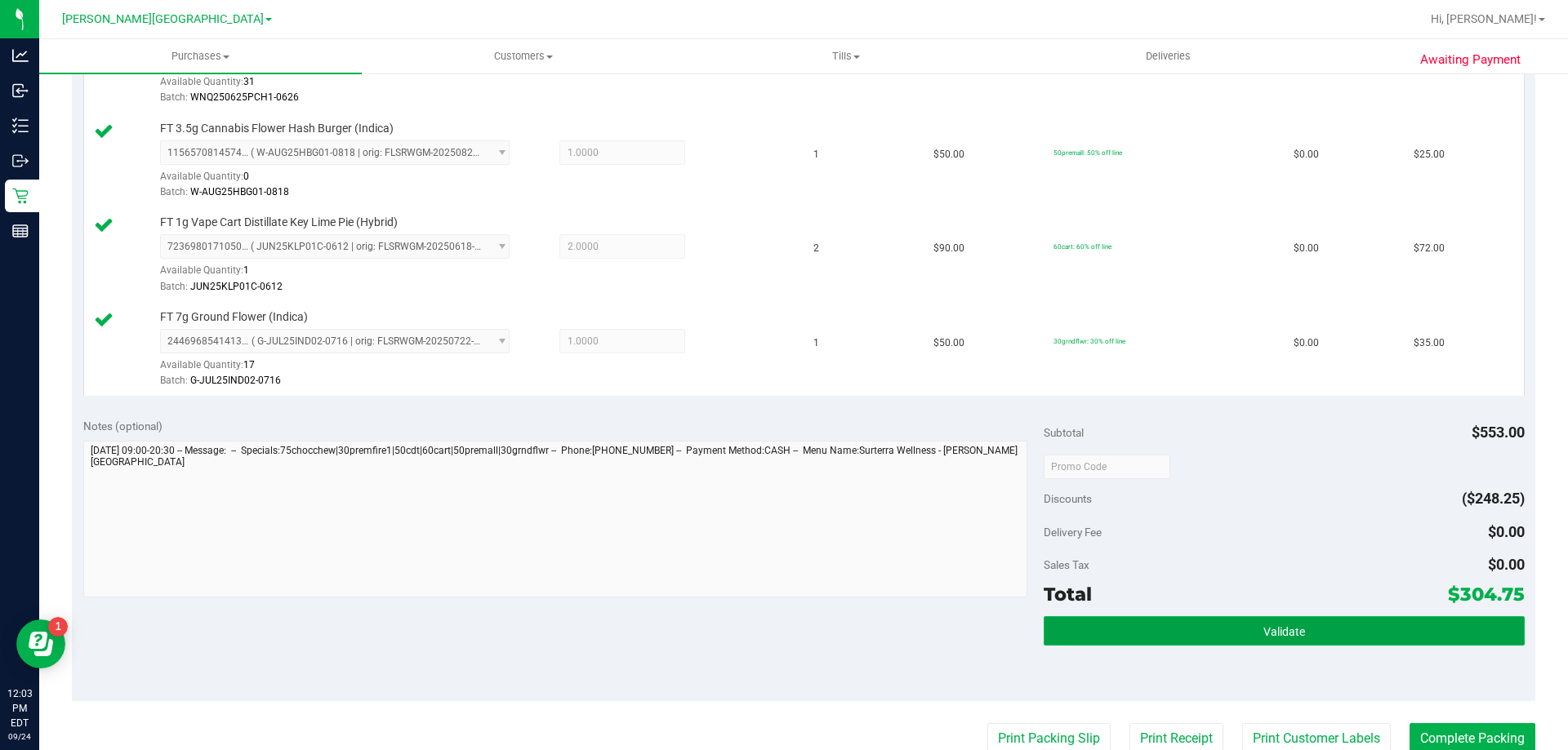
click at [1095, 626] on button "Validate" at bounding box center [1283, 630] width 480 height 30
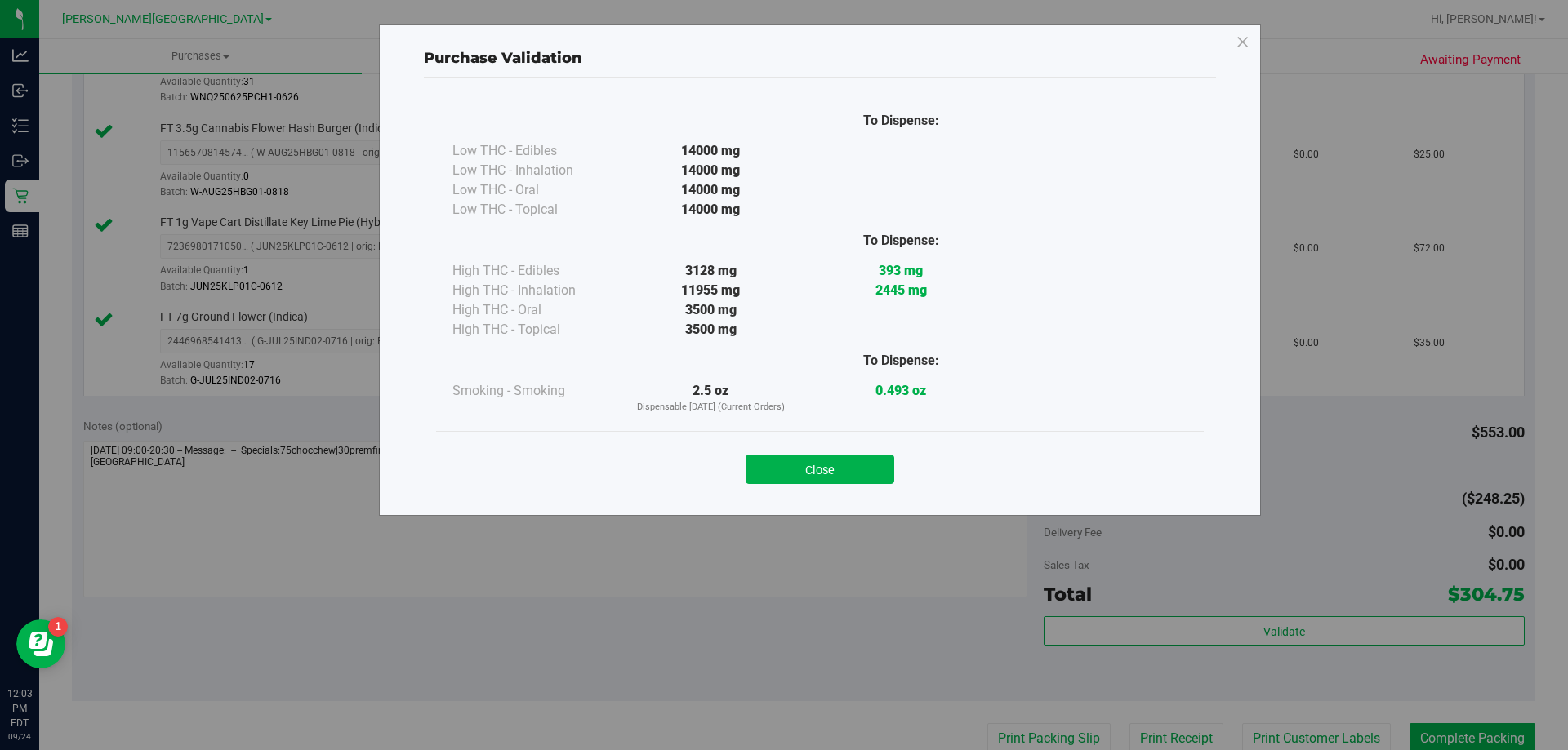
click at [845, 471] on button "Close" at bounding box center [819, 468] width 149 height 30
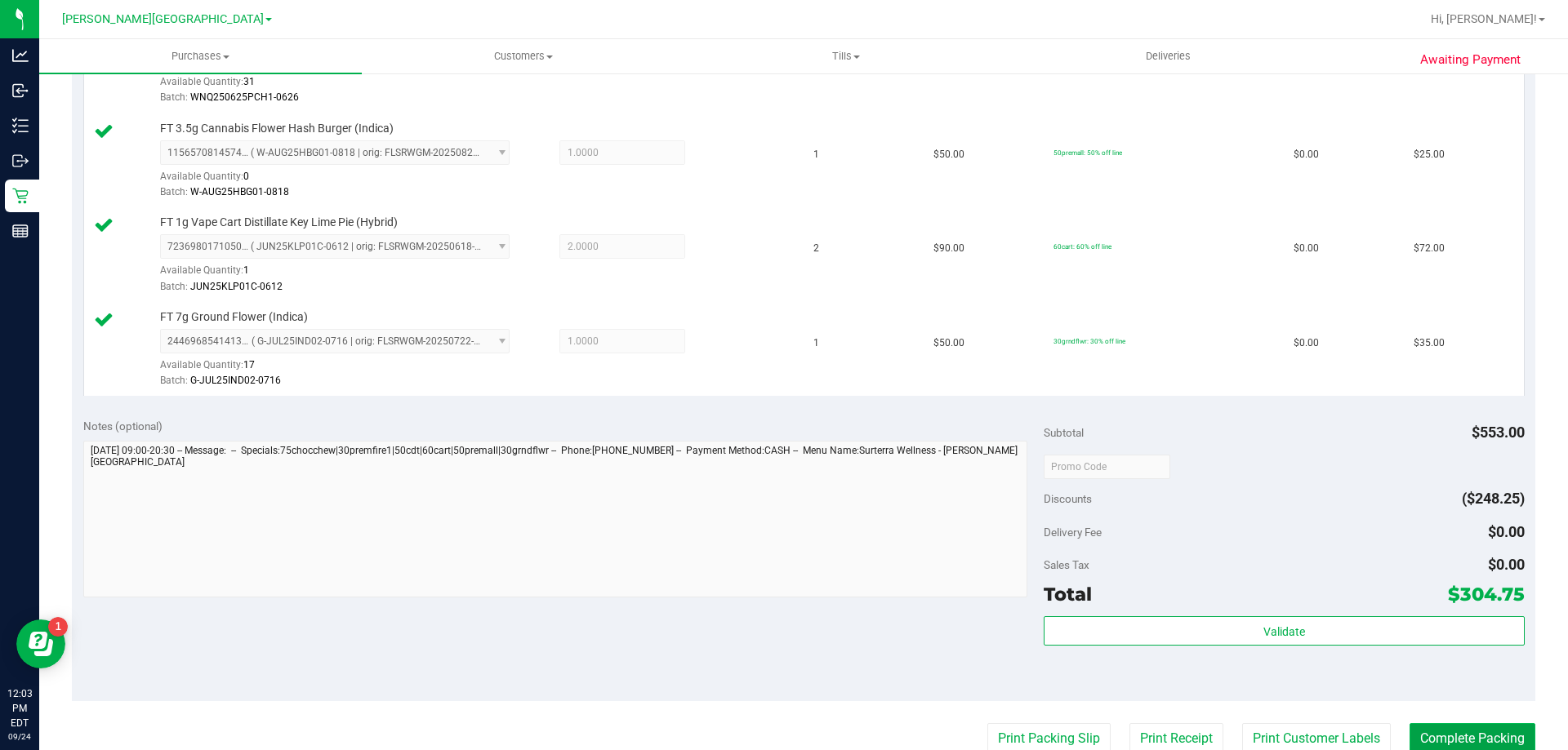
click at [1484, 727] on button "Complete Packing" at bounding box center [1471, 739] width 126 height 31
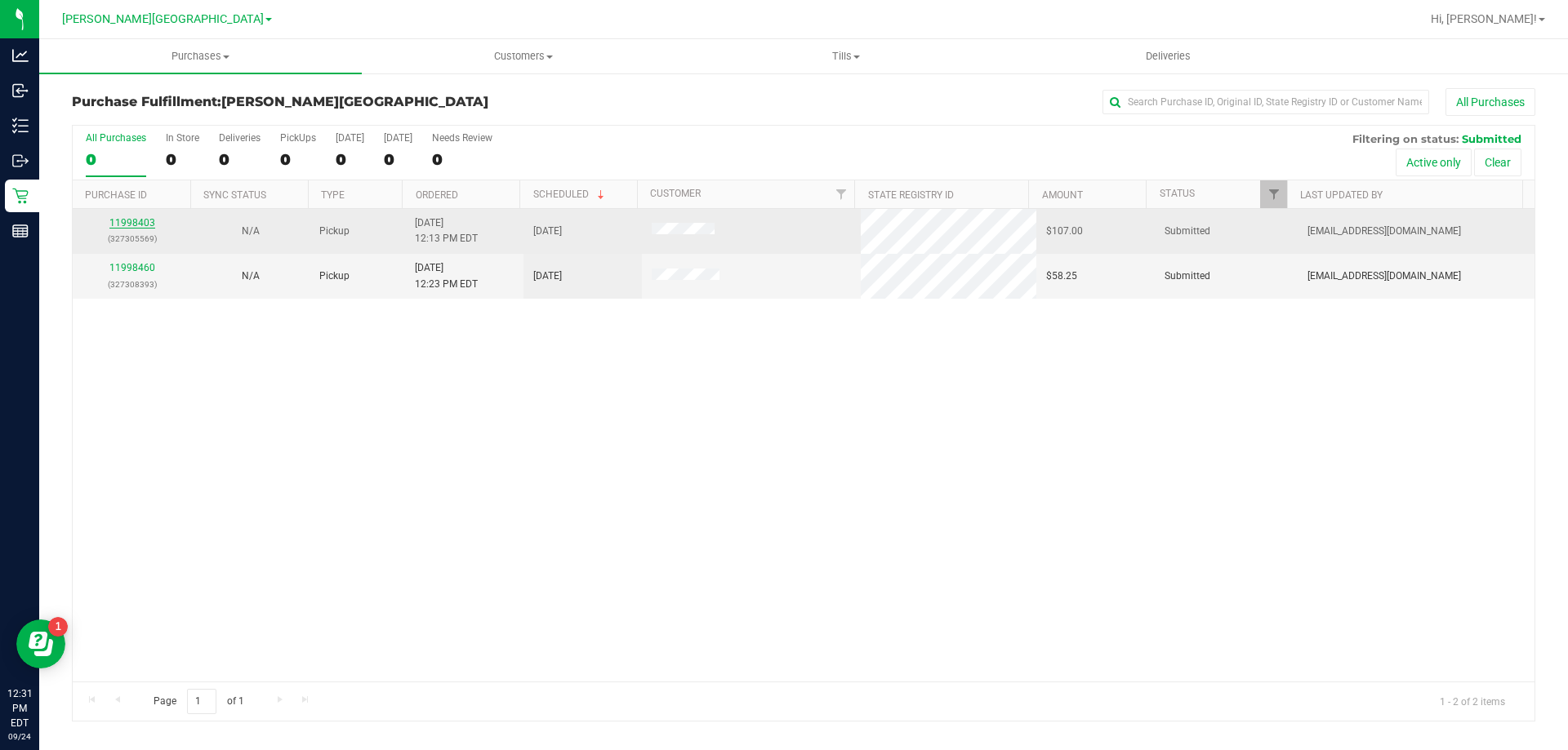
click at [141, 218] on link "11998403" at bounding box center [132, 223] width 46 height 11
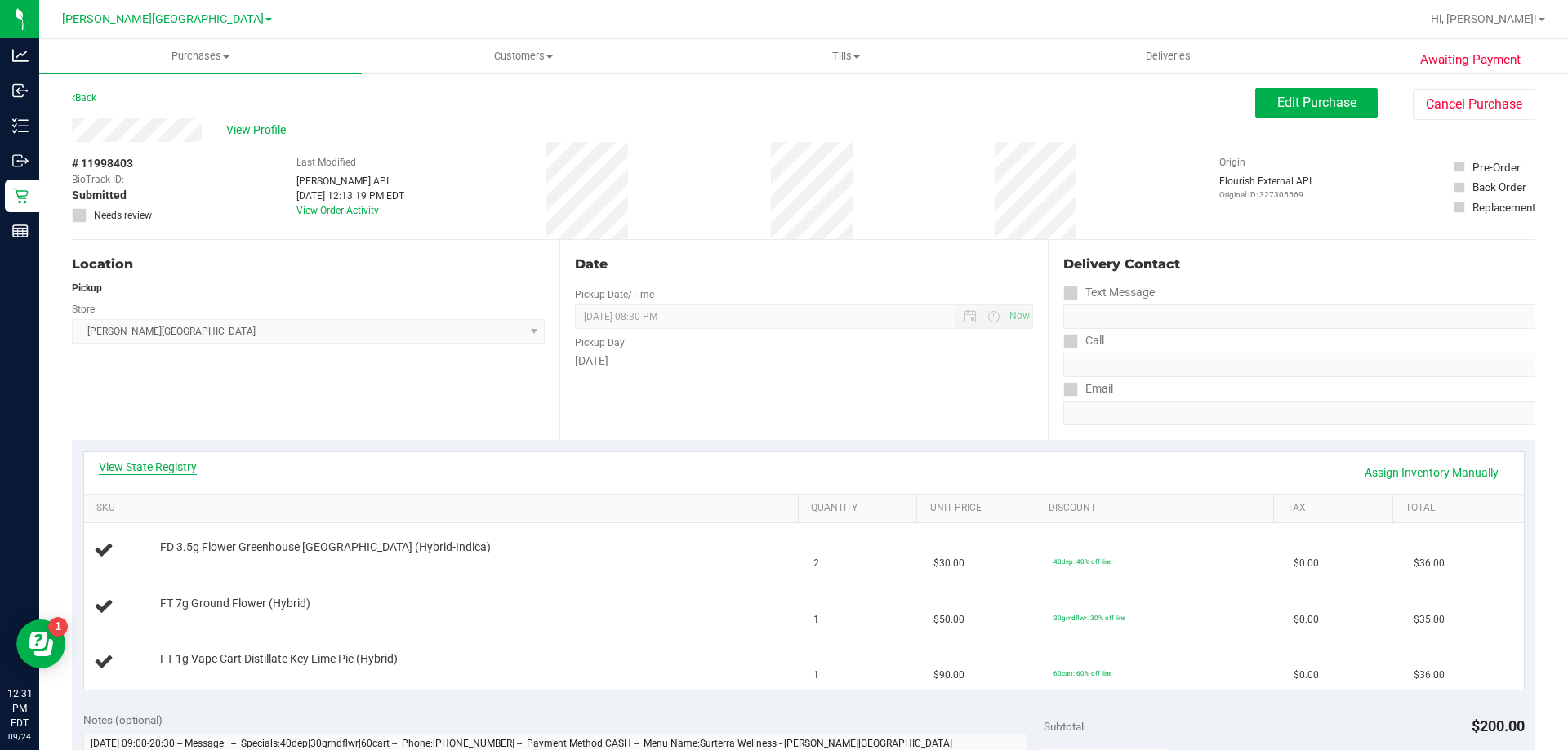
click at [155, 466] on link "View State Registry" at bounding box center [148, 466] width 98 height 16
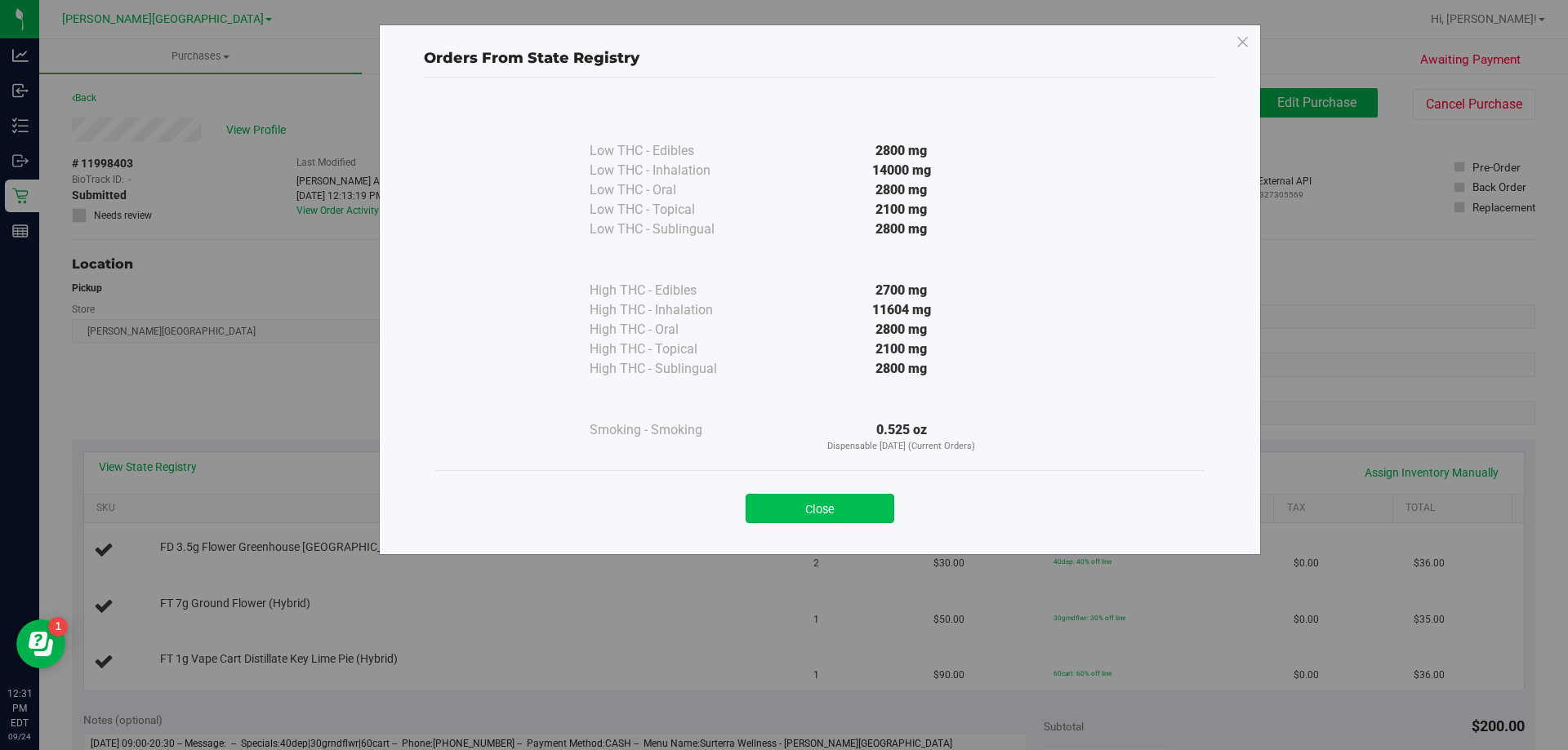
click at [781, 503] on button "Close" at bounding box center [819, 508] width 149 height 30
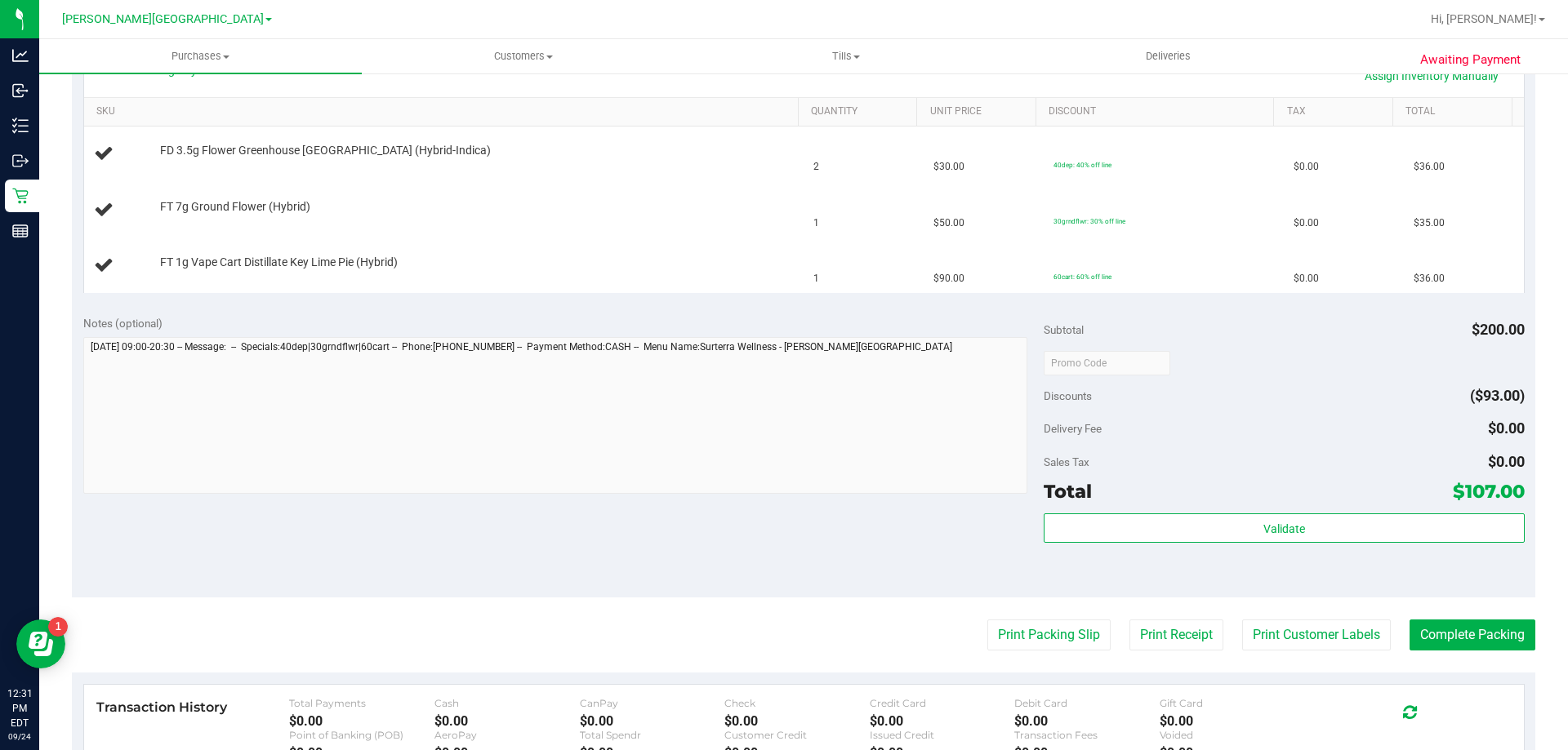
scroll to position [489, 0]
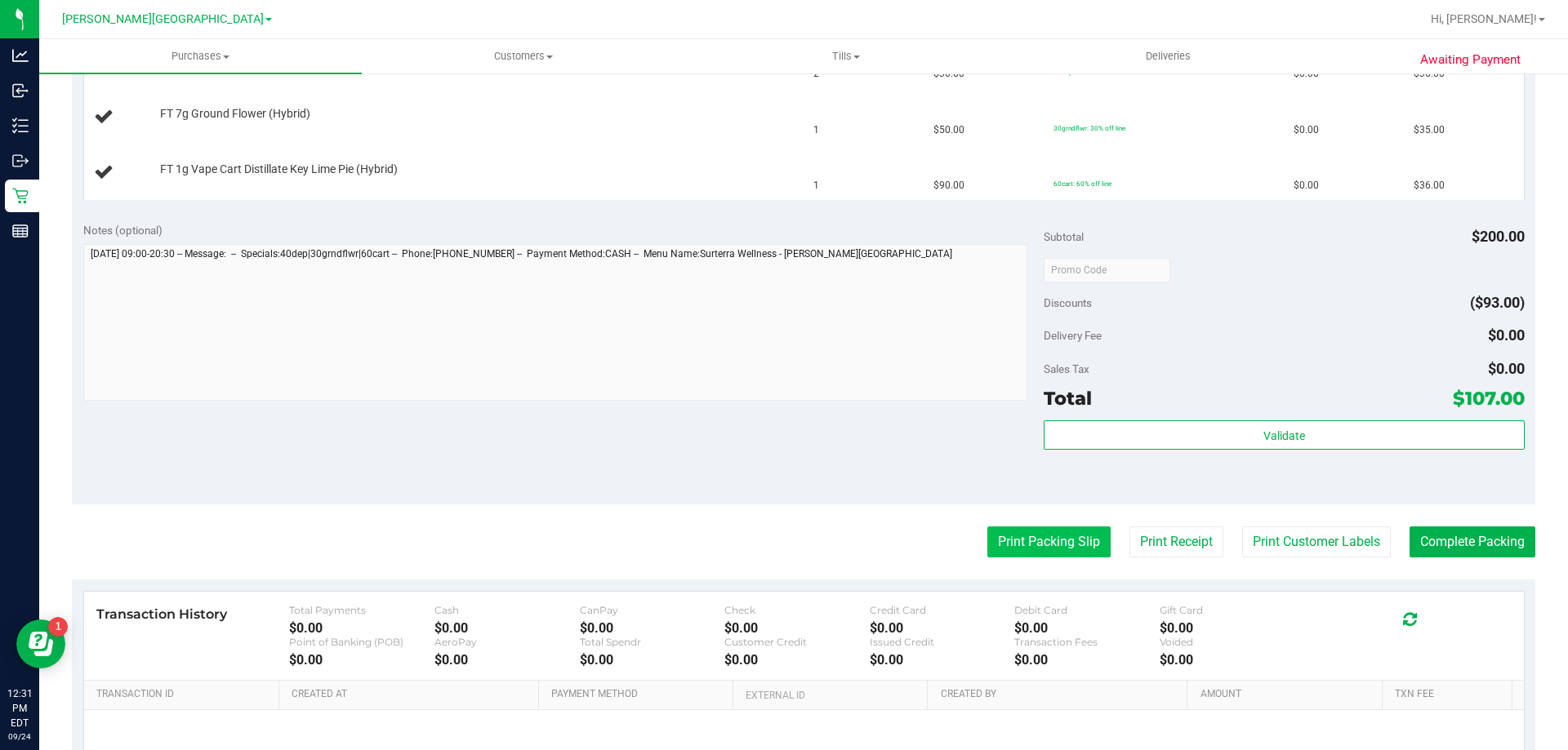
click at [1037, 542] on button "Print Packing Slip" at bounding box center [1049, 541] width 124 height 31
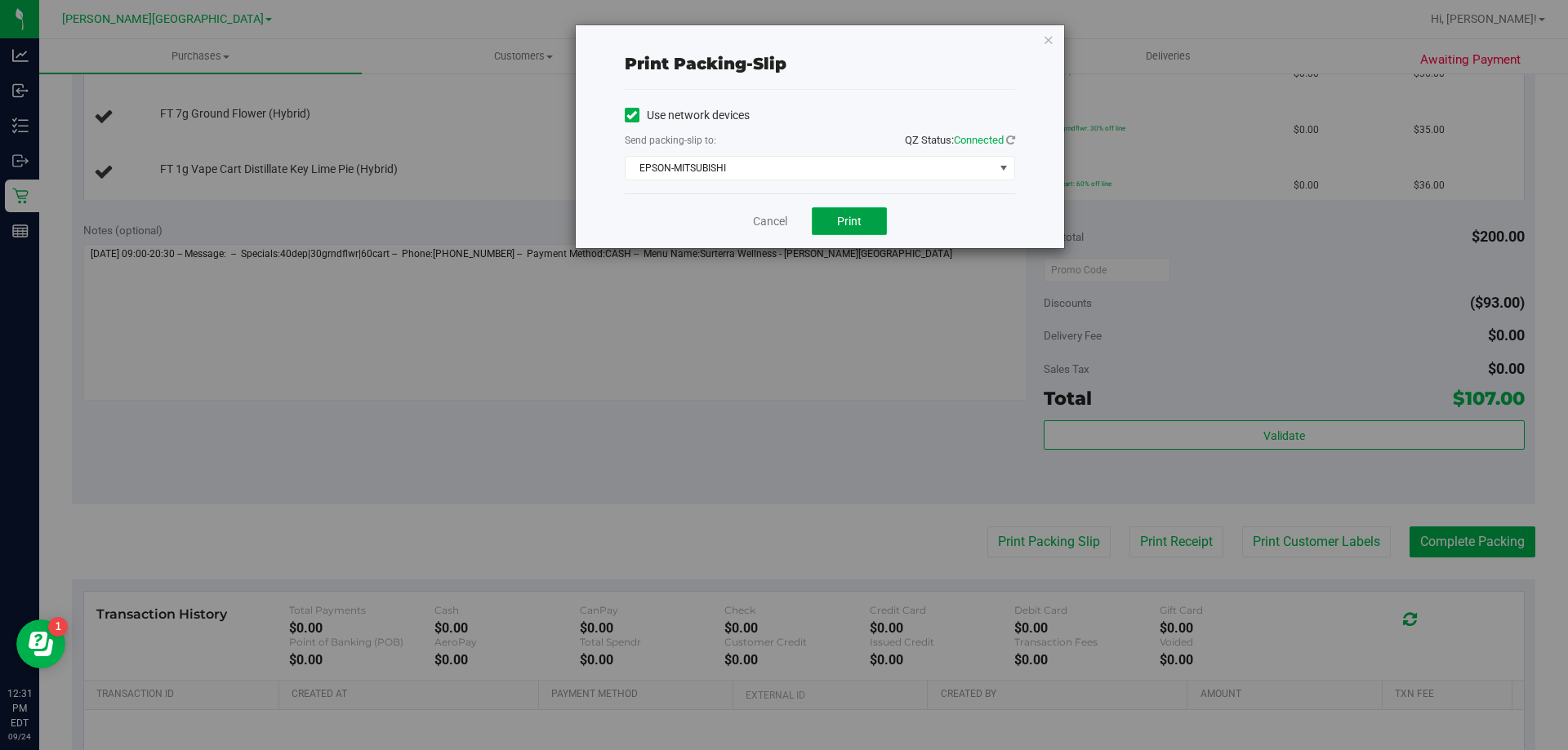
click at [844, 209] on button "Print" at bounding box center [849, 220] width 75 height 28
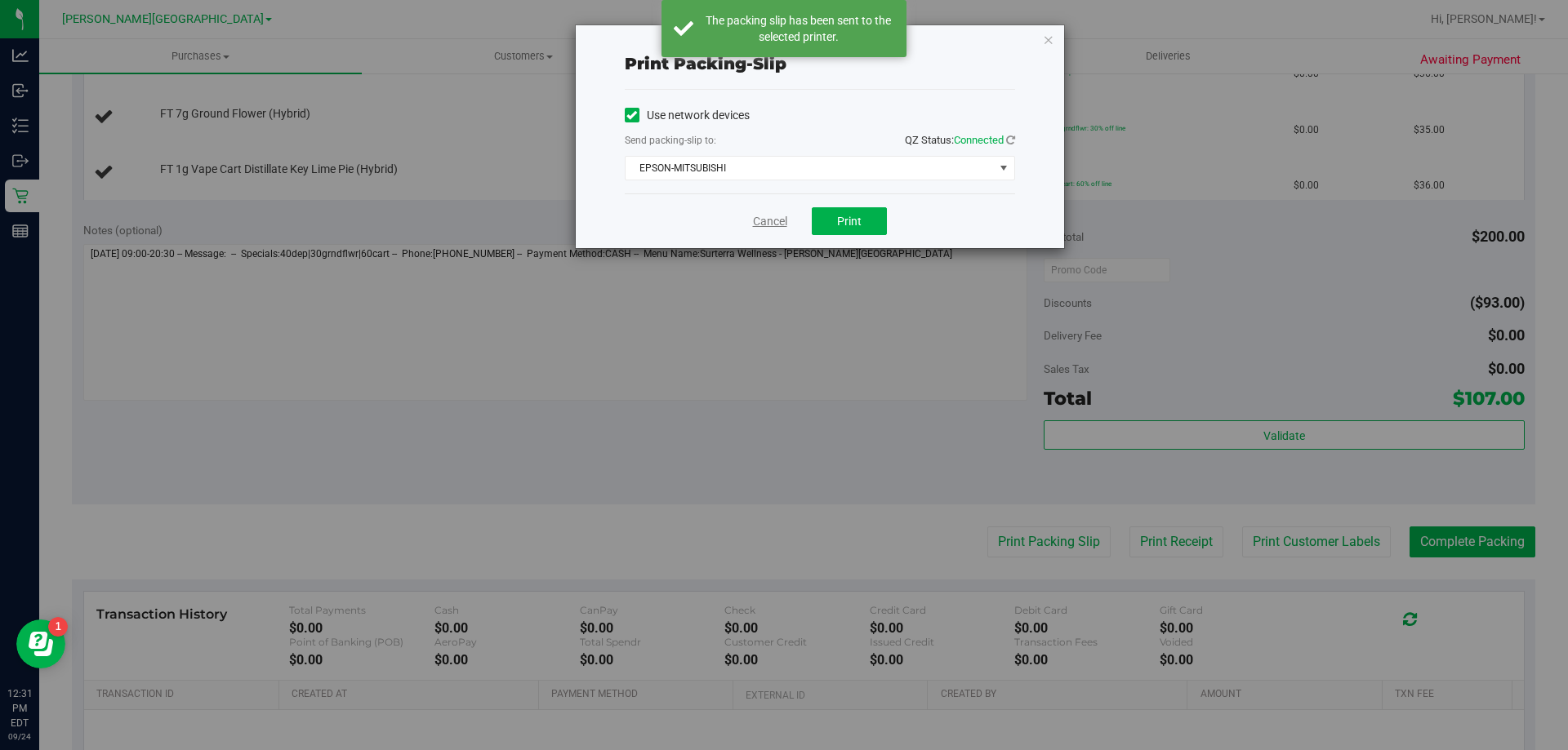
click at [759, 224] on link "Cancel" at bounding box center [770, 221] width 35 height 17
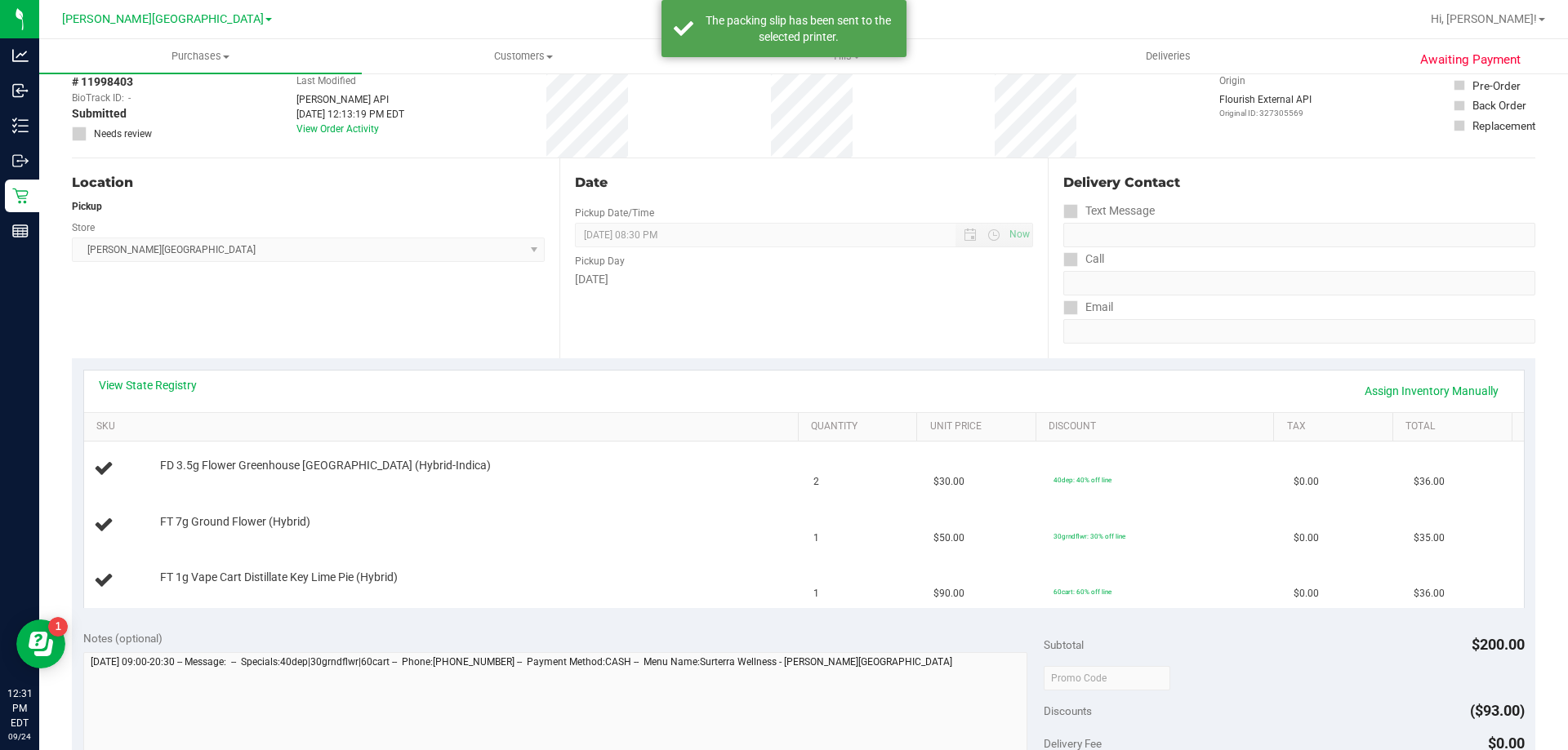
scroll to position [0, 0]
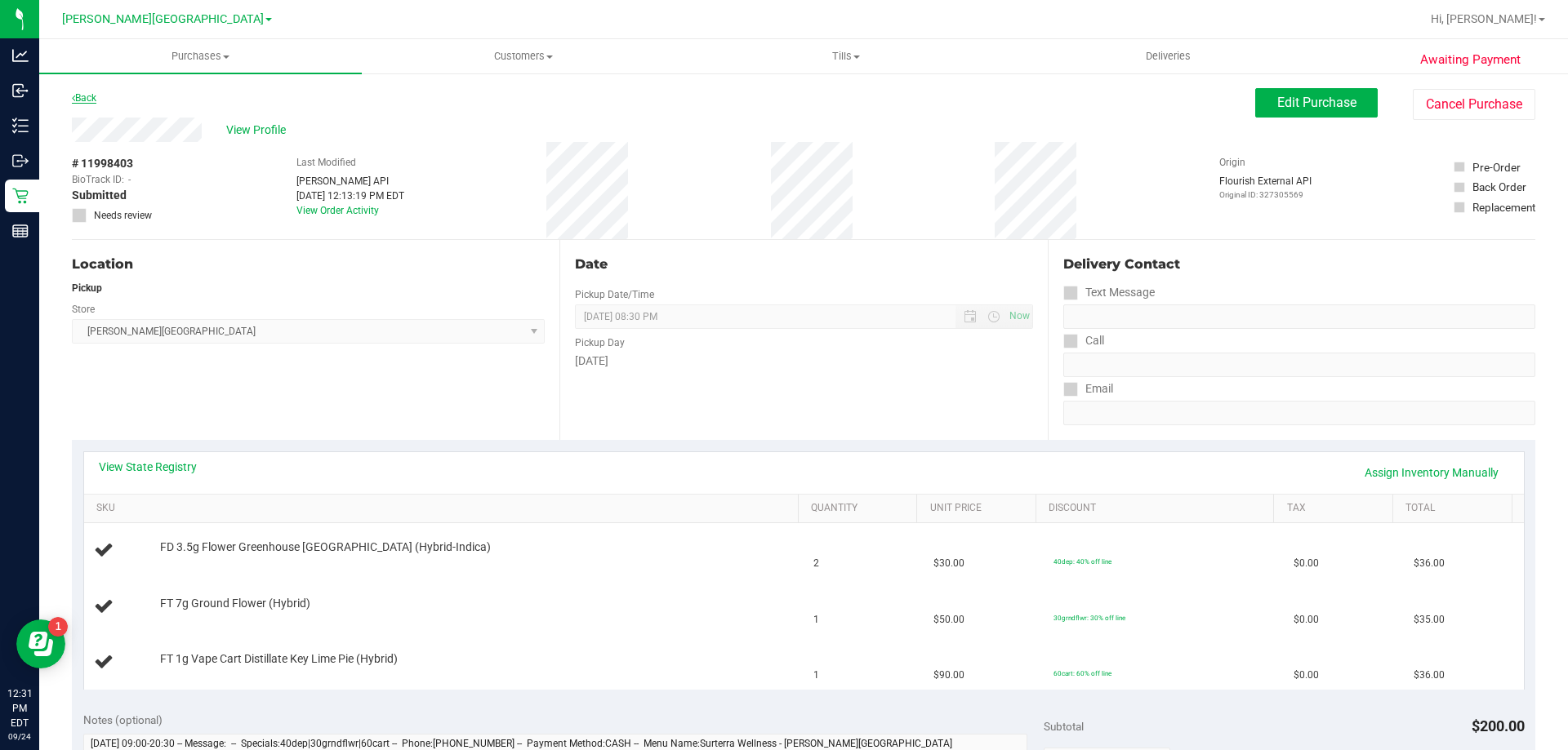
click at [91, 97] on link "Back" at bounding box center [84, 98] width 25 height 11
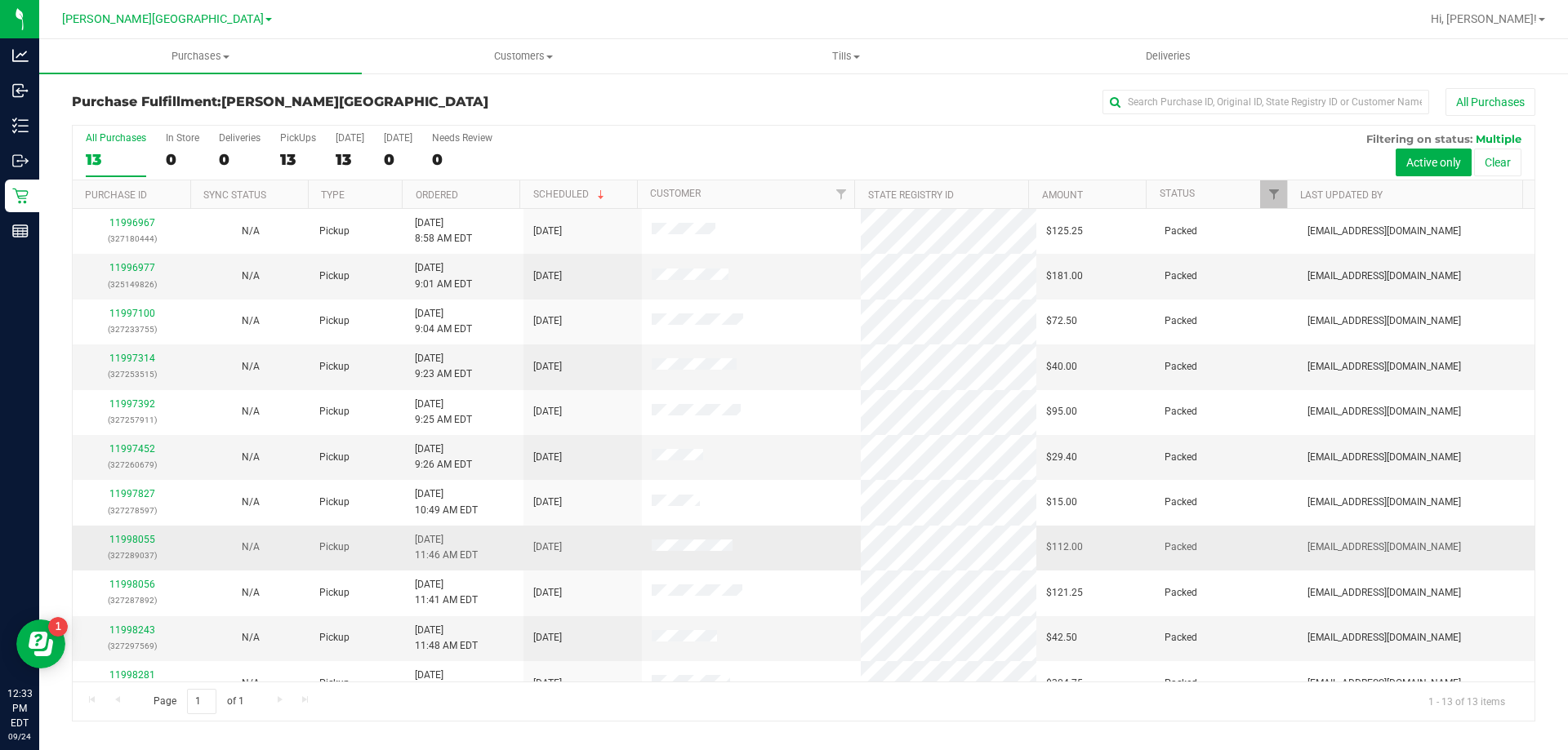
scroll to position [114, 0]
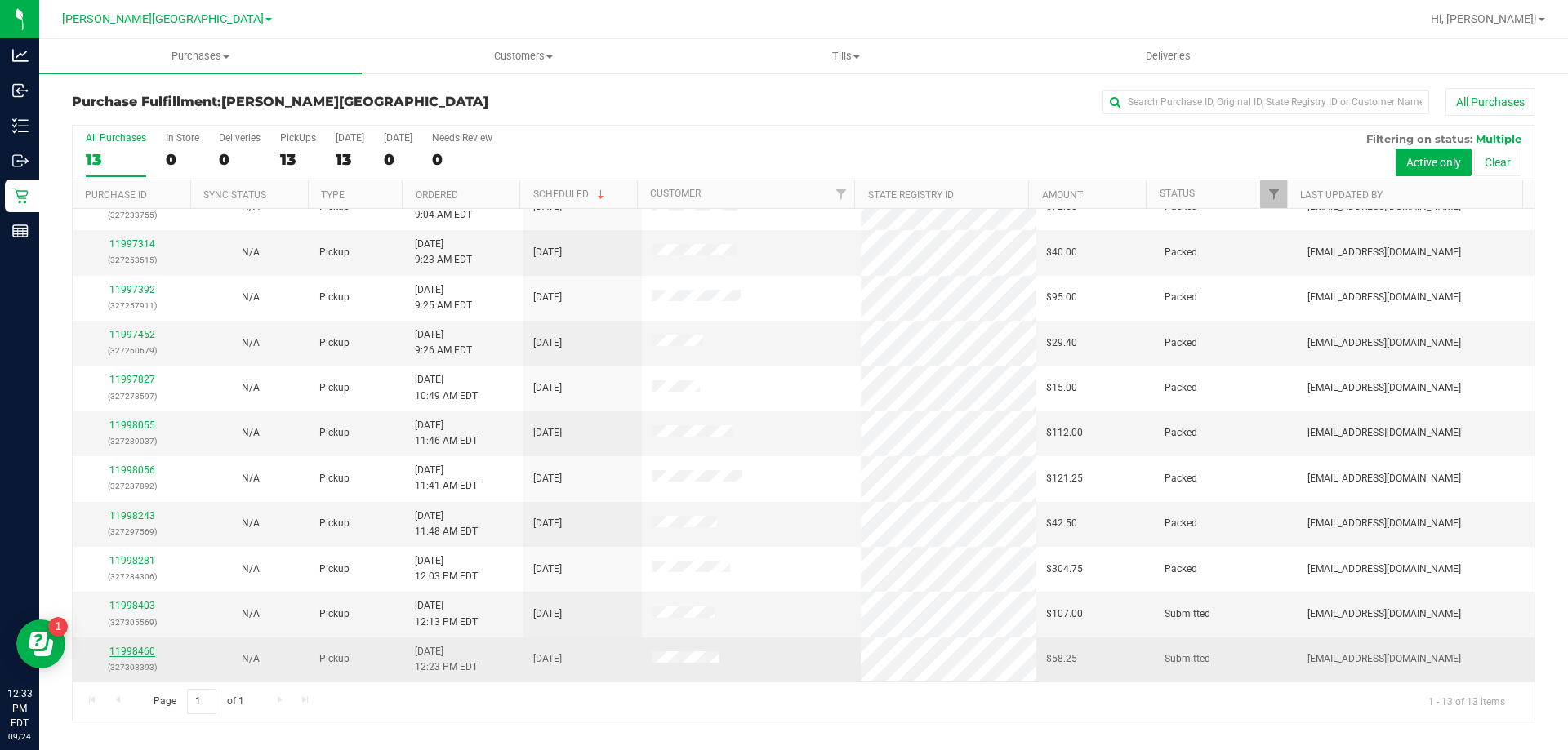
click at [133, 648] on link "11998460" at bounding box center [132, 651] width 46 height 11
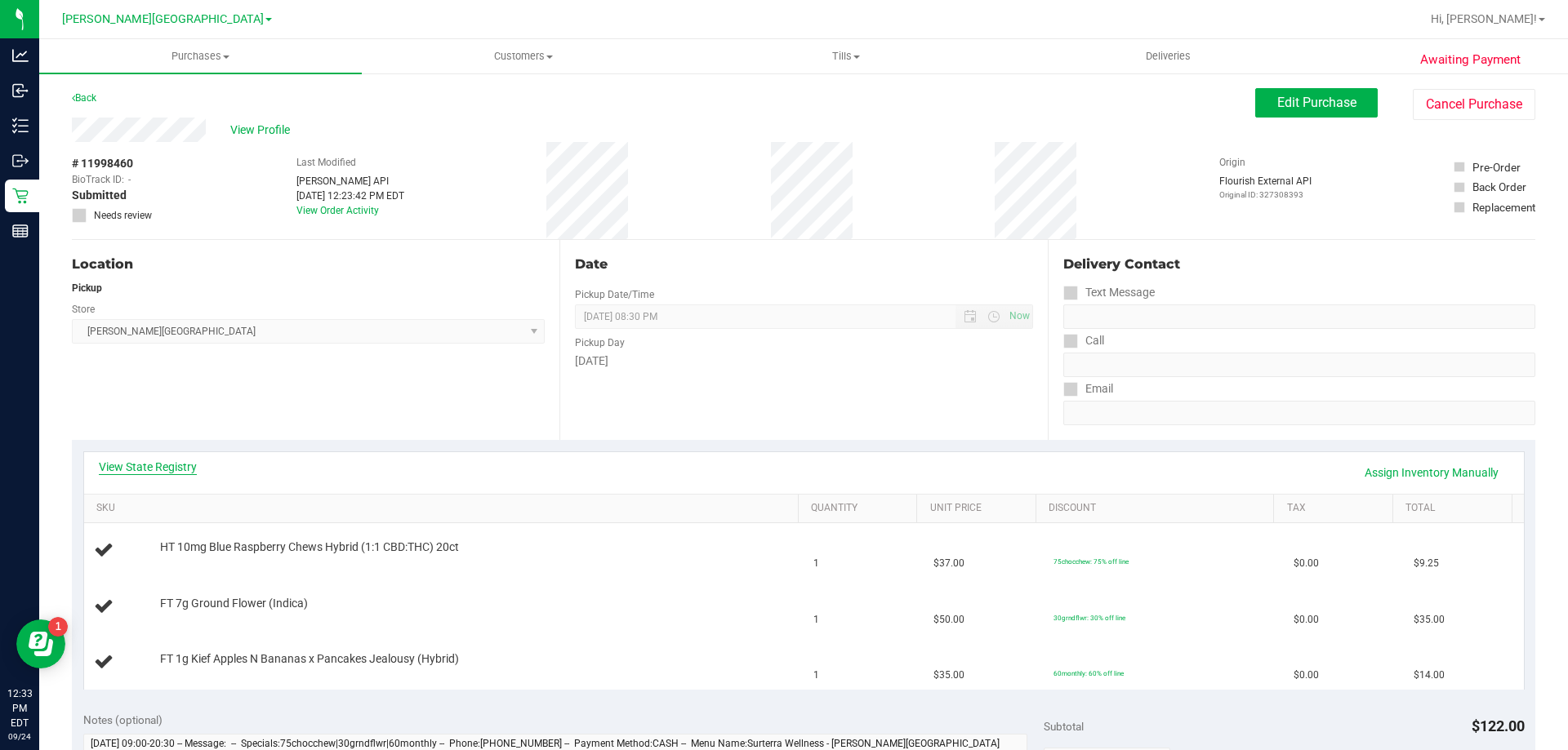
click at [129, 460] on link "View State Registry" at bounding box center [148, 466] width 98 height 16
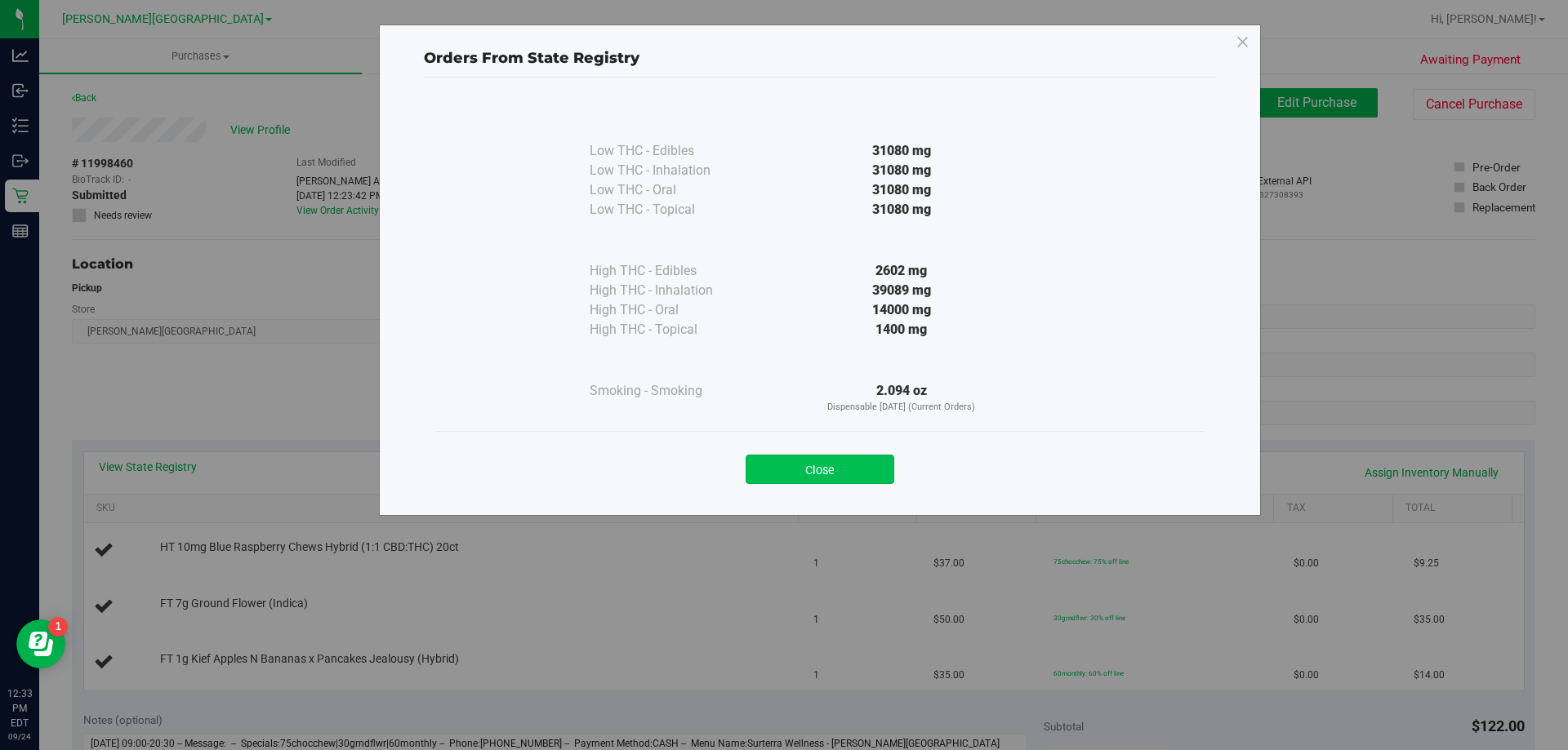
click at [827, 466] on button "Close" at bounding box center [819, 468] width 149 height 30
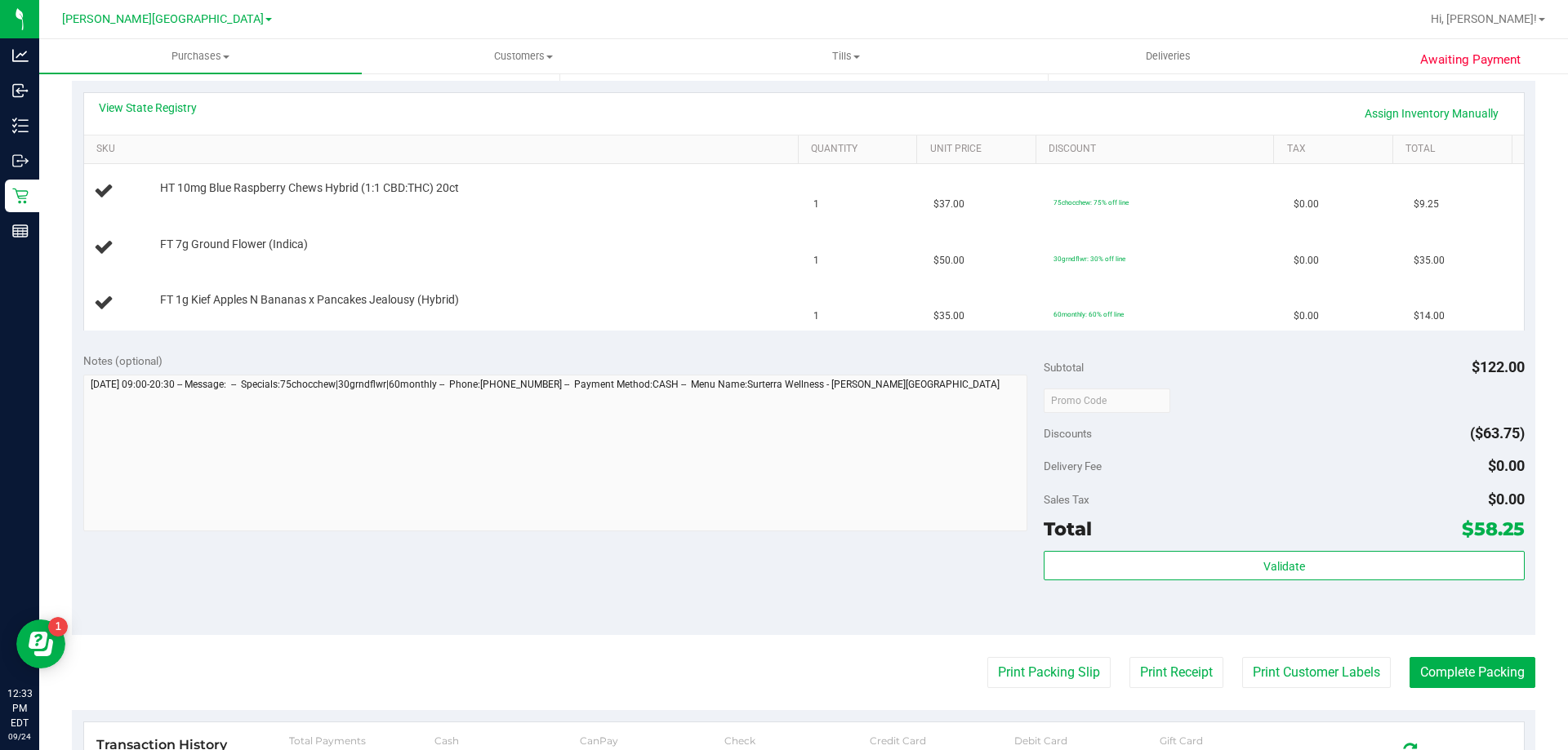
scroll to position [489, 0]
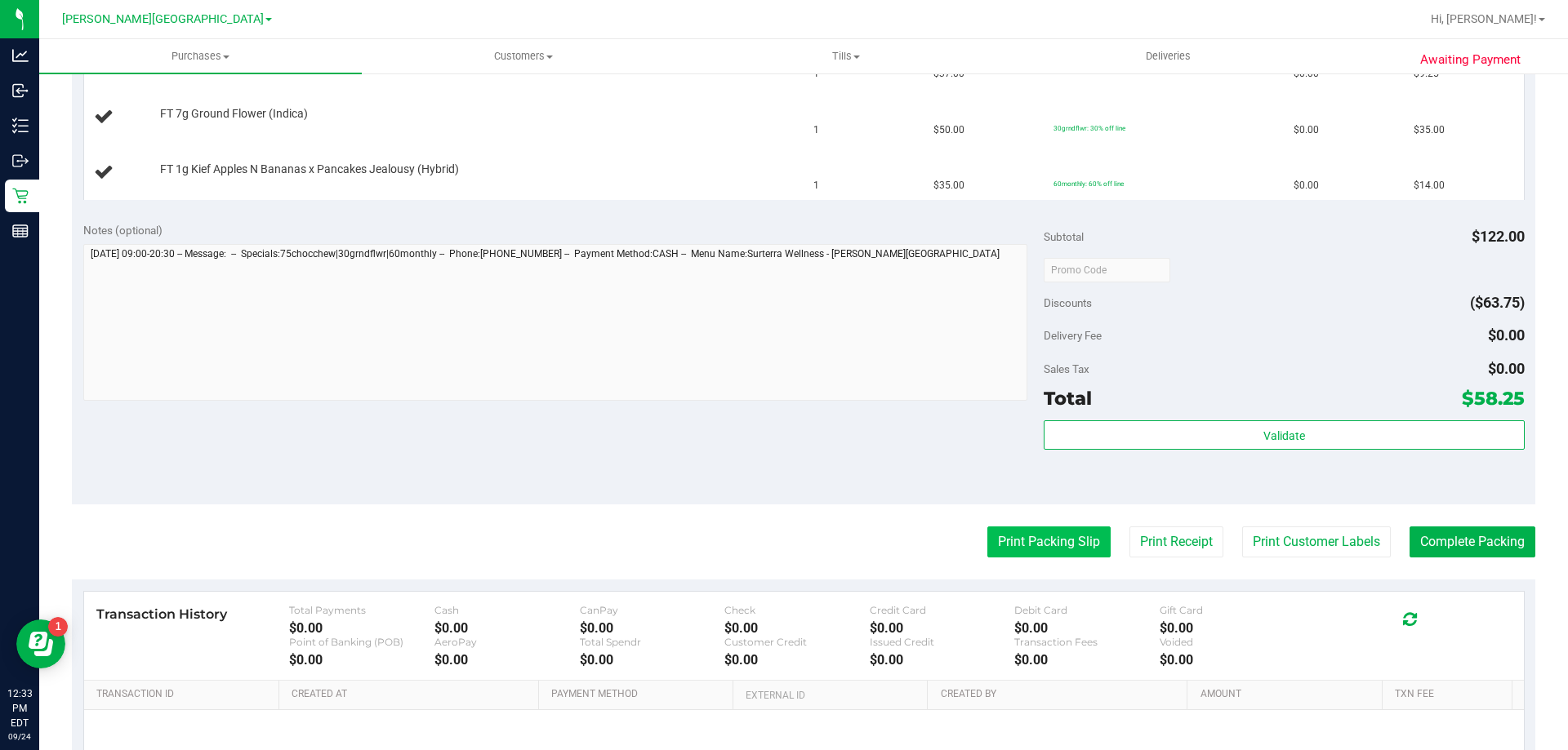
click at [1029, 542] on button "Print Packing Slip" at bounding box center [1049, 541] width 124 height 31
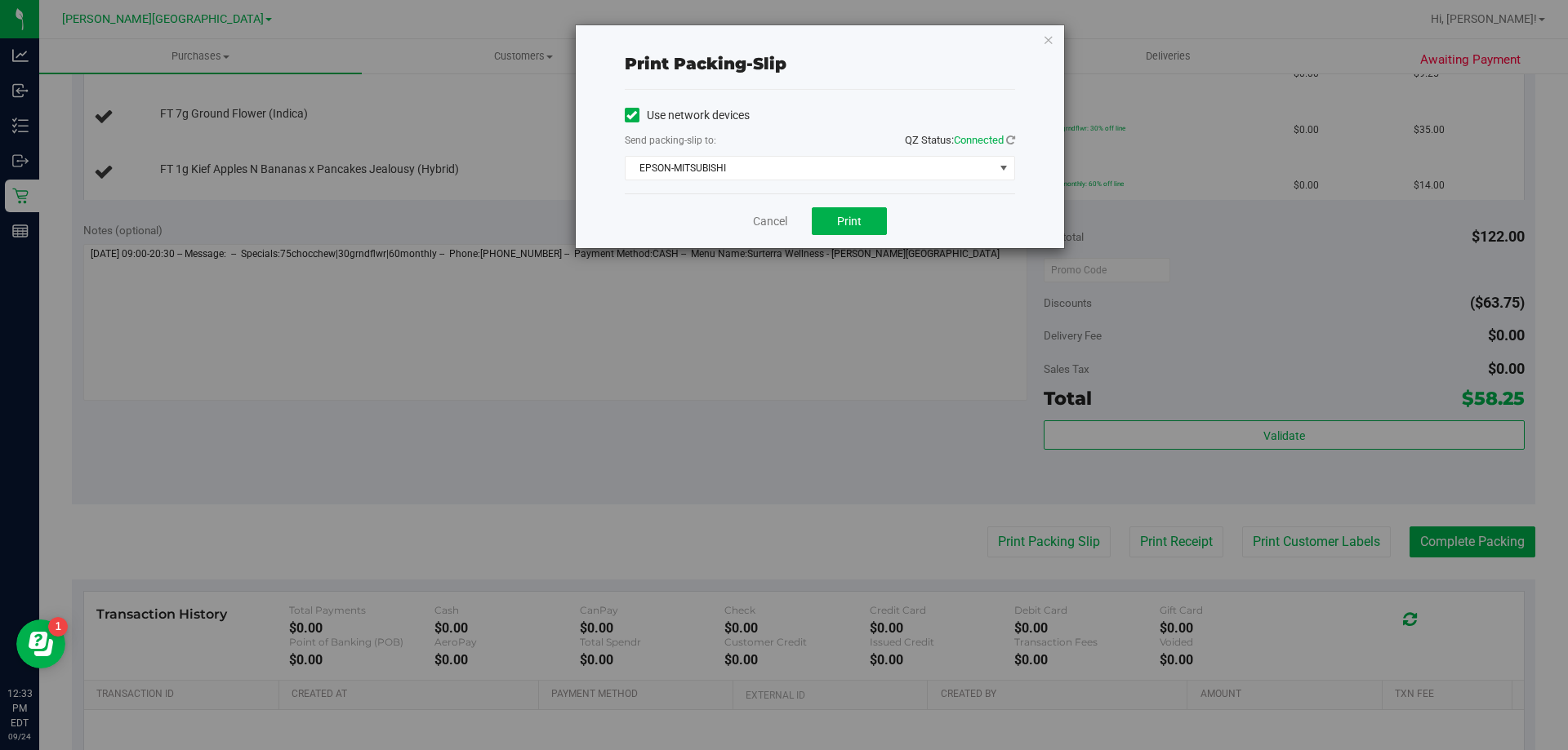
click at [829, 237] on div "Cancel Print" at bounding box center [819, 220] width 390 height 55
click at [841, 217] on span "Print" at bounding box center [849, 221] width 25 height 13
click at [782, 222] on link "Cancel" at bounding box center [770, 221] width 35 height 17
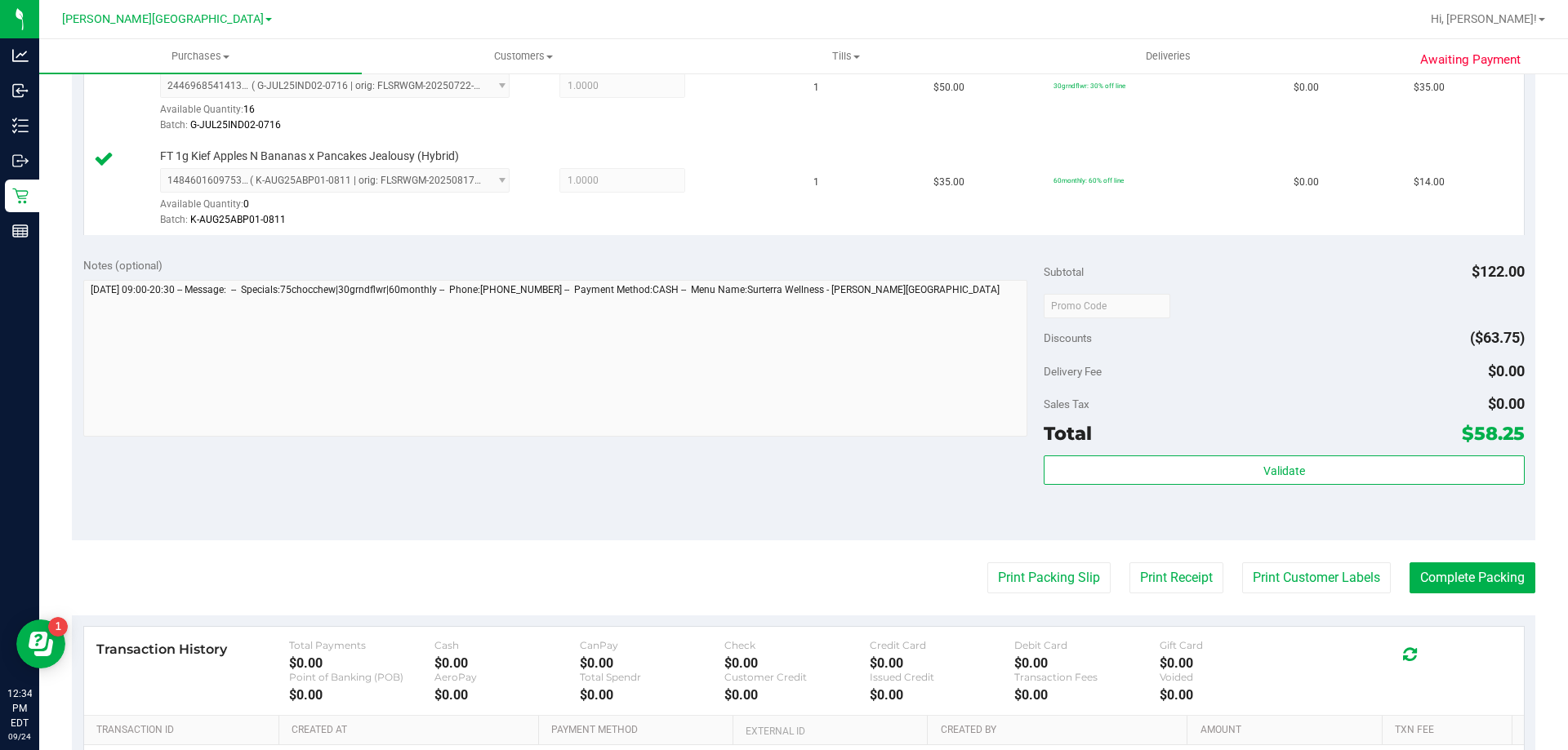
scroll to position [735, 0]
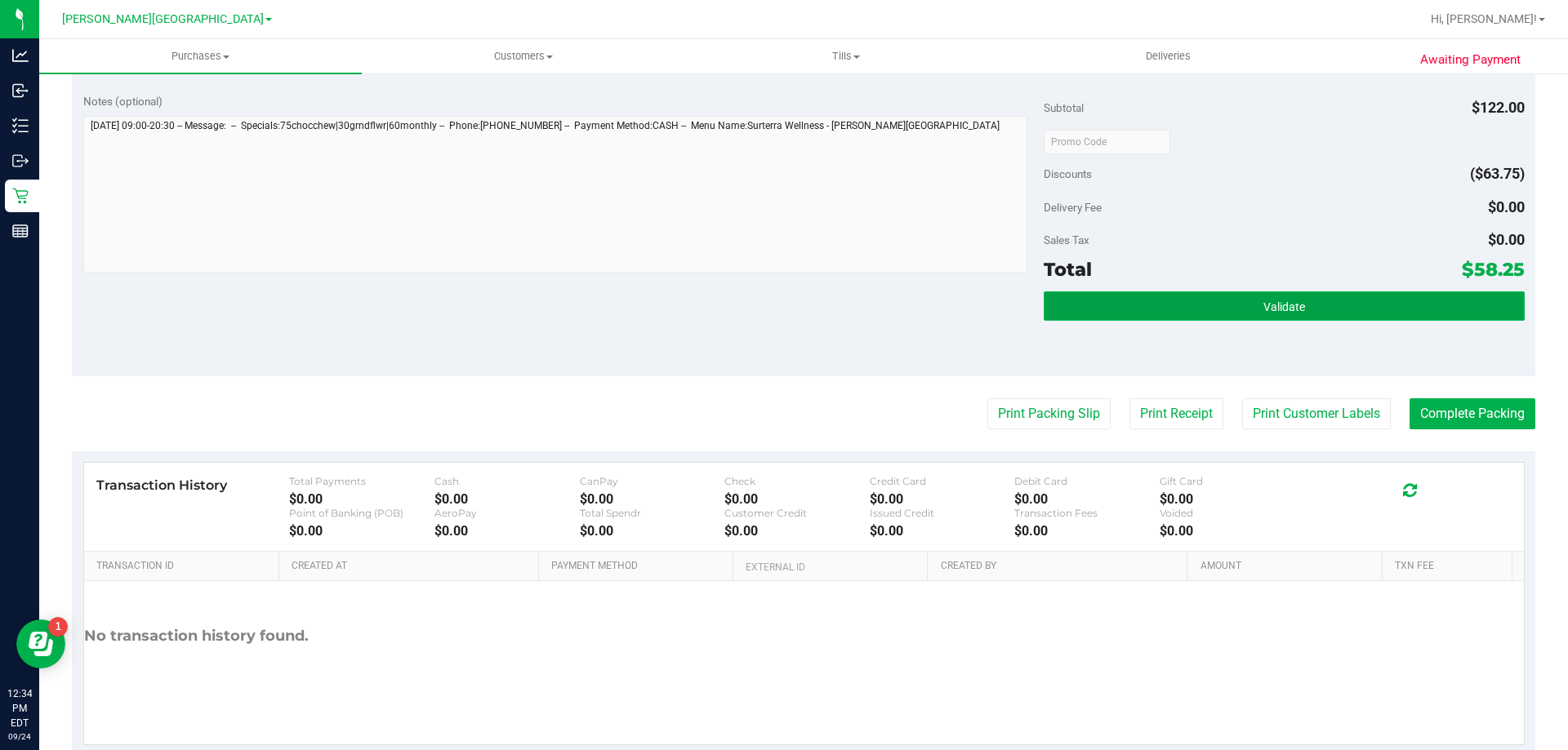
click at [1148, 310] on button "Validate" at bounding box center [1283, 306] width 480 height 30
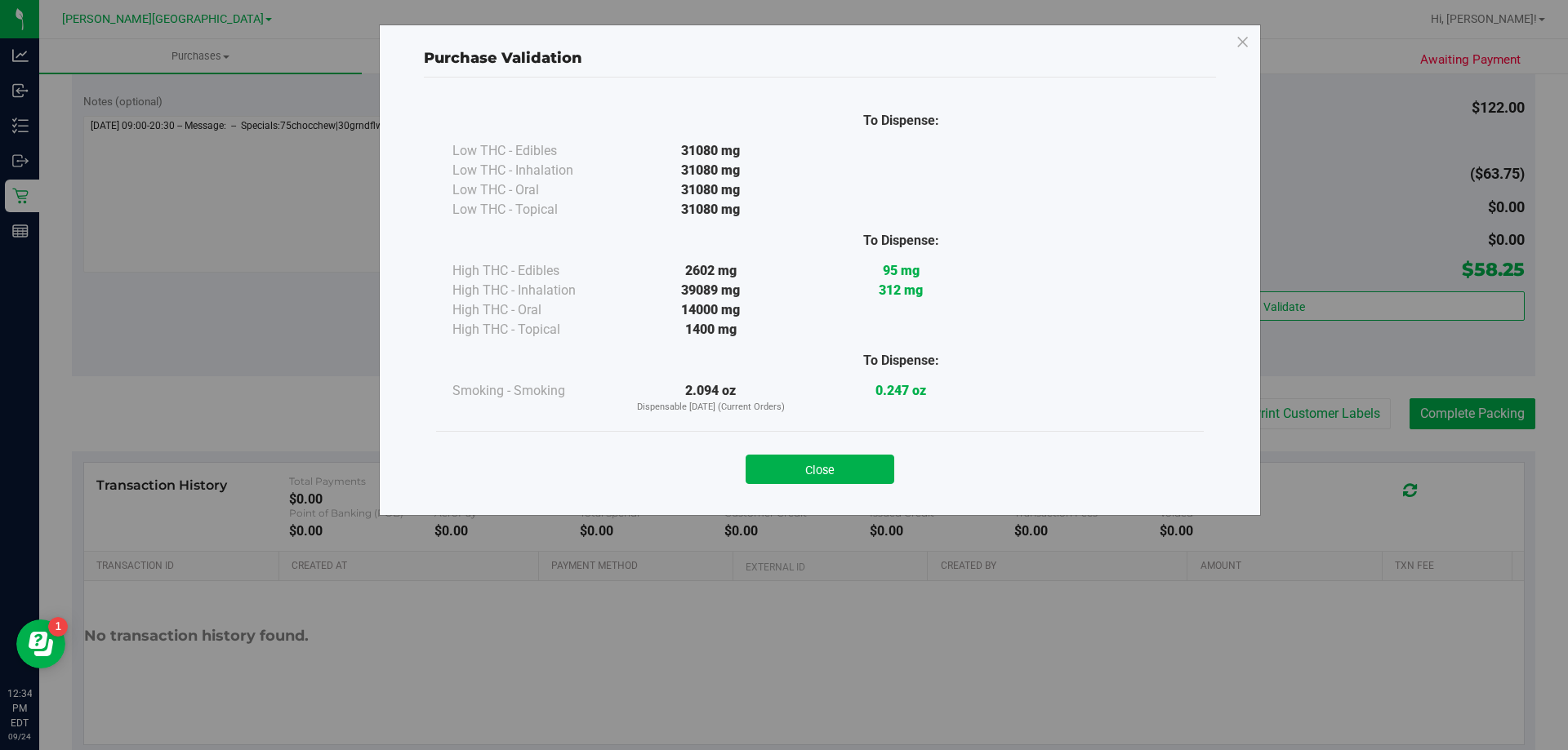
drag, startPoint x: 858, startPoint y: 466, endPoint x: 1121, endPoint y: 462, distance: 263.0
click at [860, 466] on button "Close" at bounding box center [819, 468] width 149 height 30
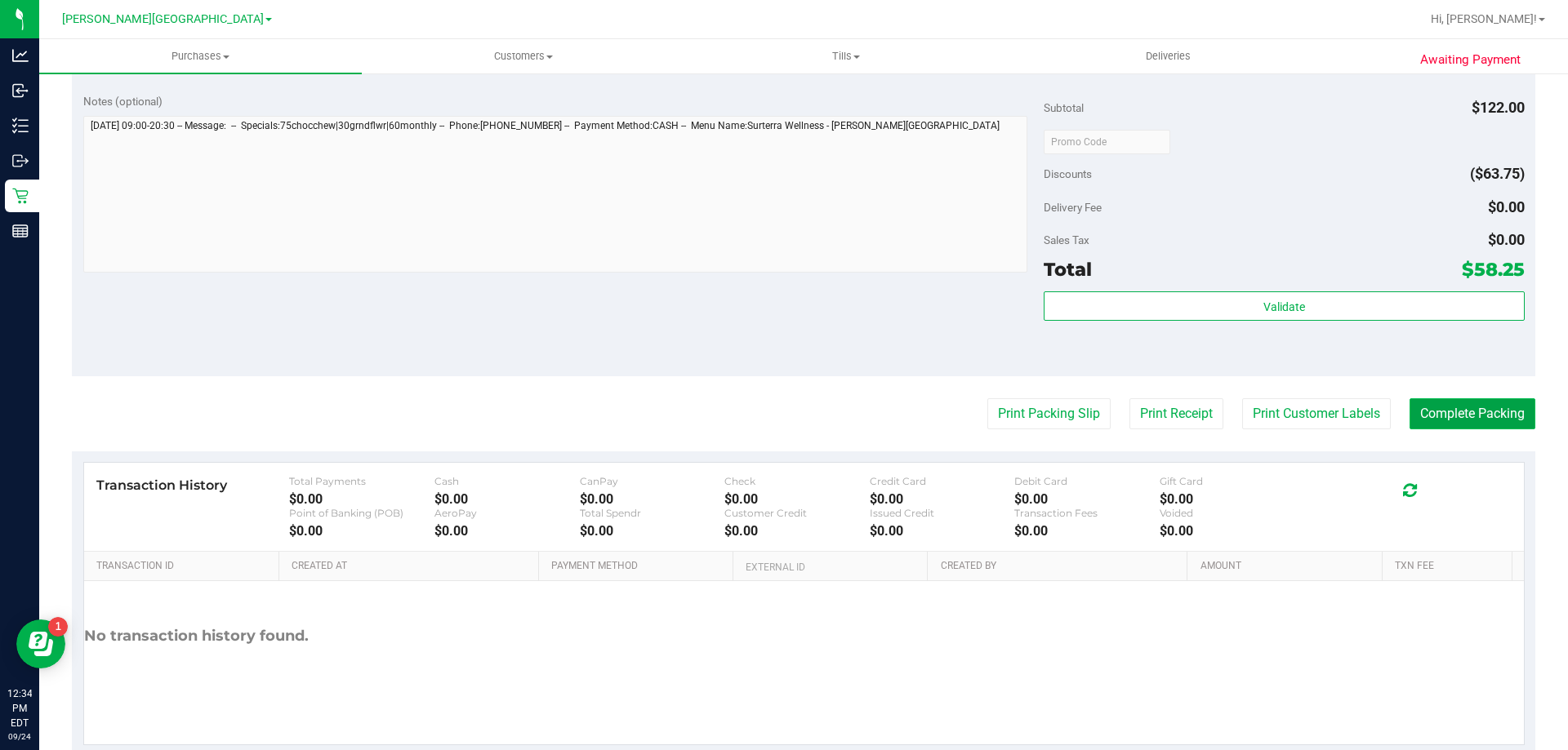
click at [1460, 419] on button "Complete Packing" at bounding box center [1471, 414] width 126 height 31
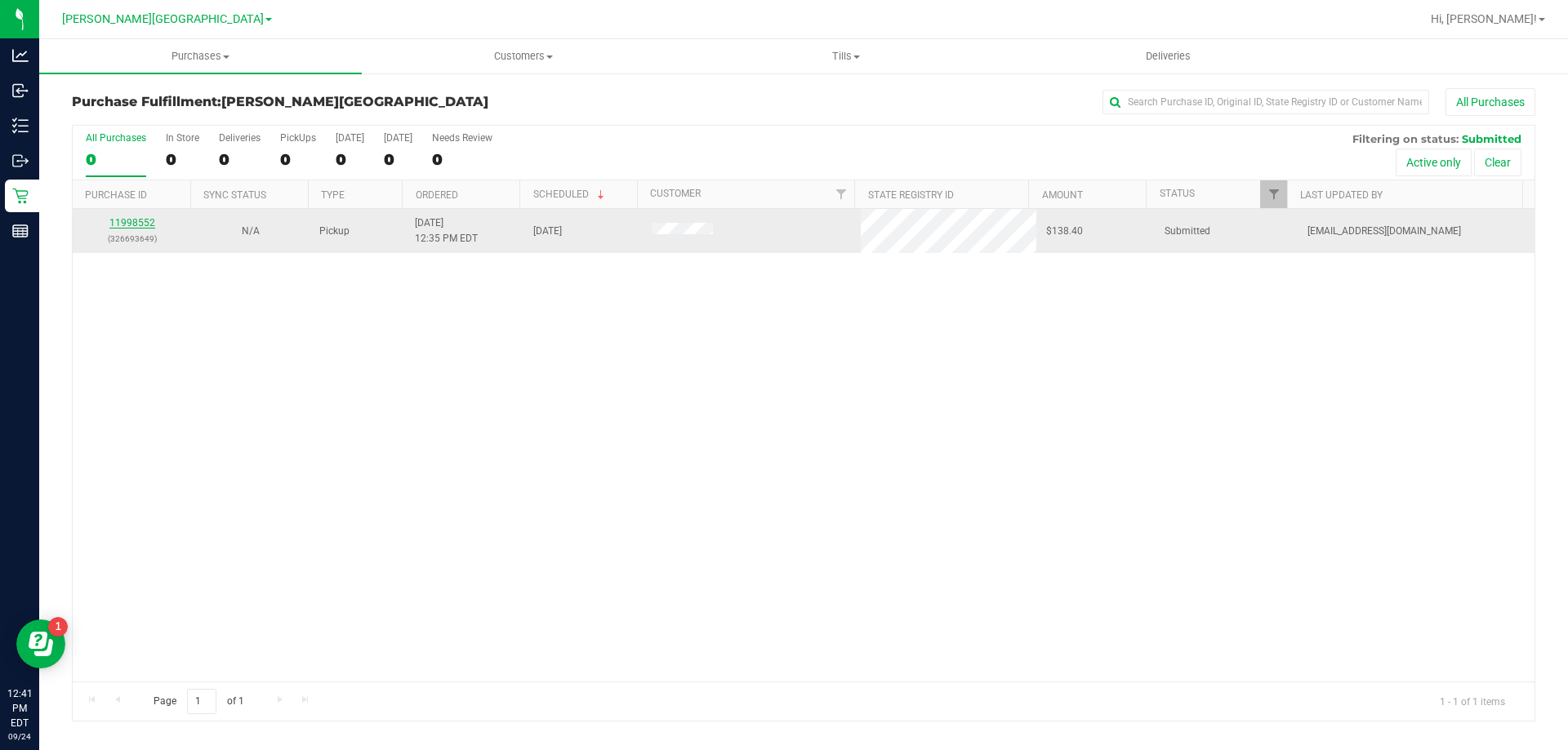
click at [134, 225] on link "11998552" at bounding box center [132, 223] width 46 height 11
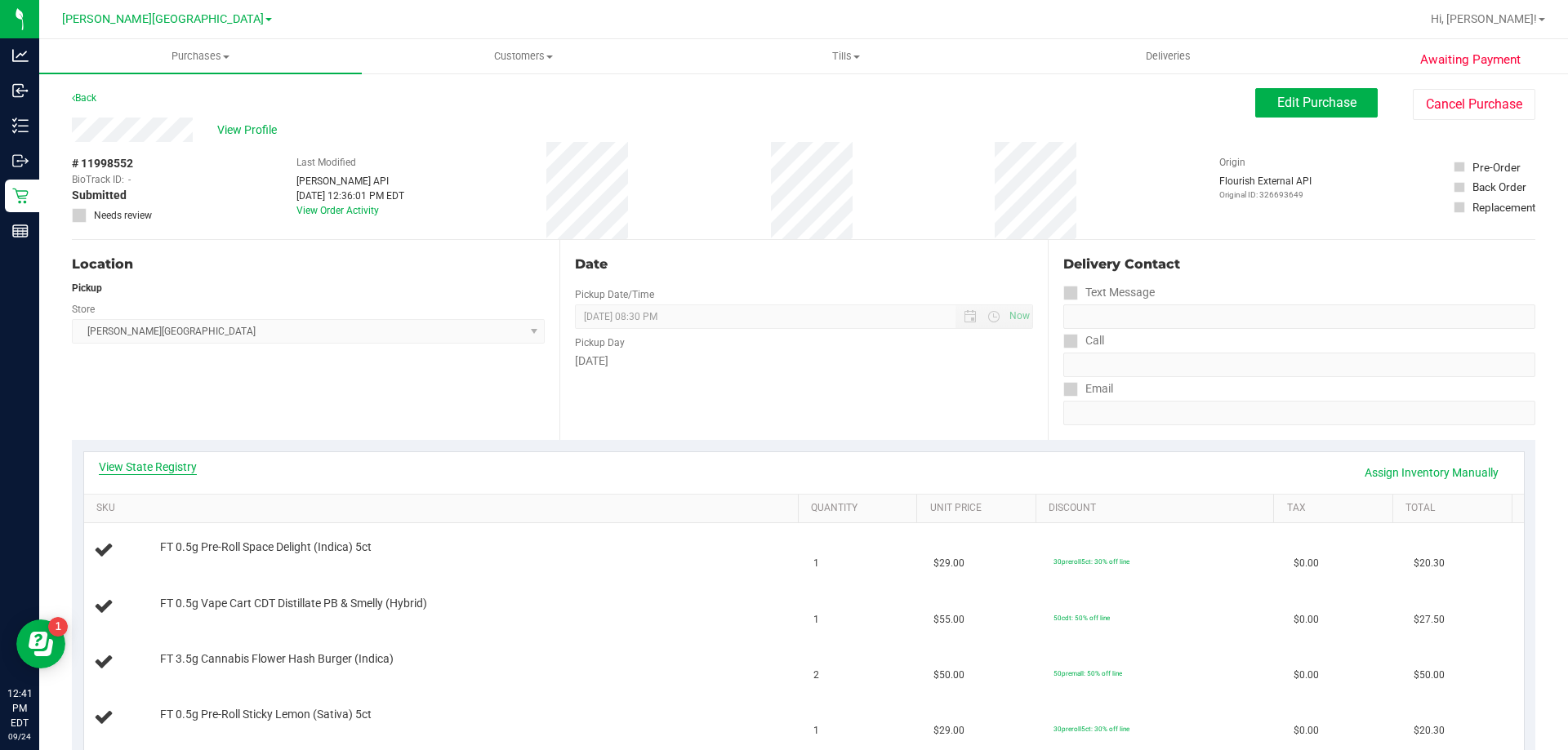
click at [185, 465] on link "View State Registry" at bounding box center [148, 466] width 98 height 16
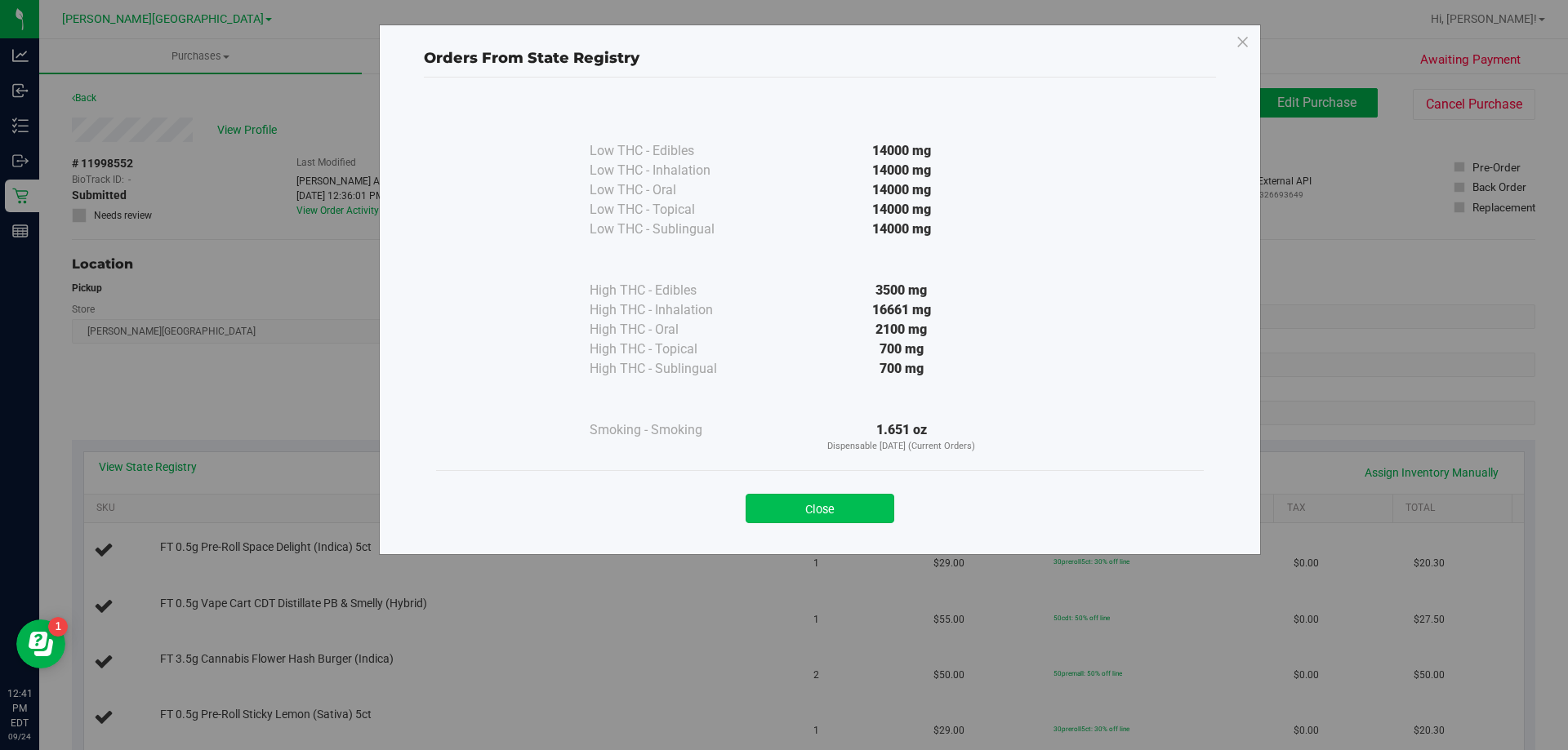
click at [793, 513] on button "Close" at bounding box center [819, 508] width 149 height 30
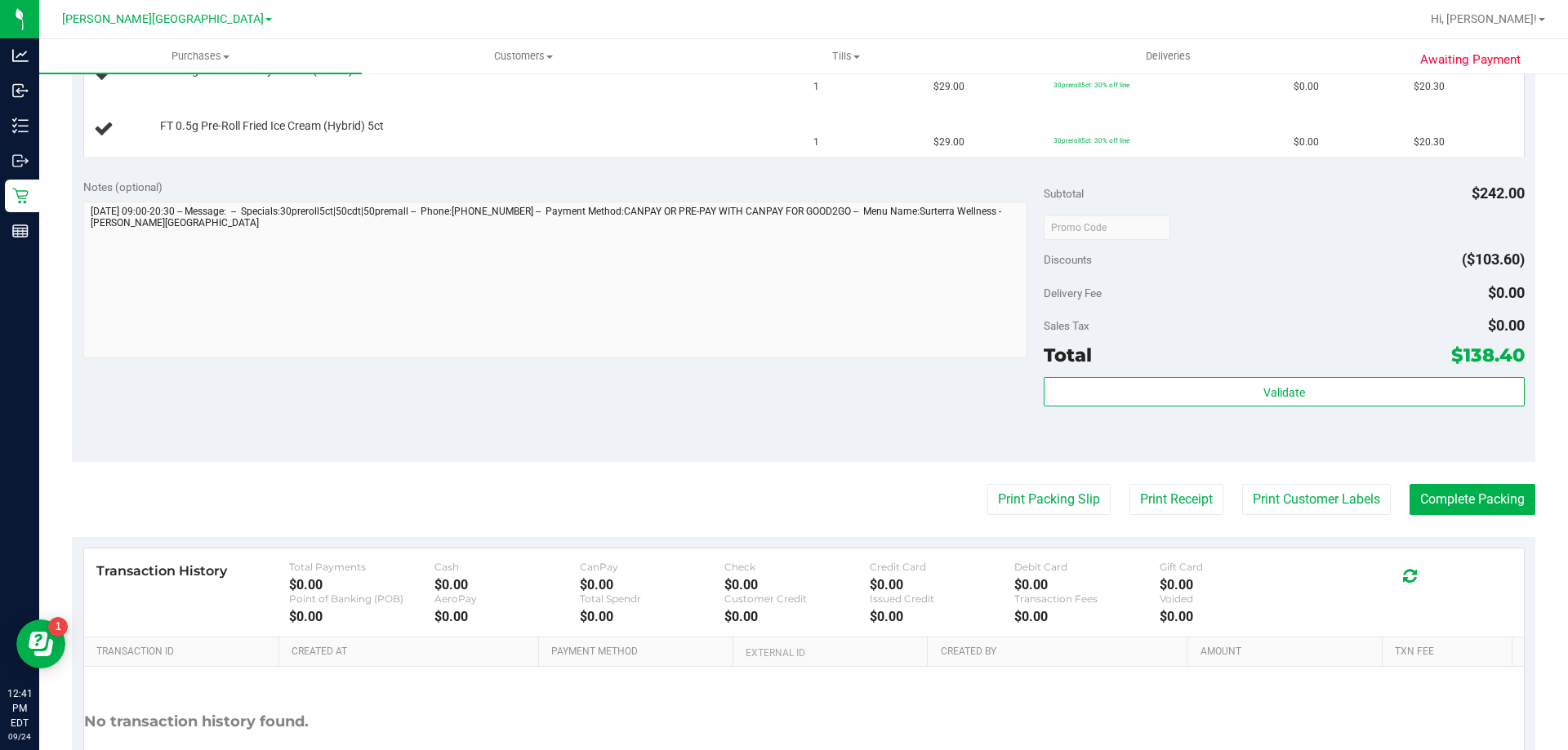
scroll to position [652, 0]
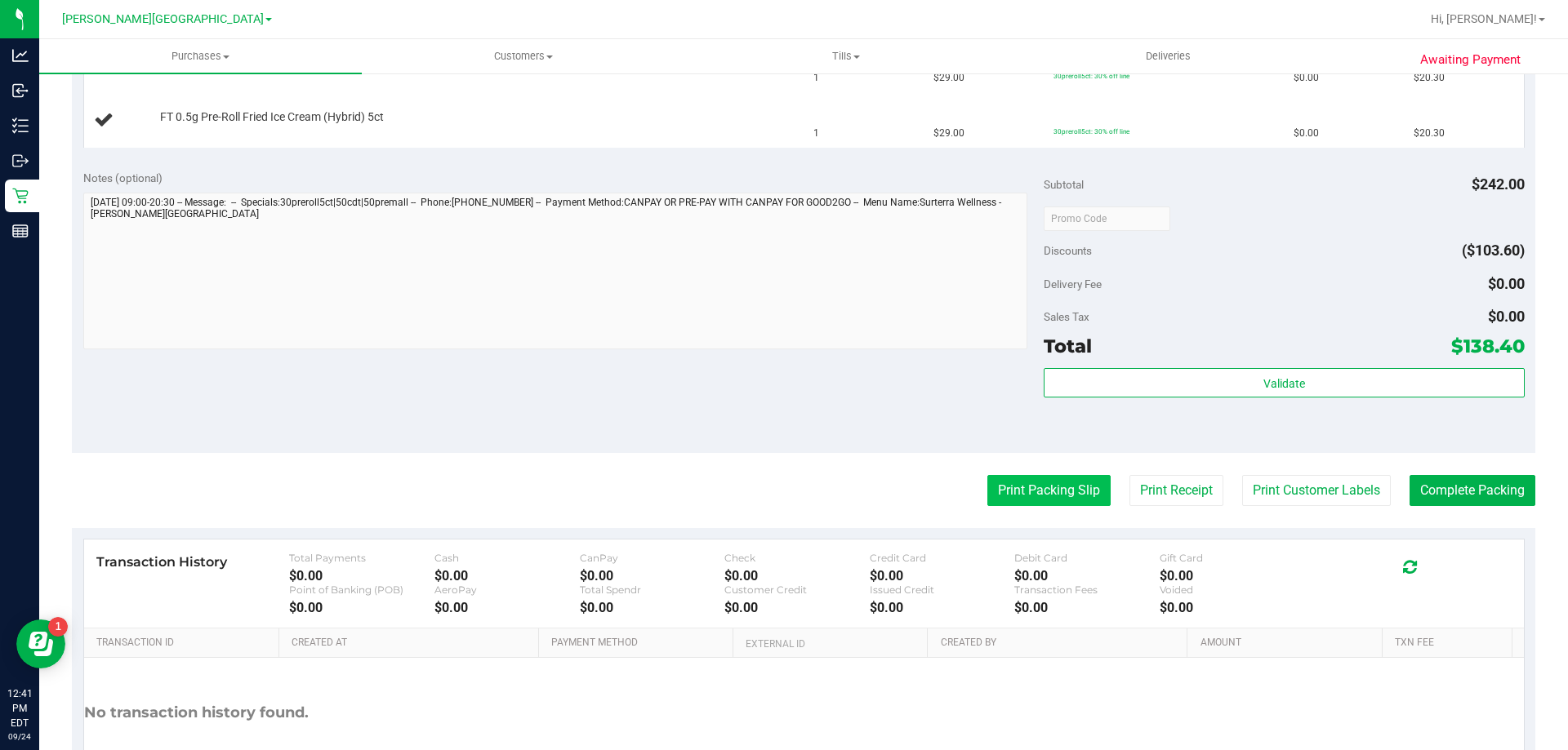
click at [1031, 505] on button "Print Packing Slip" at bounding box center [1049, 490] width 124 height 31
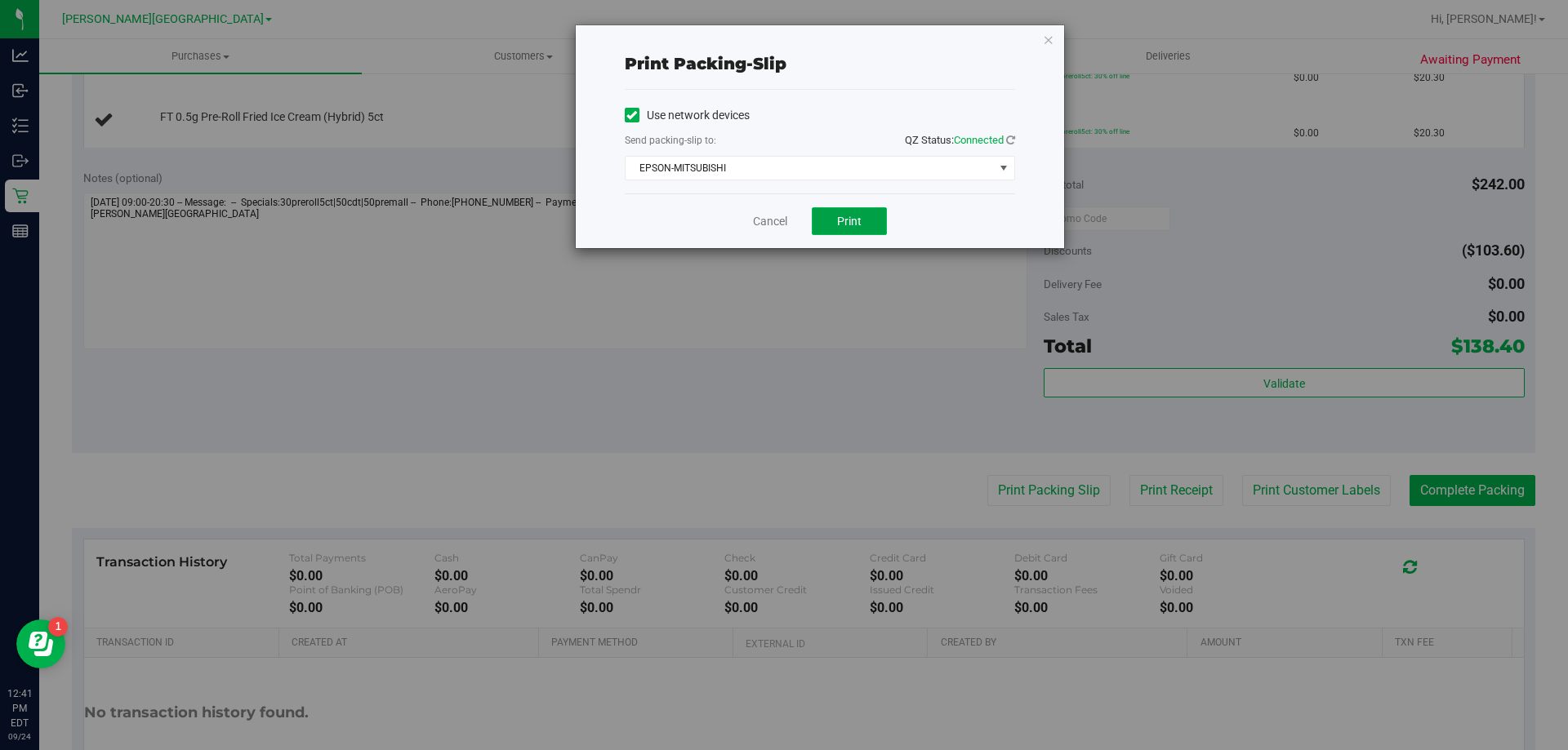
drag, startPoint x: 881, startPoint y: 223, endPoint x: 815, endPoint y: 223, distance: 66.0
click at [877, 223] on button "Print" at bounding box center [849, 220] width 75 height 28
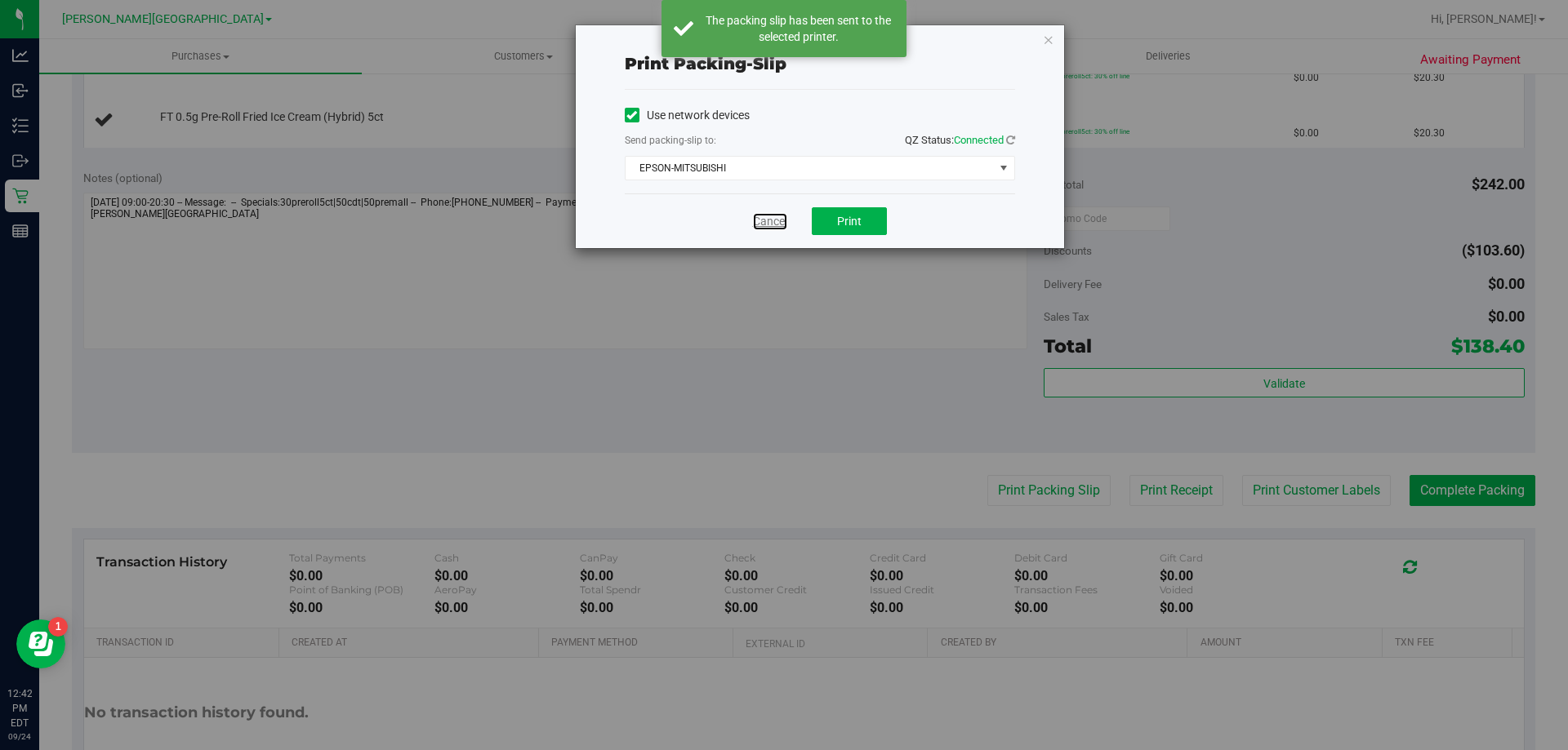
drag, startPoint x: 759, startPoint y: 223, endPoint x: 748, endPoint y: 237, distance: 17.8
click at [760, 223] on link "Cancel" at bounding box center [770, 221] width 35 height 17
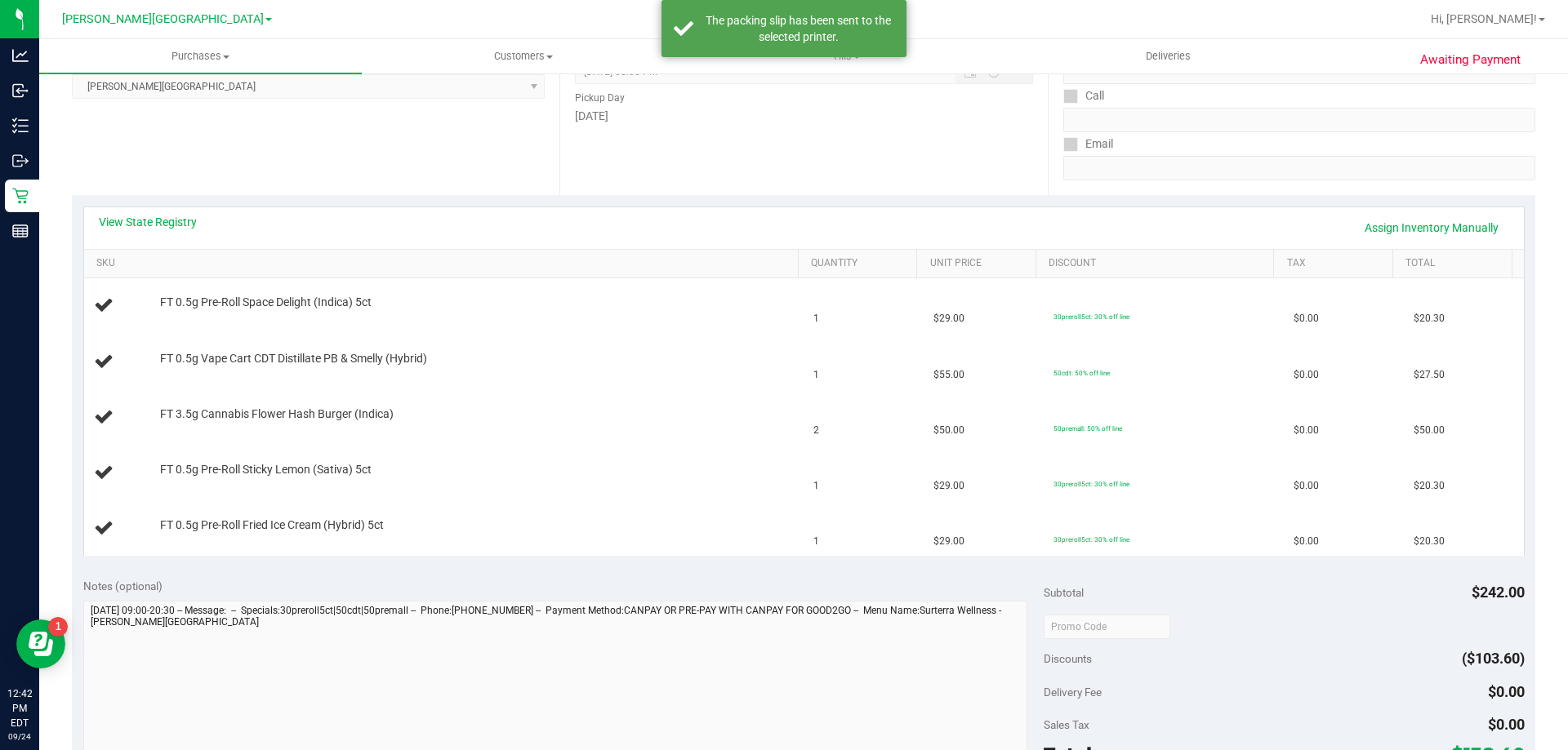
scroll to position [0, 0]
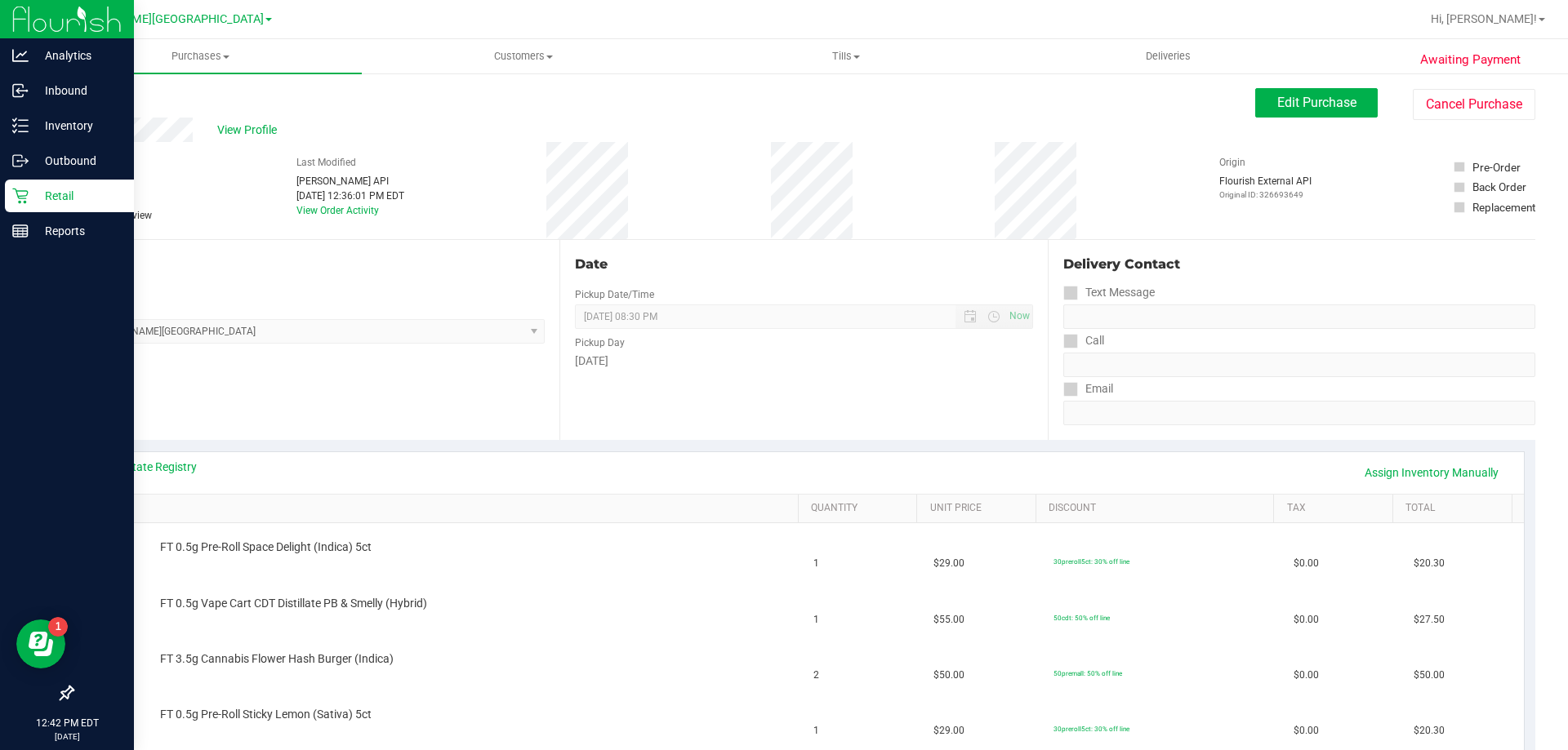
click at [57, 184] on div "Retail" at bounding box center [69, 195] width 129 height 33
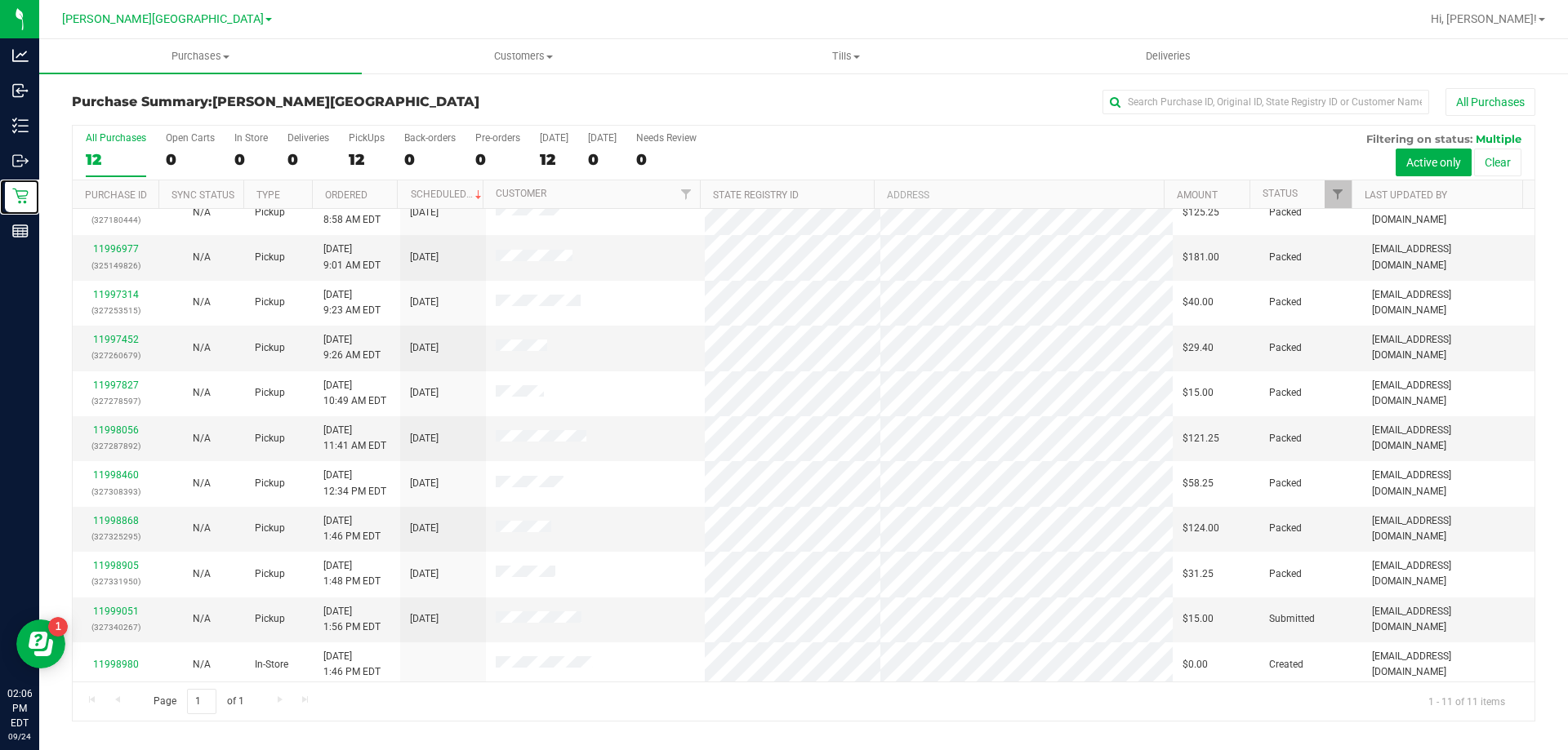
scroll to position [24, 0]
click at [102, 602] on link "11999051" at bounding box center [116, 606] width 46 height 11
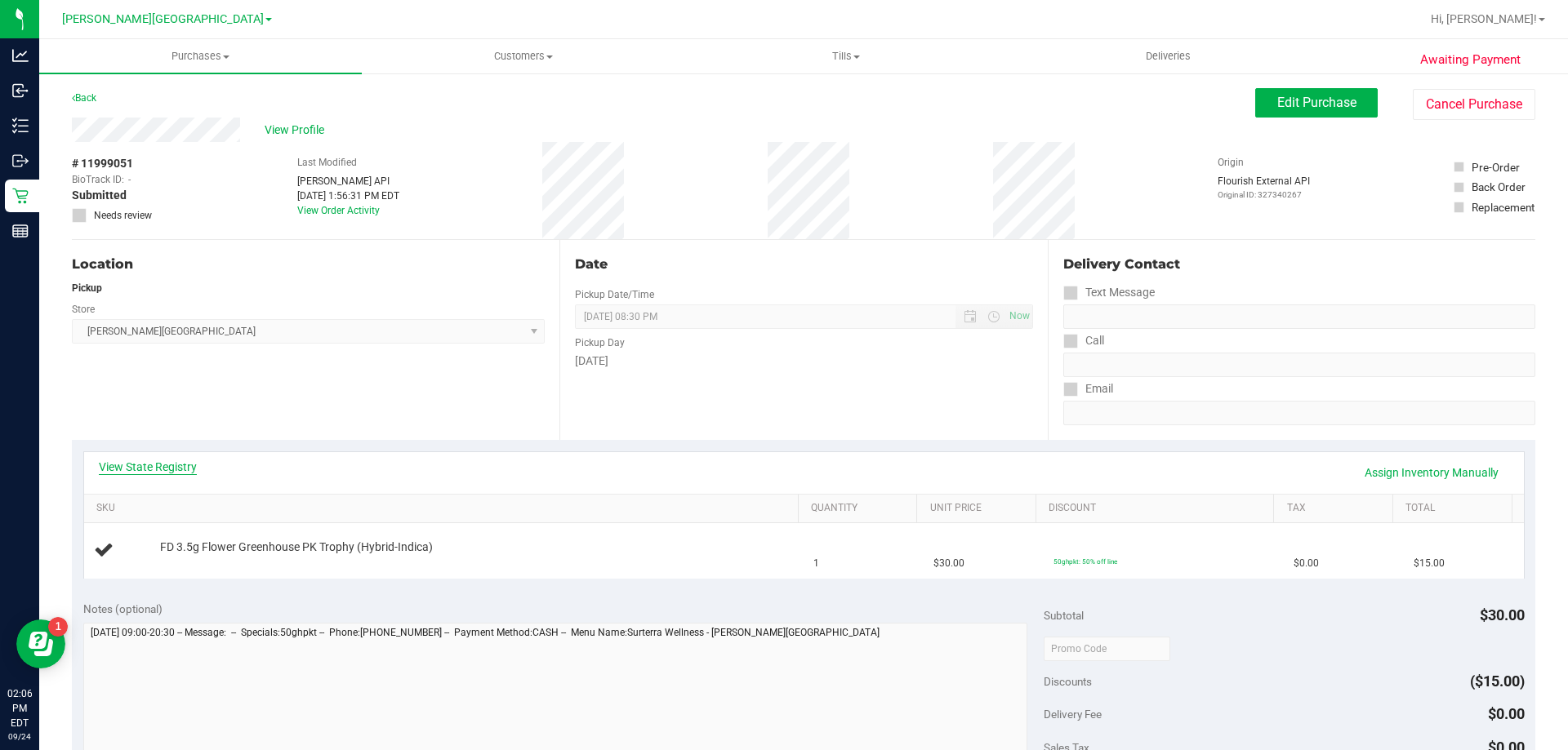
click at [179, 459] on link "View State Registry" at bounding box center [148, 466] width 98 height 16
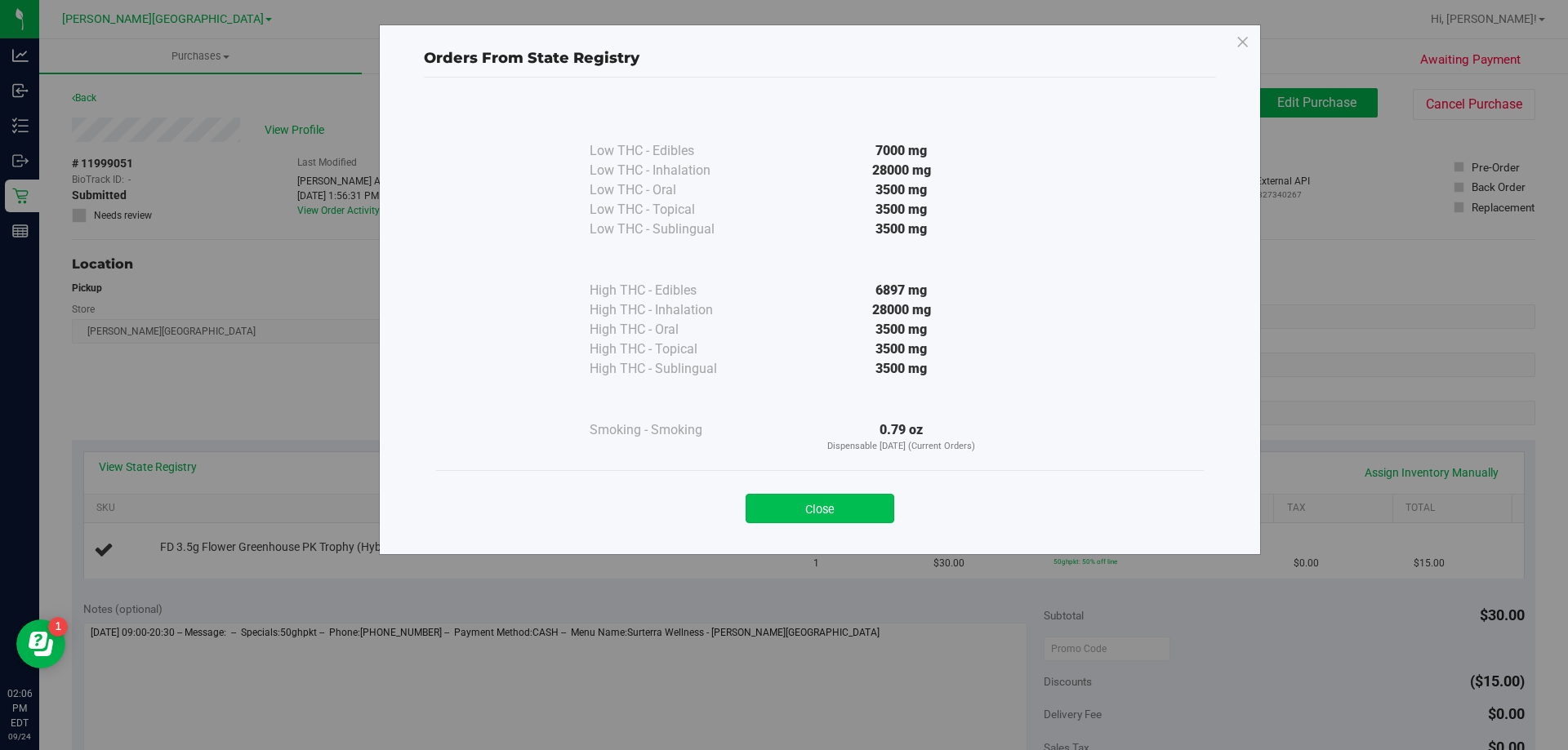
click at [850, 512] on button "Close" at bounding box center [819, 508] width 149 height 30
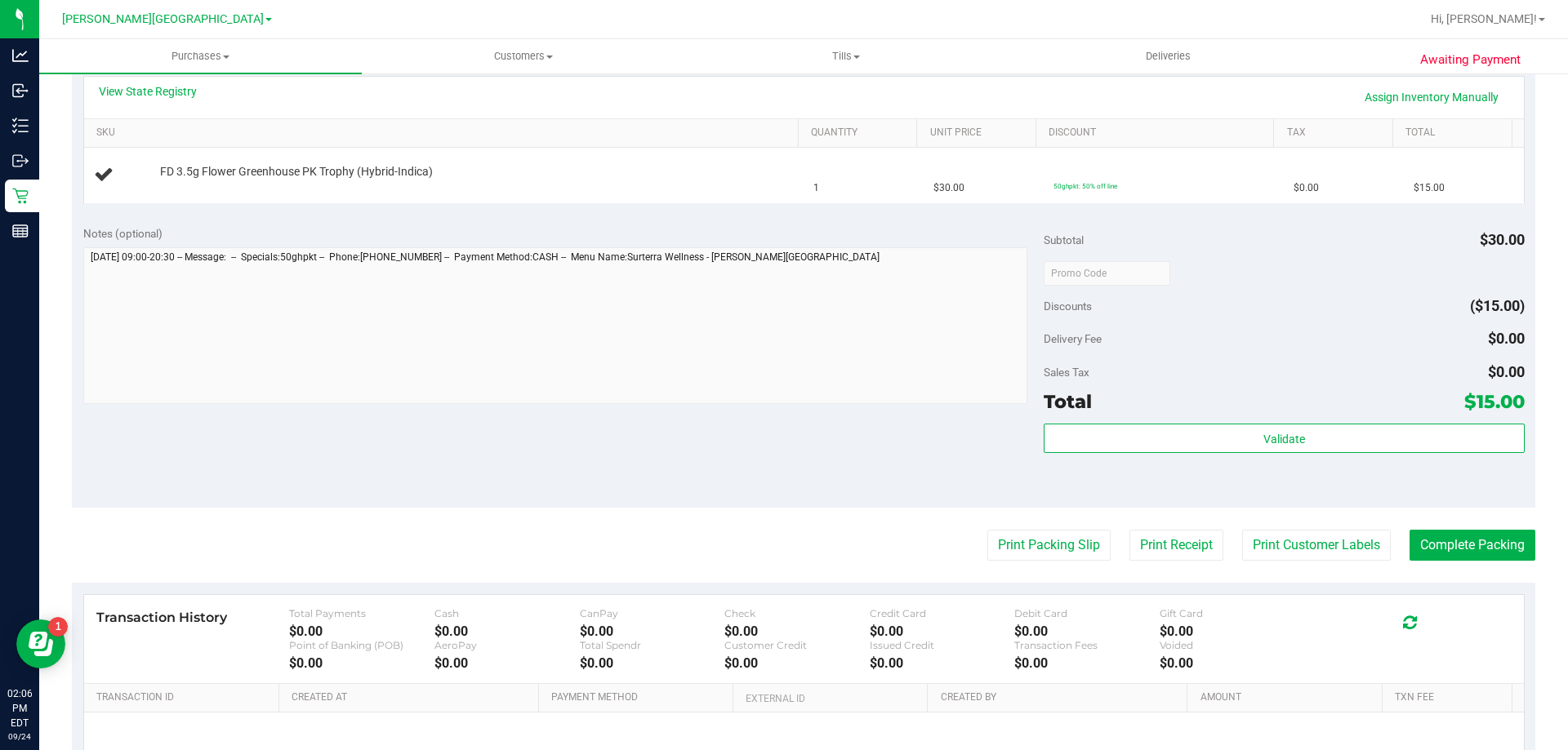
scroll to position [408, 0]
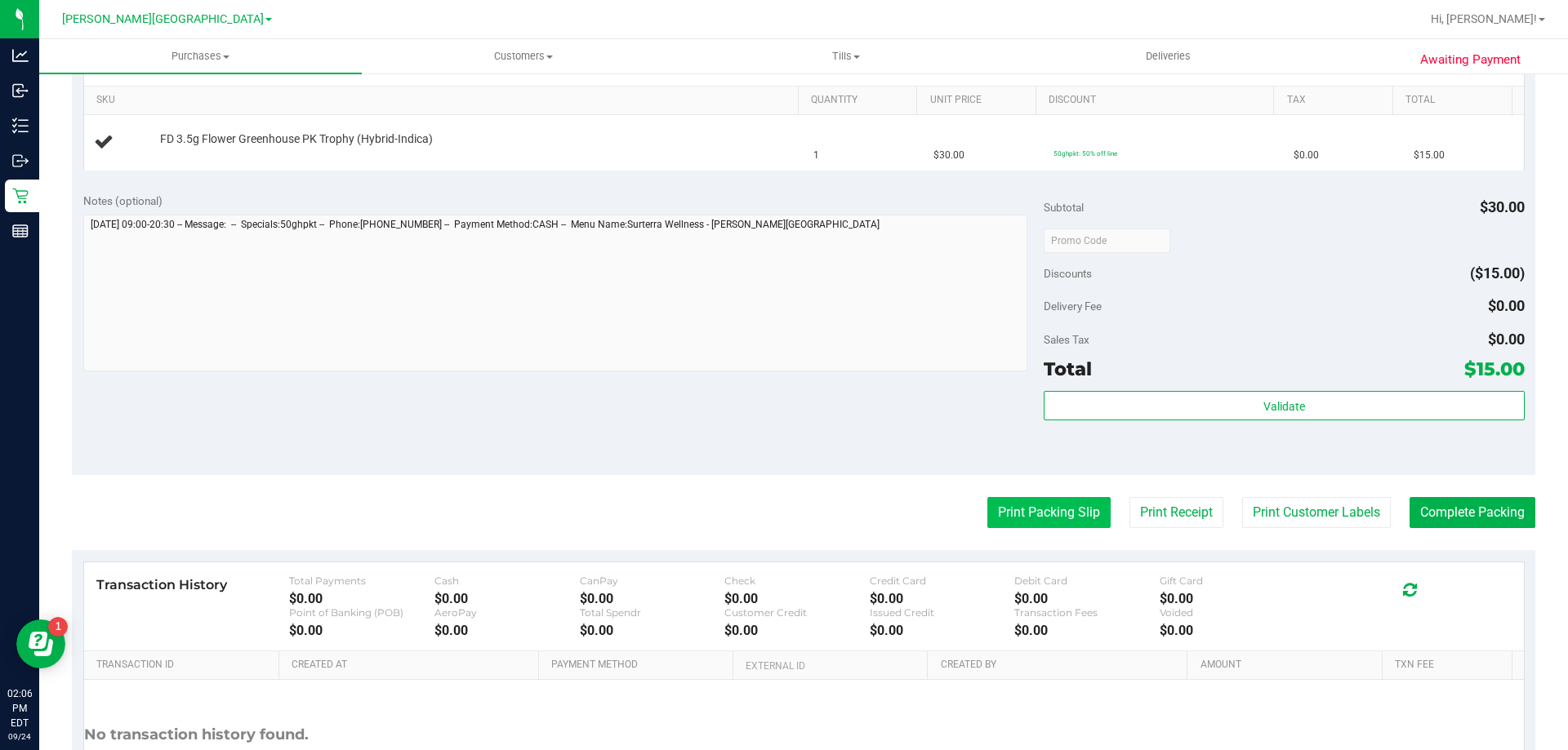
click at [1003, 510] on button "Print Packing Slip" at bounding box center [1049, 512] width 124 height 31
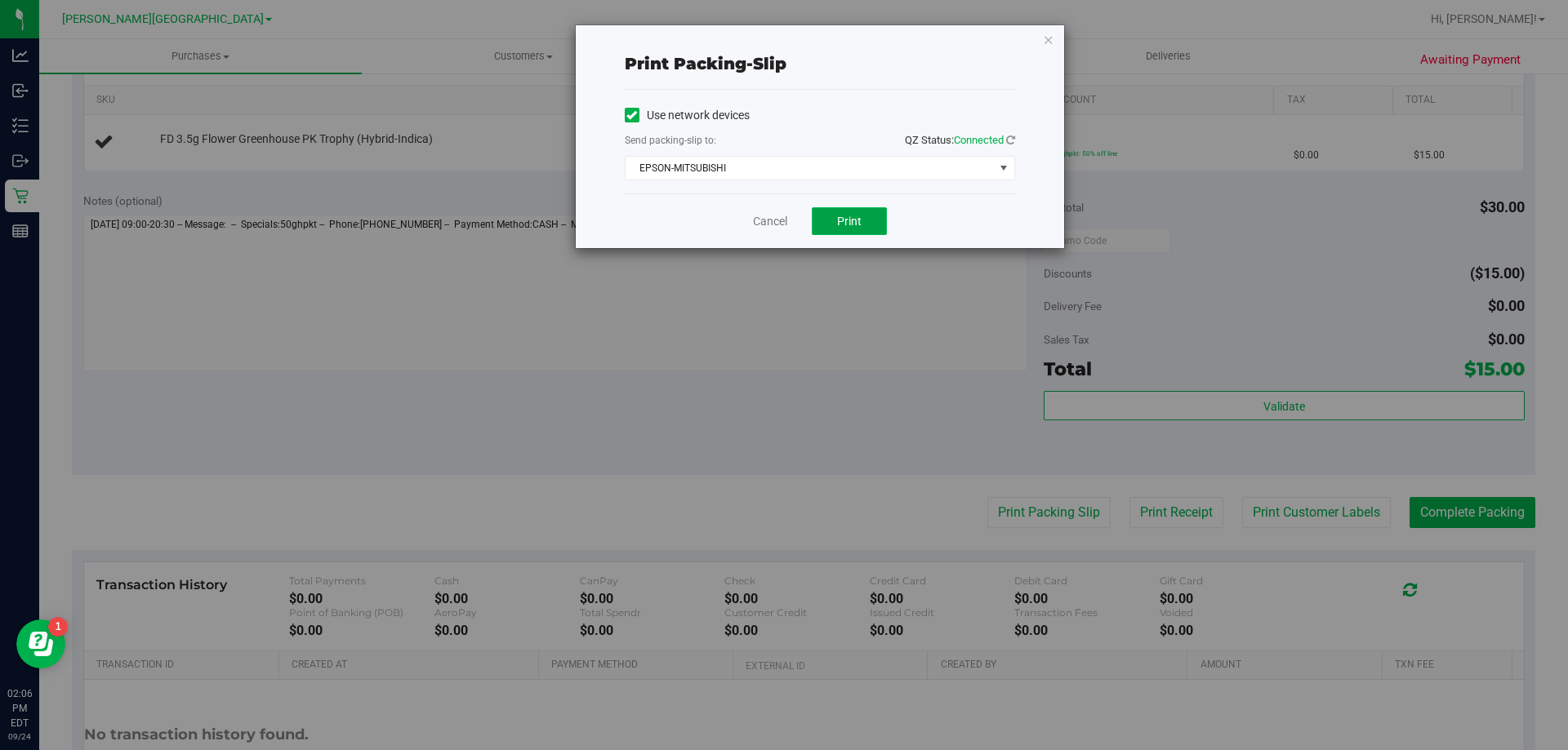
click at [849, 230] on button "Print" at bounding box center [849, 220] width 75 height 28
click at [763, 217] on link "Cancel" at bounding box center [770, 221] width 35 height 17
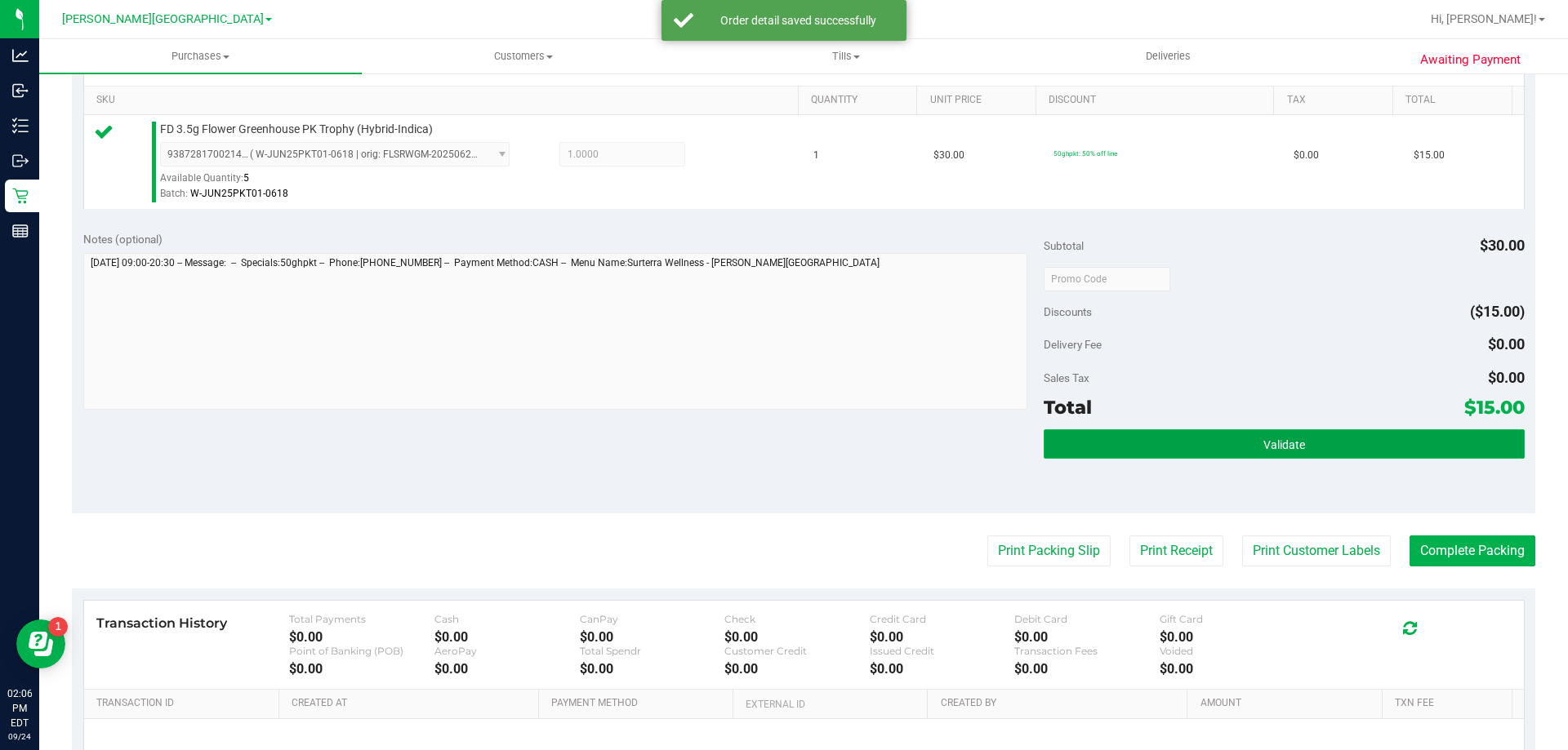
click at [1152, 454] on button "Validate" at bounding box center [1283, 443] width 480 height 30
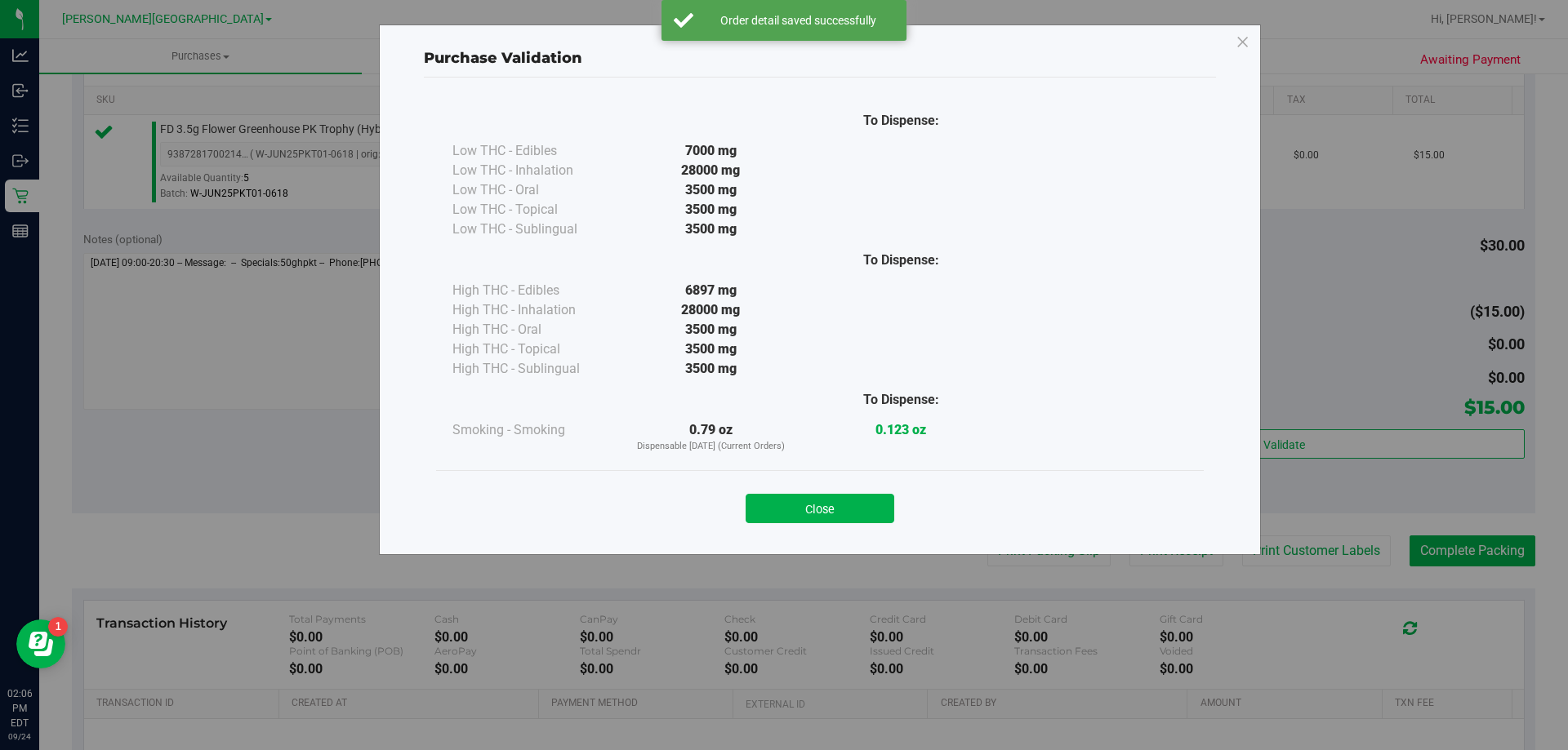
drag, startPoint x: 885, startPoint y: 511, endPoint x: 1336, endPoint y: 530, distance: 451.4
click at [886, 511] on button "Close" at bounding box center [819, 508] width 149 height 30
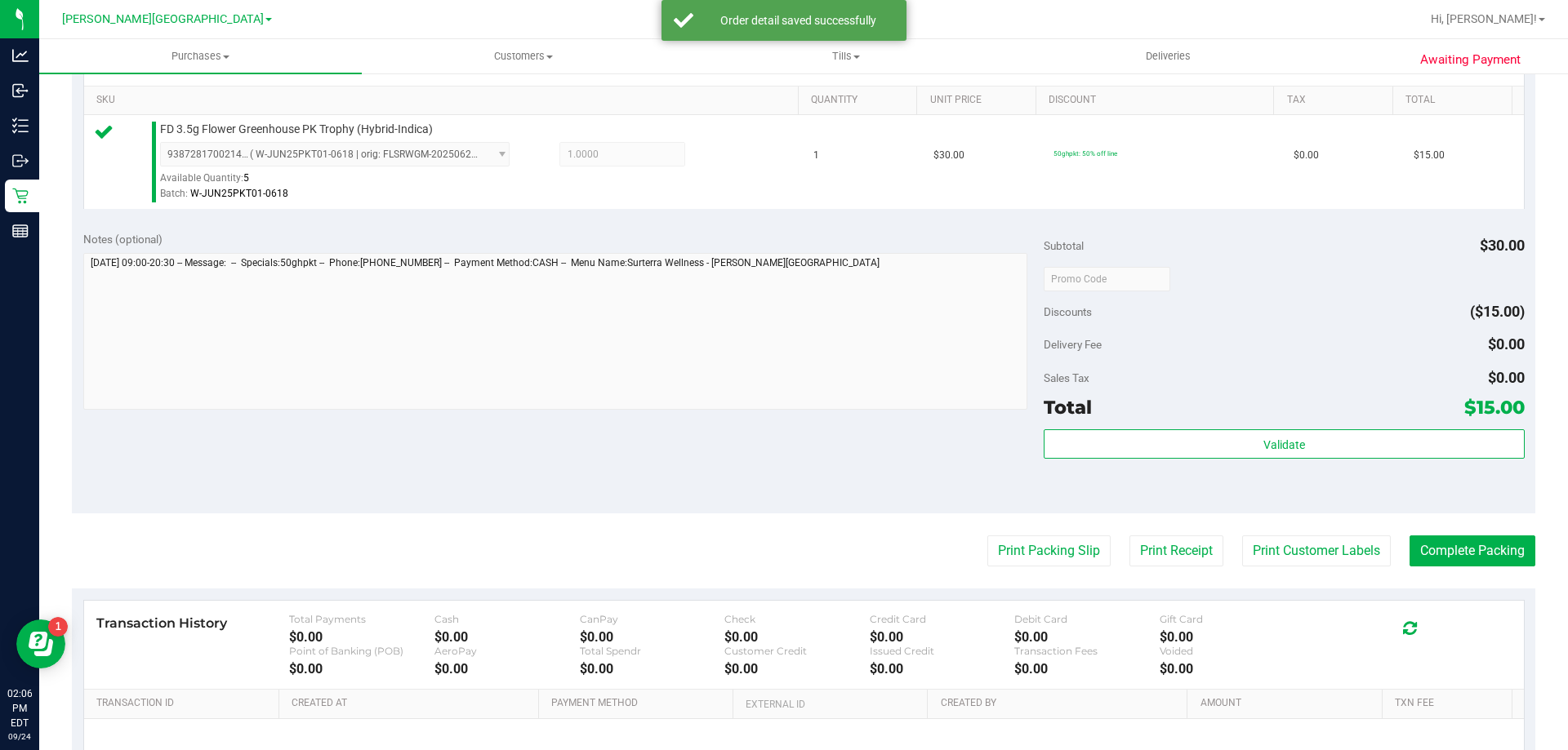
click at [1427, 576] on purchase-details "Back Edit Purchase Cancel Purchase View Profile # 11999051 BioTrack ID: - Submi…" at bounding box center [803, 286] width 1463 height 1214
click at [1441, 558] on button "Complete Packing" at bounding box center [1471, 551] width 126 height 31
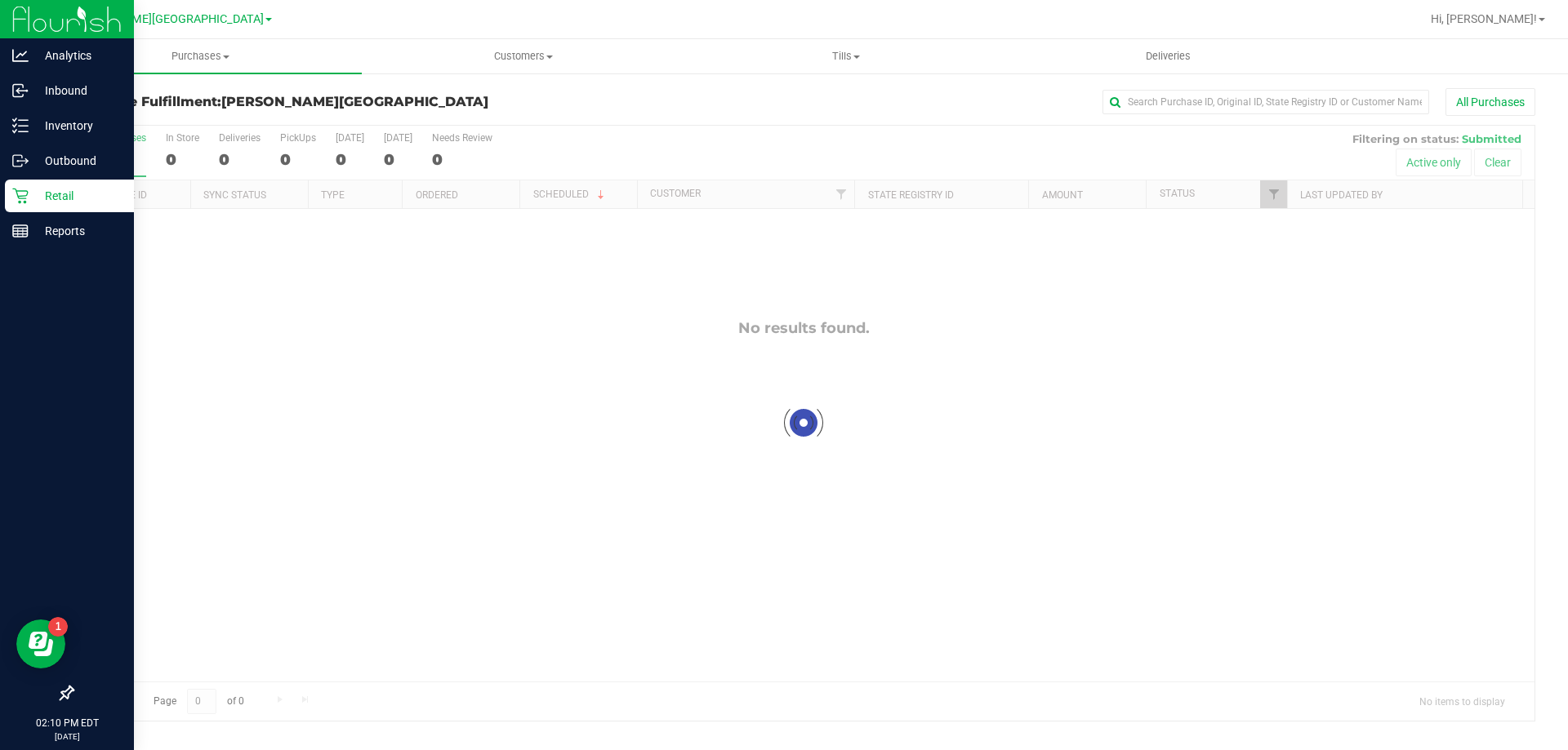
click at [39, 188] on p "Retail" at bounding box center [78, 195] width 98 height 19
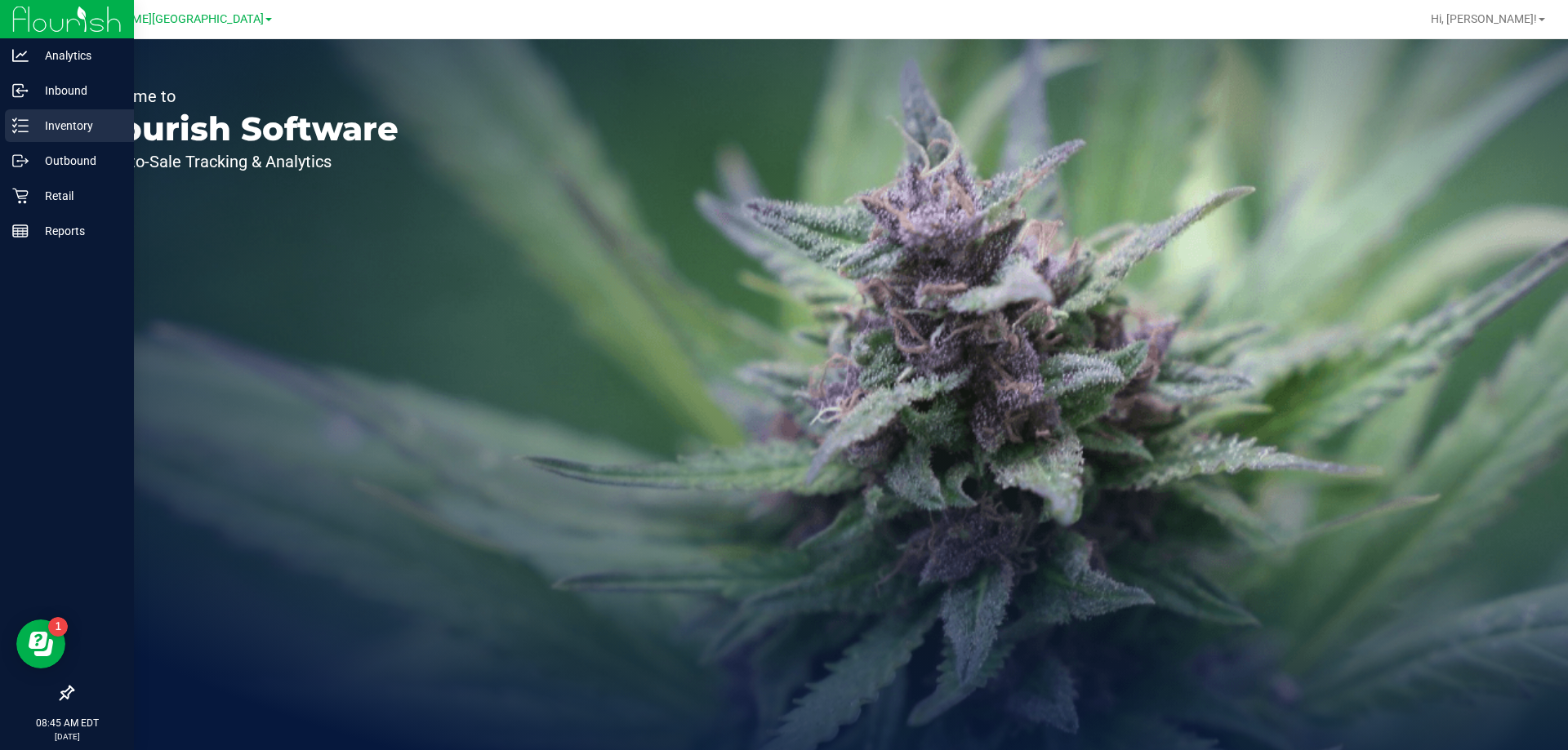
click at [53, 129] on p "Inventory" at bounding box center [78, 125] width 98 height 19
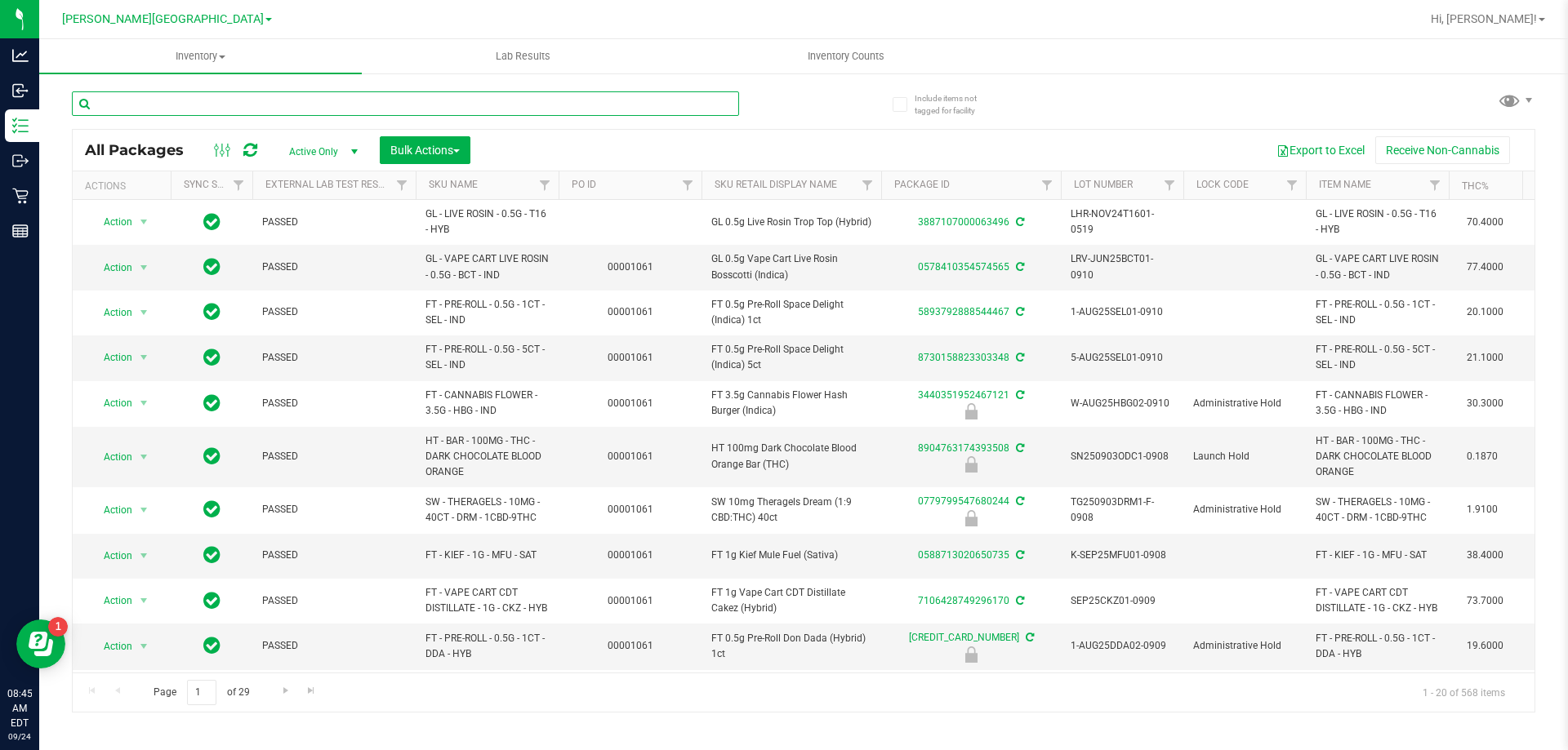
click at [218, 101] on input "text" at bounding box center [405, 103] width 667 height 25
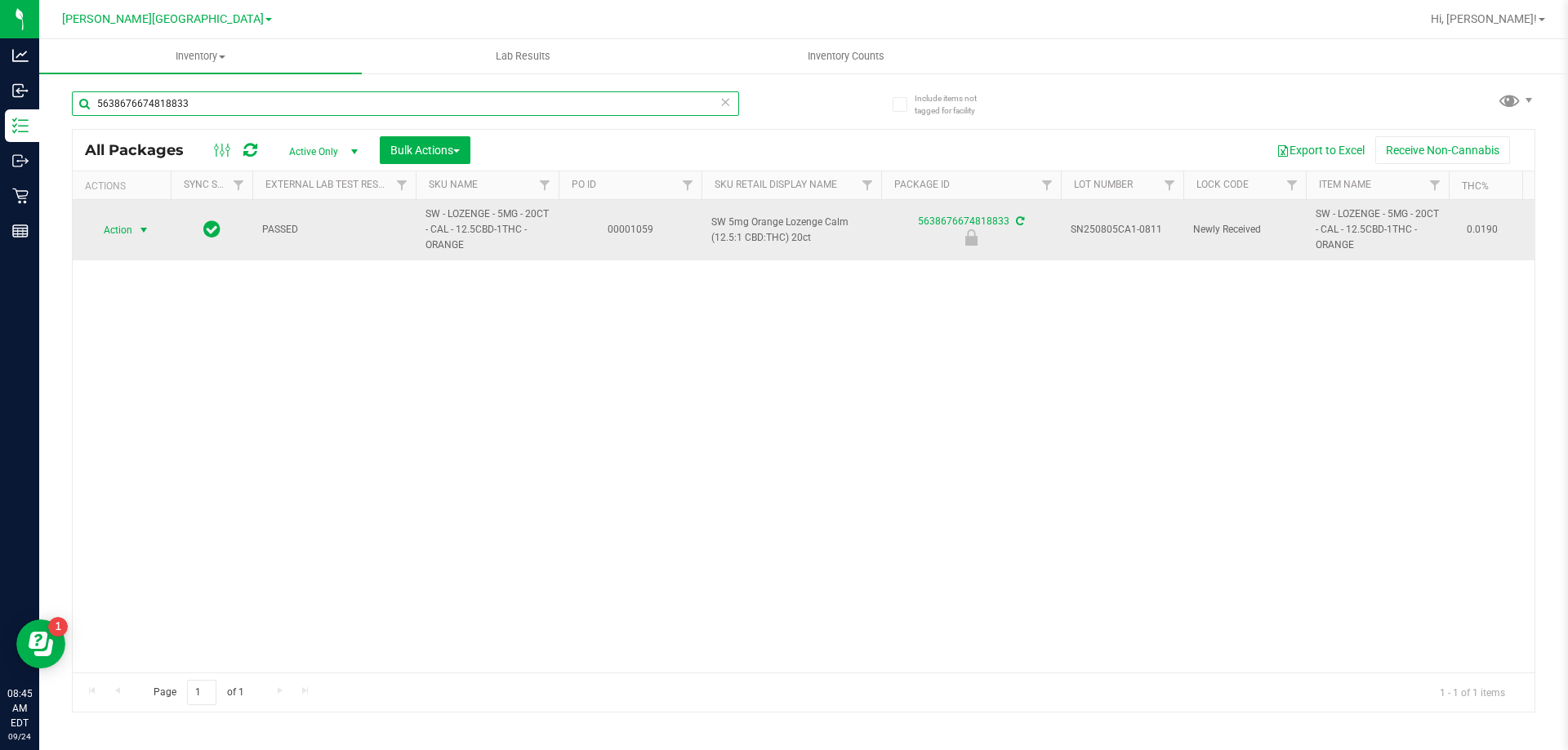
type input "5638676674818833"
click at [130, 226] on span "Action" at bounding box center [111, 230] width 44 height 23
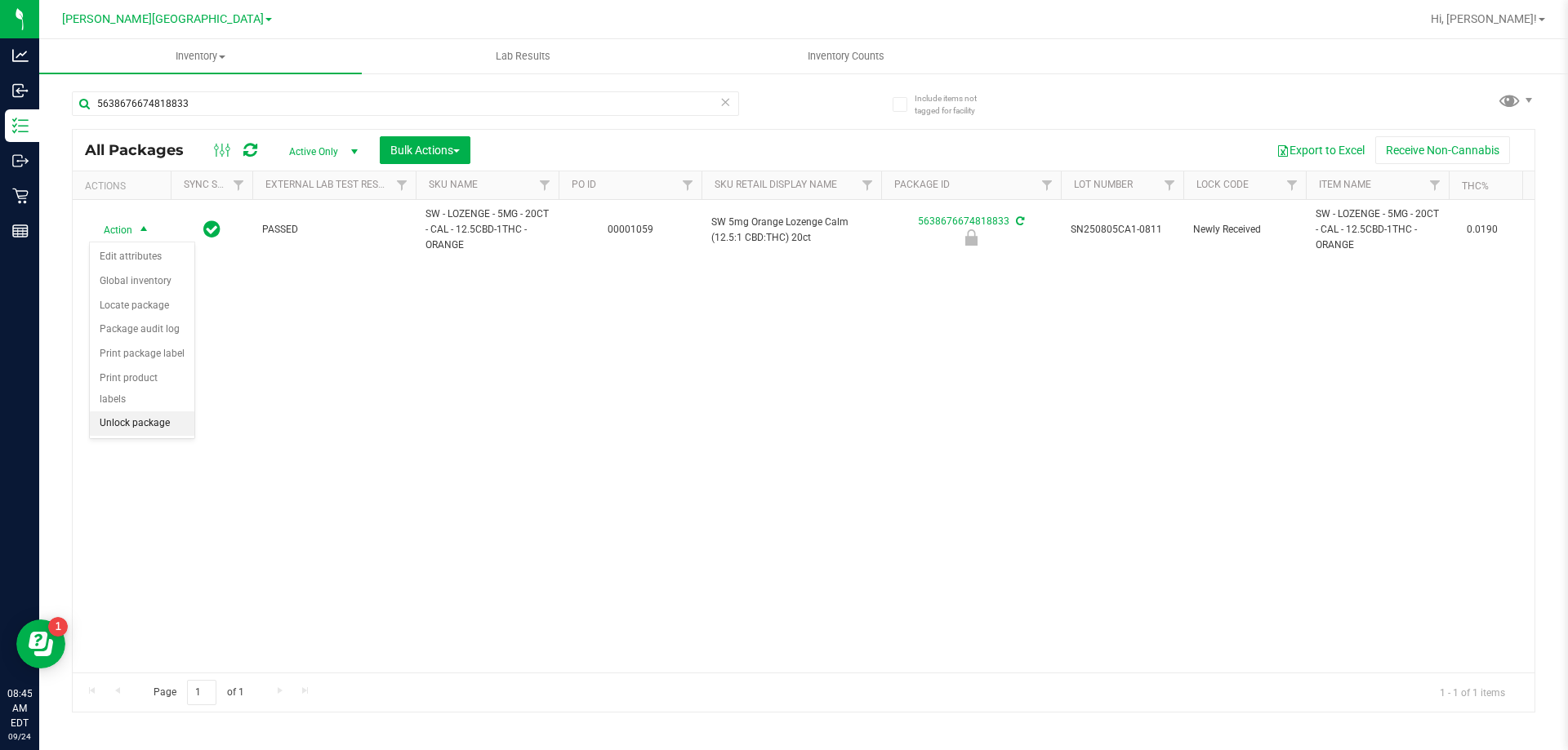
click at [117, 411] on li "Unlock package" at bounding box center [142, 423] width 104 height 25
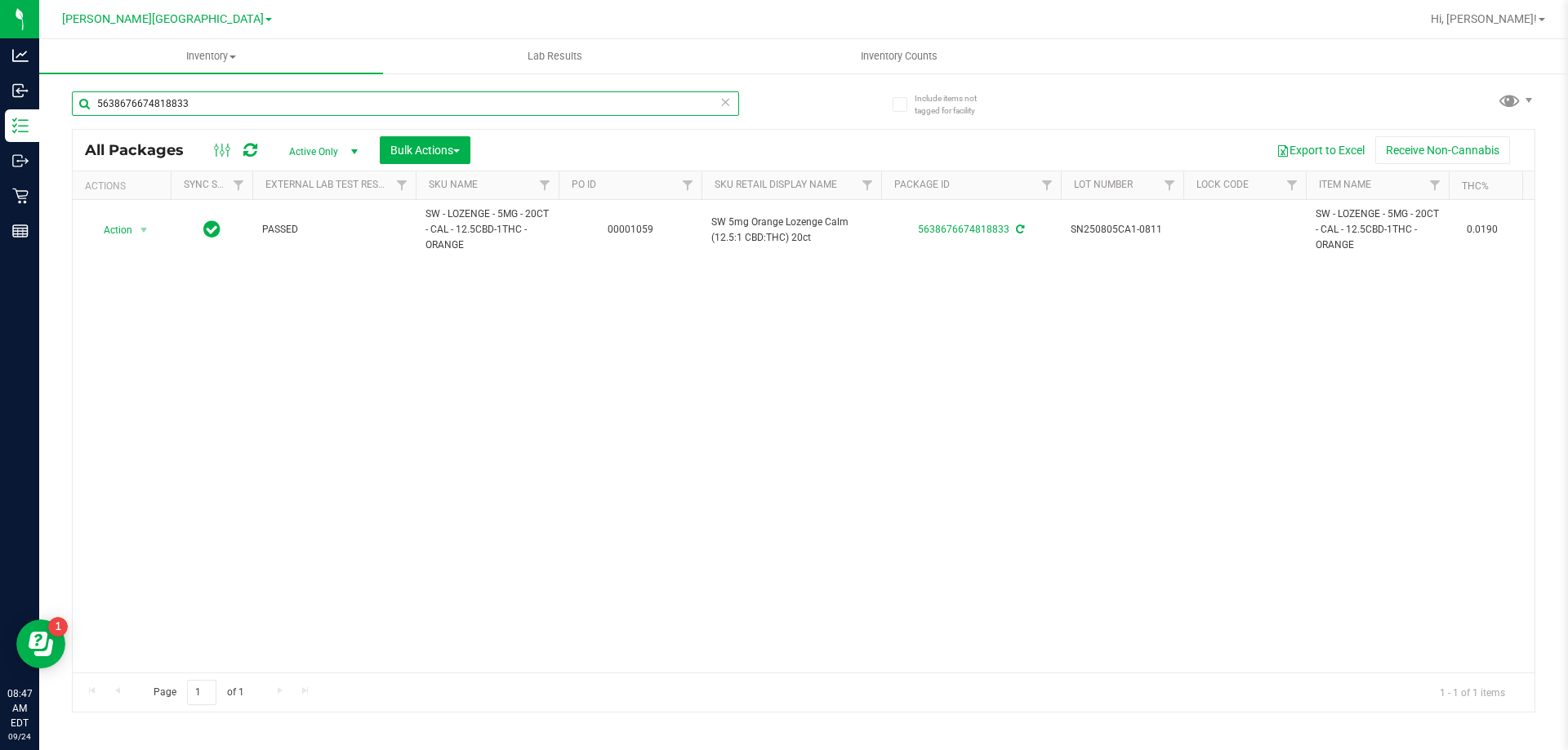
click at [276, 107] on input "5638676674818833" at bounding box center [405, 103] width 667 height 25
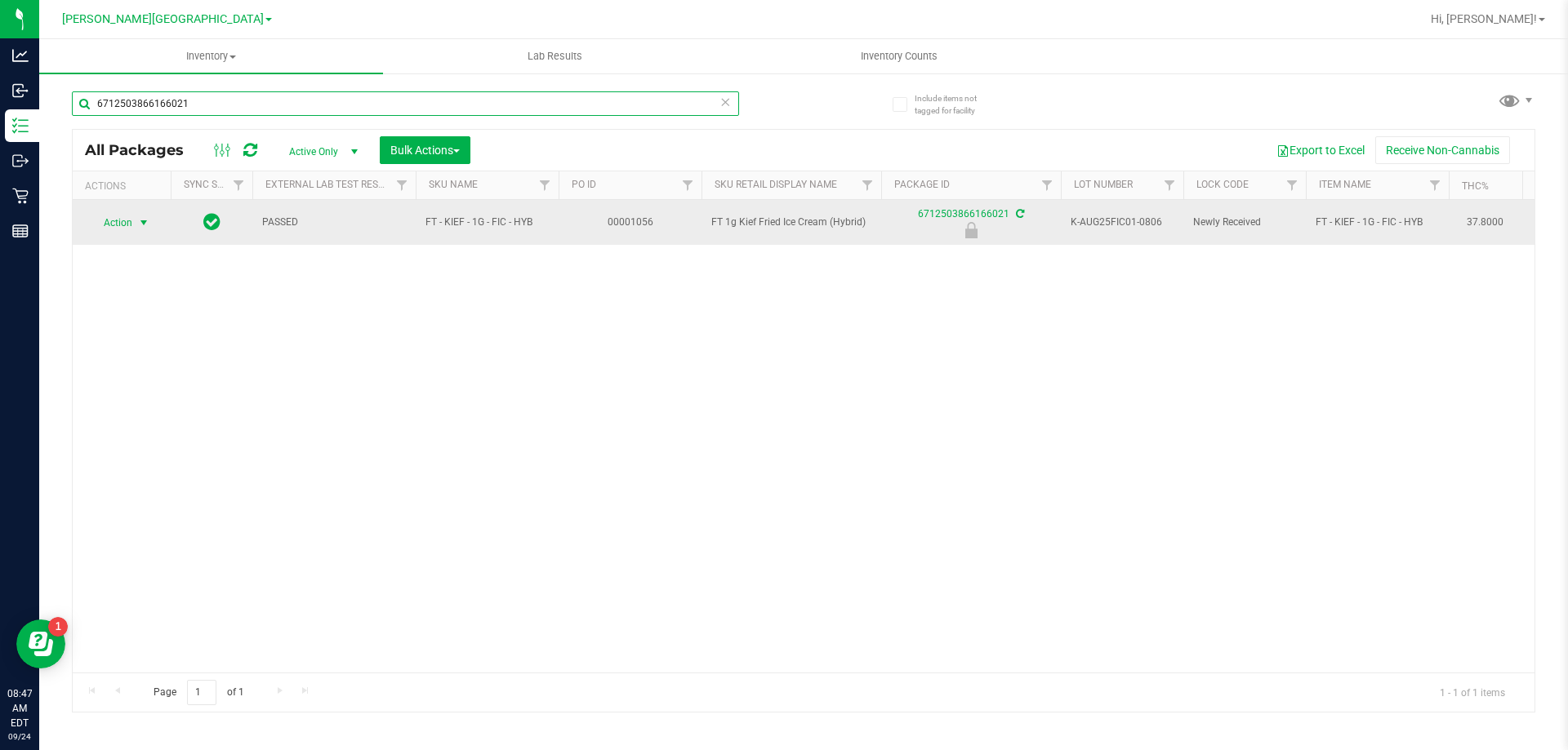
type input "6712503866166021"
click at [136, 226] on span "select" at bounding box center [144, 223] width 20 height 23
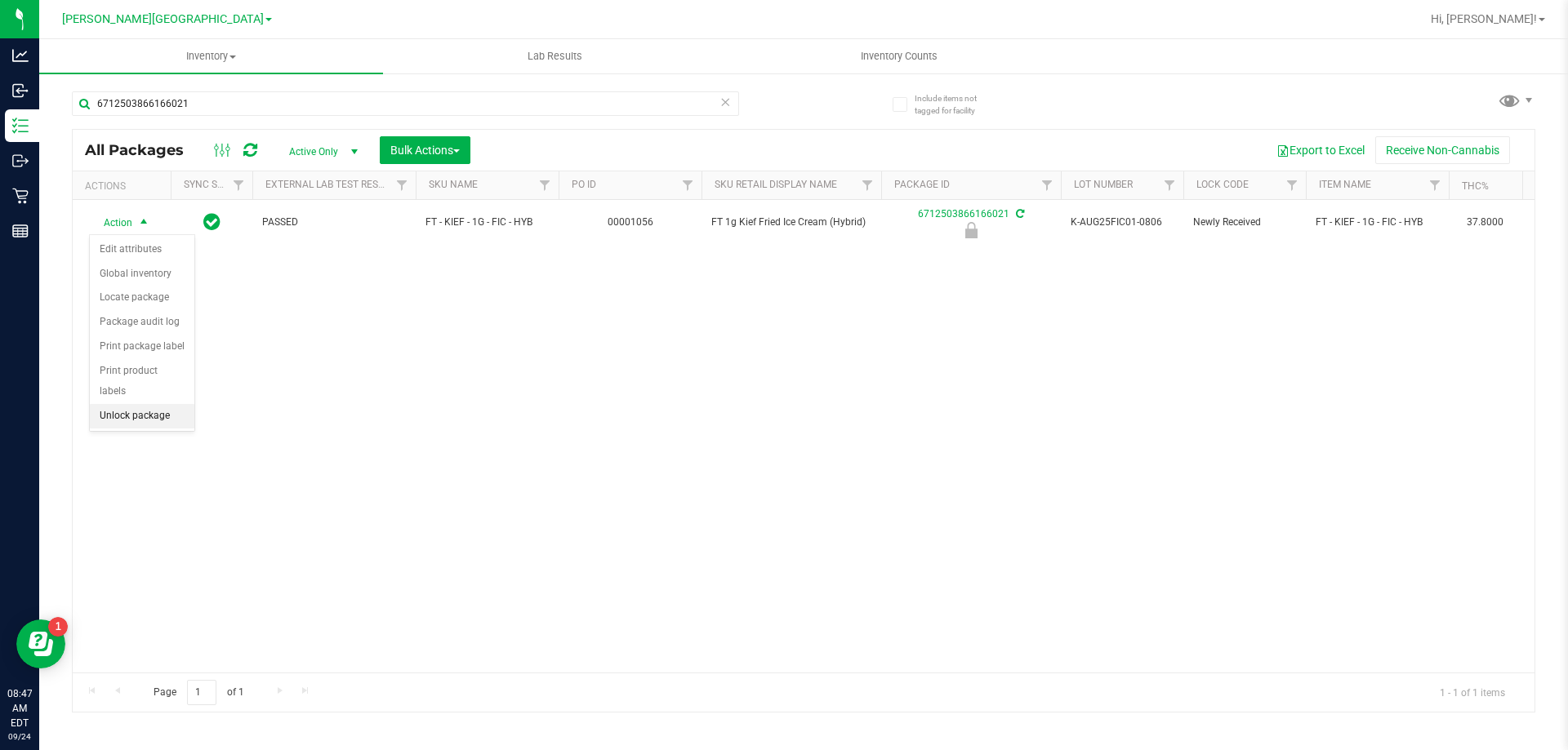
click at [146, 404] on li "Unlock package" at bounding box center [142, 417] width 104 height 25
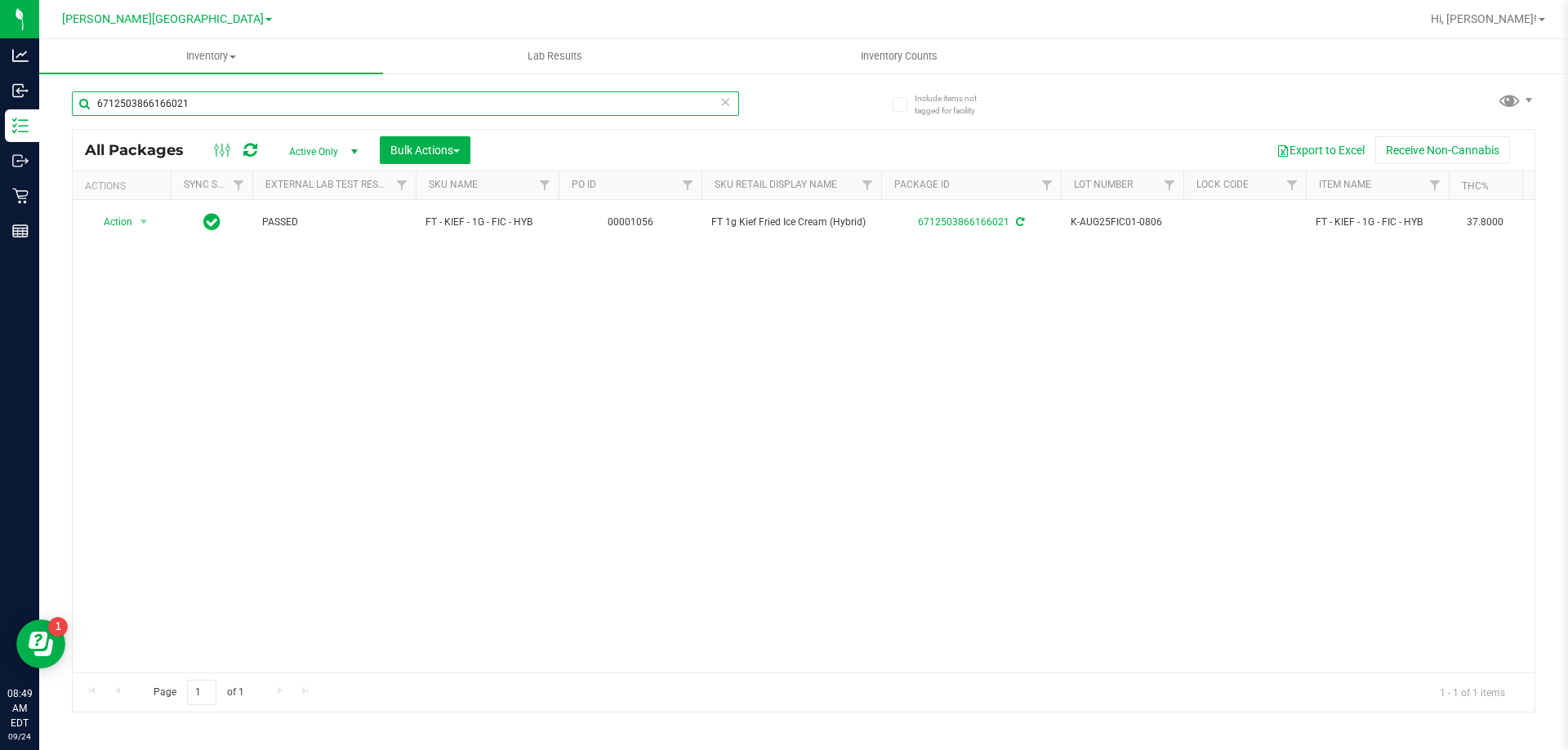
click at [312, 106] on input "6712503866166021" at bounding box center [405, 103] width 667 height 25
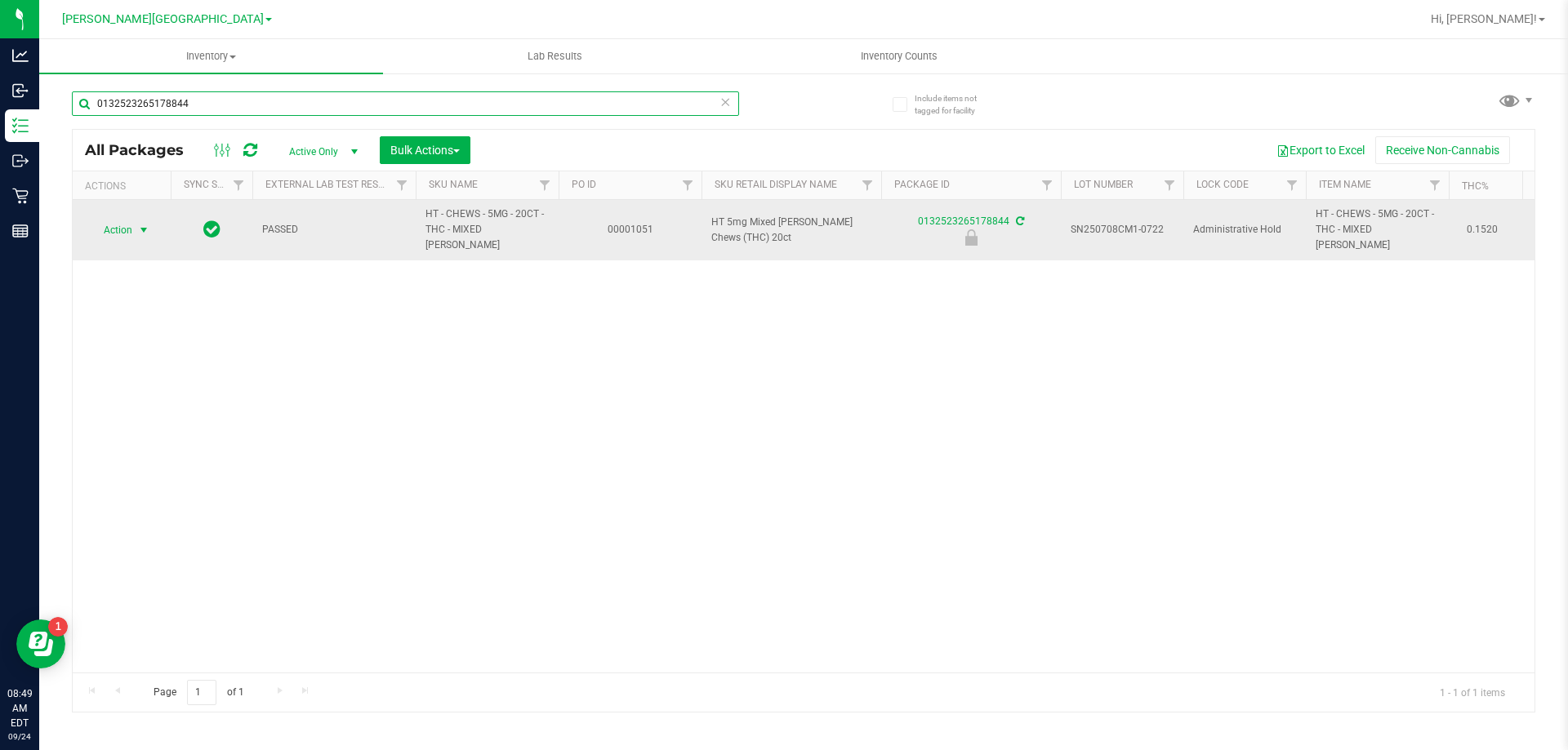
type input "0132523265178844"
click at [124, 220] on span "Action" at bounding box center [111, 230] width 44 height 23
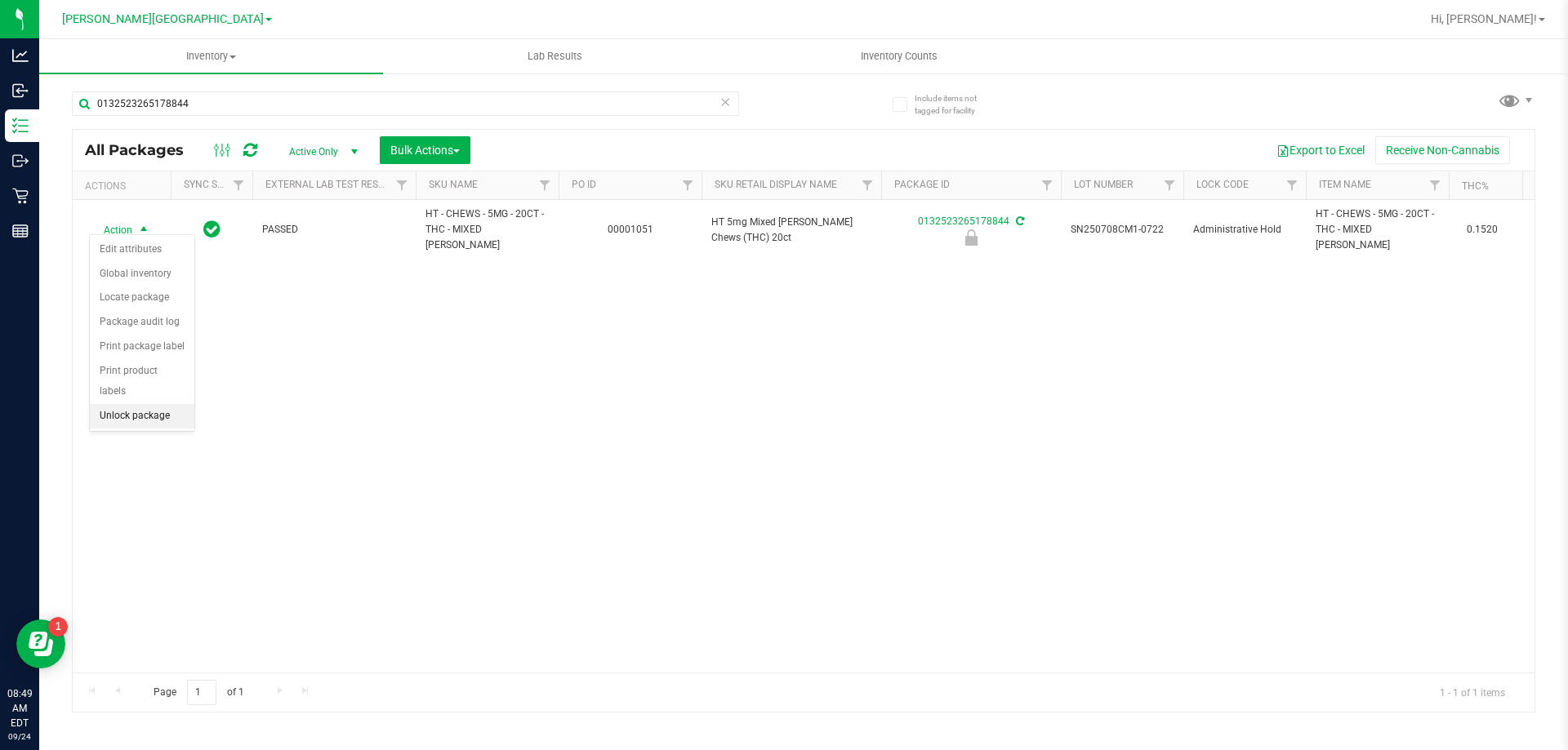
click at [131, 404] on li "Unlock package" at bounding box center [142, 417] width 104 height 25
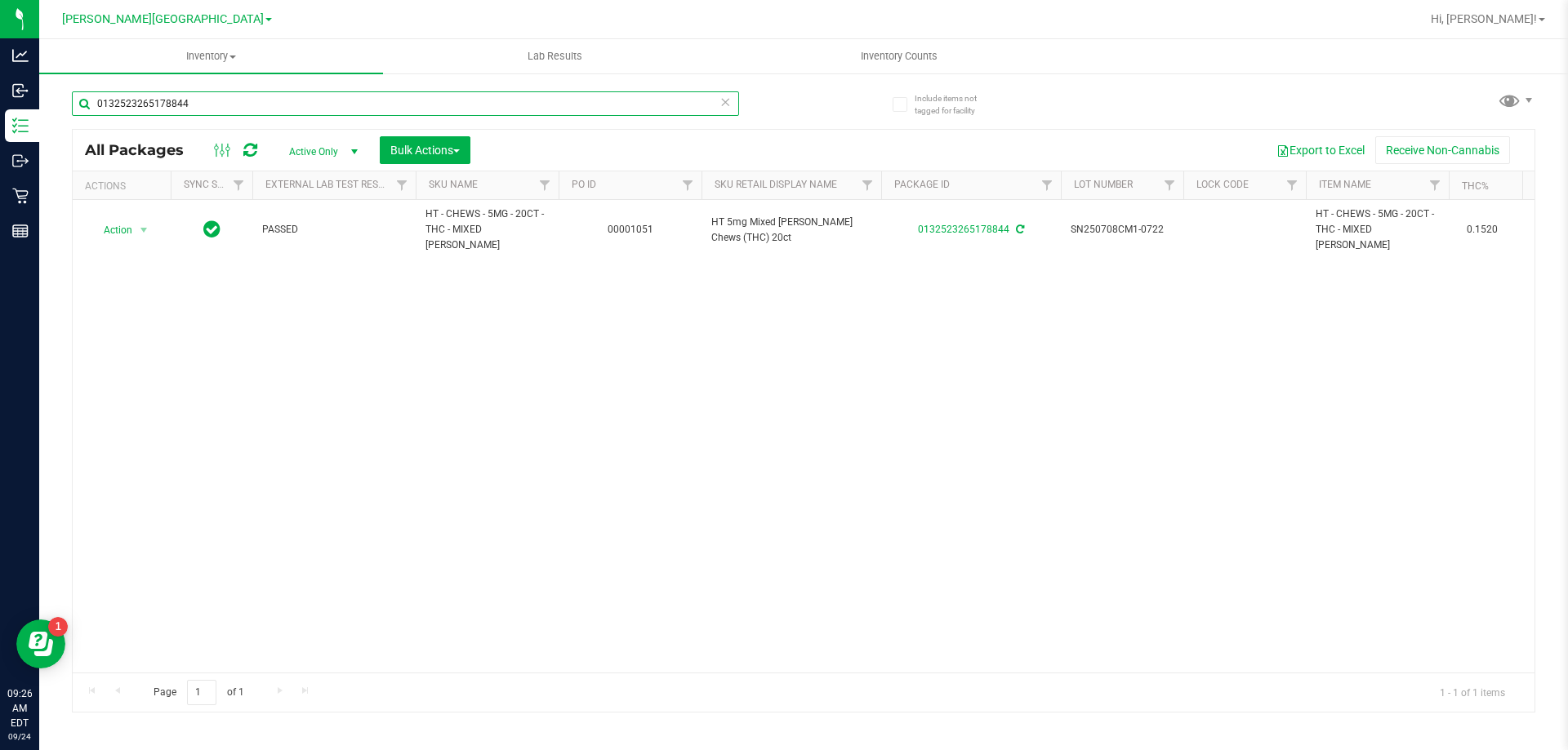
click at [246, 105] on input "0132523265178844" at bounding box center [405, 103] width 667 height 25
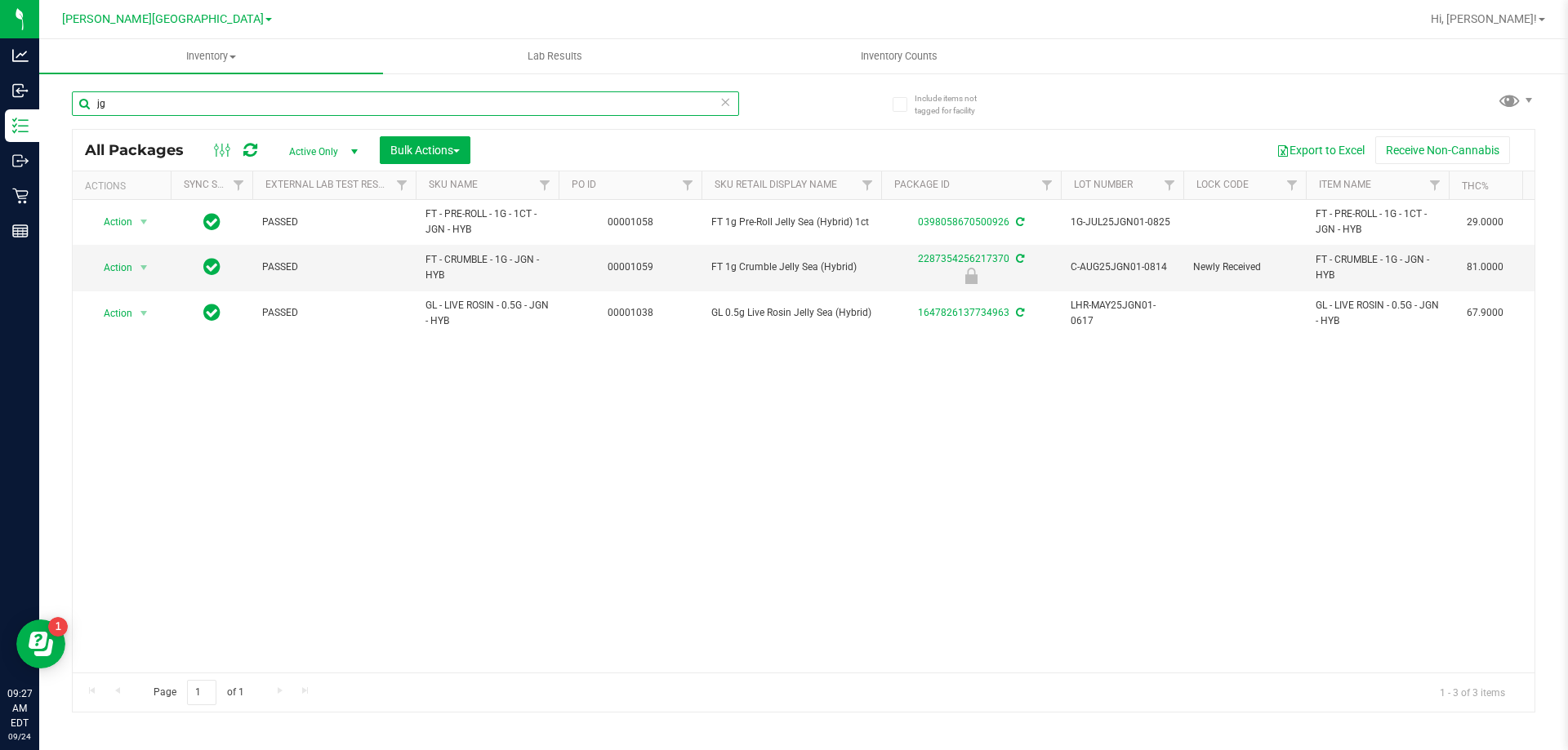
type input "j"
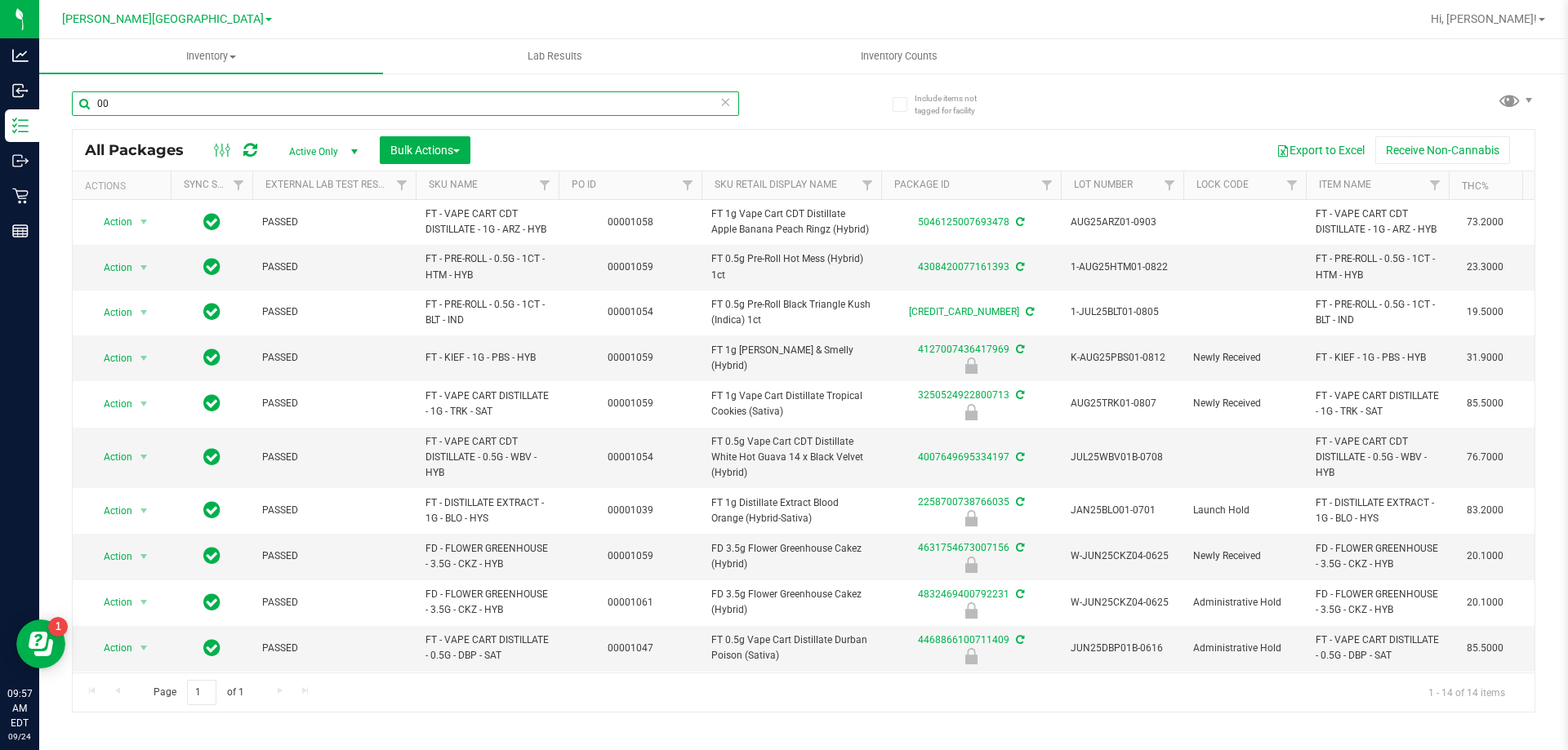
type input "0"
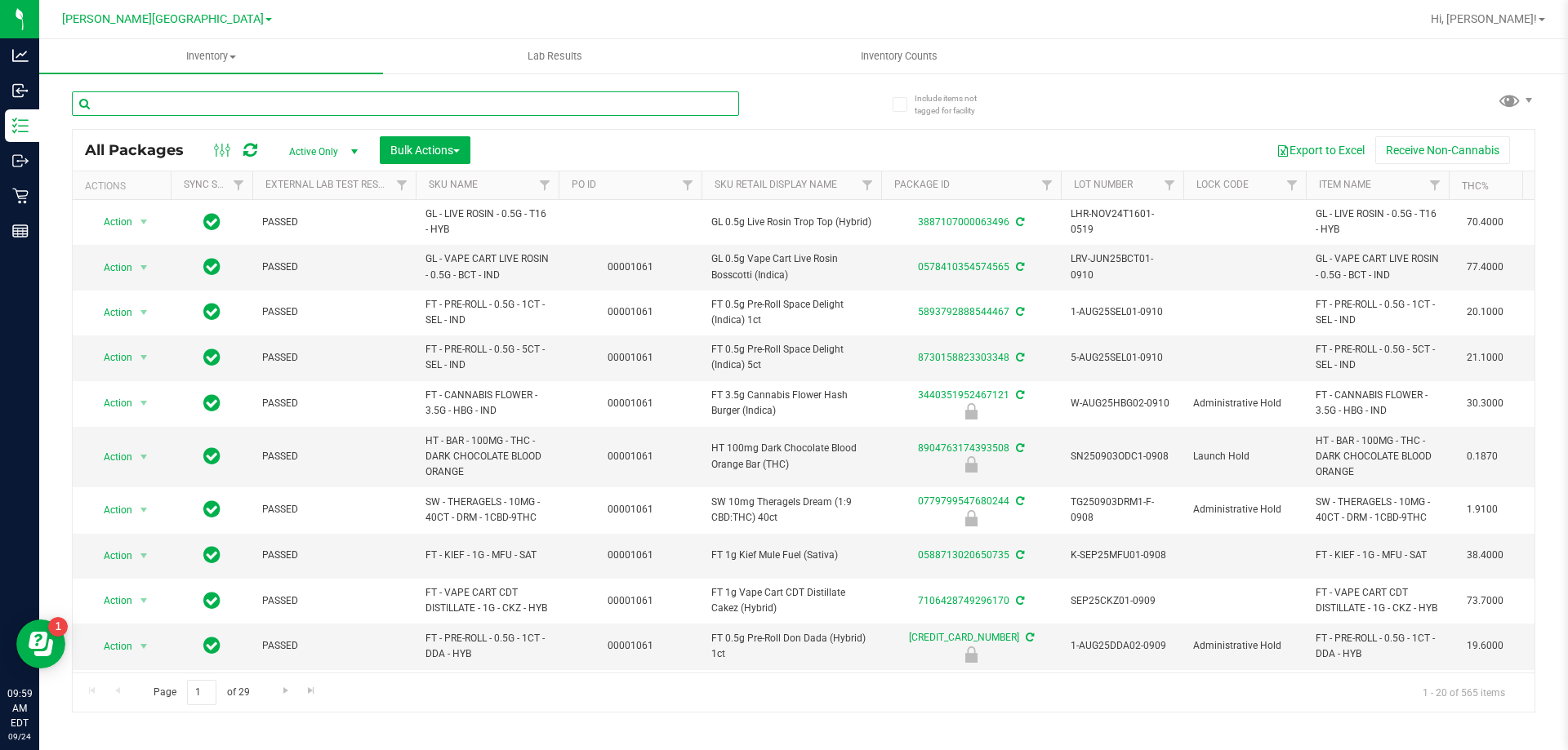
click at [252, 109] on input "text" at bounding box center [405, 103] width 667 height 25
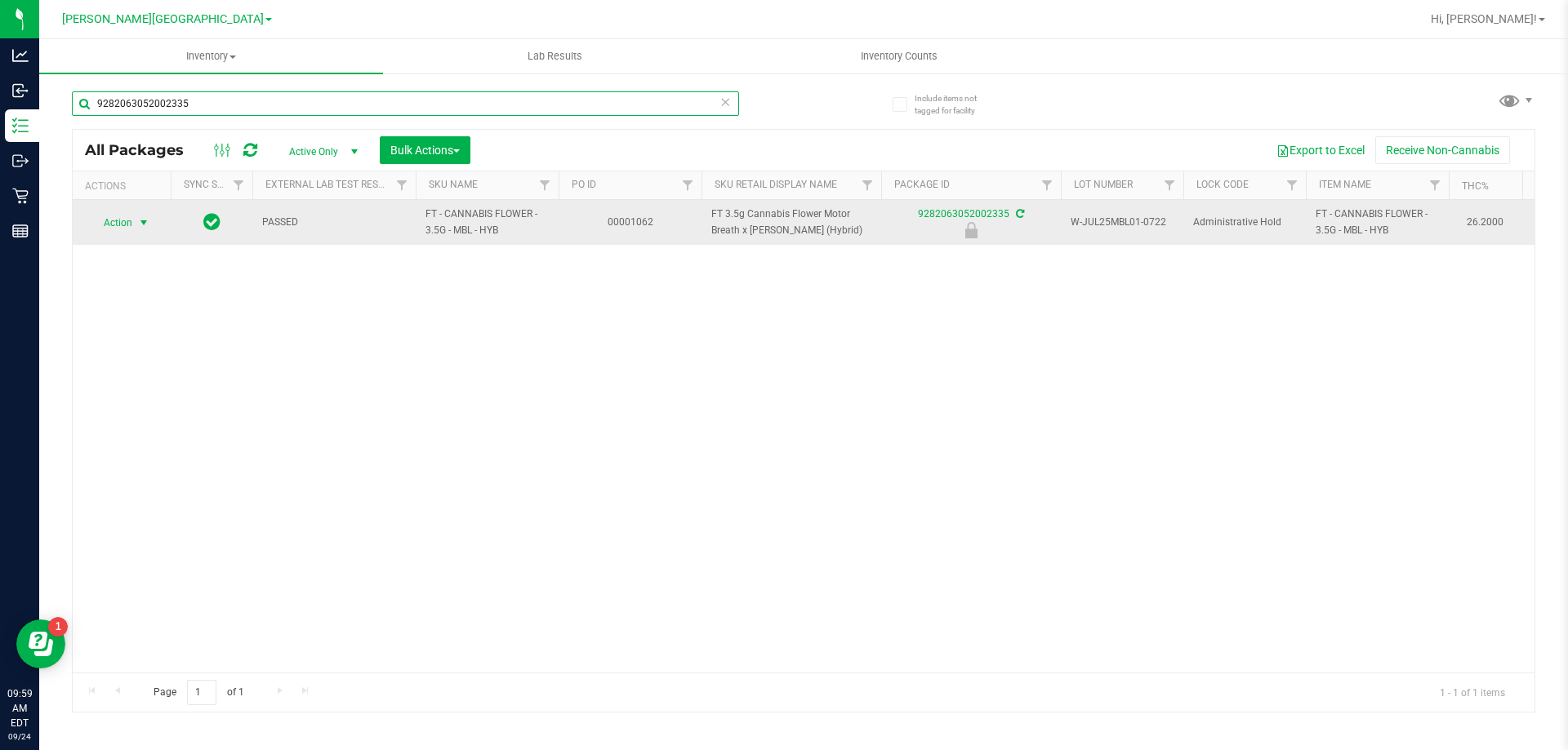
type input "9282063052002335"
click at [135, 223] on span "select" at bounding box center [144, 223] width 20 height 23
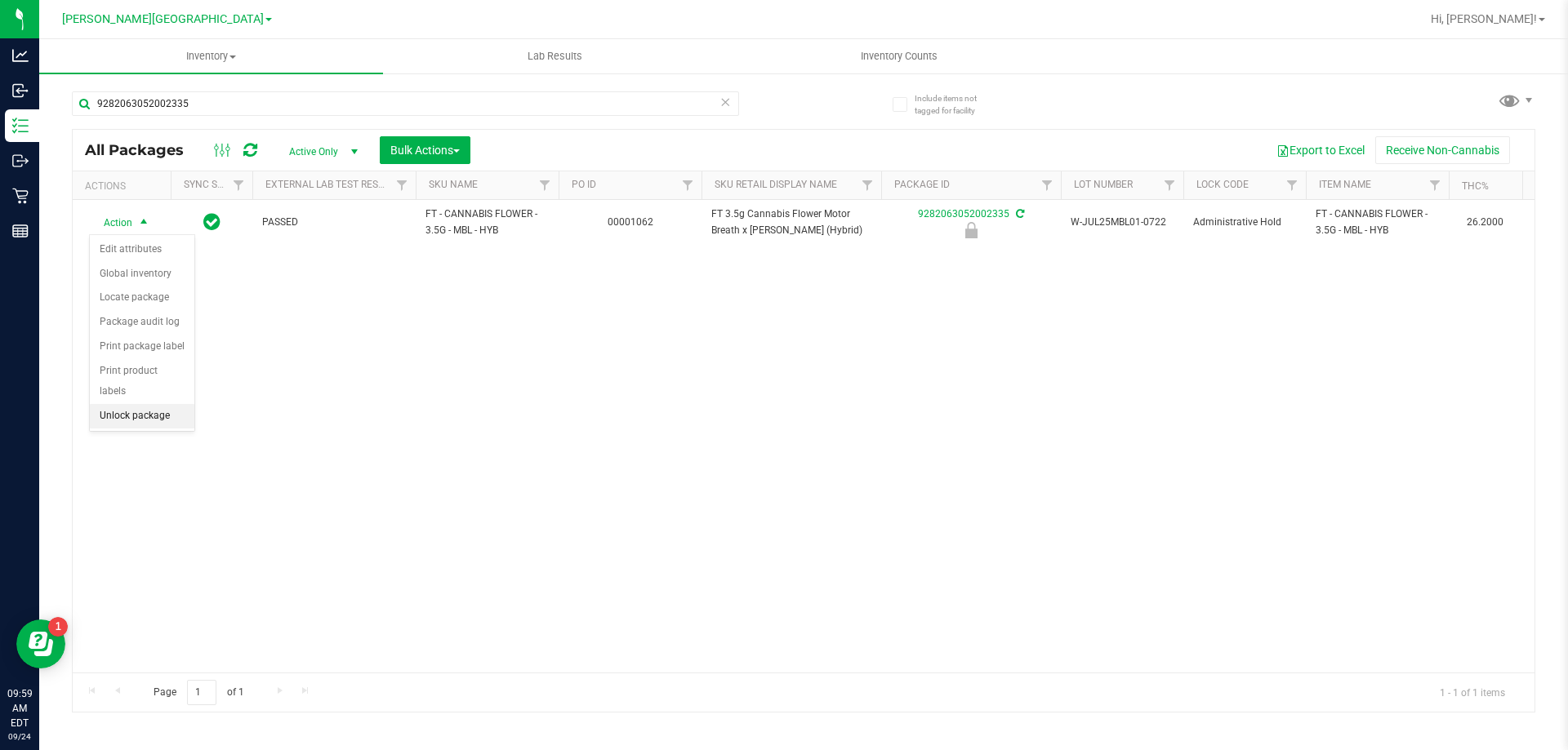
click at [117, 404] on li "Unlock package" at bounding box center [142, 417] width 104 height 25
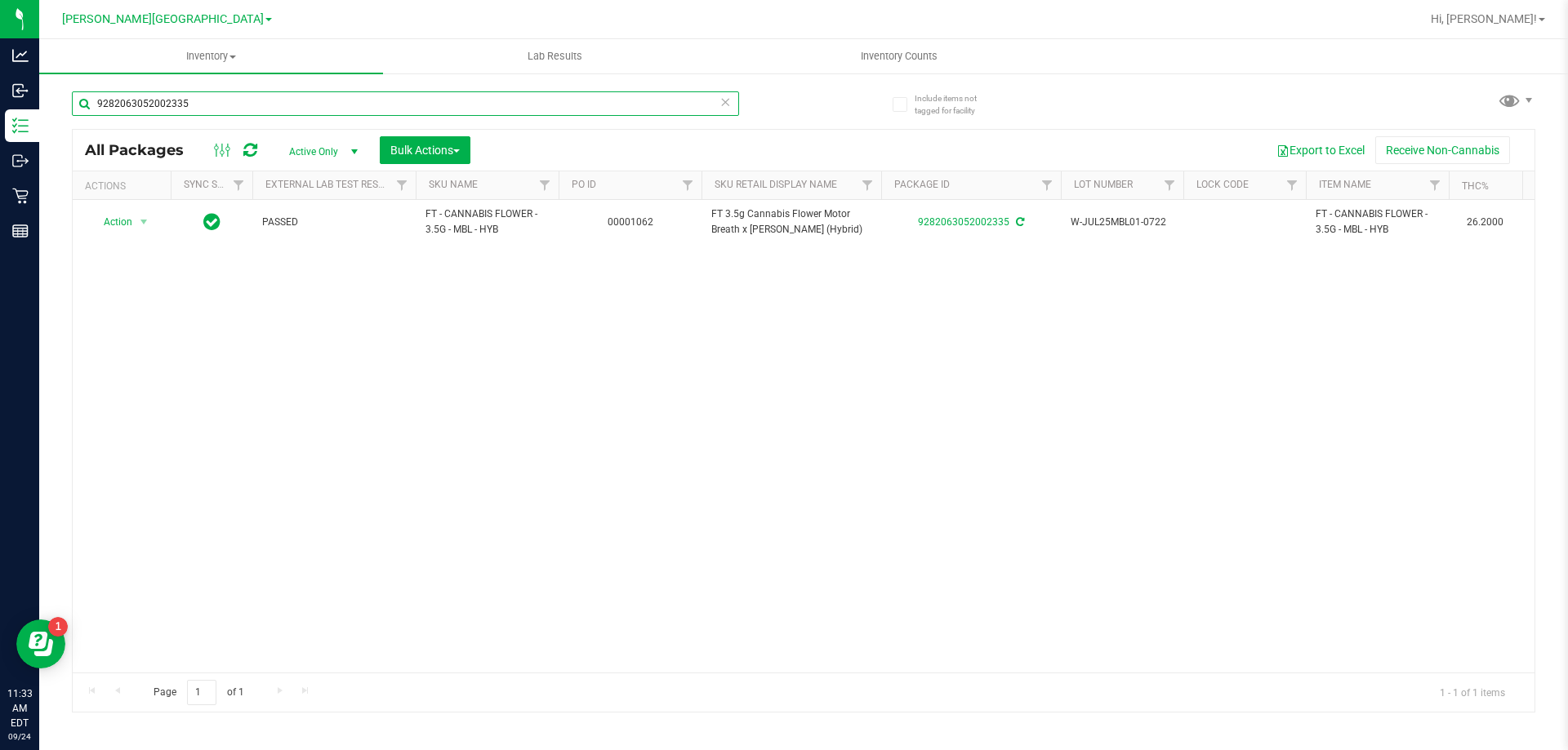
click at [234, 101] on input "9282063052002335" at bounding box center [405, 103] width 667 height 25
type input "ya hemi"
click at [320, 148] on span "Active Only" at bounding box center [320, 152] width 90 height 23
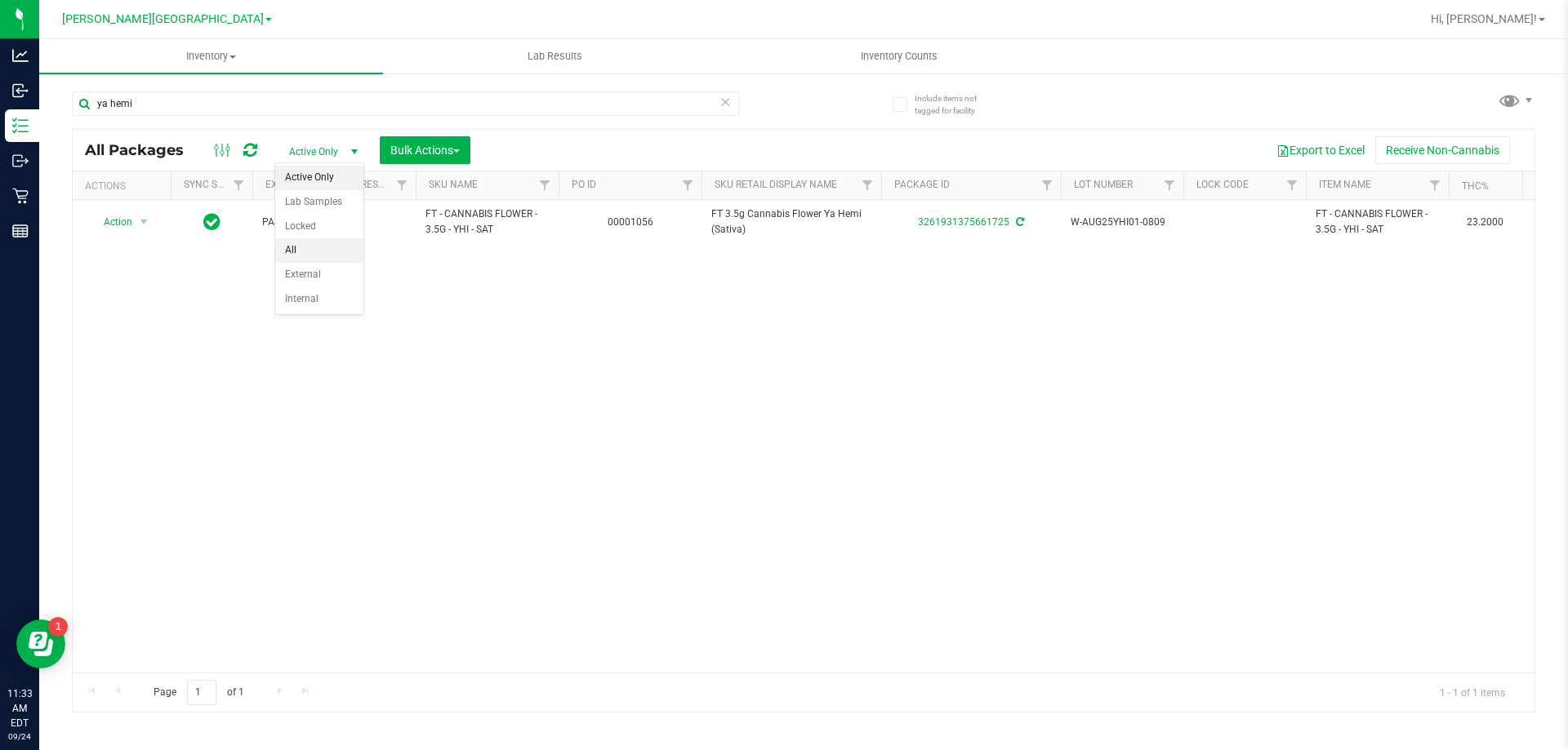
click at [301, 252] on li "All" at bounding box center [319, 251] width 88 height 25
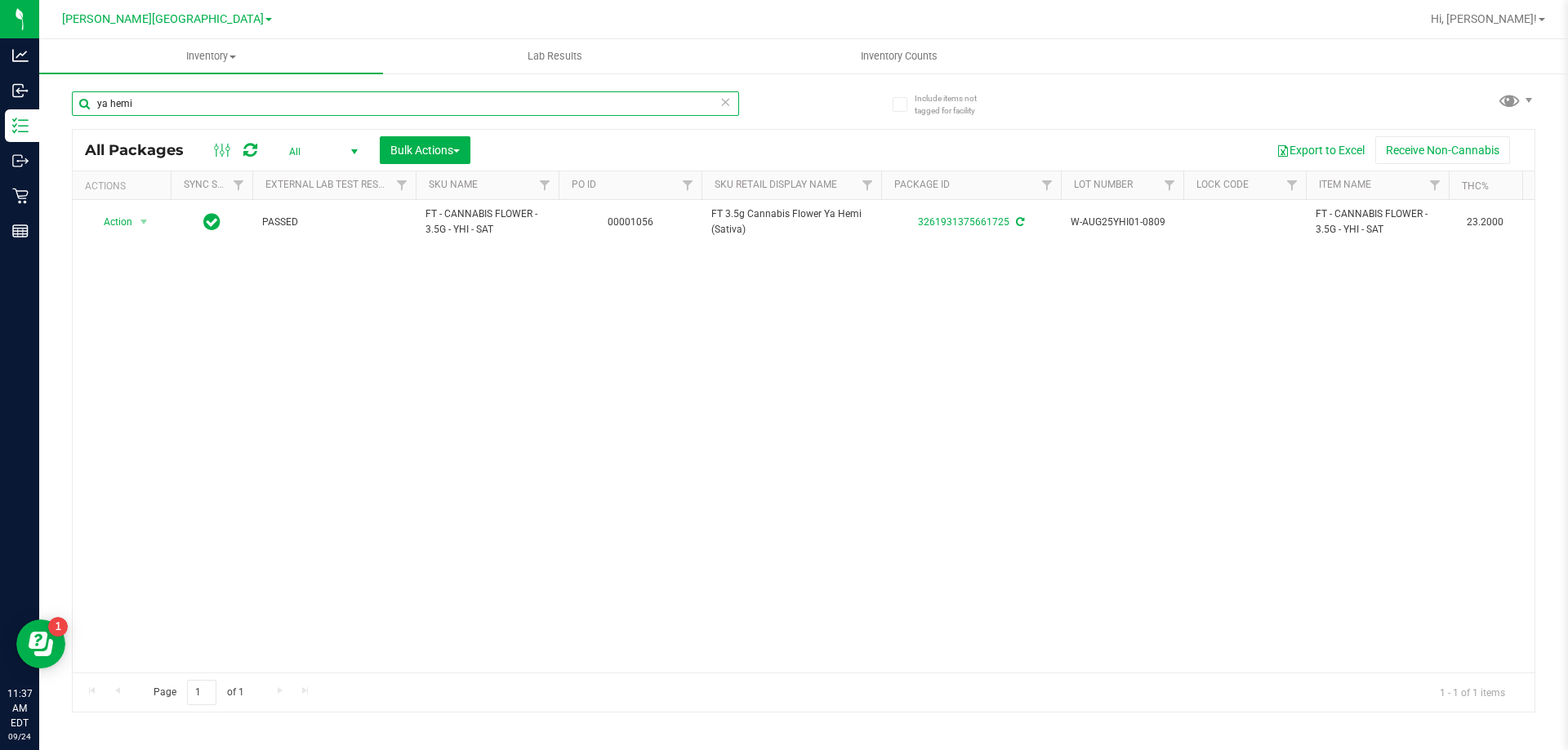
click at [193, 104] on input "ya hemi" at bounding box center [405, 103] width 667 height 25
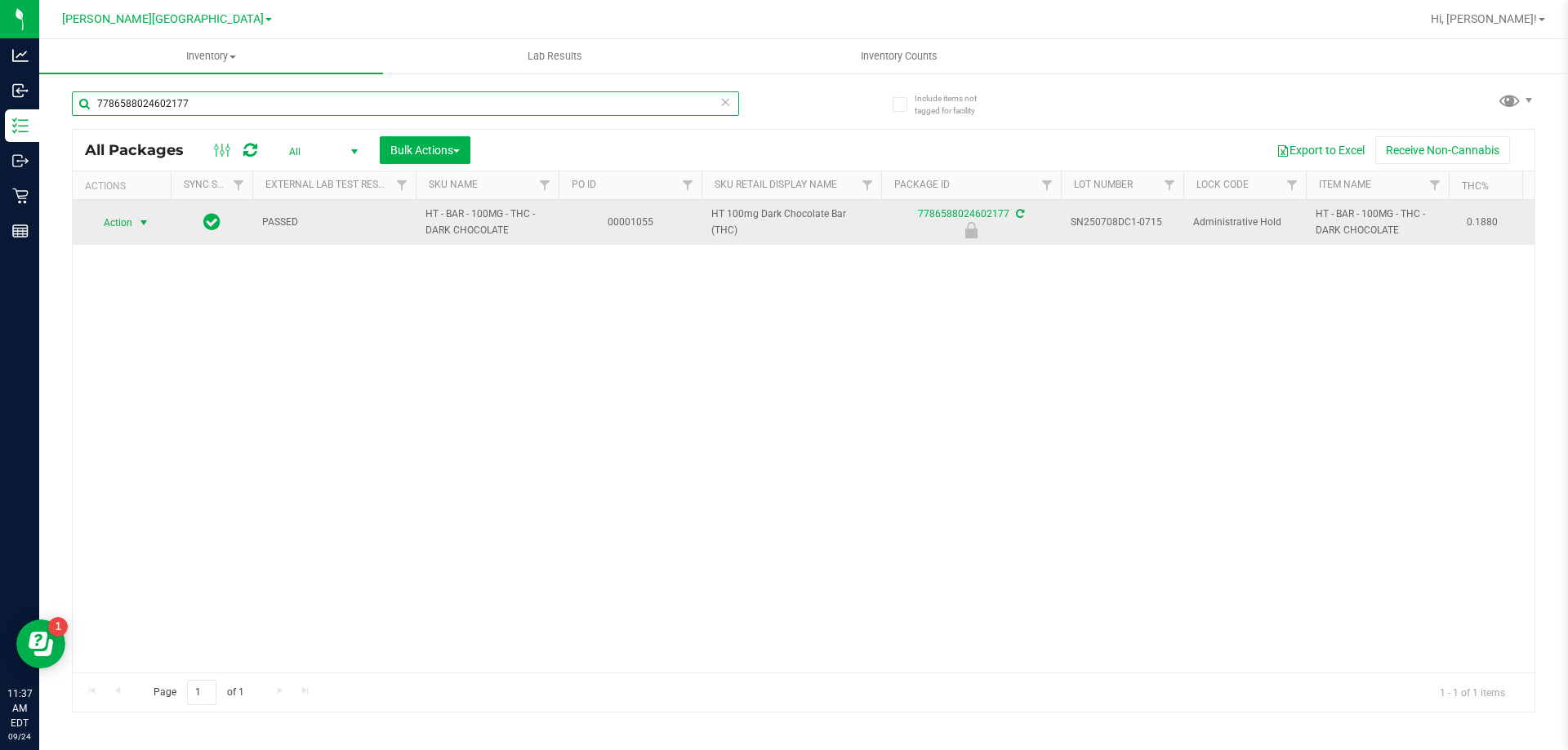
type input "7786588024602177"
click at [125, 223] on span "Action" at bounding box center [111, 223] width 44 height 23
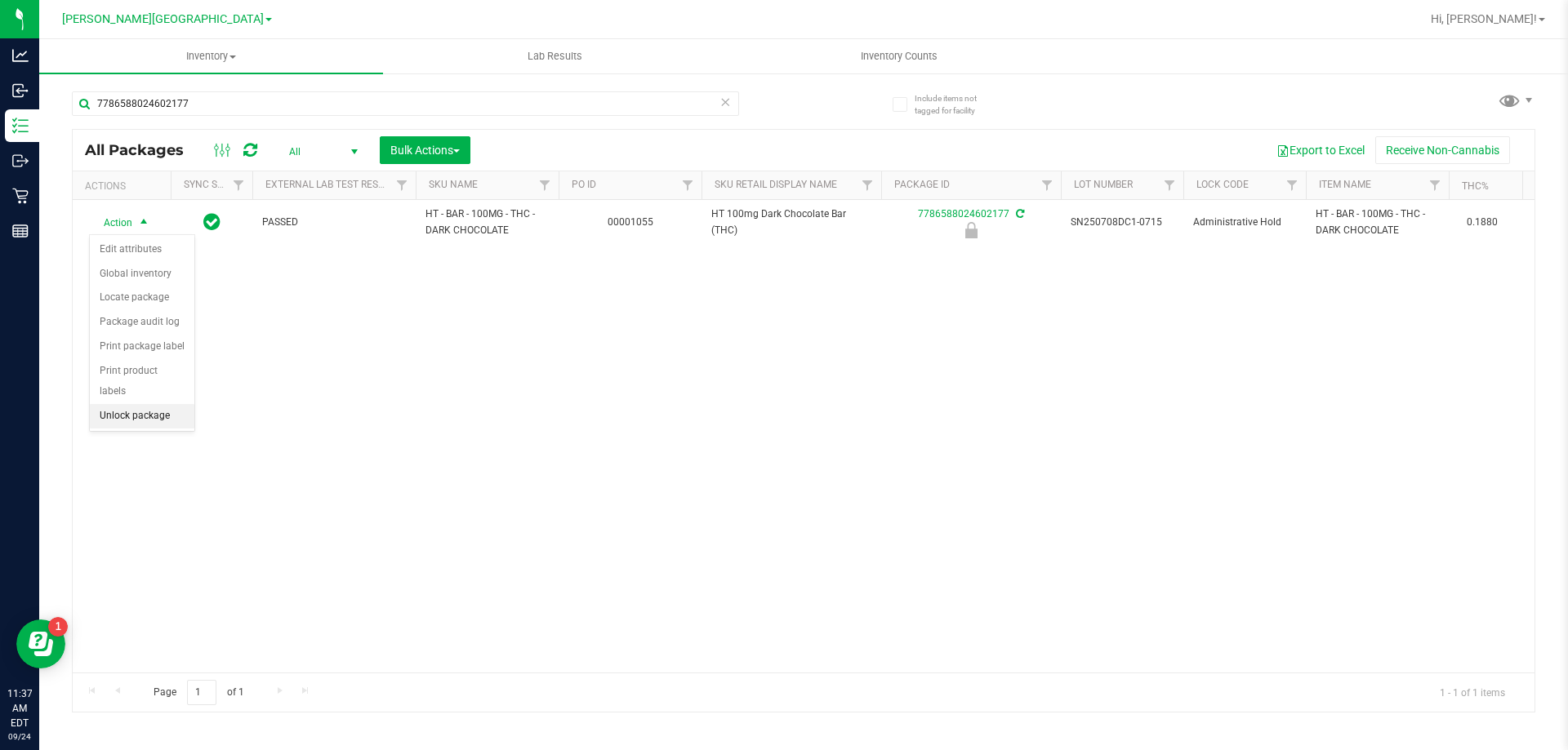
click at [139, 404] on li "Unlock package" at bounding box center [142, 417] width 104 height 25
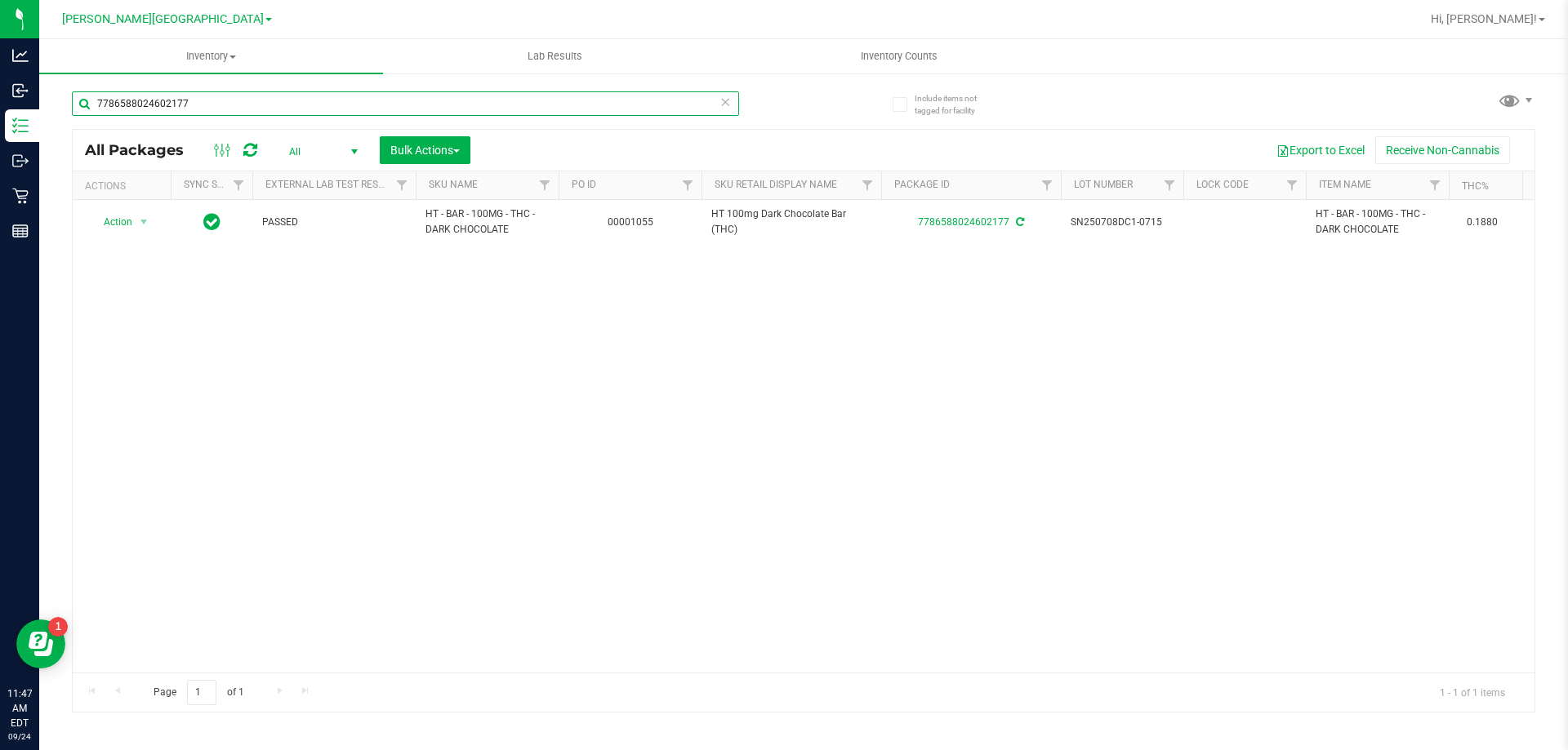
click at [222, 101] on input "7786588024602177" at bounding box center [405, 103] width 667 height 25
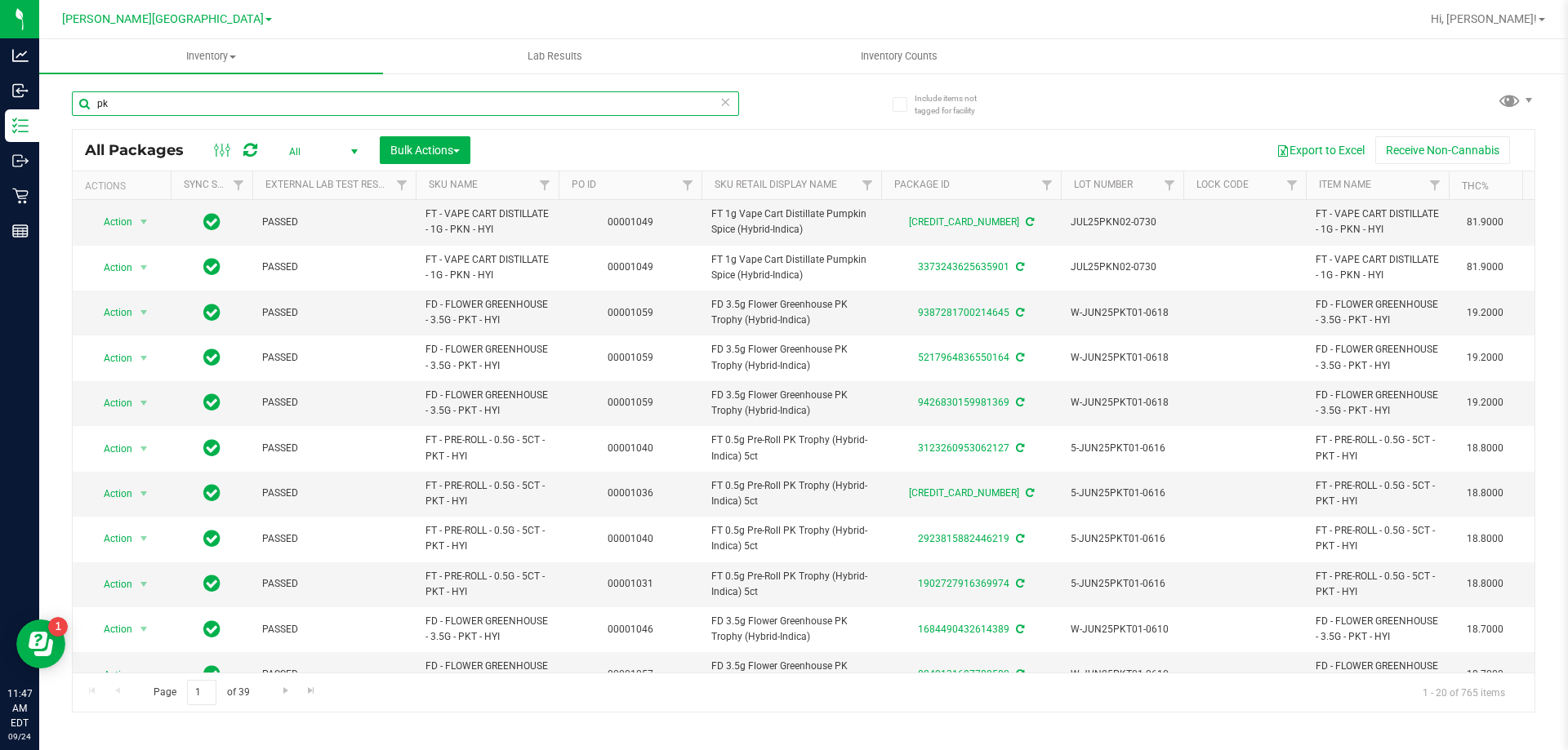
scroll to position [444, 0]
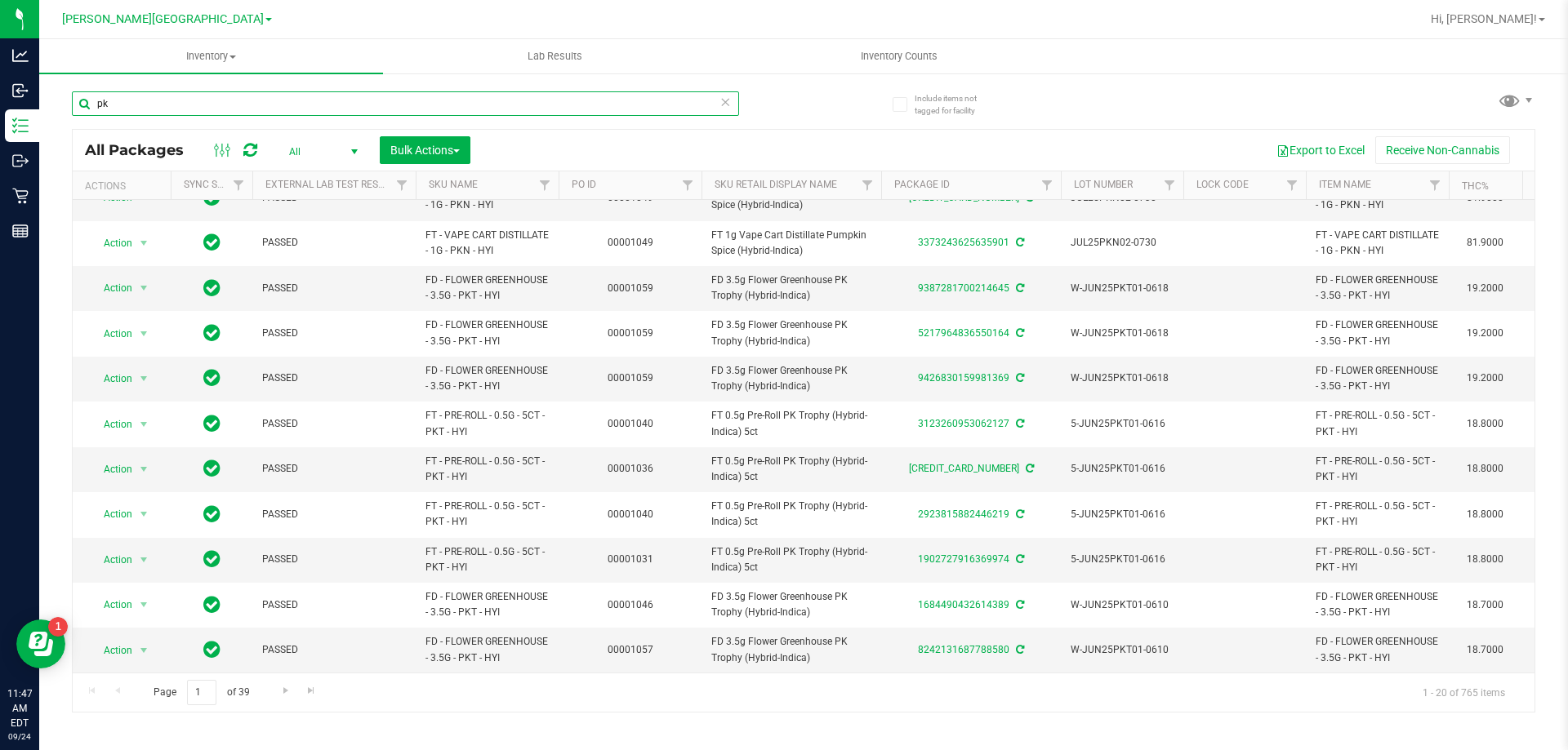
type input "pk"
click at [333, 146] on span "All" at bounding box center [320, 152] width 90 height 23
click at [321, 177] on li "Active Only" at bounding box center [319, 178] width 88 height 25
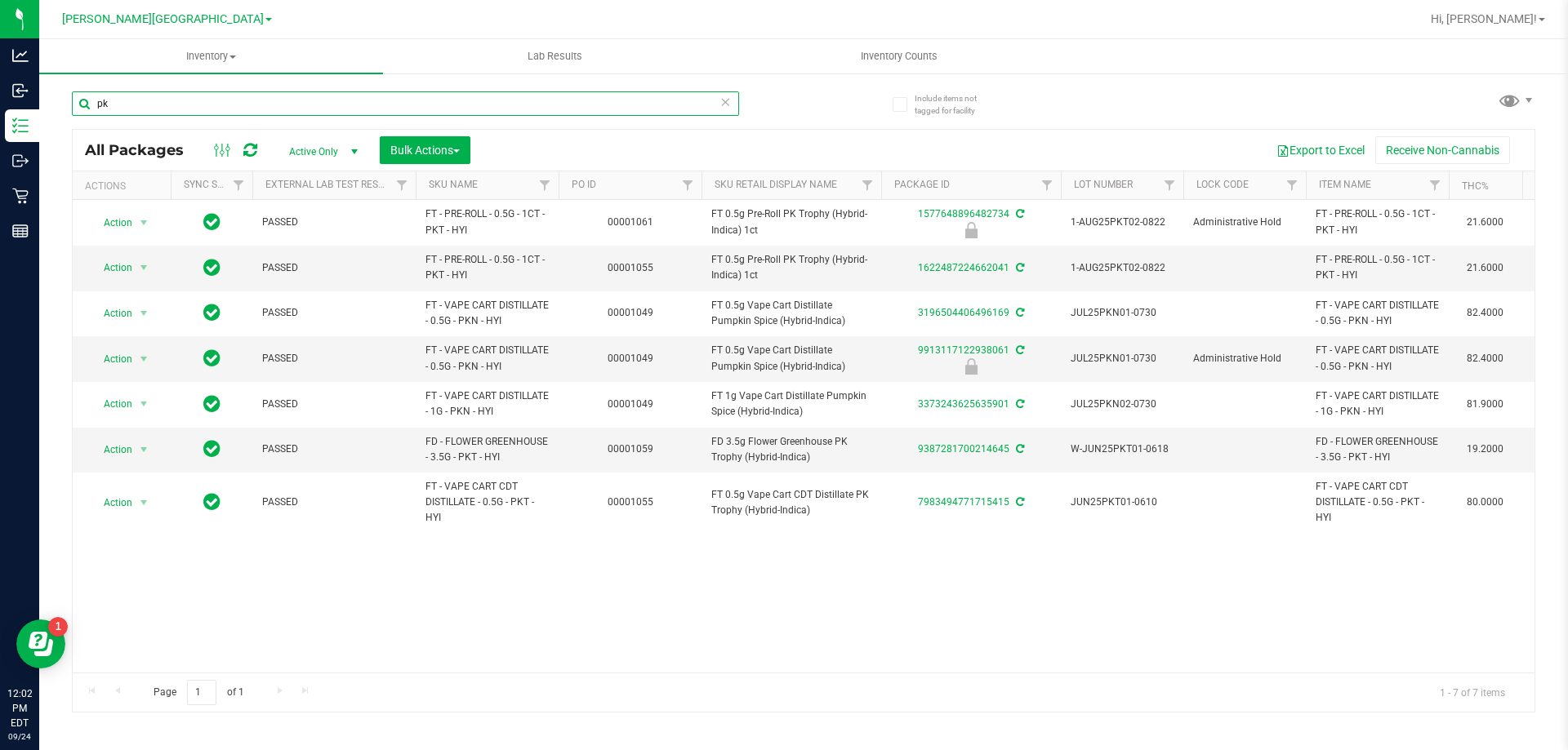
click at [271, 105] on input "pk" at bounding box center [405, 103] width 667 height 25
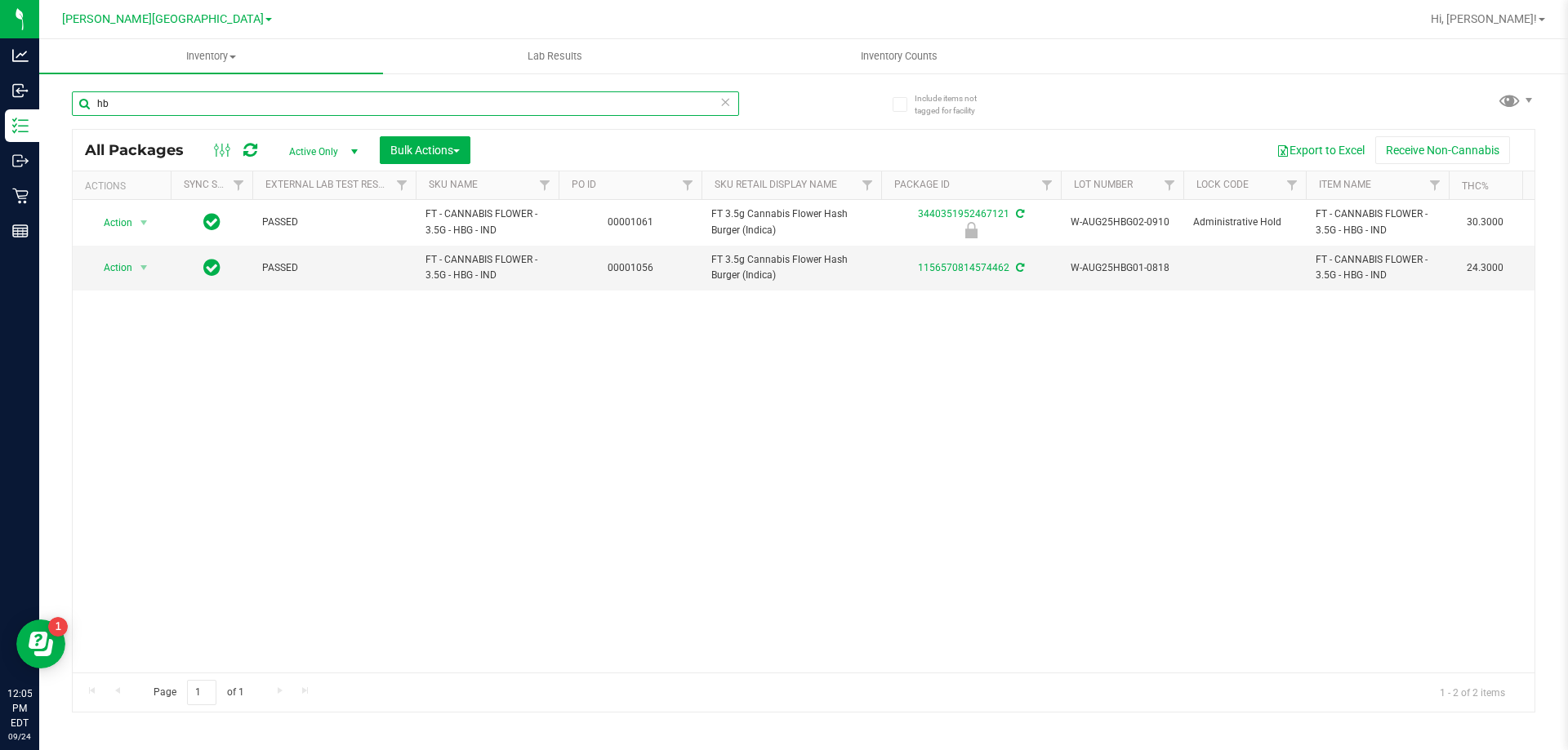
type input "h"
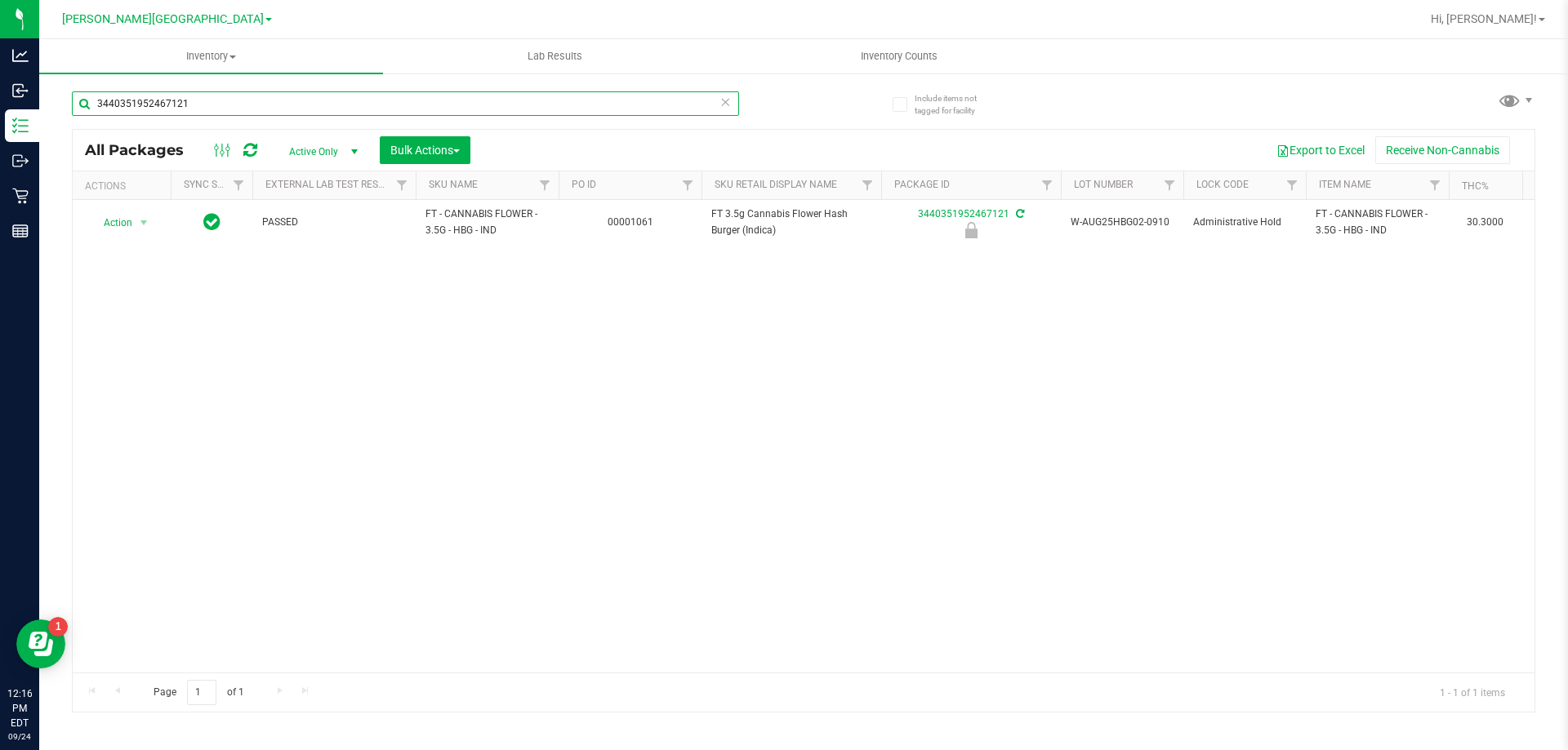
type input "3440351952467121"
click at [207, 101] on input "3440351952467121" at bounding box center [405, 103] width 667 height 25
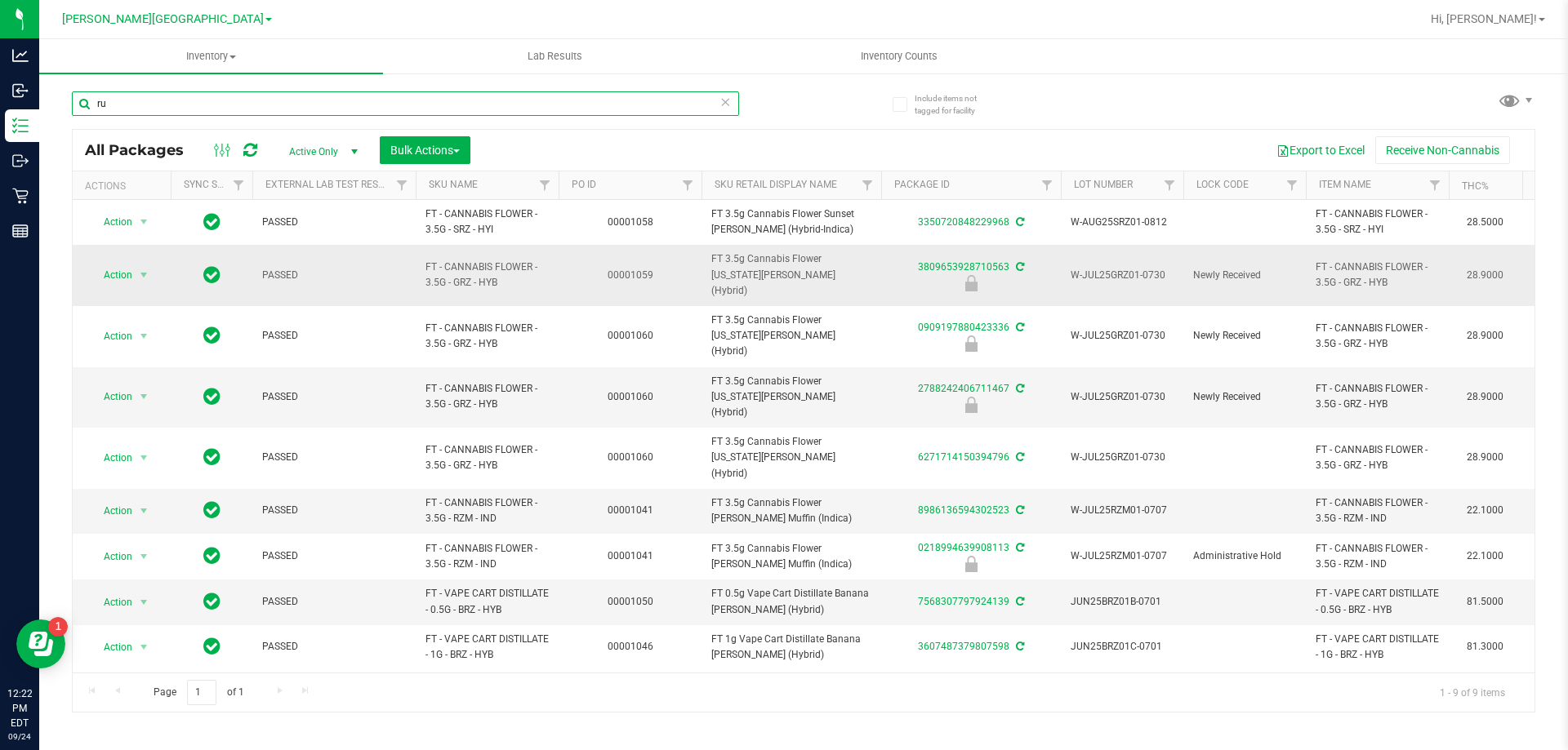
type input "r"
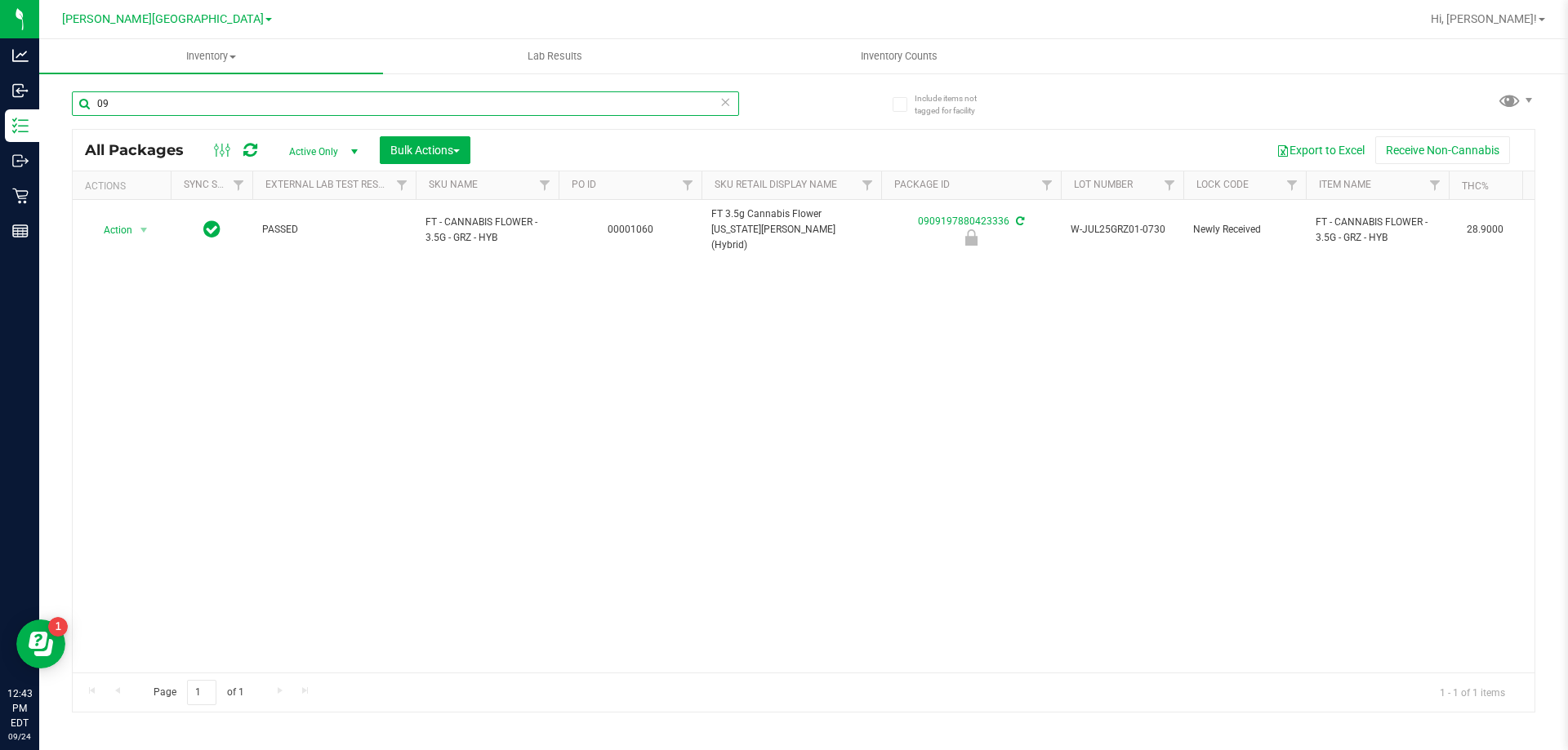
type input "0"
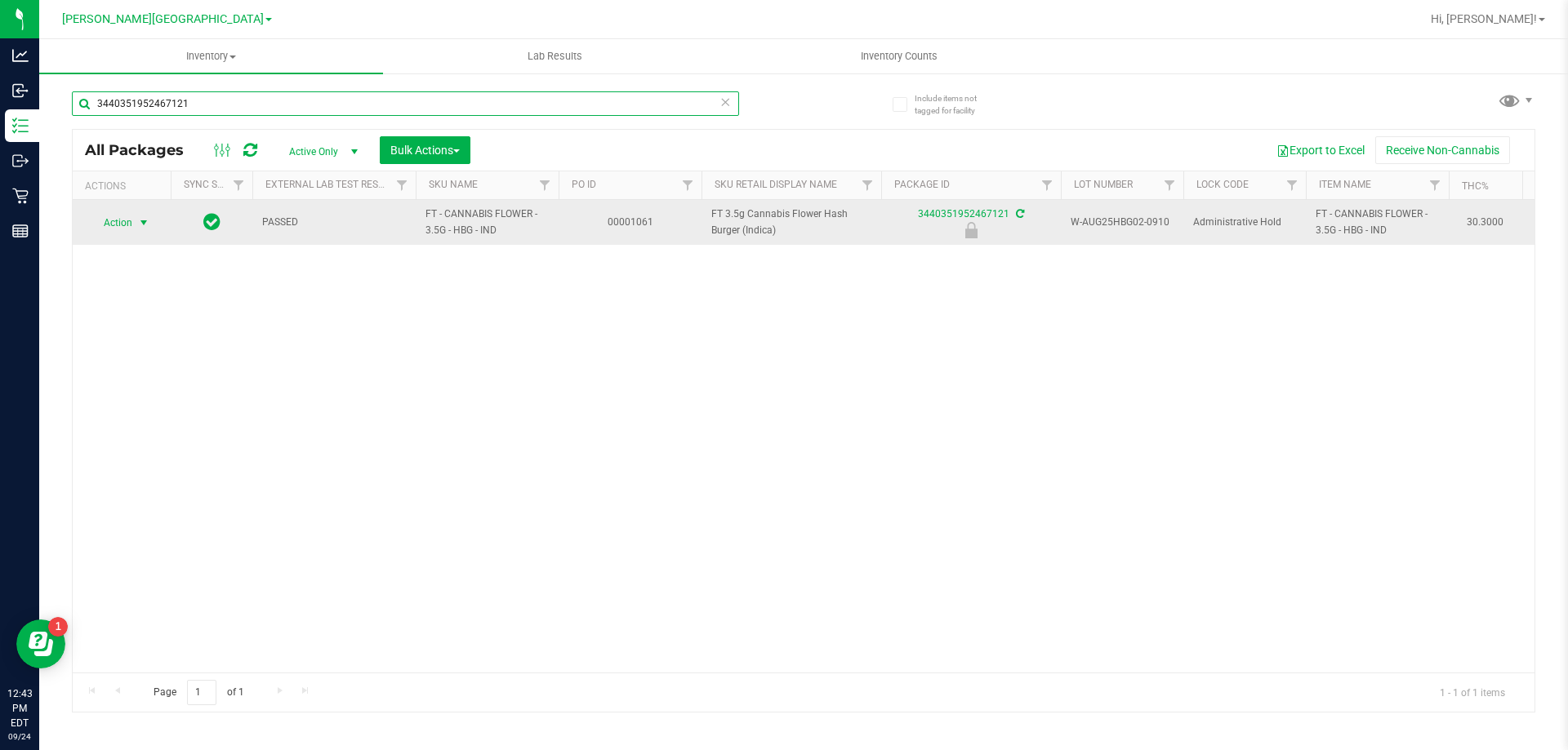
type input "3440351952467121"
click at [144, 226] on span "select" at bounding box center [144, 223] width 13 height 13
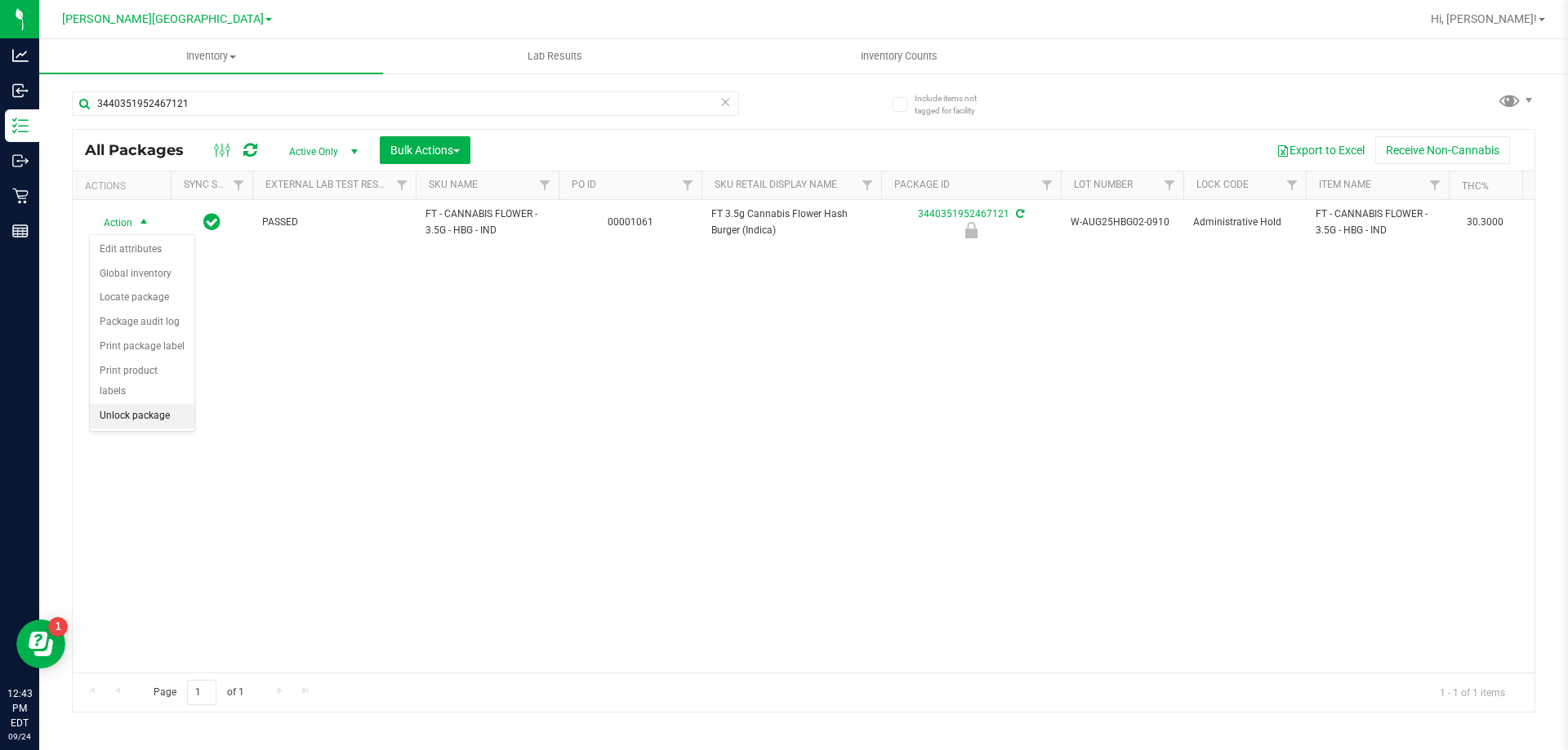
click at [137, 404] on li "Unlock package" at bounding box center [142, 417] width 104 height 25
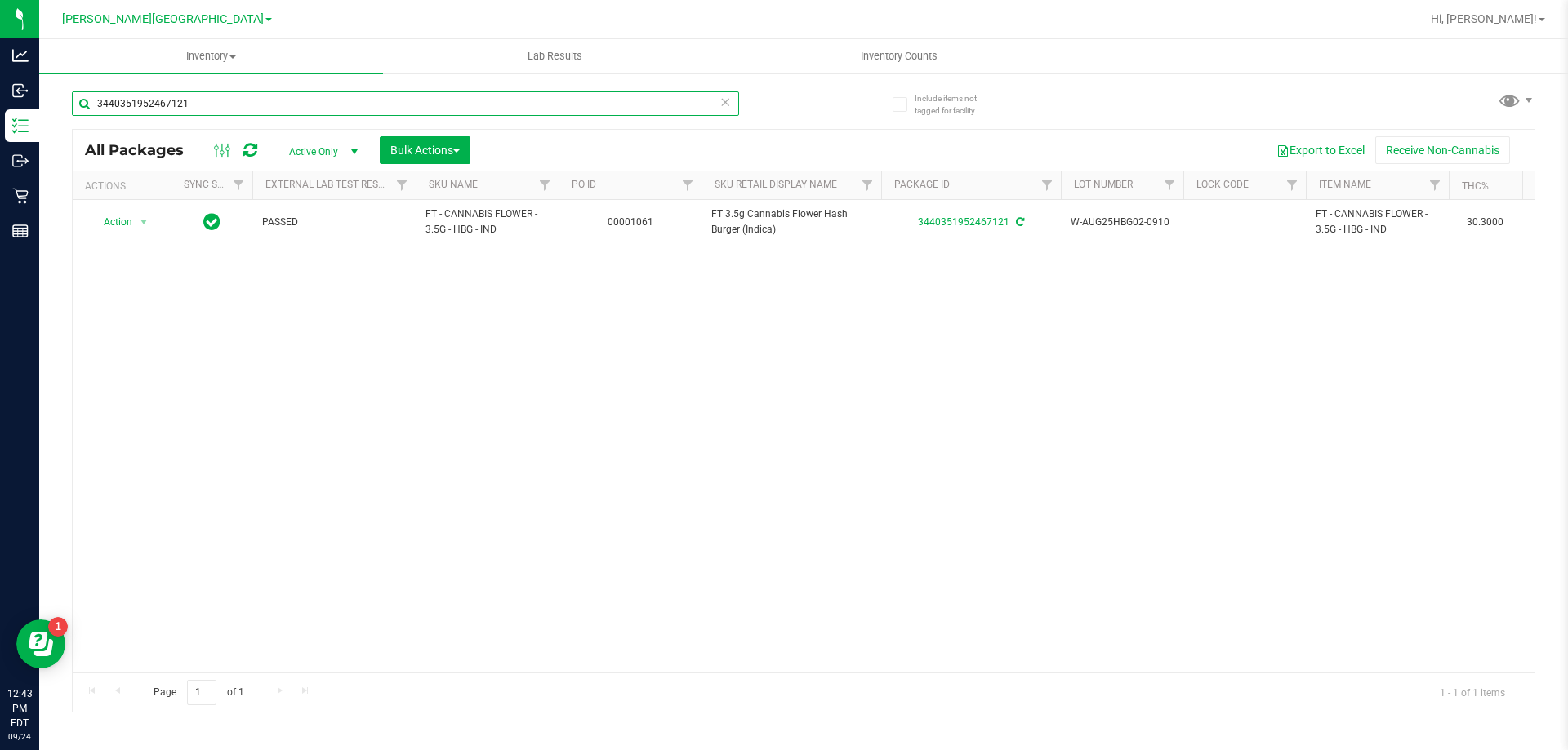
click at [240, 104] on input "3440351952467121" at bounding box center [405, 103] width 667 height 25
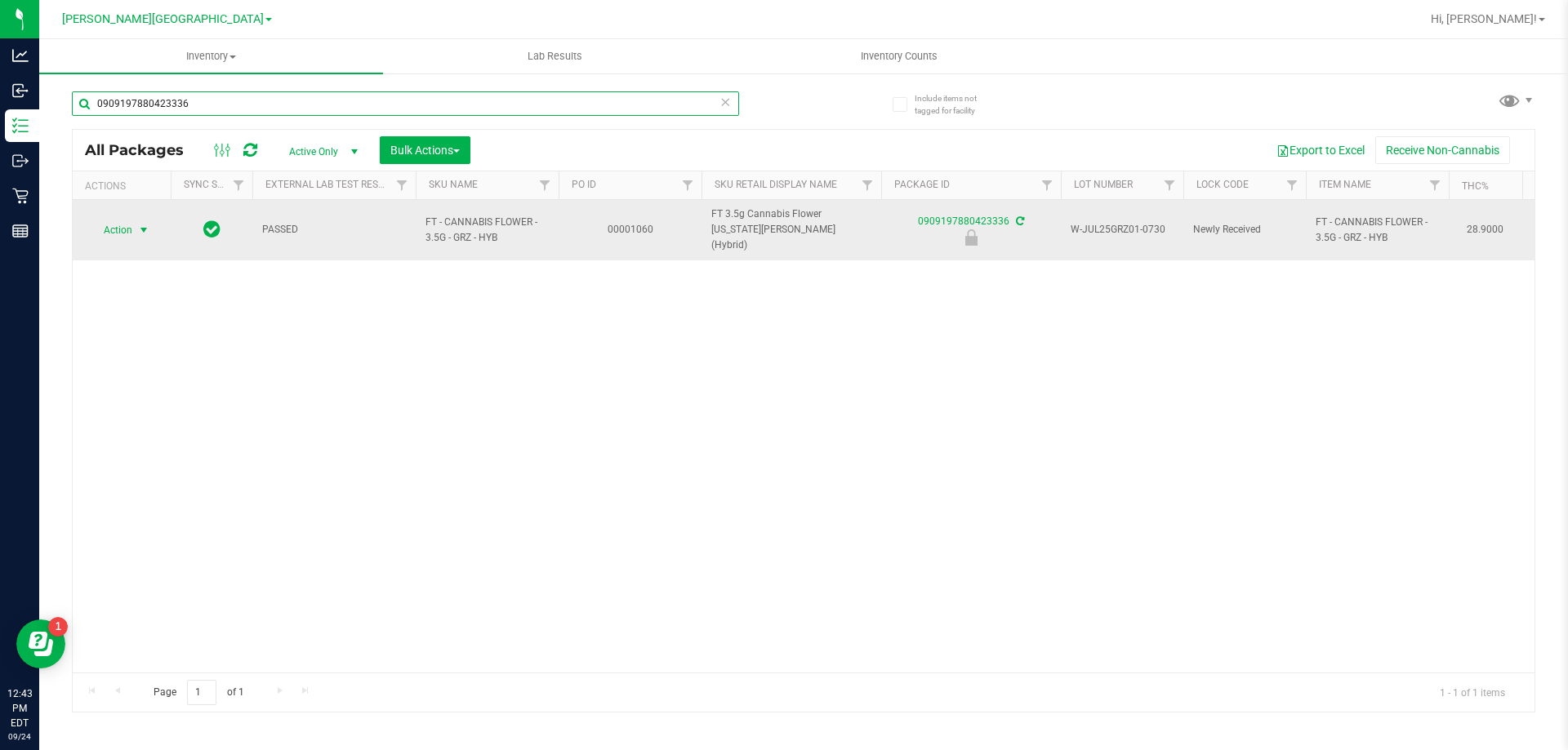
type input "0909197880423336"
click at [124, 222] on span "Action" at bounding box center [111, 230] width 44 height 23
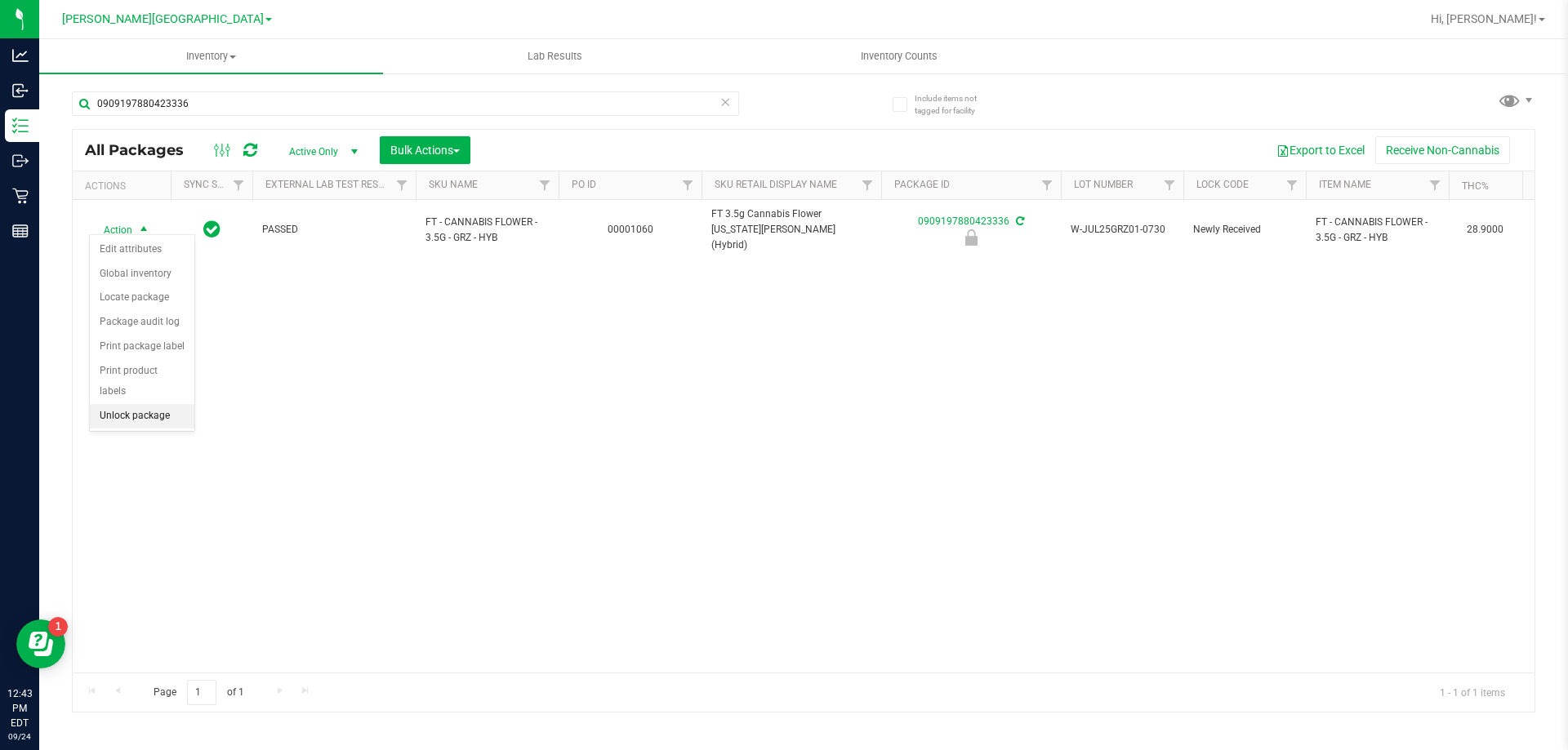
click at [132, 404] on li "Unlock package" at bounding box center [142, 417] width 104 height 25
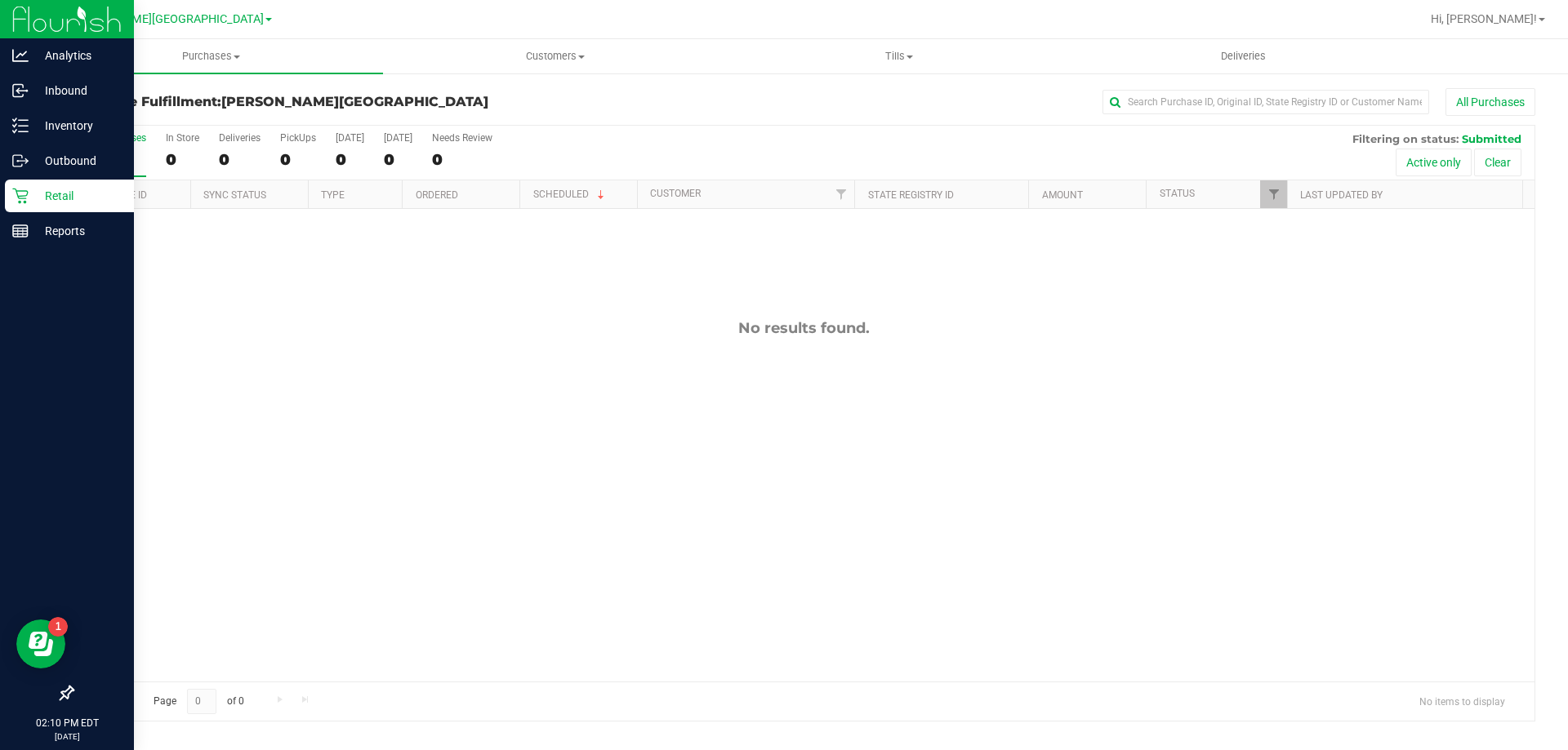
click at [38, 183] on div "Retail" at bounding box center [69, 195] width 129 height 33
